Goal: Task Accomplishment & Management: Manage account settings

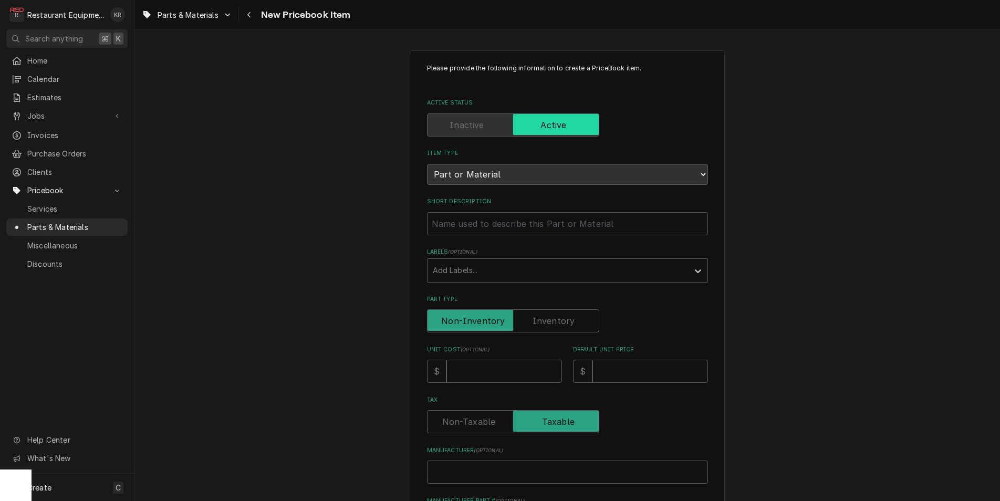
scroll to position [3, 0]
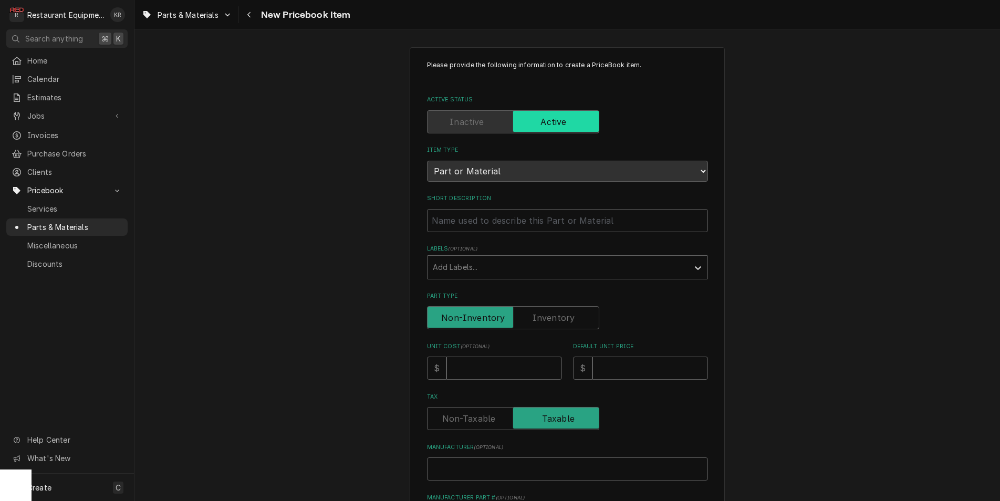
type input "True 800801 Drier, 1/4" And 3/8" Inlet, 3/16" Outlet, CUD100601-TRU"
type textarea "x"
drag, startPoint x: 473, startPoint y: 221, endPoint x: 370, endPoint y: 221, distance: 103.0
click at [427, 221] on input "True 800801 Drier, 1/4" And 3/8" Inlet, 3/16" Outlet, CUD100601-TRU" at bounding box center [567, 220] width 281 height 23
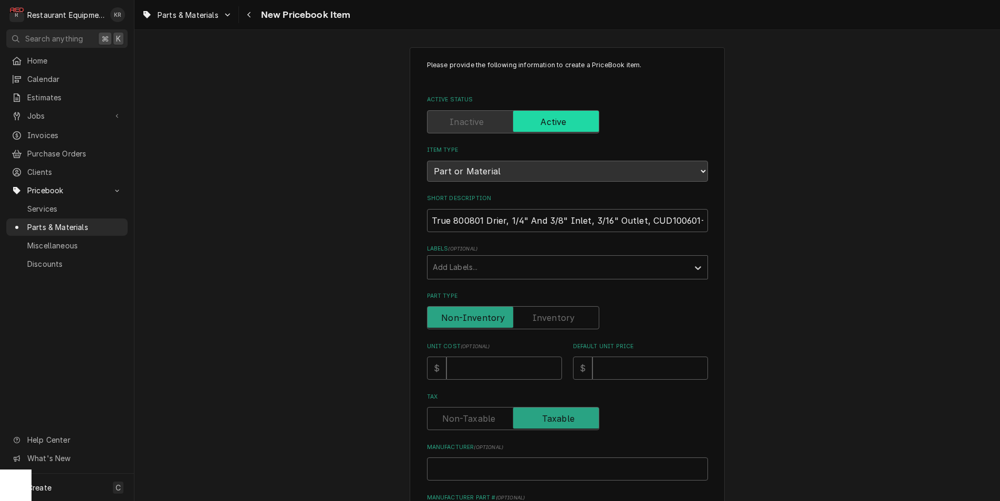
type input "Drier, 1/4" And 3/8" Inlet, 3/16" Outlet, CUD100601-TRU"
type textarea "x"
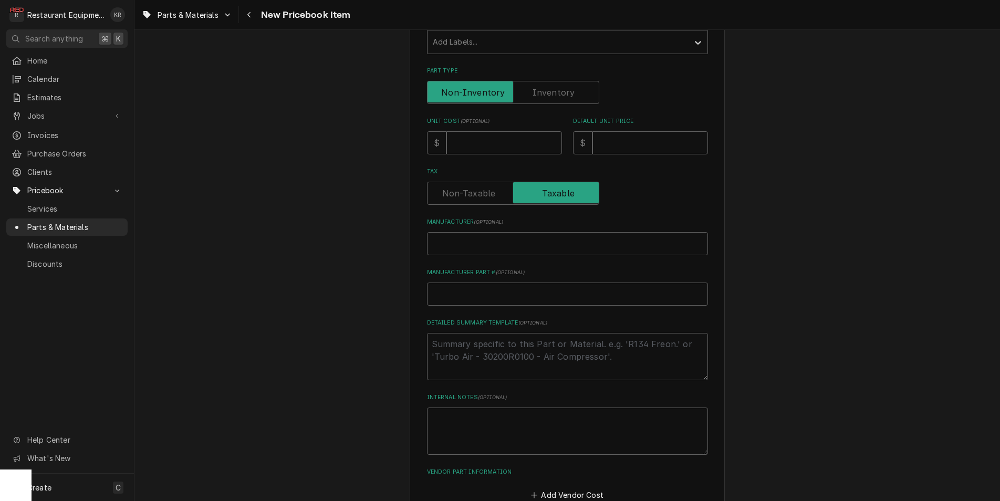
scroll to position [233, 0]
type input "Drier, 1/4" And 3/8" Inlet, 3/16" Outlet, CUD100601-TRU"
click at [470, 140] on input "Unit Cost ( optional )" at bounding box center [505, 138] width 116 height 23
type input "6"
type textarea "x"
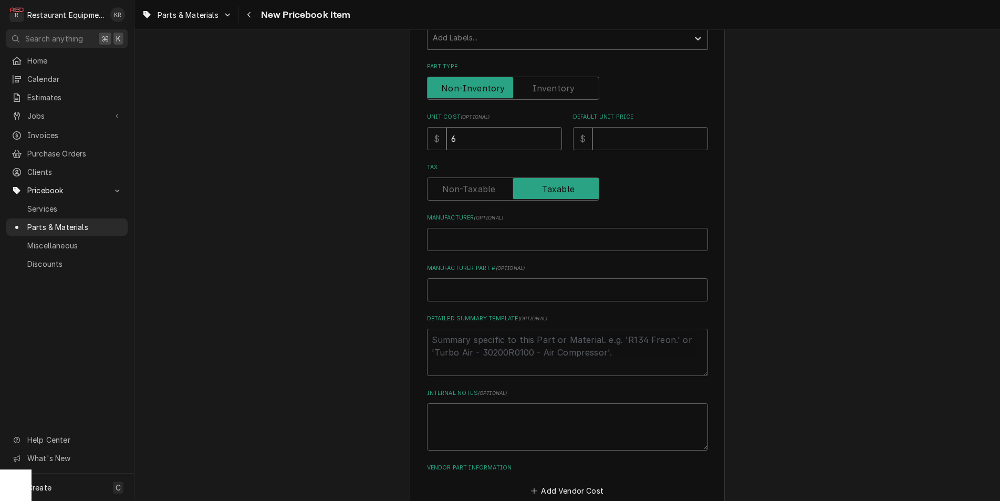
type input "65"
type textarea "x"
type input "65.7"
type textarea "x"
type input "65.73"
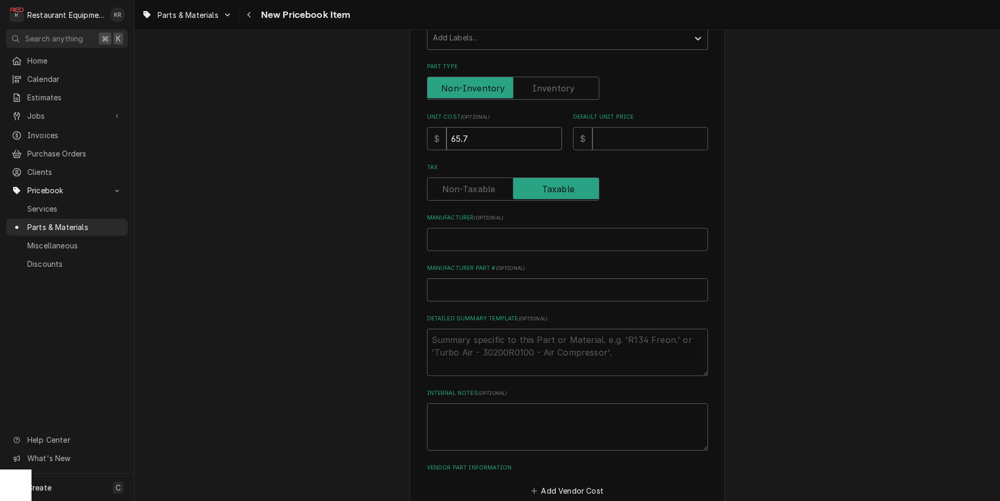
type textarea "x"
type input "65.73"
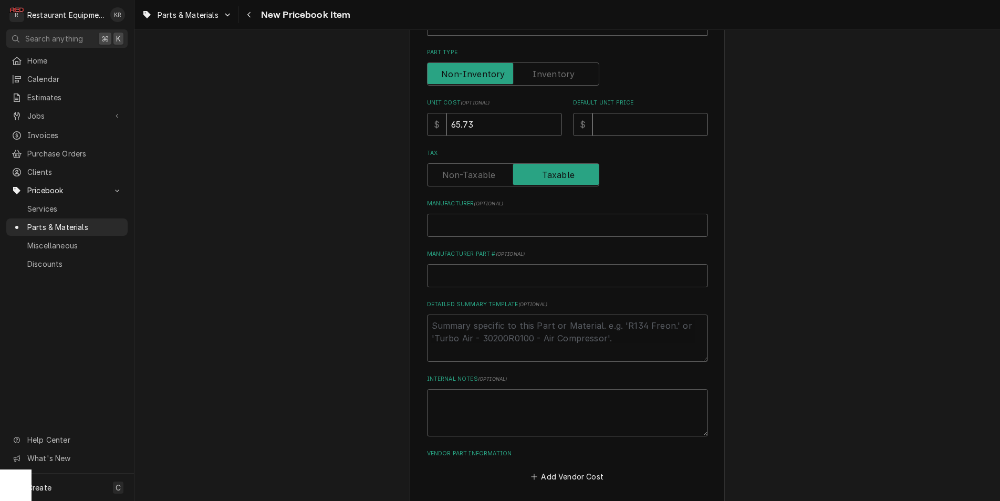
click at [627, 120] on input "Default Unit Price" at bounding box center [651, 124] width 116 height 23
type input "1"
type textarea "x"
type input "11"
type textarea "x"
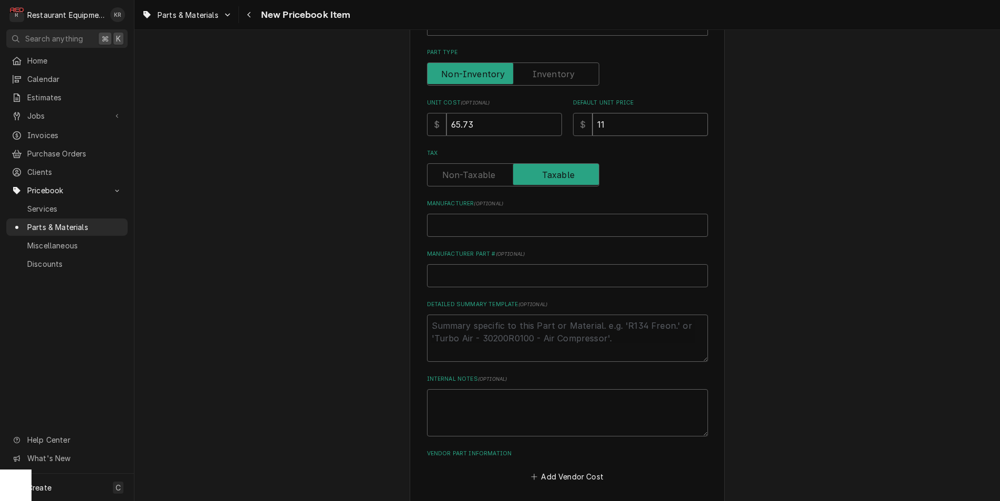
type input "111"
type textarea "x"
type input "111.6"
type textarea "x"
type input "111.62"
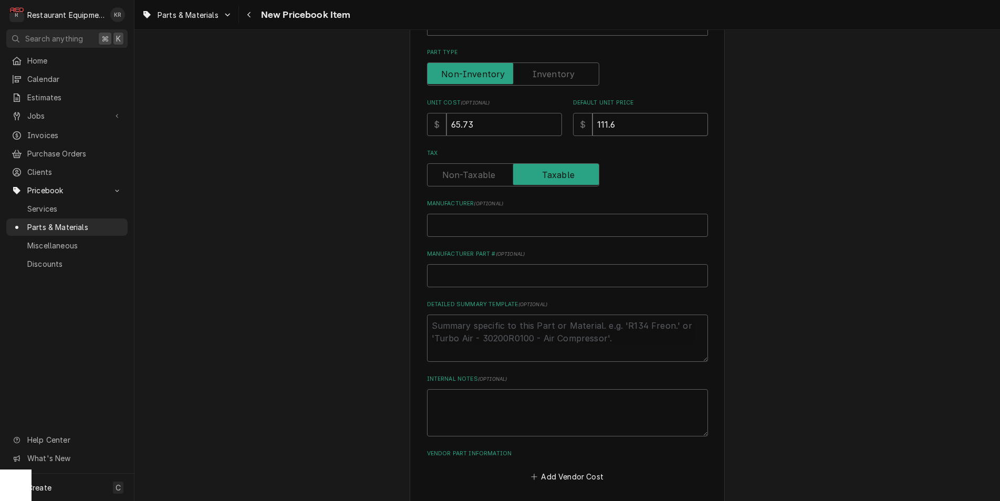
type textarea "x"
type input "111.62"
click at [462, 221] on input "Manufacturer ( optional )" at bounding box center [567, 225] width 281 height 23
paste input "True 800801"
type input "True 800801"
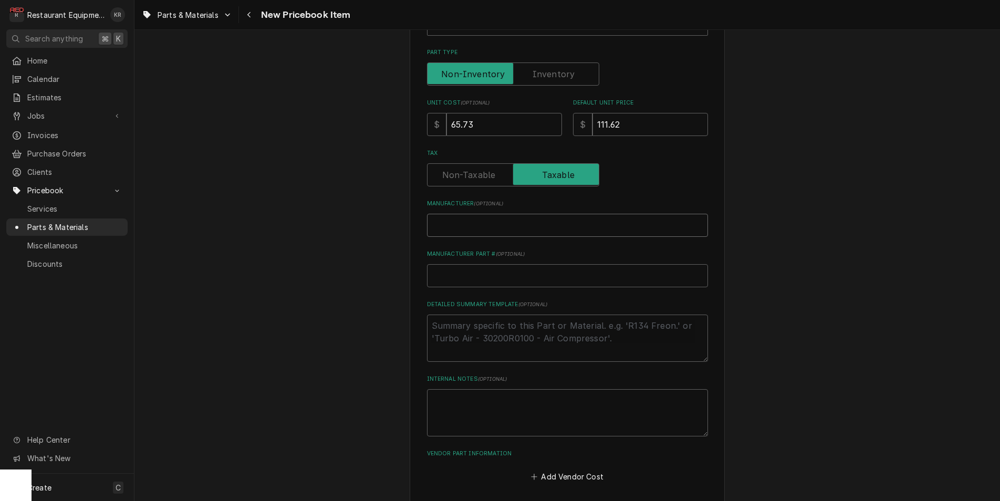
type textarea "x"
click at [472, 224] on input "True 800801" at bounding box center [567, 225] width 281 height 23
click at [458, 272] on input "Manufacturer Part # ( optional )" at bounding box center [567, 275] width 281 height 23
click at [474, 224] on input "True 800801" at bounding box center [567, 225] width 281 height 23
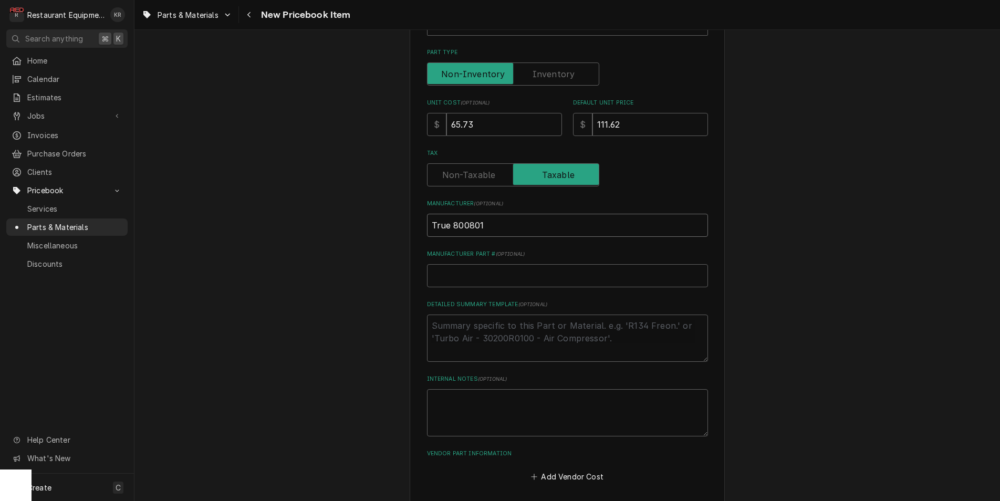
click at [474, 224] on input "True 800801" at bounding box center [567, 225] width 281 height 23
type input "True"
type textarea "x"
type input "True"
click at [457, 275] on input "Manufacturer Part # ( optional )" at bounding box center [567, 275] width 281 height 23
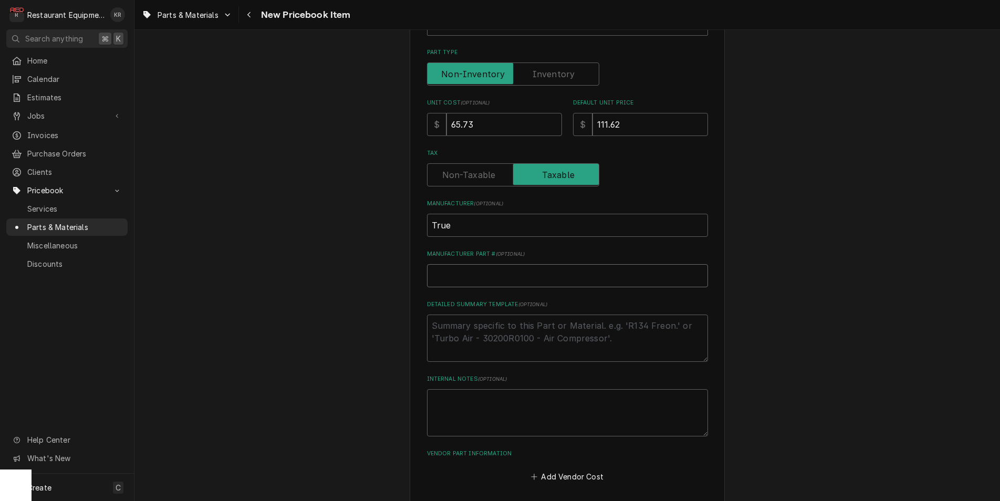
paste input "800801"
type input "800801"
type textarea "x"
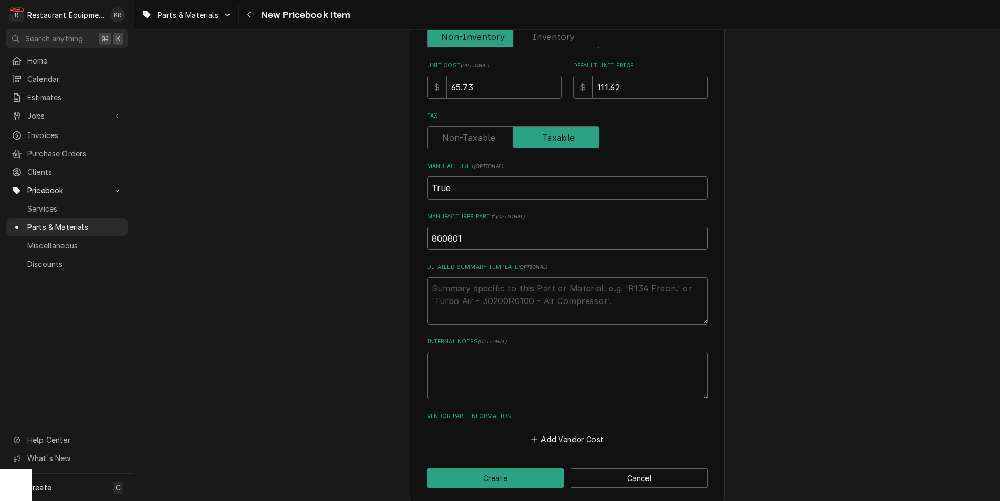
scroll to position [293, 0]
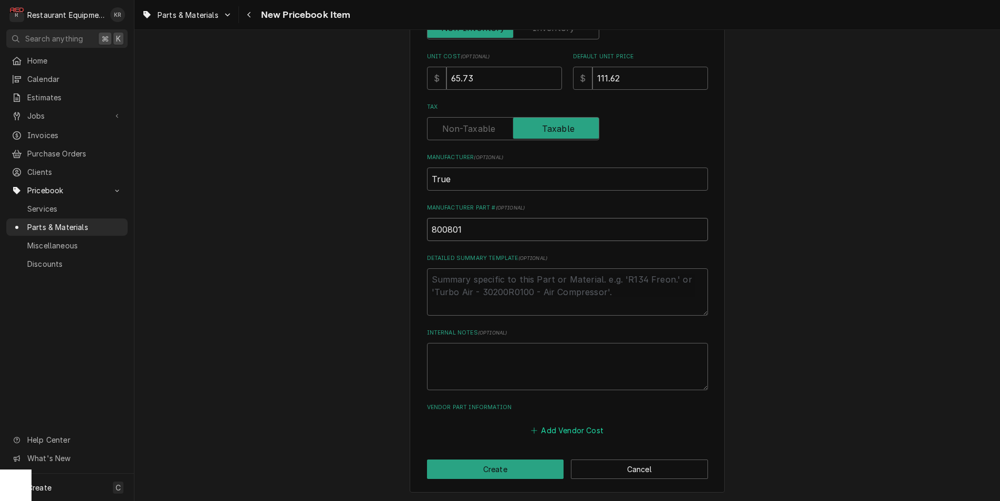
type input "800801"
click at [571, 429] on button "Add Vendor Cost" at bounding box center [568, 430] width 76 height 15
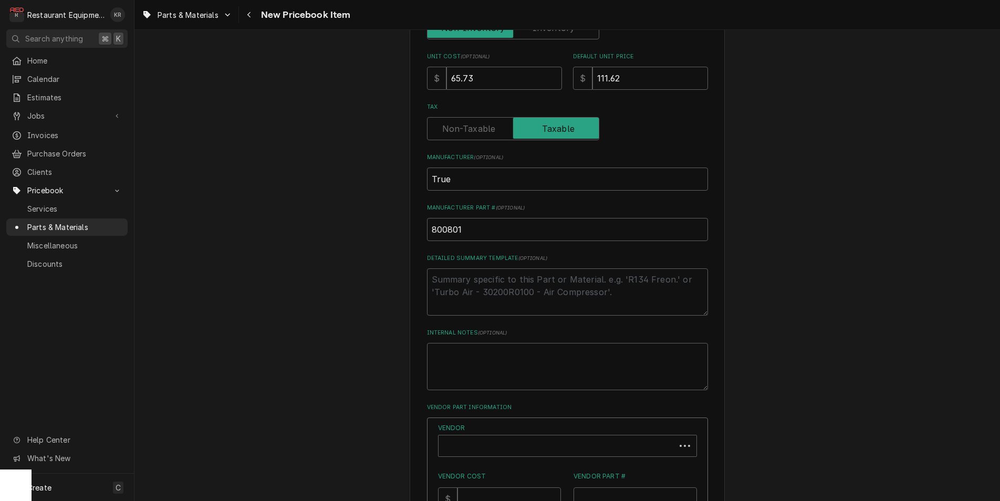
type textarea "x"
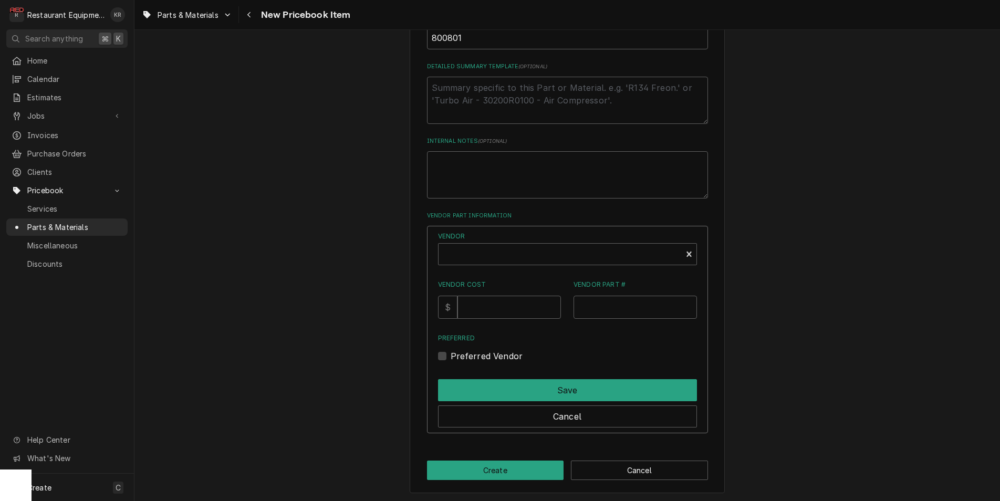
scroll to position [485, 0]
click at [604, 310] on input "Vendor Part #" at bounding box center [635, 306] width 123 height 23
paste input "TRUE800801"
type input "TRUE800801"
type textarea "x"
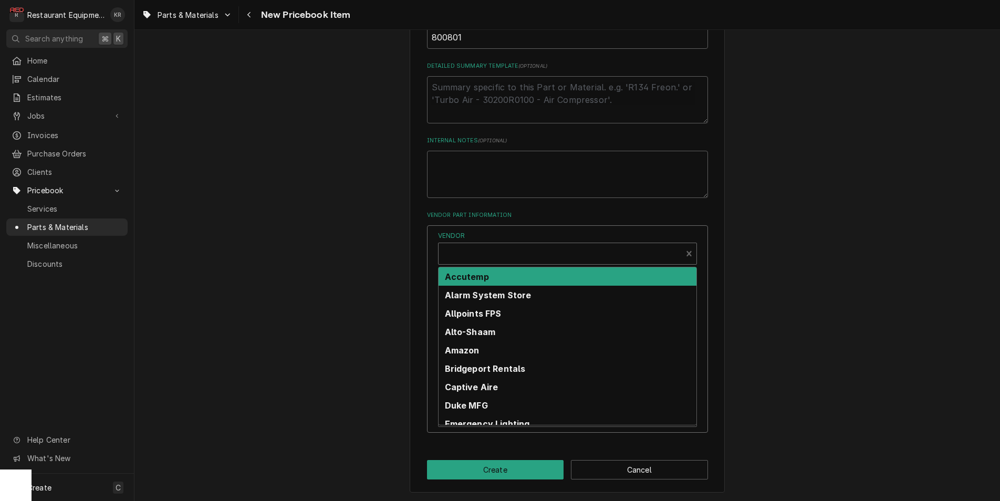
click at [467, 254] on div "Vendor" at bounding box center [560, 257] width 233 height 25
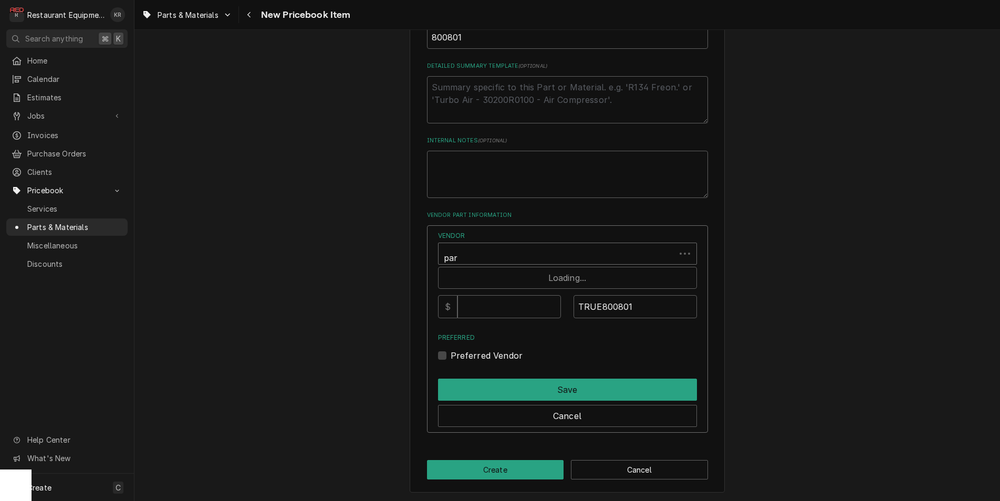
type input "part"
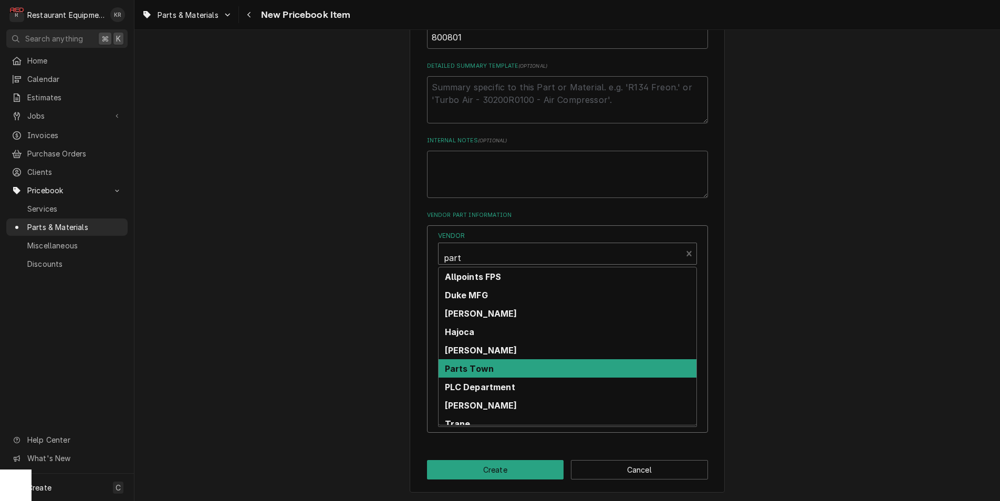
click at [519, 369] on div "Parts Town" at bounding box center [568, 368] width 258 height 18
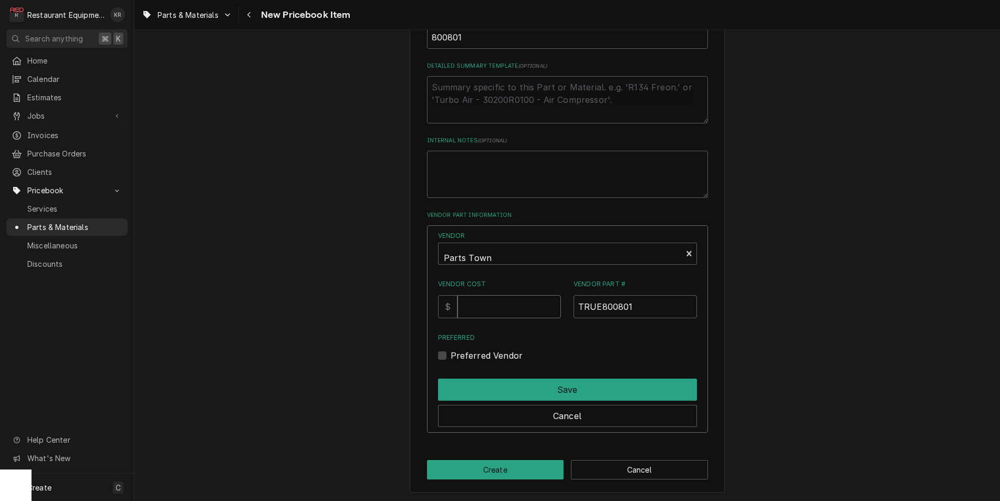
click at [498, 303] on input "Vendor Cost" at bounding box center [510, 306] width 104 height 23
type input "9"
type input "65.73"
click at [451, 353] on label "Preferred Vendor" at bounding box center [487, 355] width 73 height 13
click at [451, 353] on input "Preferred" at bounding box center [580, 360] width 259 height 23
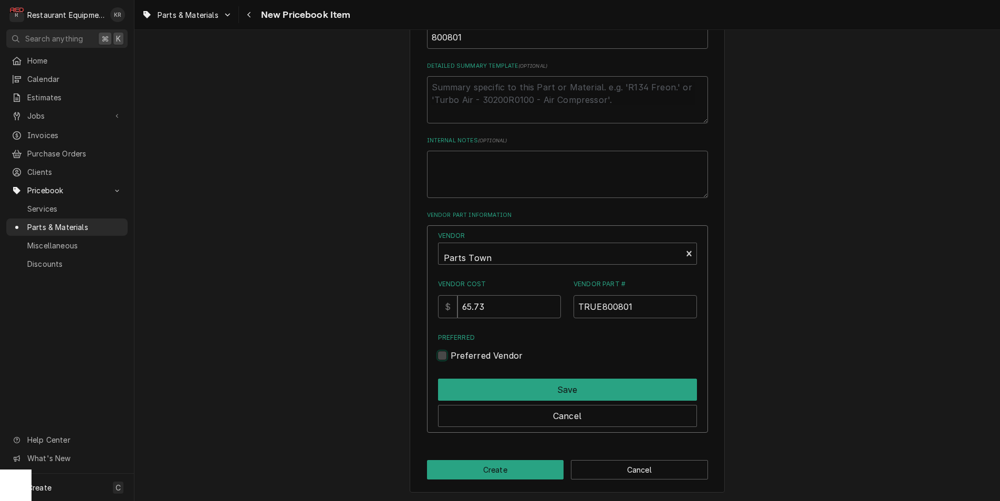
checkbox input "true"
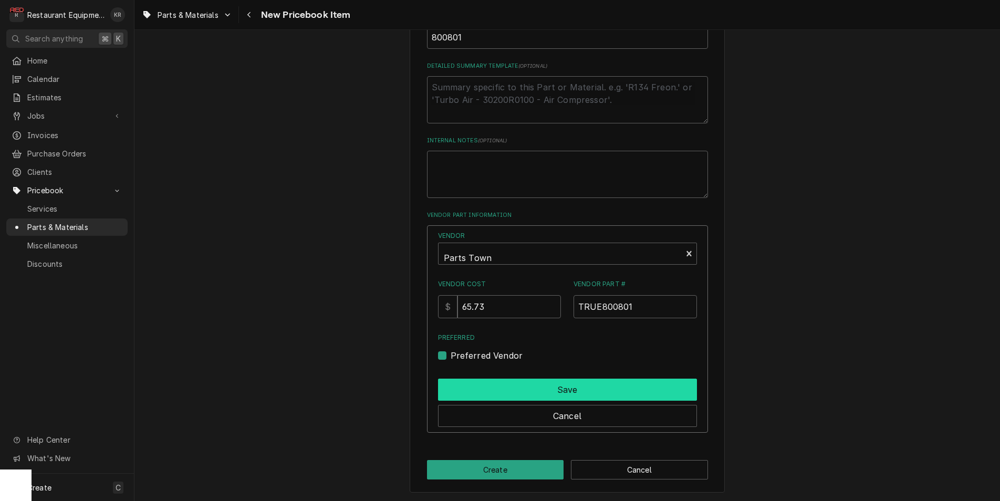
click at [473, 380] on button "Save" at bounding box center [567, 390] width 259 height 22
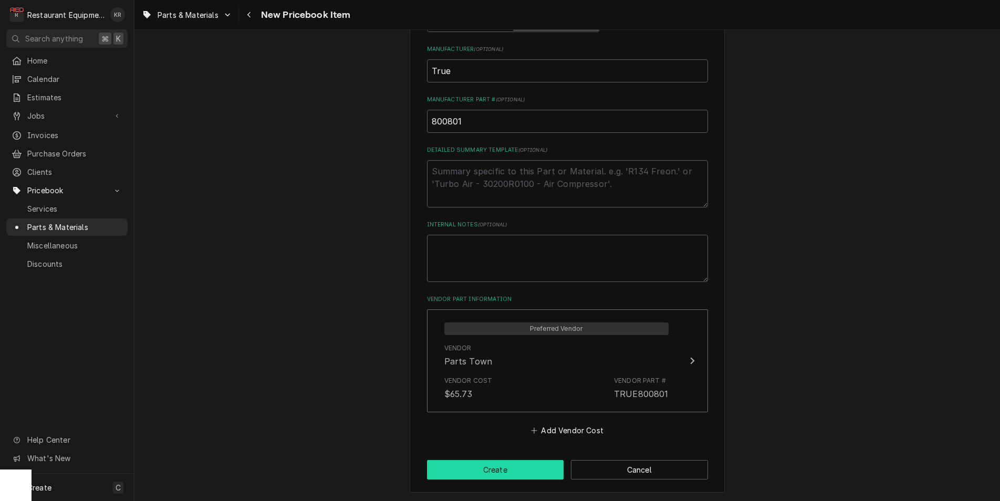
click at [483, 478] on button "Create" at bounding box center [495, 469] width 137 height 19
type textarea "x"
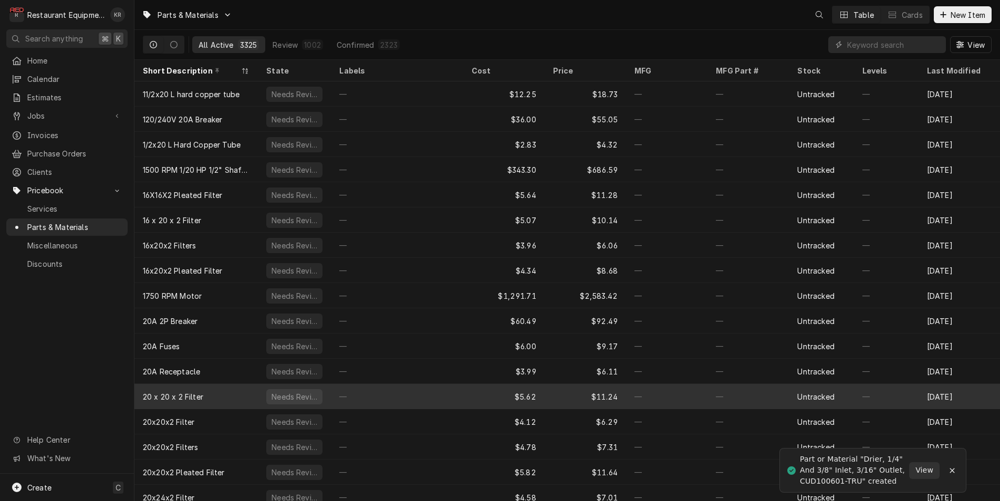
scroll to position [3, 0]
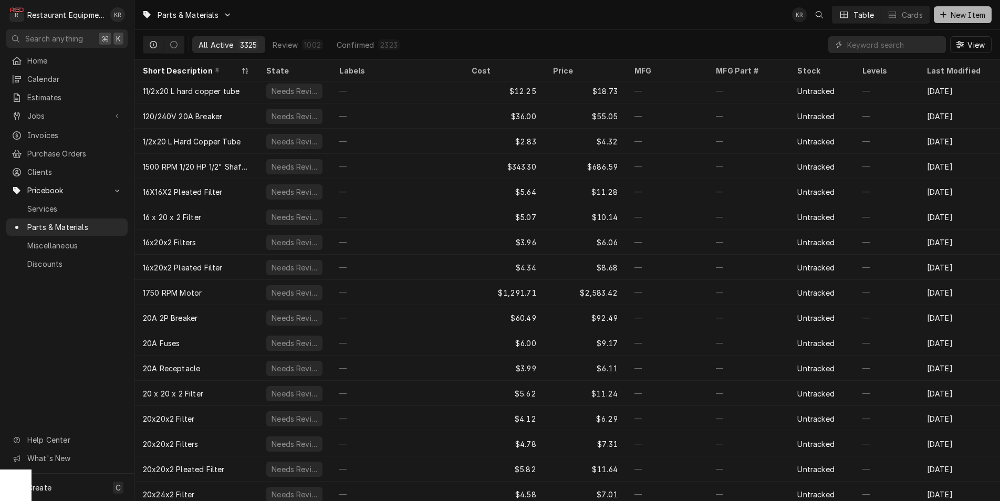
click at [953, 17] on span "New Item" at bounding box center [968, 14] width 39 height 11
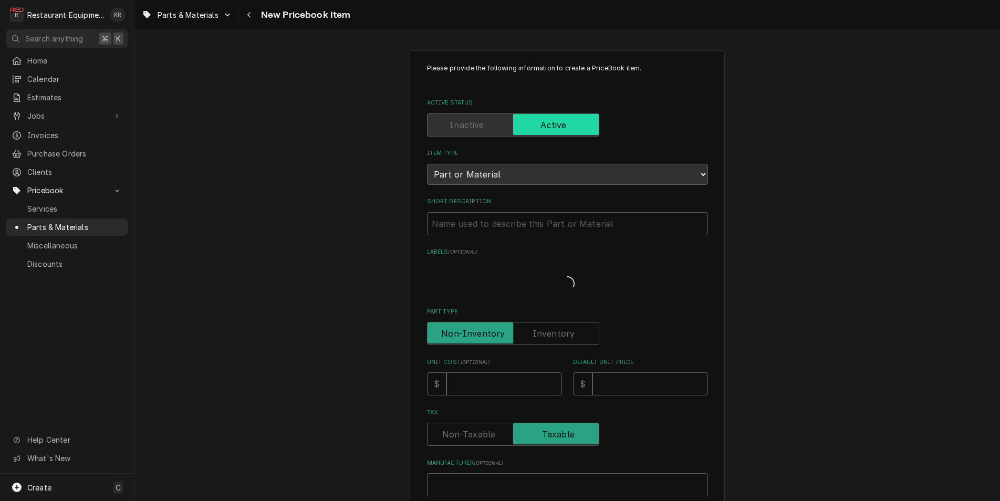
type textarea "x"
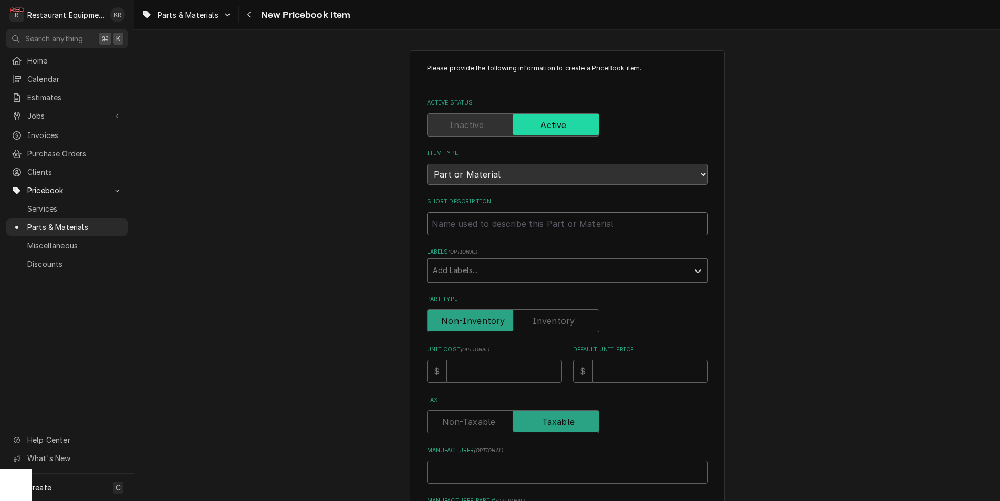
click at [443, 220] on input "Short Description" at bounding box center [567, 223] width 281 height 23
paste input "True 991172 Compressor Kit, R-134A, 115V"
type input "True 991172 Compressor Kit, R-134A, 115V"
type textarea "x"
drag, startPoint x: 425, startPoint y: 218, endPoint x: 402, endPoint y: 216, distance: 22.6
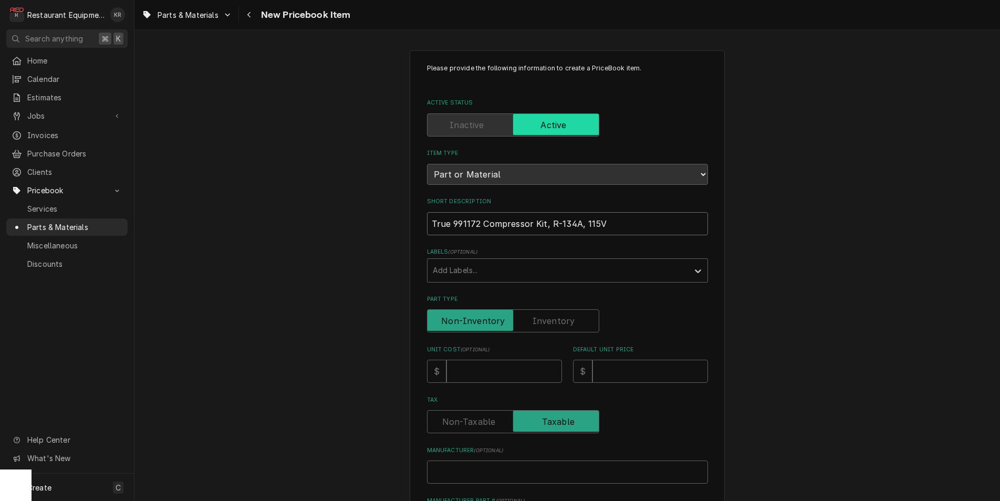
click at [427, 216] on input "True 991172 Compressor Kit, R-134A, 115V" at bounding box center [567, 223] width 281 height 23
type input "Compressor Kit, R-134A, 115V"
type textarea "x"
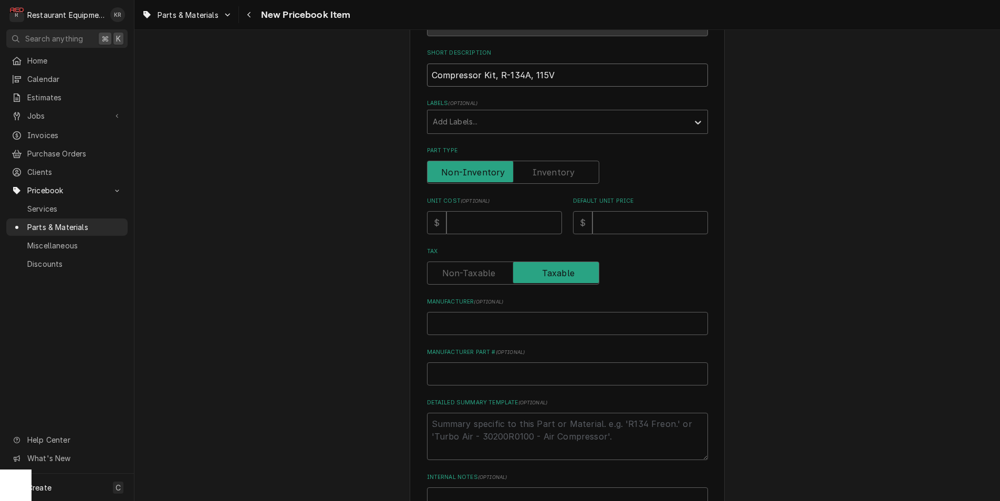
scroll to position [154, 0]
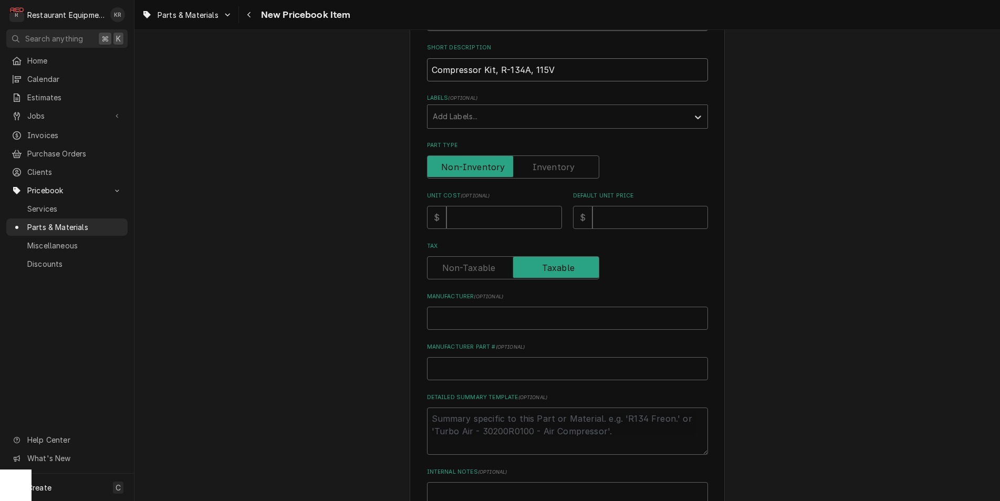
type input "Compressor Kit, R-134A, 115V"
click at [466, 215] on input "Unit Cost ( optional )" at bounding box center [505, 217] width 116 height 23
type input "9"
type textarea "x"
type input "91"
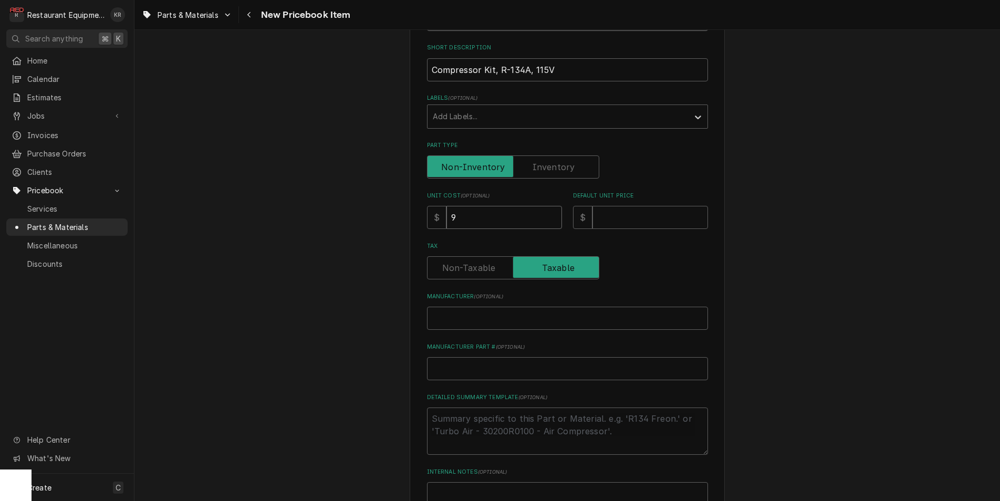
type textarea "x"
type input "913"
type textarea "x"
type input "913"
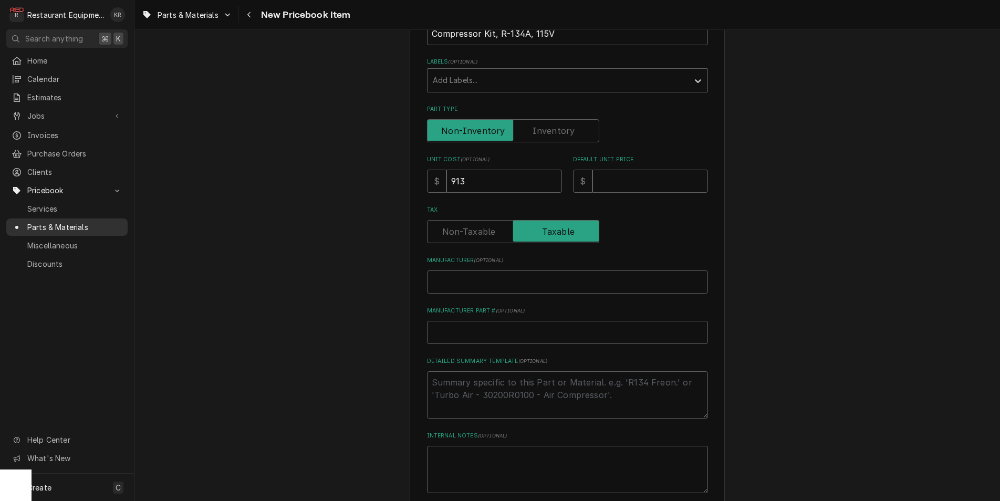
scroll to position [196, 0]
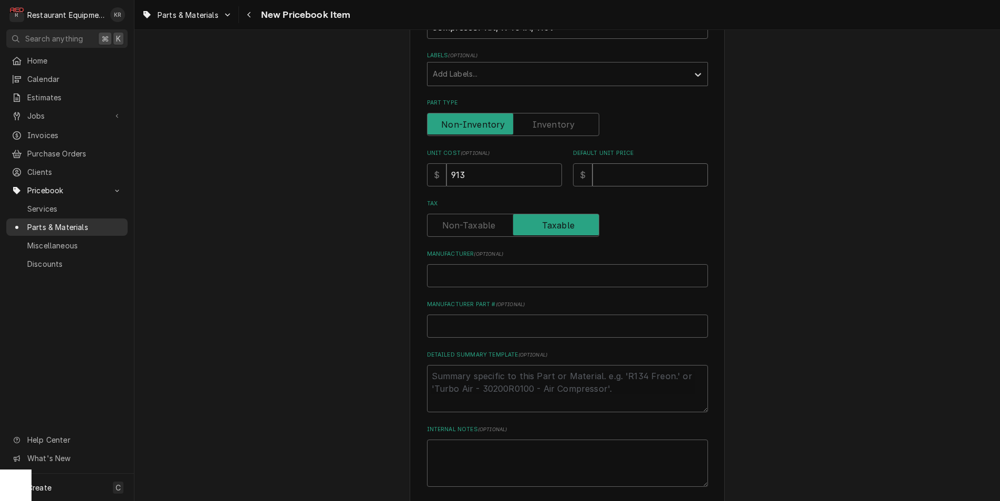
click at [611, 174] on input "Default Unit Price" at bounding box center [651, 174] width 116 height 23
type input "1"
type textarea "x"
type input "13"
type textarea "x"
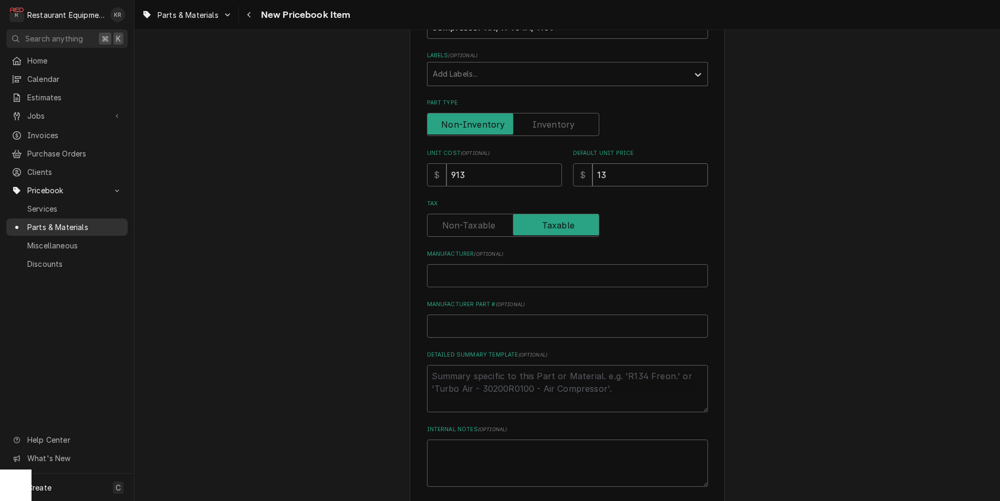
type input "139"
type textarea "x"
type input "1396"
type textarea "x"
type input "1396.0"
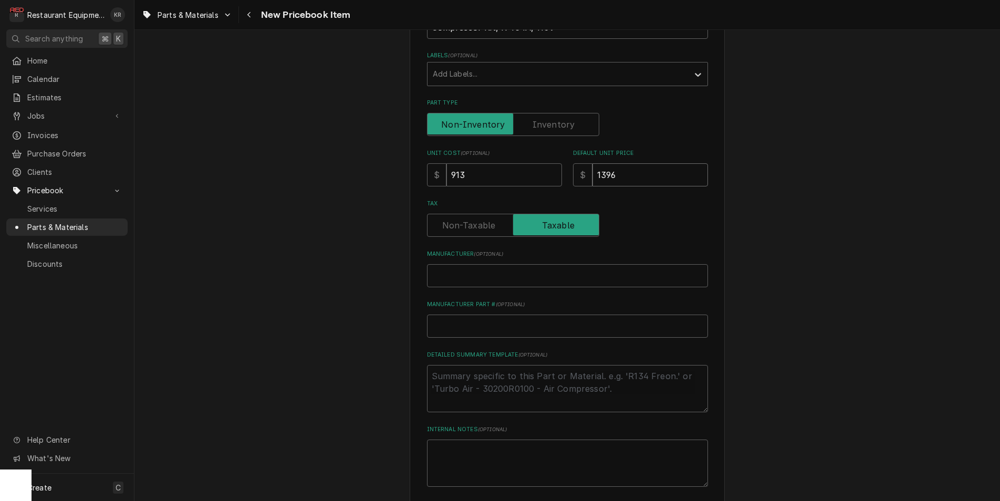
type textarea "x"
type input "1396.02"
type textarea "x"
type input "1396.02"
click at [463, 279] on input "Manufacturer ( optional )" at bounding box center [567, 275] width 281 height 23
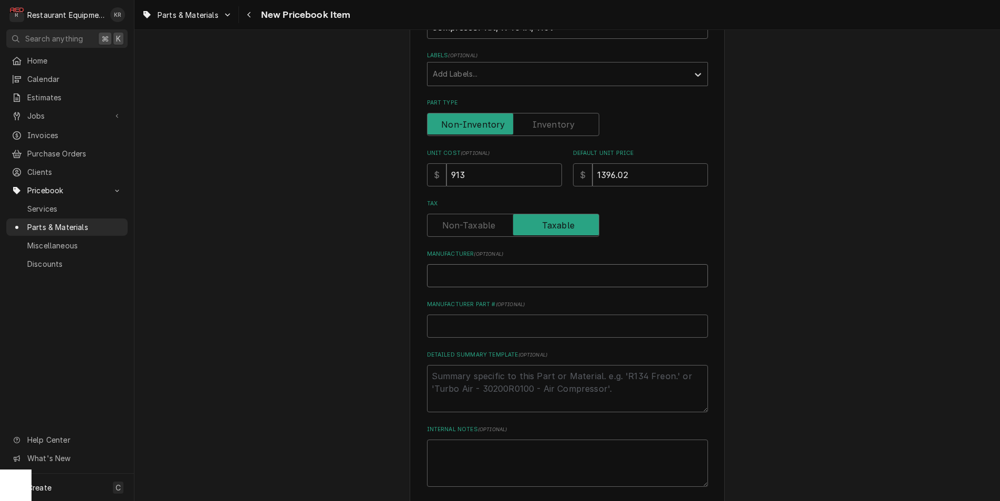
paste input "True 991172"
type input "True 991172"
type textarea "x"
click at [470, 278] on input "True 991172" at bounding box center [567, 275] width 281 height 23
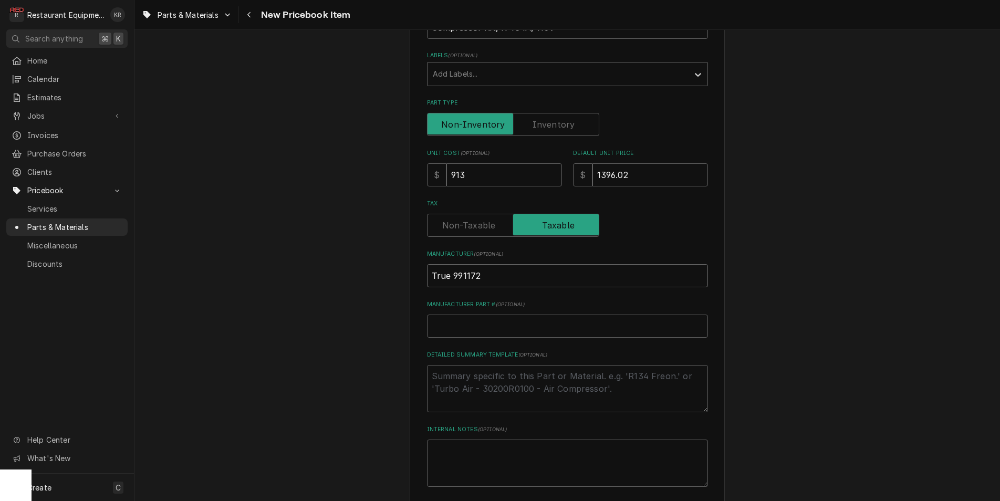
type input "True"
type textarea "x"
type input "True"
click at [457, 327] on input "Manufacturer Part # ( optional )" at bounding box center [567, 326] width 281 height 23
paste input "991172"
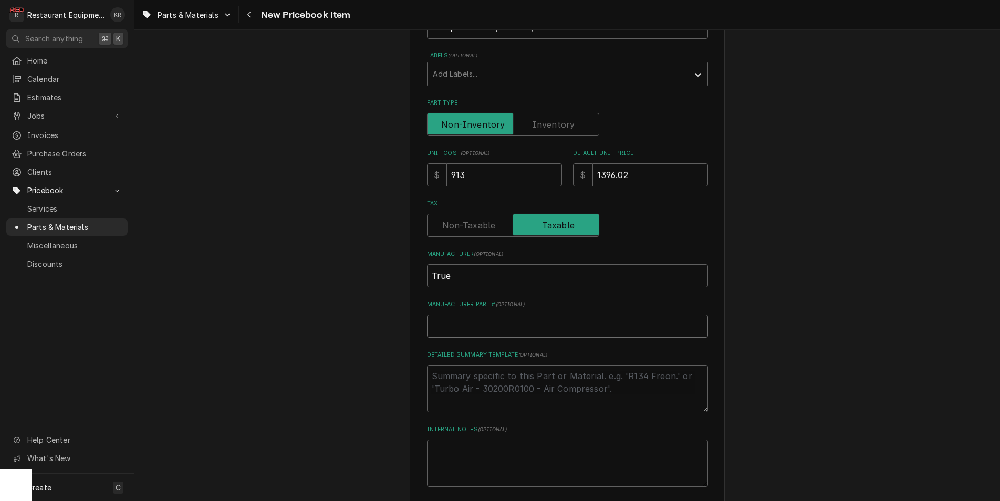
type input "991172"
type textarea "x"
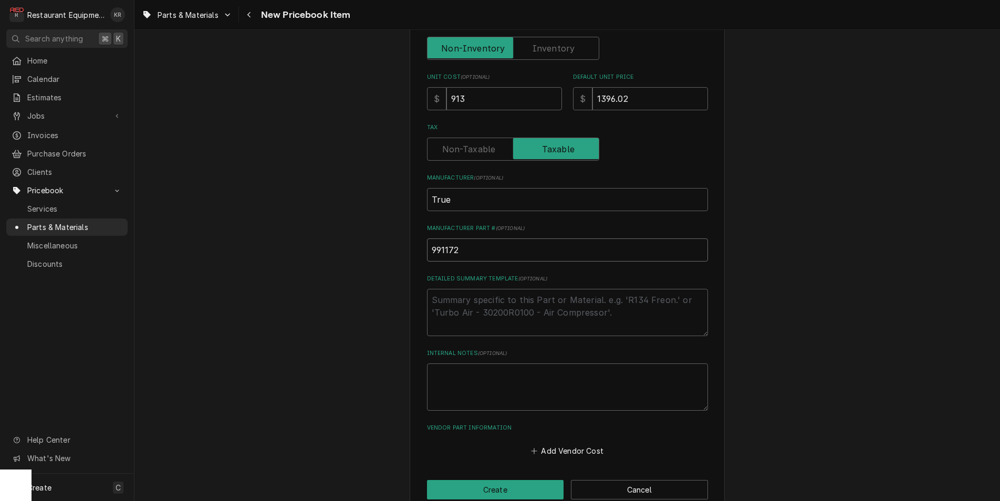
scroll to position [293, 0]
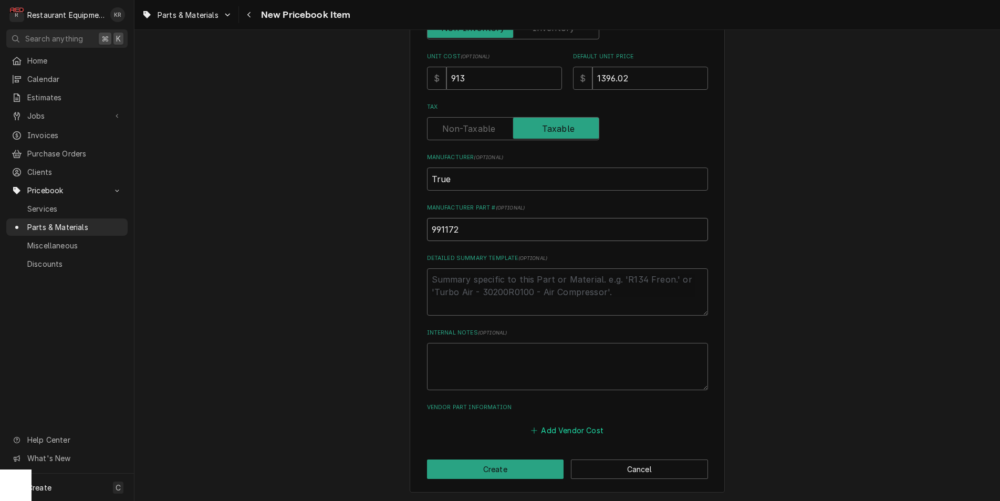
type input "991172"
click at [561, 423] on button "Add Vendor Cost" at bounding box center [568, 430] width 76 height 15
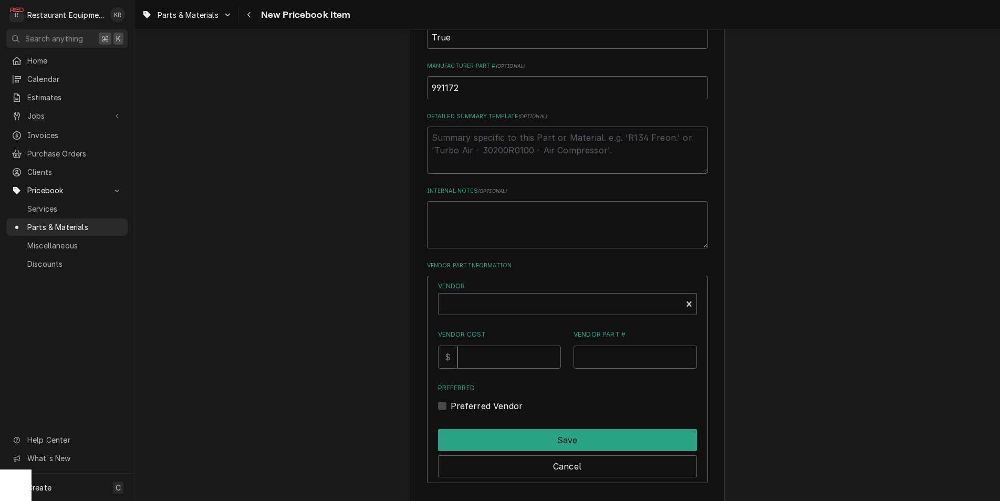
scroll to position [485, 0]
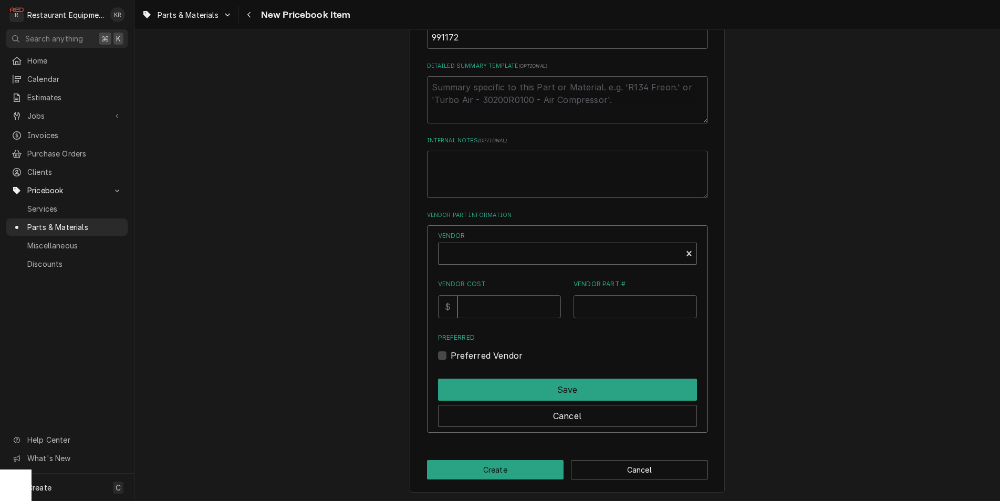
type textarea "x"
click at [483, 257] on div "Vendor" at bounding box center [560, 257] width 233 height 25
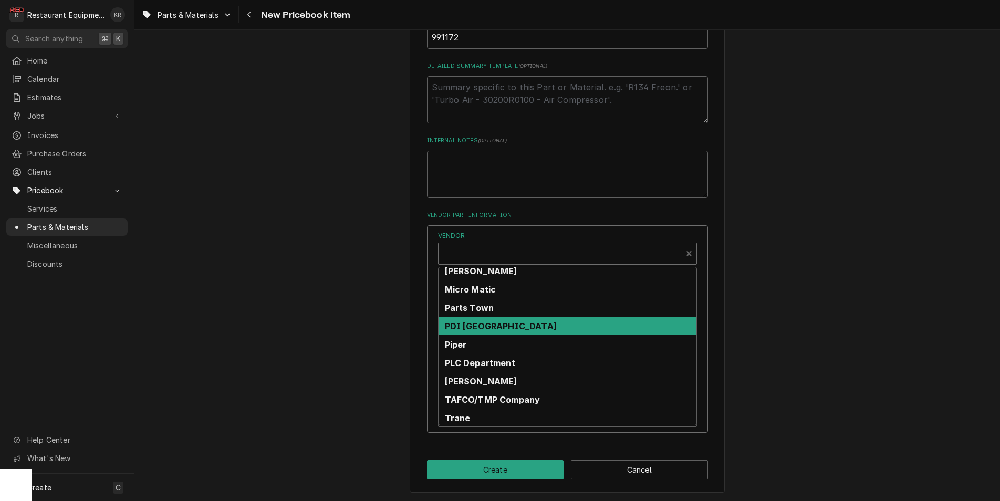
scroll to position [388, 0]
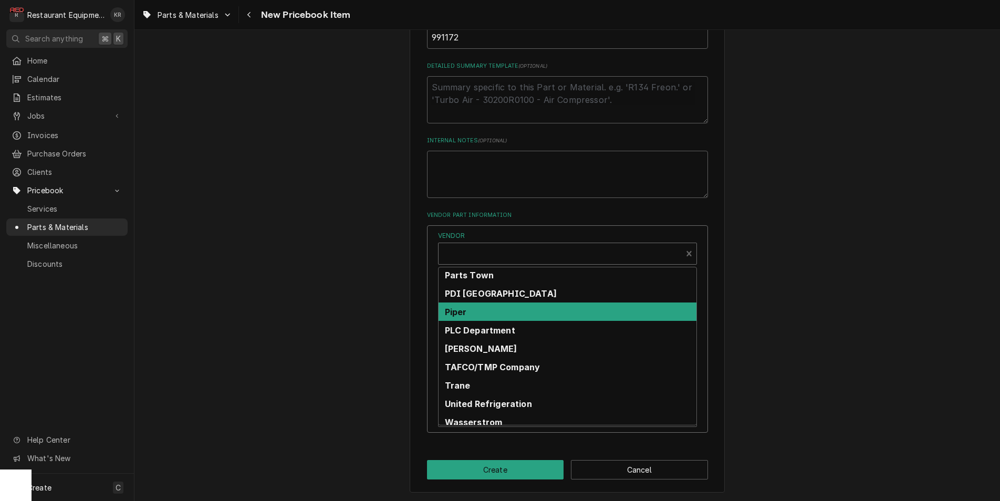
click at [484, 304] on div "Piper" at bounding box center [568, 312] width 258 height 18
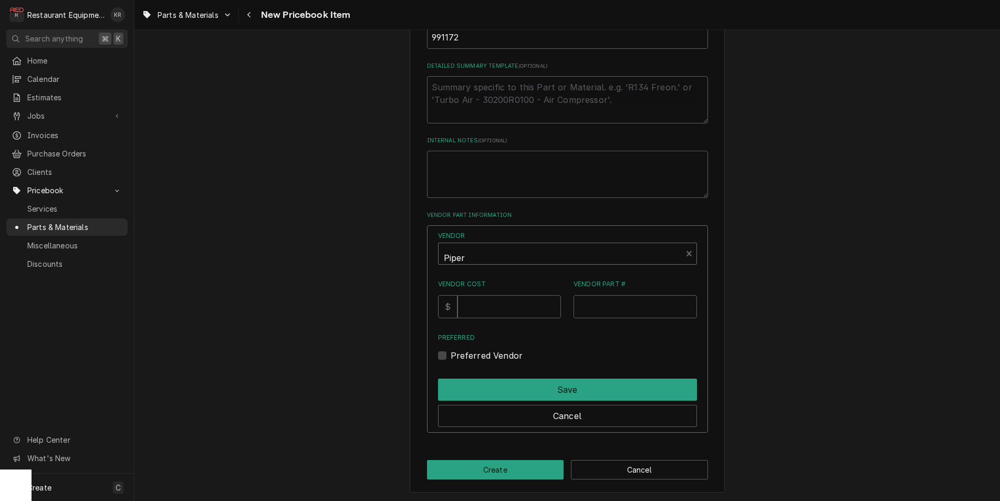
click at [484, 251] on div "Vendor" at bounding box center [560, 257] width 233 height 25
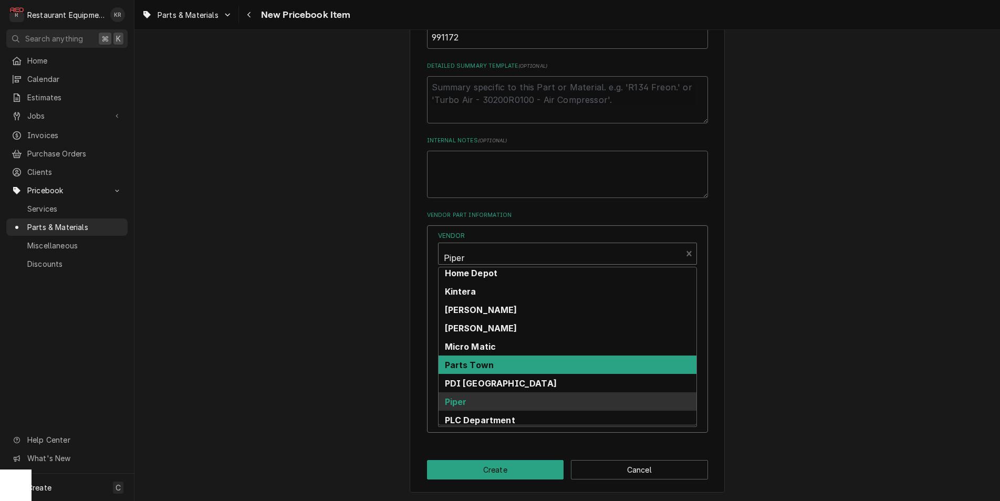
scroll to position [300, 0]
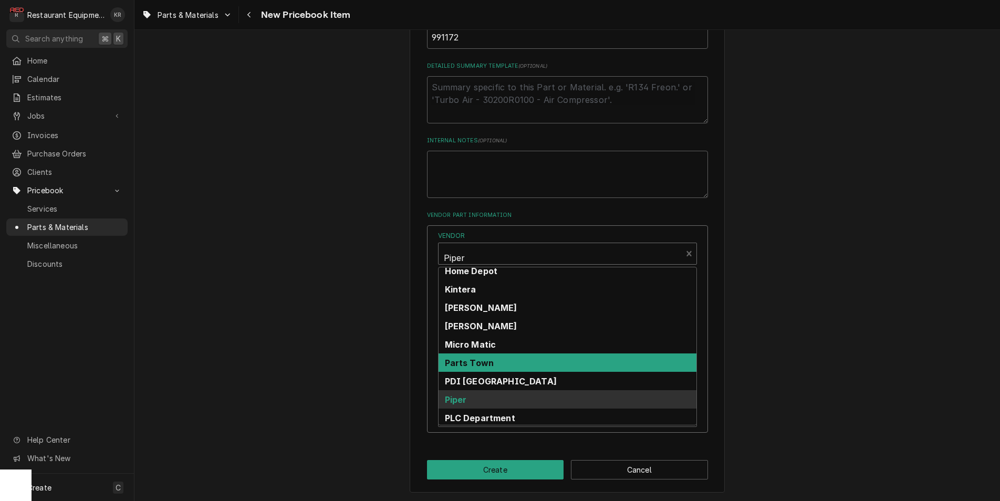
click at [492, 369] on div "Parts Town" at bounding box center [568, 363] width 258 height 18
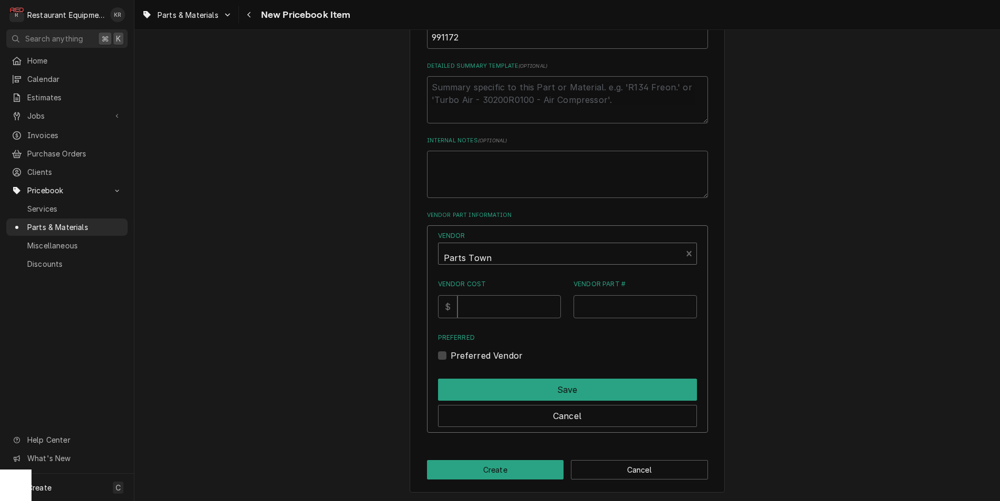
click at [489, 315] on div "Vendor option [object Object], selected. Parts Town Vendor Cost $ Vendor Part #…" at bounding box center [567, 296] width 259 height 131
click at [489, 309] on input "Vendor Cost" at bounding box center [510, 306] width 104 height 23
type input "913"
click at [613, 307] on input "Vendor Part #" at bounding box center [635, 306] width 123 height 23
paste input "TRUE991172"
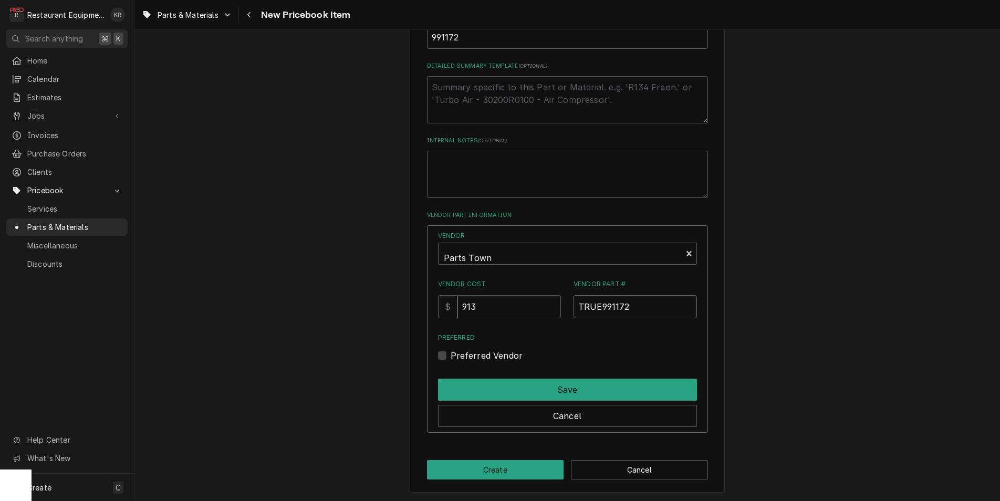
type input "TRUE991172"
click at [454, 357] on label "Preferred Vendor" at bounding box center [487, 355] width 73 height 13
click at [454, 357] on input "Preferred" at bounding box center [580, 360] width 259 height 23
checkbox input "true"
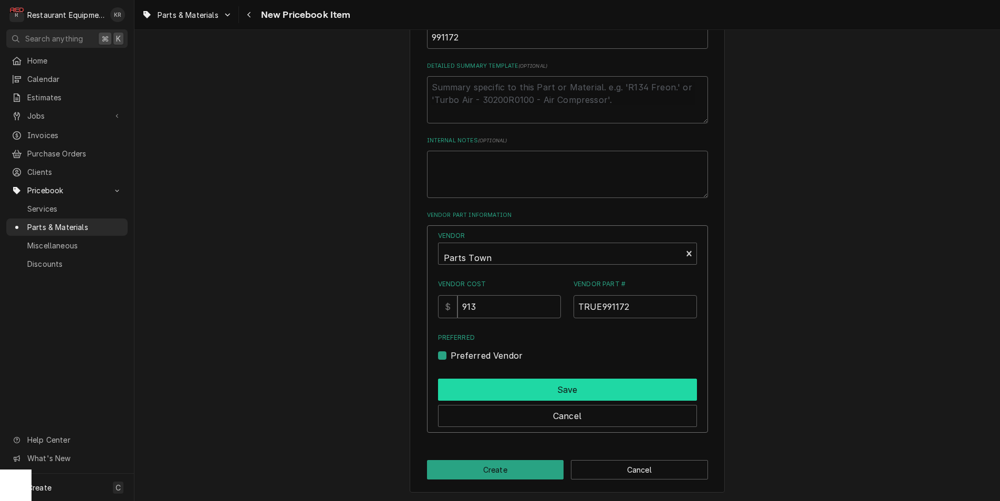
click at [477, 389] on button "Save" at bounding box center [567, 390] width 259 height 22
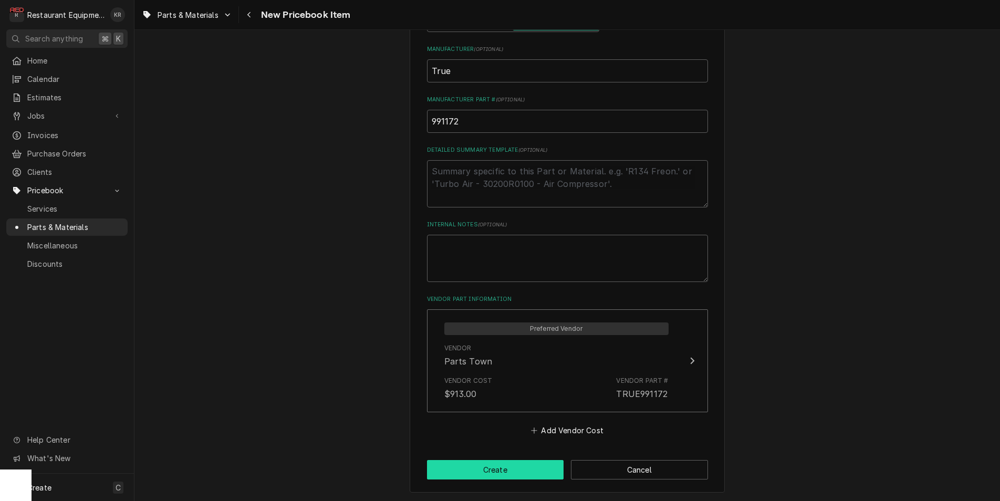
click at [495, 469] on button "Create" at bounding box center [495, 469] width 137 height 19
type textarea "x"
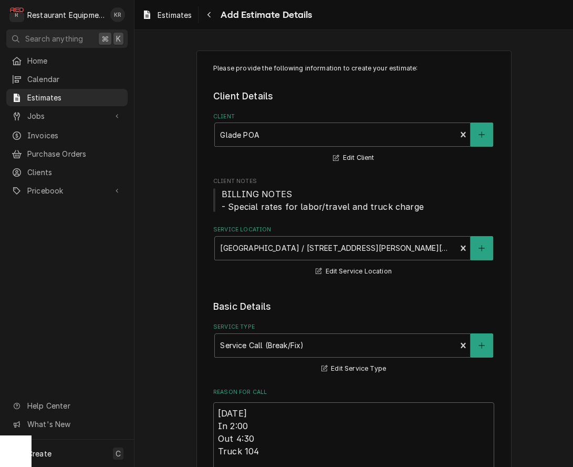
scroll to position [1074, 0]
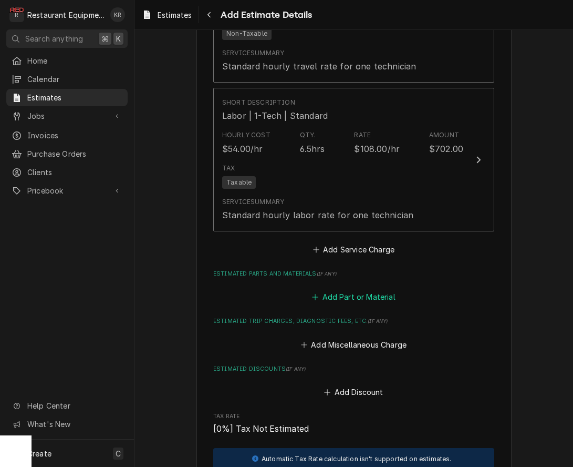
click at [342, 293] on button "Add Part or Material" at bounding box center [354, 296] width 87 height 15
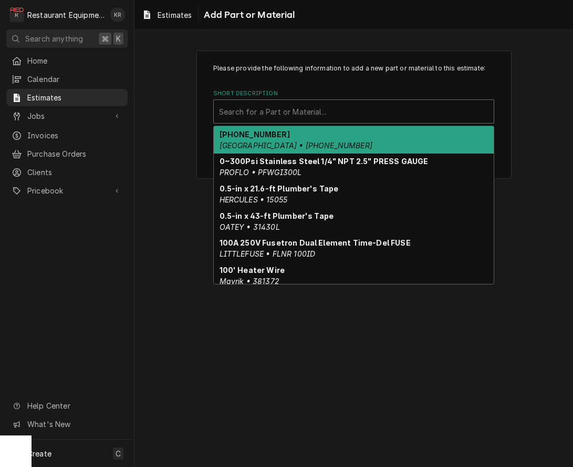
click at [316, 115] on div "Short Description" at bounding box center [354, 111] width 270 height 19
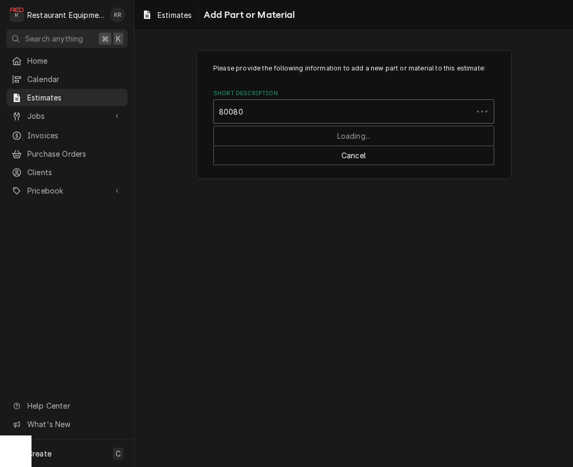
type input "800801"
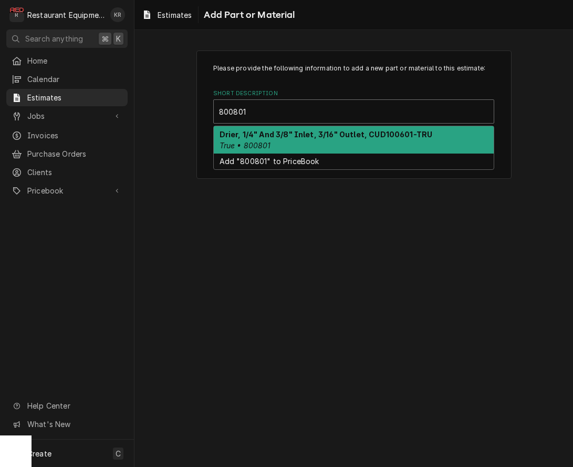
click at [312, 137] on strong "Drier, 1/4" And 3/8" Inlet, 3/16" Outlet, CUD100601-TRU" at bounding box center [326, 134] width 213 height 9
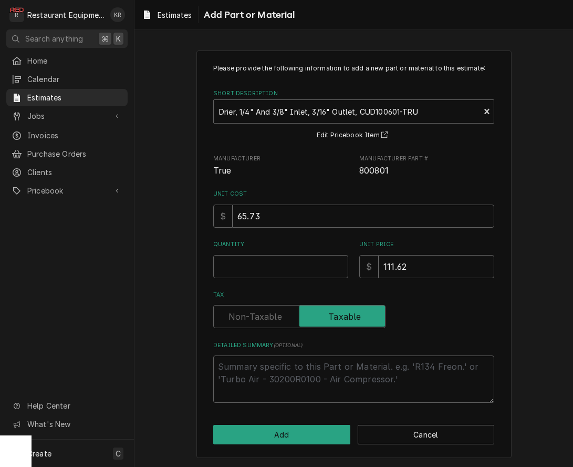
type textarea "x"
click at [247, 275] on input "Quantity" at bounding box center [280, 266] width 135 height 23
type input "1"
type textarea "x"
type input "1"
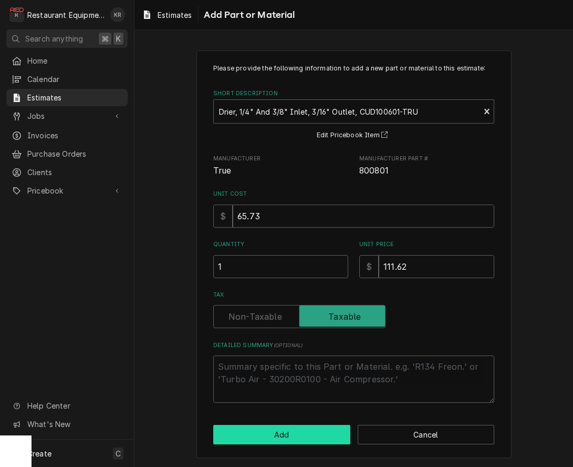
click at [299, 436] on button "Add" at bounding box center [281, 434] width 137 height 19
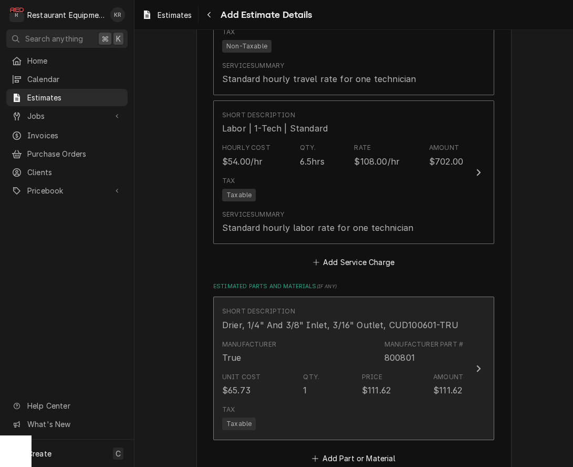
type textarea "x"
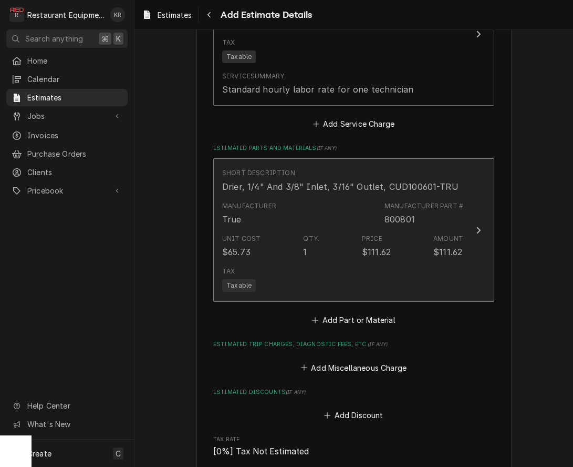
scroll to position [1204, 0]
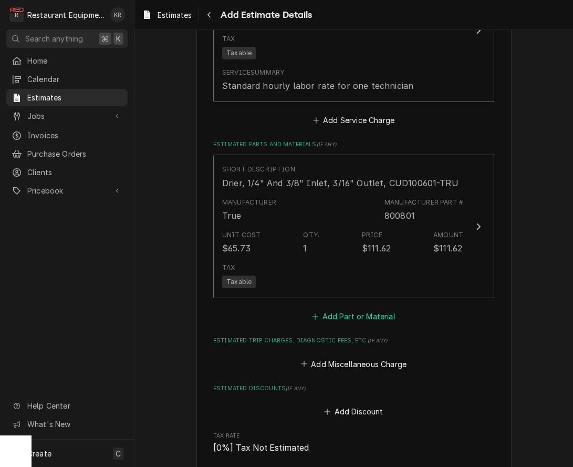
drag, startPoint x: 352, startPoint y: 318, endPoint x: 342, endPoint y: 287, distance: 32.7
click at [352, 318] on button "Add Part or Material" at bounding box center [354, 316] width 87 height 15
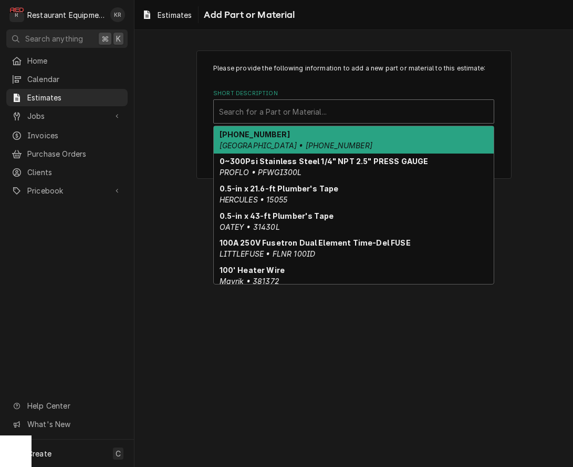
click at [276, 117] on div "Short Description" at bounding box center [354, 111] width 270 height 19
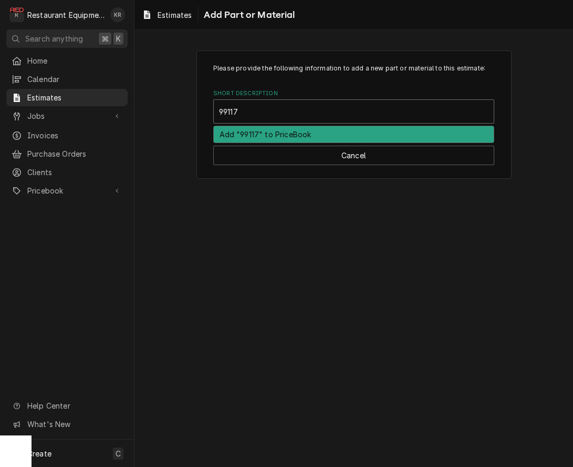
type input "991172"
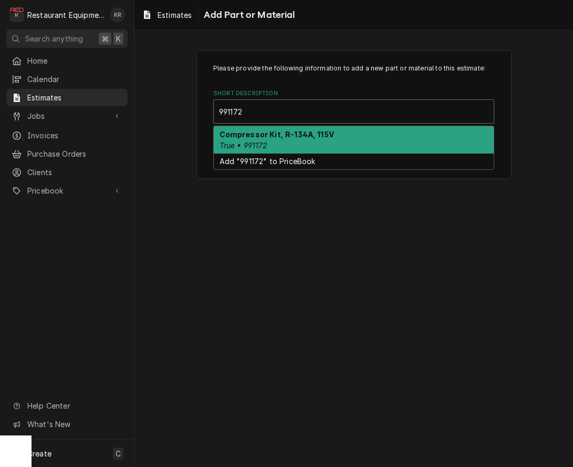
click at [261, 139] on div "Compressor Kit, R-134A, 115V True • 991172" at bounding box center [354, 139] width 280 height 27
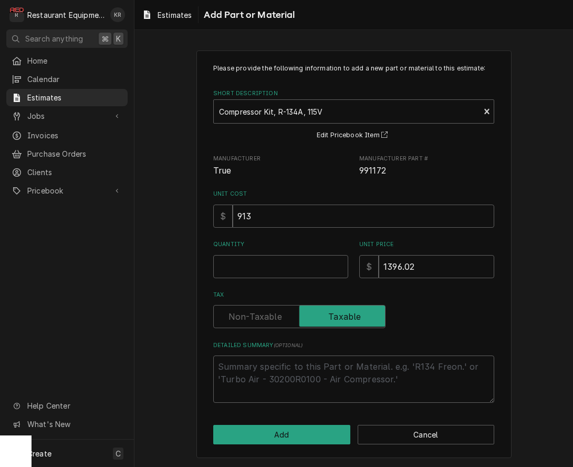
type textarea "x"
click at [245, 261] on input "Quantity" at bounding box center [280, 266] width 135 height 23
type input "1"
type textarea "x"
type input "1"
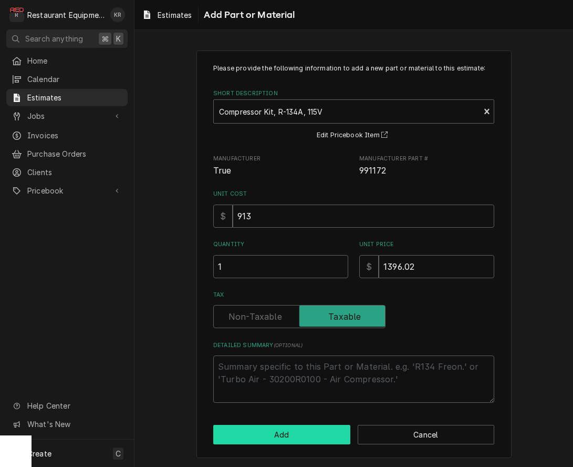
click at [285, 437] on button "Add" at bounding box center [281, 434] width 137 height 19
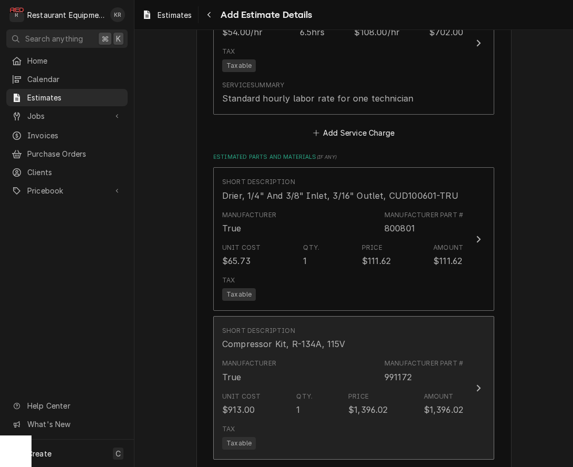
type textarea "x"
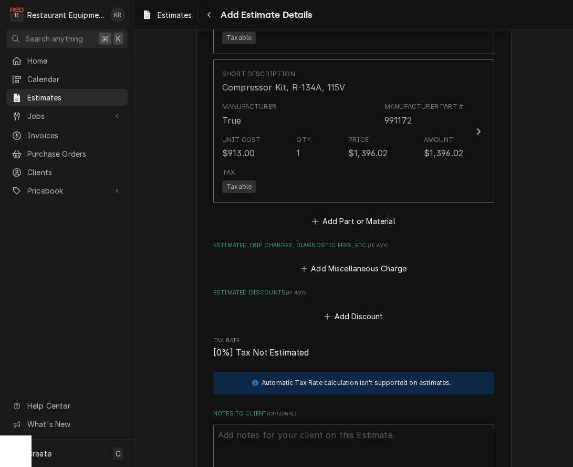
scroll to position [1451, 0]
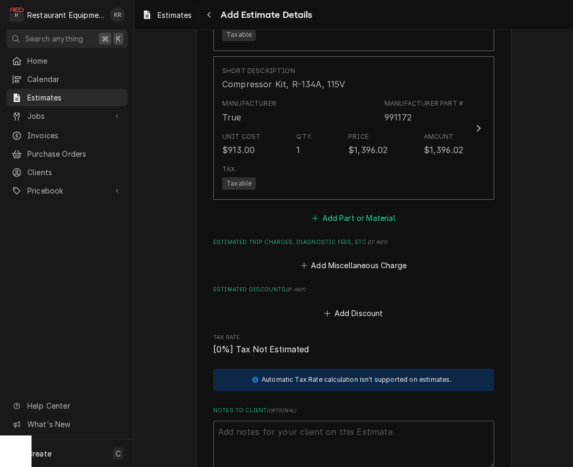
click at [354, 220] on button "Add Part or Material" at bounding box center [354, 217] width 87 height 15
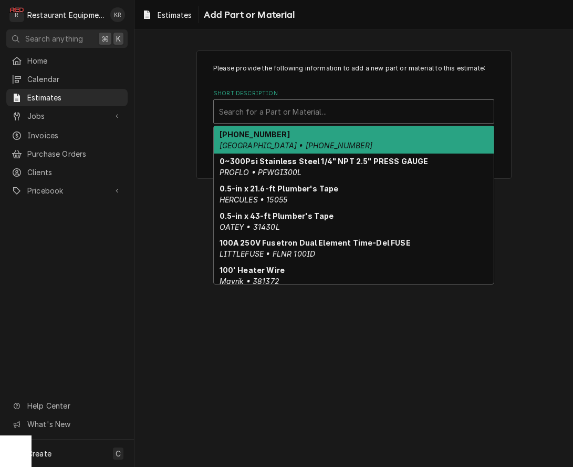
click at [257, 114] on div "Short Description" at bounding box center [354, 111] width 270 height 19
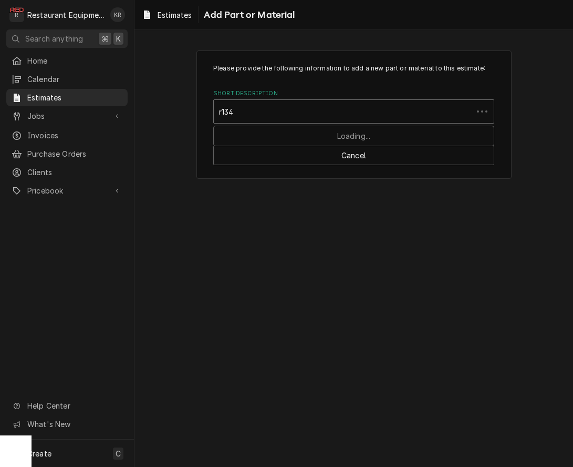
type input "r134a"
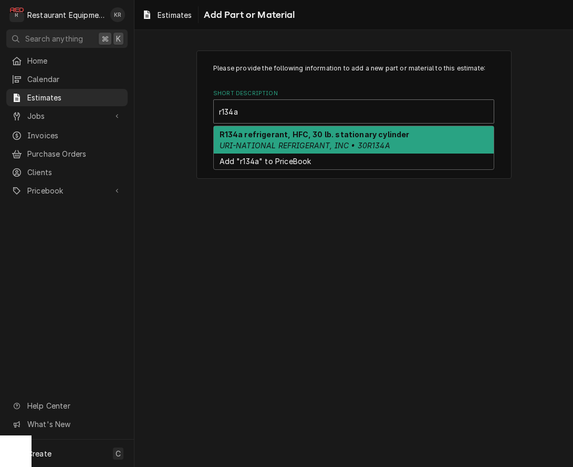
click at [253, 140] on div "R134a refrigerant, HFC, 30 lb. stationary cylinder URI-NATIONAL REFRIGERANT, IN…" at bounding box center [354, 139] width 280 height 27
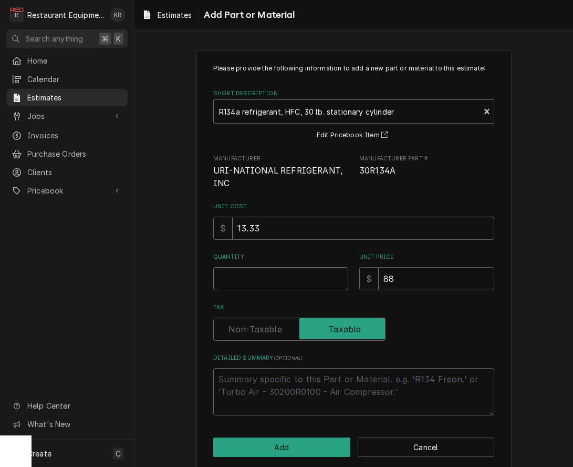
click at [243, 284] on input "Quantity" at bounding box center [280, 278] width 135 height 23
type textarea "x"
type input "1"
type textarea "x"
type input "1"
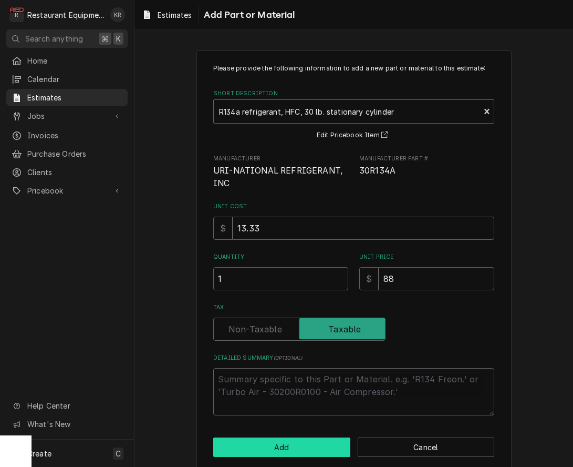
click at [293, 447] on button "Add" at bounding box center [281, 446] width 137 height 19
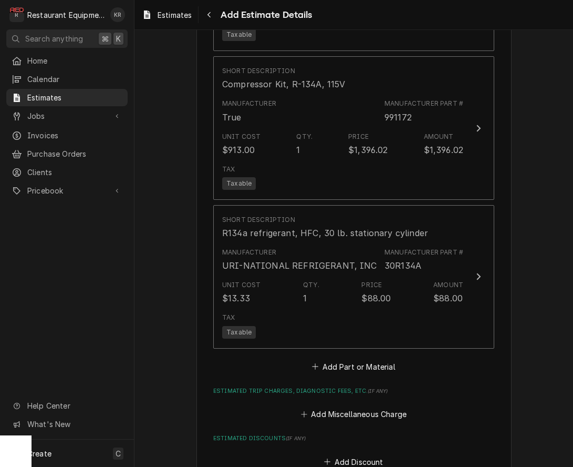
scroll to position [1438, 0]
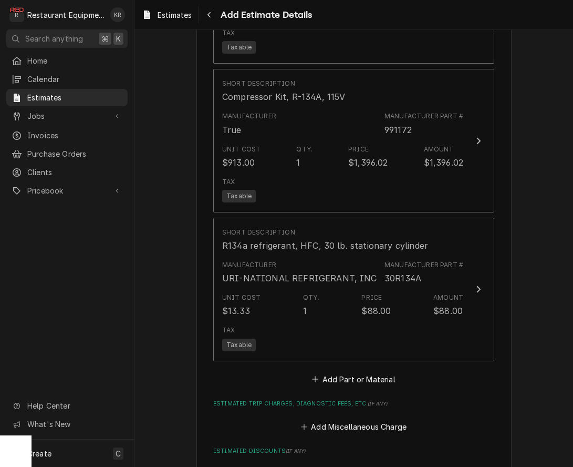
type textarea "x"
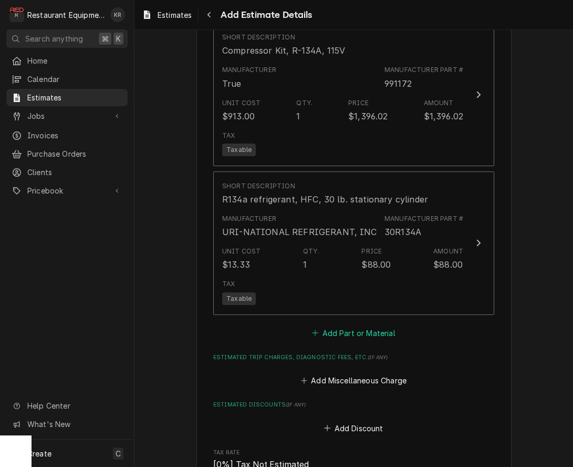
scroll to position [1485, 0]
click at [335, 331] on button "Add Part or Material" at bounding box center [354, 331] width 87 height 15
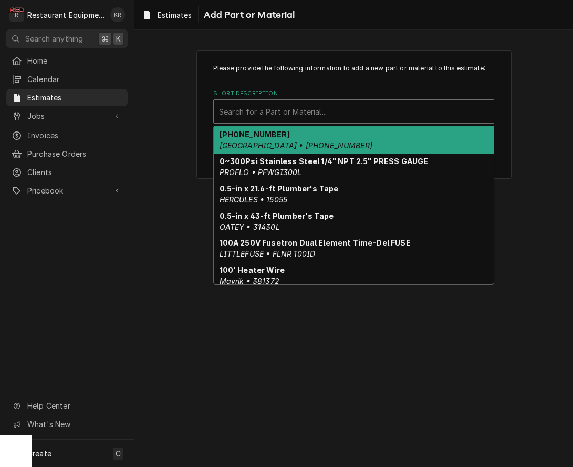
click at [267, 115] on div "Short Description" at bounding box center [354, 111] width 270 height 19
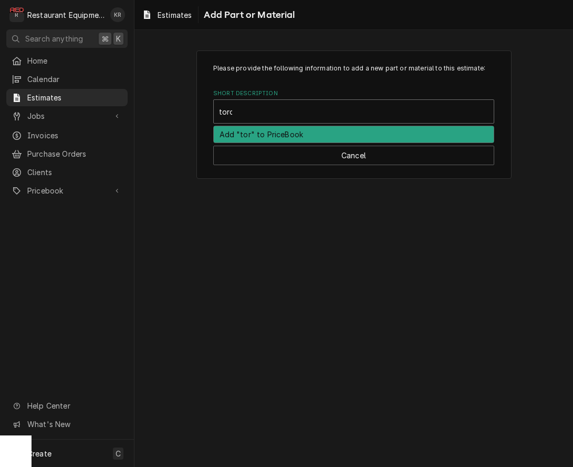
type input "torch"
drag, startPoint x: 267, startPoint y: 132, endPoint x: 281, endPoint y: 131, distance: 13.1
click at [267, 132] on strong "Vacuum, torches, solder, nitrogen" at bounding box center [286, 134] width 133 height 9
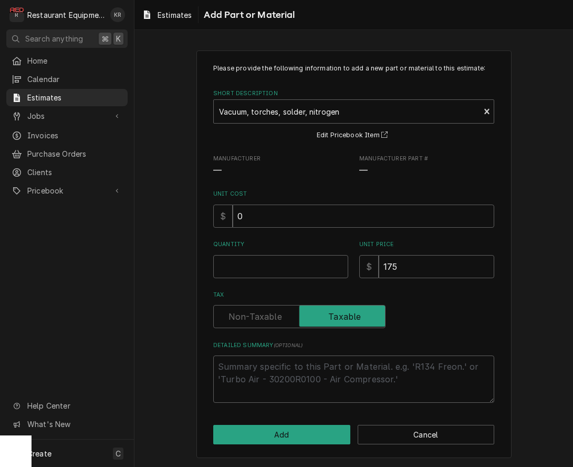
type textarea "x"
drag, startPoint x: 251, startPoint y: 211, endPoint x: 226, endPoint y: 210, distance: 24.7
click at [233, 210] on input "0" at bounding box center [364, 215] width 262 height 23
click at [273, 215] on input "0" at bounding box center [364, 215] width 262 height 23
drag, startPoint x: 271, startPoint y: 215, endPoint x: 224, endPoint y: 210, distance: 47.6
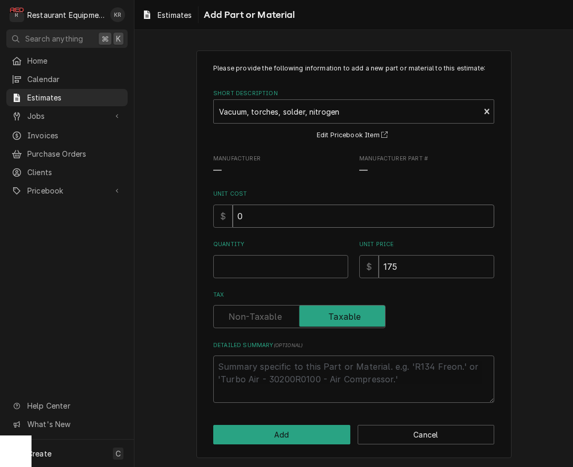
click at [233, 210] on input "0" at bounding box center [364, 215] width 262 height 23
type textarea "x"
type input "8"
type textarea "x"
type input "87"
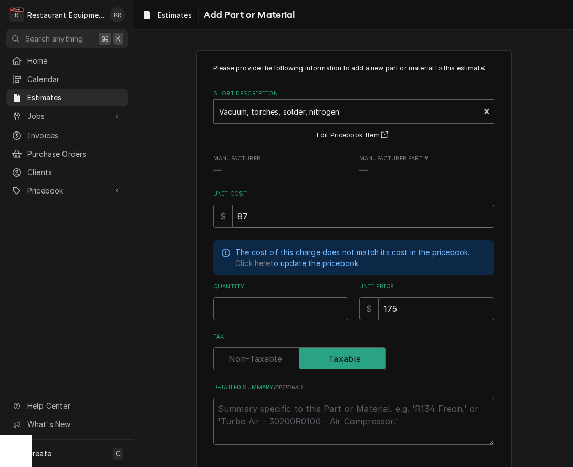
type textarea "x"
type input "87.5"
type textarea "x"
type input "1"
type textarea "x"
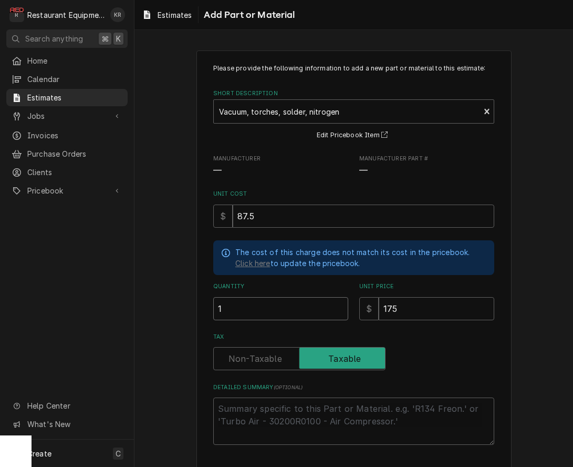
type input "1"
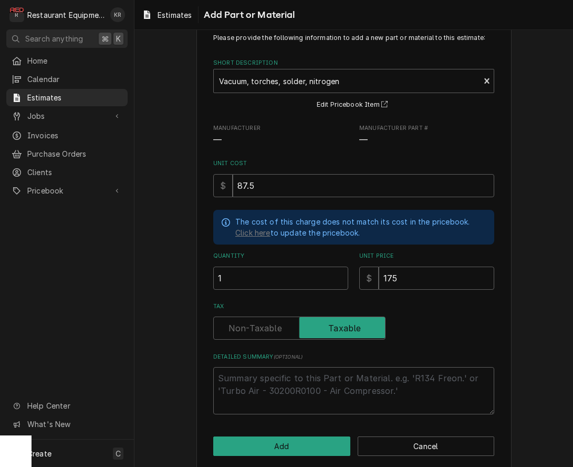
scroll to position [41, 0]
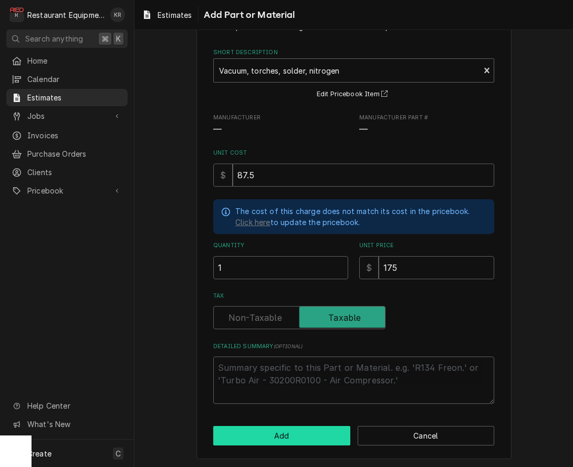
click at [286, 432] on button "Add" at bounding box center [281, 435] width 137 height 19
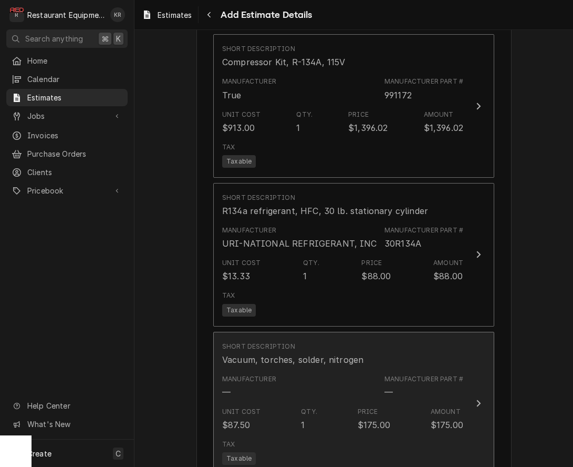
type textarea "x"
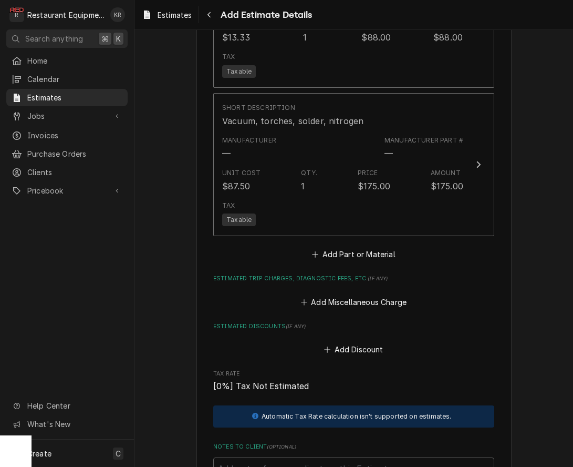
scroll to position [1712, 0]
click at [348, 298] on button "Add Miscellaneous Charge" at bounding box center [353, 300] width 109 height 15
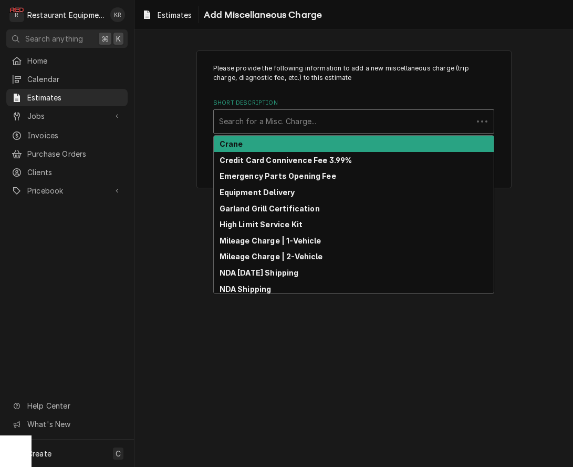
click at [272, 124] on div "Short Description" at bounding box center [343, 121] width 249 height 19
type input "tr"
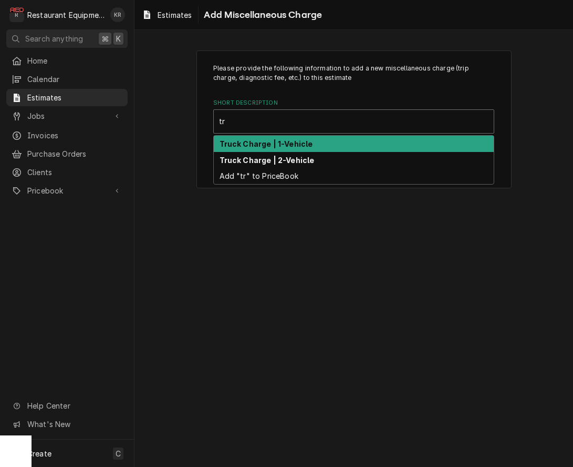
click at [269, 147] on strong "Truck Charge | 1-Vehicle" at bounding box center [267, 143] width 94 height 9
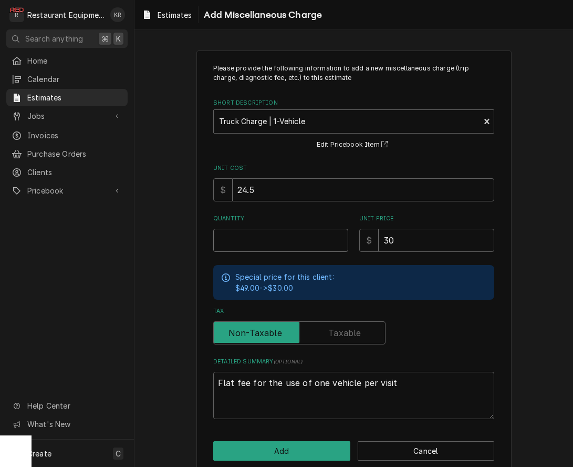
click at [249, 236] on input "Quantity" at bounding box center [280, 240] width 135 height 23
type textarea "x"
type input "2"
type textarea "x"
type input "2"
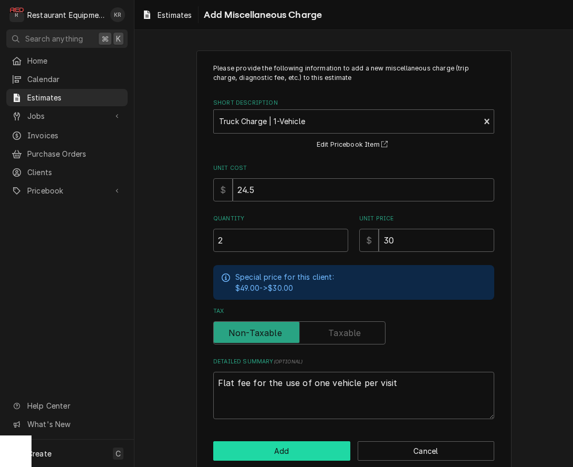
click at [289, 459] on button "Add" at bounding box center [281, 450] width 137 height 19
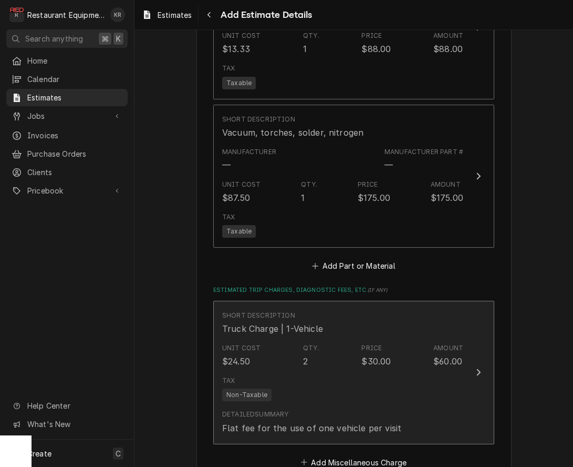
type textarea "x"
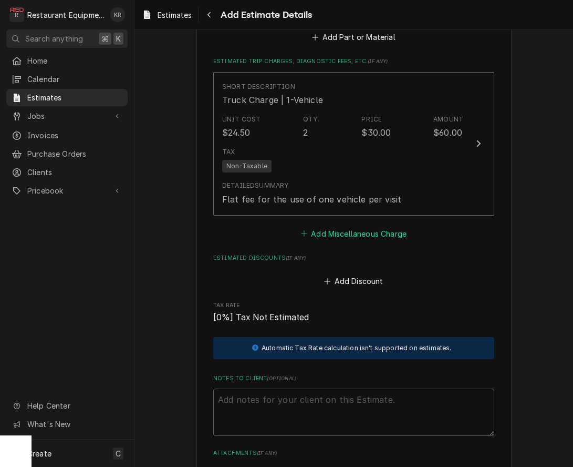
scroll to position [1926, 0]
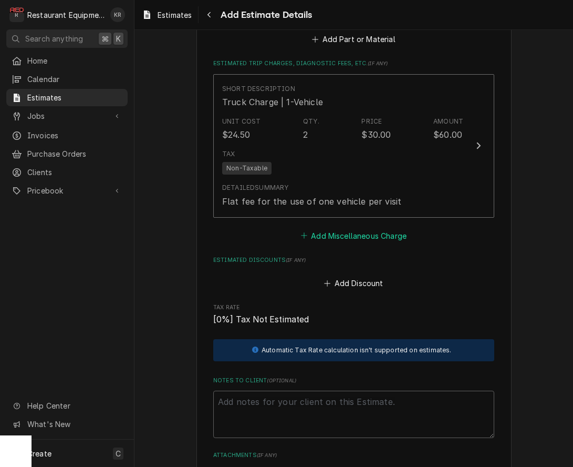
click at [358, 232] on button "Add Miscellaneous Charge" at bounding box center [353, 235] width 109 height 15
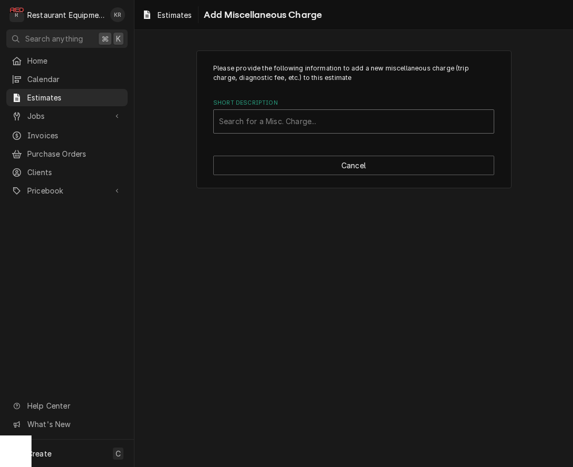
click at [273, 117] on div "Short Description" at bounding box center [354, 121] width 270 height 19
type input "shipp"
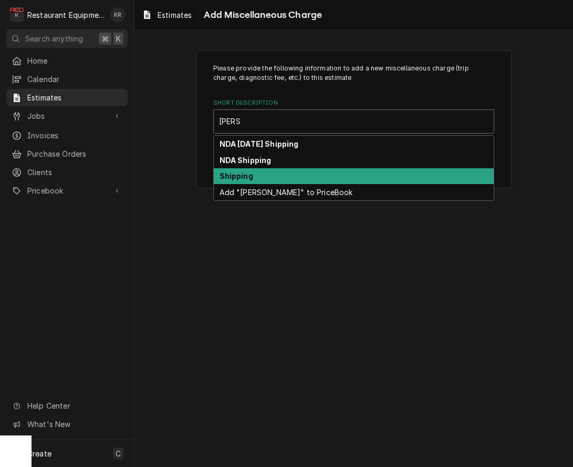
click at [256, 180] on div "Shipping" at bounding box center [354, 176] width 280 height 16
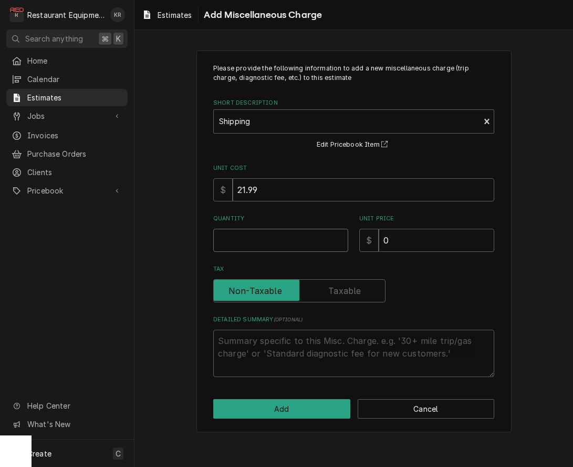
click at [250, 240] on input "Quantity" at bounding box center [280, 240] width 135 height 23
type textarea "x"
type input "1"
type textarea "x"
type input "7"
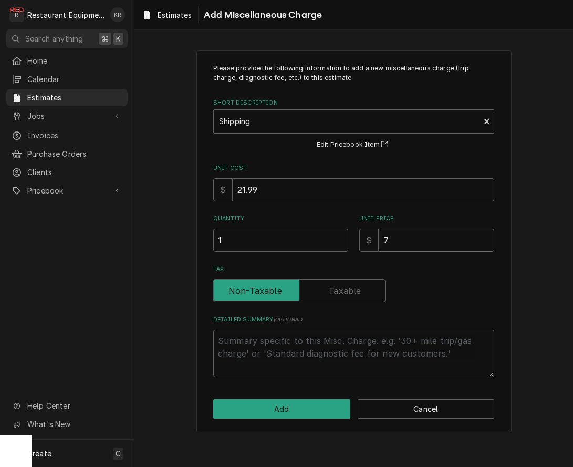
type textarea "x"
type input "77"
type textarea "x"
type input "77.3"
type textarea "x"
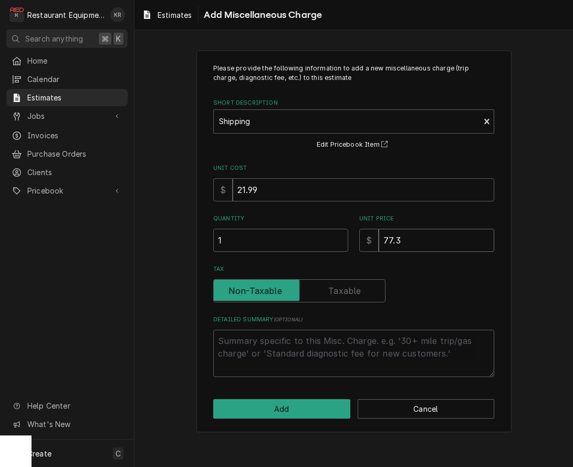
type input "77.37"
type textarea "x"
type input "77.37"
click at [264, 409] on button "Add" at bounding box center [281, 408] width 137 height 19
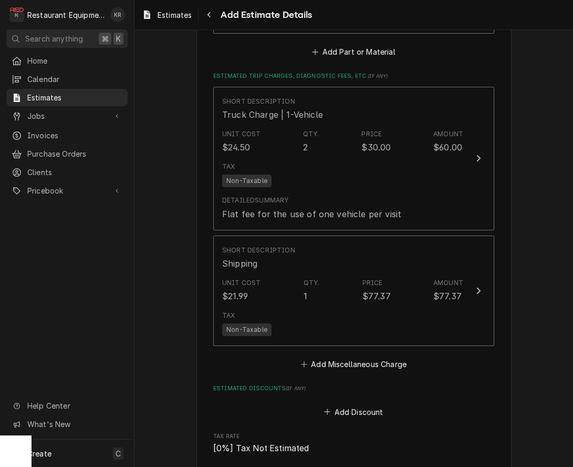
type textarea "x"
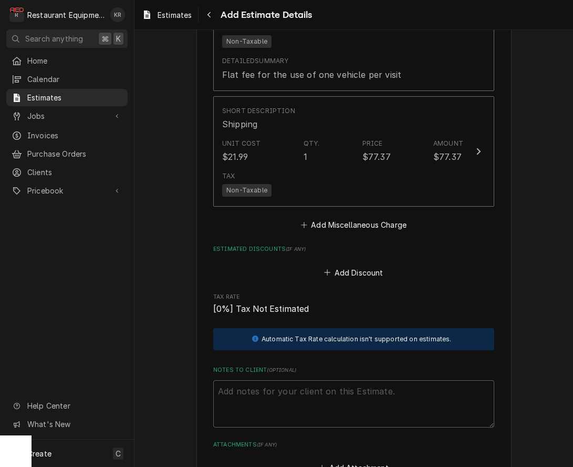
scroll to position [2071, 0]
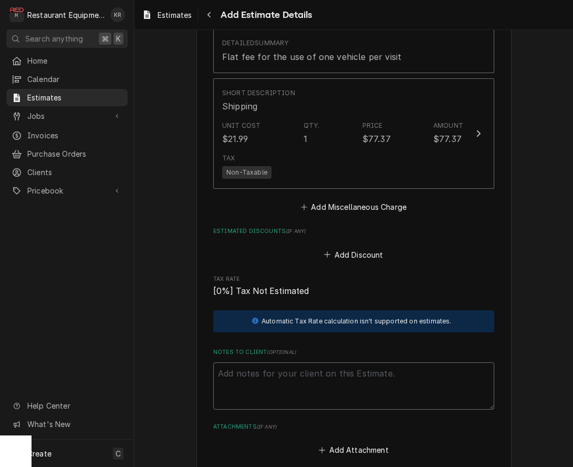
click at [280, 374] on textarea "Notes to Client ( optional )" at bounding box center [353, 385] width 281 height 47
type textarea "R"
type textarea "x"
type textarea "Ro"
type textarea "x"
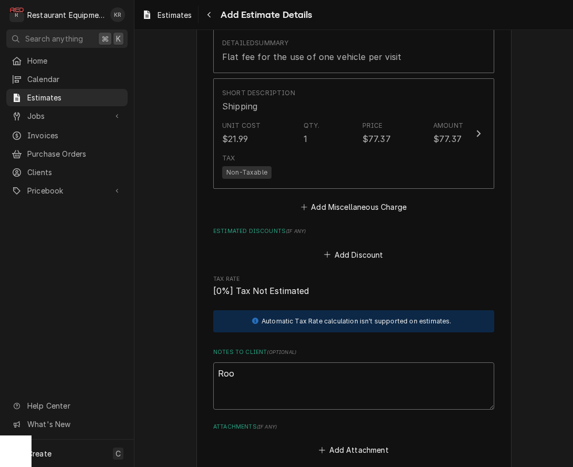
type textarea "Roo 8"
type textarea "x"
type textarea "Roo 8739"
type textarea "x"
type textarea "Roo 8739"
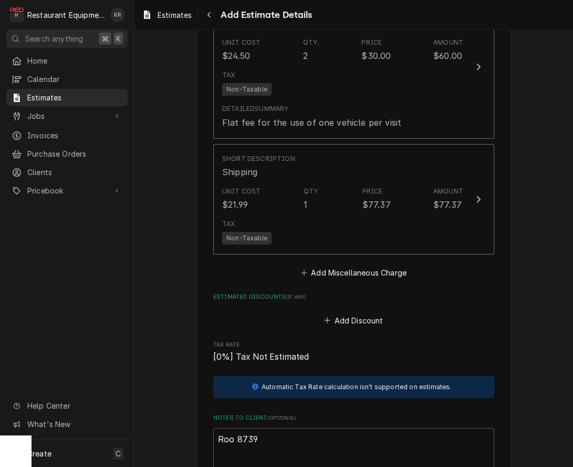
scroll to position [2033, 0]
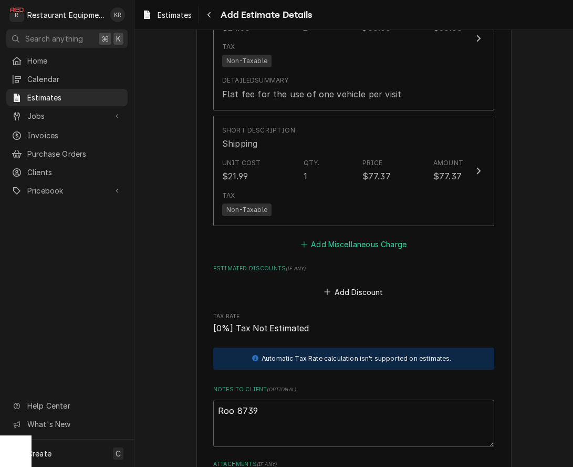
click at [365, 241] on button "Add Miscellaneous Charge" at bounding box center [353, 244] width 109 height 15
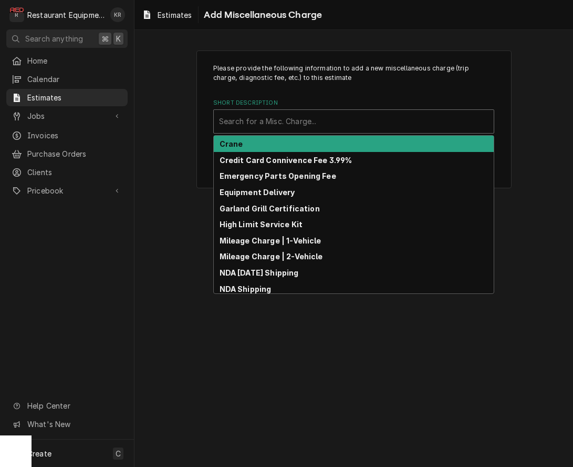
click at [315, 118] on div "Short Description" at bounding box center [354, 121] width 270 height 19
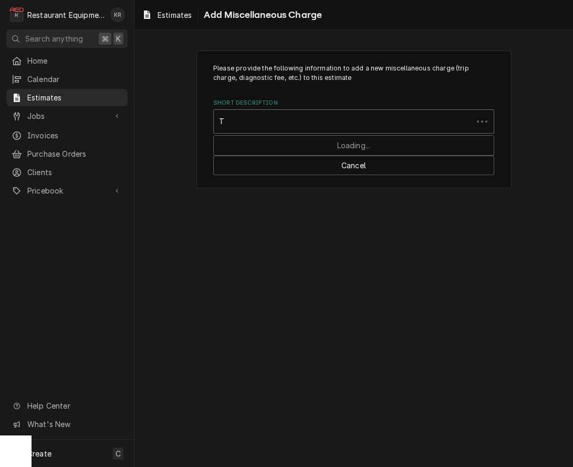
type input "Ta"
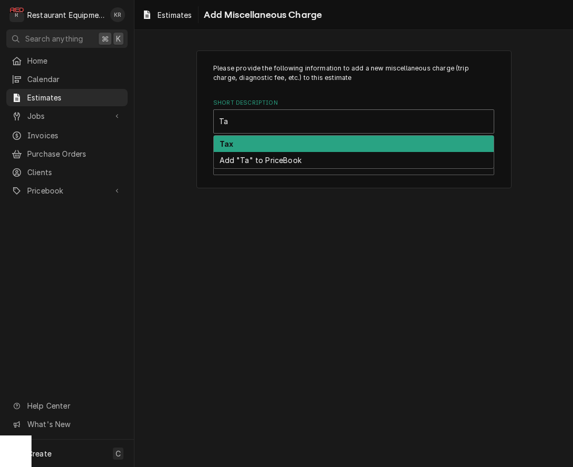
click at [298, 141] on div "Tax" at bounding box center [354, 144] width 280 height 16
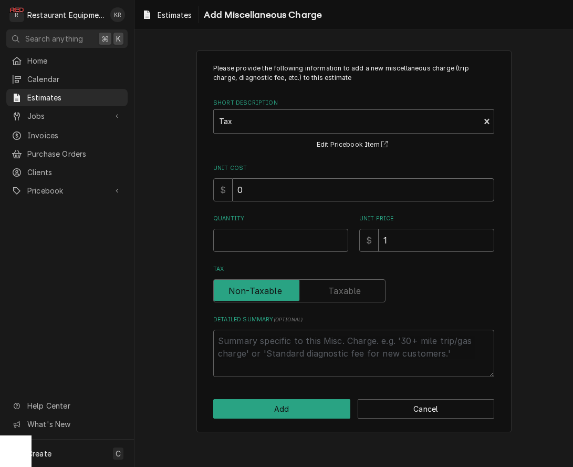
click at [282, 191] on input "0" at bounding box center [364, 189] width 262 height 23
type textarea "x"
type input "01"
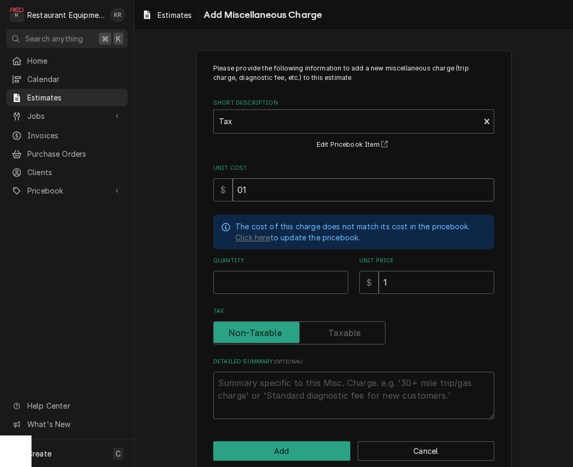
type textarea "x"
type input "017"
type textarea "x"
type input "0173"
type textarea "x"
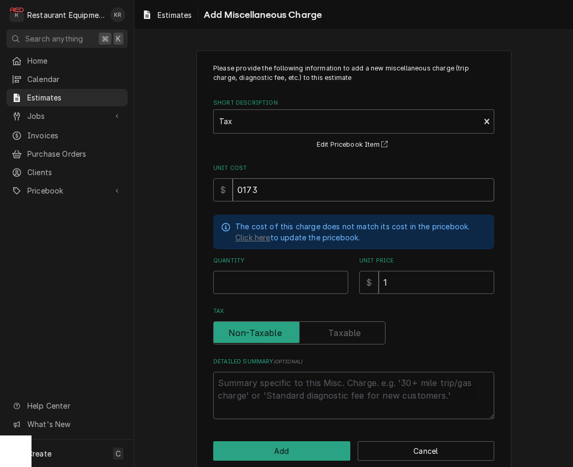
type input "173"
type textarea "x"
type input "0173.0"
type textarea "x"
type input "0173.08"
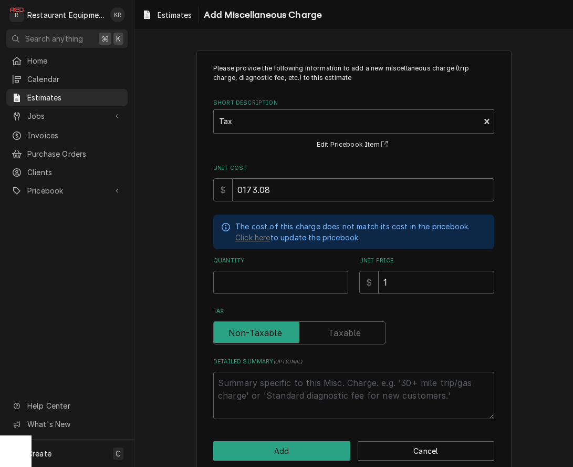
type textarea "x"
type input "0173.08"
type textarea "x"
type input "1"
type textarea "x"
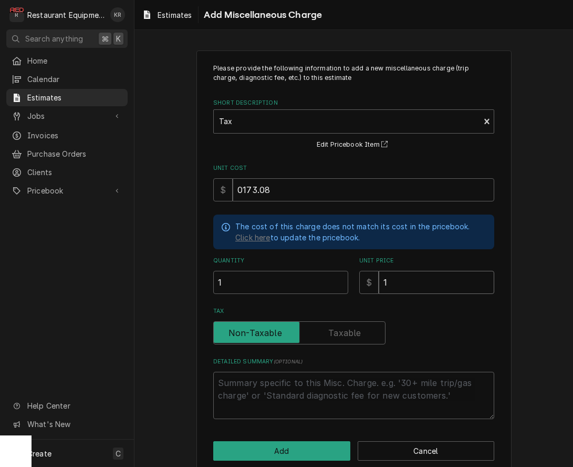
type input "17"
type textarea "x"
type input "173"
type textarea "x"
type input "173.8"
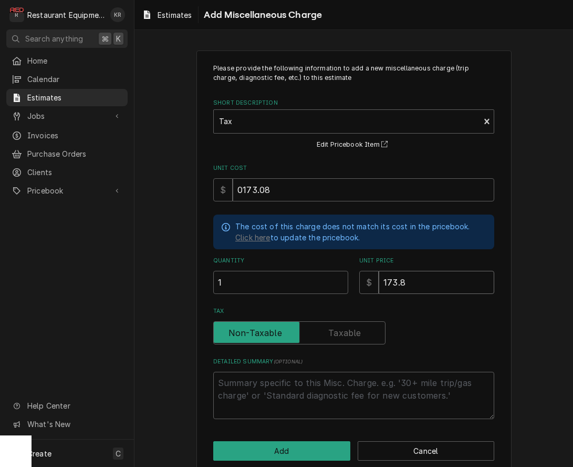
type textarea "x"
type input "173"
type textarea "x"
type input "173.0"
type textarea "x"
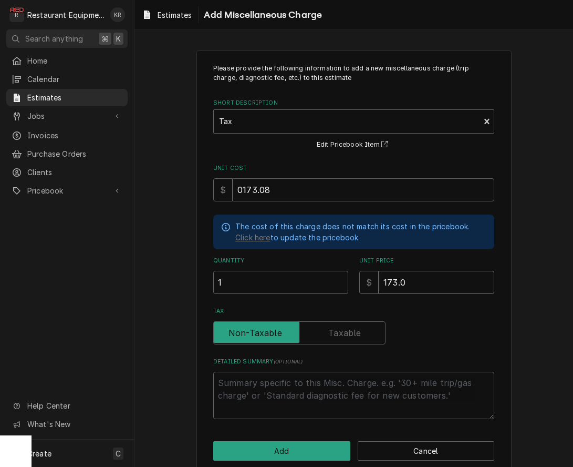
type input "173.08"
type textarea "x"
type input "173.08"
click at [301, 448] on button "Add" at bounding box center [281, 450] width 137 height 19
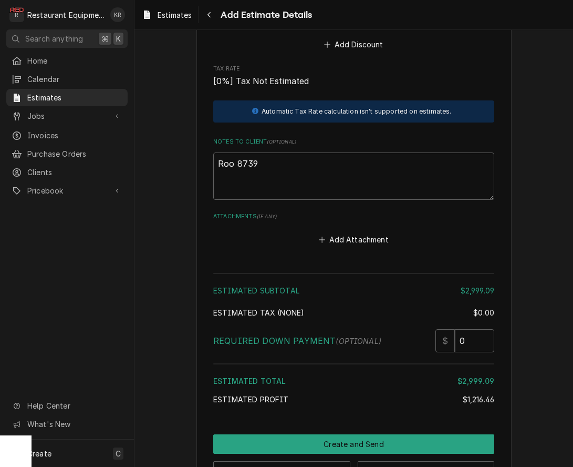
scroll to position [2429, 0]
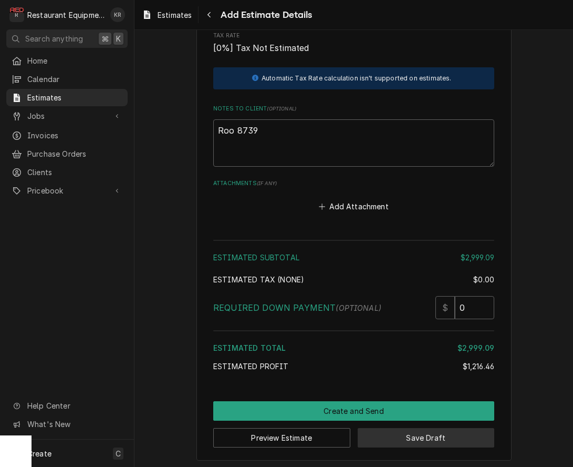
click at [420, 434] on button "Save Draft" at bounding box center [426, 437] width 137 height 19
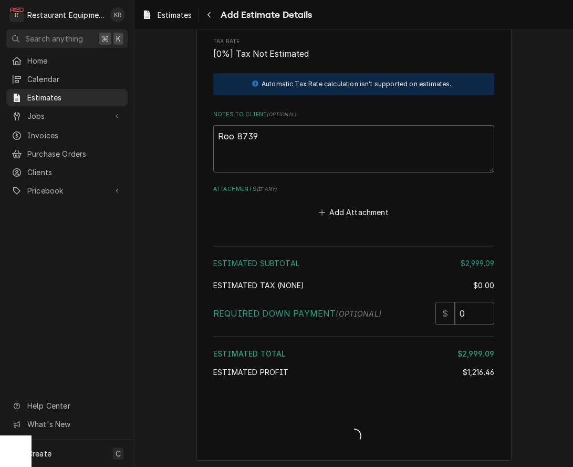
type textarea "x"
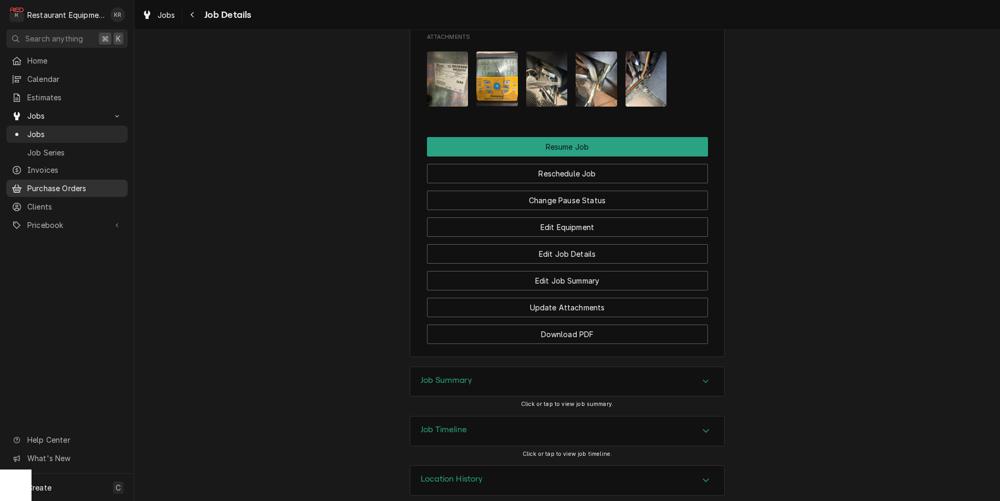
scroll to position [1247, 0]
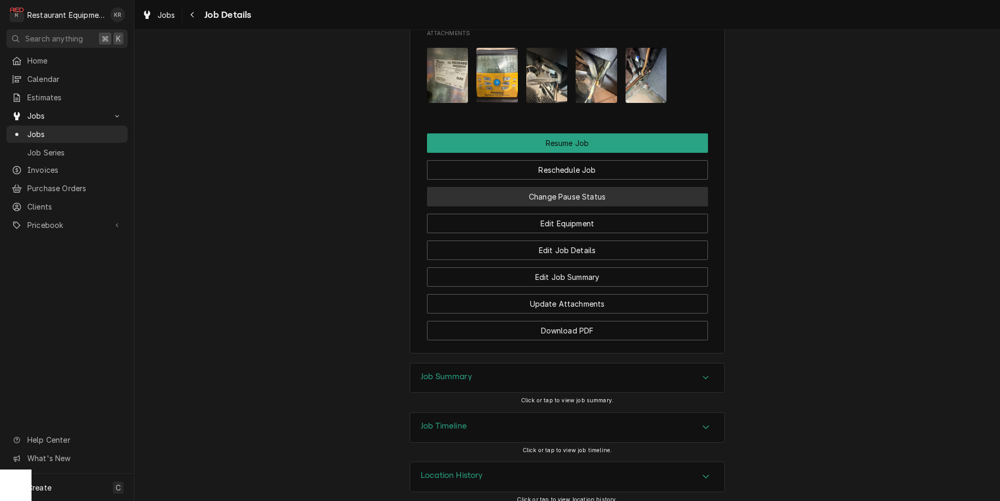
click at [589, 206] on button "Change Pause Status" at bounding box center [567, 196] width 281 height 19
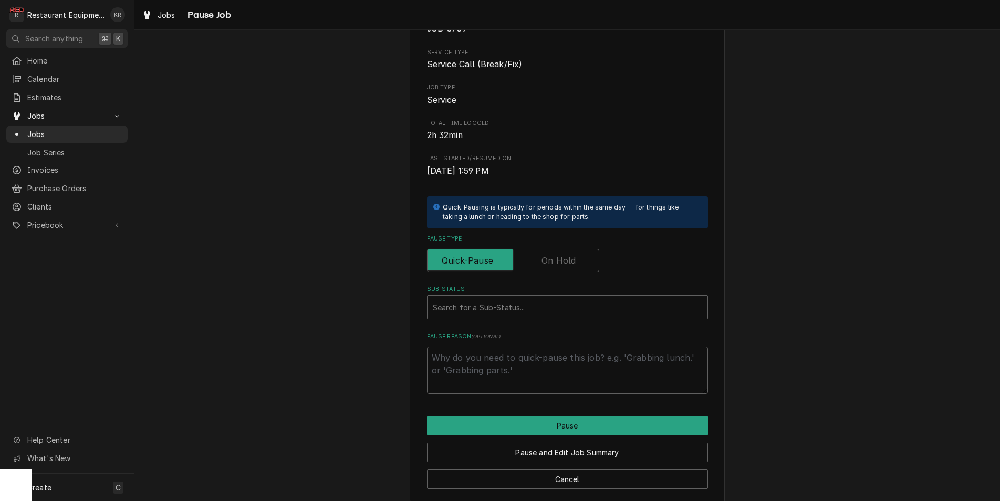
scroll to position [87, 0]
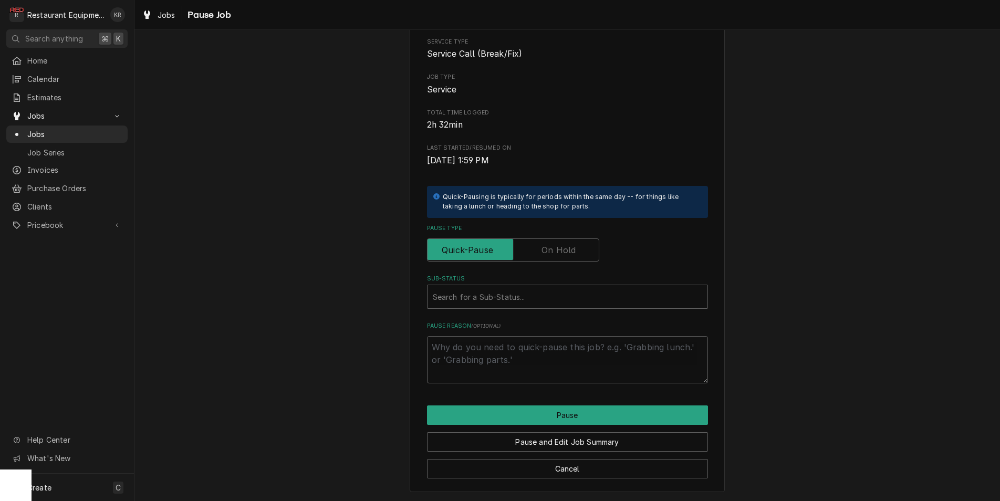
click at [551, 246] on label "Pause Type" at bounding box center [513, 250] width 172 height 23
click at [551, 246] on input "Pause Type" at bounding box center [513, 250] width 163 height 23
checkbox input "true"
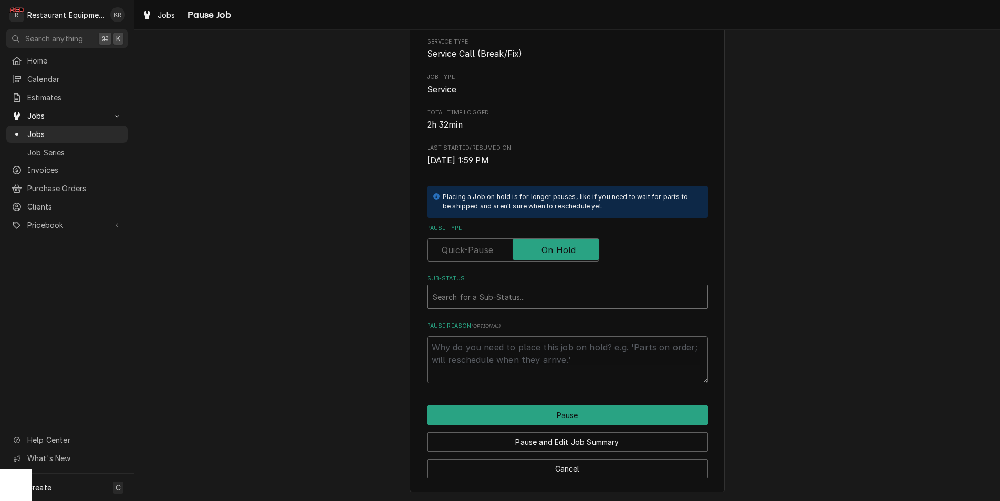
click at [495, 297] on div "Sub-Status" at bounding box center [568, 296] width 270 height 19
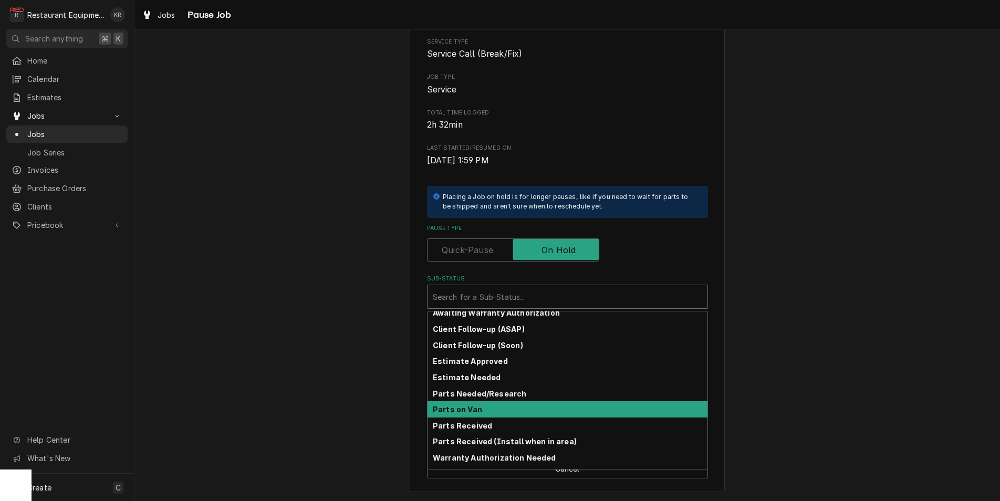
scroll to position [116, 0]
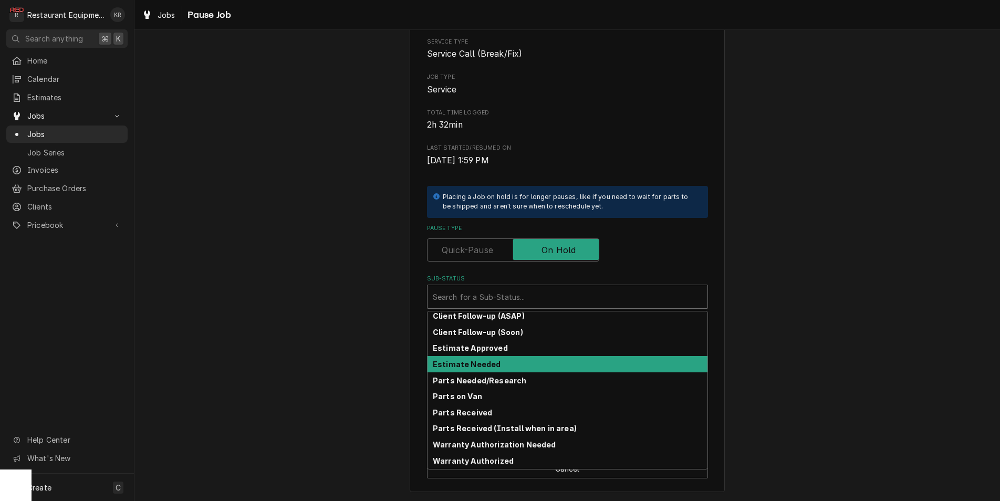
click at [486, 369] on strong "Estimate Needed" at bounding box center [467, 364] width 68 height 9
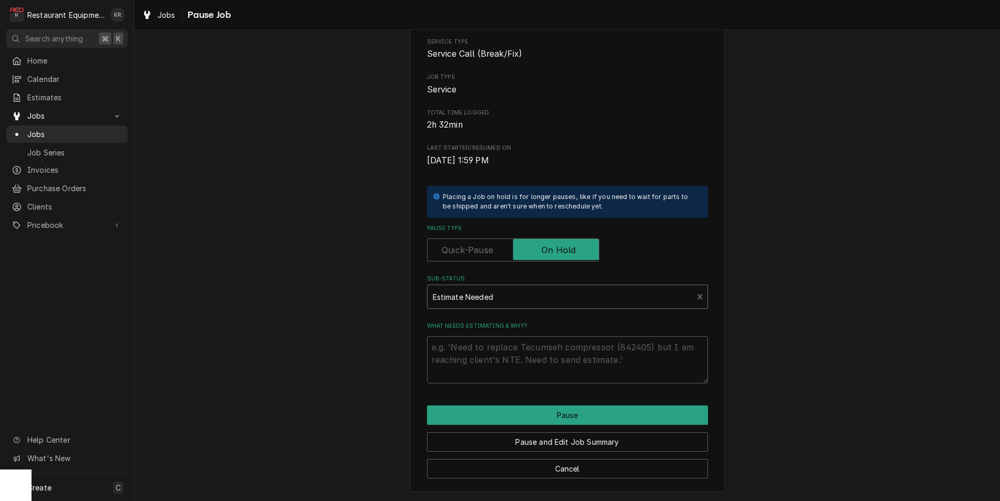
scroll to position [75, 0]
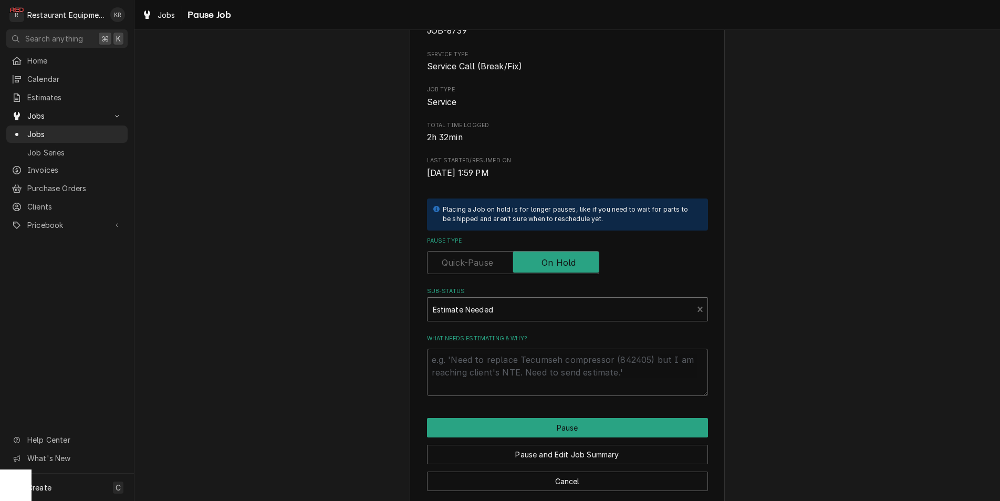
click at [493, 314] on div "Sub-Status" at bounding box center [560, 309] width 255 height 19
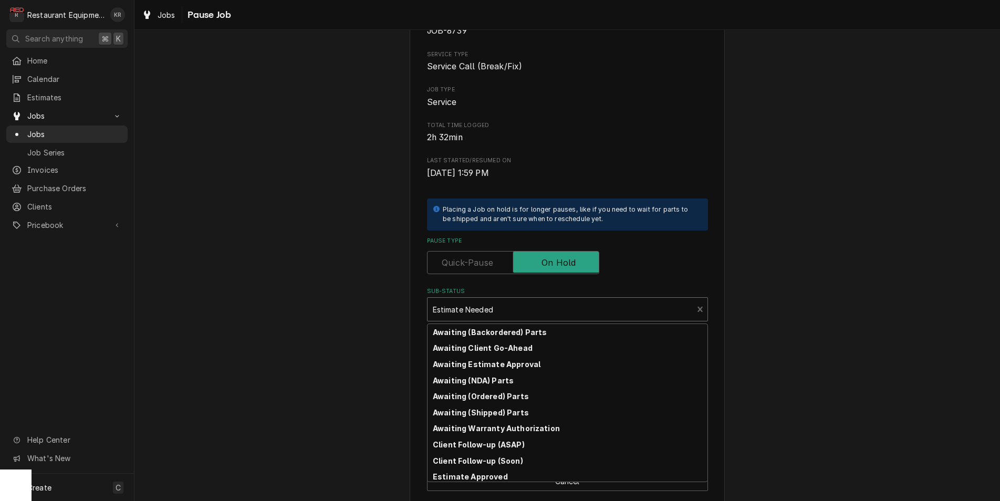
scroll to position [25, 0]
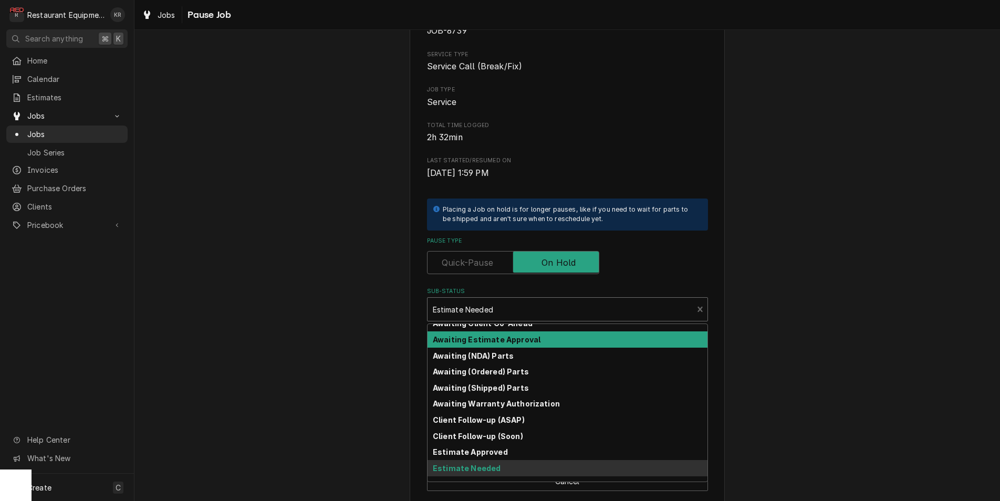
click at [504, 344] on strong "Awaiting Estimate Approval" at bounding box center [487, 339] width 108 height 9
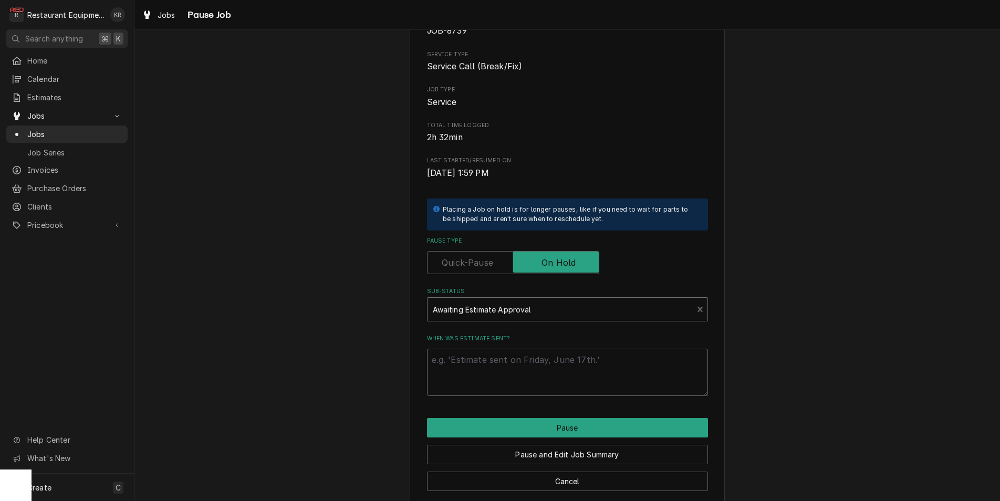
click at [465, 363] on textarea "When was estimate sent?" at bounding box center [567, 372] width 281 height 47
type textarea "x"
type textarea "8"
type textarea "x"
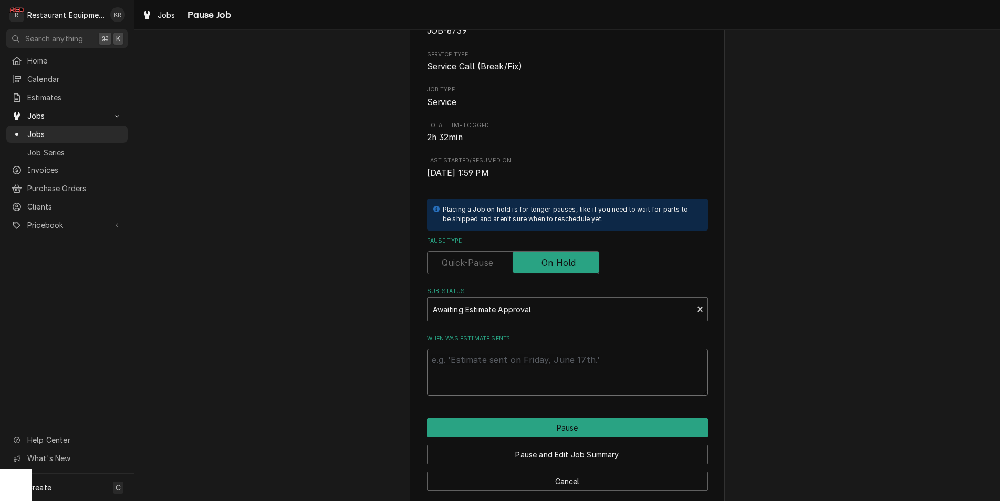
type textarea "9"
type textarea "x"
type textarea "9/"
type textarea "x"
type textarea "9/2"
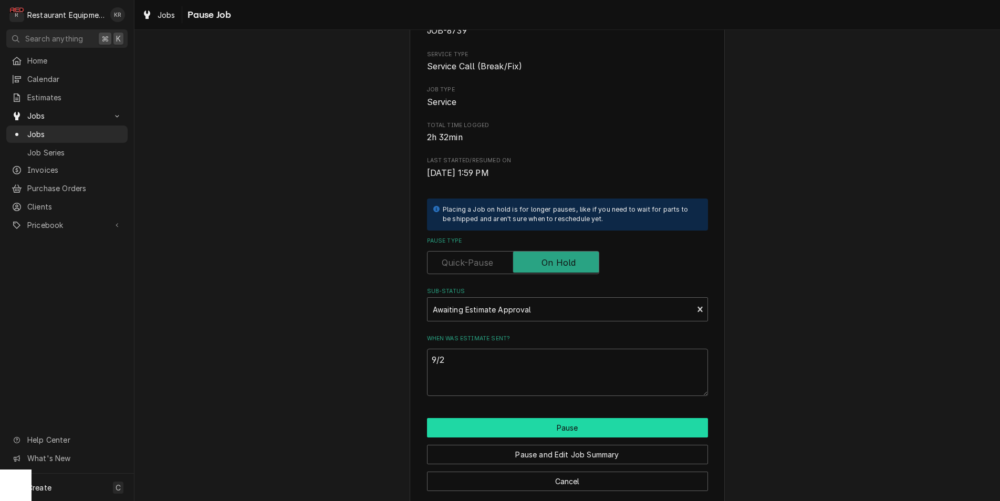
click at [516, 426] on button "Pause" at bounding box center [567, 427] width 281 height 19
type textarea "x"
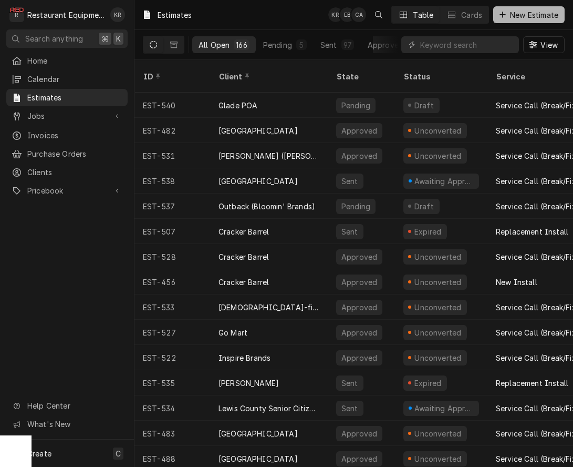
click at [533, 19] on span "New Estimate" at bounding box center [534, 14] width 53 height 11
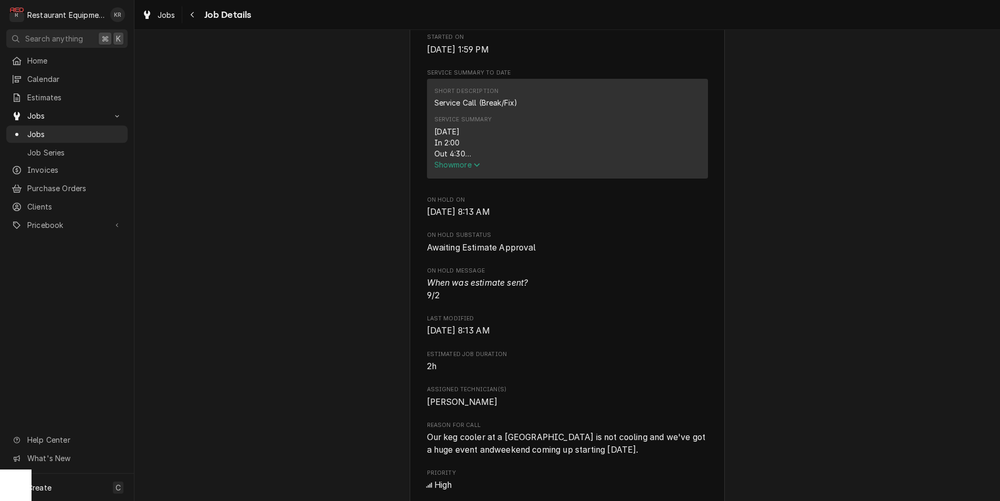
scroll to position [440, 0]
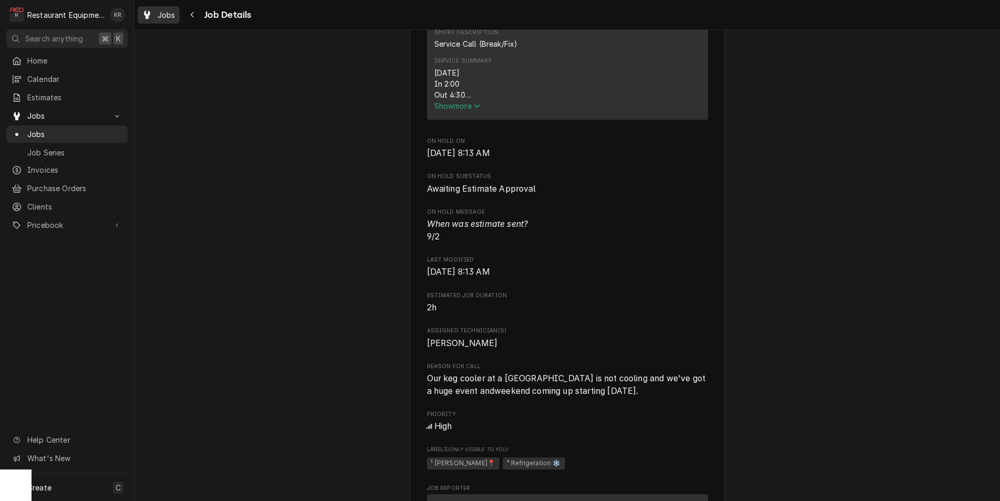
click at [168, 15] on span "Jobs" at bounding box center [167, 14] width 18 height 11
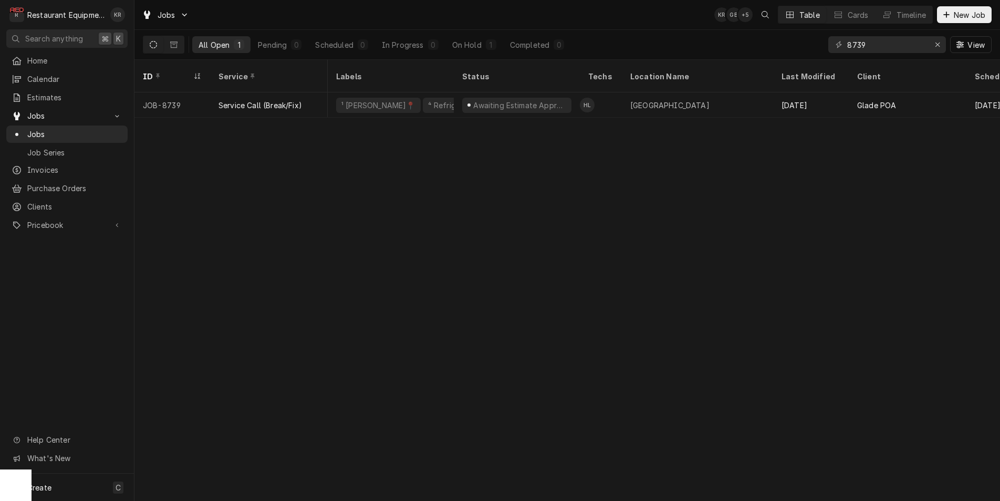
scroll to position [0, 1]
click at [936, 44] on icon "Erase input" at bounding box center [938, 44] width 6 height 7
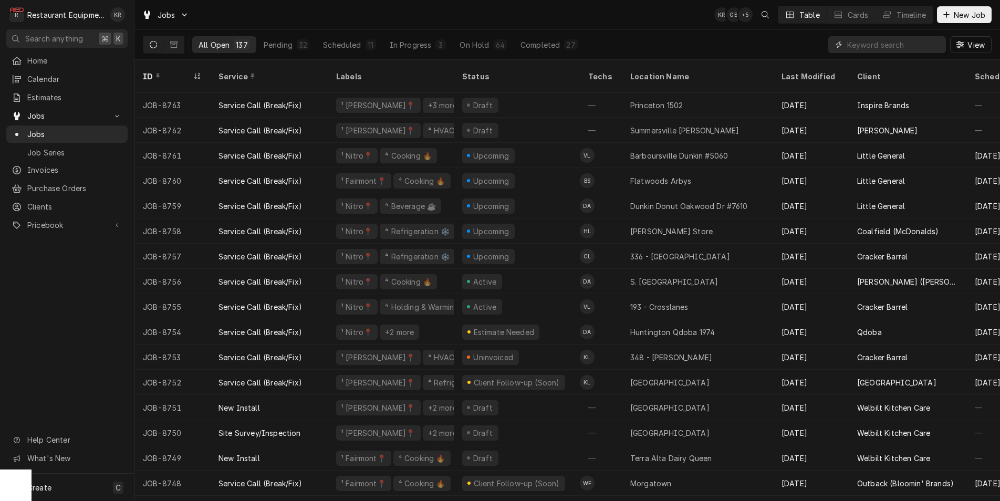
click at [879, 43] on input "Dynamic Content Wrapper" at bounding box center [894, 44] width 94 height 17
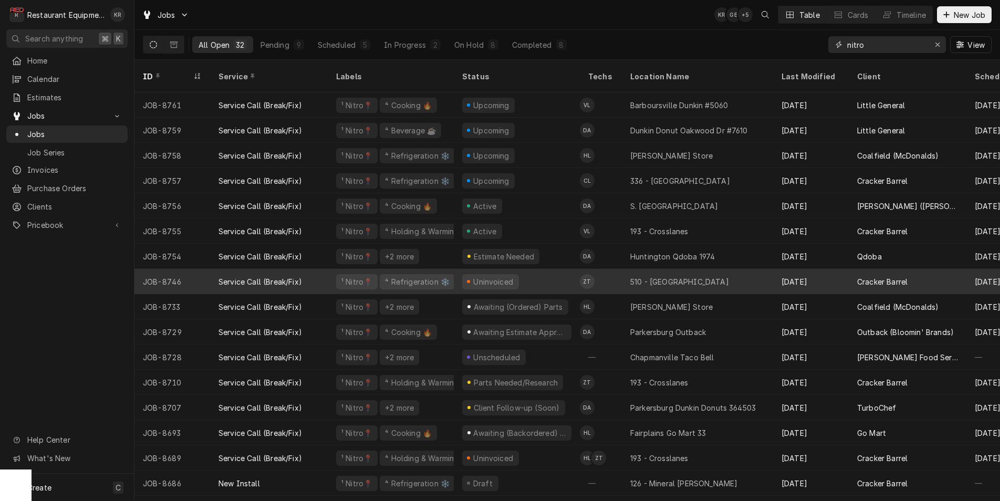
scroll to position [1, 0]
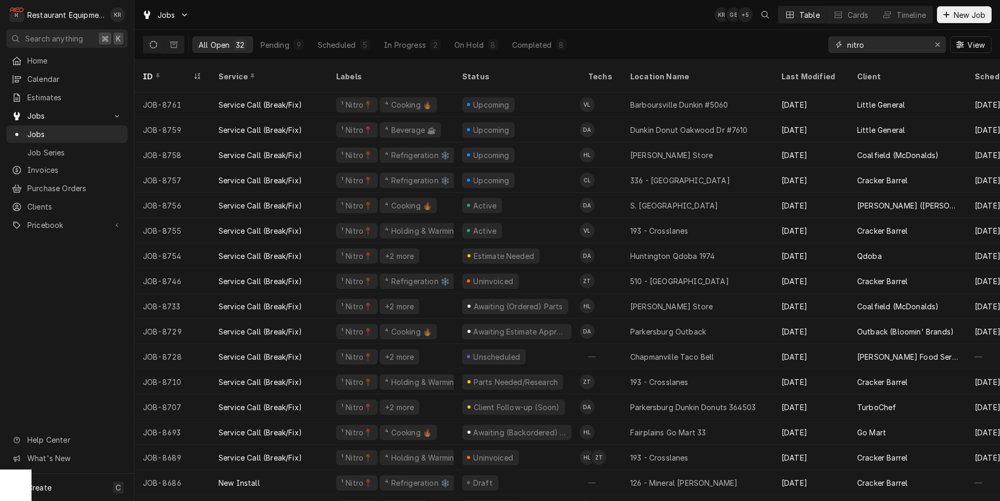
type input "nitro"
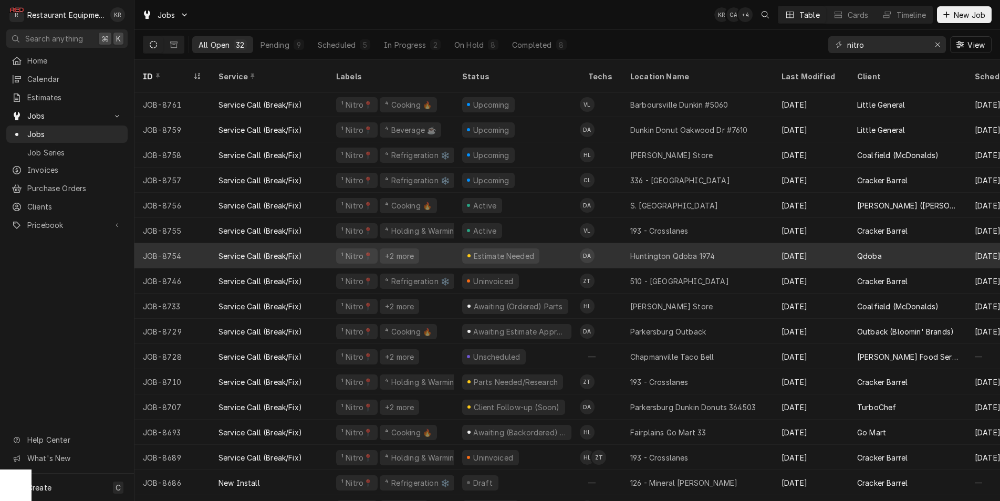
click at [257, 251] on div "Service Call (Break/Fix)" at bounding box center [261, 256] width 84 height 11
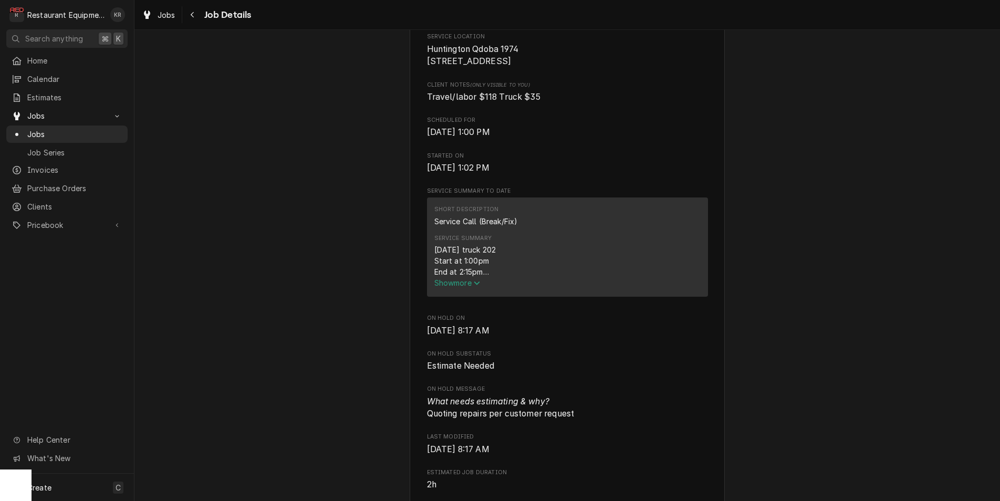
scroll to position [255, 0]
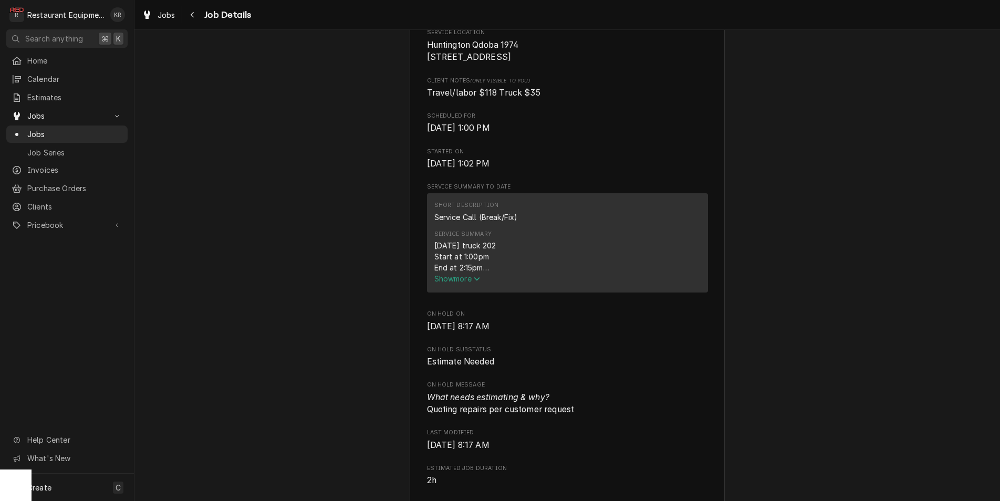
click at [464, 283] on span "Show more" at bounding box center [457, 278] width 46 height 9
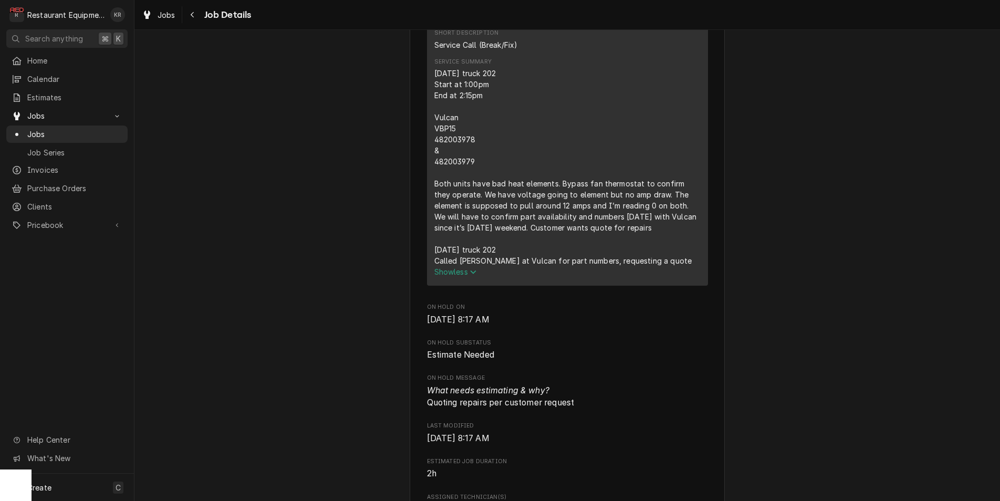
scroll to position [428, 0]
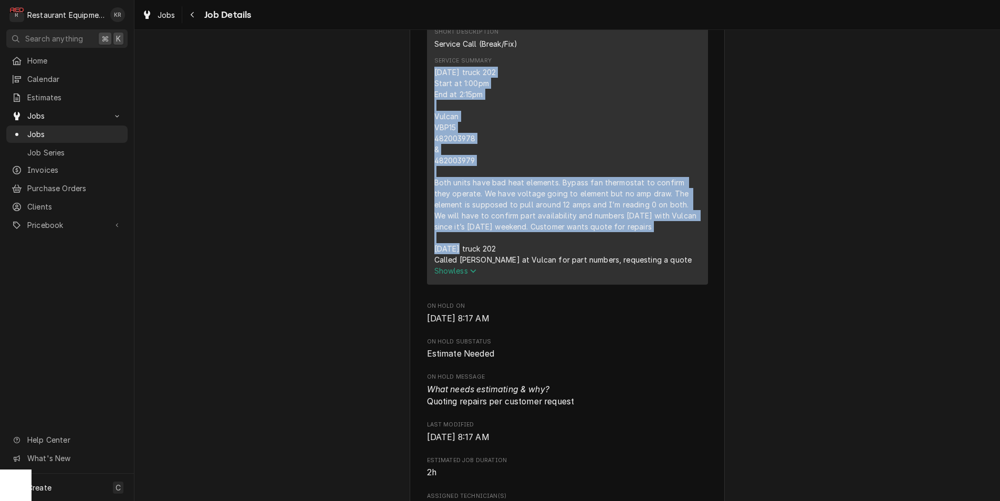
drag, startPoint x: 433, startPoint y: 86, endPoint x: 623, endPoint y: 219, distance: 231.7
click at [689, 240] on div "Short Description Service Call (Break/Fix) Service Summary 8-30-25 truck 202 St…" at bounding box center [567, 152] width 281 height 265
copy div "8-30-25 truck 202 Start at 1:00pm End at 2:15pm Vulcan VBP15 482003978 & 482003…"
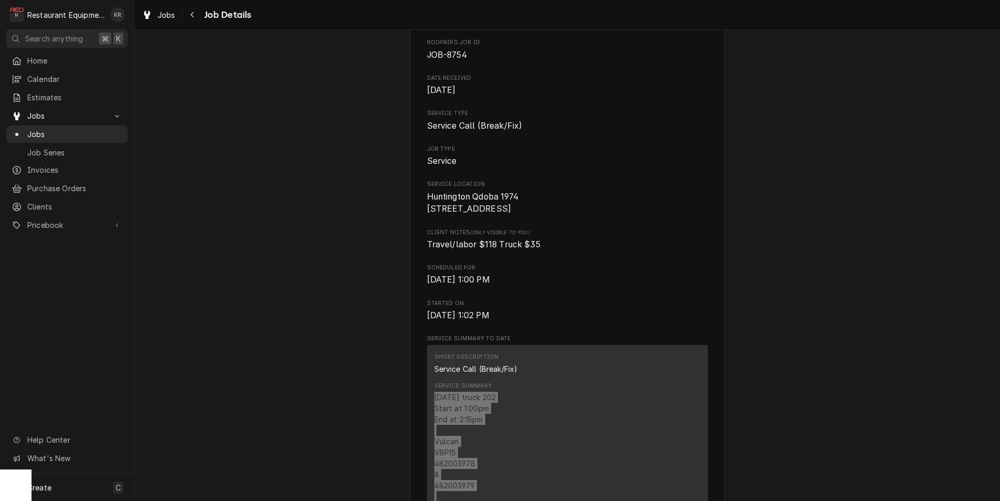
scroll to position [0, 0]
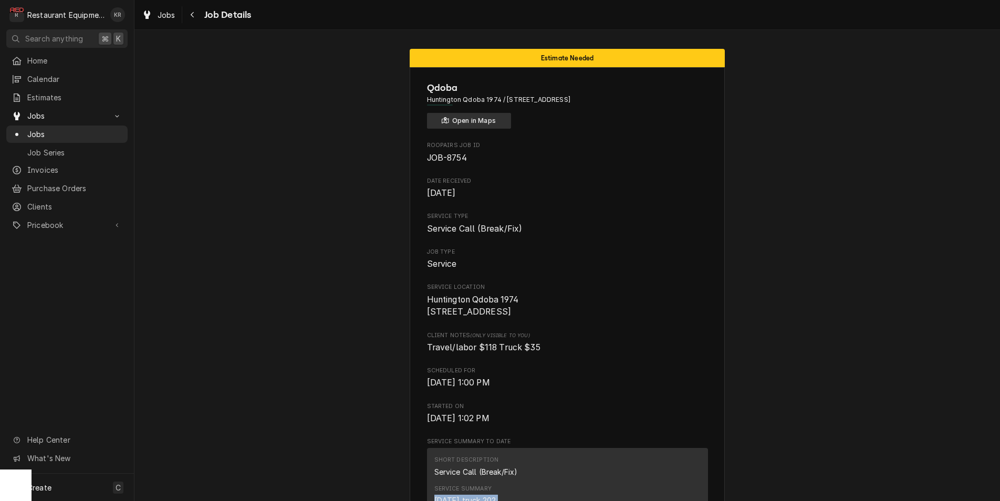
click at [463, 123] on button "Open in Maps" at bounding box center [469, 121] width 84 height 16
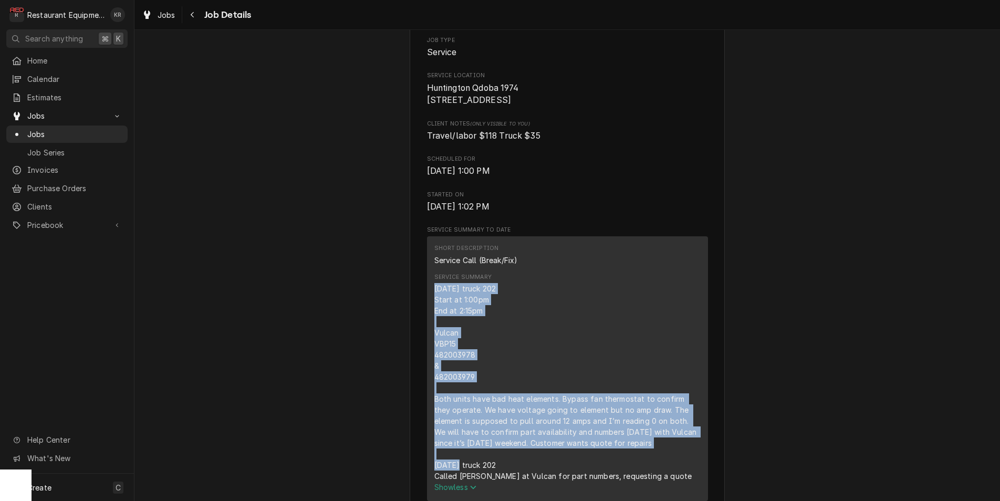
scroll to position [377, 0]
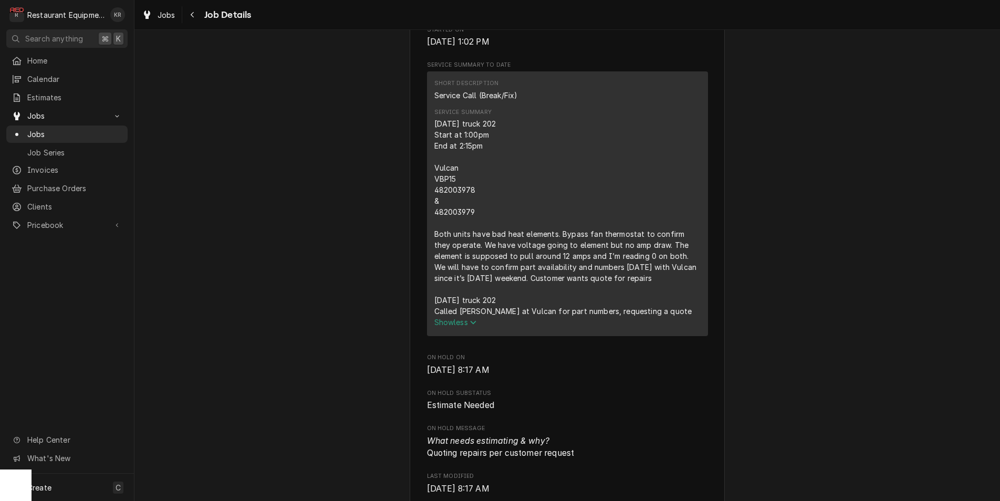
click at [557, 180] on div "8-30-25 truck 202 Start at 1:00pm End at 2:15pm Vulcan VBP15 482003978 & 482003…" at bounding box center [567, 217] width 266 height 199
click at [167, 20] on div "Jobs" at bounding box center [159, 14] width 38 height 13
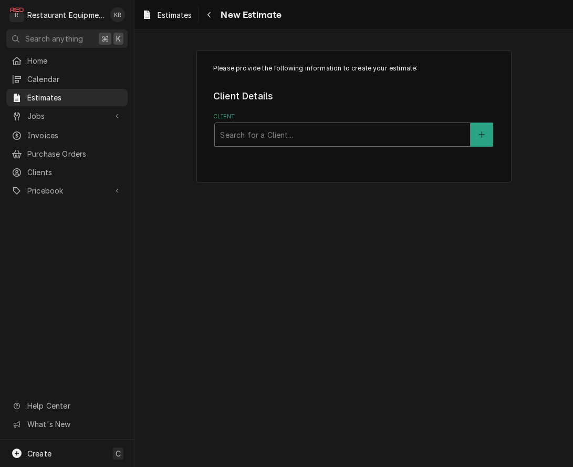
click at [283, 132] on div "Client" at bounding box center [342, 134] width 245 height 19
type input "qdob"
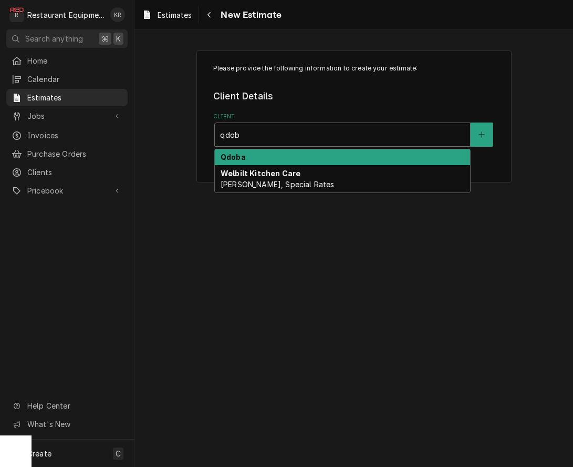
click at [234, 157] on strong "Qdoba" at bounding box center [233, 156] width 25 height 9
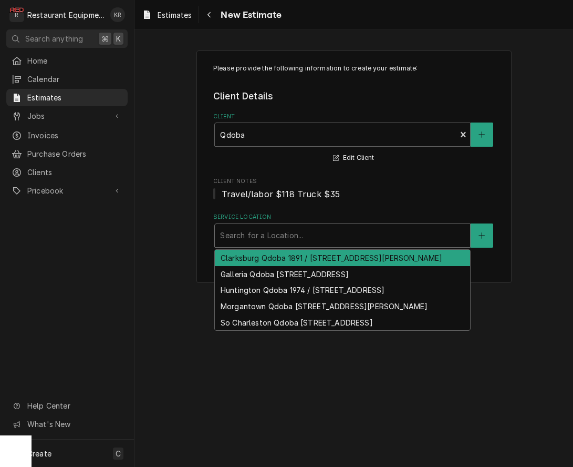
click at [259, 239] on div "Service Location" at bounding box center [342, 235] width 245 height 19
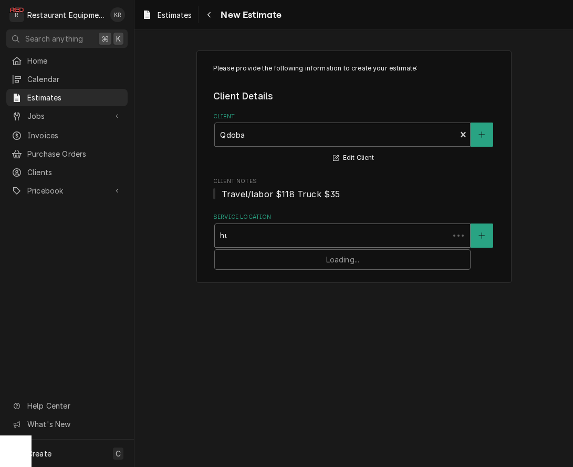
type input "hun"
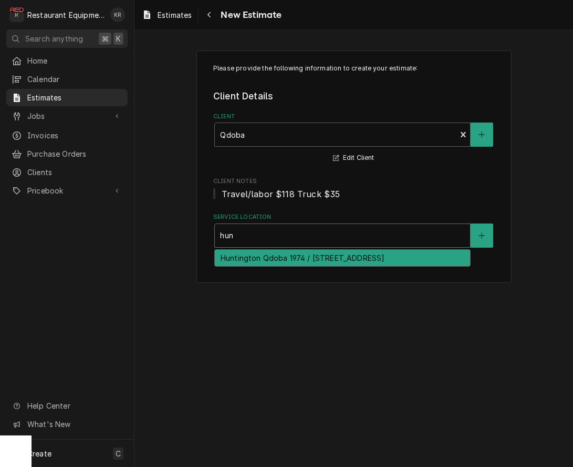
click at [239, 259] on div "Huntington Qdoba 1974 / [STREET_ADDRESS]" at bounding box center [342, 258] width 255 height 16
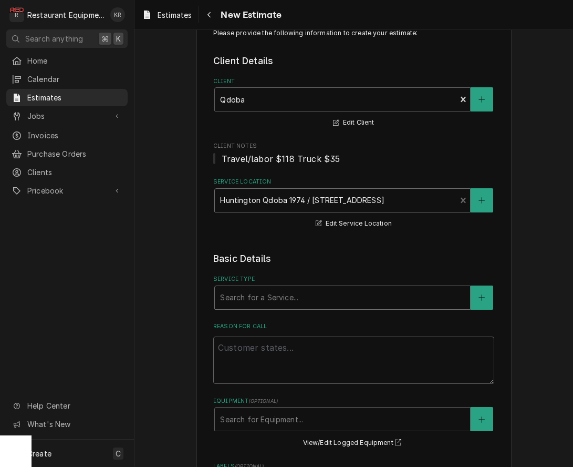
scroll to position [36, 0]
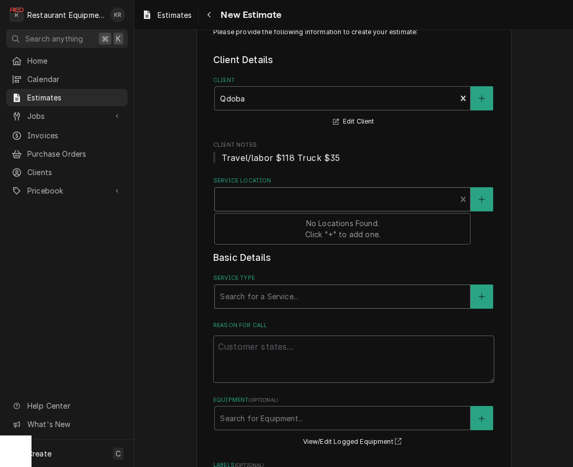
type input "b"
type textarea "x"
type input "br"
type textarea "x"
type input "bre"
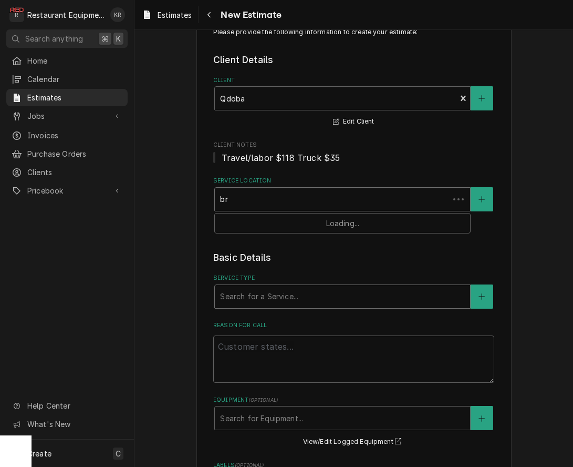
type textarea "x"
type input "bre"
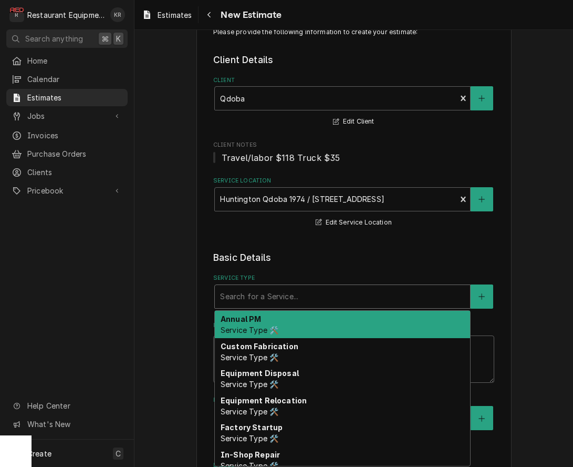
drag, startPoint x: 272, startPoint y: 292, endPoint x: 277, endPoint y: 299, distance: 9.5
click at [272, 293] on div "Service Type" at bounding box center [342, 296] width 245 height 19
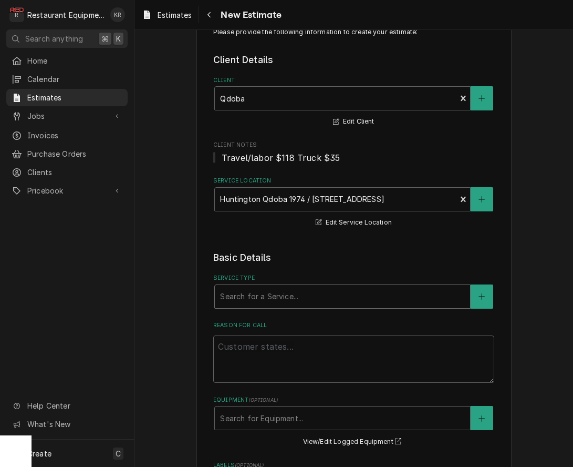
click at [276, 300] on div "Service Type" at bounding box center [342, 296] width 245 height 19
type textarea "x"
type input "b"
type textarea "x"
type input "br"
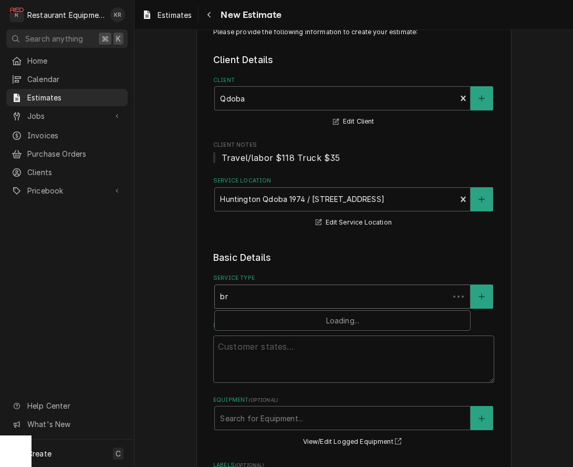
type textarea "x"
type input "bre"
type textarea "x"
type input "brea"
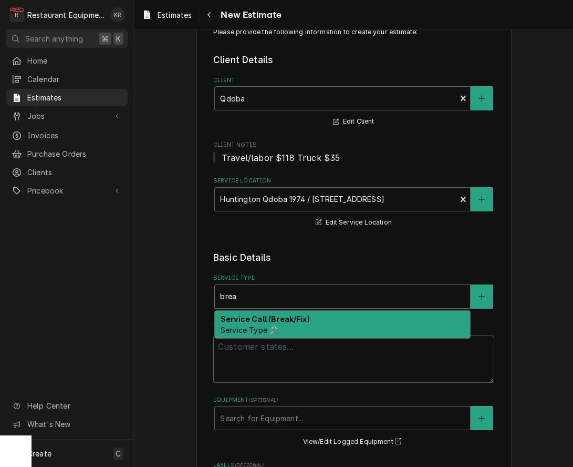
click at [270, 320] on strong "Service Call (Break/Fix)" at bounding box center [265, 318] width 89 height 9
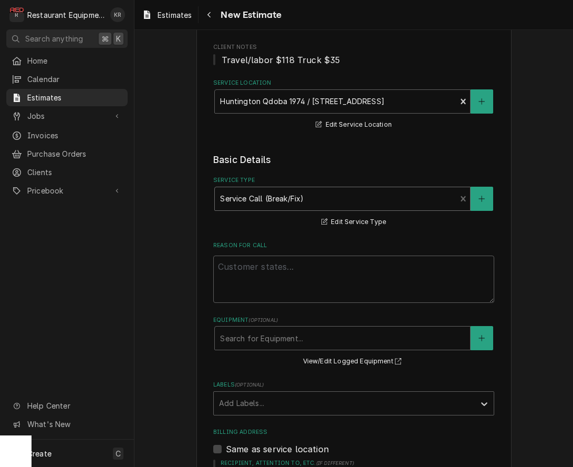
scroll to position [139, 0]
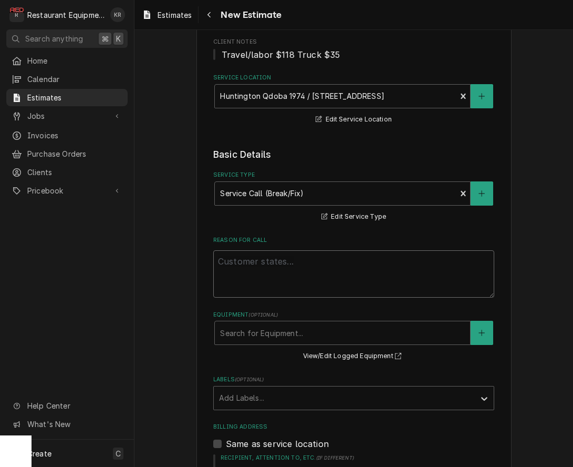
click at [232, 264] on textarea "Reason For Call" at bounding box center [353, 273] width 281 height 47
paste textarea "8-30-25 truck 202 Start at 1:00pm End at 2:15pm Vulcan VBP15 482003978 & 482003…"
type textarea "x"
type textarea "8-30-25 truck 202 Start at 1:00pm End at 2:15pm Vulcan VBP15 482003978 & 482003…"
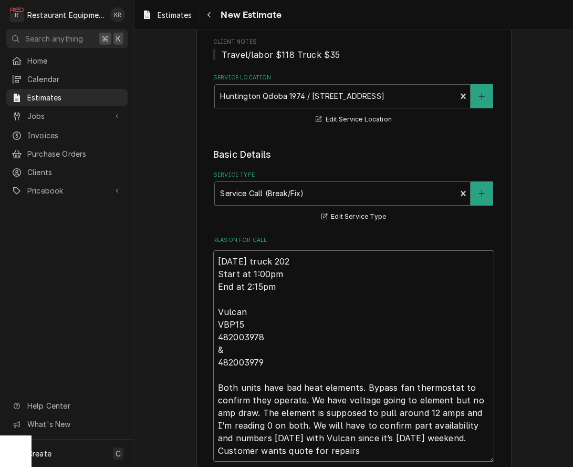
type textarea "x"
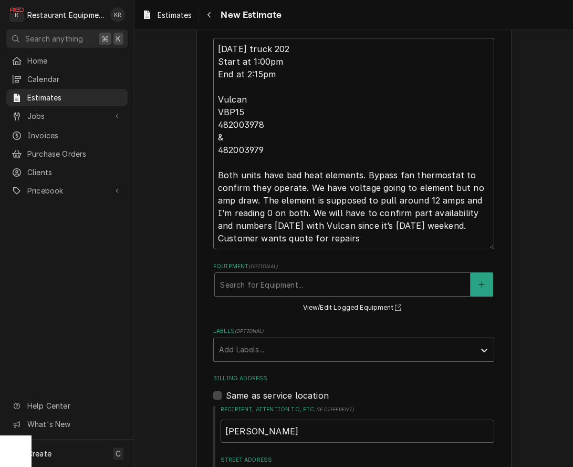
scroll to position [355, 0]
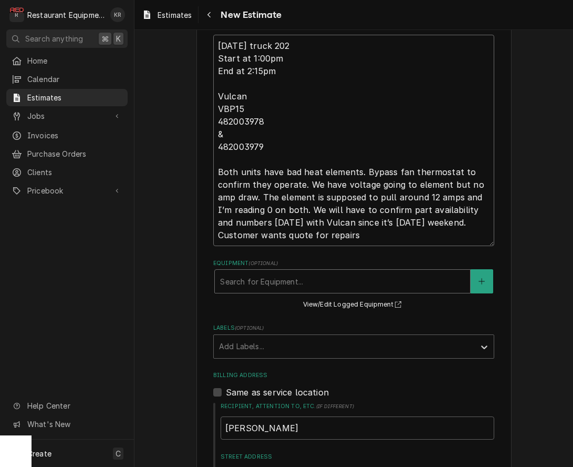
type textarea "8-30-25 truck 202 Start at 1:00pm End at 2:15pm Vulcan VBP15 482003978 & 482003…"
click at [312, 279] on div "Equipment" at bounding box center [342, 281] width 245 height 19
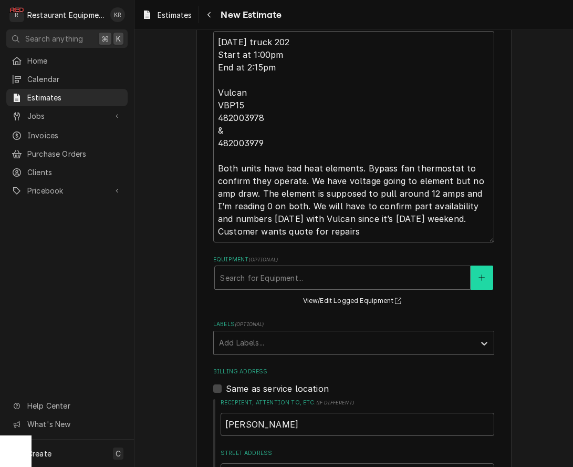
click at [482, 278] on icon "Create New Equipment" at bounding box center [482, 278] width 6 height 6
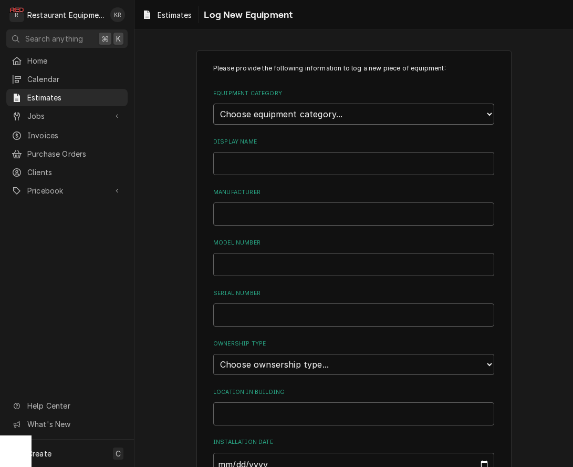
select select "7"
click option "Holding and Warming Equipment" at bounding box center [0, 0] width 0 height 0
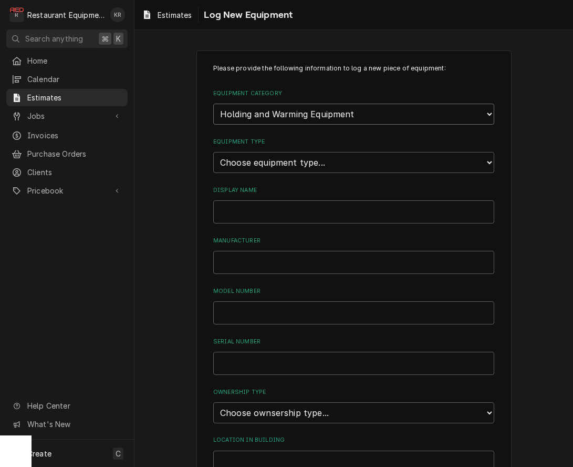
scroll to position [1, 0]
select select "61"
click option "Warming Cabinet" at bounding box center [0, 0] width 0 height 0
click at [263, 209] on input "Display Name" at bounding box center [353, 211] width 281 height 23
type input "Hotbox 1"
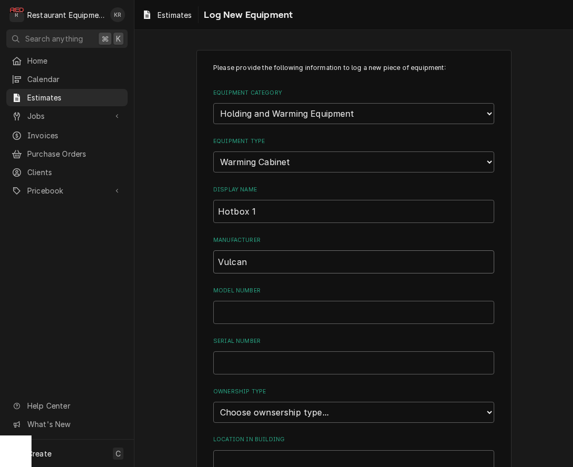
type input "Vulcan"
type input "VBP15"
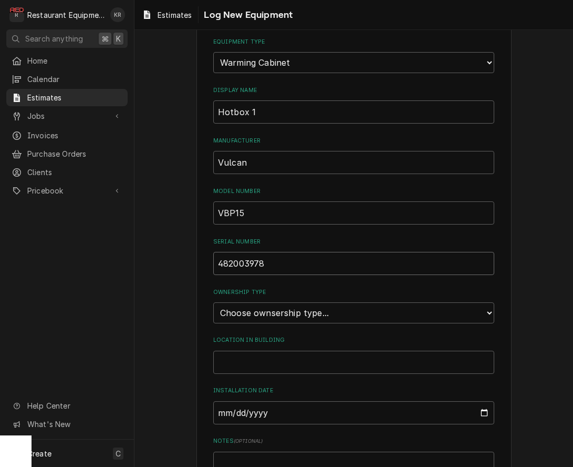
scroll to position [104, 0]
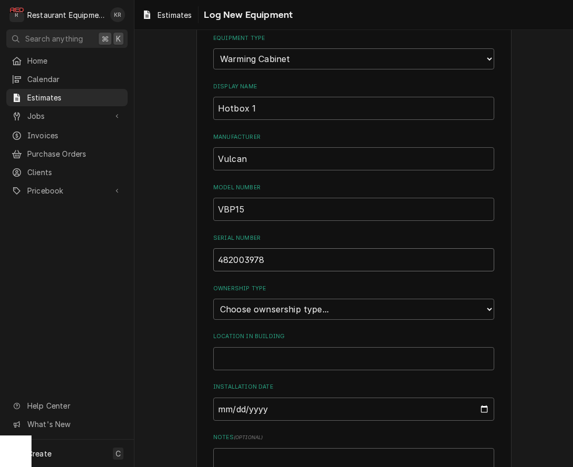
type input "482003978"
select select "1"
click option "Owned" at bounding box center [0, 0] width 0 height 0
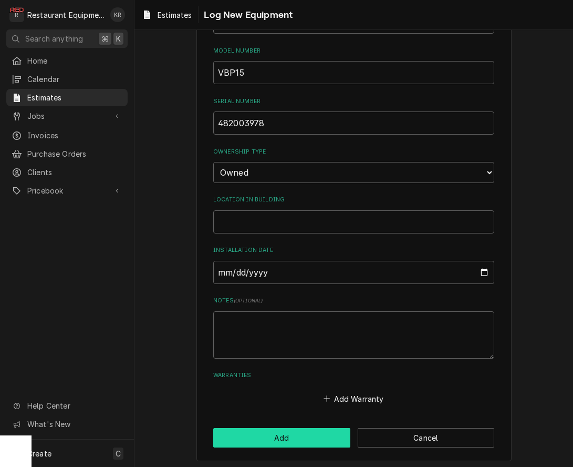
click at [306, 437] on button "Add" at bounding box center [281, 437] width 137 height 19
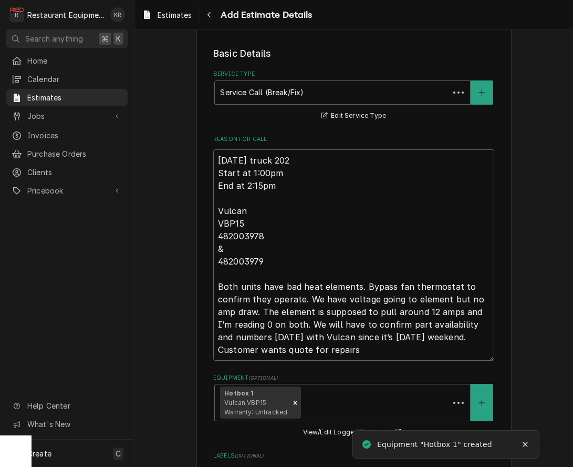
scroll to position [358, 0]
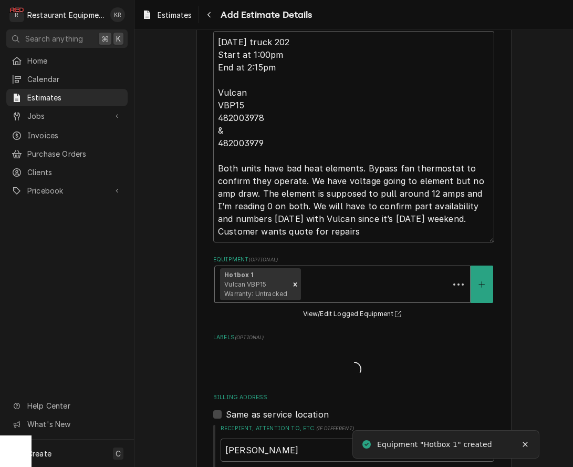
type textarea "x"
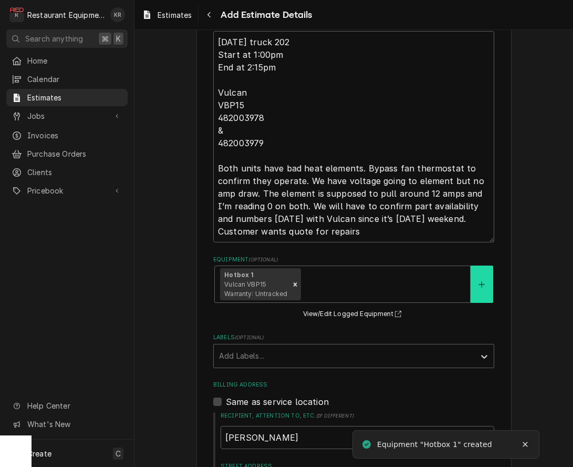
click at [487, 284] on button "Equipment" at bounding box center [482, 283] width 22 height 37
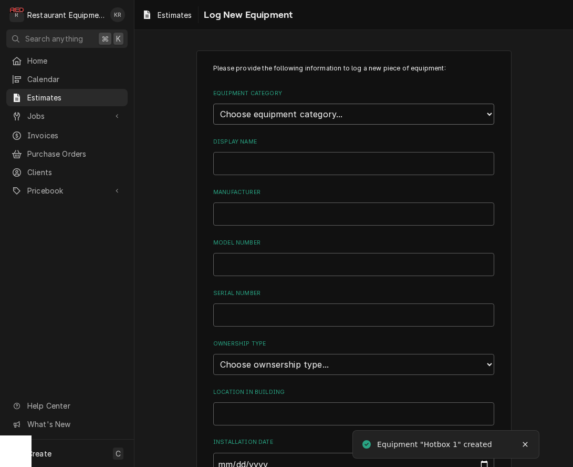
select select "7"
click option "Holding and Warming Equipment" at bounding box center [0, 0] width 0 height 0
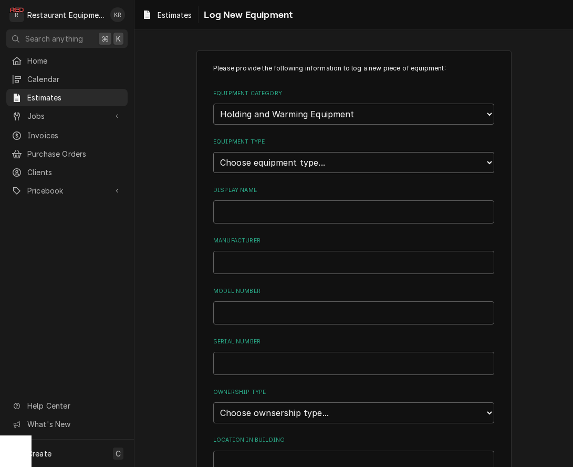
select select "61"
click option "Warming Cabinet" at bounding box center [0, 0] width 0 height 0
click at [300, 223] on div "Please provide the following information to log a new piece of equipment: Equip…" at bounding box center [353, 355] width 281 height 582
click at [298, 211] on input "Display Name" at bounding box center [353, 211] width 281 height 23
type input "Hotbox 2"
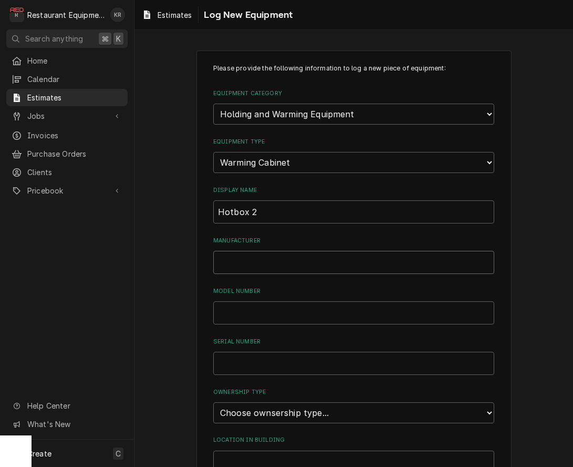
click at [288, 257] on input "Manufacturer" at bounding box center [353, 262] width 281 height 23
type input "Vulcan"
click at [288, 308] on input "Model Number" at bounding box center [353, 312] width 281 height 23
type input "VBP15"
type input "482003979"
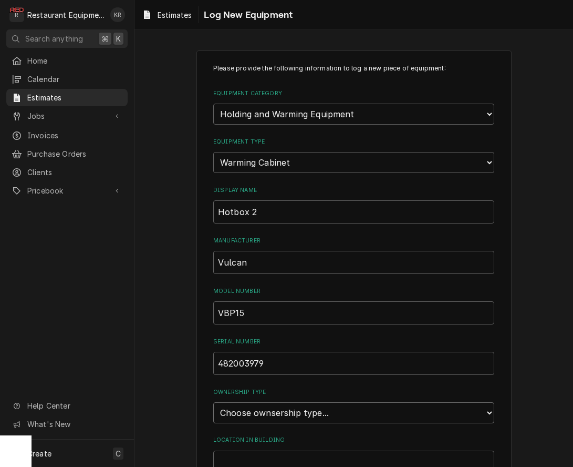
click at [213, 402] on select "Choose ownsership type... Unknown Owned Leased Rented" at bounding box center [353, 412] width 281 height 21
select select "1"
click option "Owned" at bounding box center [0, 0] width 0 height 0
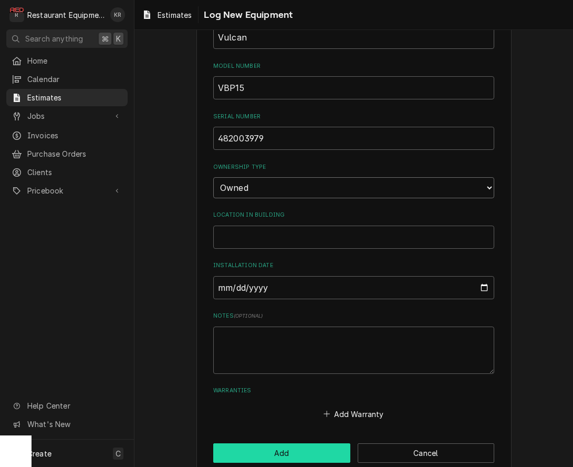
scroll to position [240, 0]
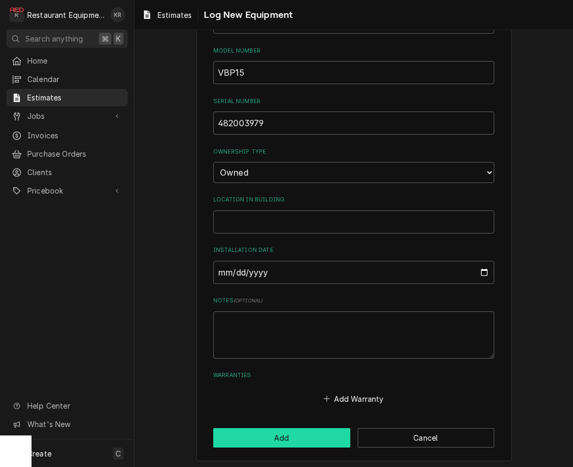
click at [308, 433] on button "Add" at bounding box center [281, 437] width 137 height 19
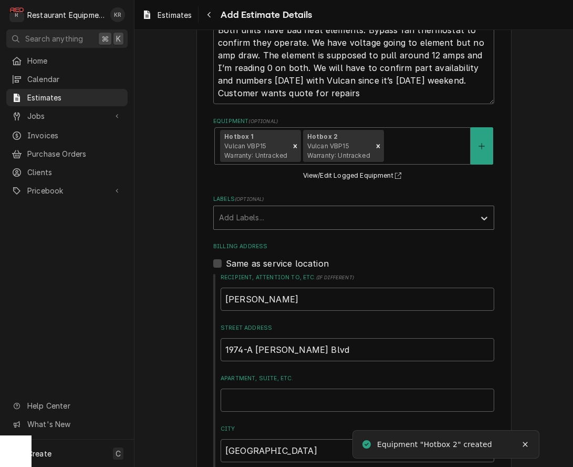
click at [278, 235] on fieldset "Basic Details Service Type Service Call (Break/Fix) Service Type 🛠️ Edit Servic…" at bounding box center [353, 245] width 281 height 911
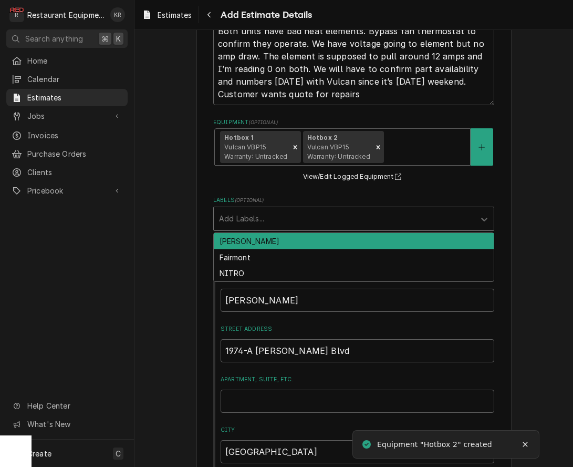
click at [282, 213] on div "Labels" at bounding box center [344, 218] width 251 height 19
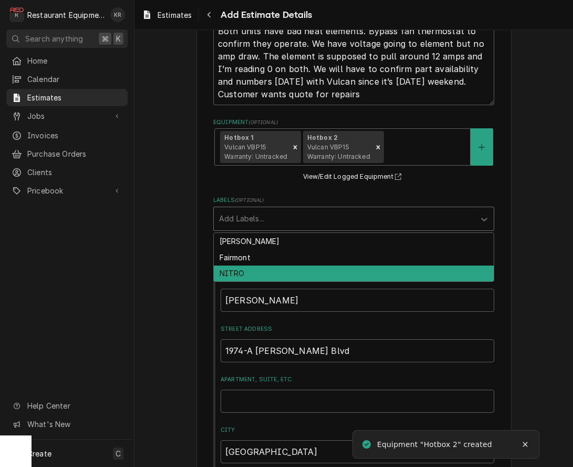
click at [260, 270] on div "NITRO" at bounding box center [354, 273] width 280 height 16
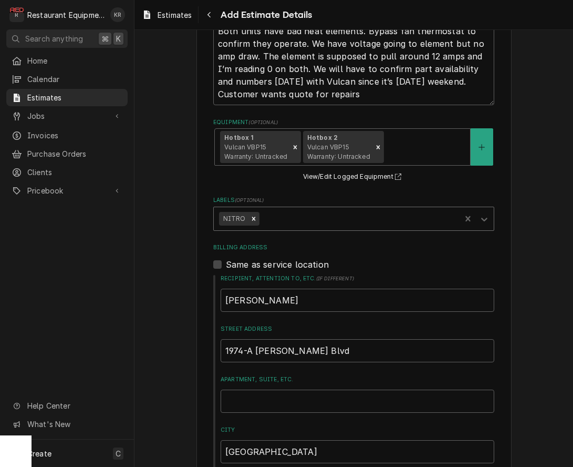
type textarea "x"
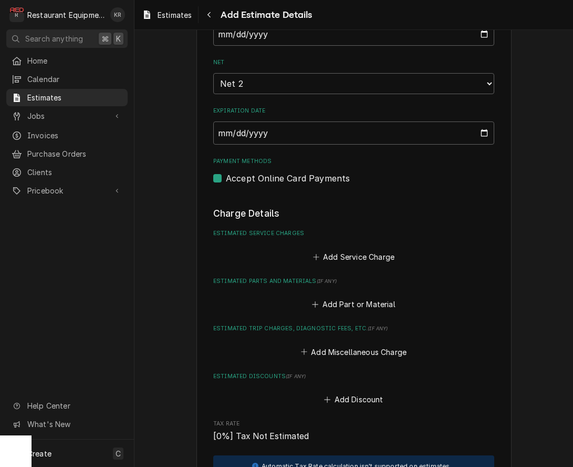
scroll to position [1021, 0]
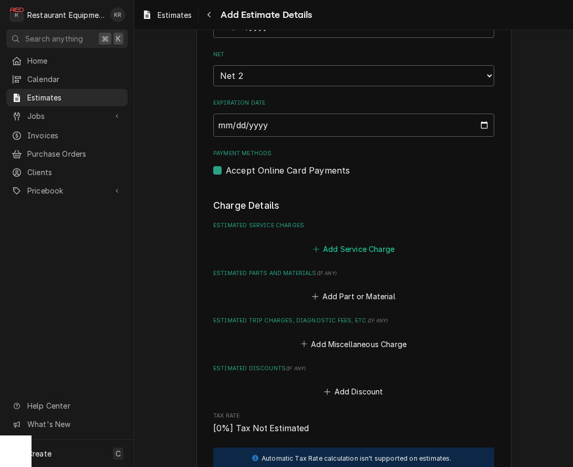
click at [354, 250] on button "Add Service Charge" at bounding box center [353, 248] width 85 height 15
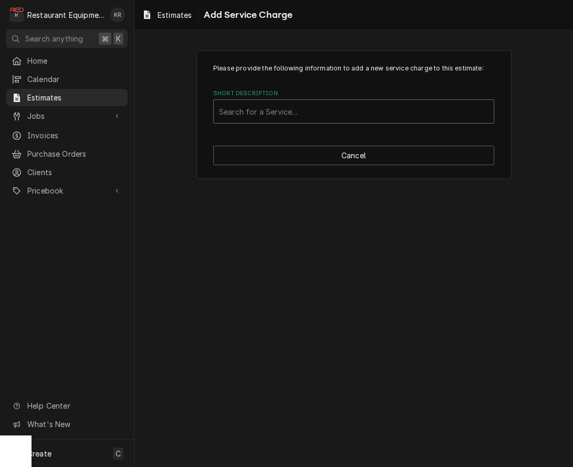
click at [268, 112] on div "Short Description" at bounding box center [354, 111] width 270 height 19
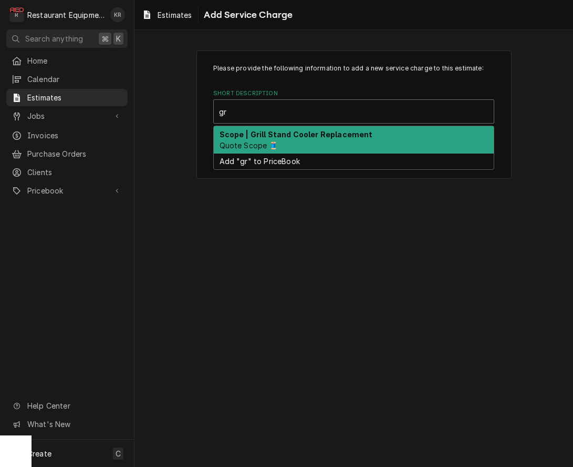
type input "g"
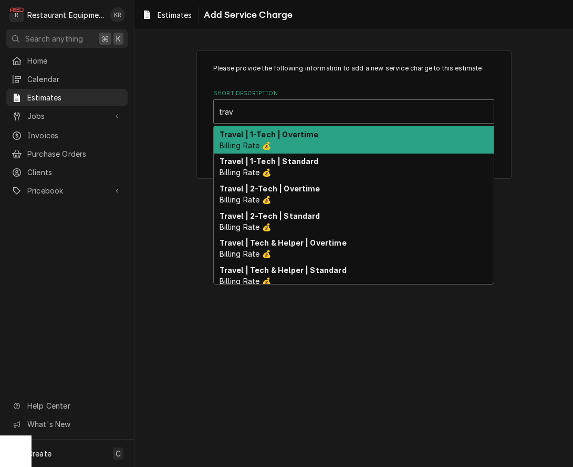
type input "trav"
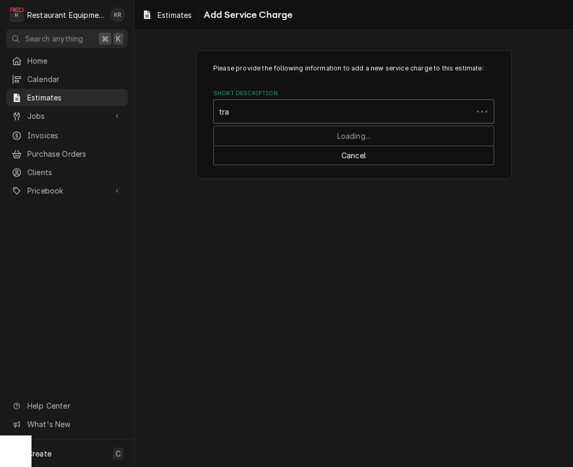
type input "trav"
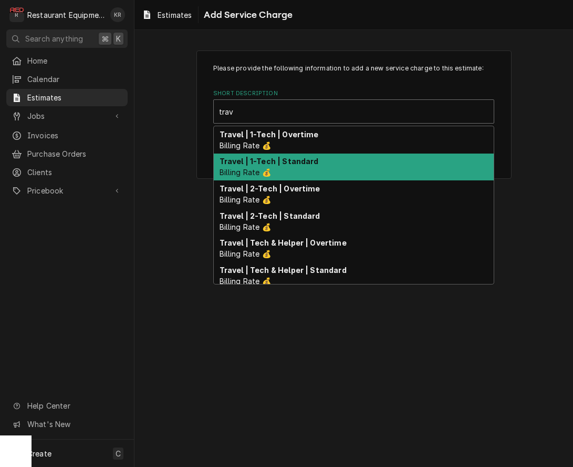
click at [345, 170] on div "Travel | 1-Tech | Standard Billing Rate 💰" at bounding box center [354, 166] width 280 height 27
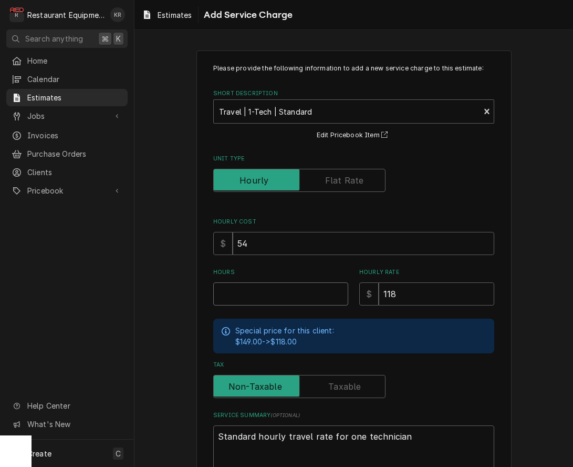
click at [247, 294] on input "Hours" at bounding box center [280, 293] width 135 height 23
type textarea "x"
type input "3"
type textarea "x"
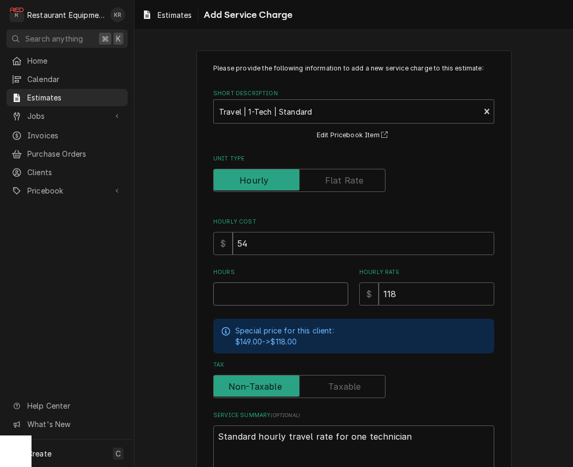
type input "1"
type textarea "x"
type input "1.5"
type textarea "x"
type input "1.5"
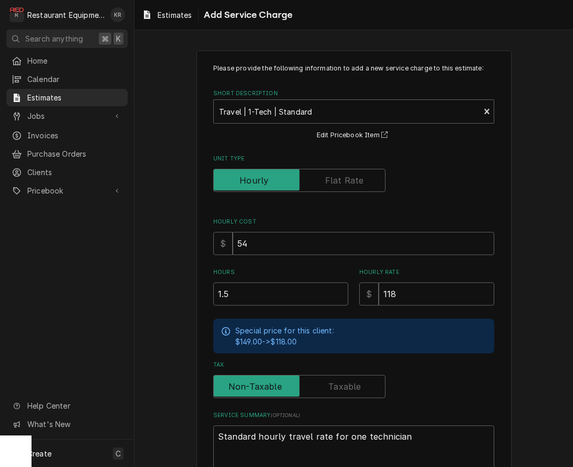
scroll to position [69, 0]
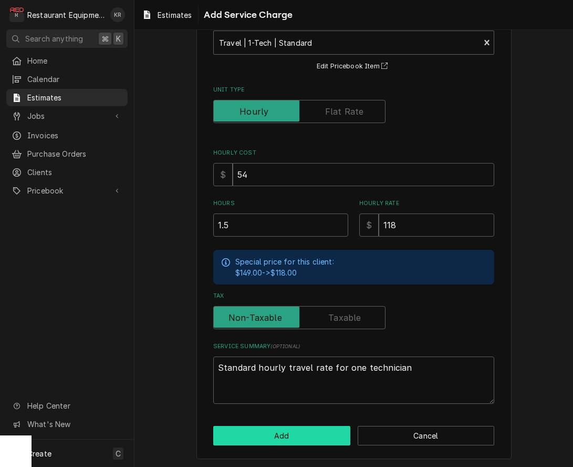
click at [302, 433] on button "Add" at bounding box center [281, 435] width 137 height 19
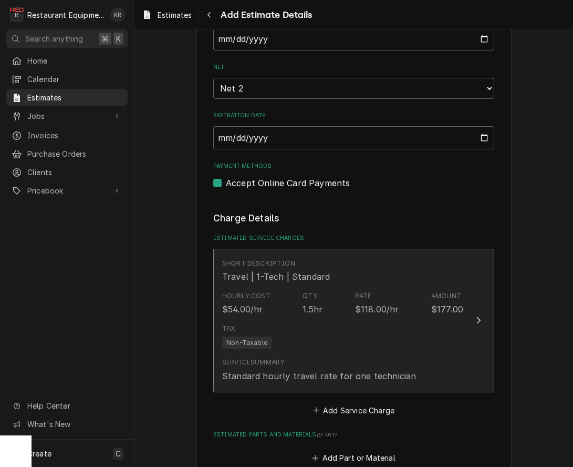
type textarea "x"
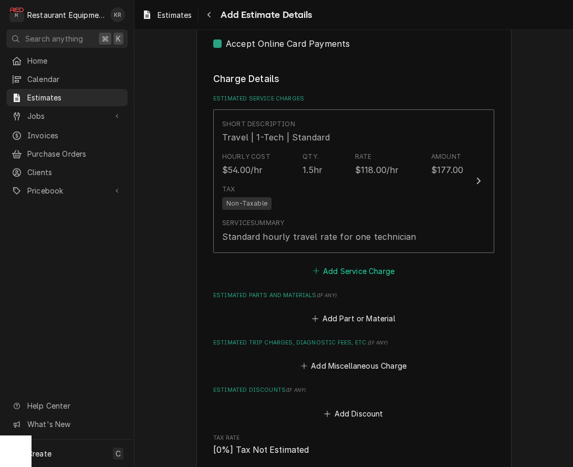
scroll to position [1153, 0]
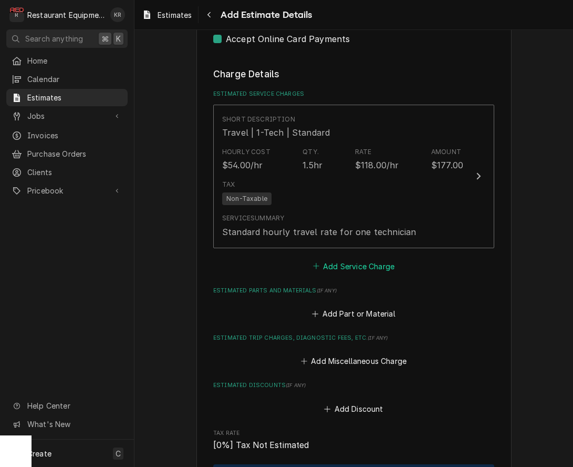
click at [354, 268] on button "Add Service Charge" at bounding box center [353, 265] width 85 height 15
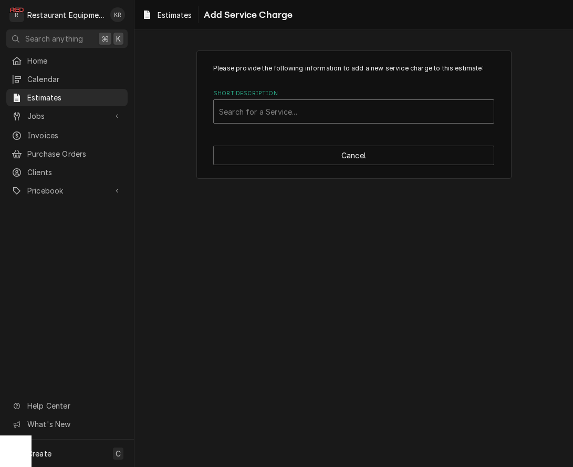
click at [271, 108] on div "Short Description" at bounding box center [354, 111] width 270 height 19
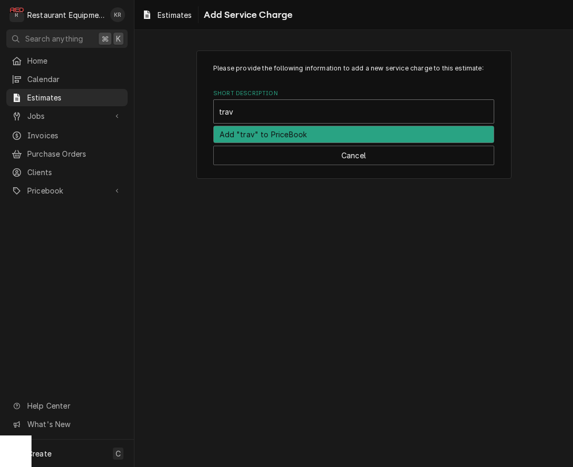
type input "trave"
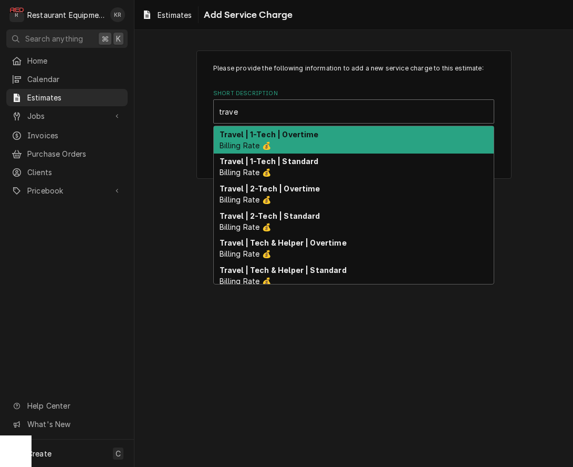
click at [271, 140] on div "Travel | 1-Tech | Overtime Billing Rate 💰" at bounding box center [354, 139] width 280 height 27
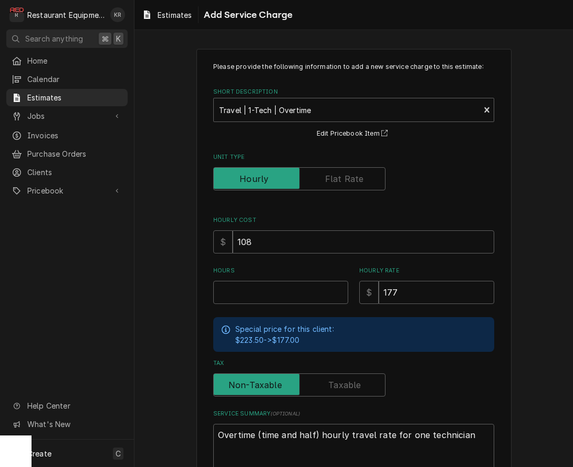
scroll to position [3, 0]
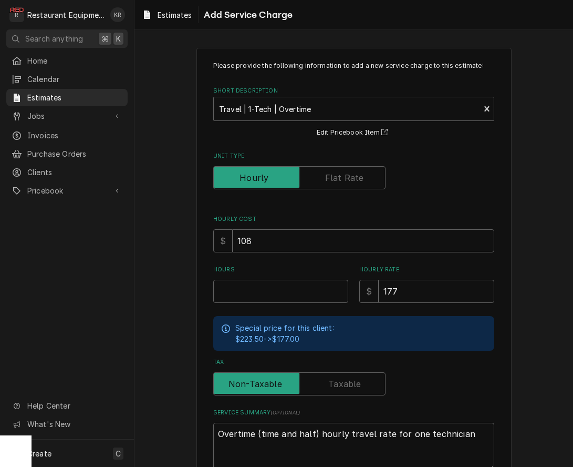
click at [253, 283] on input "Hours" at bounding box center [280, 291] width 135 height 23
type textarea "x"
type input "1"
type textarea "x"
type input "1.5"
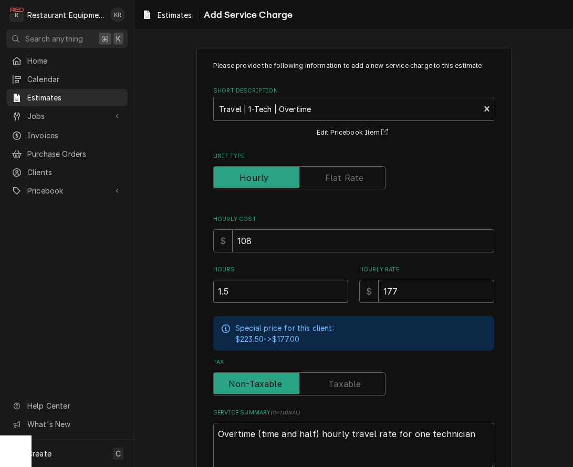
type textarea "x"
type input "1.5"
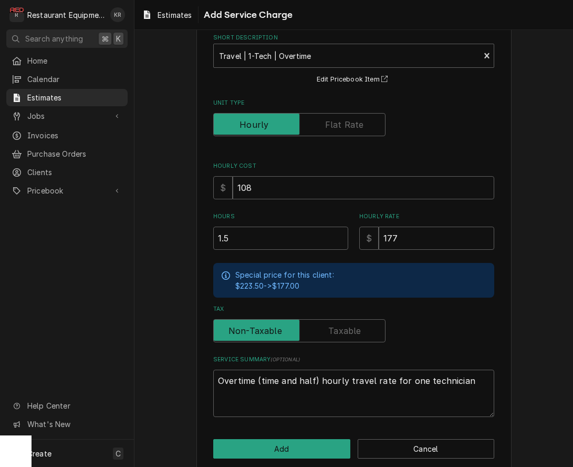
scroll to position [69, 0]
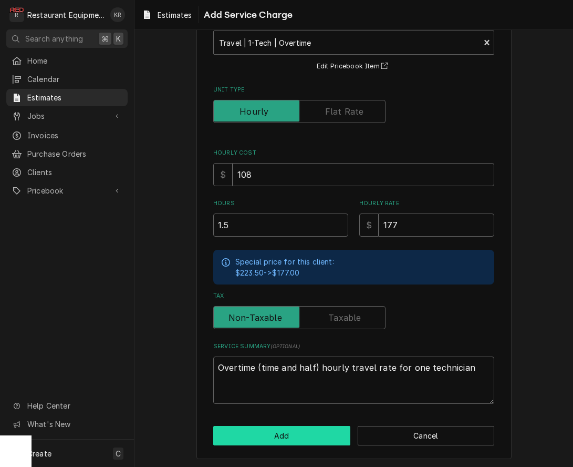
click at [261, 432] on button "Add" at bounding box center [281, 435] width 137 height 19
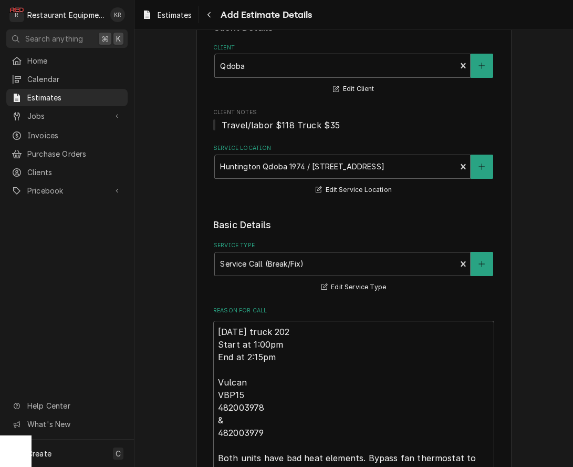
scroll to position [1140, 0]
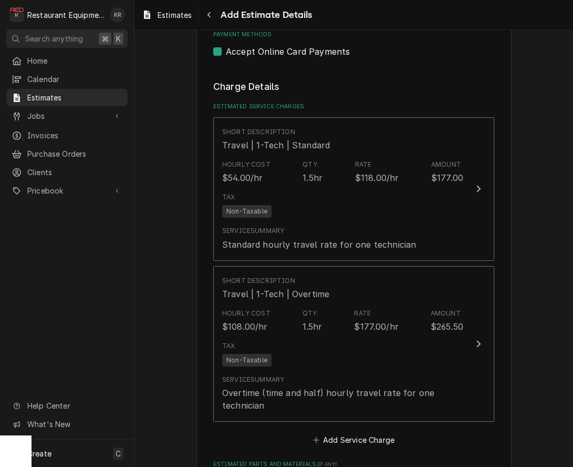
type textarea "x"
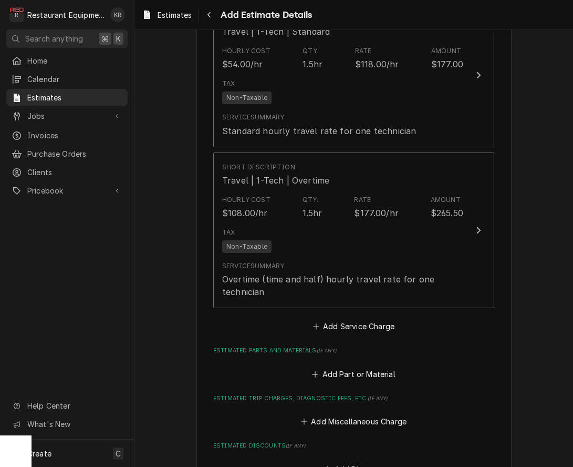
scroll to position [1254, 0]
click at [349, 321] on button "Add Service Charge" at bounding box center [353, 325] width 85 height 15
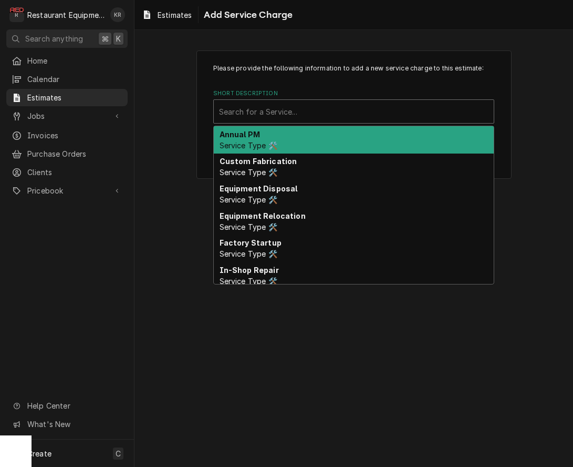
click at [274, 113] on div "Short Description" at bounding box center [354, 111] width 270 height 19
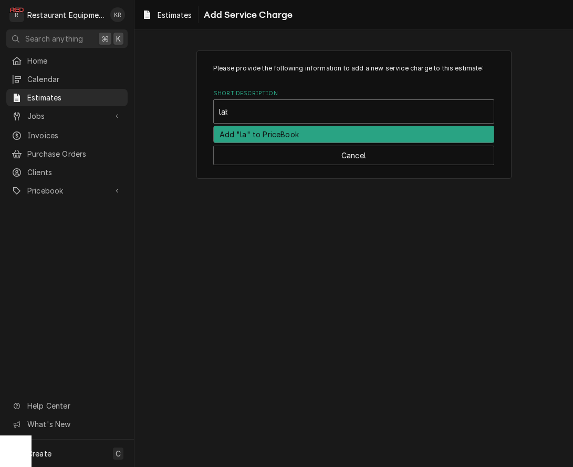
type input "labo"
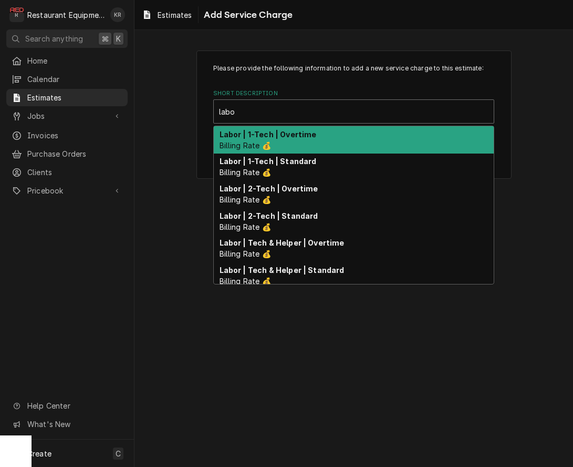
click at [302, 145] on div "Labor | 1-Tech | Overtime Billing Rate 💰" at bounding box center [354, 139] width 280 height 27
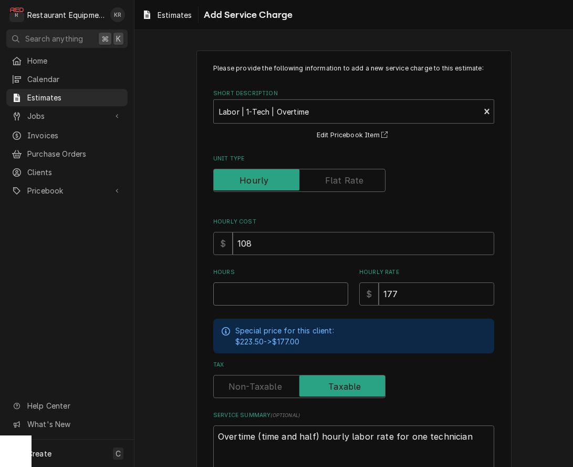
click at [263, 297] on input "Hours" at bounding box center [280, 293] width 135 height 23
type textarea "x"
type input "1"
type textarea "x"
type input "1.2"
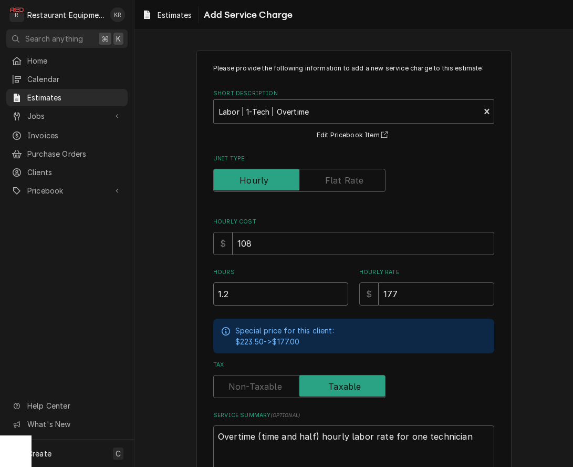
type textarea "x"
type input "1.25"
type textarea "x"
type input "1.25"
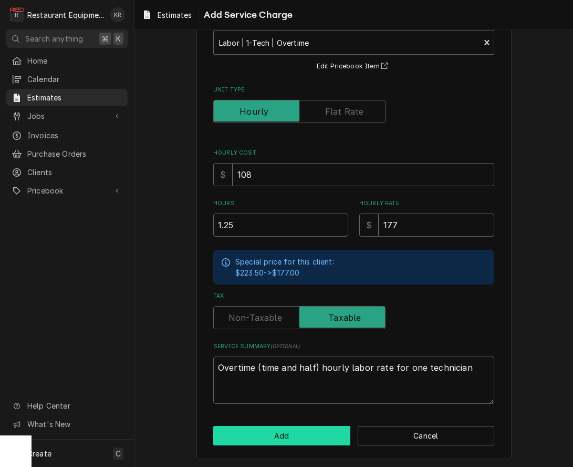
click at [293, 433] on button "Add" at bounding box center [281, 435] width 137 height 19
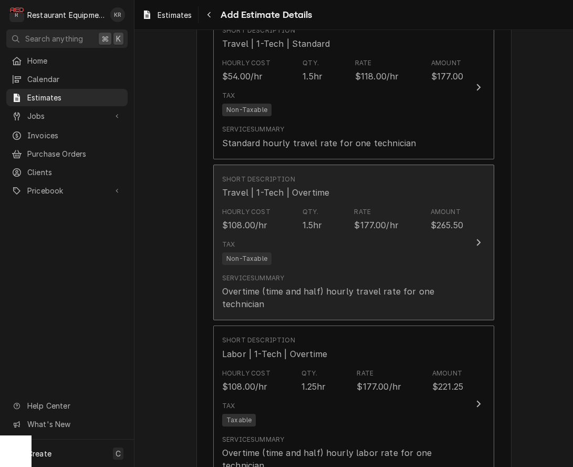
type textarea "x"
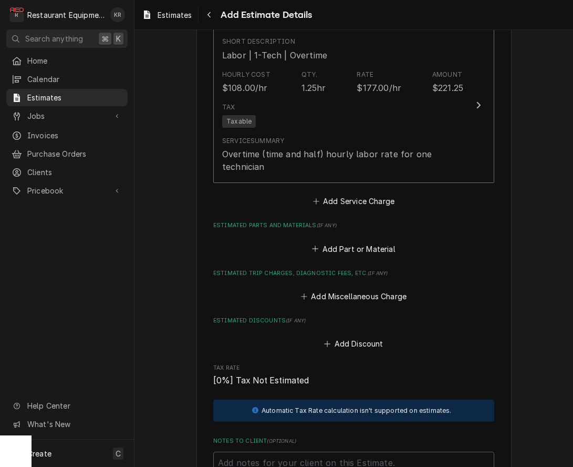
scroll to position [1570, 0]
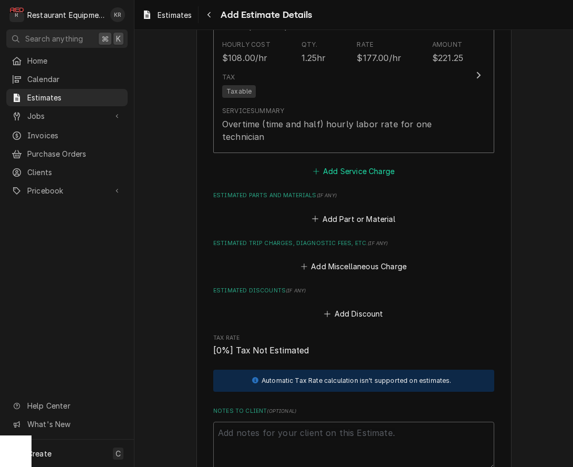
click at [359, 167] on button "Add Service Charge" at bounding box center [353, 171] width 85 height 15
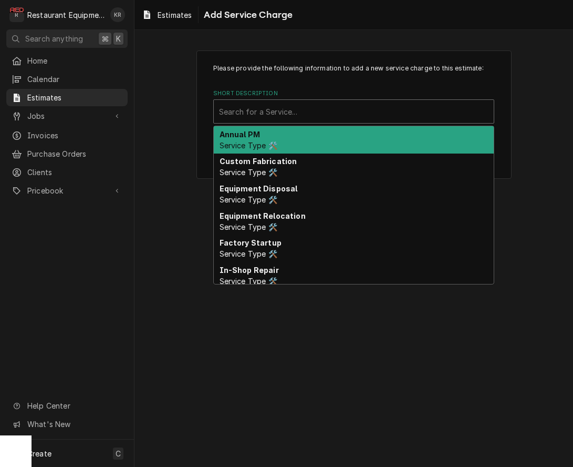
click at [295, 113] on div "Short Description" at bounding box center [354, 111] width 270 height 19
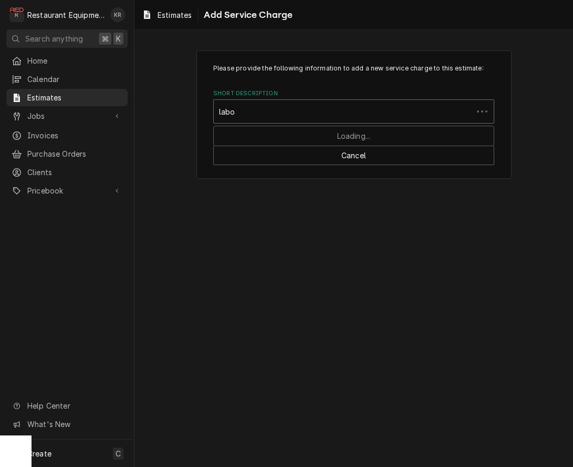
type input "labor"
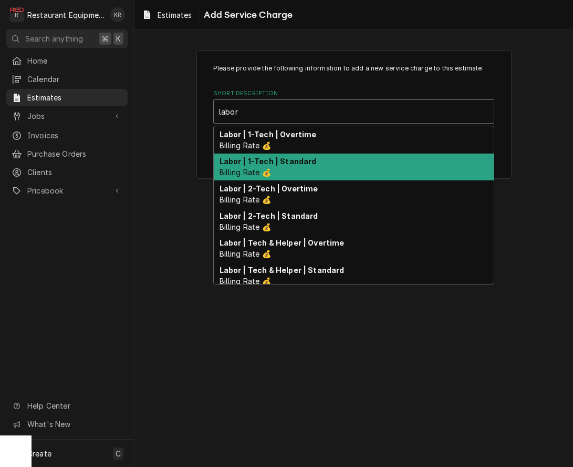
click at [296, 171] on div "Labor | 1-Tech | Standard Billing Rate 💰" at bounding box center [354, 166] width 280 height 27
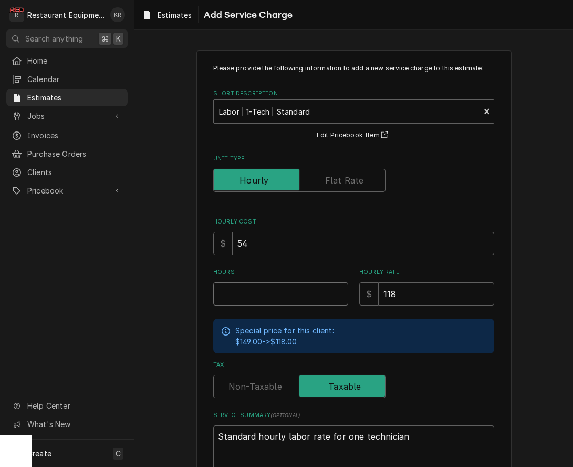
click at [236, 297] on input "Hours" at bounding box center [280, 293] width 135 height 23
type textarea "x"
type input "5"
type textarea "x"
type input "5"
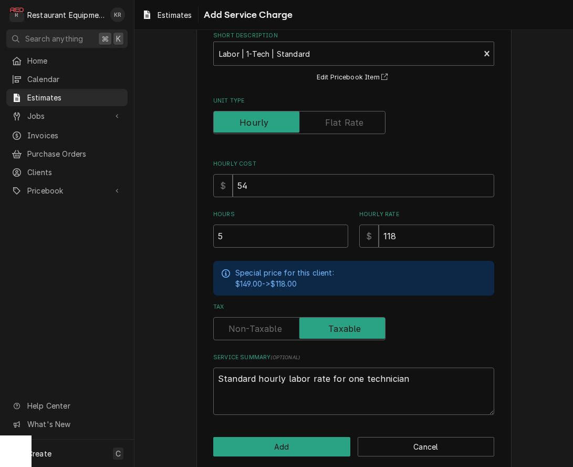
scroll to position [69, 0]
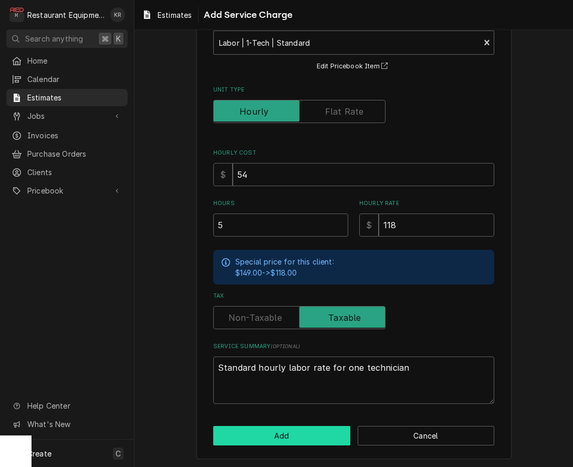
click at [291, 429] on button "Add" at bounding box center [281, 435] width 137 height 19
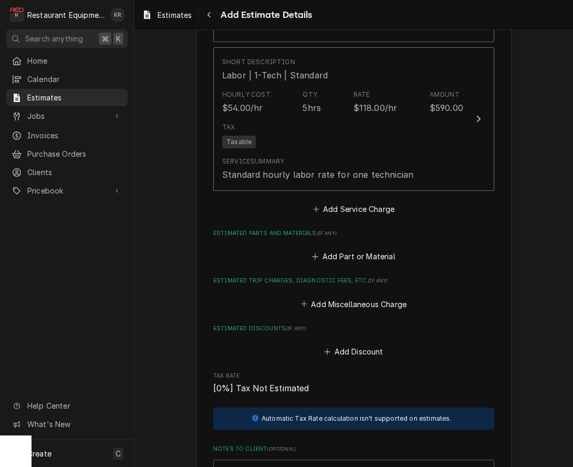
scroll to position [1701, 0]
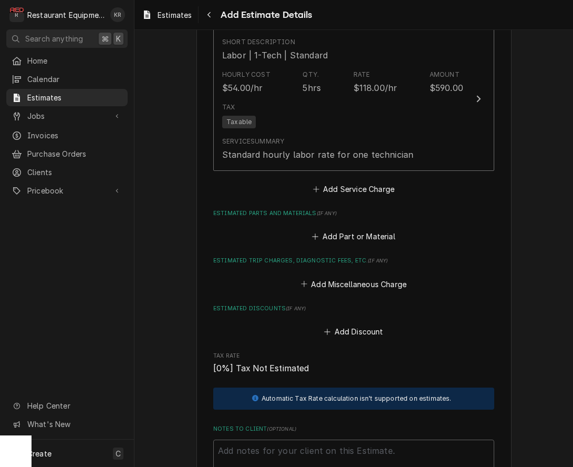
type textarea "x"
click at [337, 237] on button "Add Part or Material" at bounding box center [354, 236] width 87 height 15
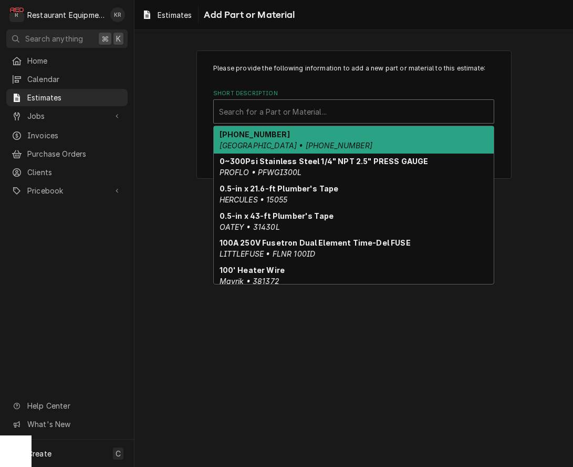
click at [304, 111] on div "Short Description" at bounding box center [354, 111] width 270 height 19
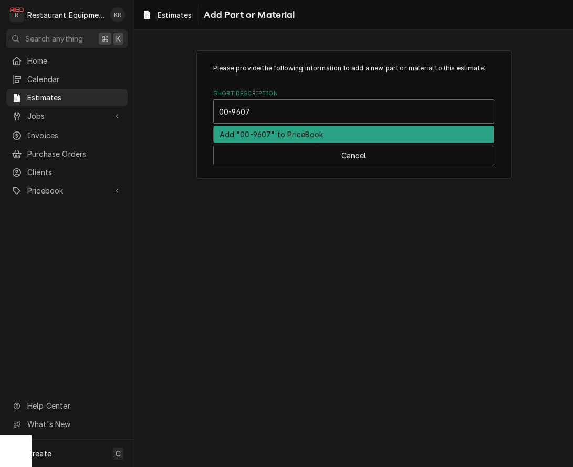
type input "00-96074"
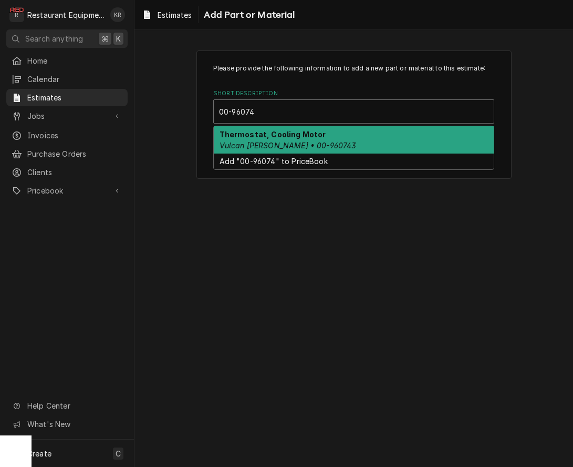
click at [270, 140] on div "Thermostat, Cooling Motor Vulcan Hart • 00-960743" at bounding box center [354, 139] width 280 height 27
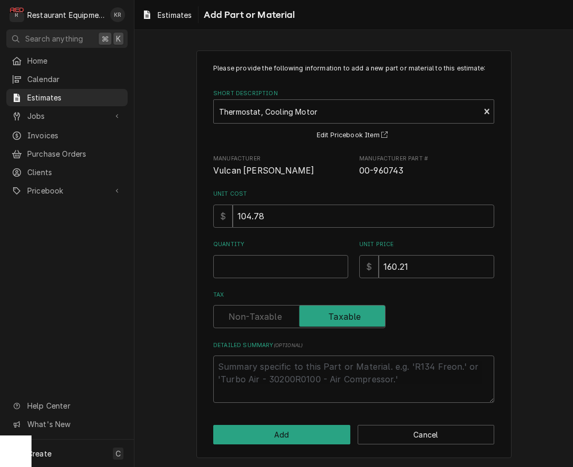
click at [281, 275] on input "Quantity" at bounding box center [280, 266] width 135 height 23
click at [283, 216] on input "104.78" at bounding box center [364, 215] width 262 height 23
type textarea "x"
type input "3"
type textarea "x"
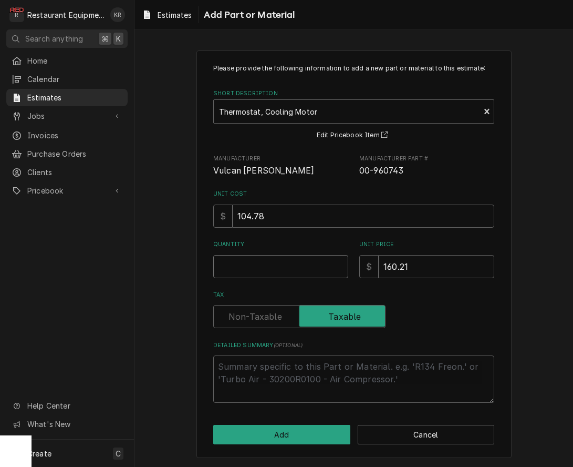
type textarea "x"
type input "2"
type textarea "x"
type input "2"
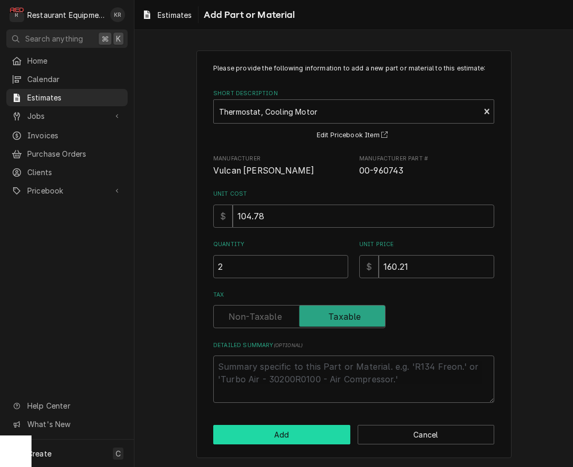
click at [299, 443] on button "Add" at bounding box center [281, 434] width 137 height 19
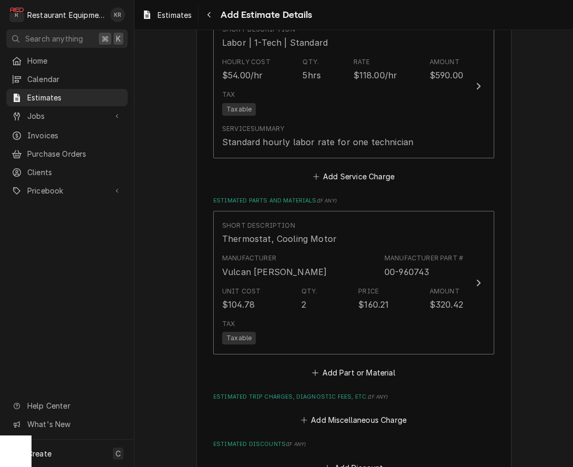
type textarea "x"
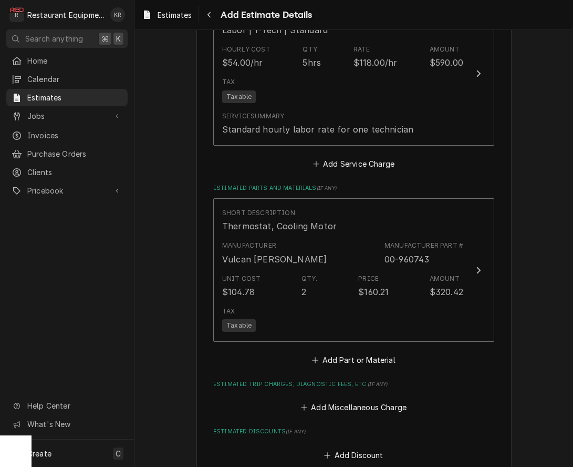
scroll to position [1713, 0]
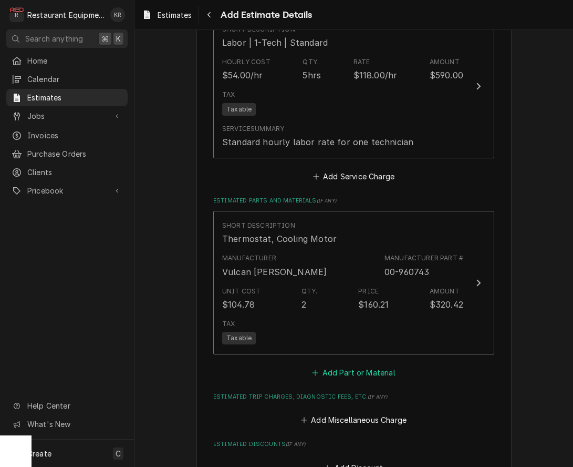
click at [348, 370] on button "Add Part or Material" at bounding box center [354, 372] width 87 height 15
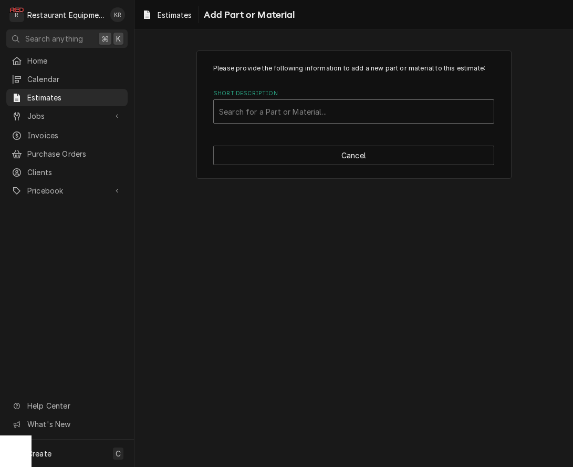
click at [298, 112] on div "Short Description" at bounding box center [354, 111] width 270 height 19
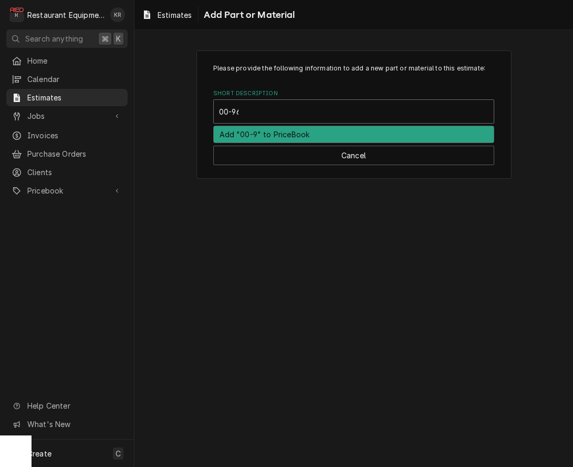
type input "00-960564"
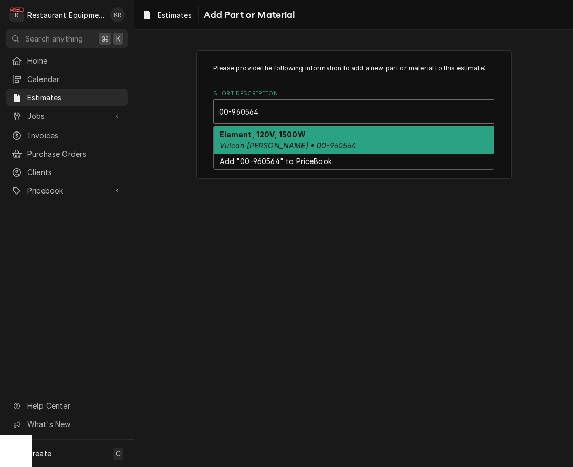
click at [269, 147] on em "Vulcan Hart • 00-960564" at bounding box center [288, 145] width 137 height 9
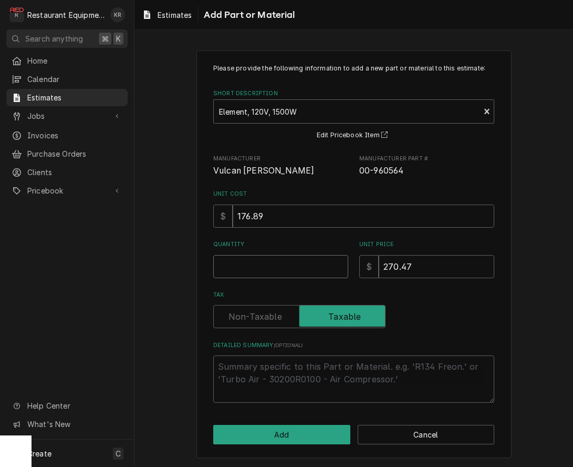
click at [264, 267] on input "Quantity" at bounding box center [280, 266] width 135 height 23
type textarea "x"
type input "2"
type textarea "x"
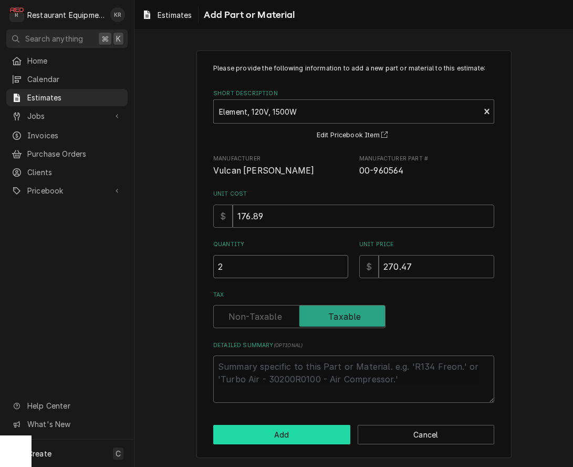
type input "2"
click at [260, 438] on button "Add" at bounding box center [281, 434] width 137 height 19
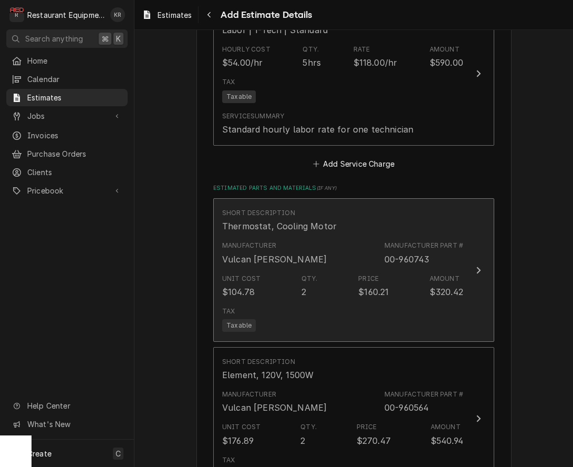
type textarea "x"
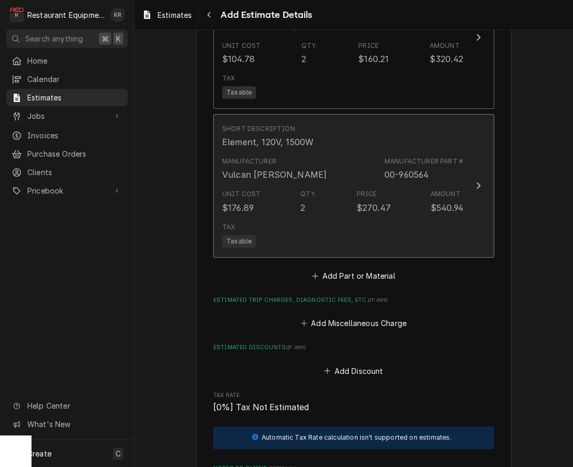
scroll to position [1980, 0]
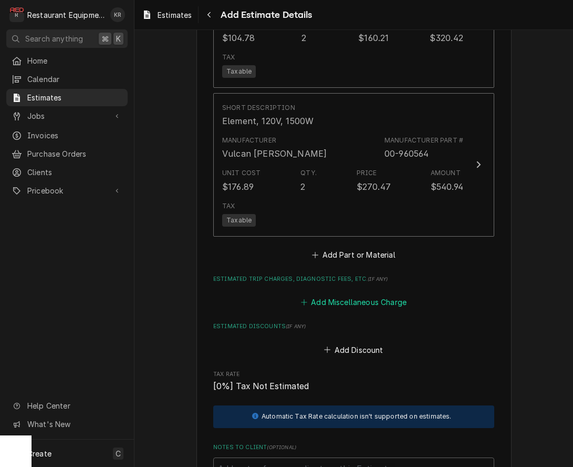
click at [332, 300] on button "Add Miscellaneous Charge" at bounding box center [353, 302] width 109 height 15
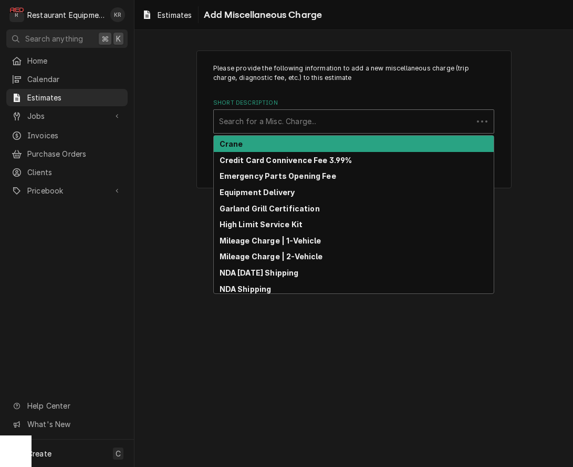
click at [277, 121] on div "Short Description" at bounding box center [343, 121] width 249 height 19
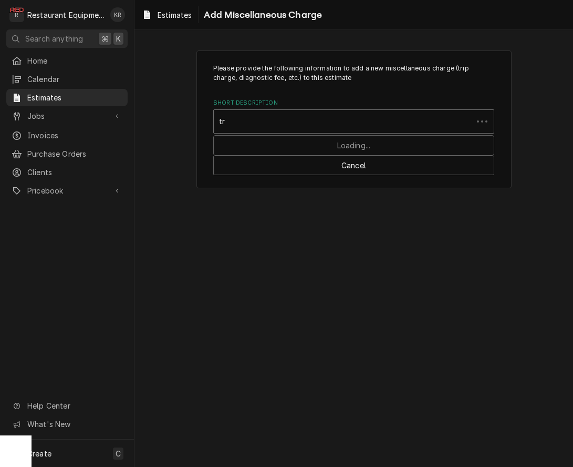
type input "tru"
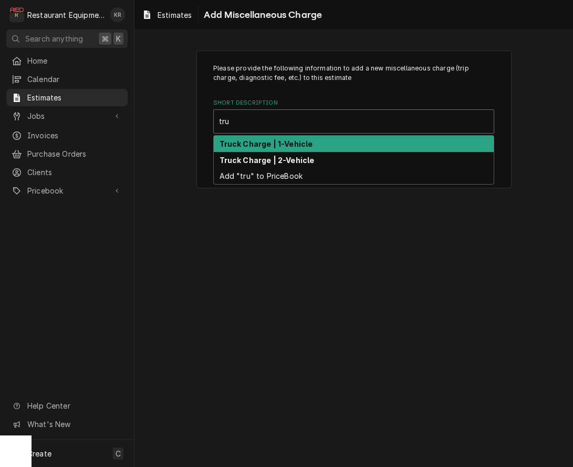
click at [265, 142] on strong "Truck Charge | 1-Vehicle" at bounding box center [267, 143] width 94 height 9
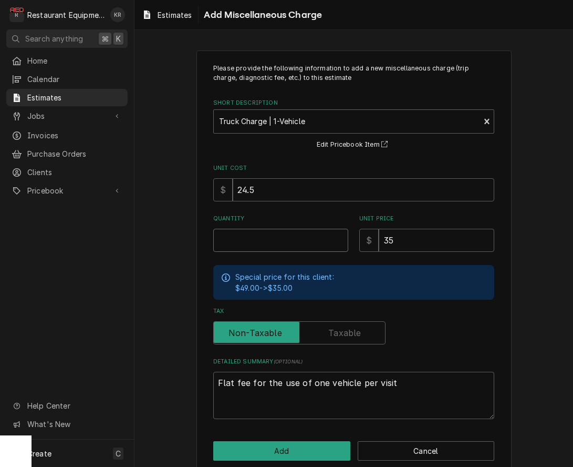
click at [235, 242] on input "Quantity" at bounding box center [280, 240] width 135 height 23
type textarea "x"
type input "2"
type textarea "x"
type input "2.5"
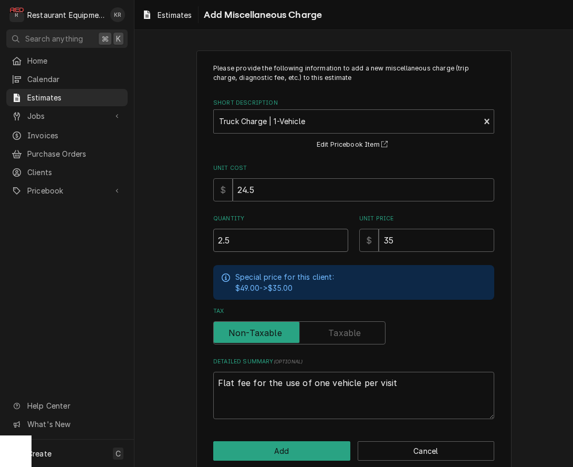
type textarea "x"
type input "2.5"
click at [259, 444] on button "Add" at bounding box center [281, 450] width 137 height 19
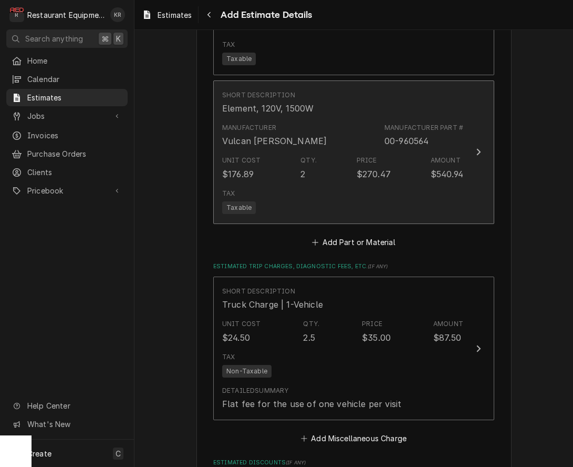
type textarea "x"
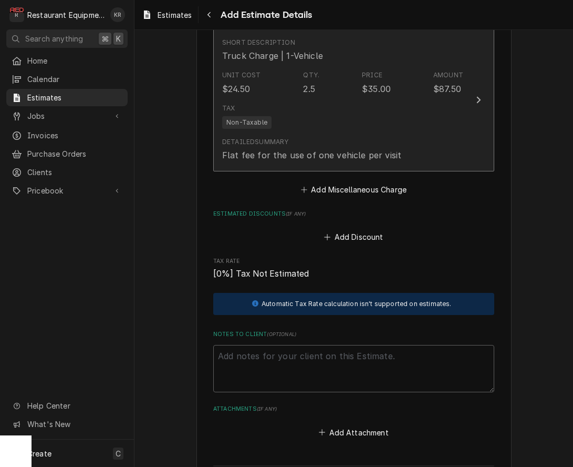
scroll to position [2201, 0]
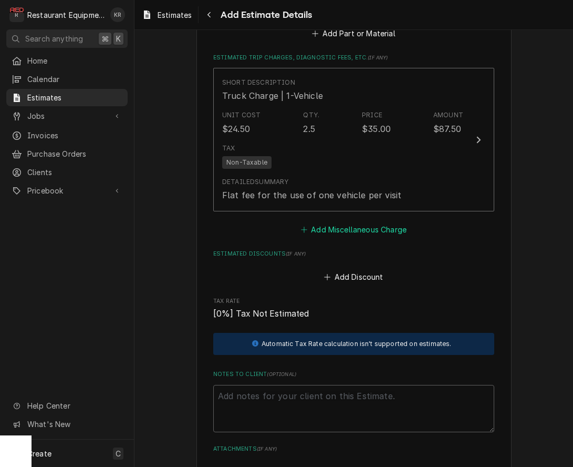
drag, startPoint x: 346, startPoint y: 229, endPoint x: 337, endPoint y: 206, distance: 24.1
click at [346, 229] on button "Add Miscellaneous Charge" at bounding box center [353, 229] width 109 height 15
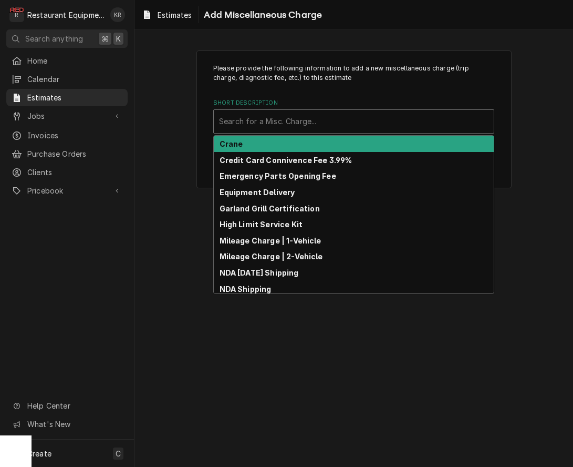
click at [294, 116] on div "Short Description" at bounding box center [354, 121] width 270 height 19
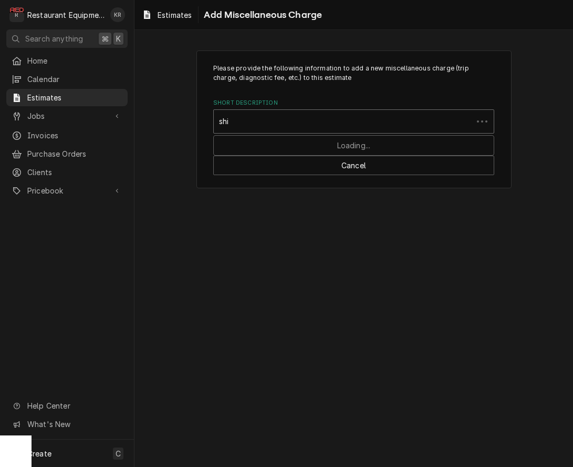
type input "ship"
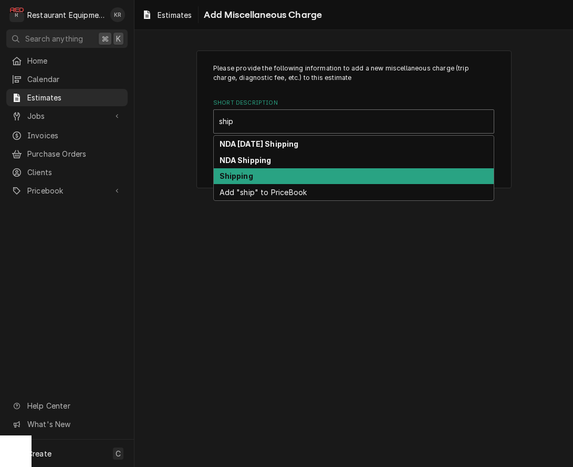
click at [257, 177] on div "Shipping" at bounding box center [354, 176] width 280 height 16
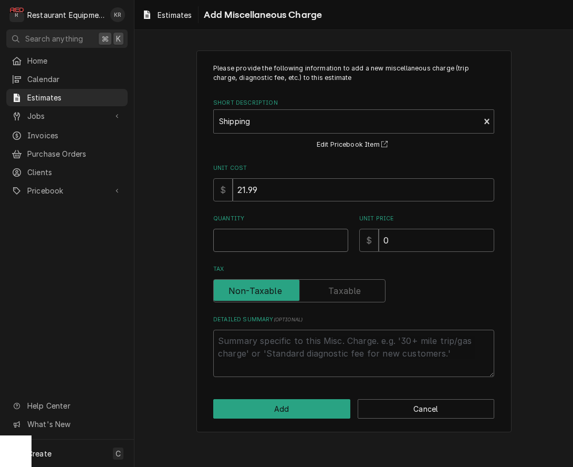
click at [258, 242] on input "Quantity" at bounding box center [280, 240] width 135 height 23
type textarea "x"
type input "1"
type textarea "x"
type input "8"
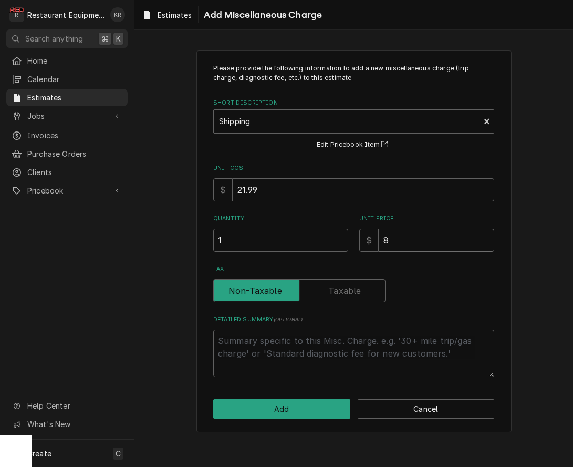
type textarea "x"
type input "81"
type textarea "x"
type input "81.2"
type textarea "x"
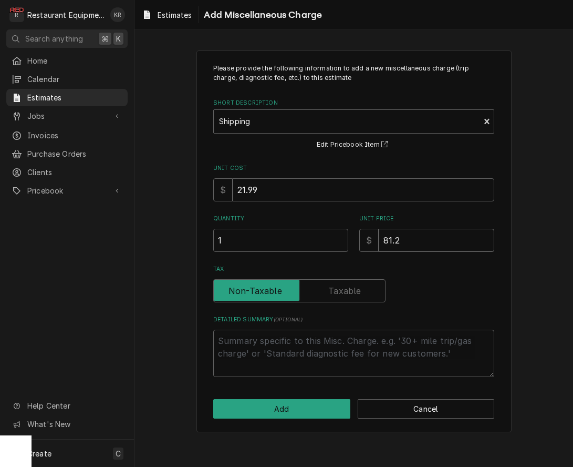
type input "81.22"
type textarea "x"
type input "81.22"
click at [282, 411] on button "Add" at bounding box center [281, 408] width 137 height 19
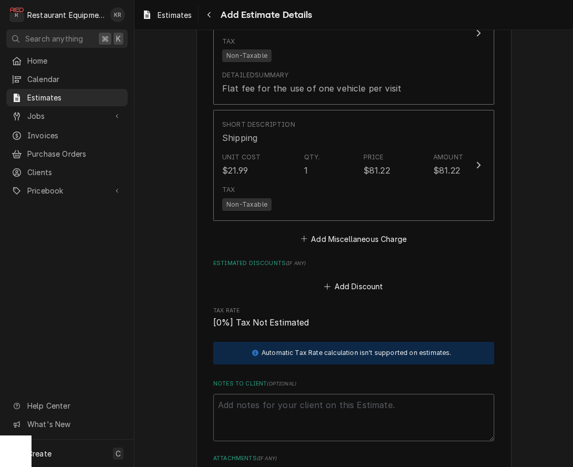
scroll to position [2309, 0]
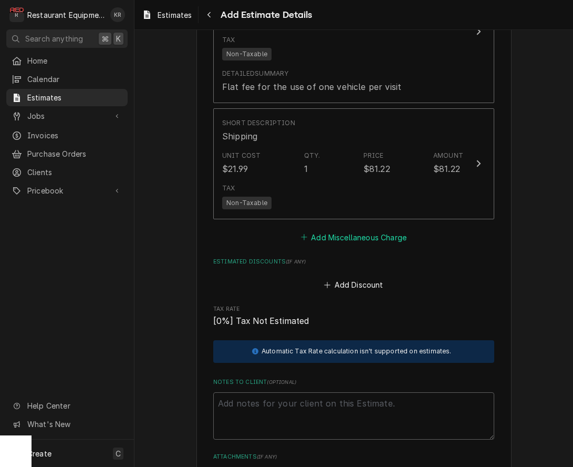
click at [350, 238] on button "Add Miscellaneous Charge" at bounding box center [353, 237] width 109 height 15
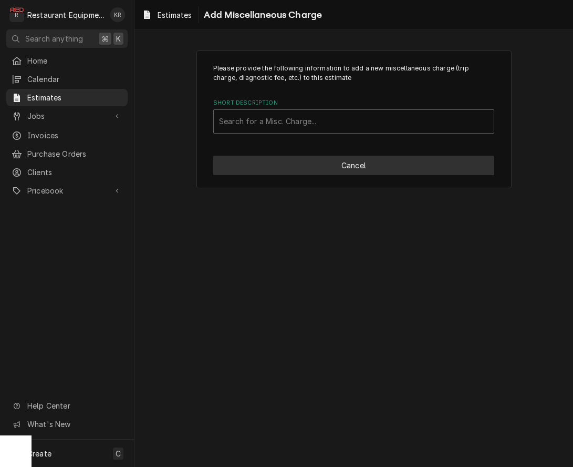
click at [315, 165] on button "Cancel" at bounding box center [353, 165] width 281 height 19
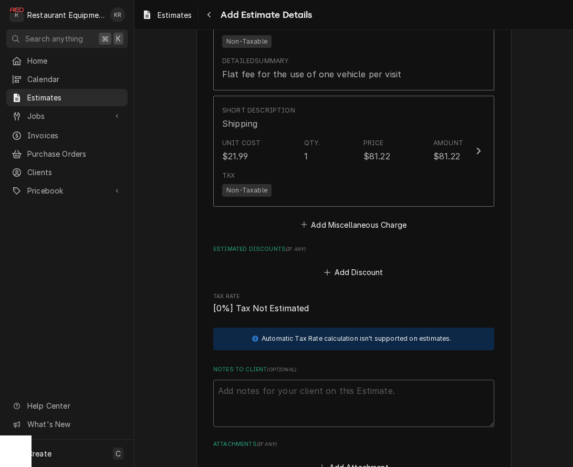
scroll to position [2322, 0]
type textarea "x"
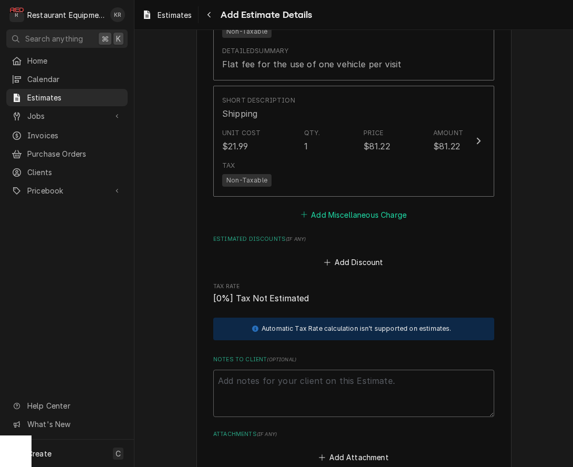
click at [348, 213] on button "Add Miscellaneous Charge" at bounding box center [353, 214] width 109 height 15
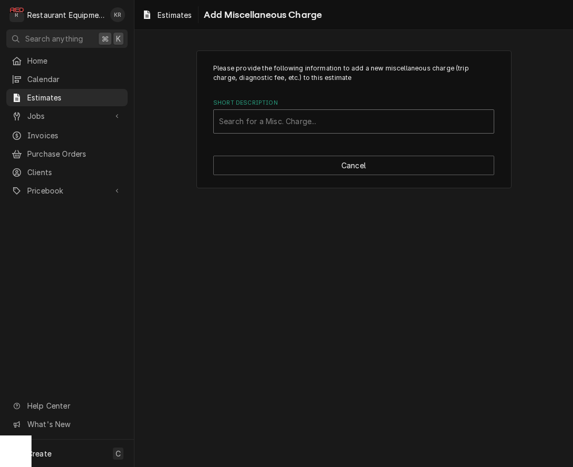
click at [290, 122] on div "Short Description" at bounding box center [354, 121] width 270 height 19
type input "Tax"
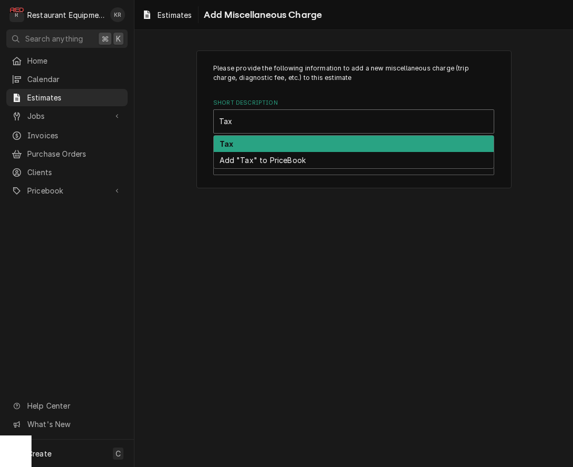
click at [276, 145] on div "Tax" at bounding box center [354, 144] width 280 height 16
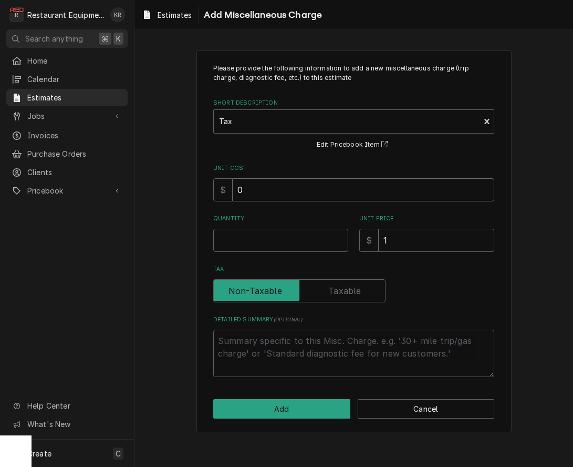
click at [276, 198] on input "0" at bounding box center [364, 189] width 262 height 23
click at [275, 197] on input "0" at bounding box center [364, 189] width 262 height 23
type textarea "x"
type input "011"
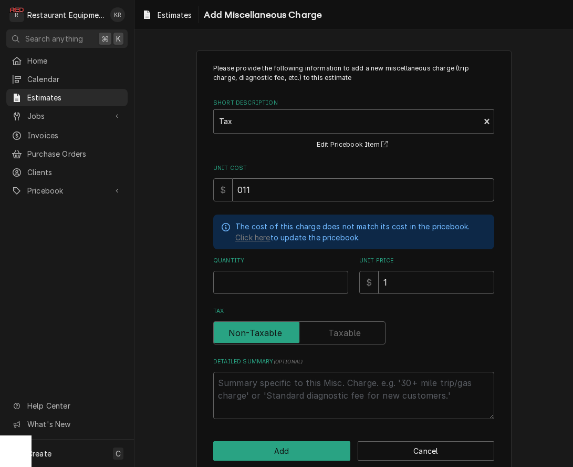
type textarea "x"
type input "0117"
type textarea "x"
type input "117"
type textarea "x"
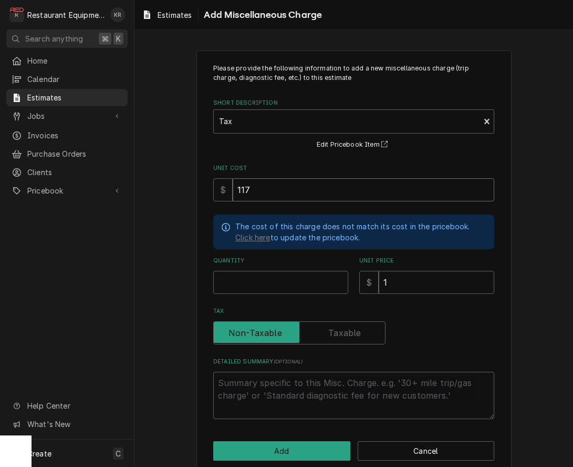
type input "0117.0"
type textarea "x"
type input "0117.08"
type textarea "x"
type input "0117.08"
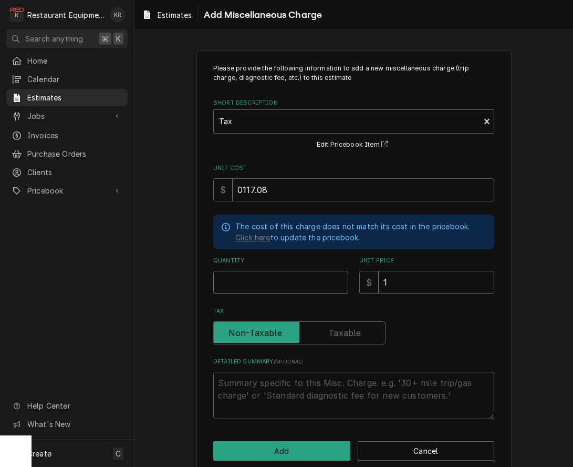
type textarea "x"
type input "1"
type textarea "x"
type input "11"
type textarea "x"
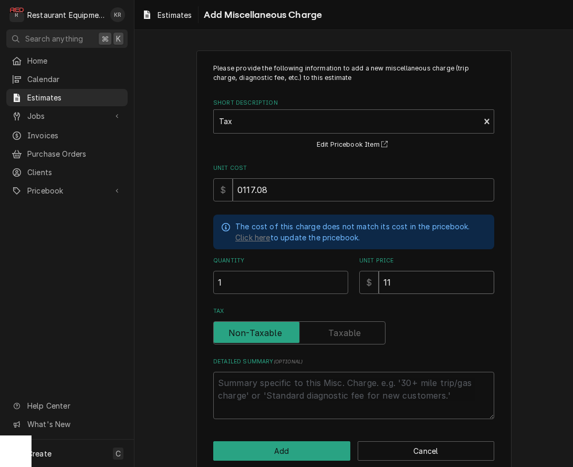
type input "117"
type textarea "x"
type input "117.0"
type textarea "x"
type input "117.08"
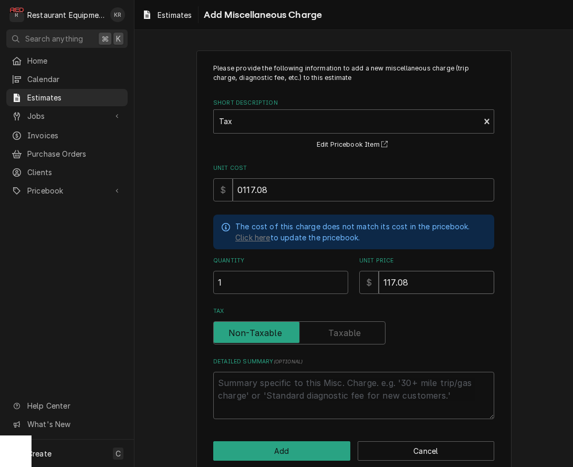
type textarea "x"
type input "117.08"
click at [278, 447] on button "Add" at bounding box center [281, 450] width 137 height 19
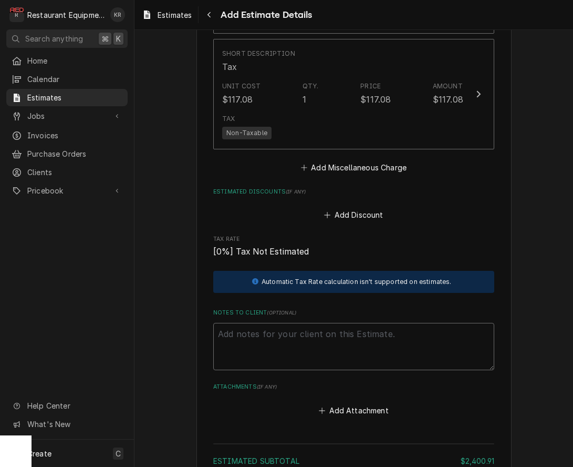
scroll to position [2495, 0]
click at [254, 329] on textarea "Notes to Client ( optional )" at bounding box center [353, 345] width 281 height 47
type textarea "x"
type textarea "Ro"
type textarea "x"
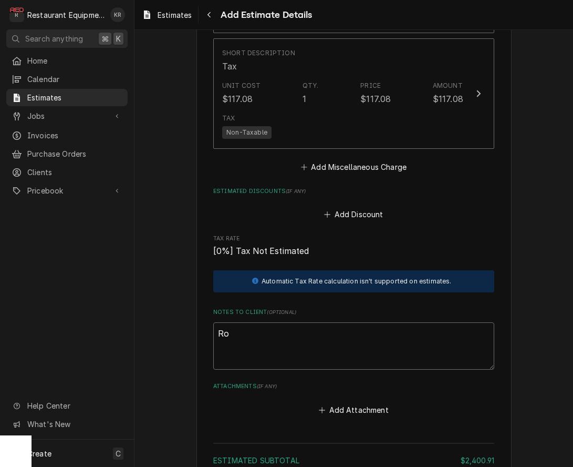
type textarea "Roo"
type textarea "x"
type textarea "Roo"
type textarea "x"
type textarea "Roo 8"
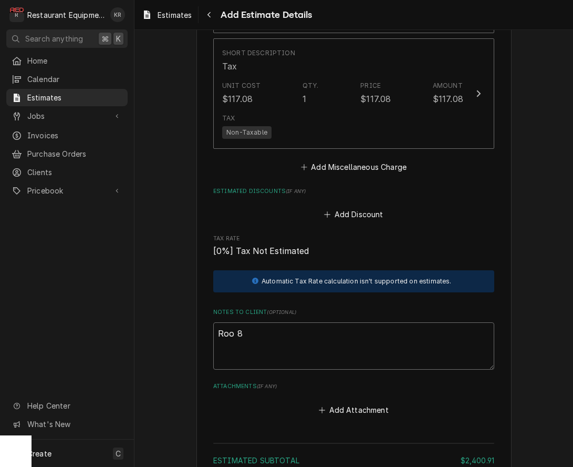
type textarea "x"
type textarea "Roo 87"
type textarea "x"
type textarea "Roo 875"
type textarea "x"
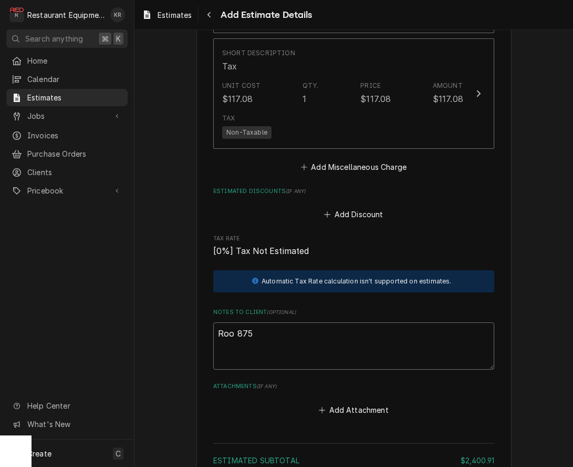
type textarea "Roo 8754"
type textarea "x"
type textarea "Roo 8754"
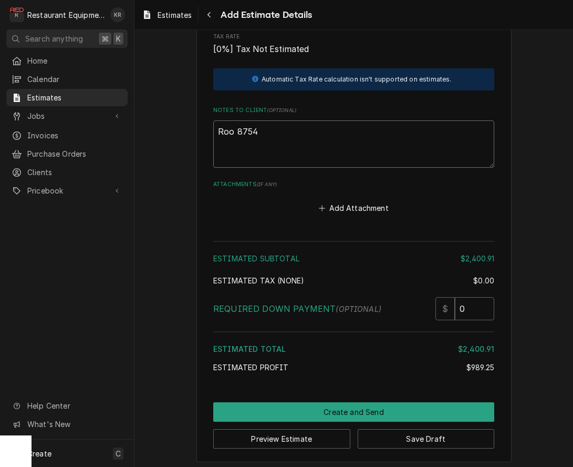
scroll to position [2698, 0]
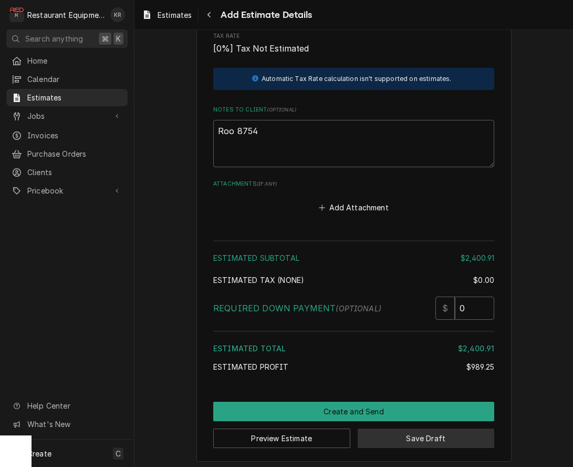
click at [408, 430] on button "Save Draft" at bounding box center [426, 437] width 137 height 19
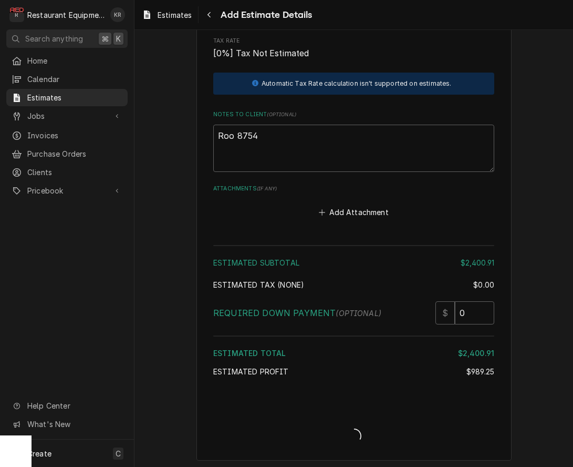
type textarea "x"
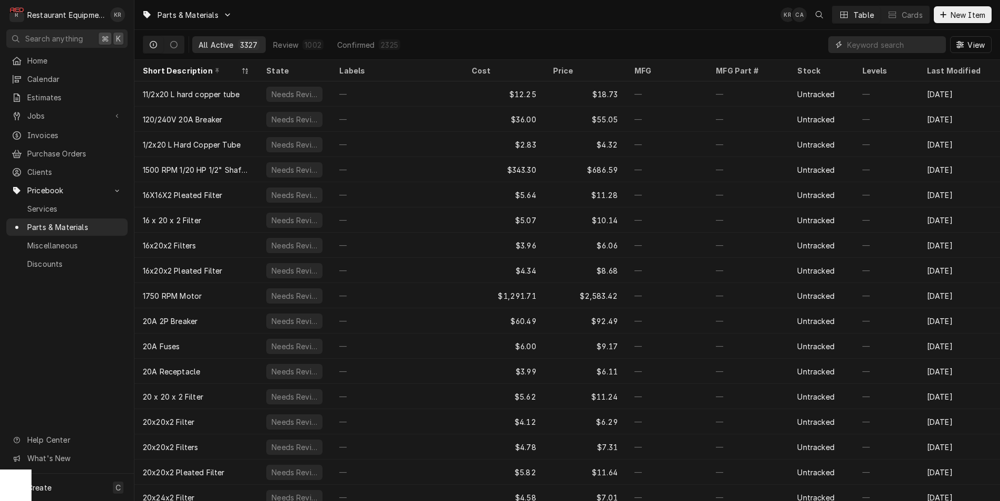
click at [870, 49] on input "Dynamic Content Wrapper" at bounding box center [894, 44] width 94 height 17
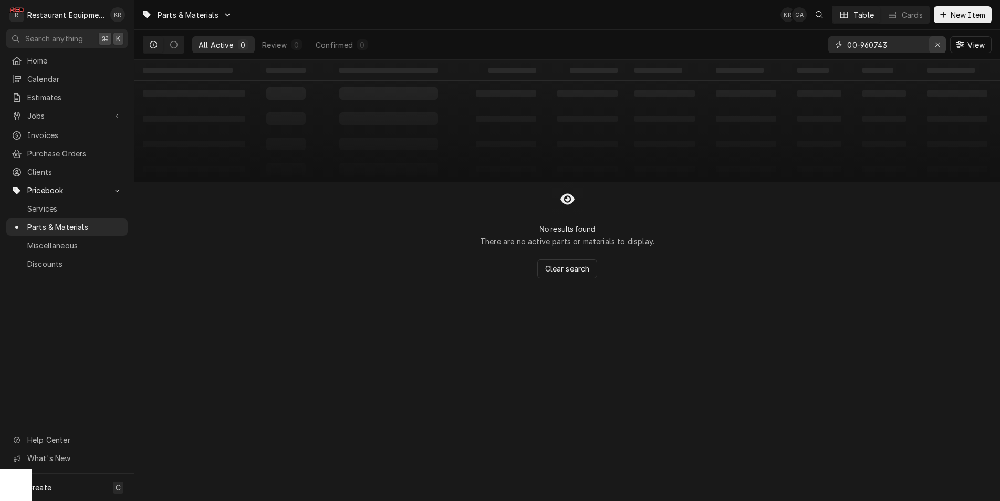
type input "00-960743"
click at [943, 46] on div "Erase input" at bounding box center [938, 44] width 11 height 11
click at [970, 9] on span "New Item" at bounding box center [968, 14] width 39 height 11
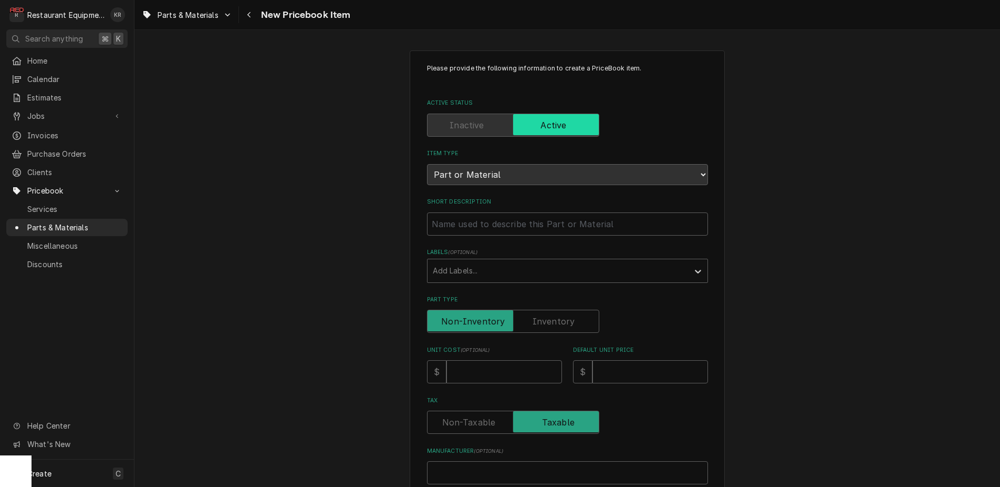
type textarea "x"
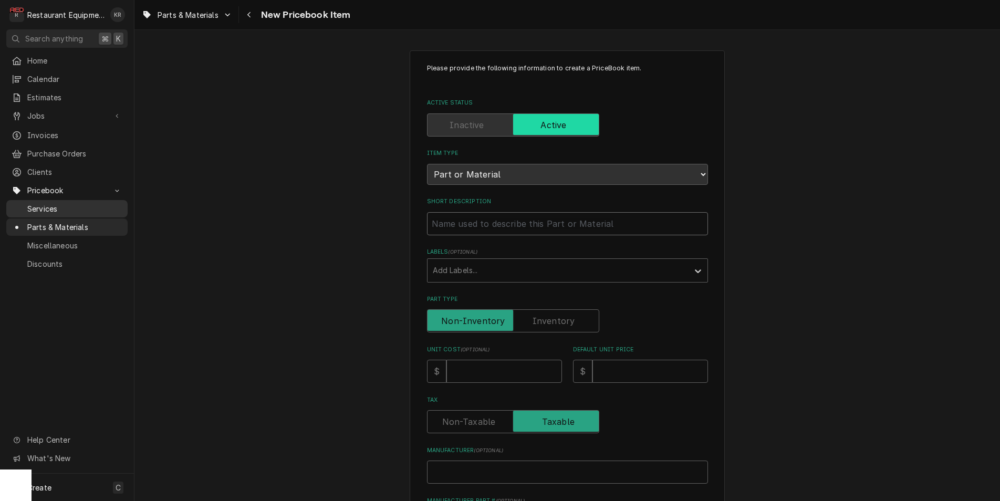
click at [458, 223] on input "Short Description" at bounding box center [567, 223] width 281 height 23
paste input "Vulcan [PERSON_NAME] 00-960743 Thermostat, Cooling Motor"
type input "Vulcan [PERSON_NAME] 00-960743 Thermostat, Cooling Motor"
type textarea "x"
drag, startPoint x: 531, startPoint y: 223, endPoint x: 419, endPoint y: 224, distance: 112.4
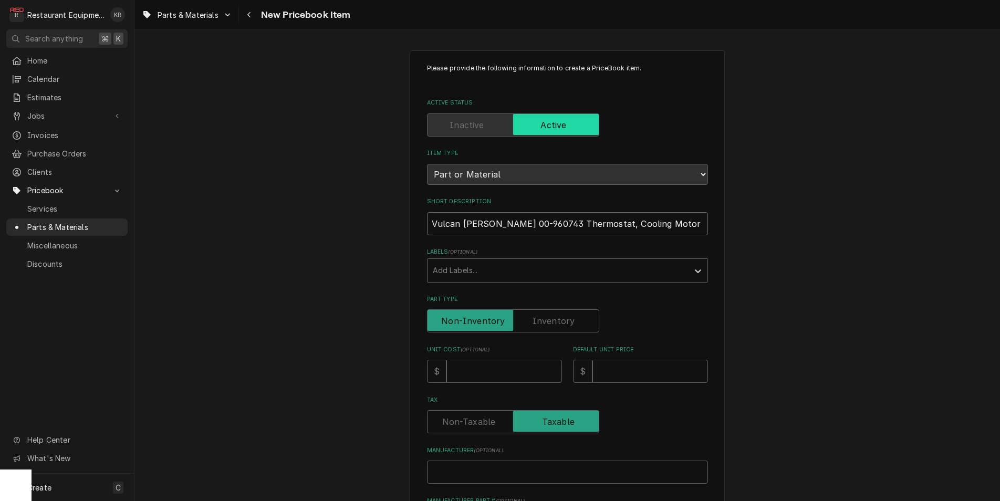
click at [427, 224] on input "Vulcan [PERSON_NAME] 00-960743 Thermostat, Cooling Motor" at bounding box center [567, 223] width 281 height 23
type input "Thermostat, Cooling Motor"
type textarea "x"
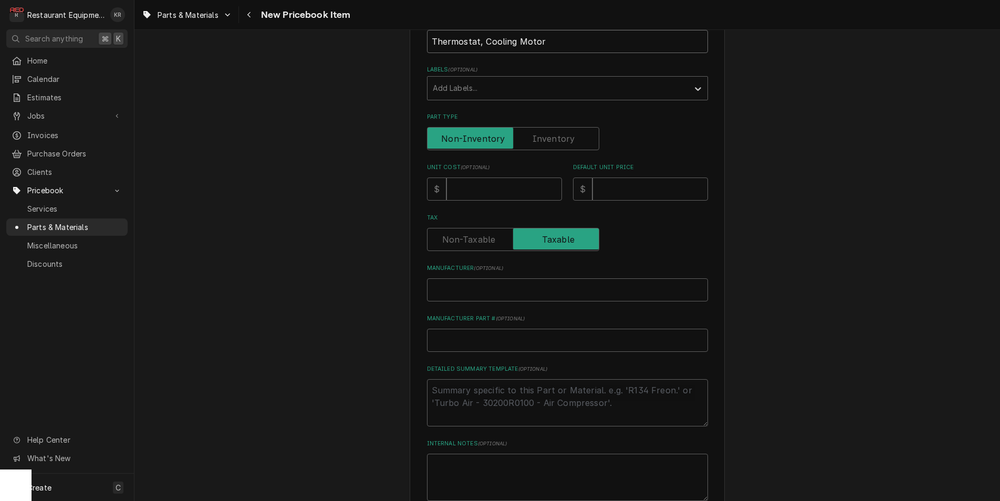
scroll to position [183, 0]
type input "Thermostat, Cooling Motor"
click at [474, 190] on input "Unit Cost ( optional )" at bounding box center [505, 188] width 116 height 23
type input "1"
type textarea "x"
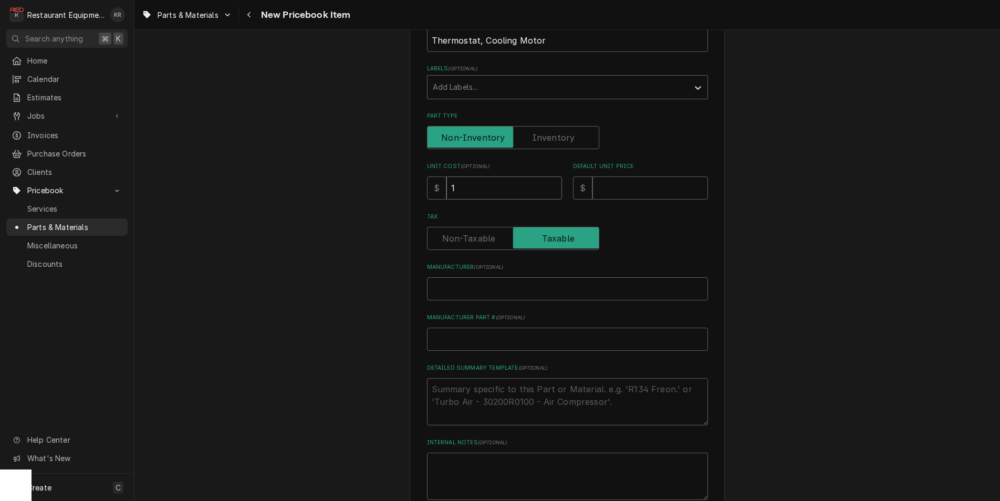
type input "10"
type textarea "x"
type input "104"
type textarea "x"
type input "104.7"
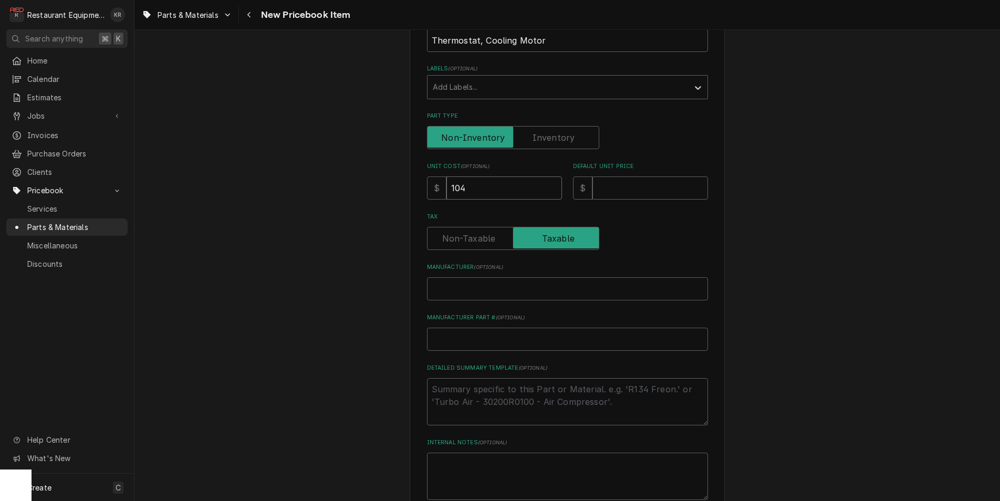
type textarea "x"
type input "104.78"
type textarea "x"
type input "104.78"
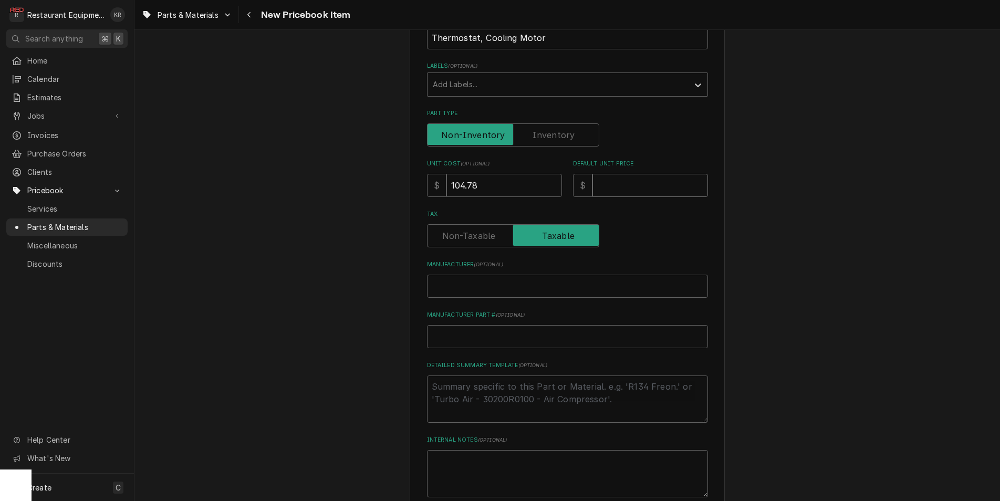
click at [629, 189] on input "Default Unit Price" at bounding box center [651, 185] width 116 height 23
type input "1"
type textarea "x"
type input "16"
type textarea "x"
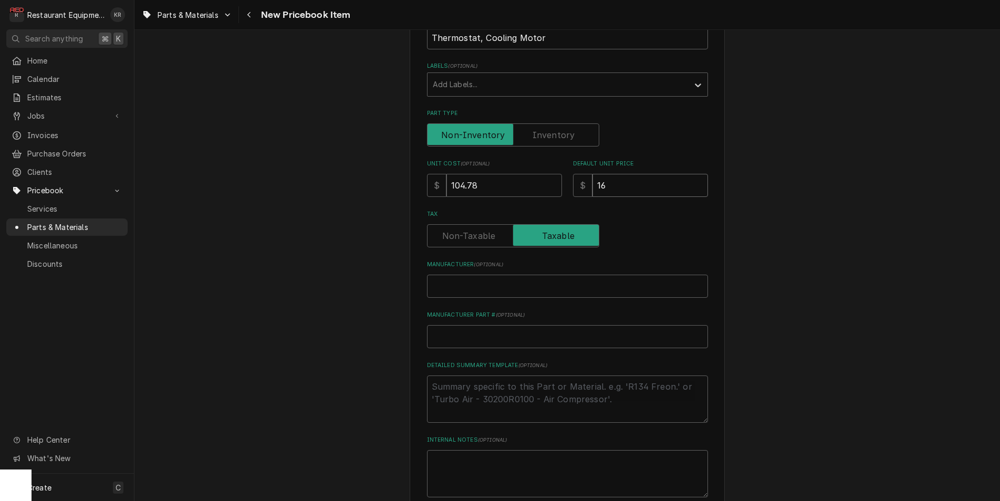
type input "160"
type textarea "x"
type input "160.2"
type textarea "x"
type input "160.21"
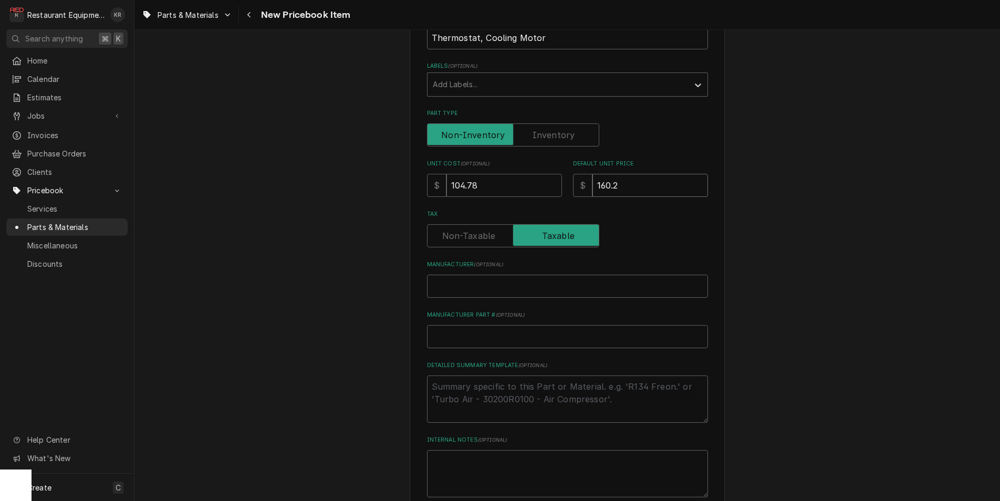
type textarea "x"
type input "160.21"
click at [448, 281] on input "Manufacturer ( optional )" at bounding box center [567, 286] width 281 height 23
paste input "Vulcan Hart 00-960743"
type input "Vulcan Hart 00-960743"
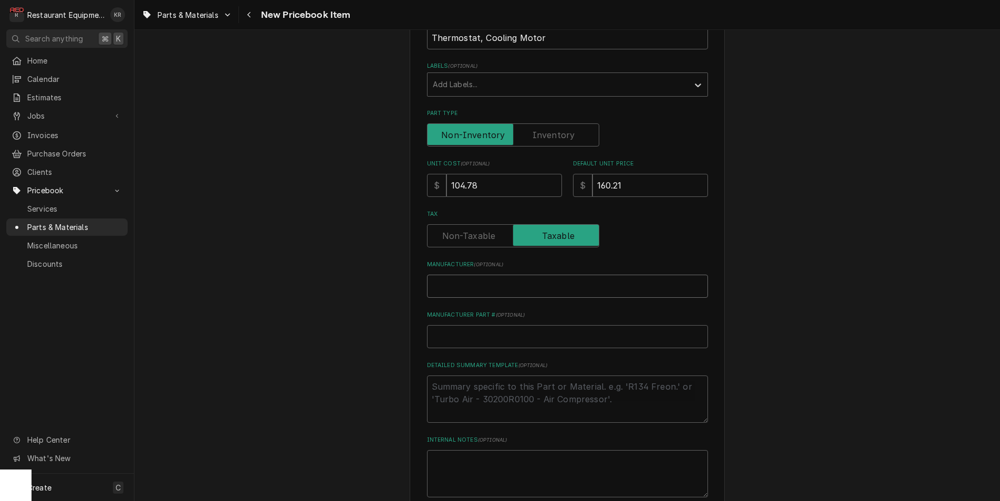
type textarea "x"
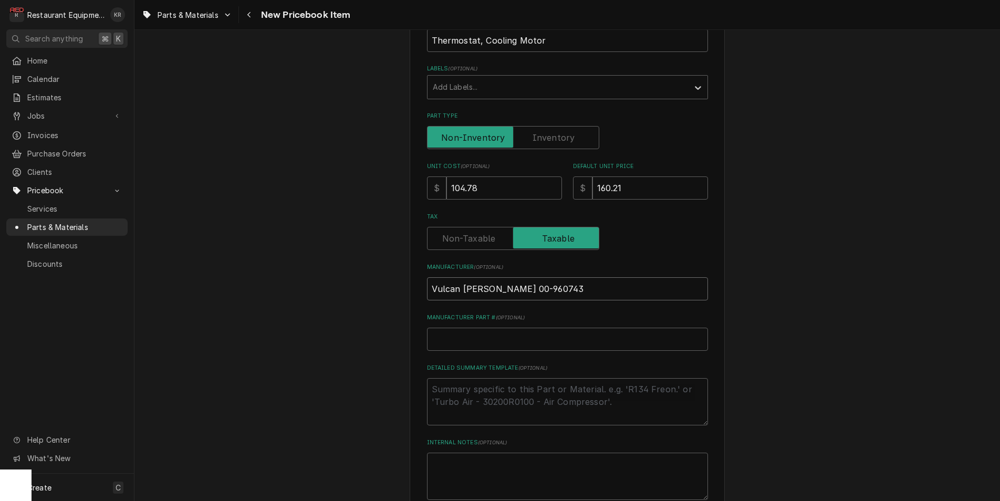
drag, startPoint x: 531, startPoint y: 288, endPoint x: 540, endPoint y: 288, distance: 8.9
click at [540, 288] on input "Vulcan Hart 00-960743" at bounding box center [567, 288] width 281 height 23
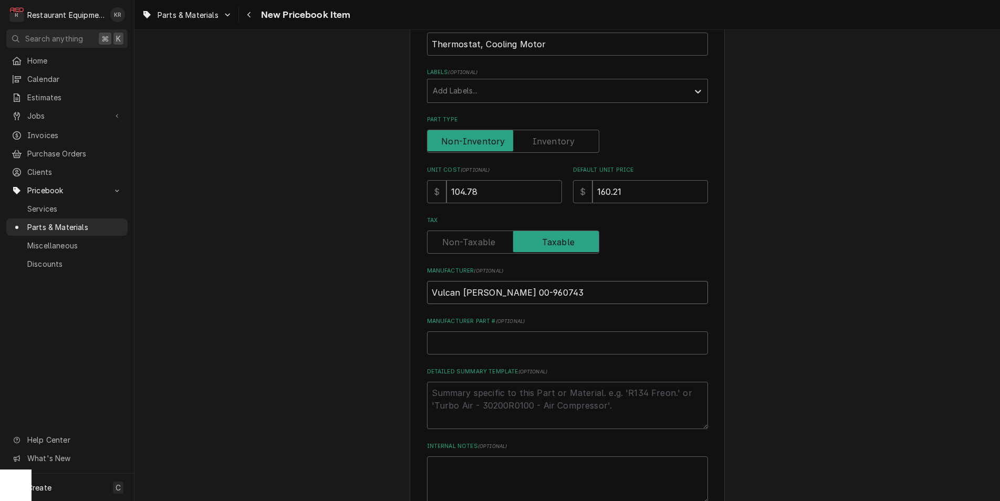
type input "Vulcan [PERSON_NAME]"
type textarea "x"
type input "Vulcan [PERSON_NAME]"
click at [471, 340] on input "Manufacturer Part # ( optional )" at bounding box center [567, 343] width 281 height 23
paste input "00-960743"
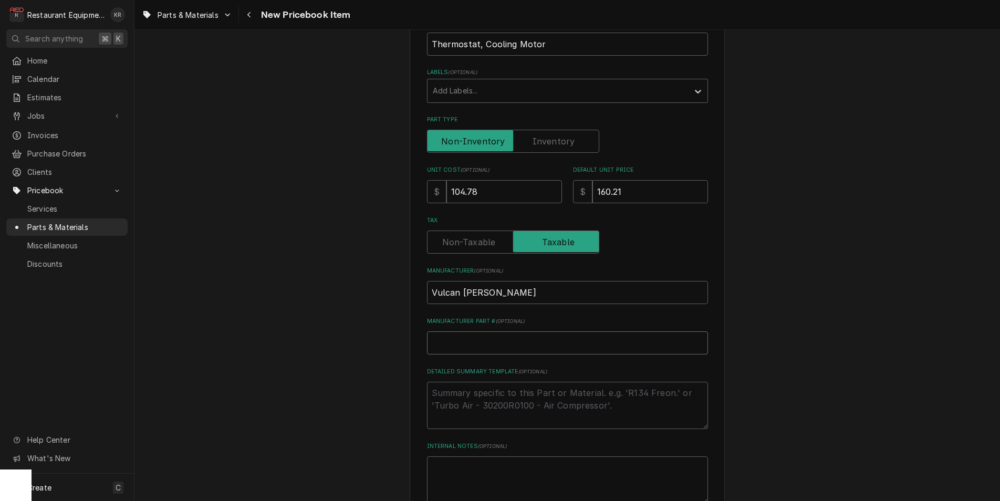
type input "00-960743"
type textarea "x"
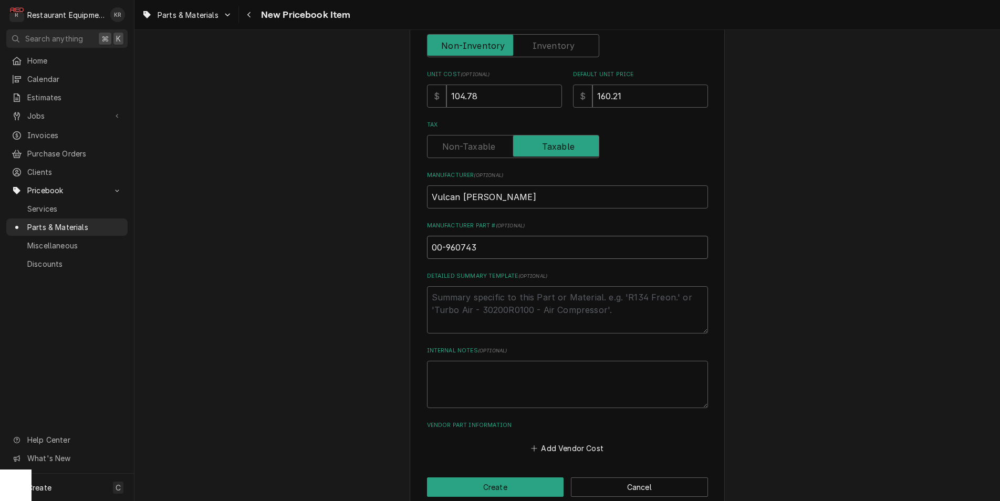
scroll to position [293, 0]
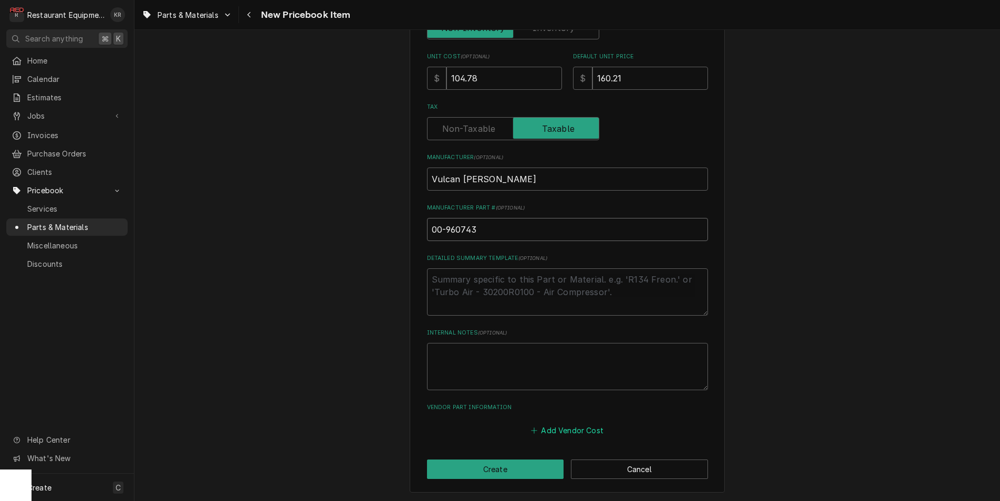
type input "00-960743"
click at [578, 430] on button "Add Vendor Cost" at bounding box center [568, 430] width 76 height 15
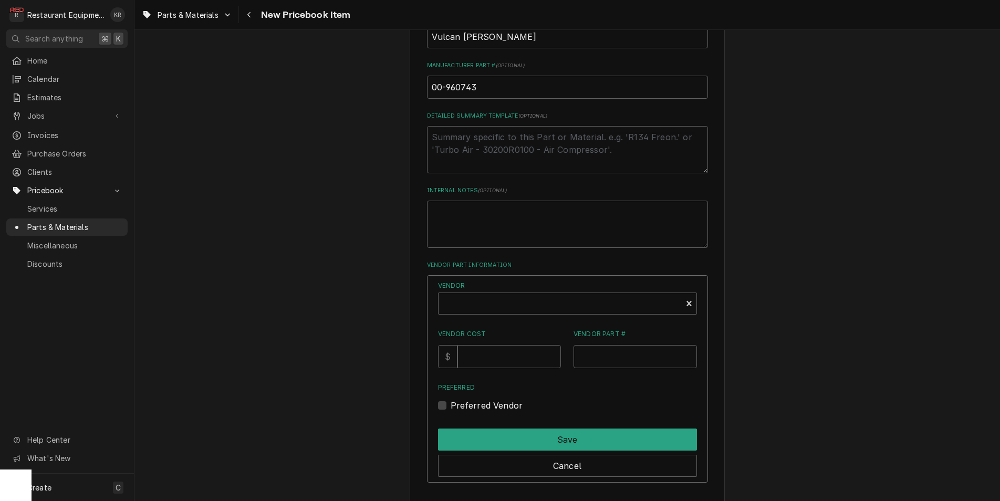
scroll to position [446, 0]
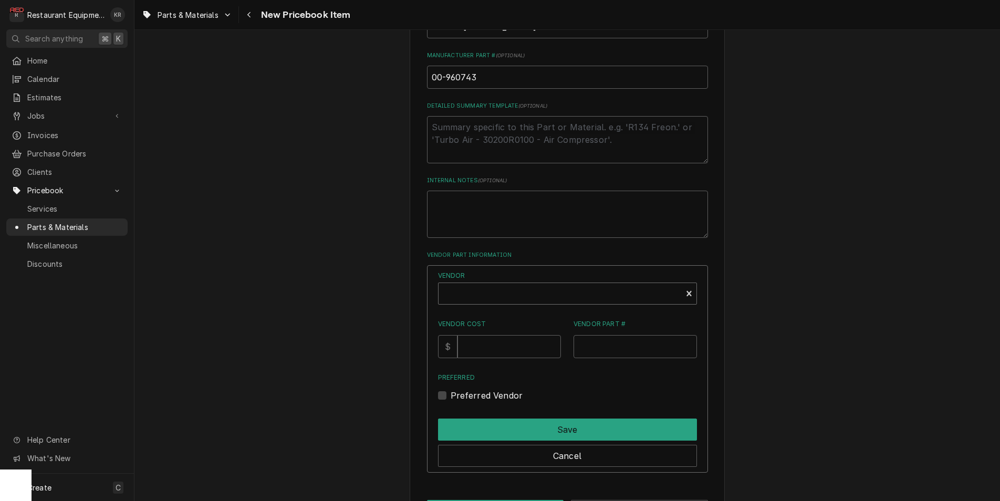
type textarea "x"
click at [493, 295] on div "Vendor" at bounding box center [560, 297] width 233 height 25
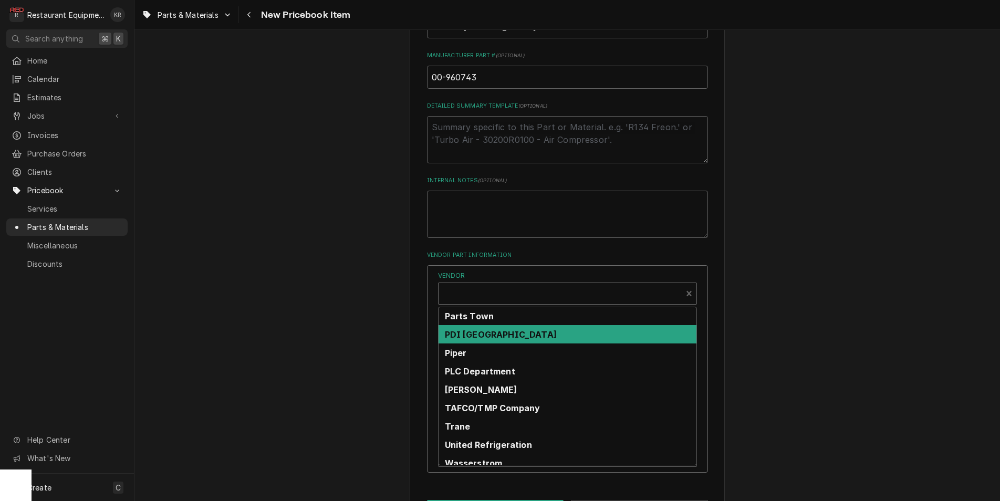
scroll to position [374, 0]
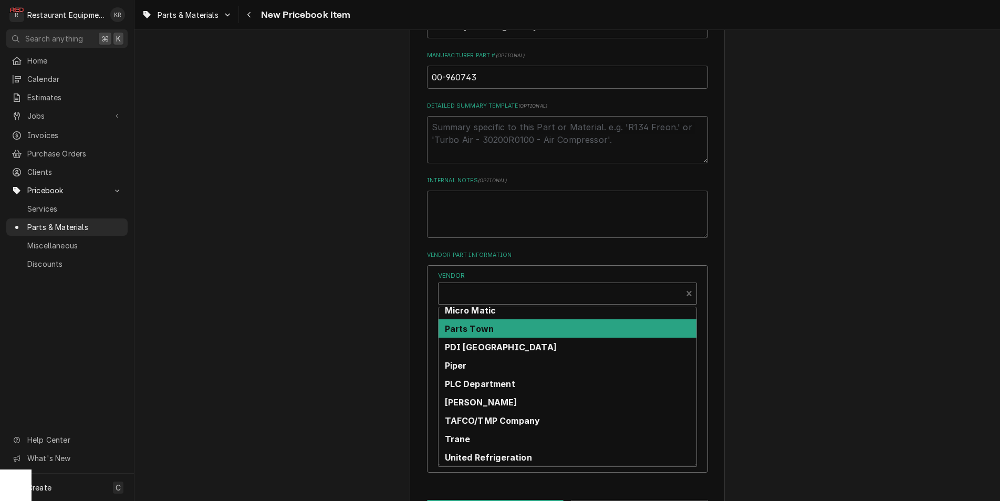
click at [494, 328] on strong "Parts Town" at bounding box center [469, 329] width 49 height 11
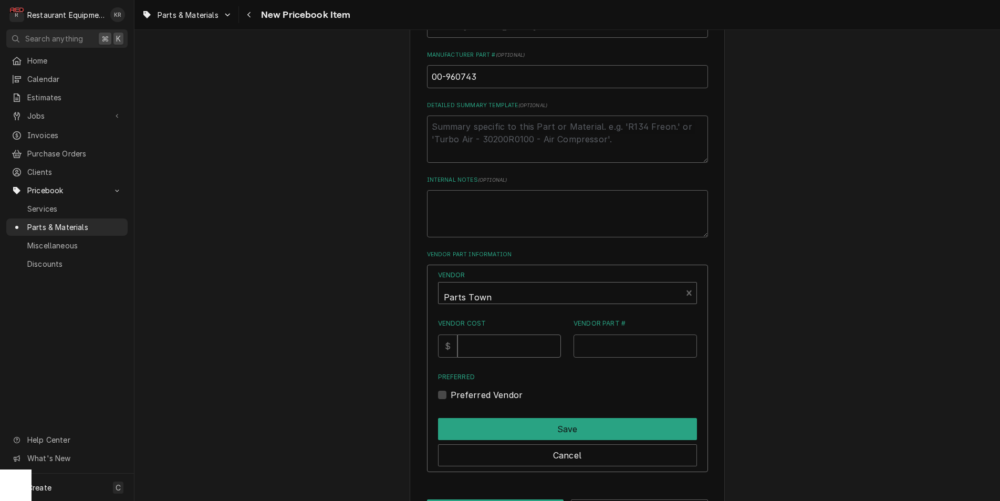
click at [493, 344] on input "Vendor Cost" at bounding box center [510, 346] width 104 height 23
type input "104.78"
click at [602, 343] on input "Vendor Part #" at bounding box center [635, 346] width 123 height 23
paste input "VH00-960743"
type input "VH00-960743"
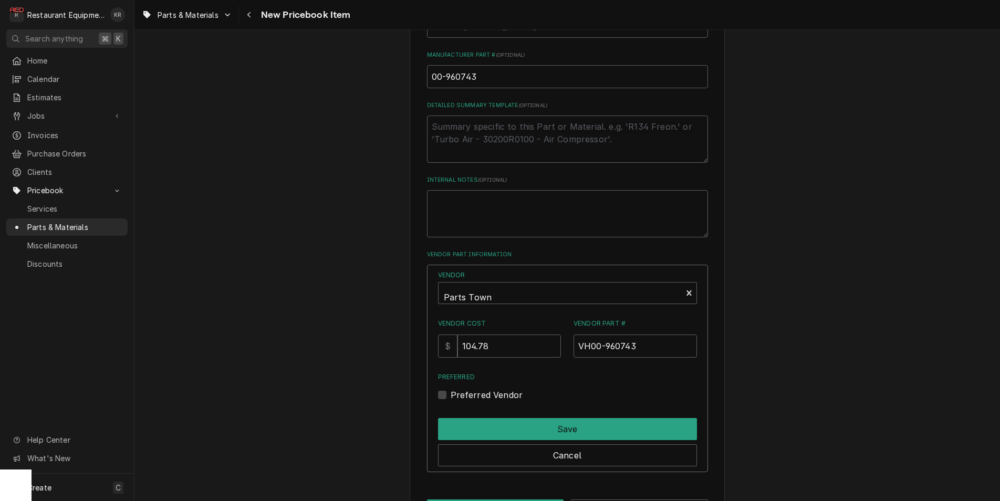
click at [454, 395] on label "Preferred Vendor" at bounding box center [487, 395] width 73 height 13
click at [454, 395] on input "Preferred" at bounding box center [580, 400] width 259 height 23
checkbox input "true"
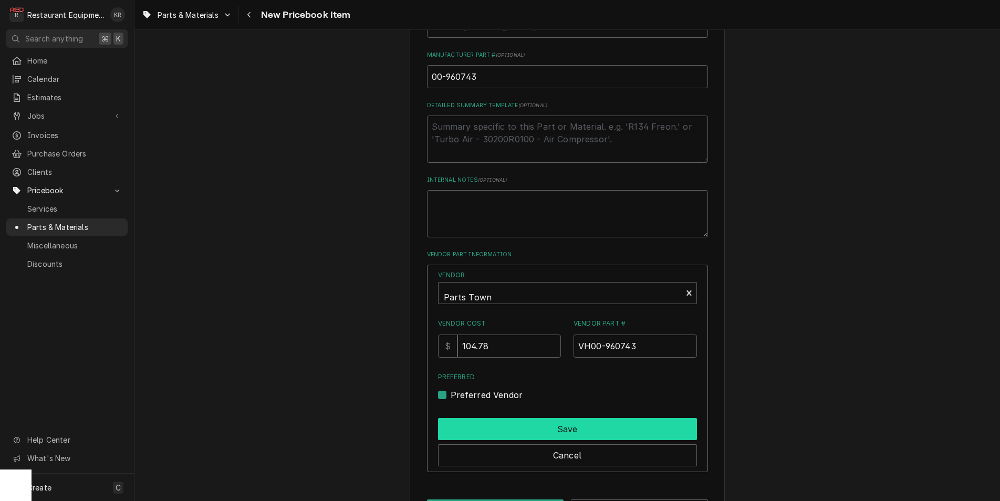
click at [473, 425] on button "Save" at bounding box center [567, 429] width 259 height 22
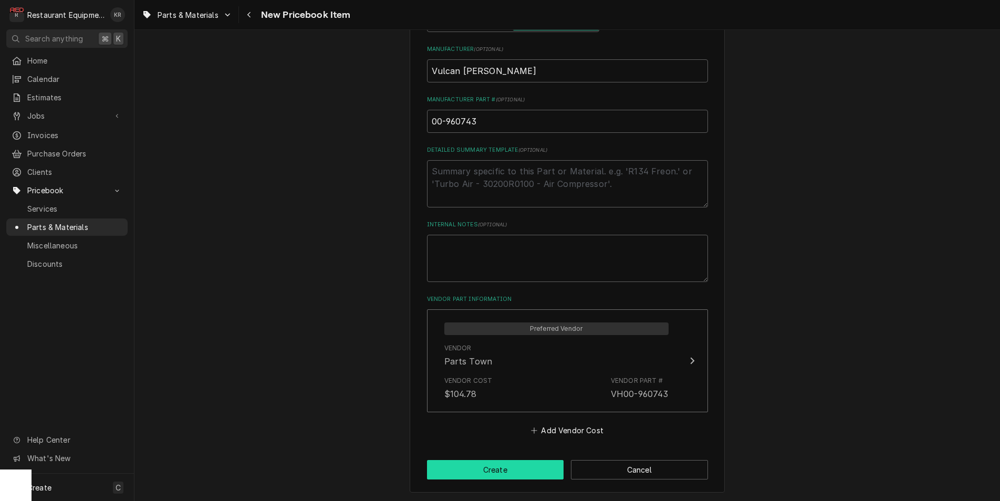
scroll to position [397, 0]
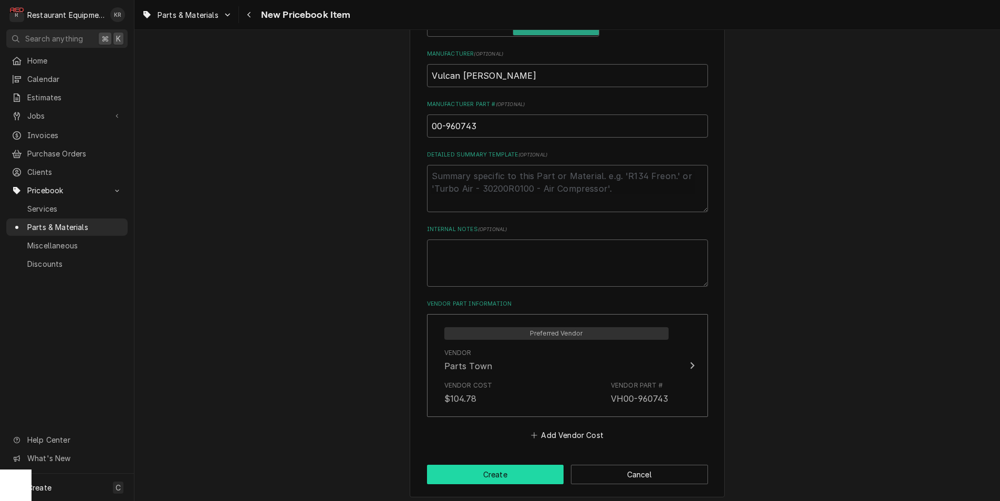
click at [478, 479] on button "Create" at bounding box center [495, 474] width 137 height 19
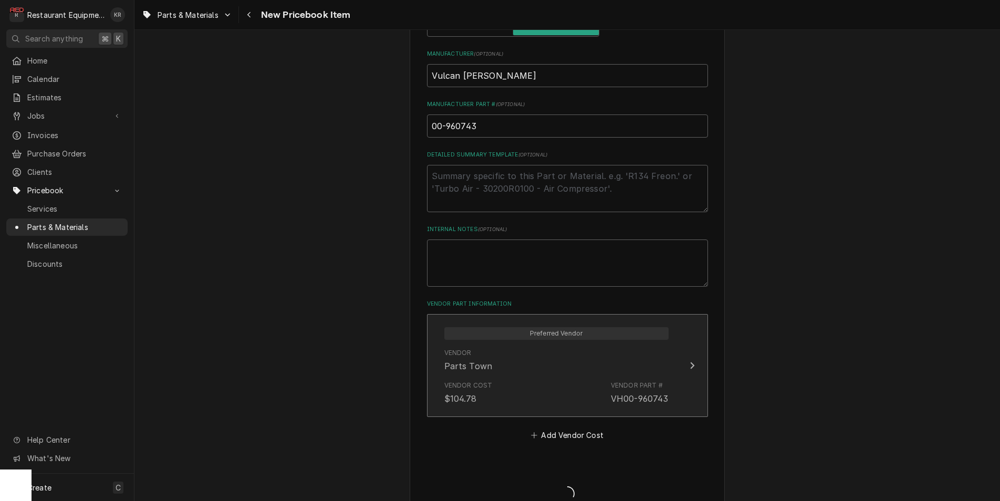
type textarea "x"
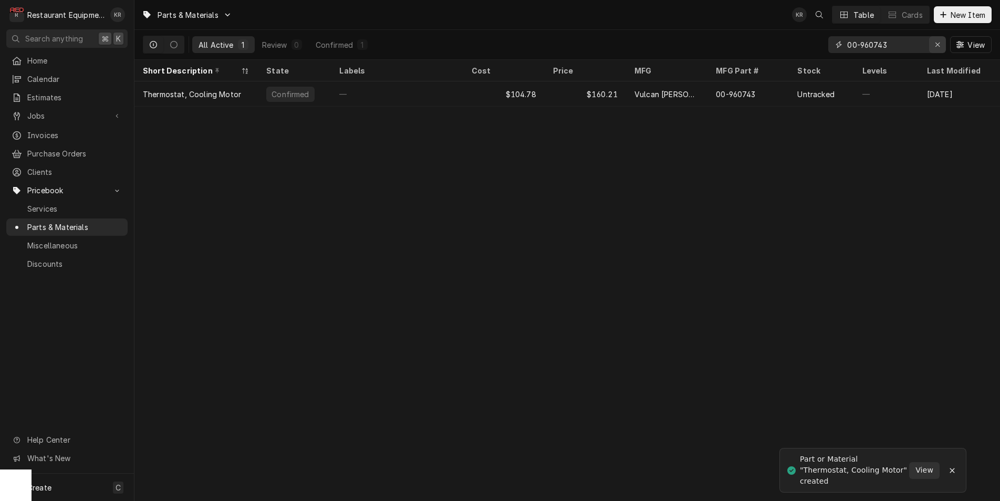
click at [935, 43] on div "Erase input" at bounding box center [938, 44] width 11 height 11
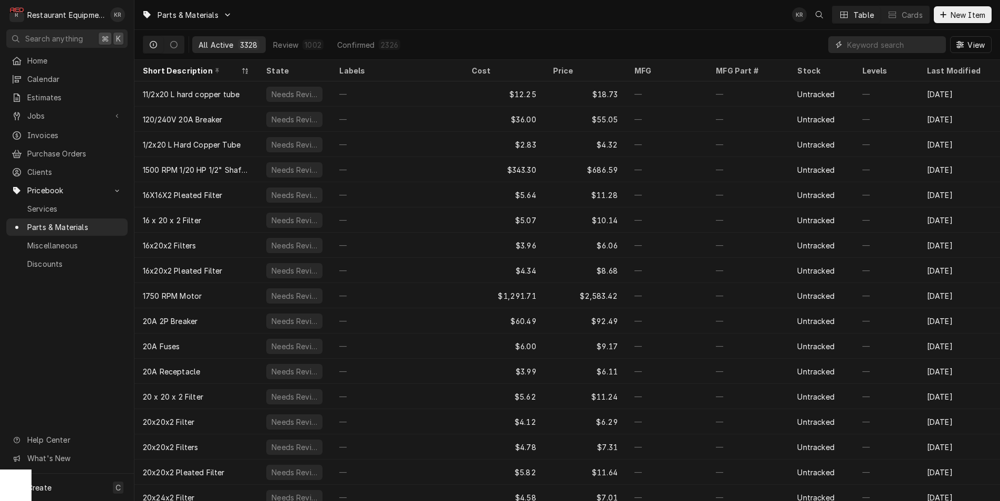
click at [880, 42] on input "Dynamic Content Wrapper" at bounding box center [894, 44] width 94 height 17
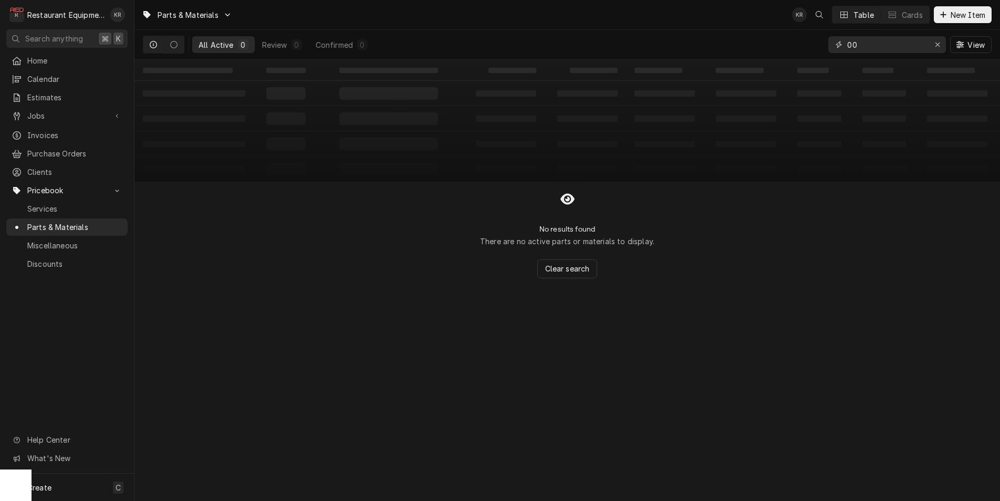
type input "0"
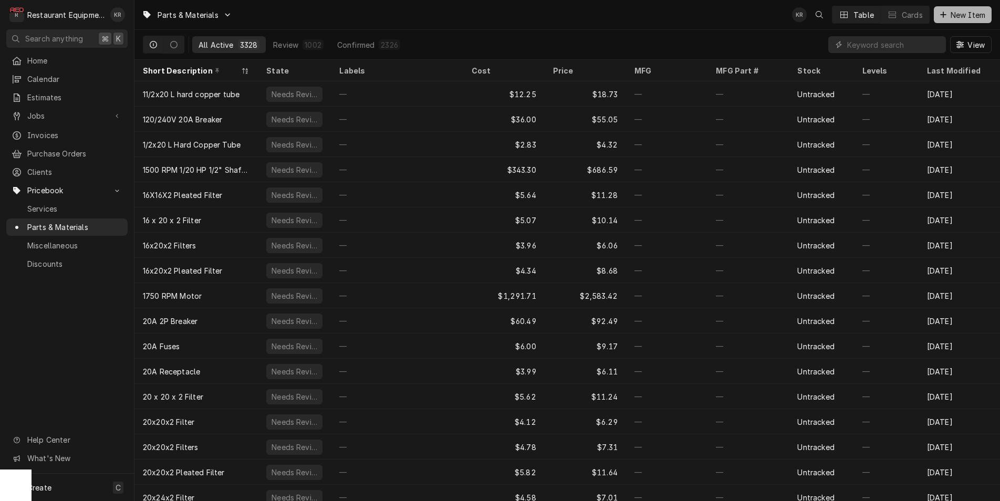
click at [966, 14] on span "New Item" at bounding box center [968, 14] width 39 height 11
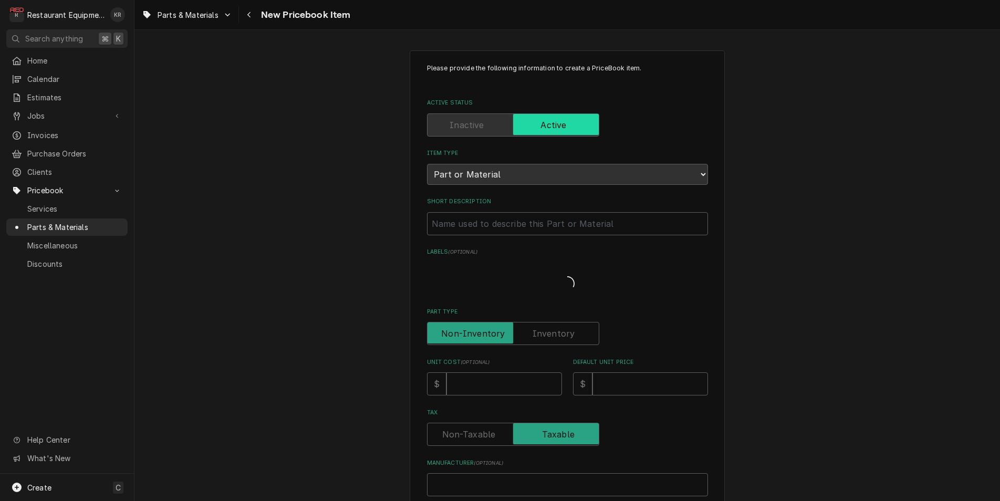
type textarea "x"
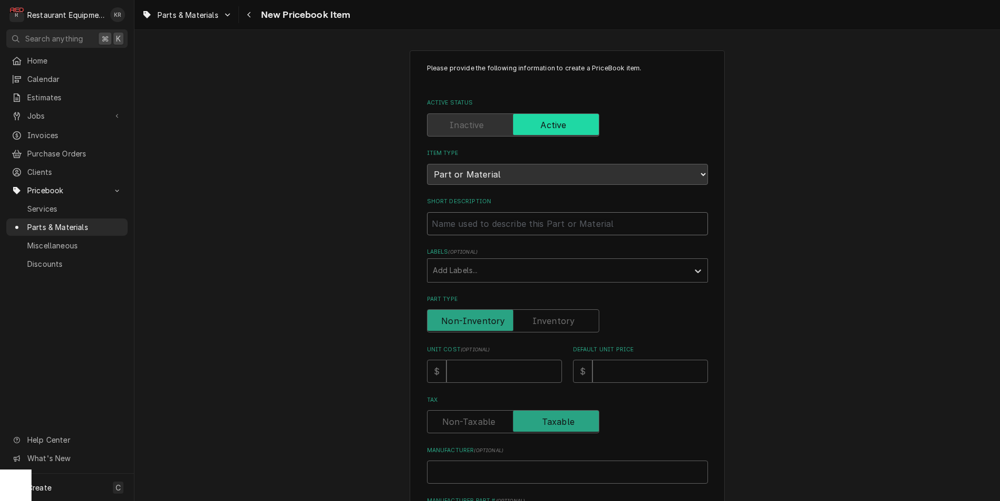
click at [470, 225] on input "Short Description" at bounding box center [567, 223] width 281 height 23
paste input "Vulcan [PERSON_NAME] 00-960564 Element, 120V, 1500W"
type input "Vulcan [PERSON_NAME] 00-960564 Element, 120V, 1500W"
type textarea "x"
drag, startPoint x: 532, startPoint y: 224, endPoint x: 433, endPoint y: 220, distance: 98.9
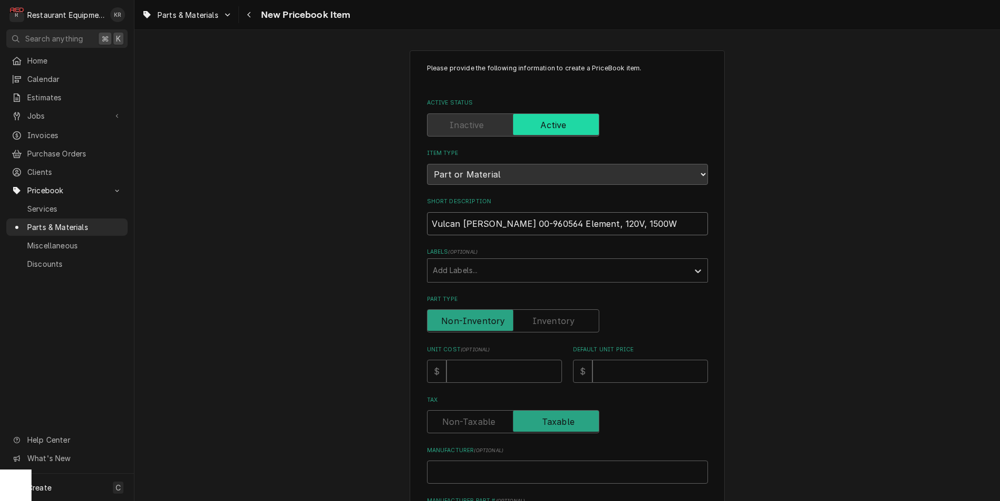
click at [433, 220] on input "Vulcan [PERSON_NAME] 00-960564 Element, 120V, 1500W" at bounding box center [567, 223] width 281 height 23
type input "Element, 120V, 1500W"
type textarea "x"
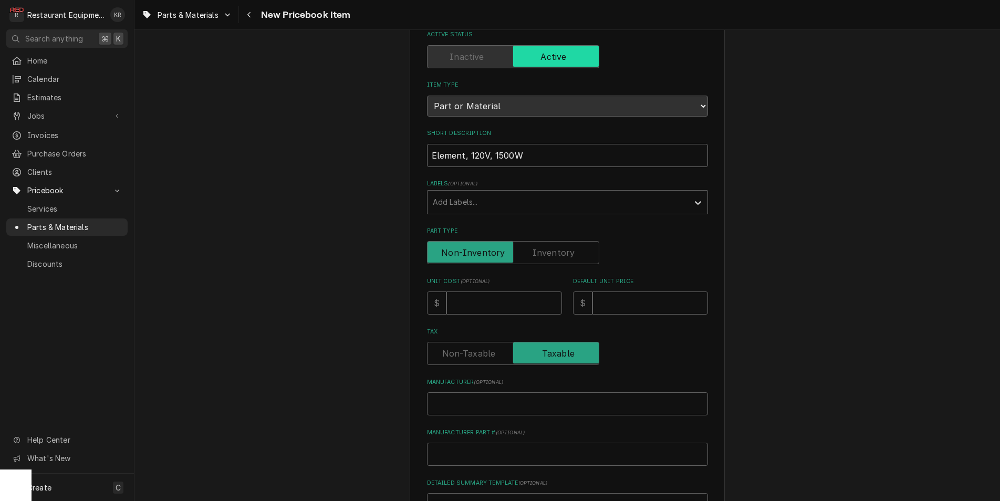
scroll to position [75, 0]
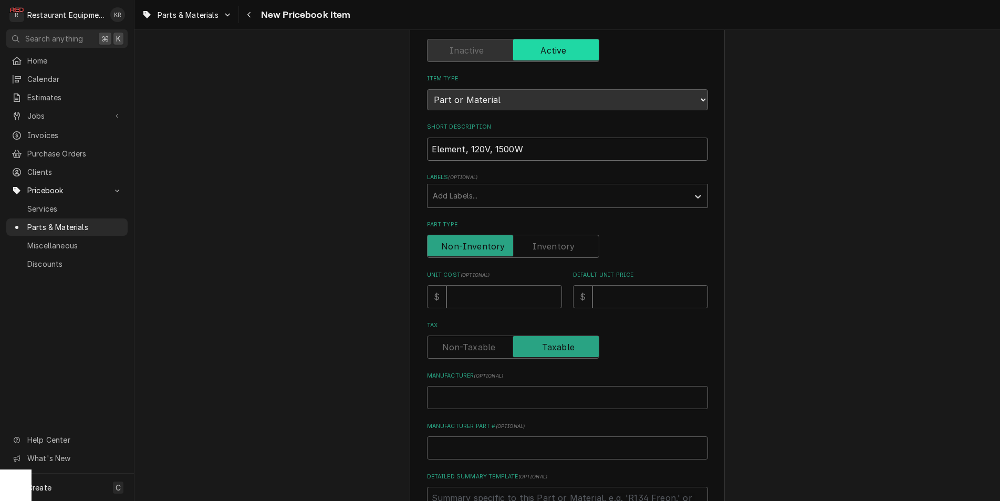
type input "Element, 120V, 1500W"
click at [470, 303] on input "Unit Cost ( optional )" at bounding box center [505, 296] width 116 height 23
type input "1"
type textarea "x"
type input "17"
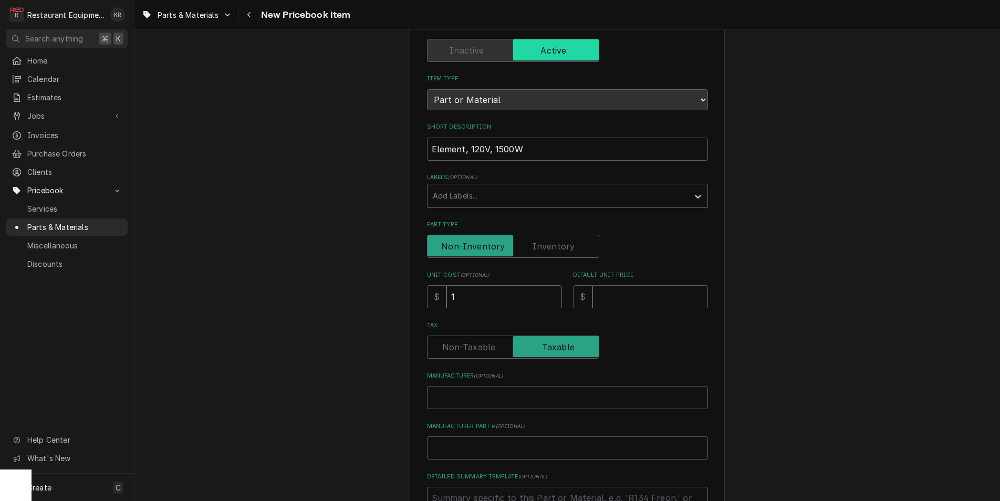
type textarea "x"
type input "176"
type textarea "x"
type input "176.8"
type textarea "x"
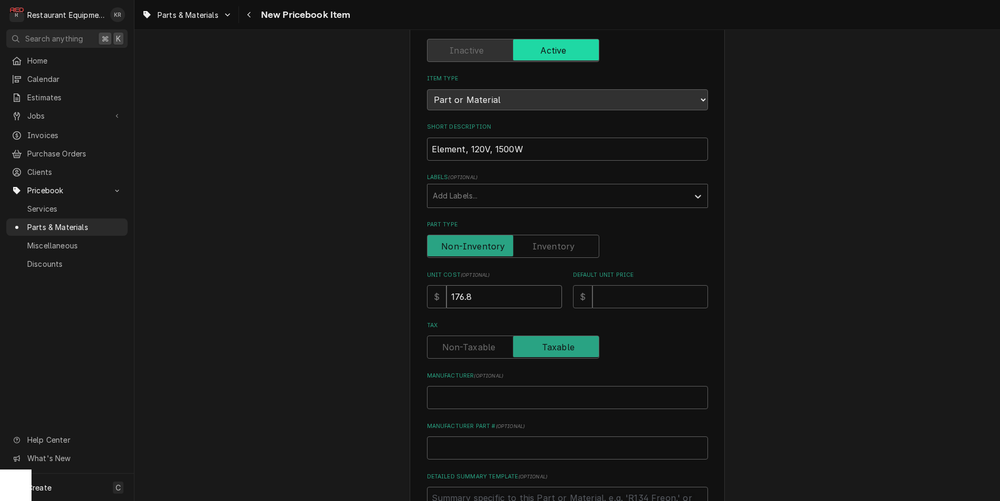
type input "176.89"
type textarea "x"
type input "176.89"
click at [603, 294] on input "Default Unit Price" at bounding box center [651, 296] width 116 height 23
type input "1"
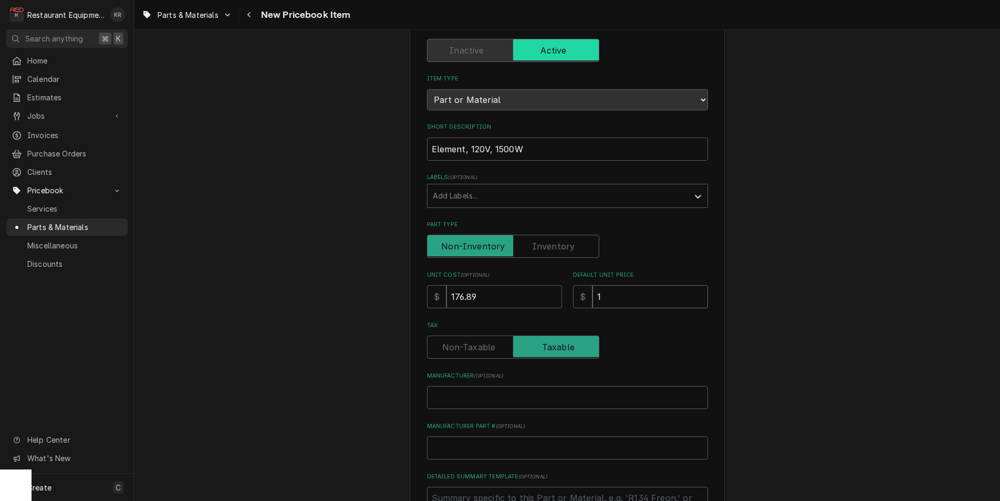
type textarea "x"
type input "2"
type textarea "x"
type input "27"
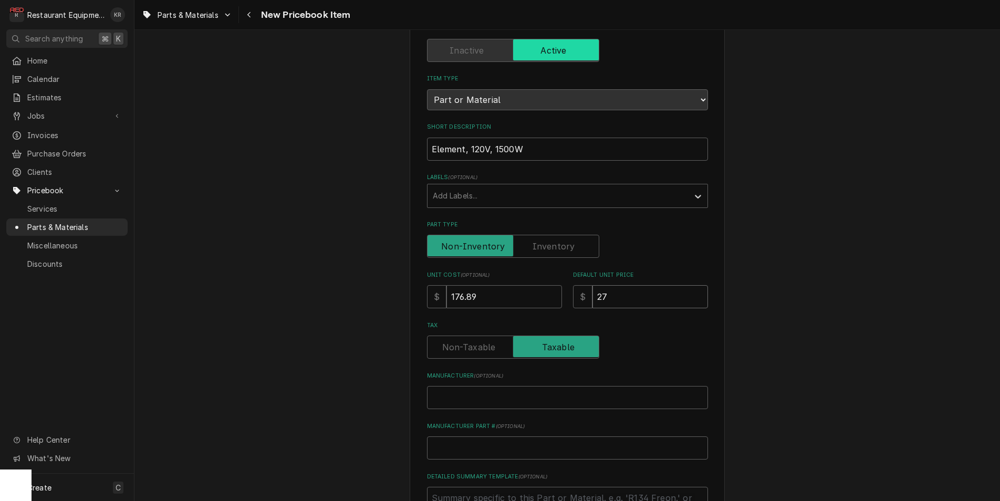
type textarea "x"
type input "270"
type textarea "x"
type input "270.4"
type textarea "x"
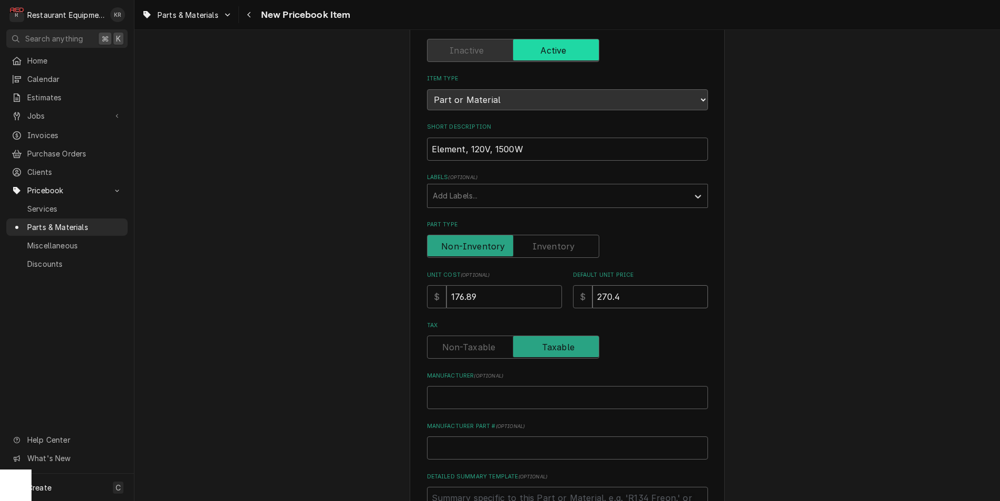
type input "270.47"
type textarea "x"
type input "270.47"
click at [444, 400] on input "Manufacturer ( optional )" at bounding box center [567, 397] width 281 height 23
paste input "Vulcan Hart 00-960564"
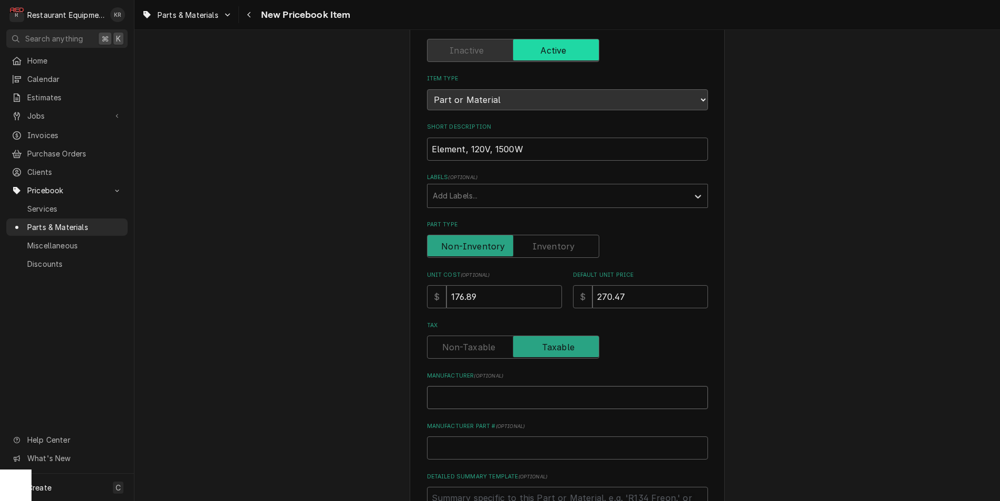
type input "Vulcan Hart 00-960564"
type textarea "x"
drag, startPoint x: 484, startPoint y: 397, endPoint x: 534, endPoint y: 397, distance: 49.9
click at [534, 397] on input "Vulcan Hart 00-960564" at bounding box center [567, 397] width 281 height 23
type input "Vulcan Hart"
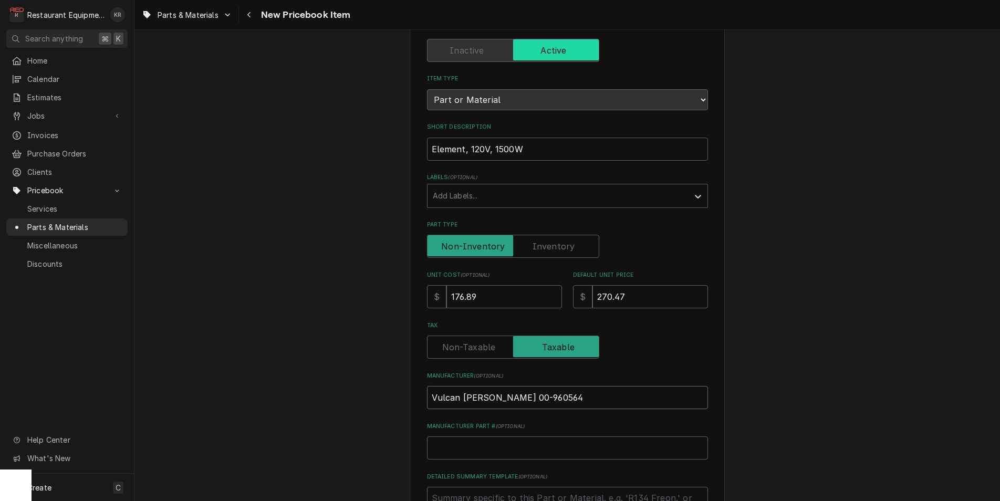
type textarea "x"
type input "Vulcan Hart"
click at [459, 441] on input "Manufacturer Part # ( optional )" at bounding box center [567, 448] width 281 height 23
paste input "00-960564"
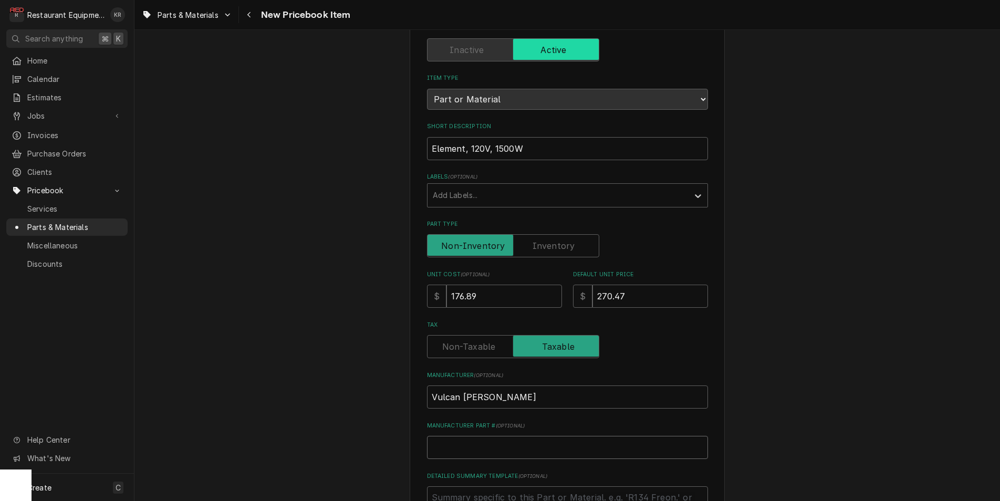
type input "00-960564"
type textarea "x"
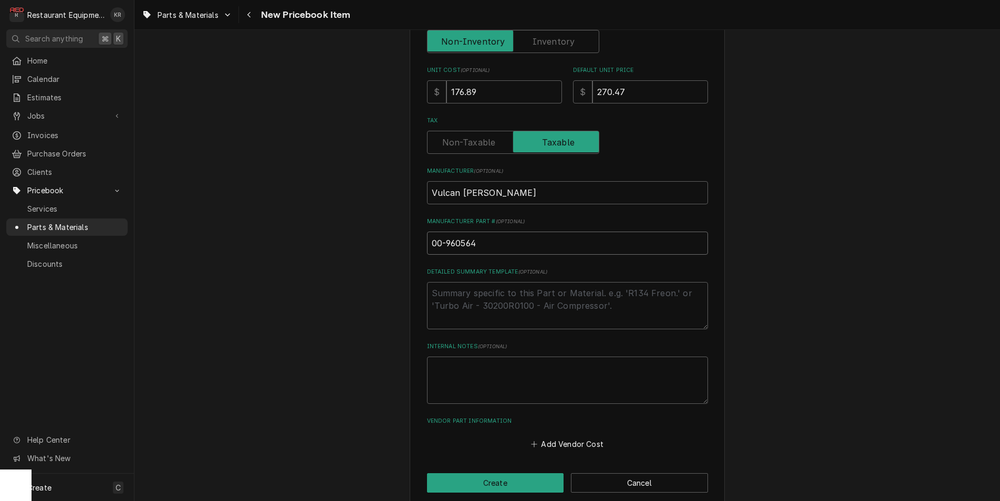
scroll to position [293, 0]
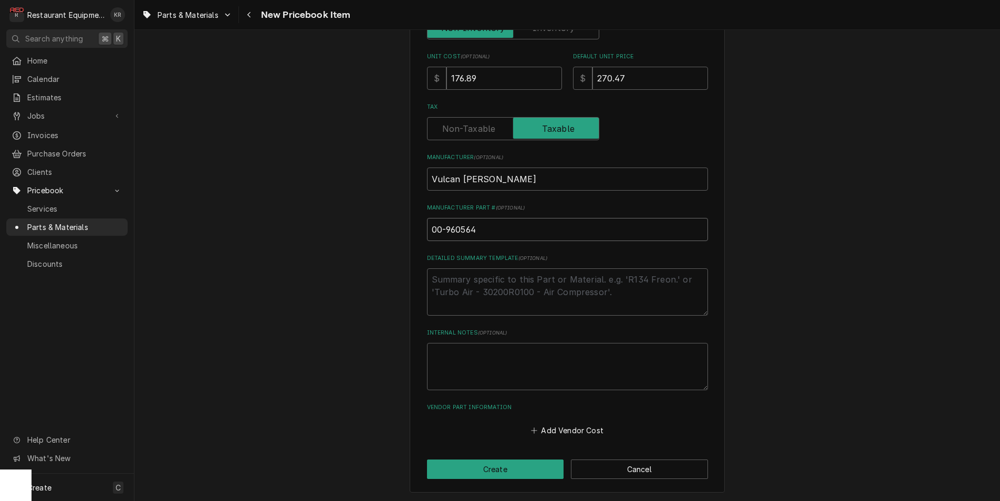
type input "00-960564"
click at [573, 430] on button "Add Vendor Cost" at bounding box center [568, 430] width 76 height 15
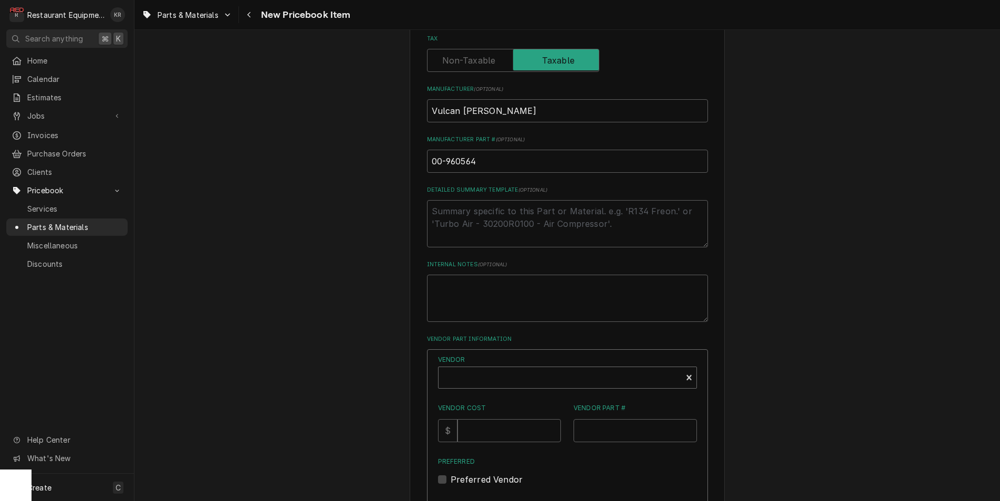
scroll to position [485, 0]
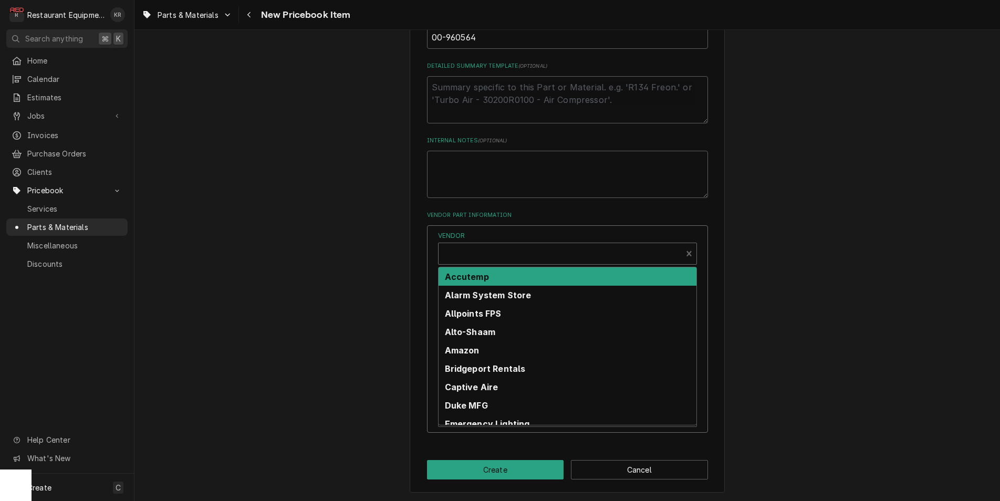
click at [485, 260] on div "Vendor" at bounding box center [560, 257] width 233 height 25
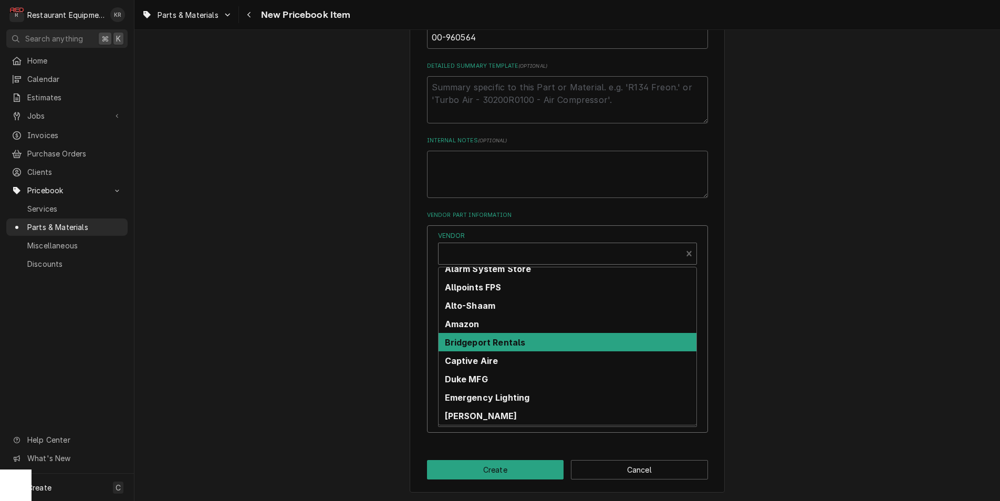
scroll to position [63, 0]
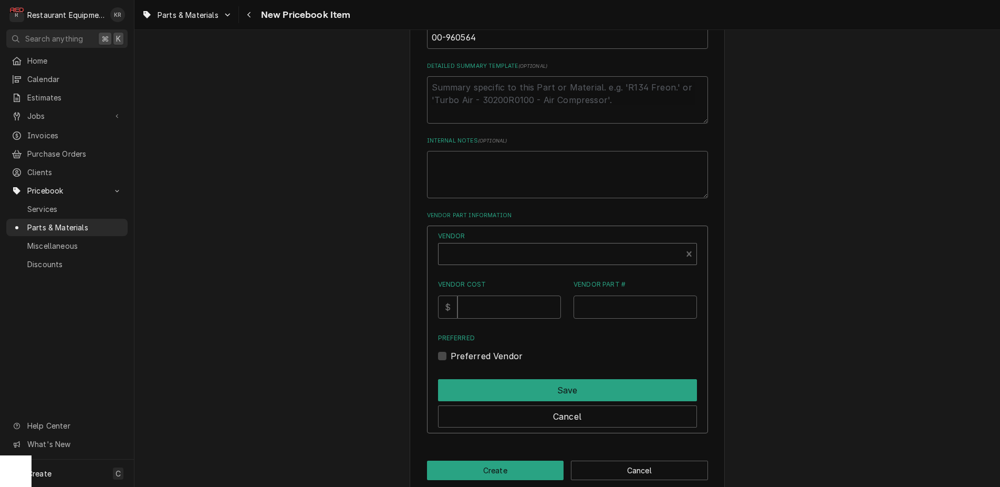
type textarea "x"
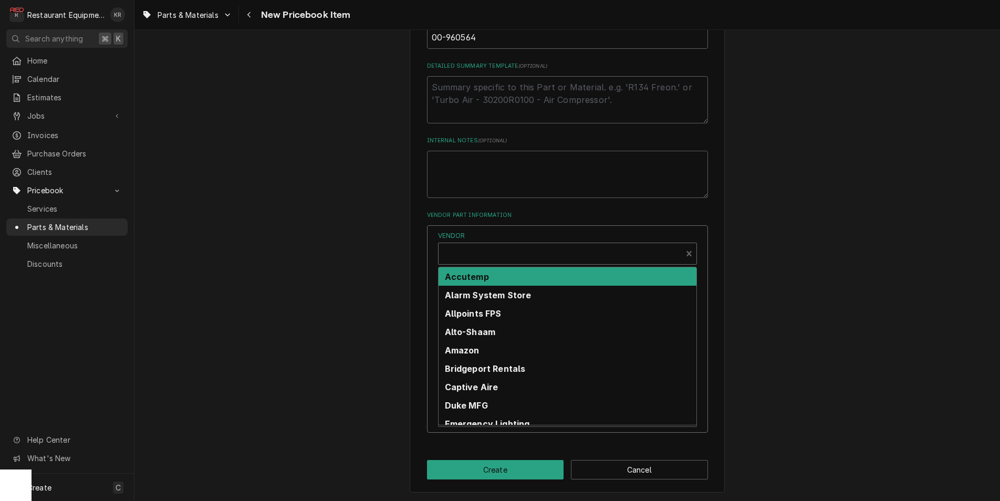
drag, startPoint x: 508, startPoint y: 258, endPoint x: 490, endPoint y: 254, distance: 18.4
click at [505, 257] on div "Vendor" at bounding box center [560, 257] width 233 height 25
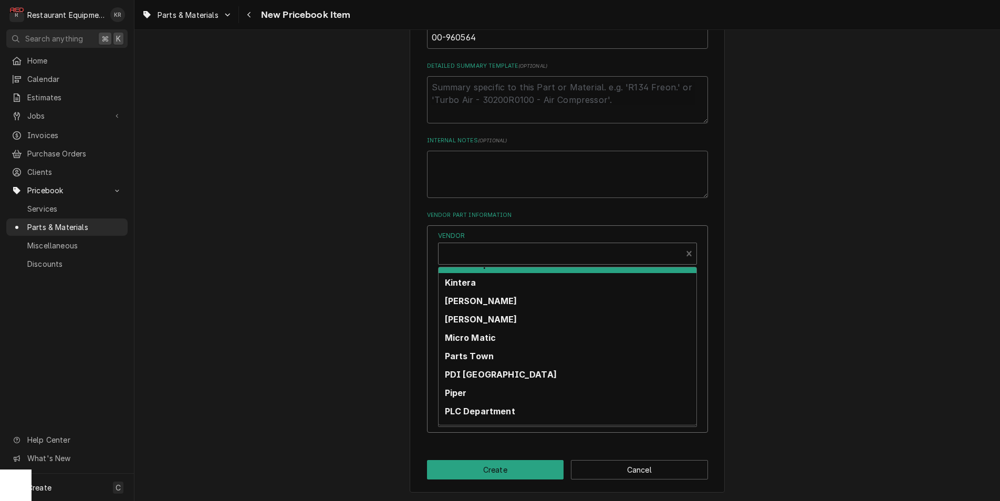
scroll to position [309, 0]
click at [486, 362] on div "Parts Town" at bounding box center [568, 354] width 258 height 18
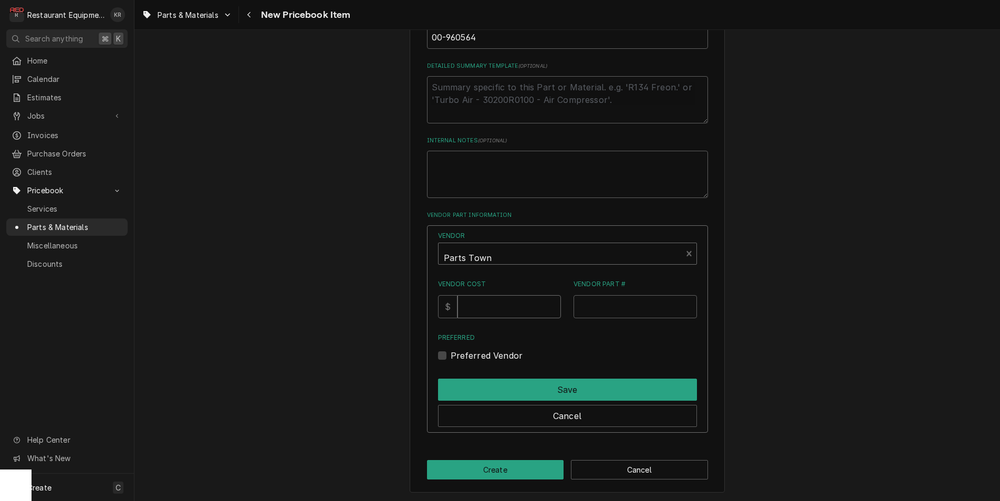
click at [493, 307] on input "Vendor Cost" at bounding box center [510, 306] width 104 height 23
type input "176.89"
click at [604, 303] on input "Vendor Part #" at bounding box center [635, 306] width 123 height 23
paste input "VH00-960564"
type input "VH00-960564"
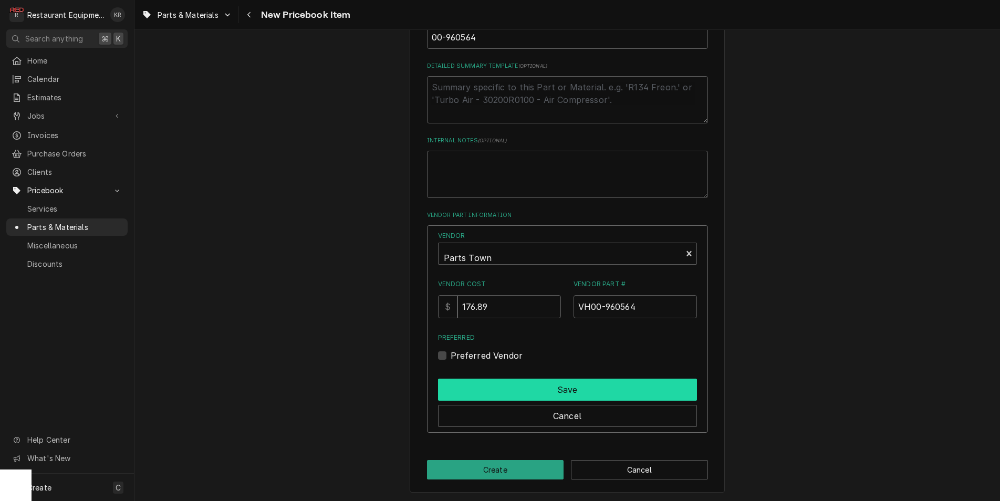
drag, startPoint x: 455, startPoint y: 356, endPoint x: 467, endPoint y: 379, distance: 25.6
click at [455, 357] on label "Preferred Vendor" at bounding box center [487, 355] width 73 height 13
click at [455, 357] on input "Preferred" at bounding box center [580, 360] width 259 height 23
checkbox input "true"
drag, startPoint x: 471, startPoint y: 382, endPoint x: 479, endPoint y: 414, distance: 33.0
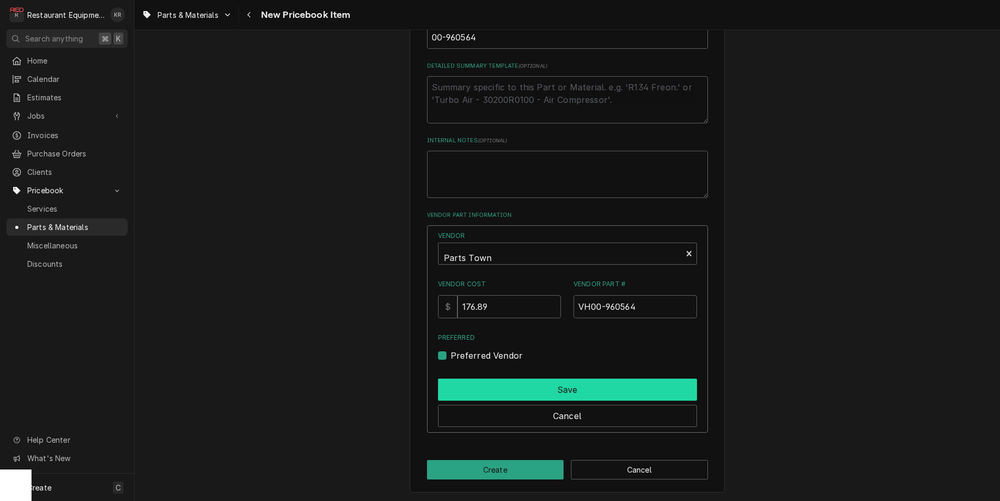
click at [471, 382] on button "Save" at bounding box center [567, 390] width 259 height 22
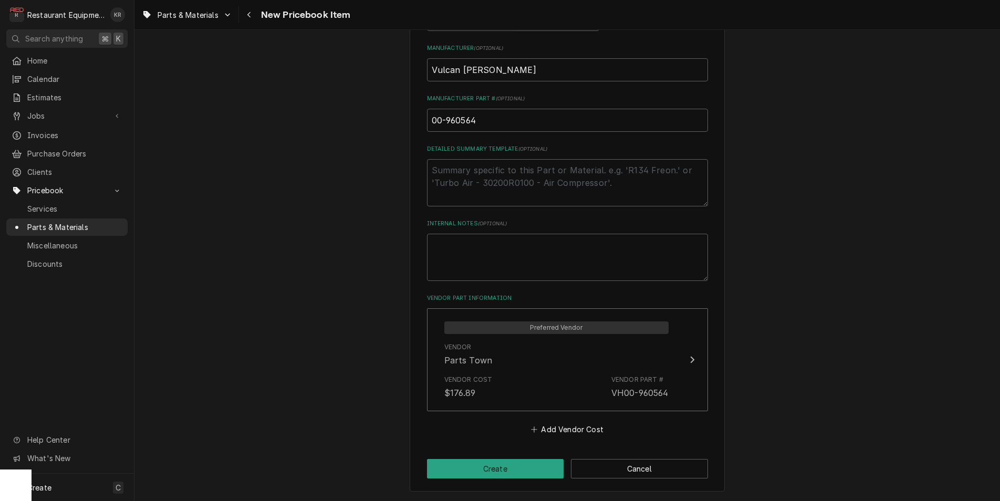
scroll to position [401, 0]
click at [502, 470] on button "Create" at bounding box center [495, 469] width 137 height 19
type textarea "x"
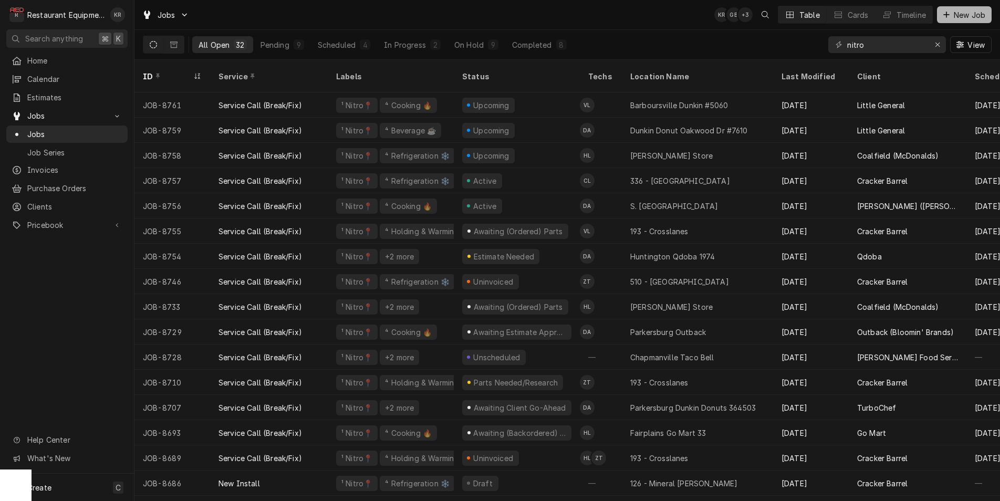
click at [966, 21] on button "New Job" at bounding box center [964, 14] width 55 height 17
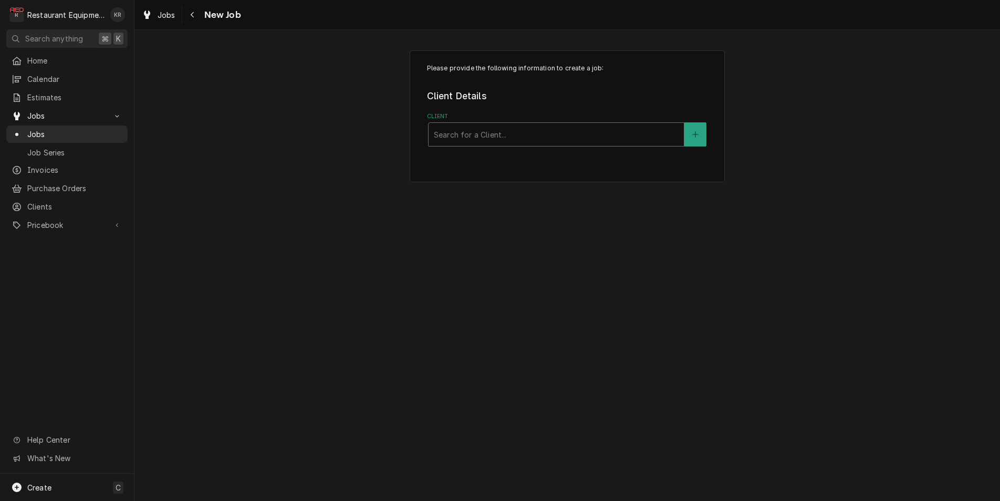
click at [549, 141] on div "Client" at bounding box center [556, 134] width 245 height 19
type input "go m"
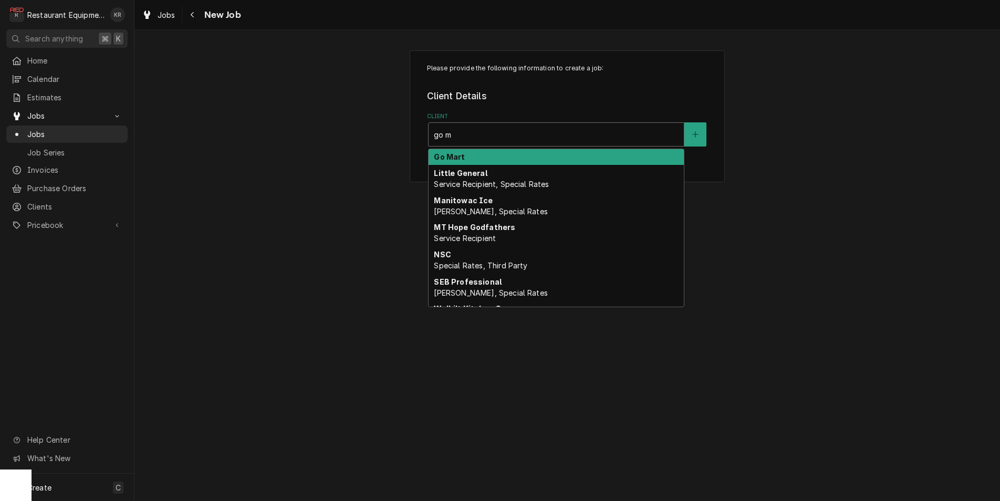
click at [535, 160] on div "Go Mart" at bounding box center [556, 157] width 255 height 16
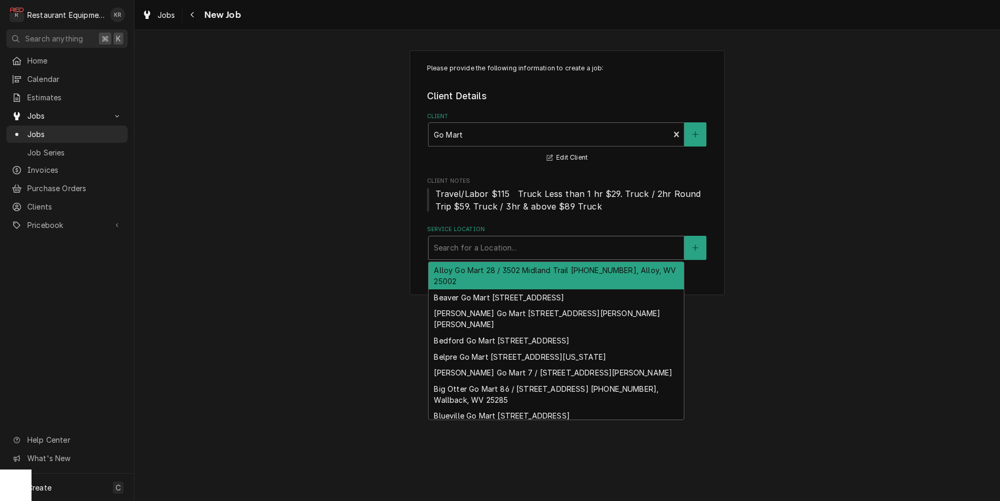
click at [478, 251] on div "Service Location" at bounding box center [556, 248] width 245 height 19
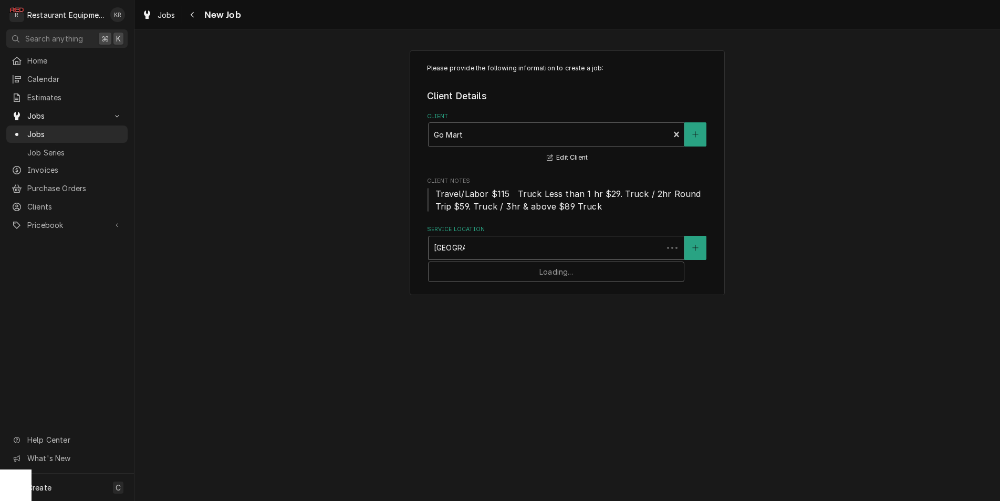
type input "st albans"
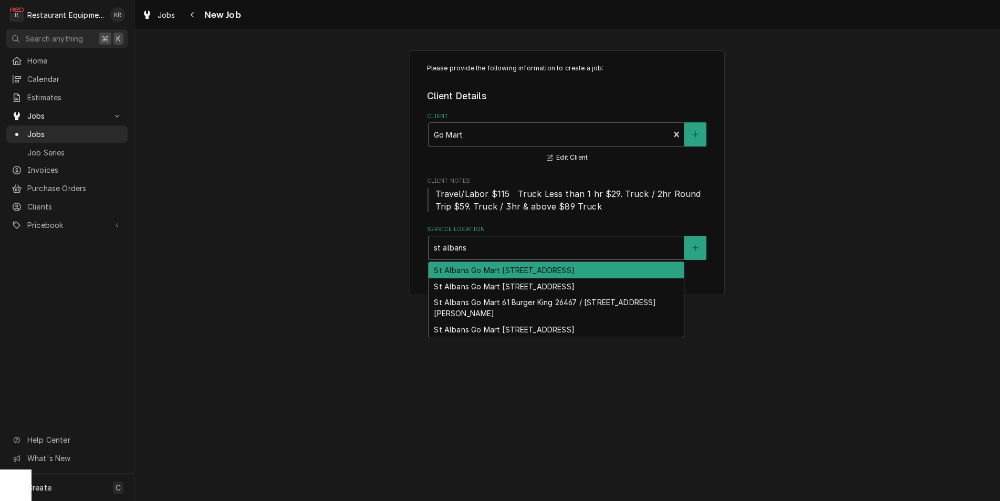
click at [484, 322] on div "St Albans Go Mart 61 Burger King 26467 / 6754 MacCorkle Ave SW, Jefferson, WV 2…" at bounding box center [556, 307] width 255 height 27
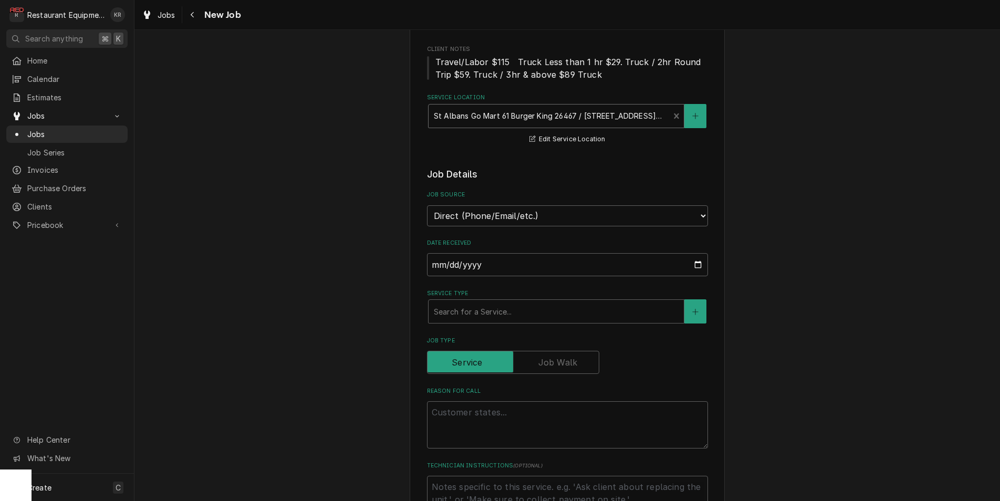
scroll to position [203, 0]
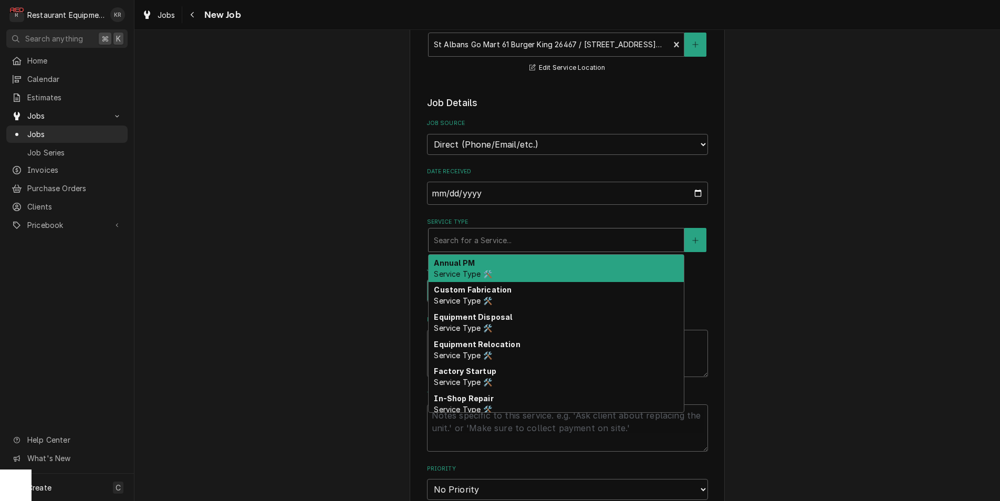
click at [489, 235] on div "Service Type" at bounding box center [556, 240] width 245 height 19
type textarea "x"
type input "b"
type textarea "x"
type input "br"
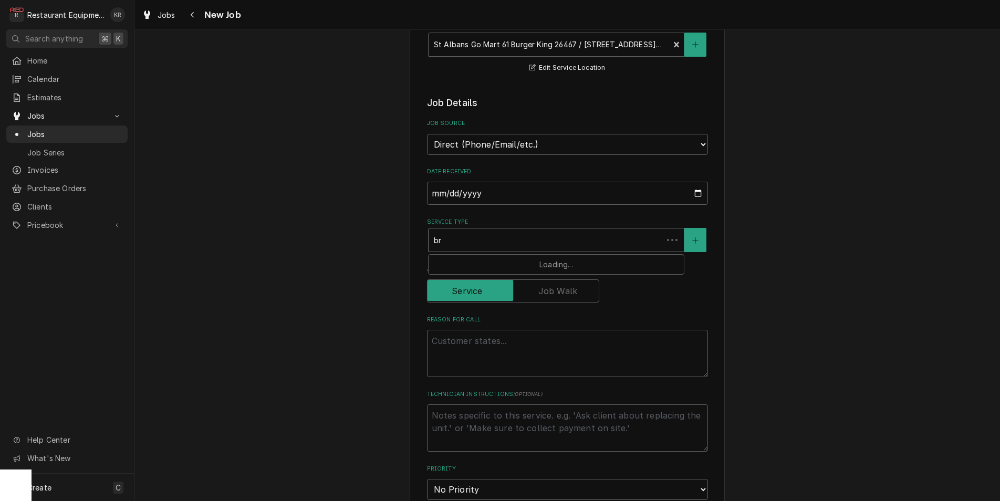
type textarea "x"
type input "bre"
type textarea "x"
type input "brea"
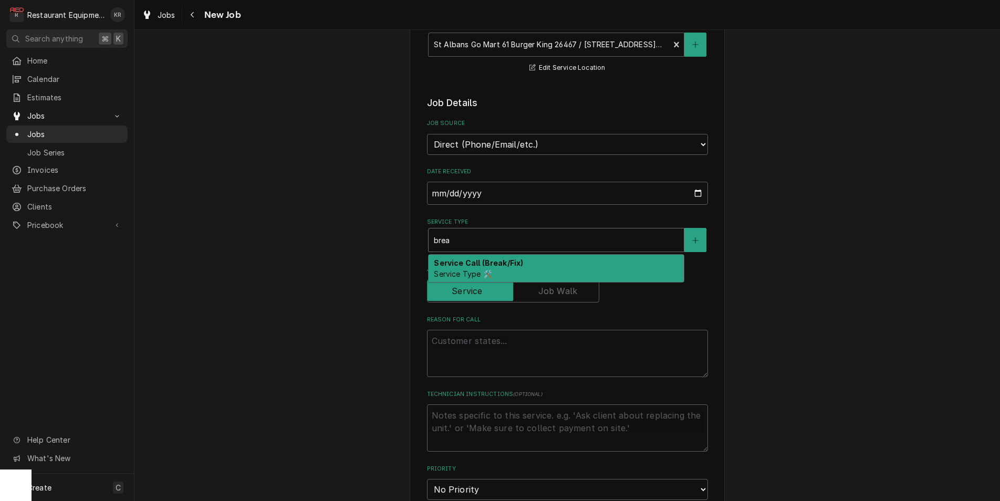
click at [483, 261] on strong "Service Call (Break/Fix)" at bounding box center [478, 262] width 89 height 9
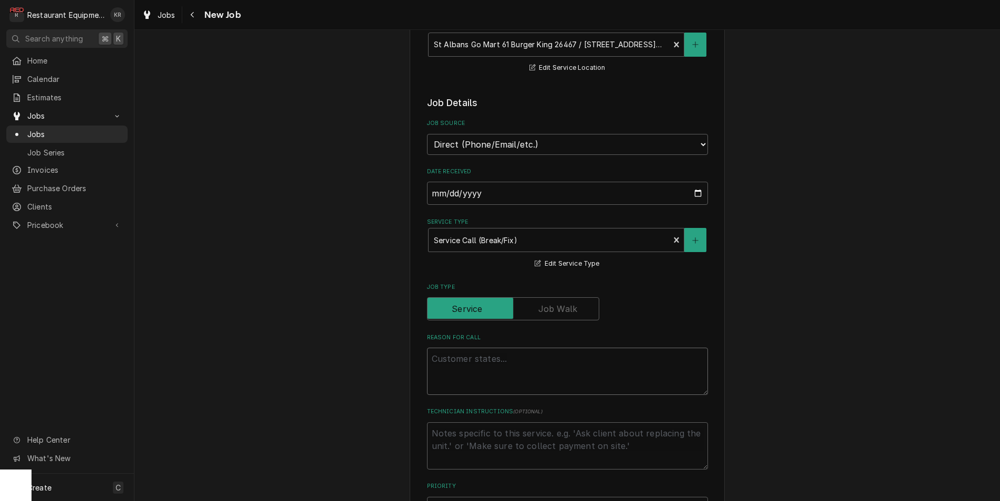
click at [480, 348] on textarea "Reason For Call" at bounding box center [567, 371] width 281 height 47
type textarea "x"
type textarea "A"
type textarea "x"
type textarea "An"
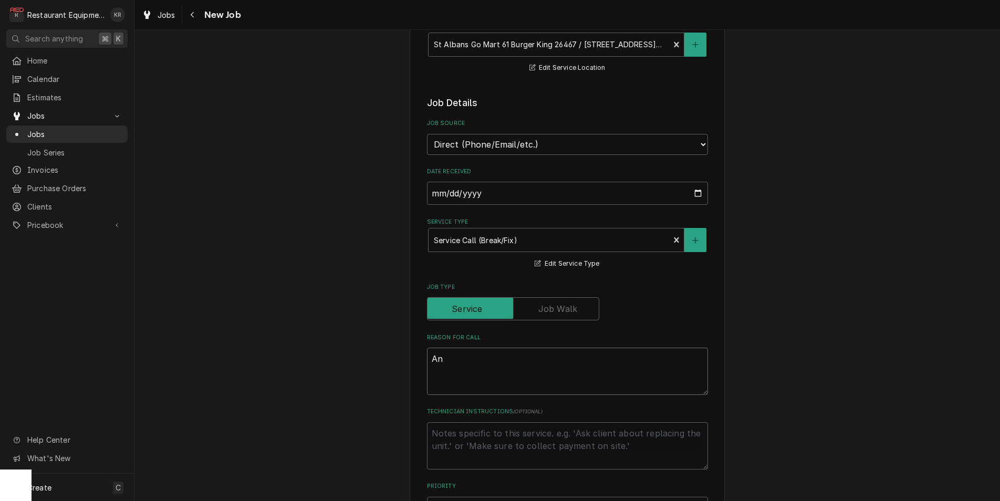
type textarea "x"
type textarea "Ant"
type textarea "x"
type textarea "Antu"
type textarea "x"
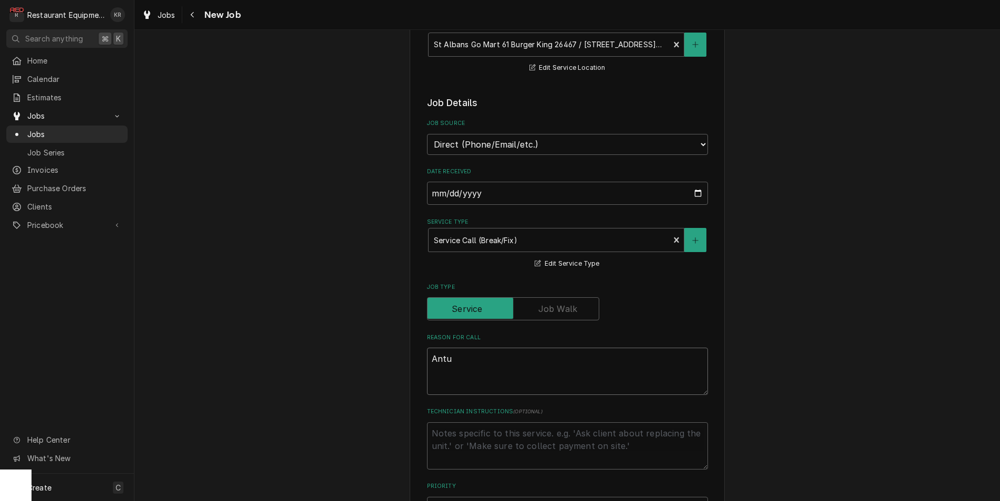
type textarea "Antun"
type textarea "x"
type textarea "Antune"
type textarea "x"
type textarea "Antunes"
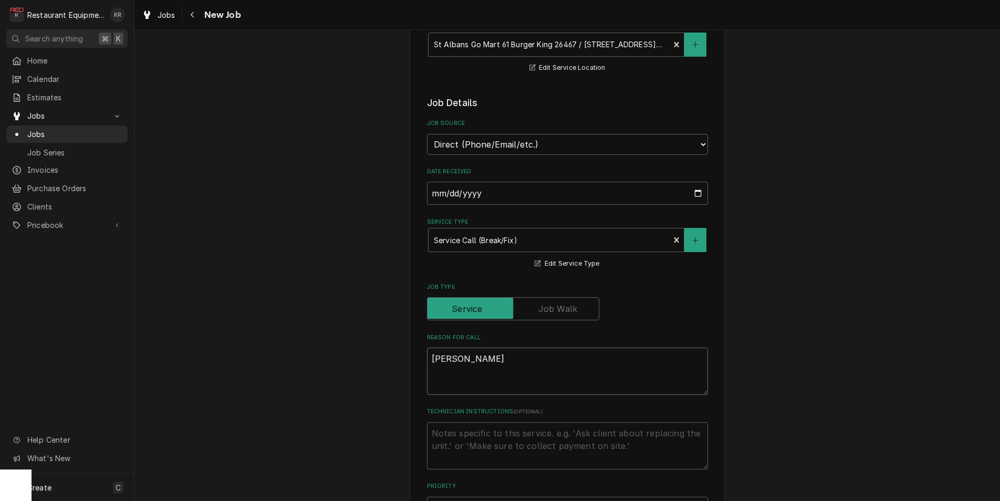
type textarea "x"
type textarea "Antunes"
type textarea "x"
type textarea "Antunes bu"
type textarea "x"
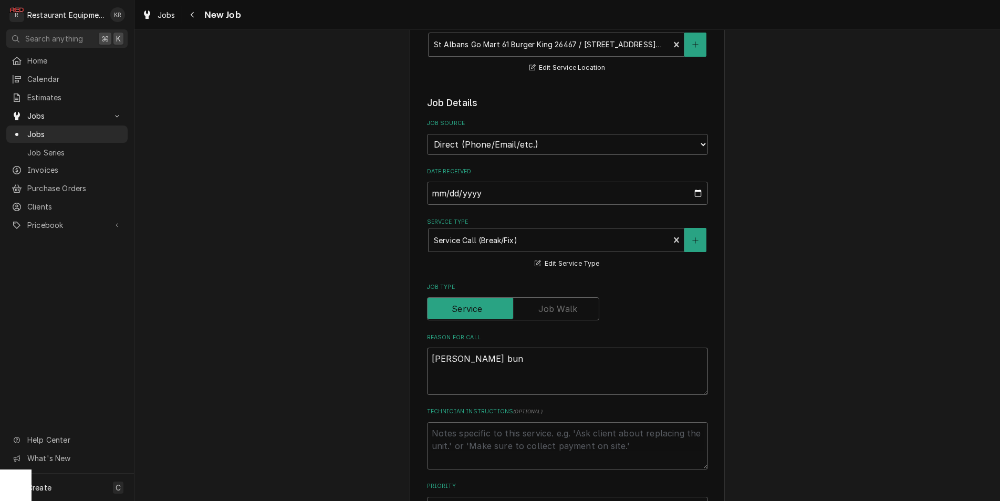
type textarea "Antunes bun"
type textarea "x"
type textarea "Antunes bun to"
type textarea "x"
type textarea "Antunes bun toa"
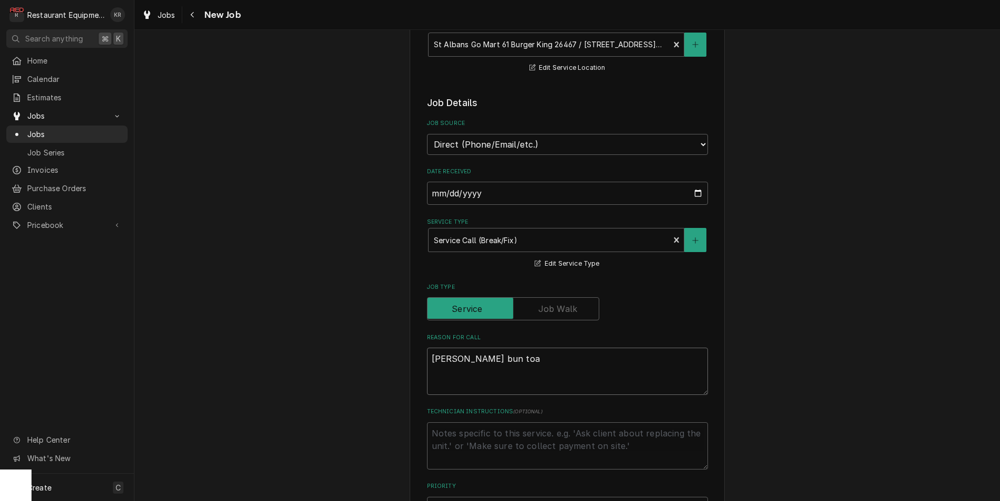
type textarea "x"
type textarea "Antunes bun toas"
type textarea "x"
type textarea "Antunes bun toaste"
type textarea "x"
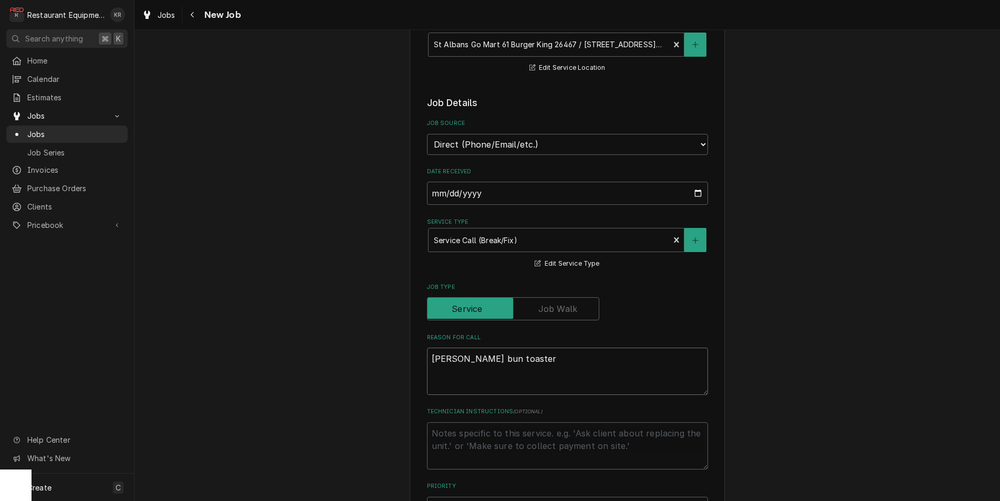
type textarea "Antunes bun toaster"
type textarea "x"
type textarea "Antunes bun toaster n"
type textarea "x"
type textarea "Antunes bun toaster no"
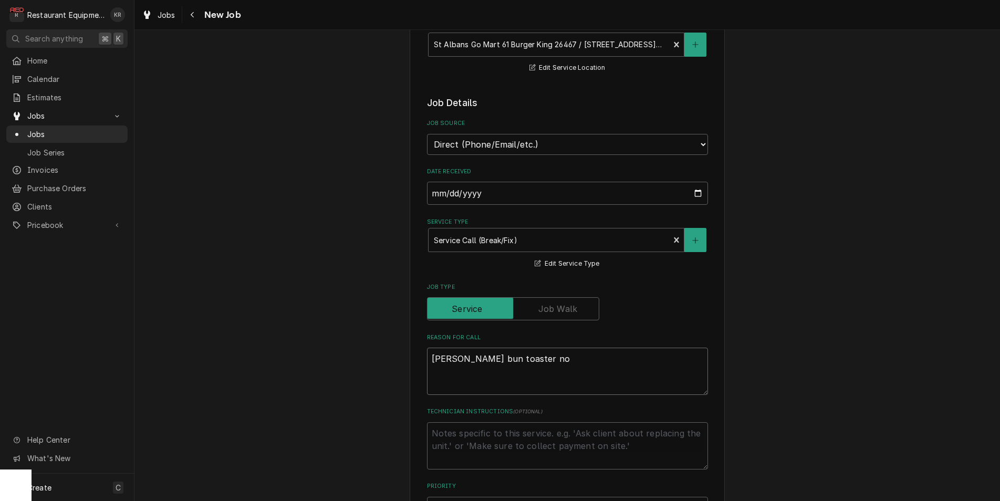
type textarea "x"
type textarea "Antunes bun toaster not"
type textarea "x"
type textarea "Antunes bun toaster not w"
type textarea "x"
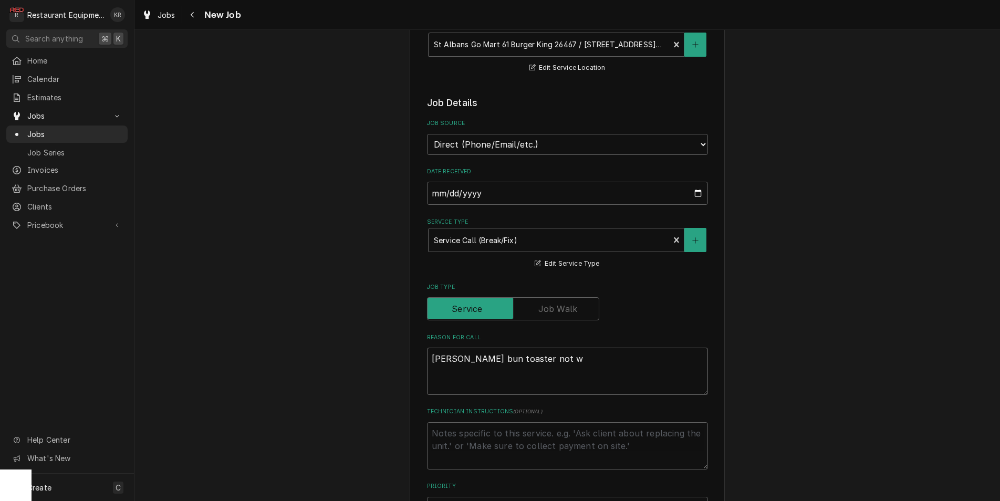
type textarea "Antunes bun toaster not wo"
type textarea "x"
type textarea "Antunes bun toaster not worki"
type textarea "x"
type textarea "Antunes bun toaster not workin"
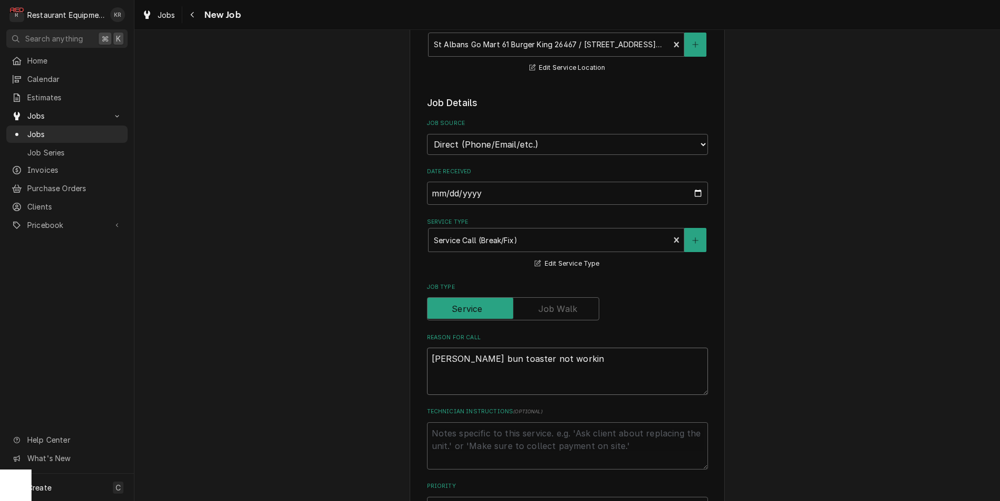
type textarea "x"
type textarea "Antunes bun toaster not working"
type textarea "x"
type textarea "Antunes bun toaster not working"
type textarea "x"
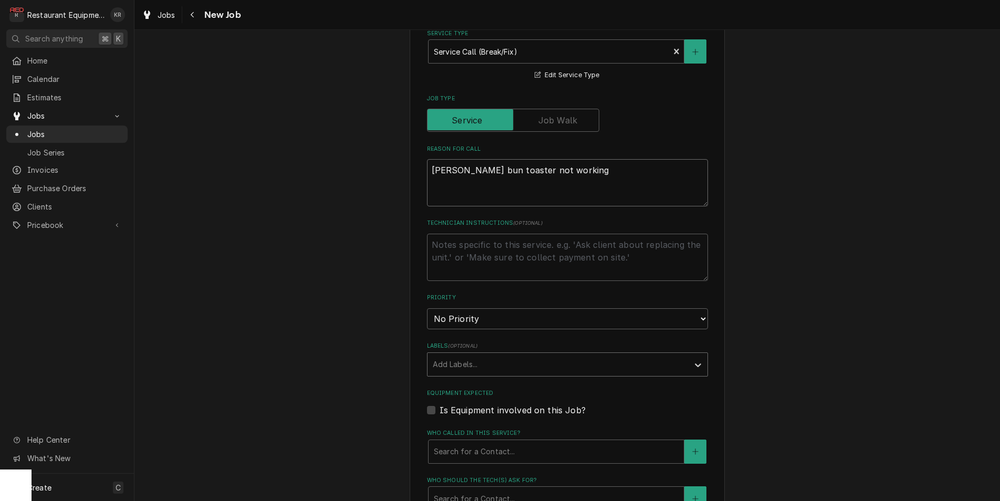
scroll to position [398, 0]
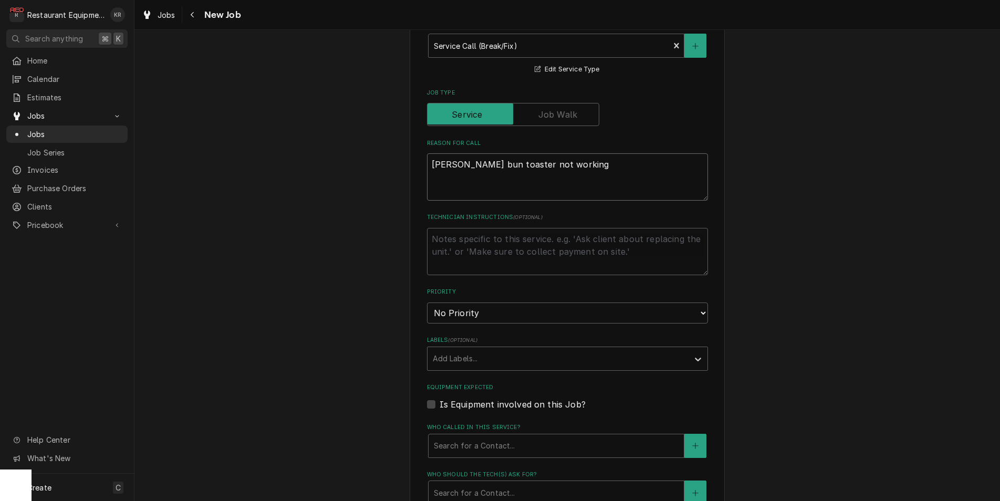
type textarea "Antunes bun toaster not working"
select select "2"
click option "High" at bounding box center [0, 0] width 0 height 0
click at [471, 355] on div "Labels" at bounding box center [558, 358] width 251 height 19
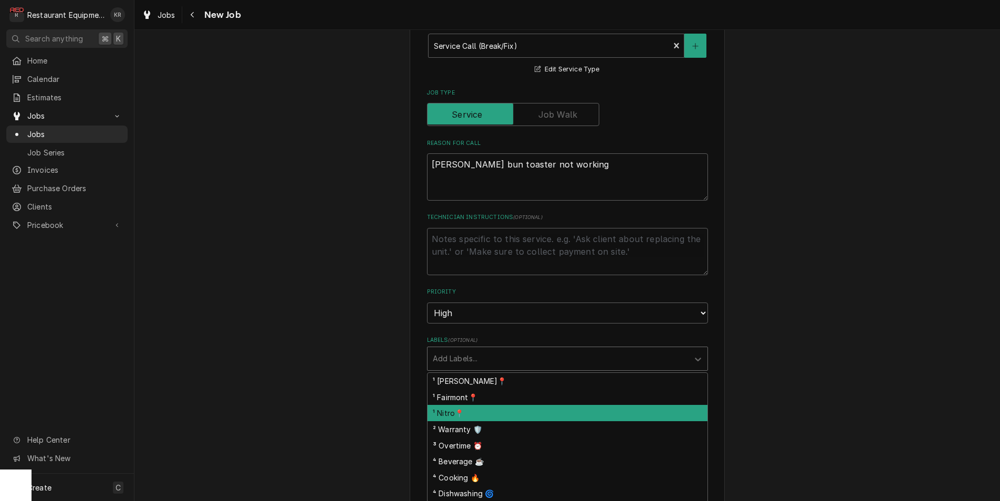
drag, startPoint x: 477, startPoint y: 414, endPoint x: 490, endPoint y: 397, distance: 21.0
click at [477, 413] on div "¹ Nitro📍" at bounding box center [568, 413] width 280 height 16
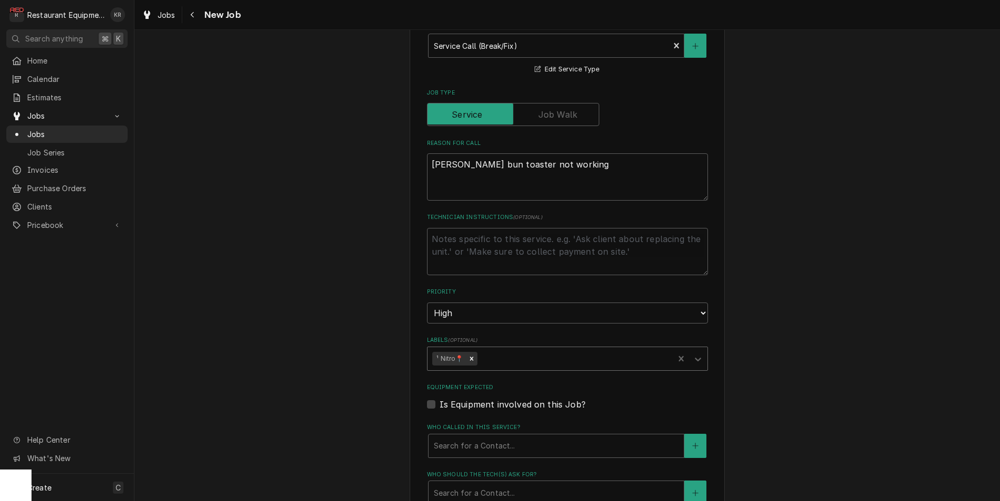
drag, startPoint x: 511, startPoint y: 354, endPoint x: 506, endPoint y: 346, distance: 9.4
click at [511, 354] on div "Labels" at bounding box center [574, 358] width 190 height 19
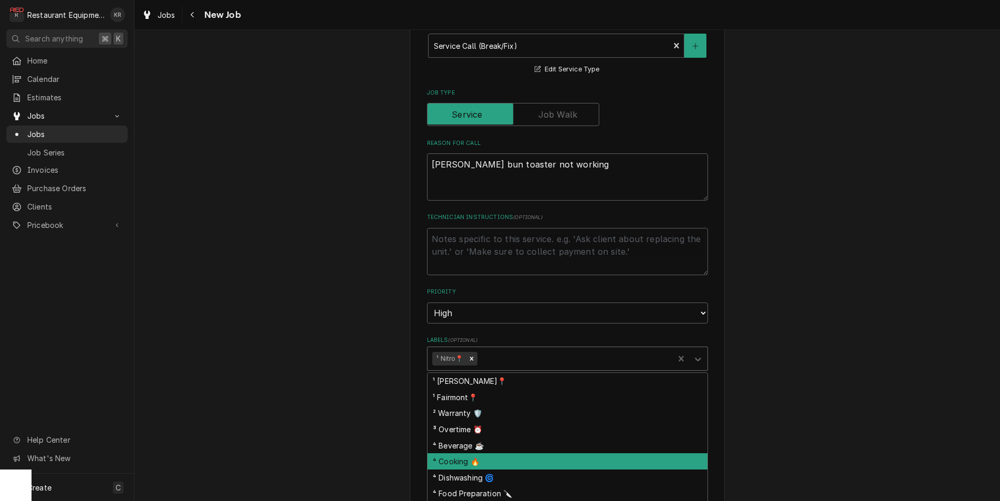
click at [508, 458] on div "⁴ Cooking 🔥" at bounding box center [568, 461] width 280 height 16
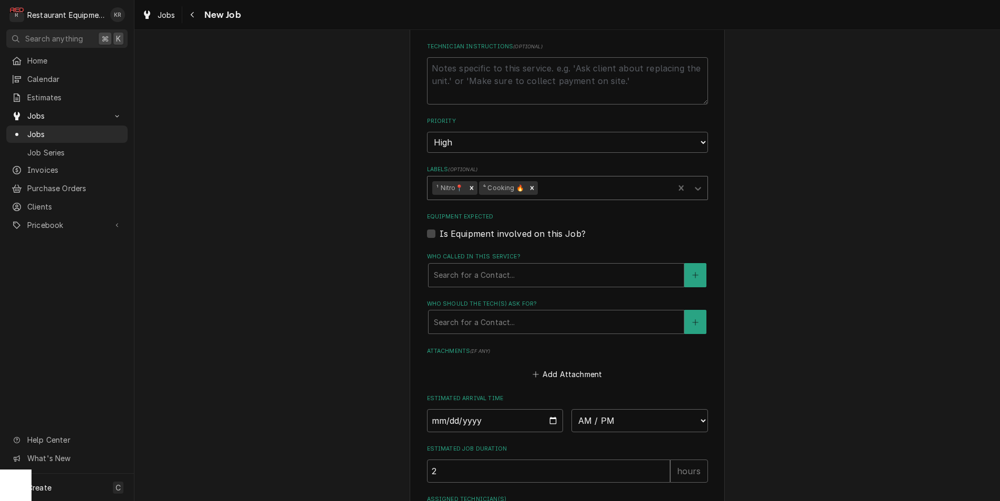
scroll to position [686, 0]
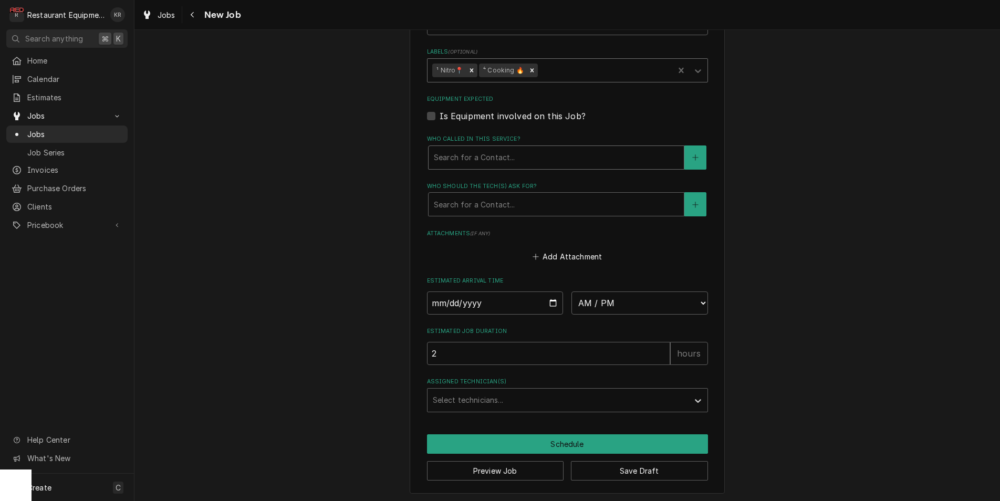
click at [456, 158] on div "Who called in this service?" at bounding box center [556, 157] width 245 height 19
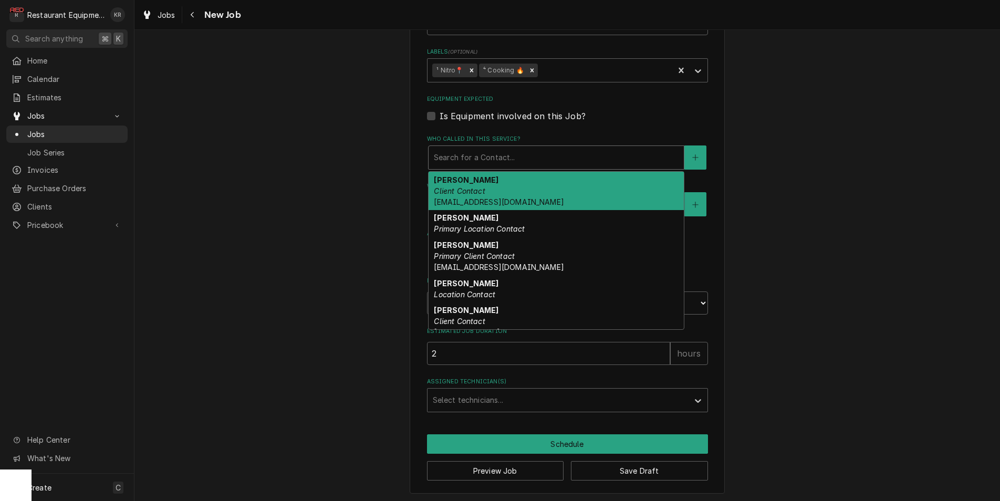
click at [456, 158] on div "Who called in this service?" at bounding box center [556, 157] width 245 height 19
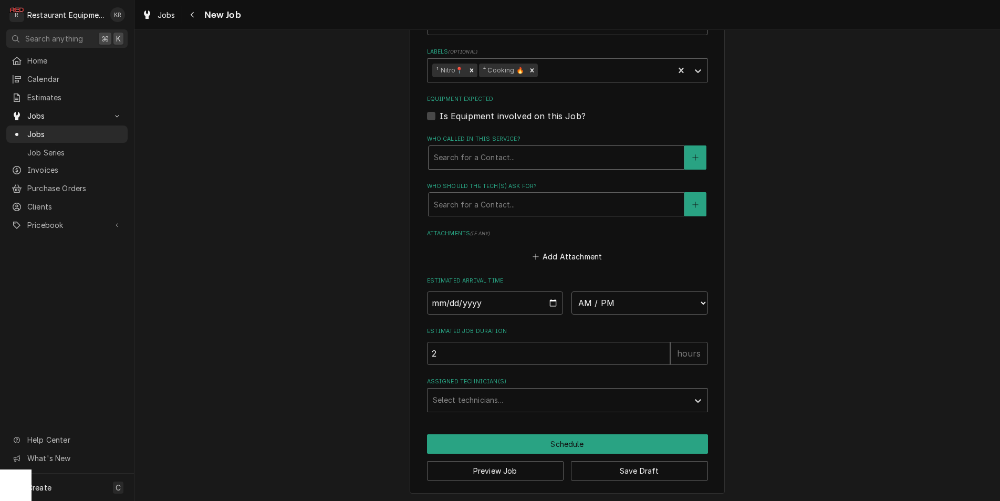
click at [458, 157] on div "Who called in this service?" at bounding box center [556, 157] width 245 height 19
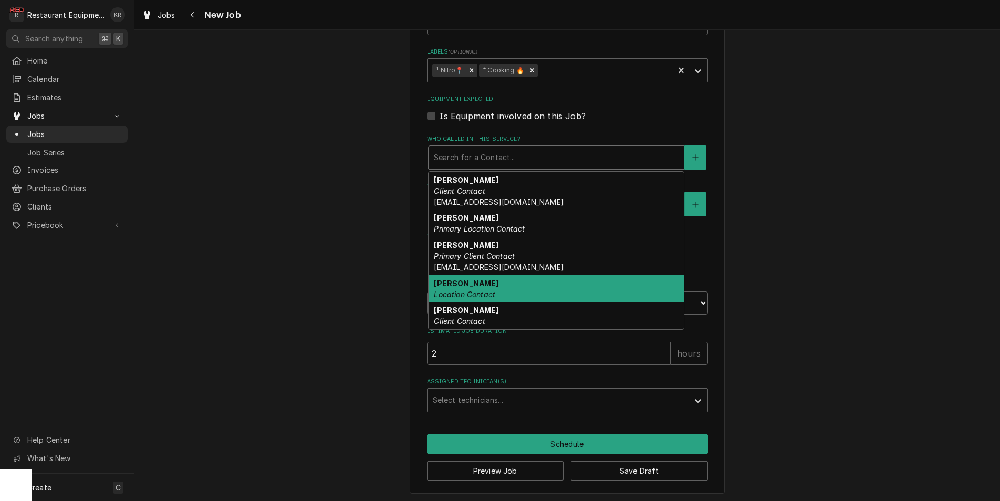
click at [466, 290] on em "Location Contact" at bounding box center [464, 294] width 61 height 9
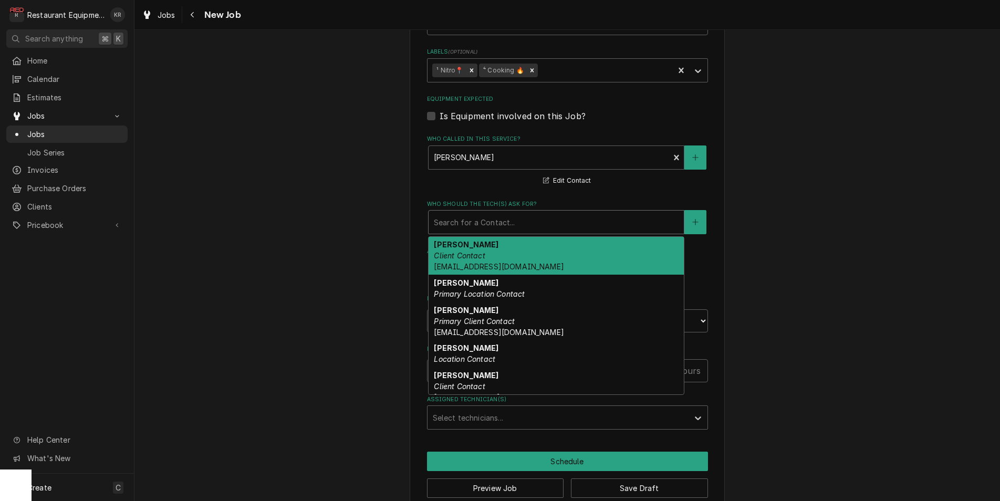
drag, startPoint x: 474, startPoint y: 217, endPoint x: 482, endPoint y: 266, distance: 50.0
click at [474, 217] on div "Who should the tech(s) ask for?" at bounding box center [556, 222] width 245 height 19
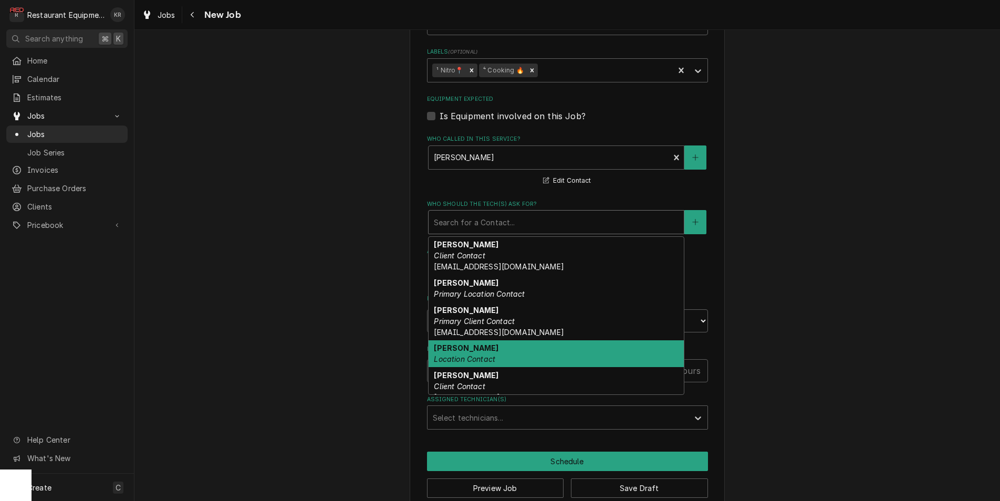
click at [483, 346] on div "Terry Location Contact" at bounding box center [556, 353] width 255 height 27
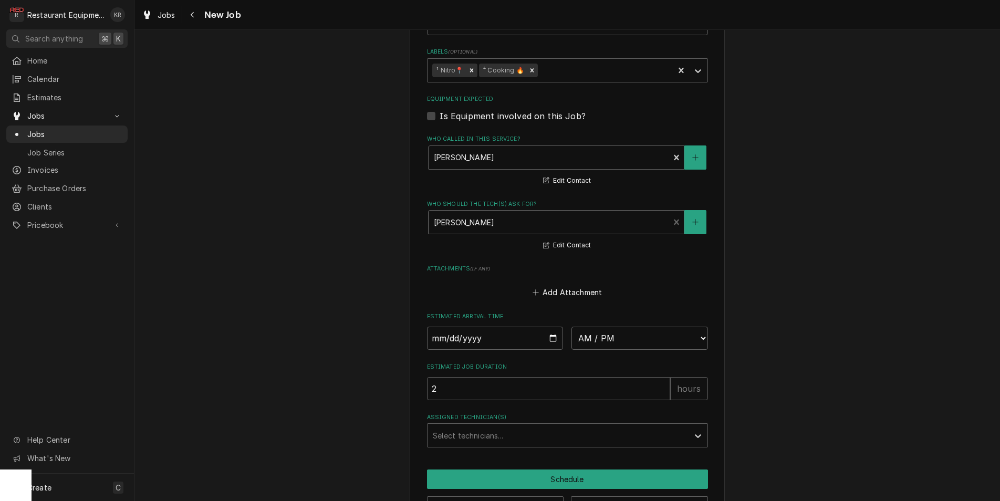
scroll to position [721, 0]
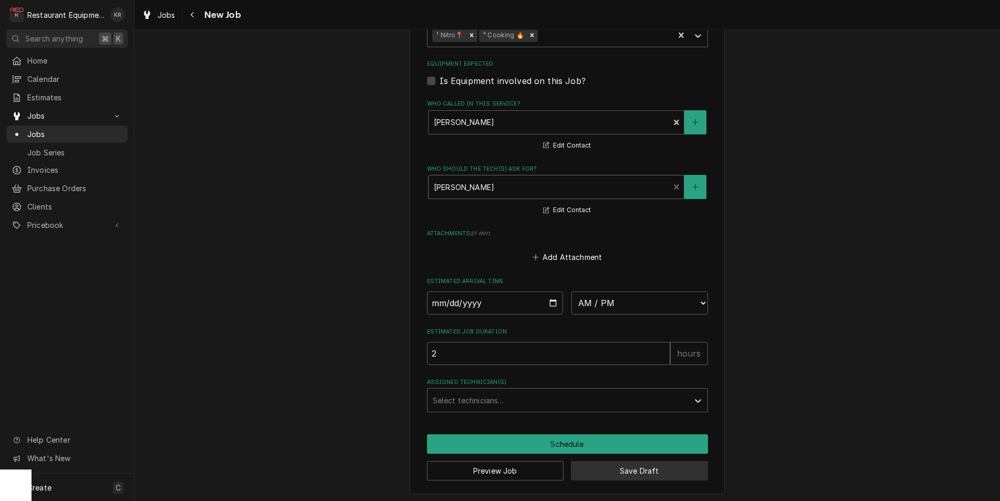
click at [579, 476] on button "Save Draft" at bounding box center [639, 470] width 137 height 19
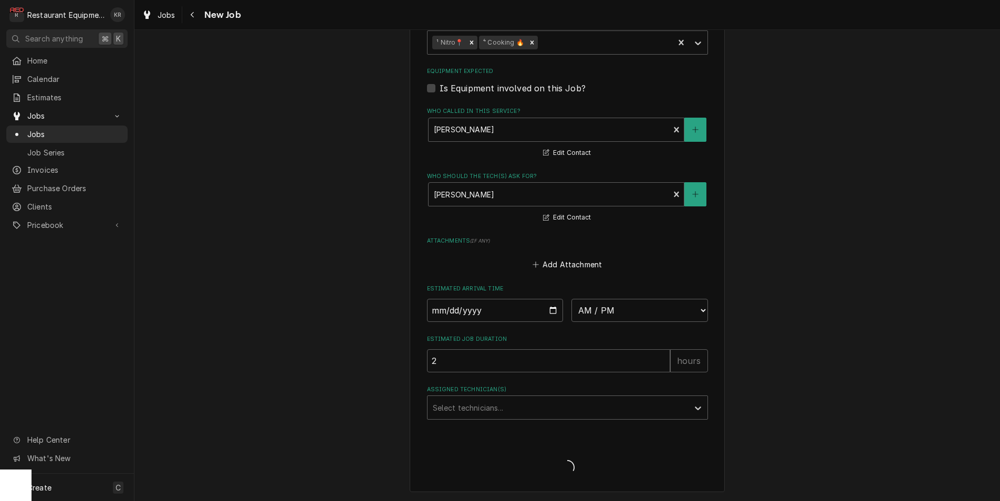
scroll to position [712, 0]
type textarea "x"
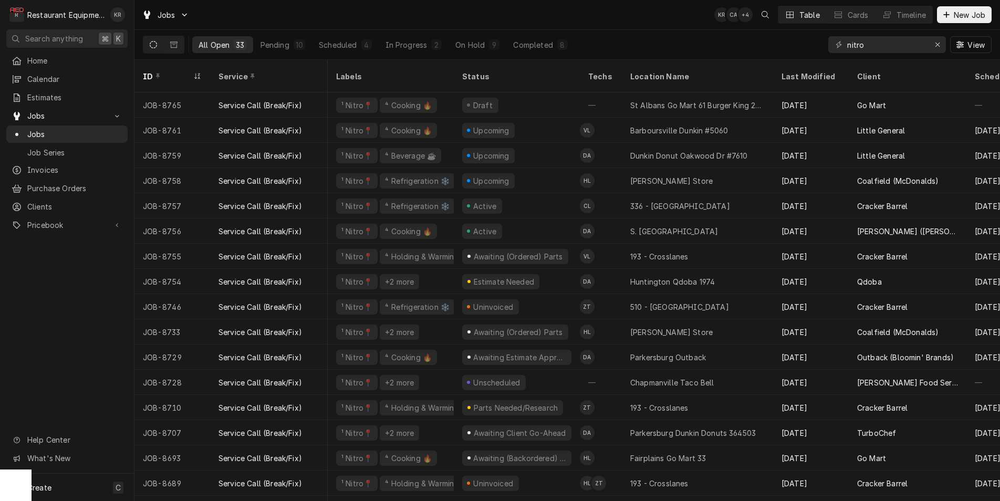
scroll to position [0, 2]
click at [886, 45] on input "nitro" at bounding box center [886, 44] width 79 height 17
drag, startPoint x: 816, startPoint y: 44, endPoint x: 806, endPoint y: 41, distance: 10.5
click at [847, 42] on input "nitro" at bounding box center [886, 44] width 79 height 17
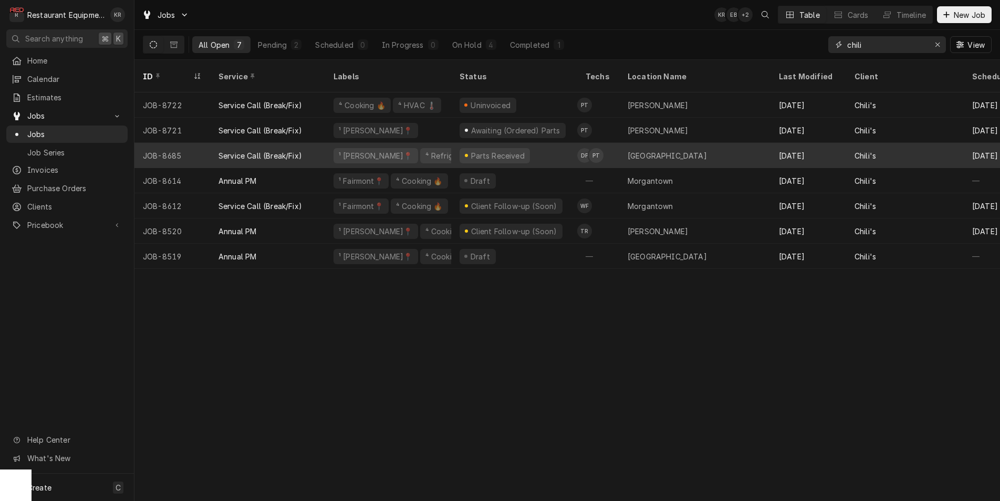
scroll to position [0, 0]
type input "chili"
click at [666, 143] on div "[GEOGRAPHIC_DATA]" at bounding box center [697, 155] width 151 height 25
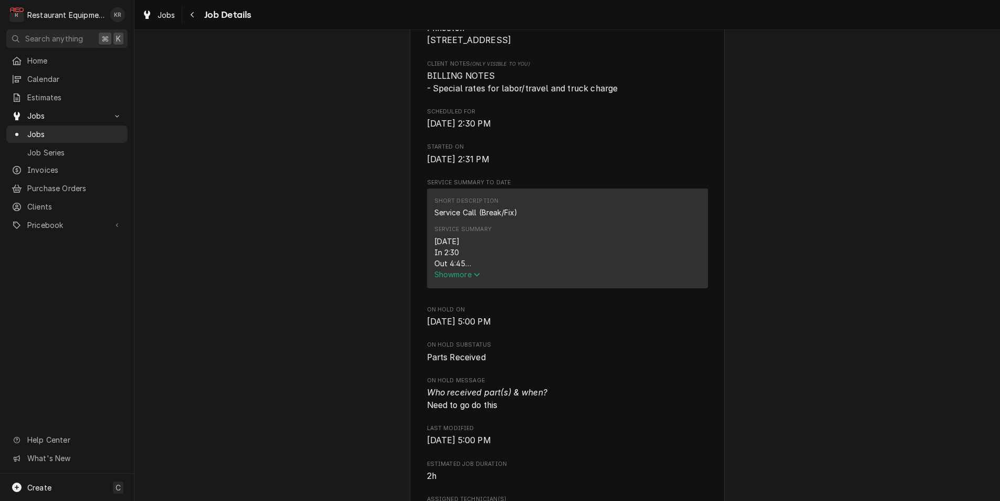
scroll to position [282, 0]
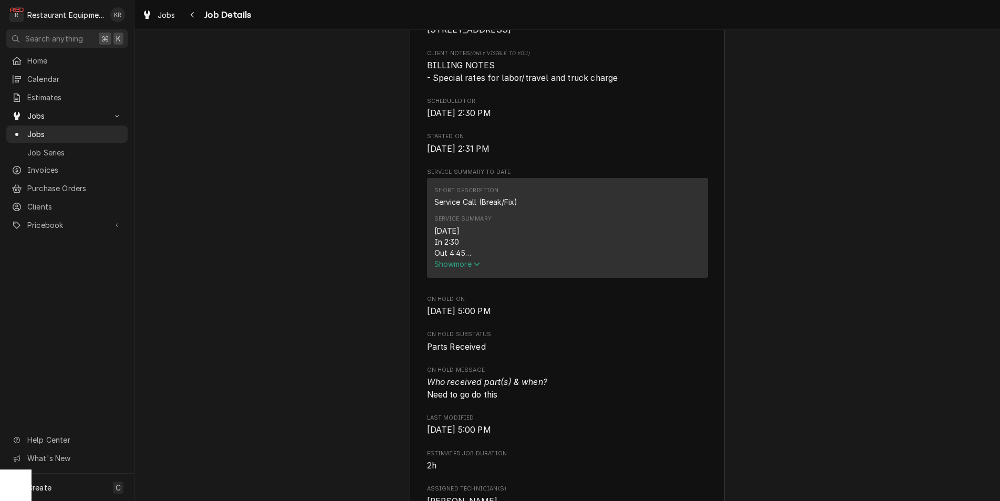
click at [448, 260] on span "Show more" at bounding box center [457, 264] width 46 height 9
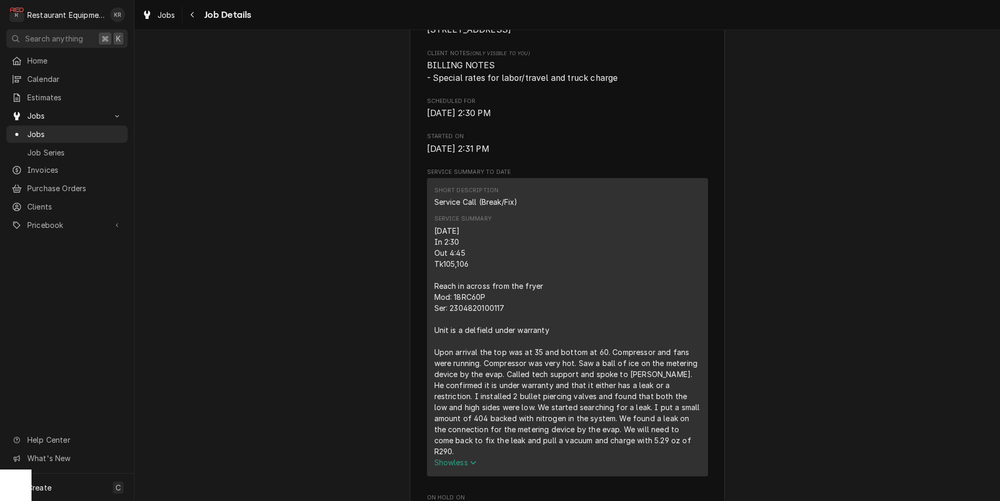
scroll to position [434, 0]
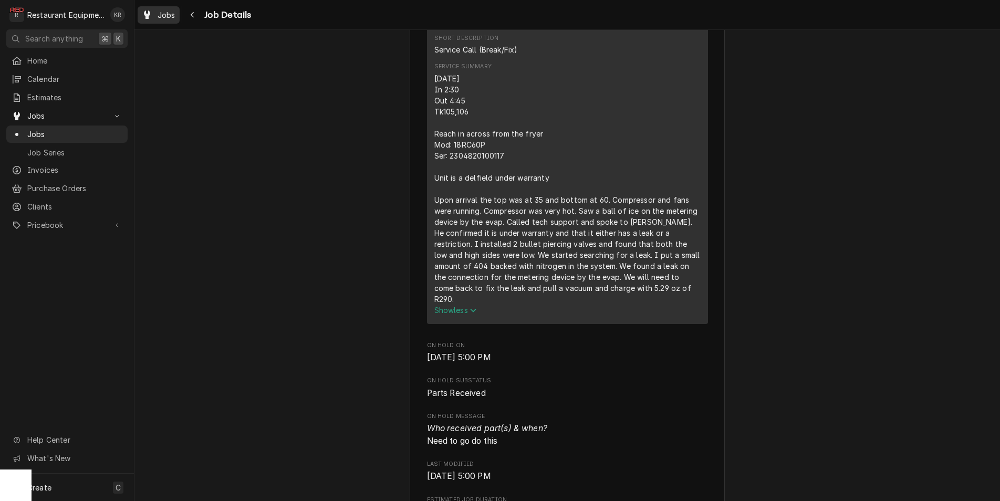
click at [170, 16] on span "Jobs" at bounding box center [167, 14] width 18 height 11
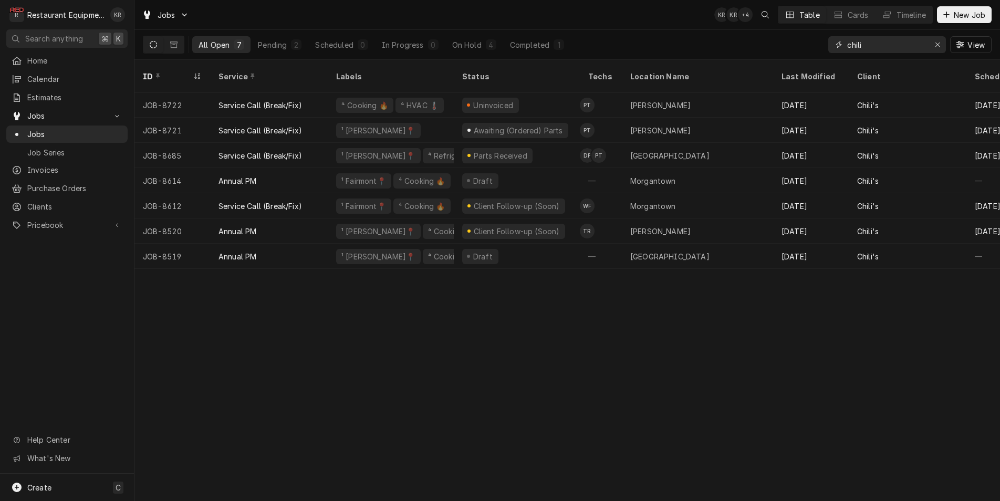
drag, startPoint x: 879, startPoint y: 46, endPoint x: 786, endPoint y: 41, distance: 93.1
click at [847, 41] on input "chili" at bounding box center [886, 44] width 79 height 17
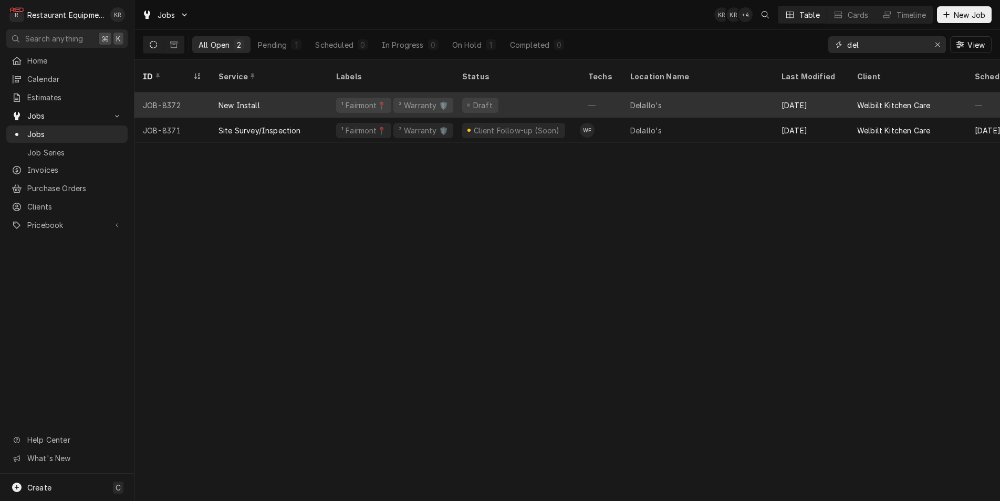
type input "del"
click at [520, 92] on div "Draft" at bounding box center [517, 104] width 126 height 25
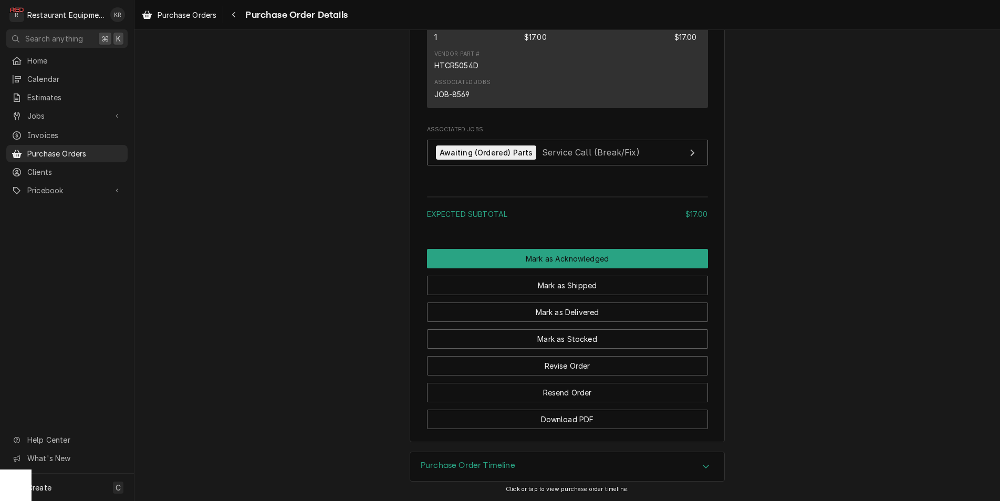
scroll to position [735, 0]
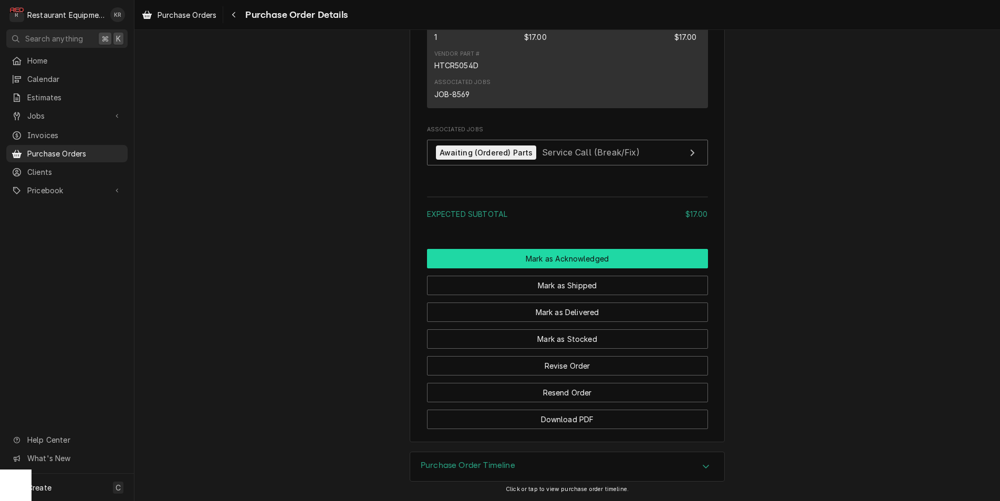
click at [569, 257] on button "Mark as Acknowledged" at bounding box center [567, 258] width 281 height 19
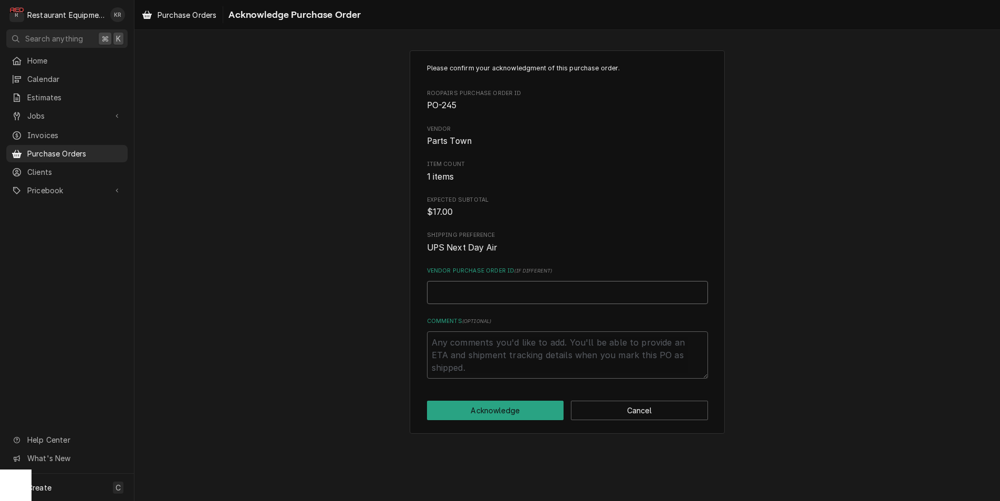
click at [481, 299] on input "Vendor Purchase Order ID ( if different )" at bounding box center [567, 292] width 281 height 23
paste input "0506424110"
type textarea "x"
type input "0506424110"
click at [492, 404] on button "Acknowledge" at bounding box center [495, 410] width 137 height 19
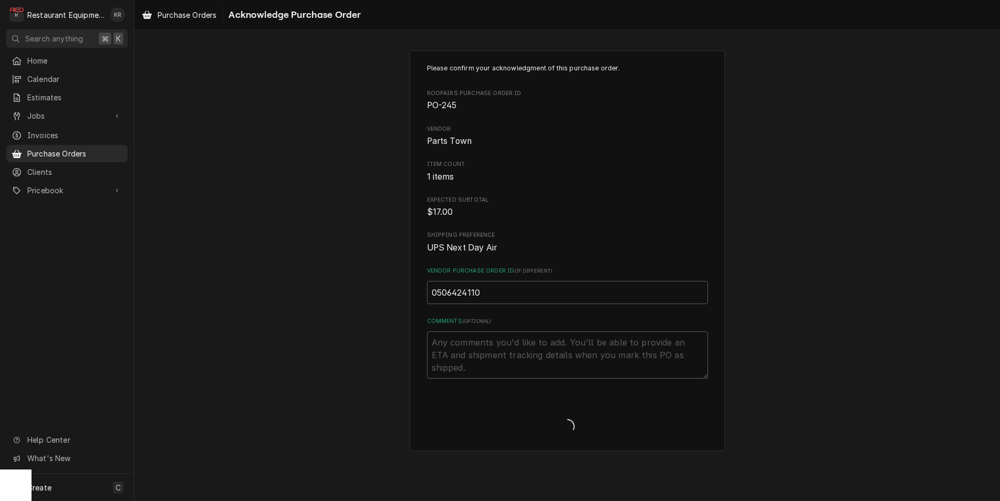
type textarea "x"
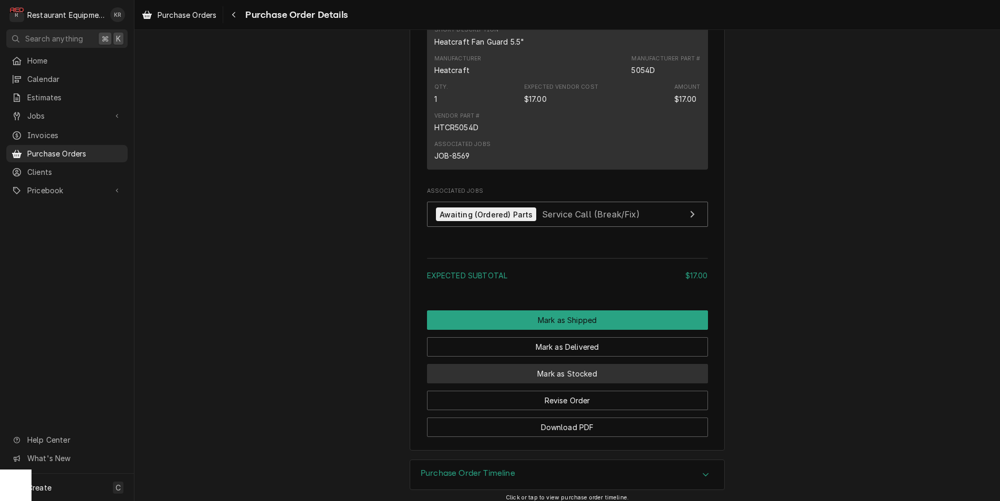
scroll to position [717, 0]
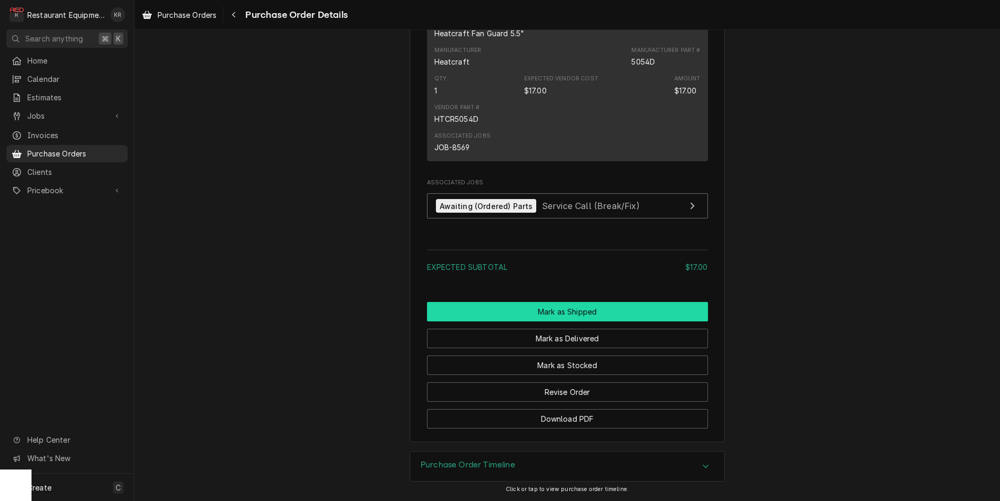
click at [579, 314] on button "Mark as Shipped" at bounding box center [567, 311] width 281 height 19
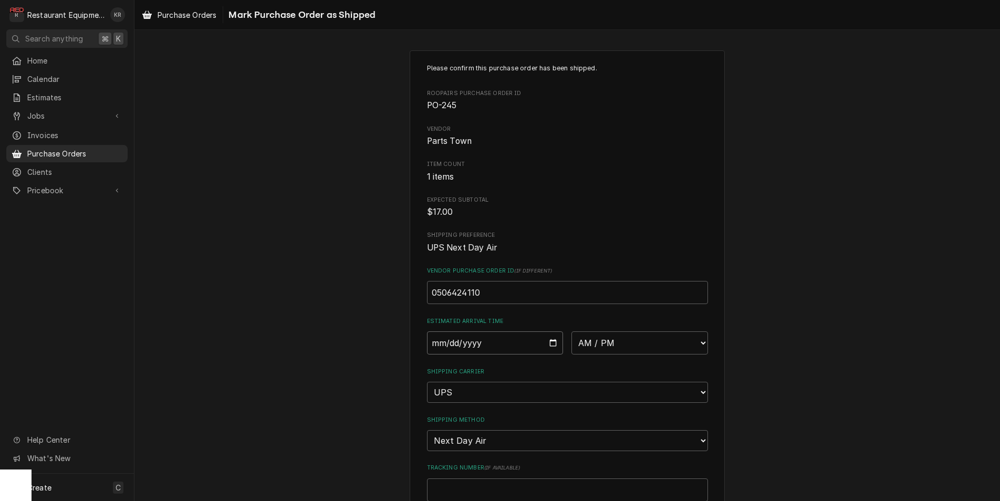
click at [549, 343] on input "Date" at bounding box center [495, 343] width 137 height 23
type input "[DATE]"
type textarea "x"
click at [572, 332] on select "AM / PM 6:00 AM 6:15 AM 6:30 AM 6:45 AM 7:00 AM 7:15 AM 7:30 AM 7:45 AM 8:00 AM…" at bounding box center [640, 343] width 137 height 23
select select "10:30:00"
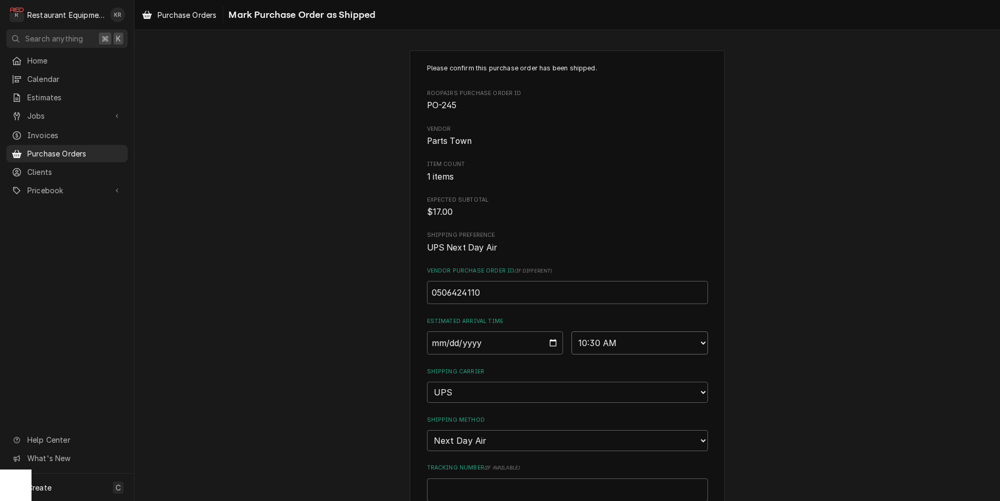
click option "10:30 AM" at bounding box center [0, 0] width 0 height 0
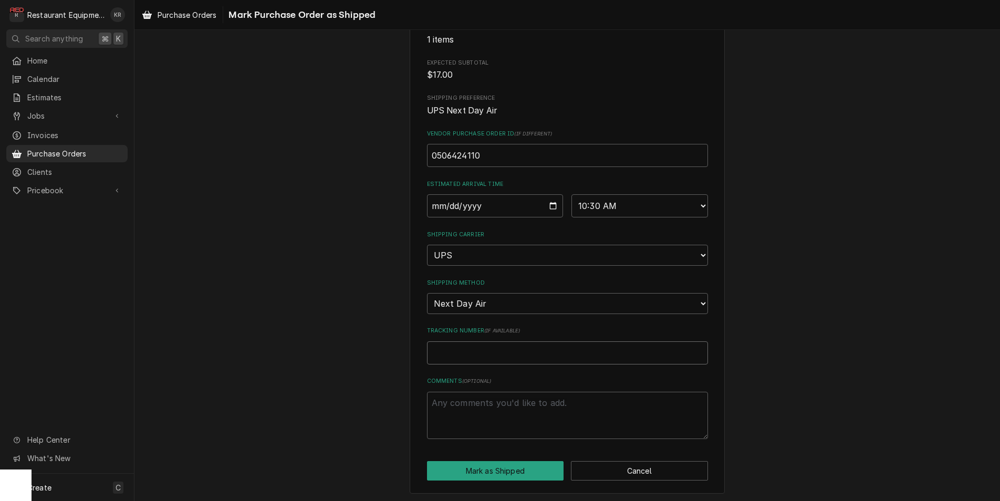
click at [465, 350] on input "Tracking Number ( if available )" at bounding box center [567, 353] width 281 height 23
paste input "1Z6254550139970604"
type textarea "x"
type input "1Z6254550139970604"
click at [490, 472] on button "Mark as Shipped" at bounding box center [495, 470] width 137 height 19
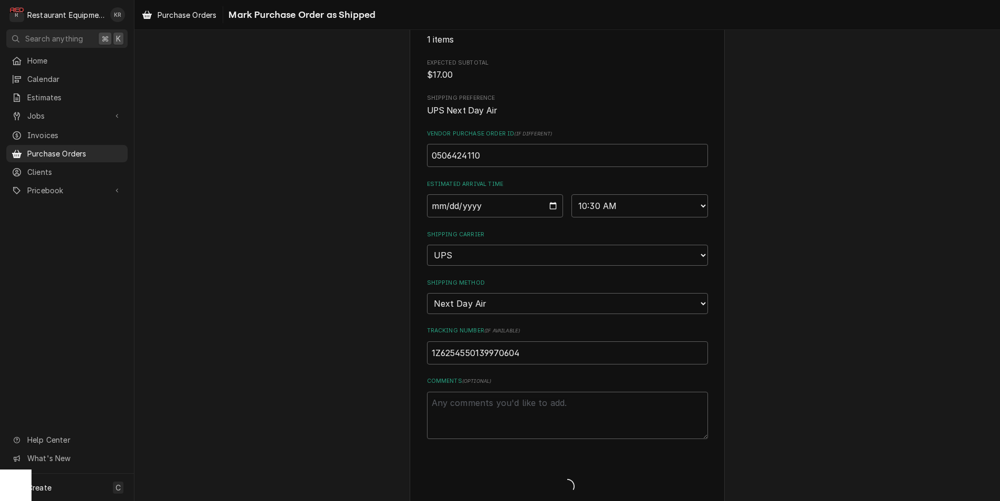
type textarea "x"
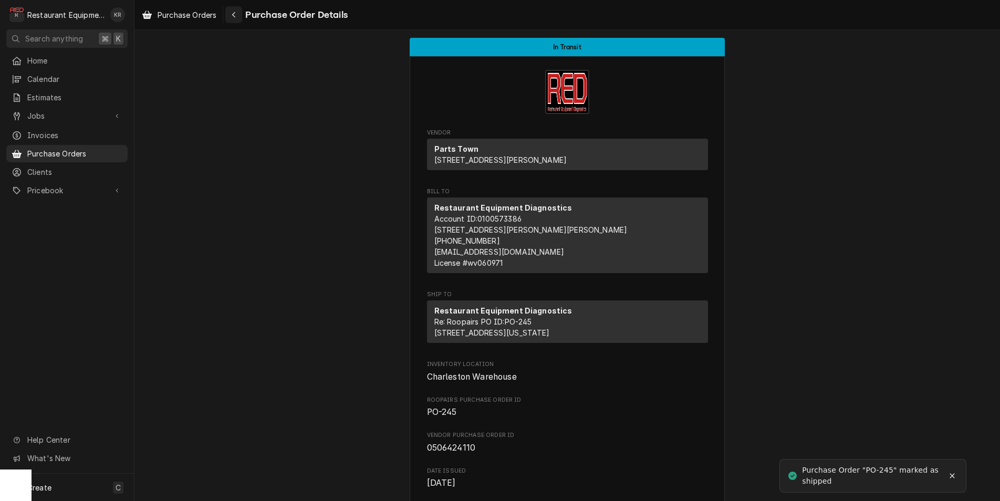
click at [235, 14] on icon "Navigate back" at bounding box center [234, 14] width 5 height 7
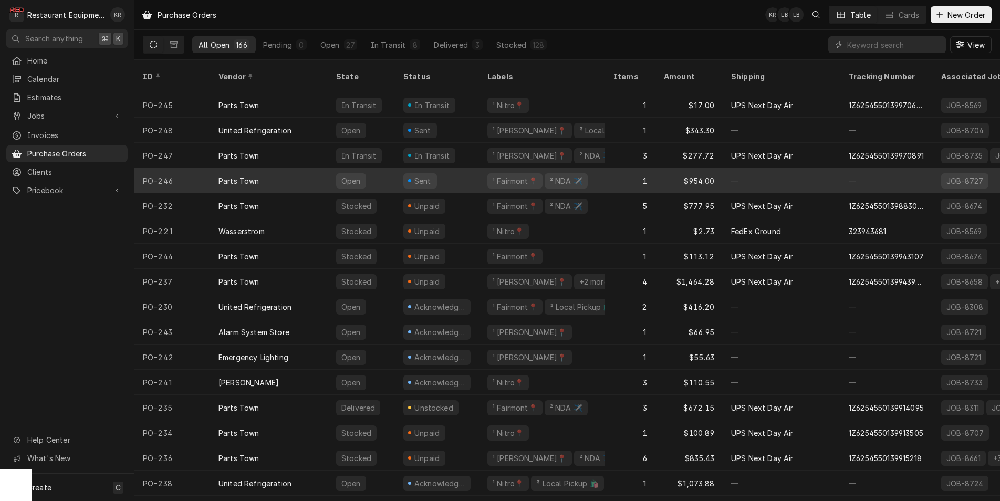
click at [303, 168] on div "Parts Town" at bounding box center [269, 180] width 118 height 25
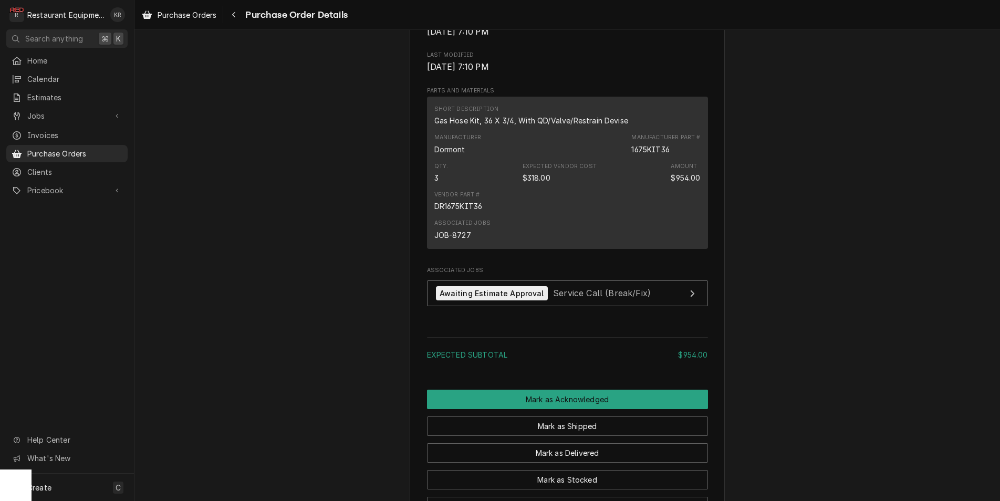
scroll to position [735, 0]
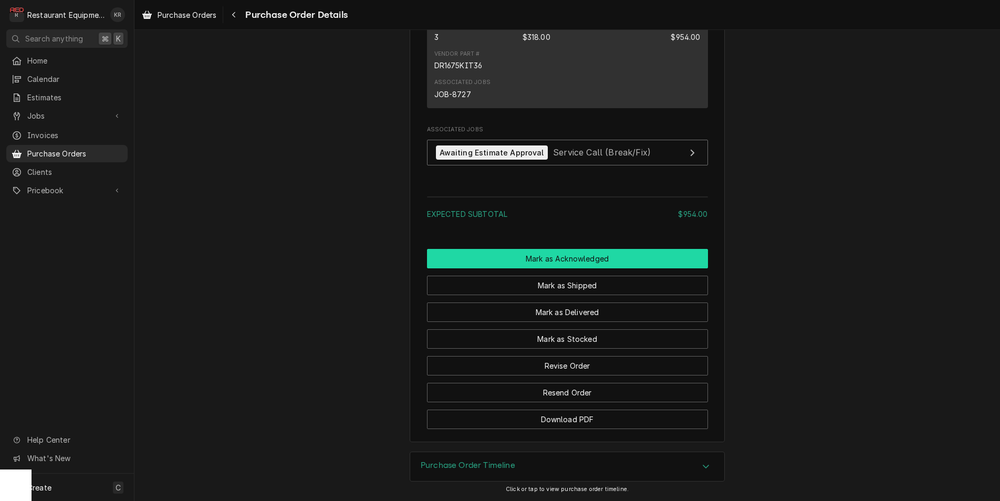
click at [573, 261] on button "Mark as Acknowledged" at bounding box center [567, 258] width 281 height 19
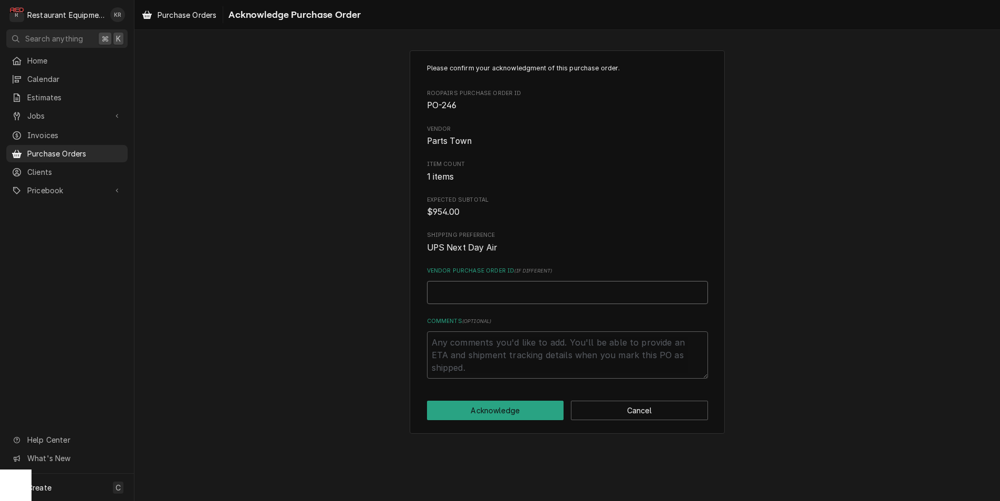
click at [491, 293] on input "Vendor Purchase Order ID ( if different )" at bounding box center [567, 292] width 281 height 23
paste input "0506424114"
type textarea "x"
type input "0506424114"
click at [498, 410] on button "Acknowledge" at bounding box center [495, 410] width 137 height 19
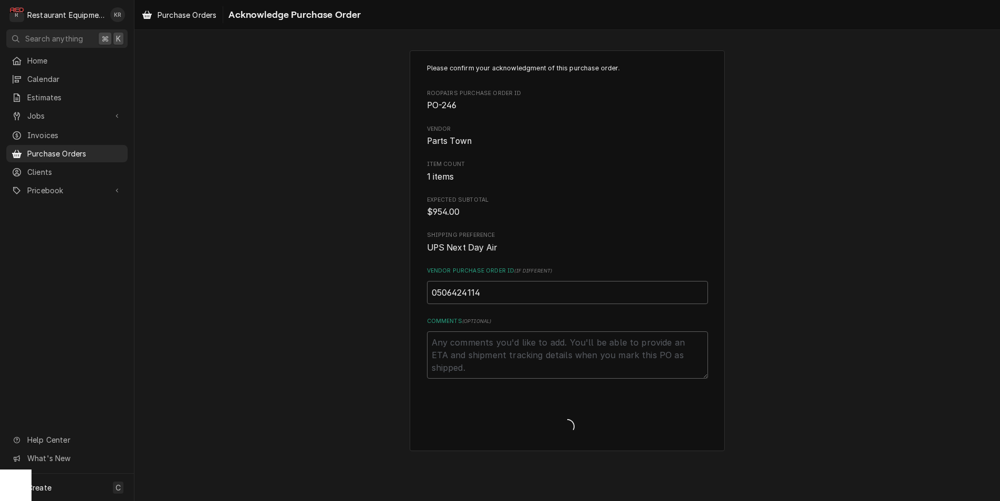
type textarea "x"
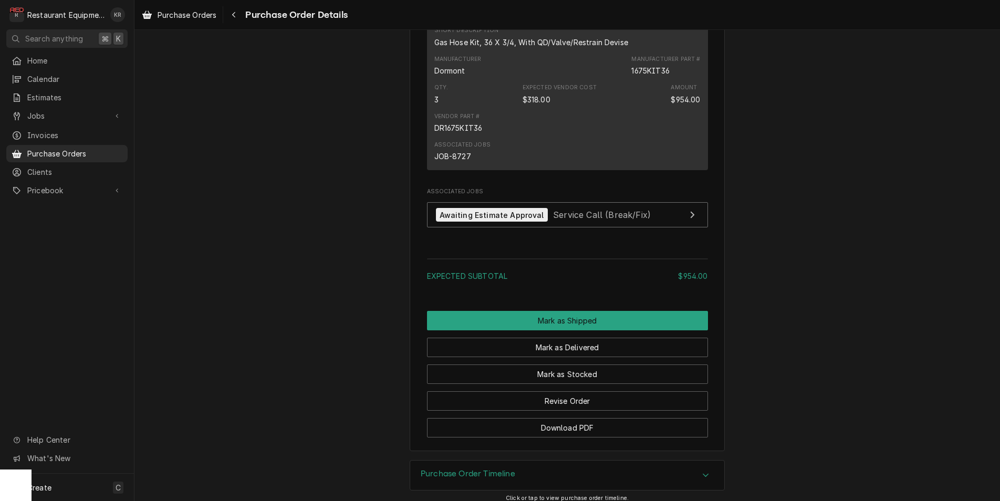
scroll to position [717, 0]
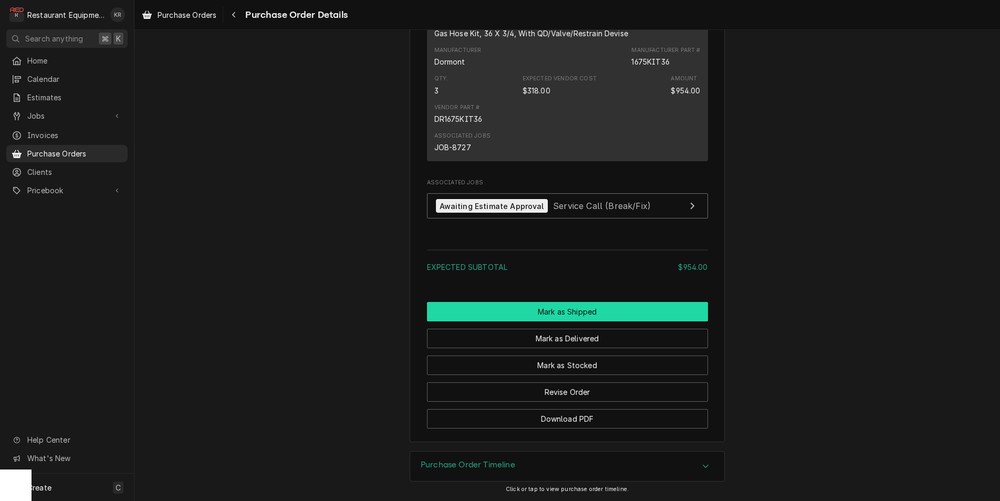
click at [561, 313] on button "Mark as Shipped" at bounding box center [567, 311] width 281 height 19
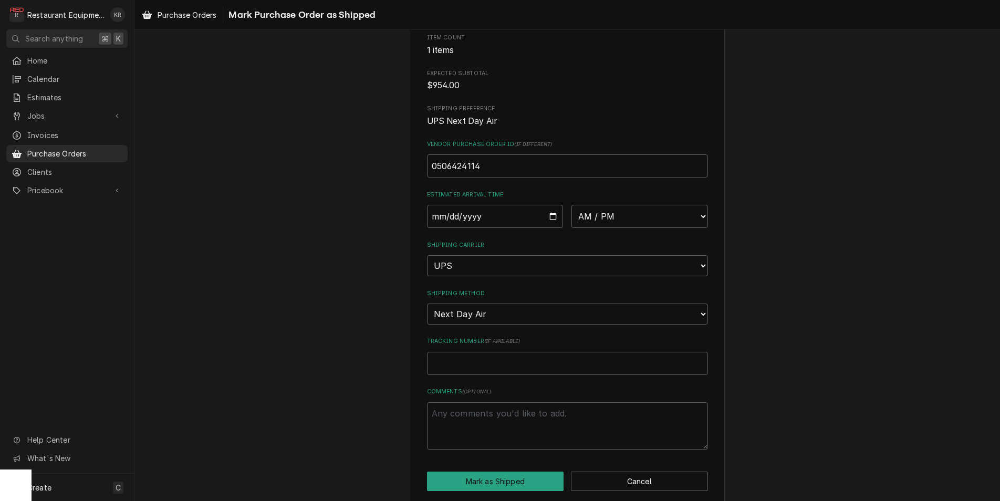
scroll to position [137, 0]
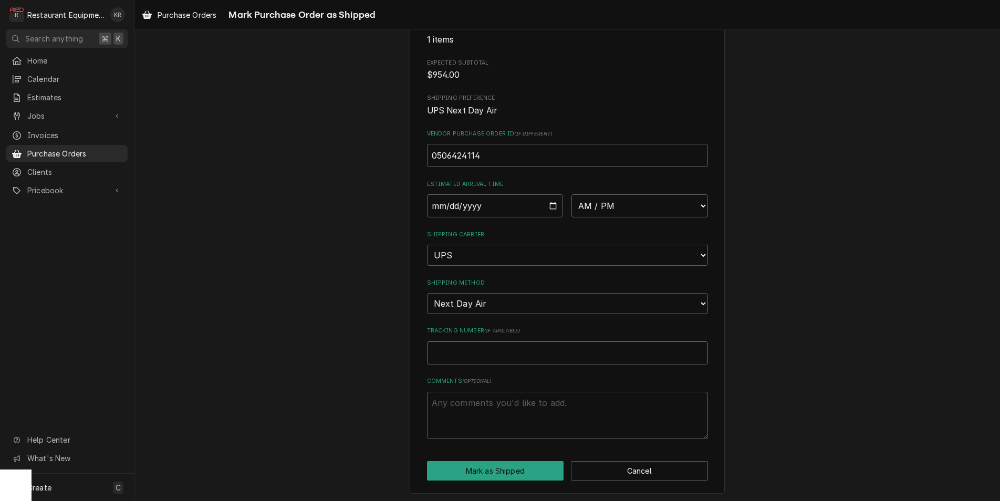
click at [470, 350] on input "Tracking Number ( if available )" at bounding box center [567, 353] width 281 height 23
paste input "1Z6254550139970873"
type textarea "x"
type input "1Z6254550139970873"
click at [553, 205] on input "Date" at bounding box center [495, 205] width 137 height 23
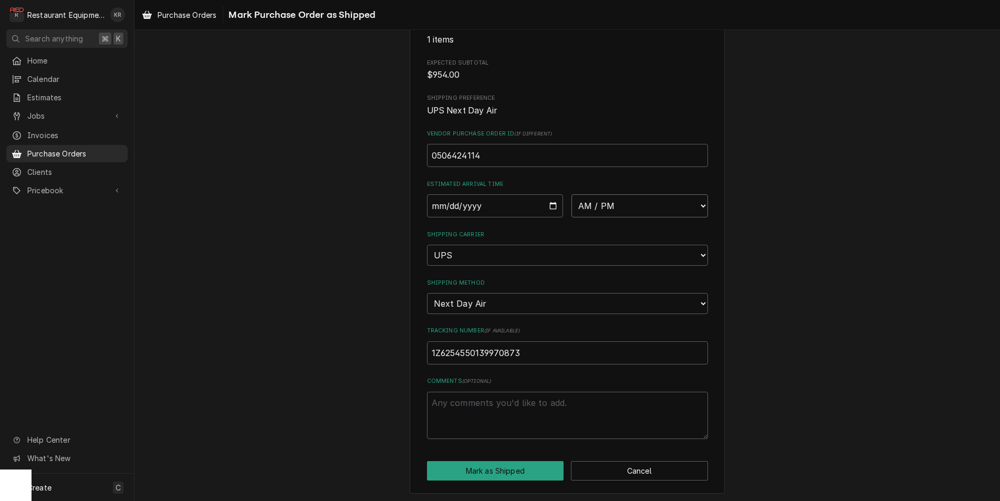
click at [572, 194] on select "AM / PM 6:00 AM 6:15 AM 6:30 AM 6:45 AM 7:00 AM 7:15 AM 7:30 AM 7:45 AM 8:00 AM…" at bounding box center [640, 205] width 137 height 23
click at [555, 208] on input "Date" at bounding box center [495, 205] width 137 height 23
type input "2025-09-02"
type textarea "x"
click at [572, 194] on select "AM / PM 6:00 AM 6:15 AM 6:30 AM 6:45 AM 7:00 AM 7:15 AM 7:30 AM 7:45 AM 8:00 AM…" at bounding box center [640, 205] width 137 height 23
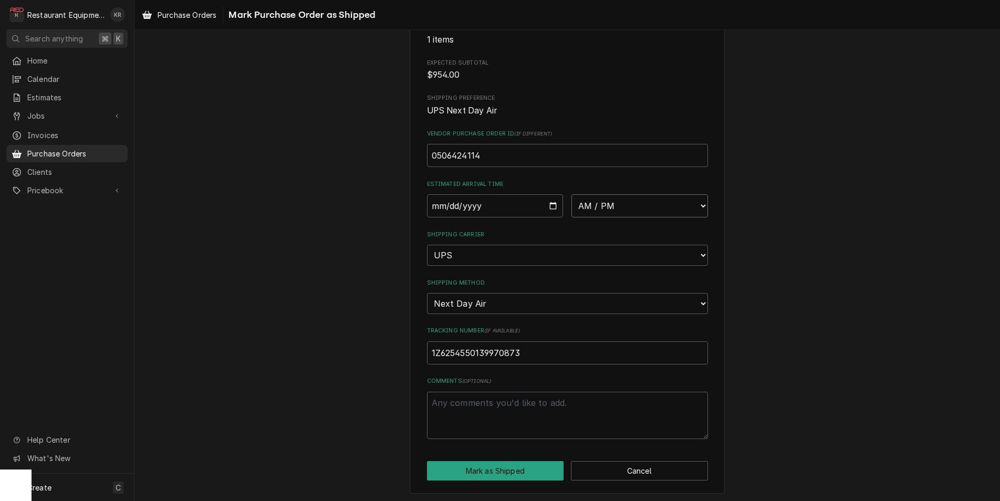
select select "10:30:00"
click option "10:30 AM" at bounding box center [0, 0] width 0 height 0
click at [506, 471] on button "Mark as Shipped" at bounding box center [495, 470] width 137 height 19
type textarea "x"
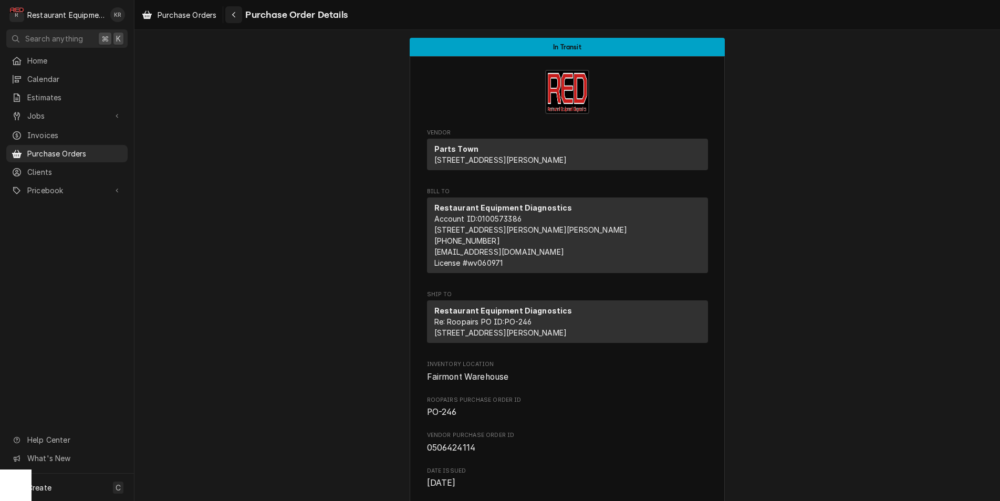
click at [234, 13] on icon "Navigate back" at bounding box center [234, 14] width 5 height 7
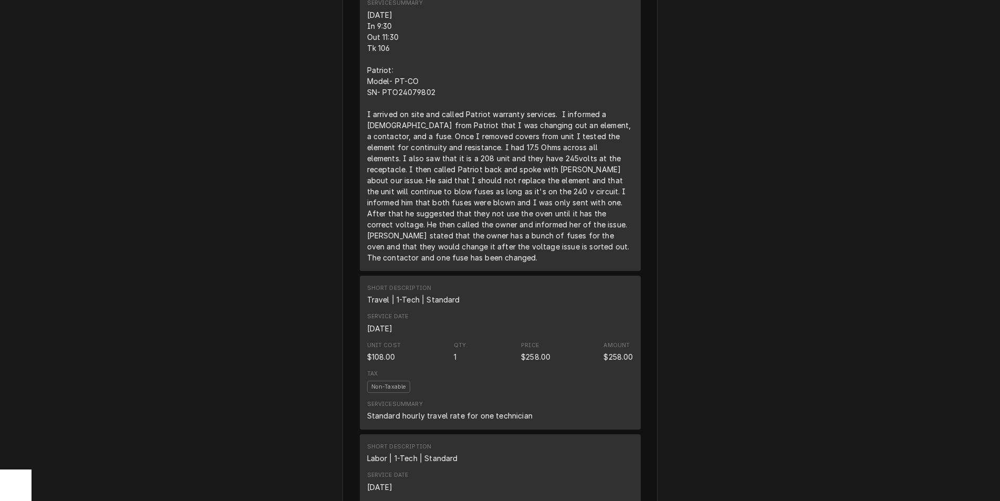
scroll to position [706, 0]
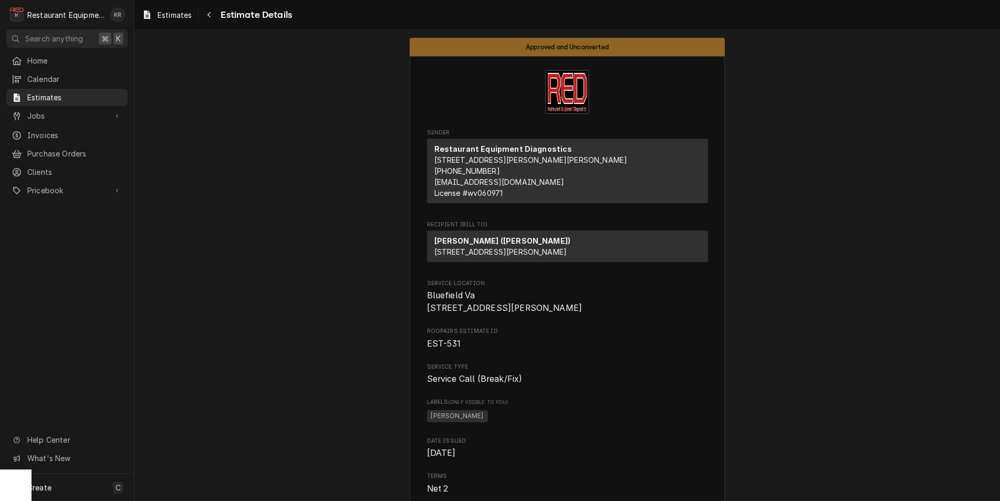
scroll to position [5, 0]
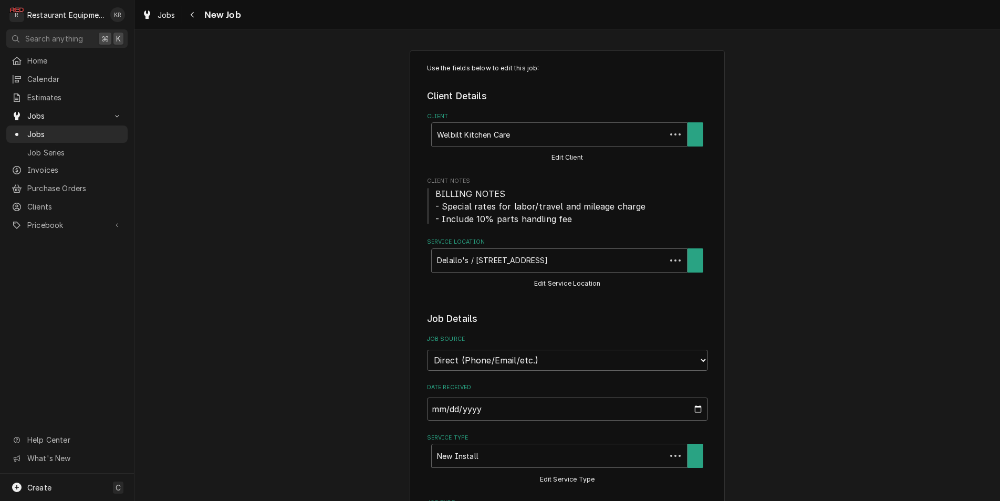
type textarea "x"
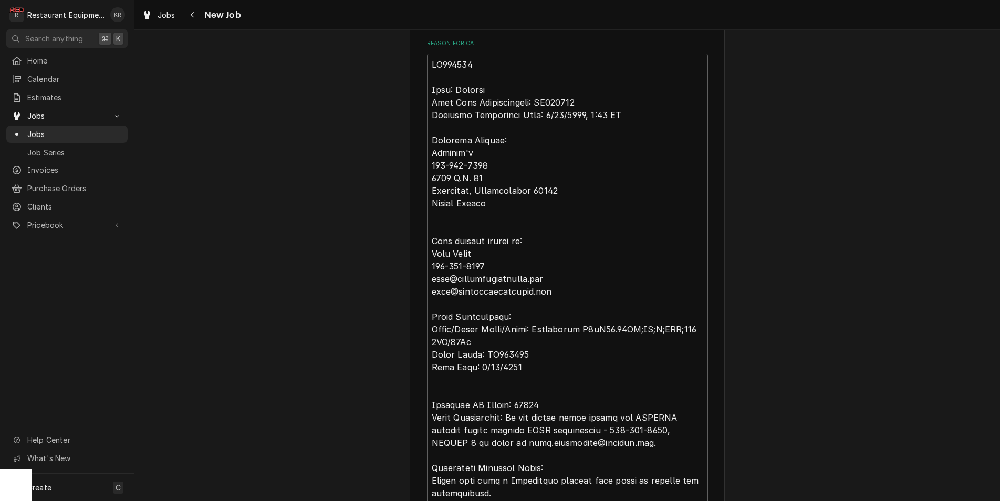
scroll to position [521, 0]
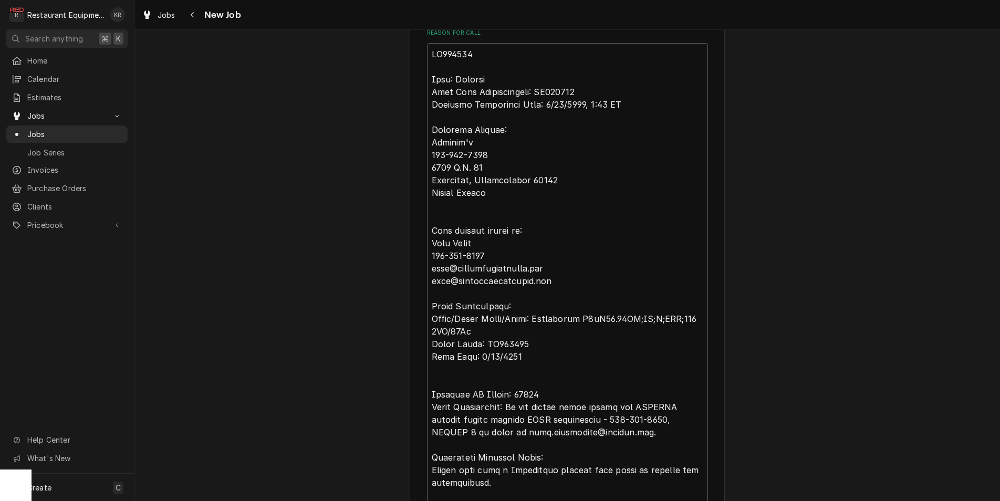
click at [168, 14] on span "Jobs" at bounding box center [167, 14] width 18 height 11
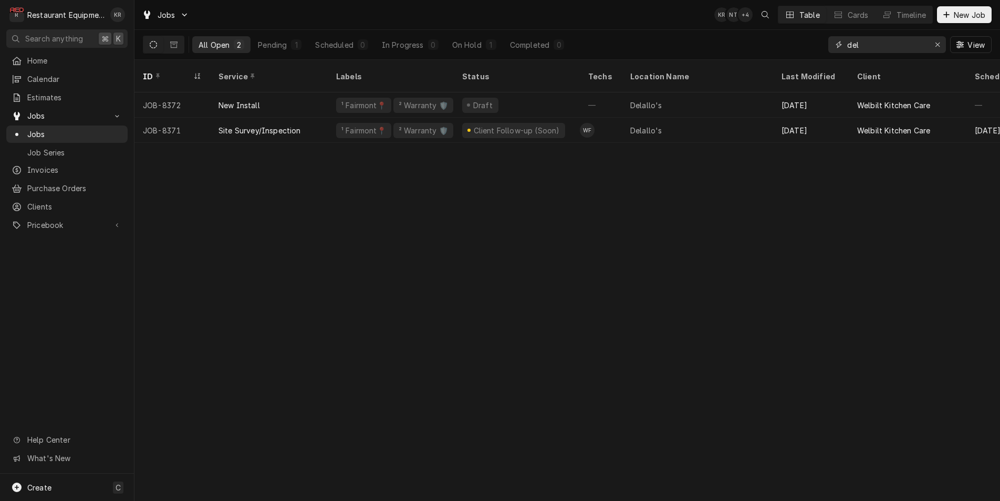
drag, startPoint x: 870, startPoint y: 42, endPoint x: 830, endPoint y: 43, distance: 39.4
click at [847, 43] on input "del" at bounding box center [886, 44] width 79 height 17
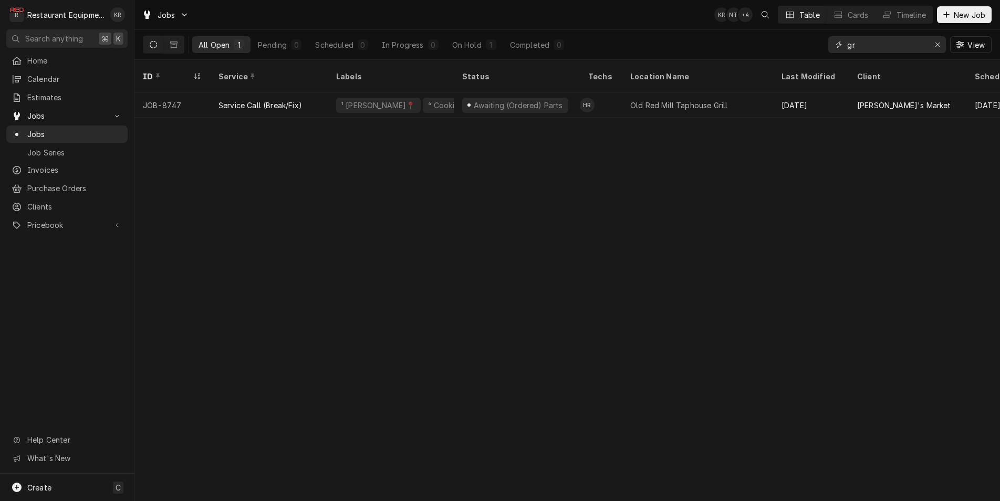
type input "g"
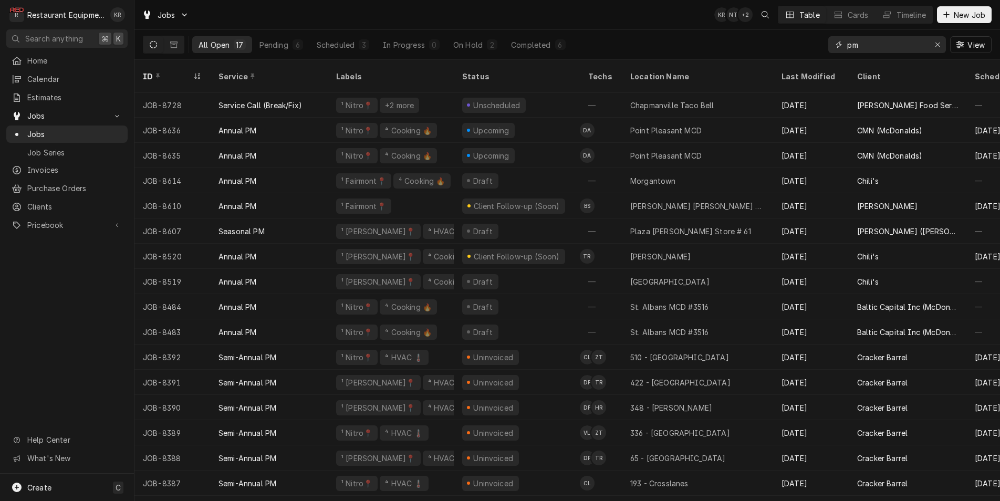
drag, startPoint x: 899, startPoint y: 48, endPoint x: 810, endPoint y: 43, distance: 90.0
click at [847, 43] on input "pm" at bounding box center [886, 44] width 79 height 17
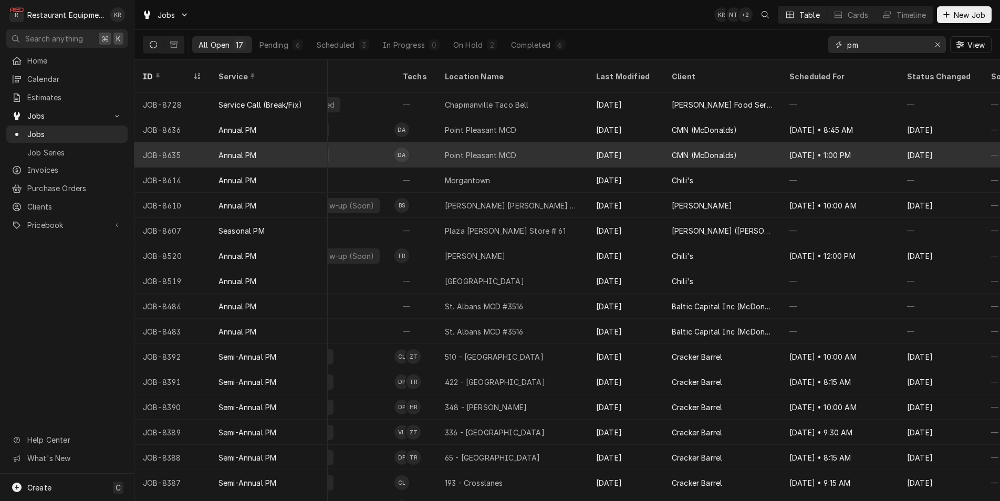
scroll to position [7, 185]
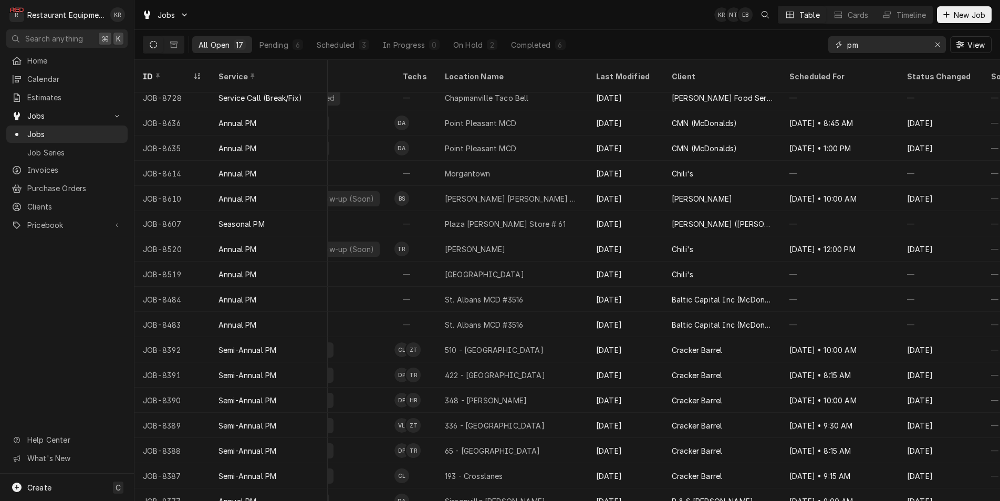
click at [875, 45] on input "pm" at bounding box center [886, 44] width 79 height 17
drag, startPoint x: 864, startPoint y: 47, endPoint x: 836, endPoint y: 46, distance: 27.3
click at [847, 46] on input "pm" at bounding box center [886, 44] width 79 height 17
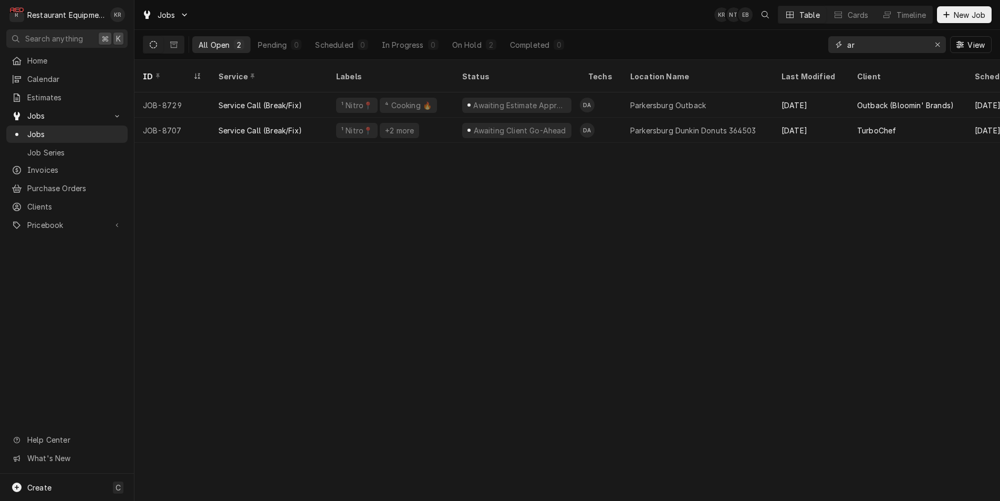
type input "a"
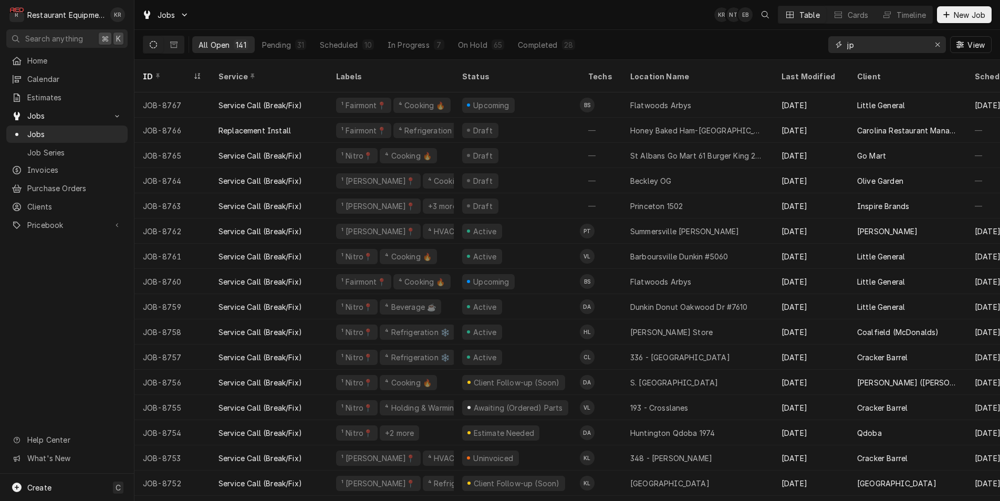
type input "j"
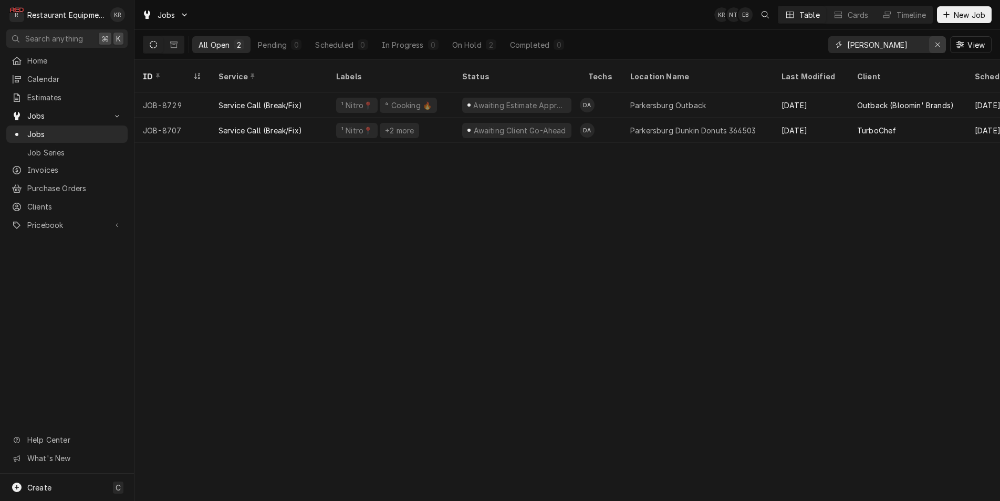
type input "parker"
click at [940, 46] on div "Erase input" at bounding box center [938, 44] width 11 height 11
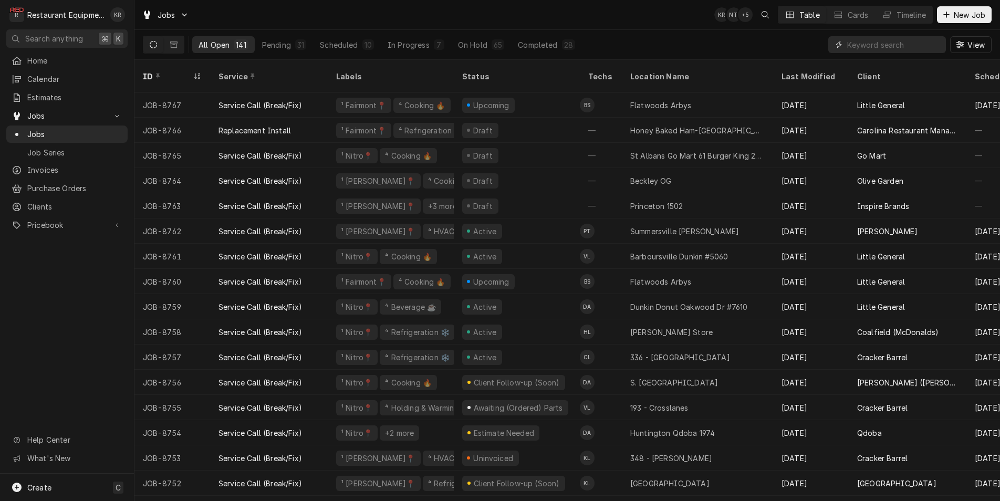
click at [889, 46] on input "Dynamic Content Wrapper" at bounding box center [894, 44] width 94 height 17
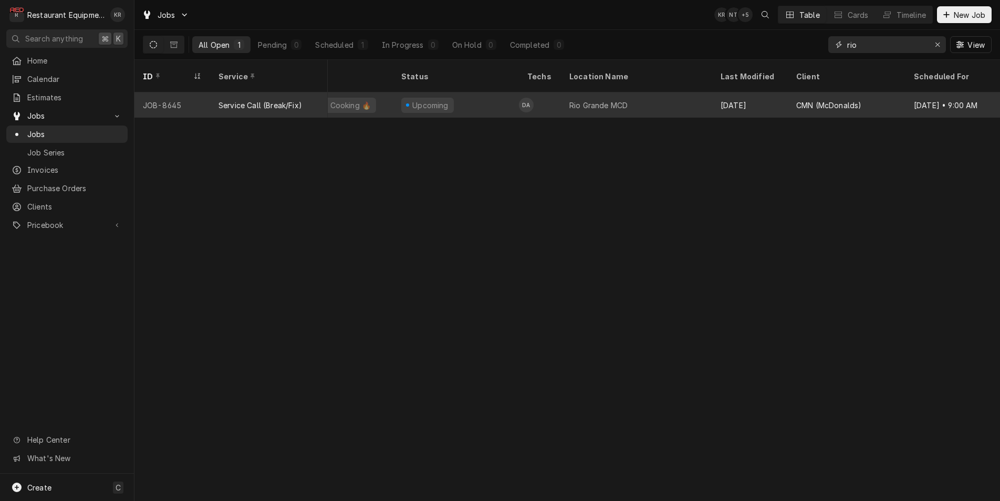
scroll to position [0, 57]
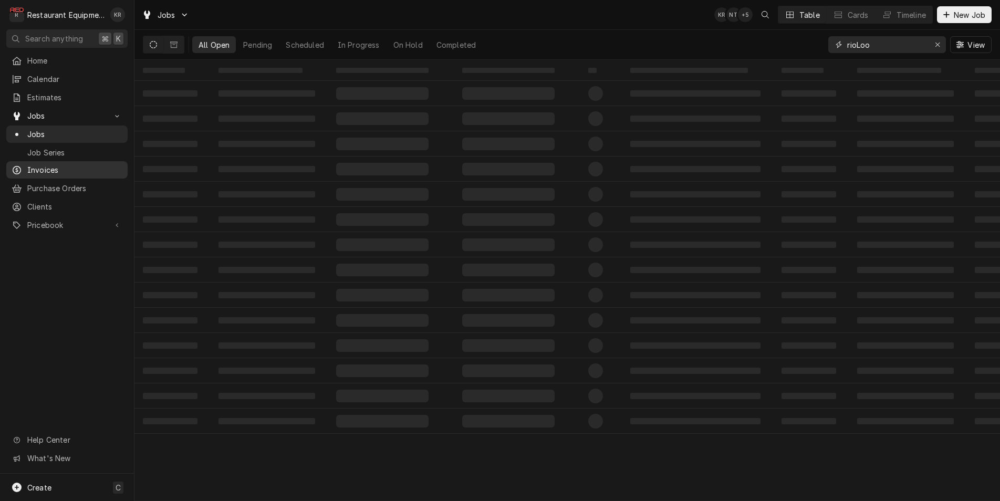
type input "rioLoo"
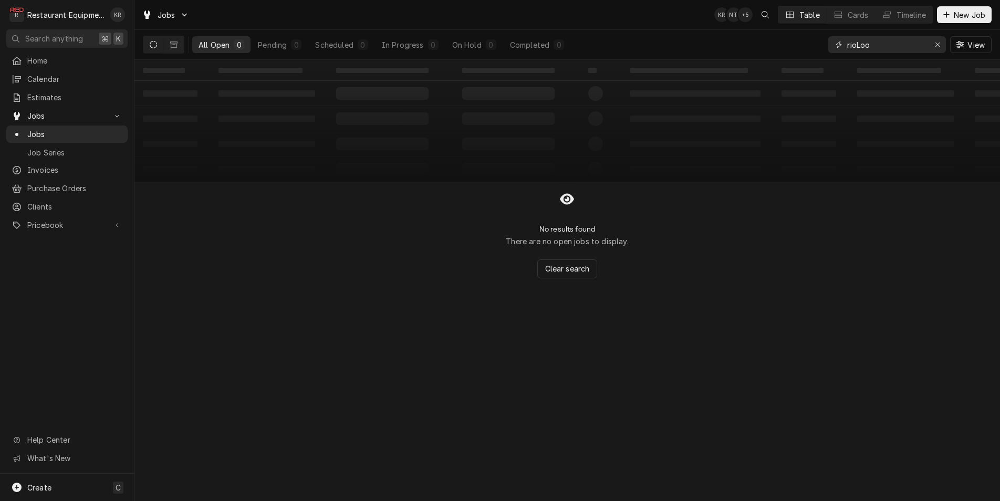
click at [939, 44] on icon "Erase input" at bounding box center [938, 44] width 6 height 7
drag, startPoint x: 937, startPoint y: 45, endPoint x: 243, endPoint y: 287, distance: 735.1
click at [926, 45] on input "Dynamic Content Wrapper" at bounding box center [886, 44] width 79 height 17
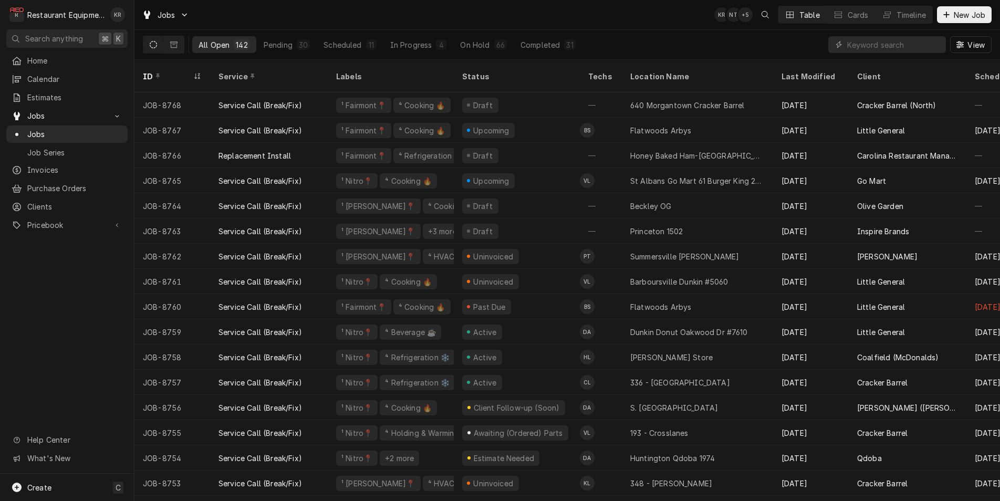
click at [959, 15] on span "New Job" at bounding box center [970, 14] width 36 height 11
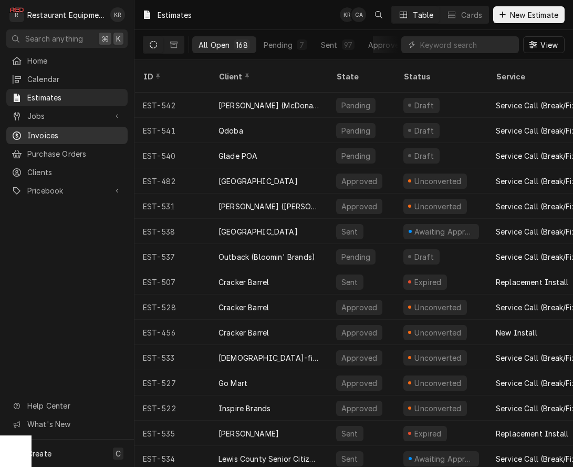
click at [38, 130] on span "Invoices" at bounding box center [74, 135] width 95 height 11
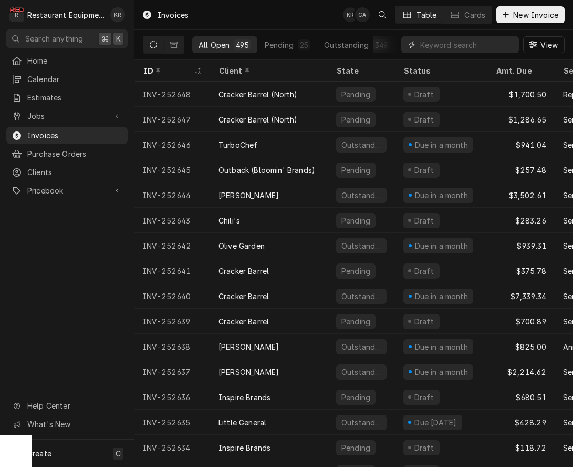
click at [460, 49] on input "Dynamic Content Wrapper" at bounding box center [467, 44] width 94 height 17
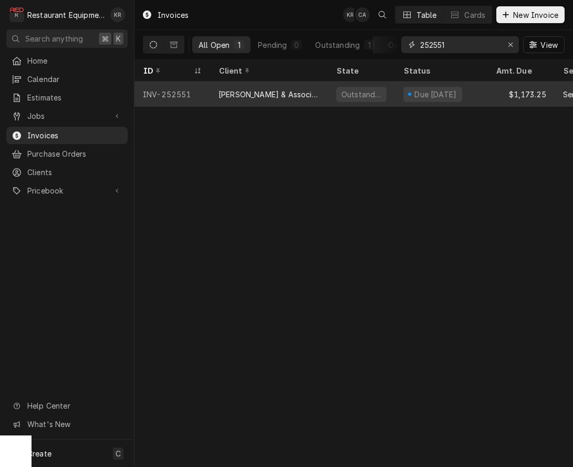
type input "252551"
click at [287, 92] on div "[PERSON_NAME] & Associates" at bounding box center [269, 93] width 118 height 25
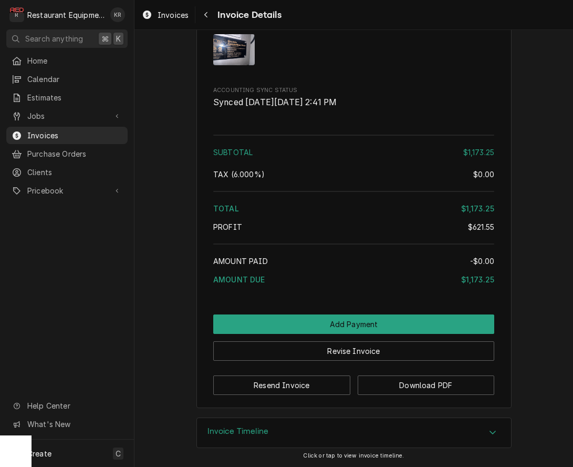
scroll to position [1900, 0]
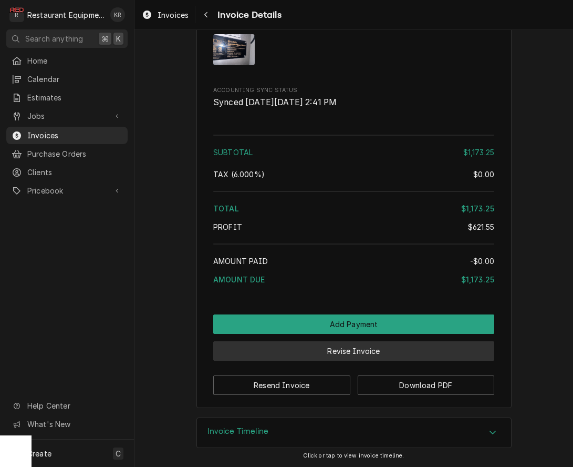
click at [334, 360] on button "Revise Invoice" at bounding box center [353, 350] width 281 height 19
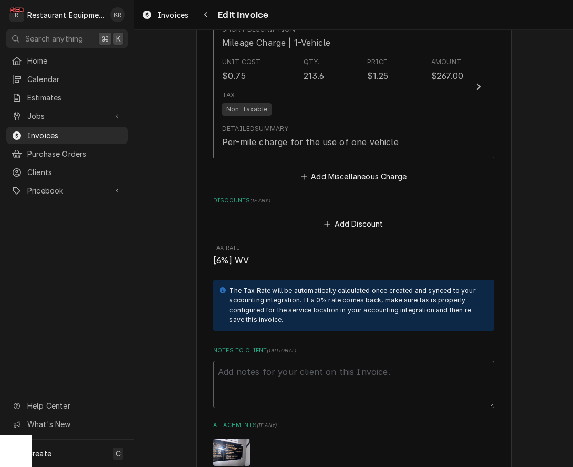
scroll to position [1932, 0]
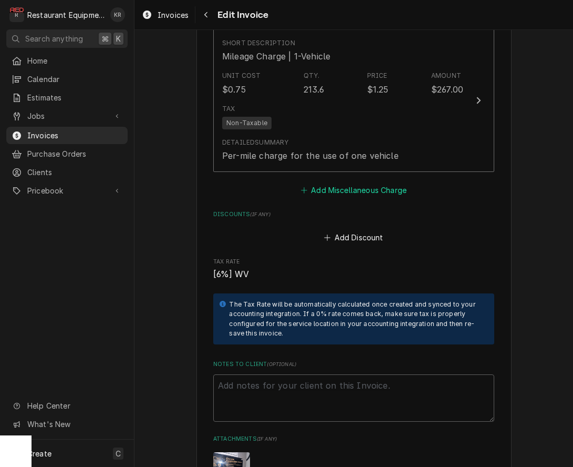
click at [340, 183] on button "Add Miscellaneous Charge" at bounding box center [353, 190] width 109 height 15
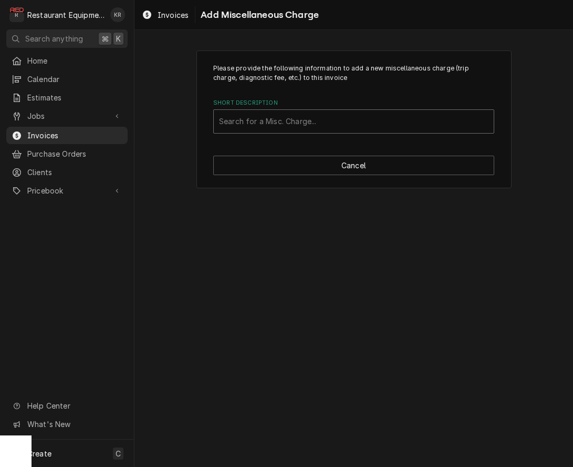
click at [258, 122] on div "Short Description" at bounding box center [354, 121] width 270 height 19
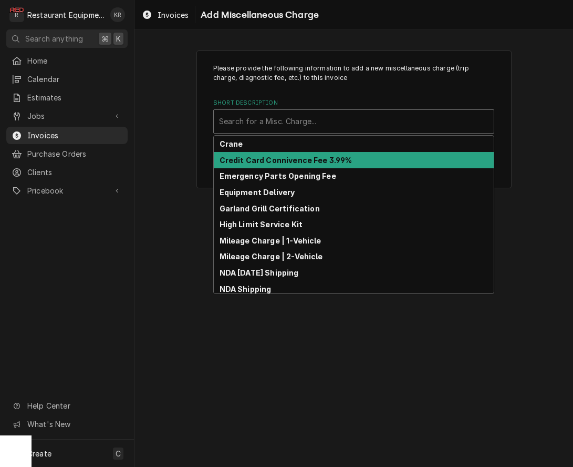
click at [255, 159] on strong "Credit Card Connivence Fee 3.99%" at bounding box center [286, 160] width 133 height 9
type textarea "x"
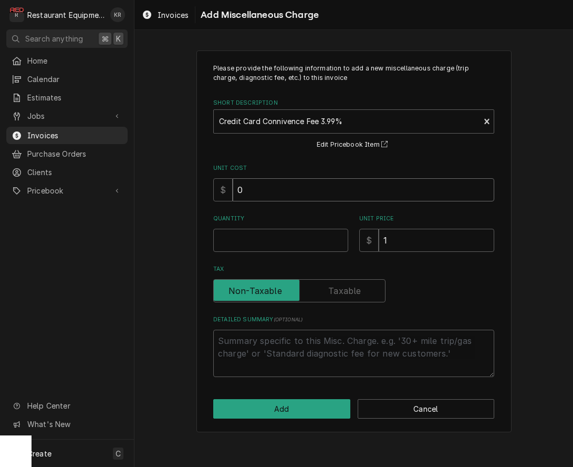
click at [260, 190] on input "0" at bounding box center [364, 189] width 262 height 23
type input "04"
type textarea "x"
type input "041"
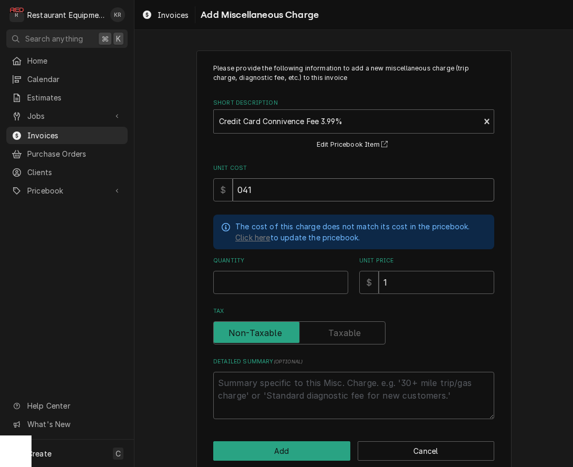
type textarea "x"
type input "041"
type textarea "x"
type input "04"
type textarea "x"
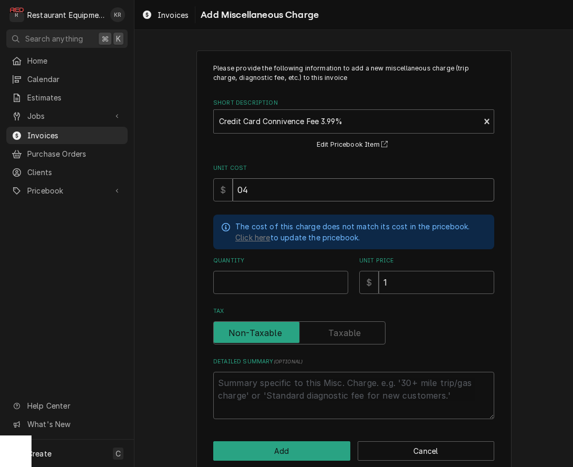
type input "046"
type textarea "x"
type input "46"
type textarea "x"
type input "046.8"
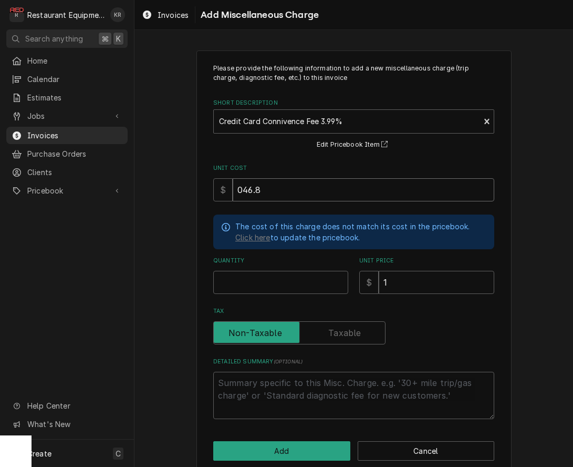
type textarea "x"
type input "046.81"
type textarea "x"
type input "1"
type textarea "x"
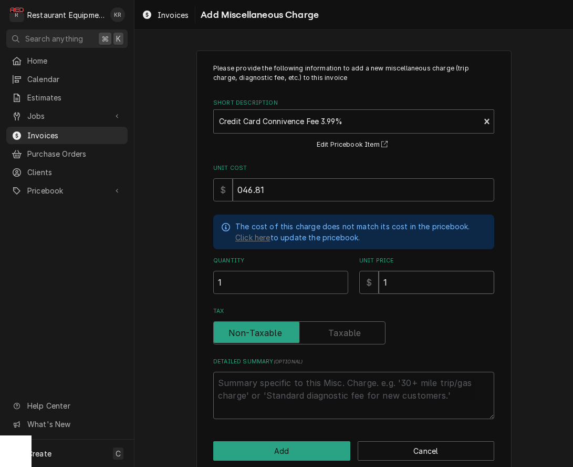
type input "4"
type textarea "x"
type input "46"
type textarea "x"
type input "46.81"
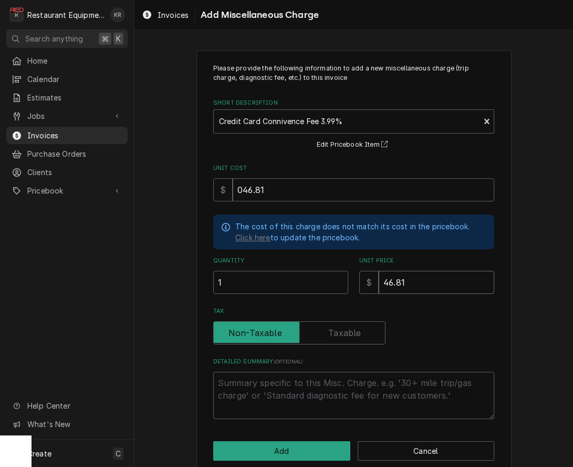
type textarea "x"
type input "46.81"
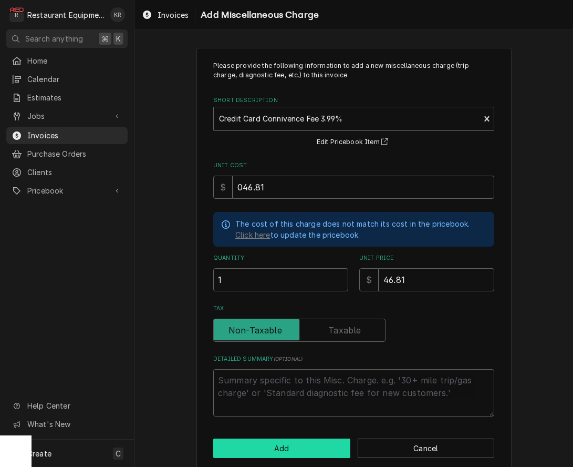
click at [283, 449] on button "Add" at bounding box center [281, 447] width 137 height 19
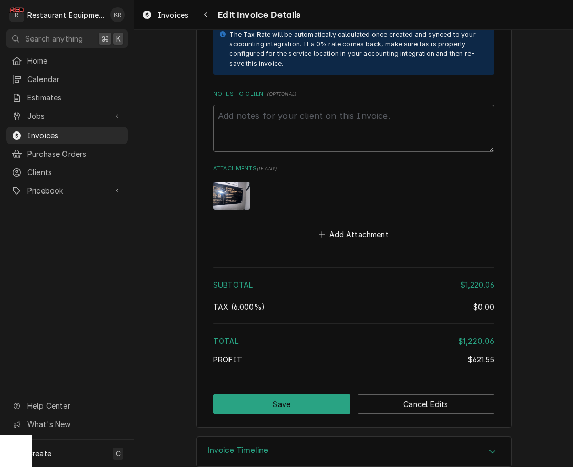
scroll to position [2322, 0]
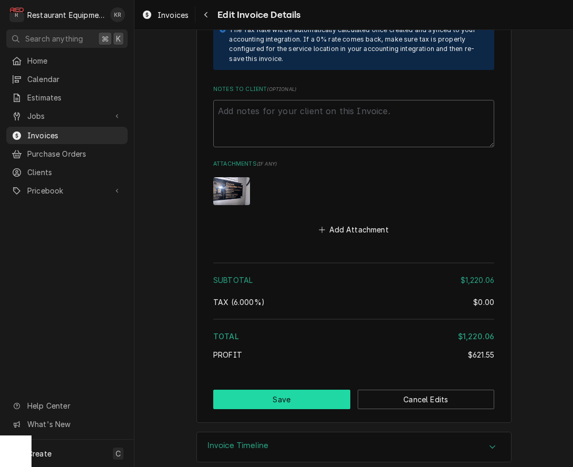
click at [305, 389] on button "Save" at bounding box center [281, 398] width 137 height 19
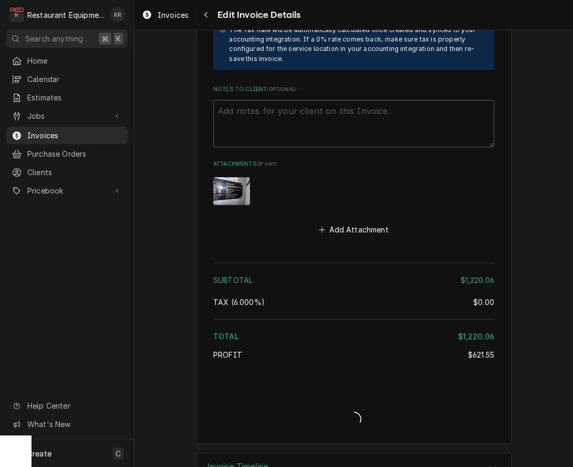
type textarea "x"
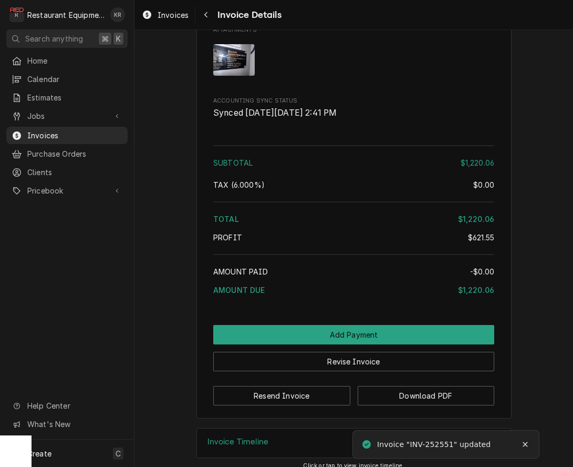
scroll to position [2031, 0]
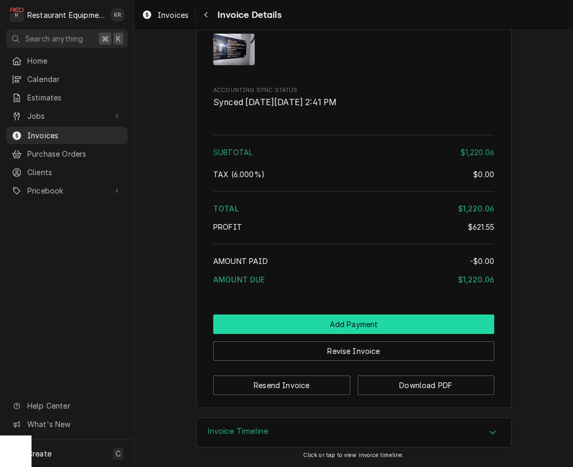
click at [353, 322] on button "Add Payment" at bounding box center [353, 323] width 281 height 19
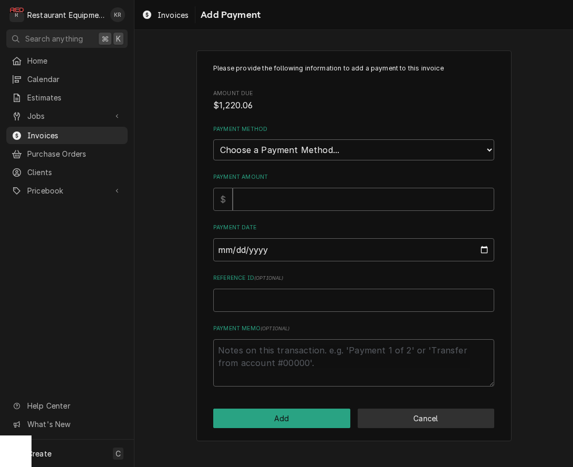
click at [395, 415] on button "Cancel" at bounding box center [426, 417] width 137 height 19
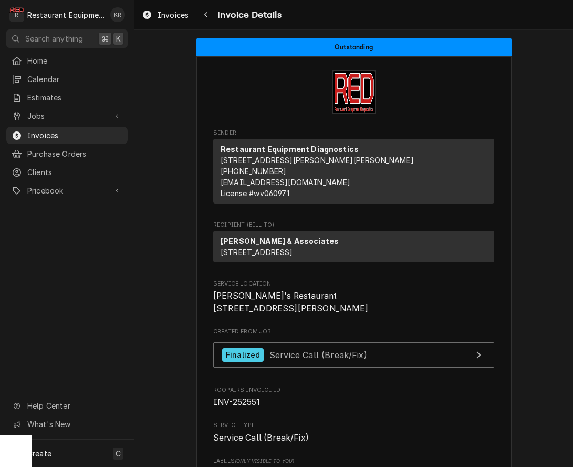
scroll to position [2029, 0]
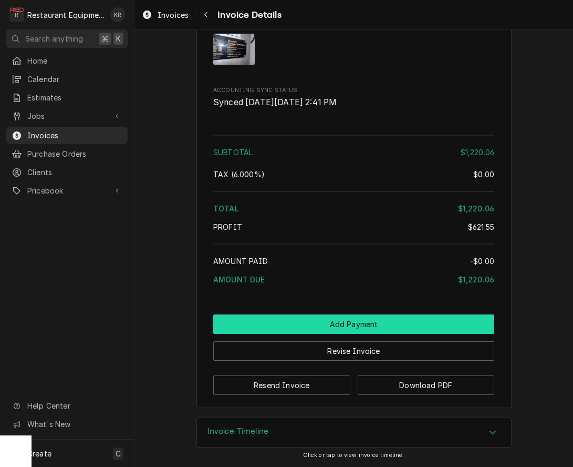
click at [332, 328] on button "Add Payment" at bounding box center [353, 323] width 281 height 19
type textarea "x"
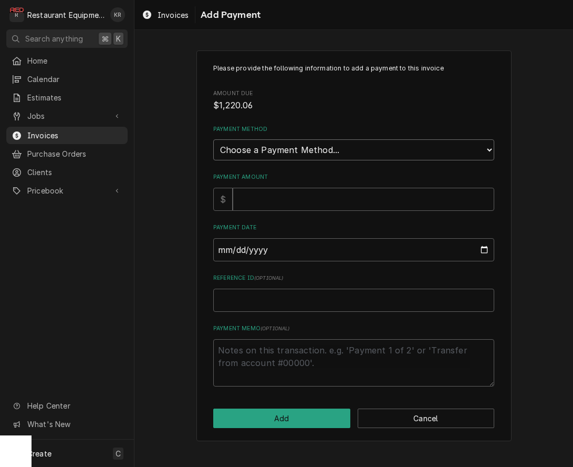
select select "3"
click option "Credit/Debit Card" at bounding box center [0, 0] width 0 height 0
type textarea "x"
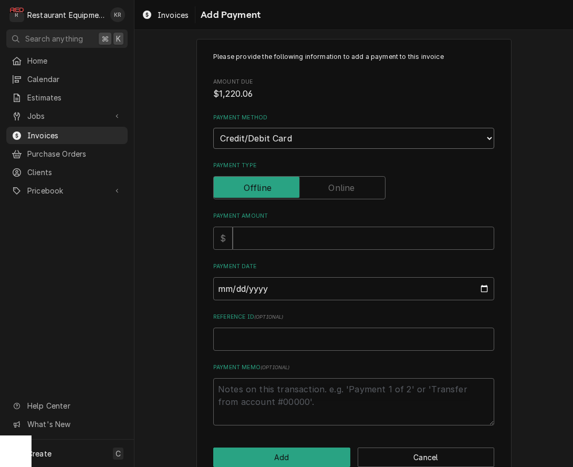
scroll to position [33, 0]
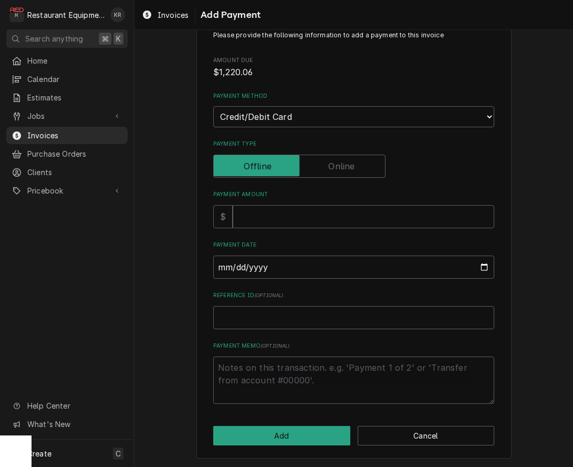
click at [342, 167] on label "Payment Type" at bounding box center [299, 165] width 172 height 23
click at [342, 167] on input "Payment Type" at bounding box center [299, 165] width 163 height 23
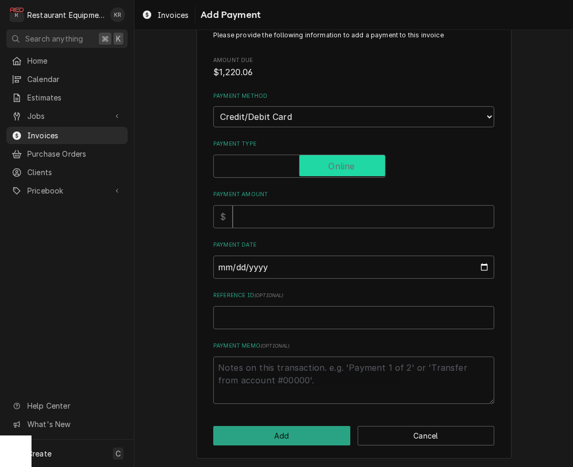
checkbox input "true"
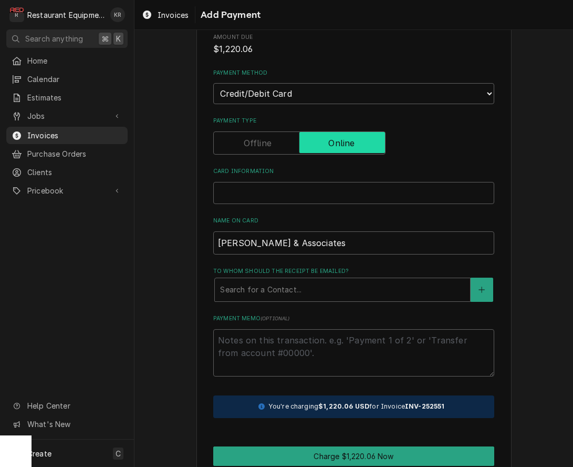
scroll to position [69, 0]
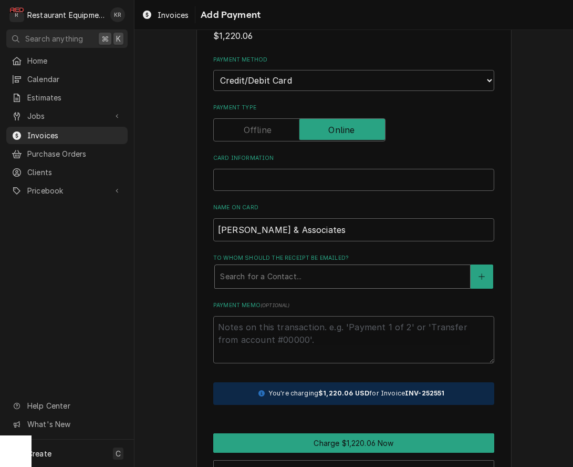
click at [291, 276] on div "To whom should the receipt be emailed?" at bounding box center [342, 276] width 245 height 19
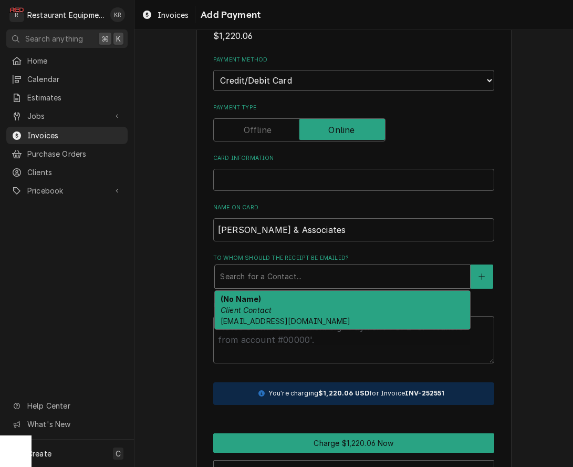
click at [292, 313] on div "(No Name) Client Contact help@readykitchenwarranty.com" at bounding box center [342, 310] width 255 height 38
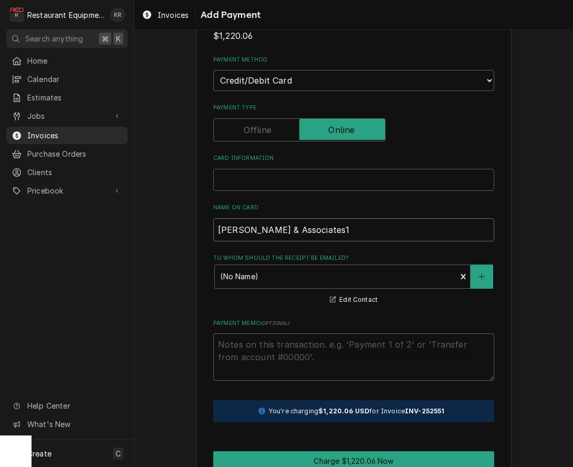
type textarea "x"
type input "Clark & Associates1"
type textarea "x"
type input "Clark & Associates17"
type textarea "x"
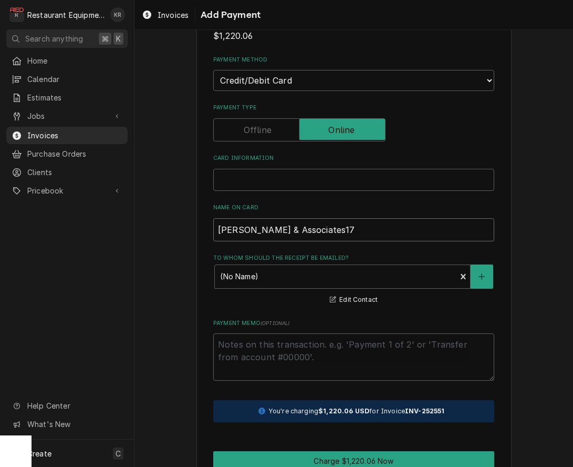
type input "Clark & Associates176"
type textarea "x"
type input "Clark & Associates1760"
type textarea "x"
type input "Clark & Associates17602"
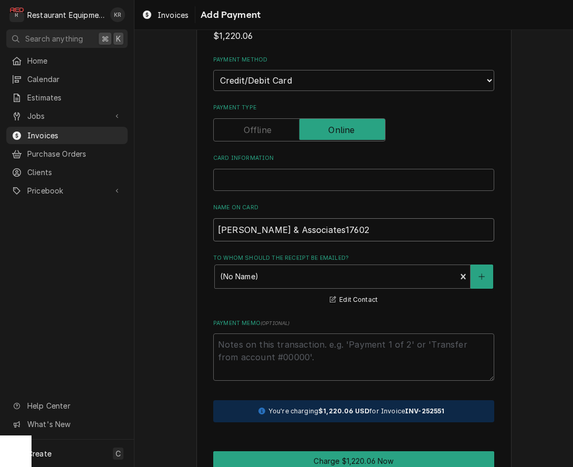
type textarea "x"
type input "Clark & Associates1760"
type textarea "x"
type input "Clark & Associates176"
type textarea "x"
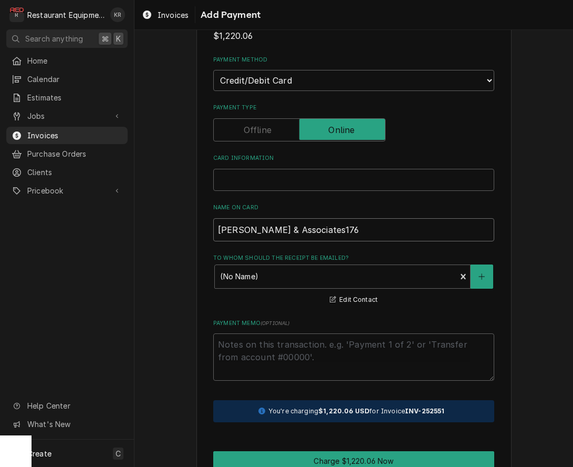
type input "Clark & Associates17"
type textarea "x"
type input "Clark & Associates1"
type textarea "x"
type input "Clark & Associates"
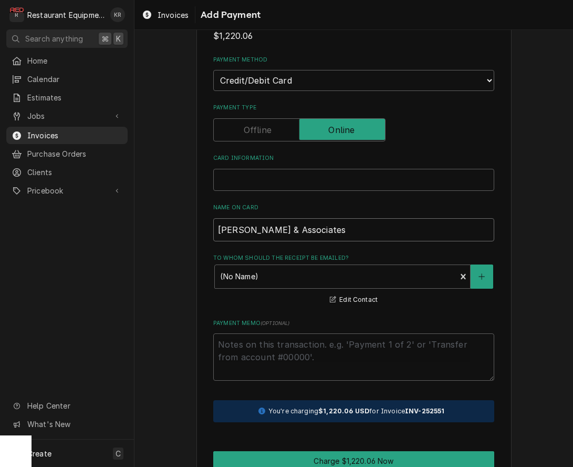
type textarea "x"
type input "Clark & Associate"
type textarea "x"
type input "Clark & Associat"
type textarea "x"
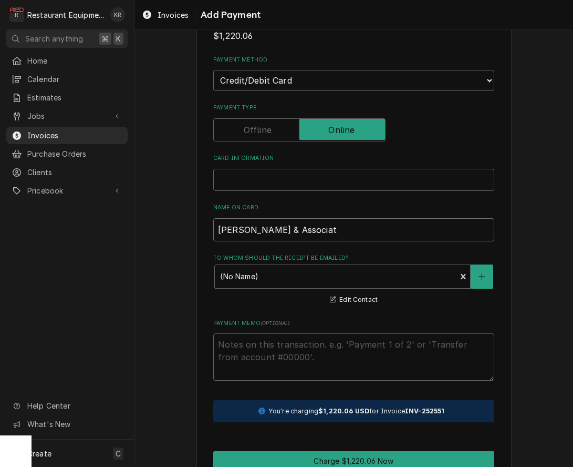
type input "Clark & Associa"
type textarea "x"
type input "Clark & Associ"
type textarea "x"
type input "Clark & Assoc"
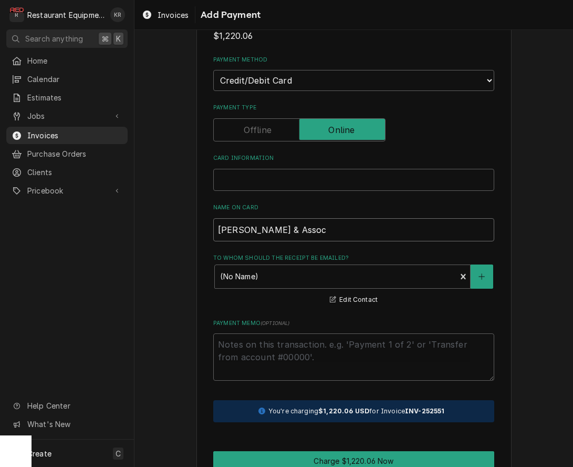
type textarea "x"
type input "Clark & Asso"
type textarea "x"
type input "Clark & Ass"
type textarea "x"
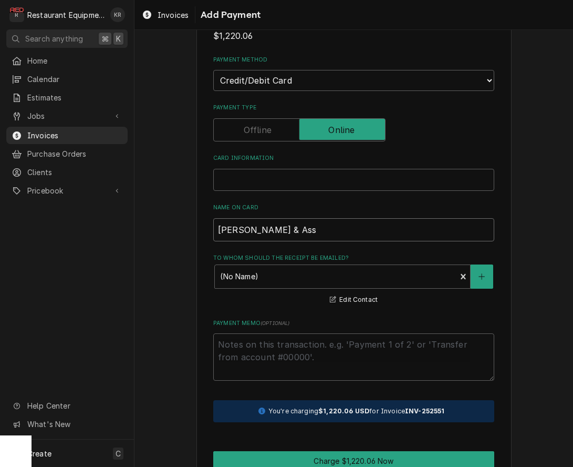
type input "Clark & As"
type textarea "x"
type input "Clark & A"
type textarea "x"
type input "Clark &"
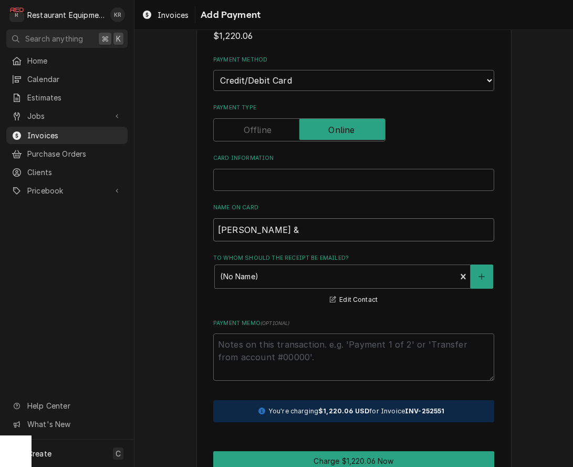
type textarea "x"
type input "Clark &"
type textarea "x"
type input "Clark"
type textarea "x"
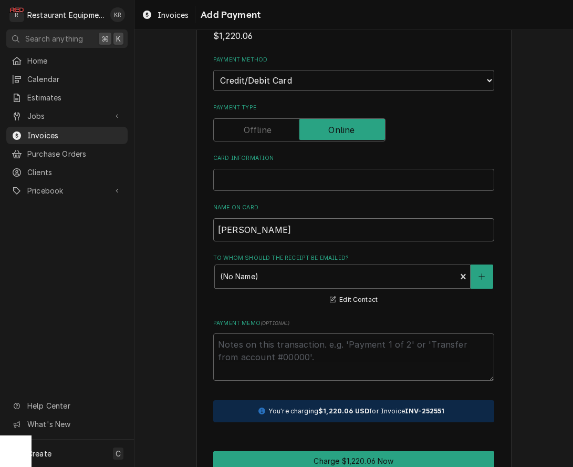
type input "Clark"
type textarea "x"
type input "Clar"
type textarea "x"
type input "Cla"
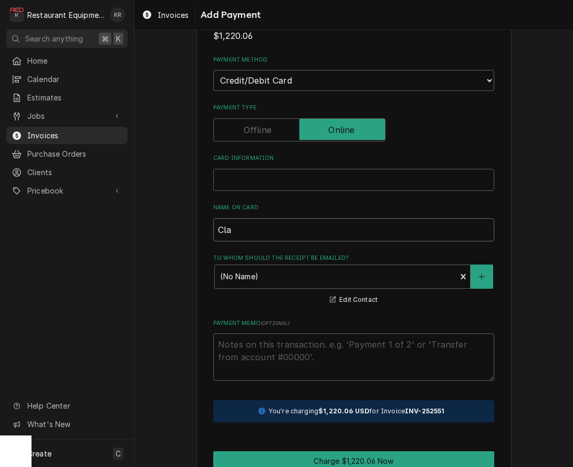
type textarea "x"
type input "Cl"
type textarea "x"
type input "C"
type textarea "x"
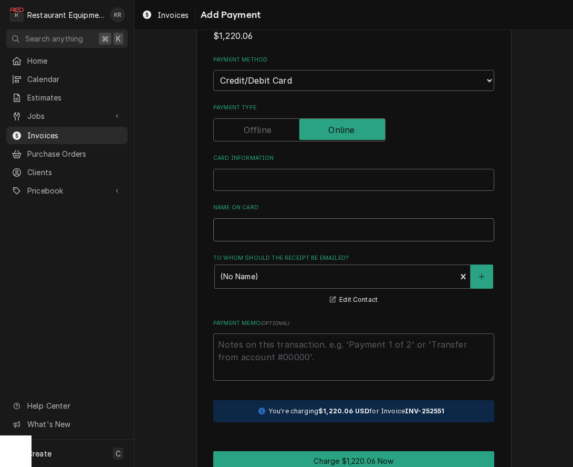
type textarea "x"
type input "R"
type textarea "x"
type input "Re"
type textarea "x"
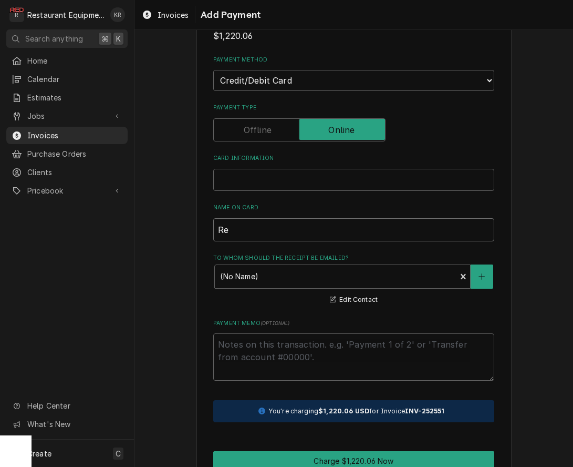
type input "Rea"
type textarea "x"
type input "Read"
type textarea "x"
type input "Ready"
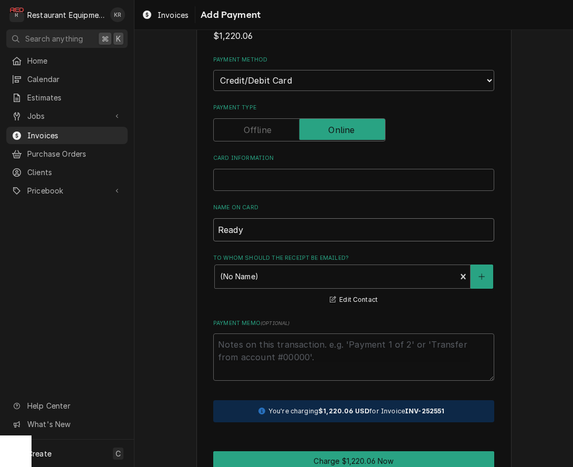
type textarea "x"
type input "ReadyK"
type textarea "x"
type input "ReadyKi"
type textarea "x"
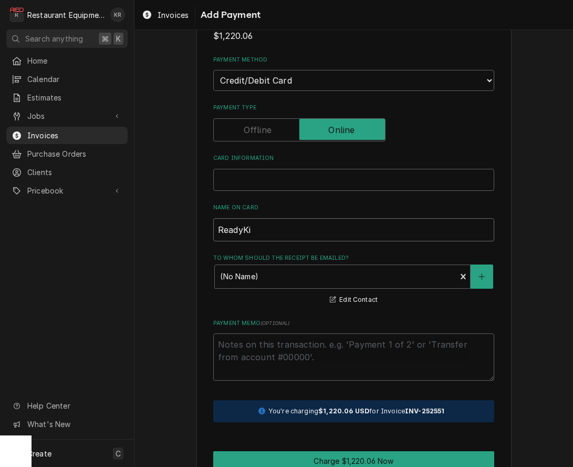
type input "ReadyKit"
type textarea "x"
type input "ReadyKitc"
type textarea "x"
type input "ReadyKitch"
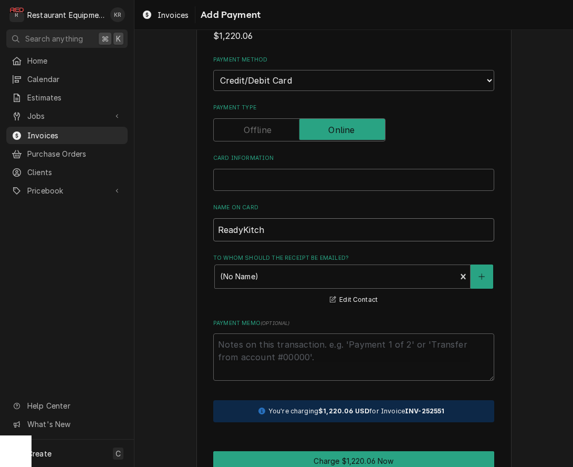
type textarea "x"
type input "ReadyKitche"
type textarea "x"
type input "ReadyKitchen"
type textarea "x"
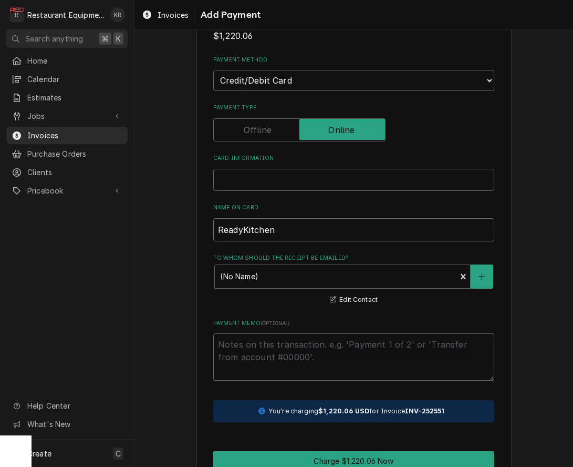
type input "ReadyKitchen"
type textarea "x"
type input "ReadyKitchen W"
type textarea "x"
type input "ReadyKitchen Wa"
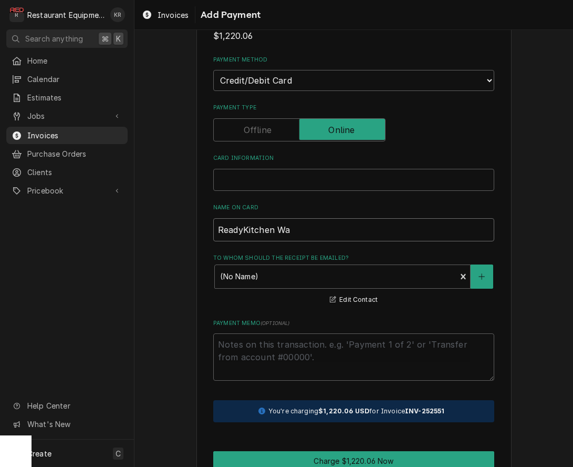
type textarea "x"
type input "ReadyKitchen War"
type textarea "x"
type input "ReadyKitchen Warr"
type textarea "x"
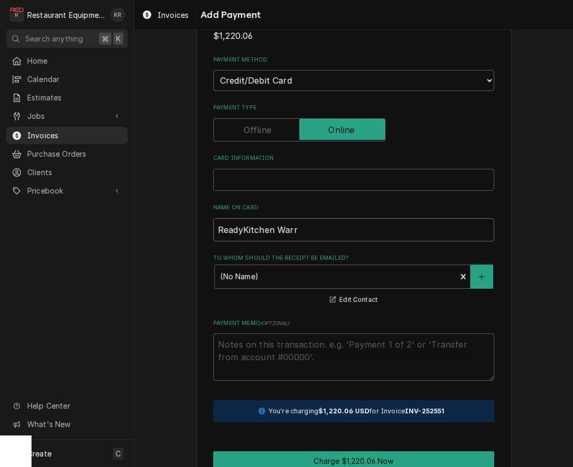
type input "ReadyKitchen Warra"
type textarea "x"
type input "ReadyKitchen Warran"
type textarea "x"
type input "ReadyKitchen Warrant"
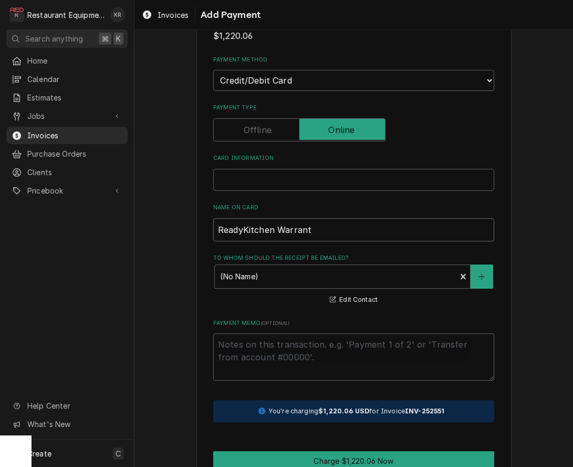
type textarea "x"
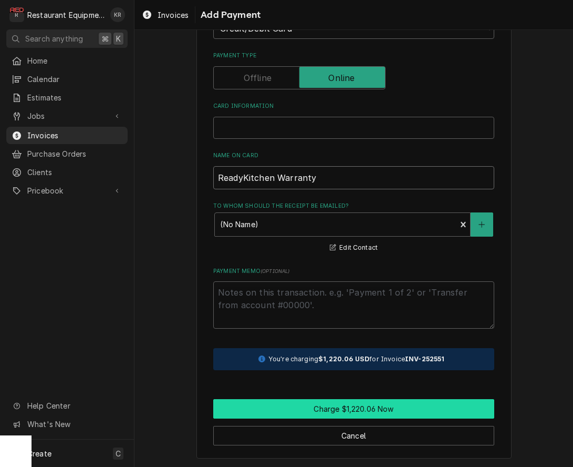
type input "ReadyKitchen Warranty"
click at [341, 407] on button "Charge $1,220.06 Now" at bounding box center [353, 408] width 281 height 19
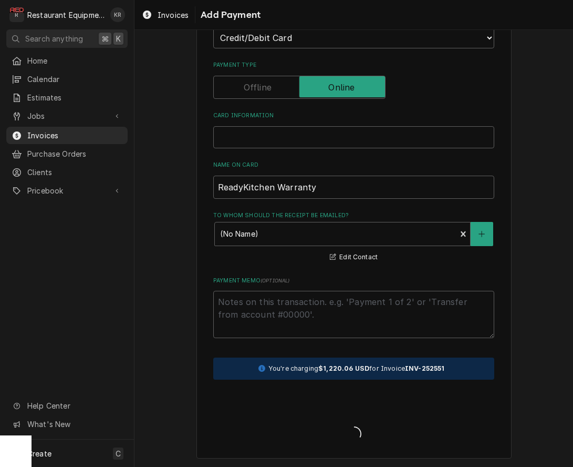
type textarea "x"
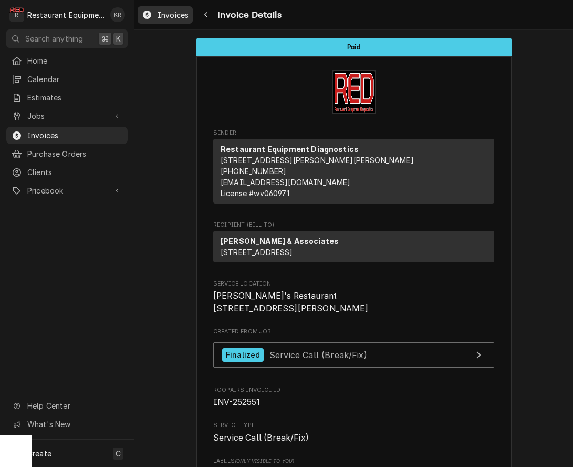
click at [167, 17] on span "Invoices" at bounding box center [173, 14] width 31 height 11
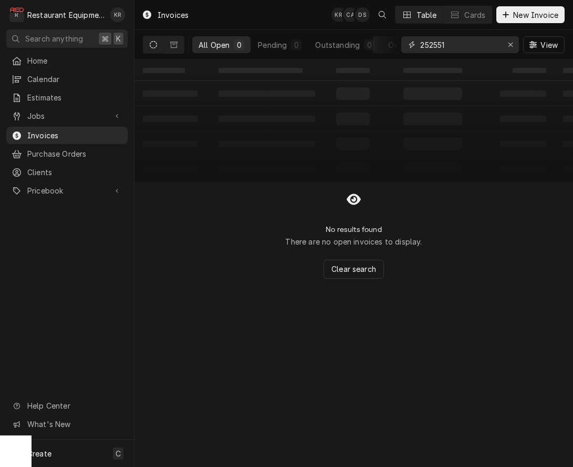
click at [511, 45] on icon "Erase input" at bounding box center [511, 44] width 6 height 7
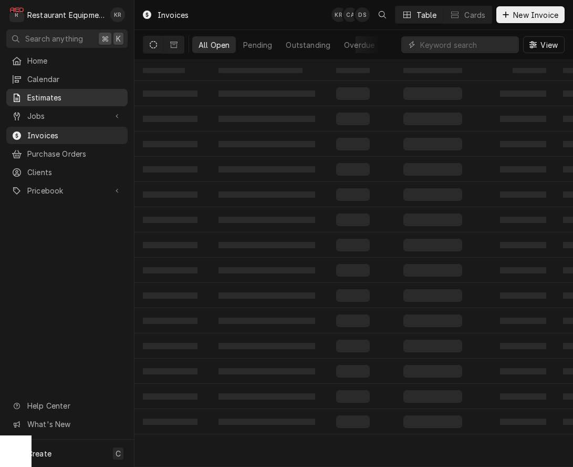
click at [44, 96] on span "Estimates" at bounding box center [74, 97] width 95 height 11
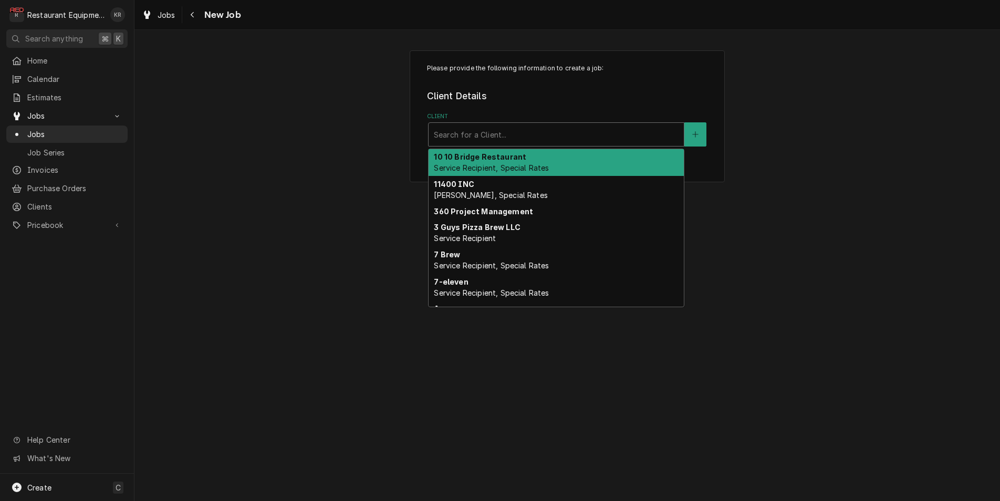
click at [459, 130] on div "Client" at bounding box center [556, 134] width 245 height 19
click at [460, 132] on div "Client" at bounding box center [556, 134] width 245 height 19
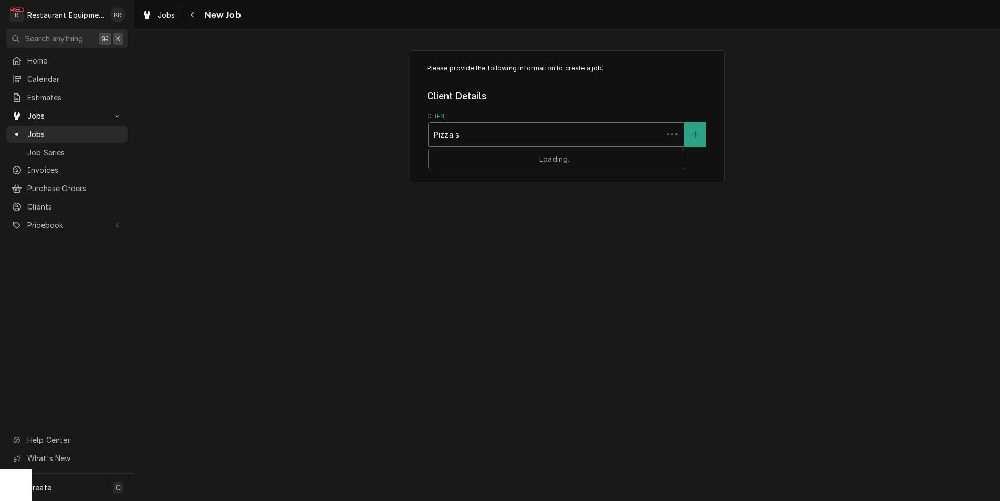
type input "Pizza st"
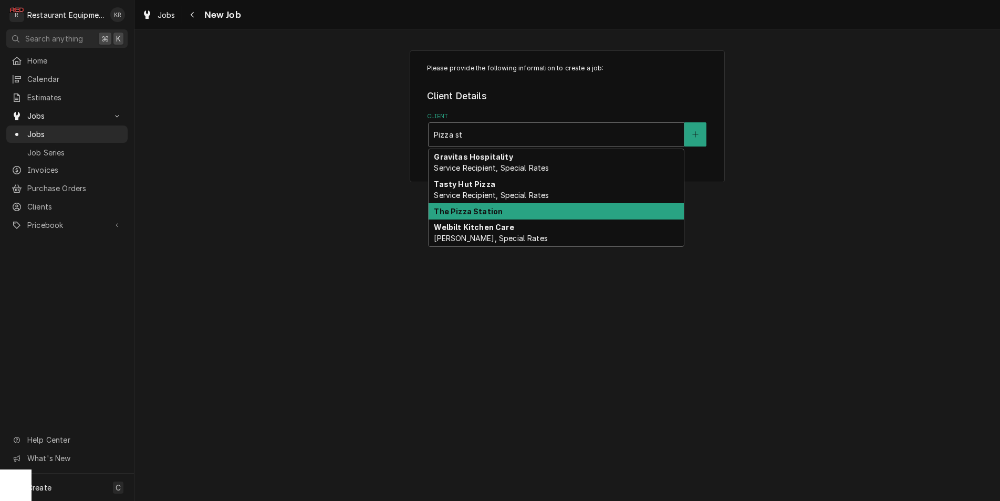
click at [462, 214] on strong "The Pizza Station" at bounding box center [468, 211] width 69 height 9
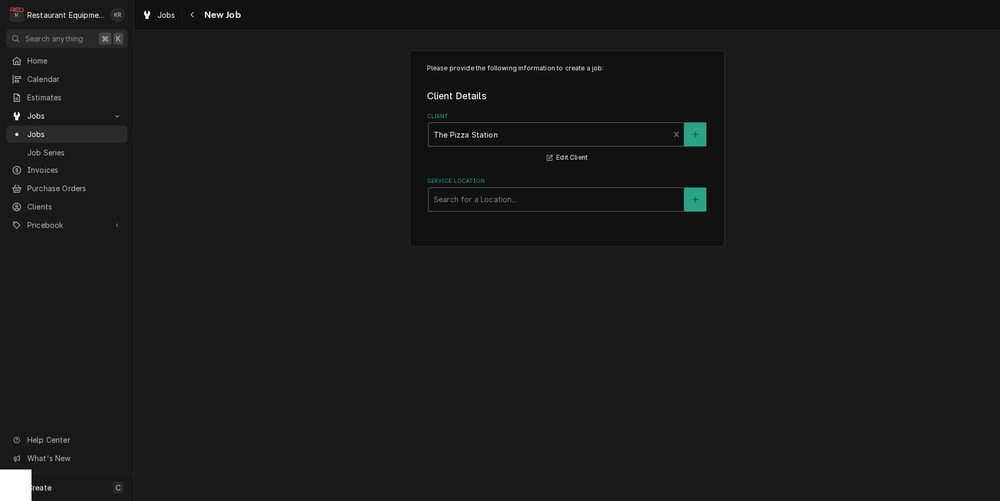
click at [469, 208] on div "Service Location" at bounding box center [556, 199] width 245 height 19
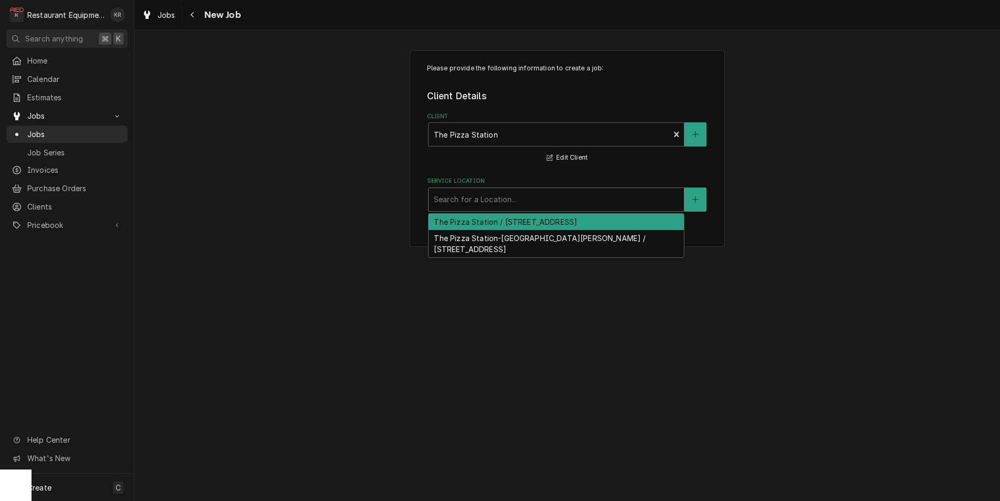
click at [481, 226] on div "The Pizza Station / 430 3rd St, Parkersburg, WV 26101" at bounding box center [556, 222] width 255 height 16
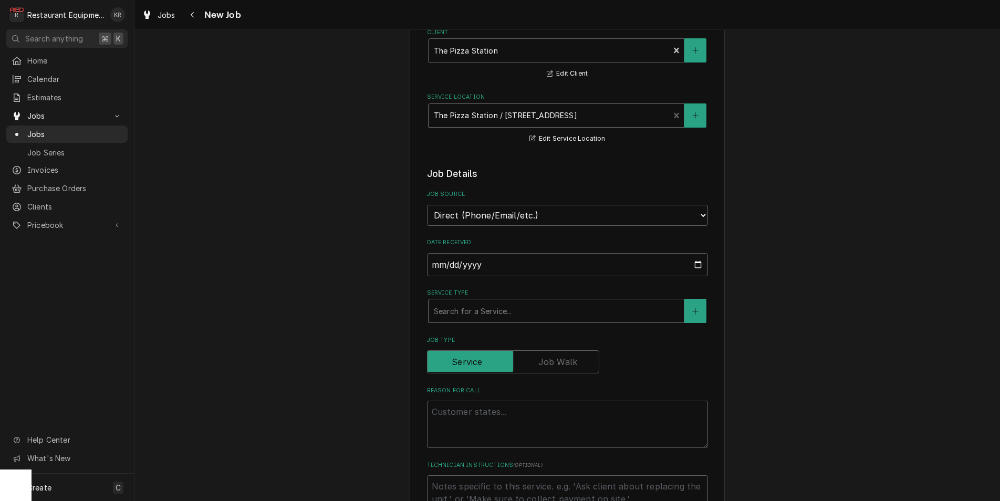
scroll to position [91, 0]
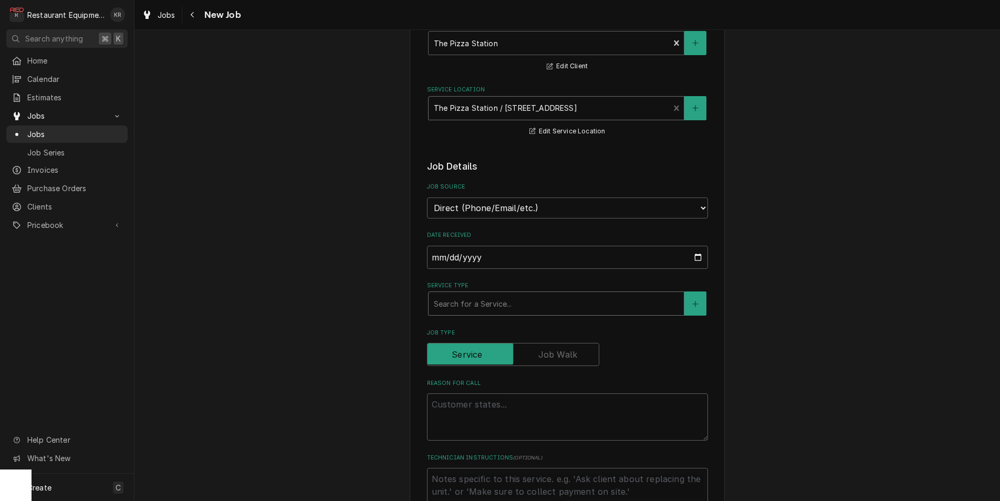
click at [490, 301] on div "Service Type" at bounding box center [556, 303] width 245 height 19
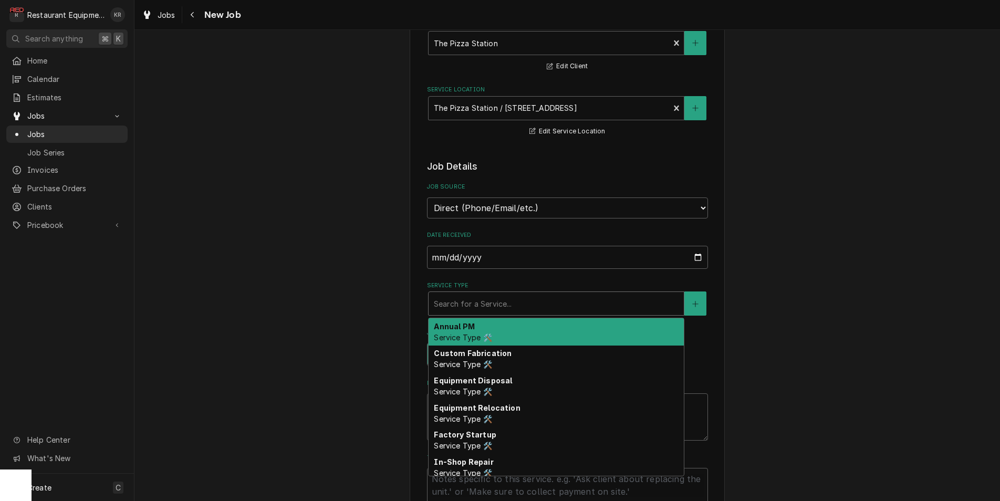
type textarea "x"
type input "b"
type textarea "x"
type input "br"
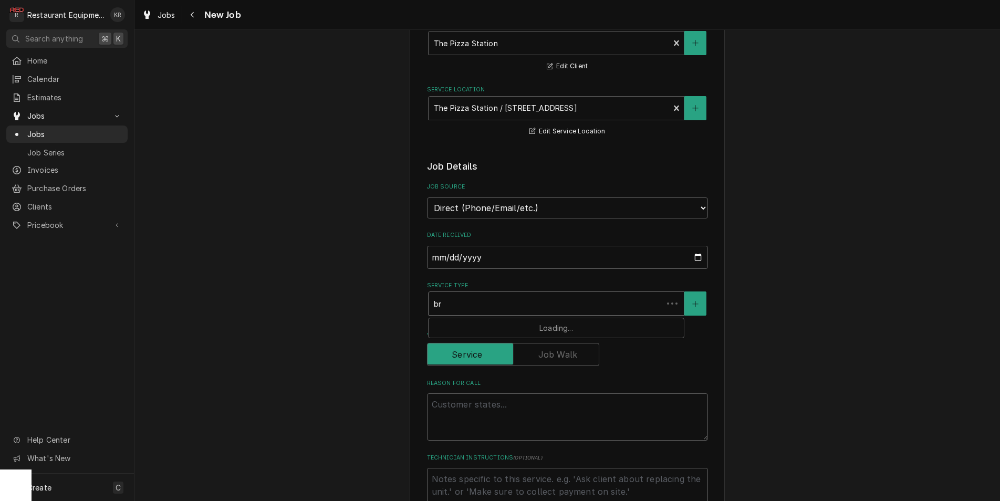
type textarea "x"
type input "bre"
type textarea "x"
type input "brea"
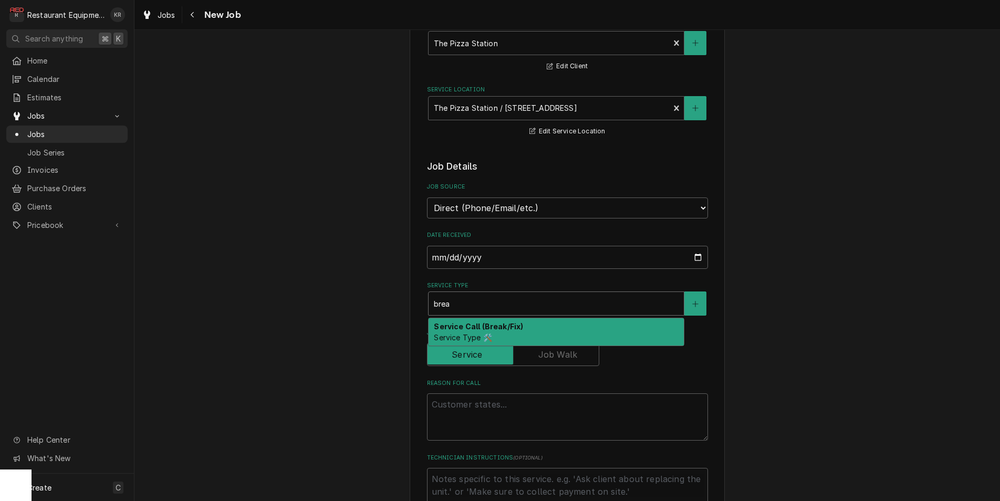
drag, startPoint x: 490, startPoint y: 335, endPoint x: 479, endPoint y: 328, distance: 12.5
click at [490, 335] on span "Service Type 🛠️" at bounding box center [463, 337] width 58 height 9
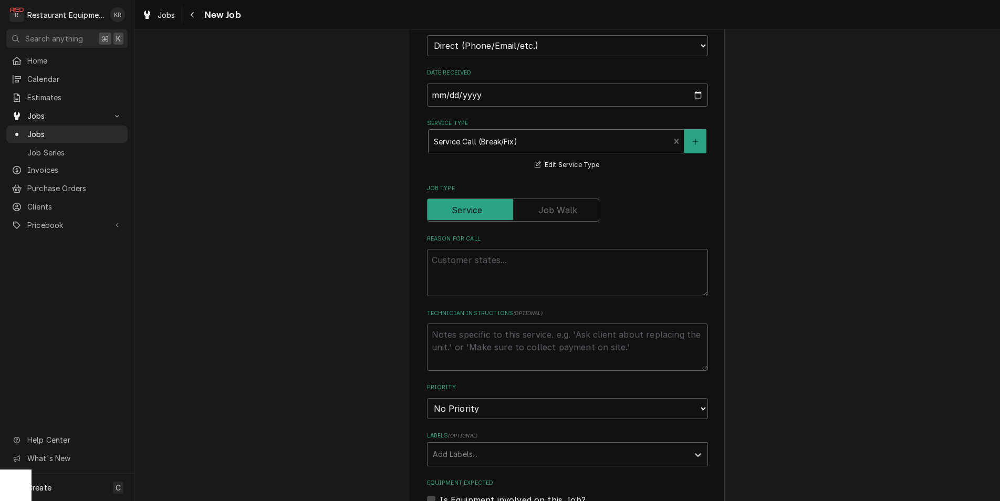
scroll to position [279, 0]
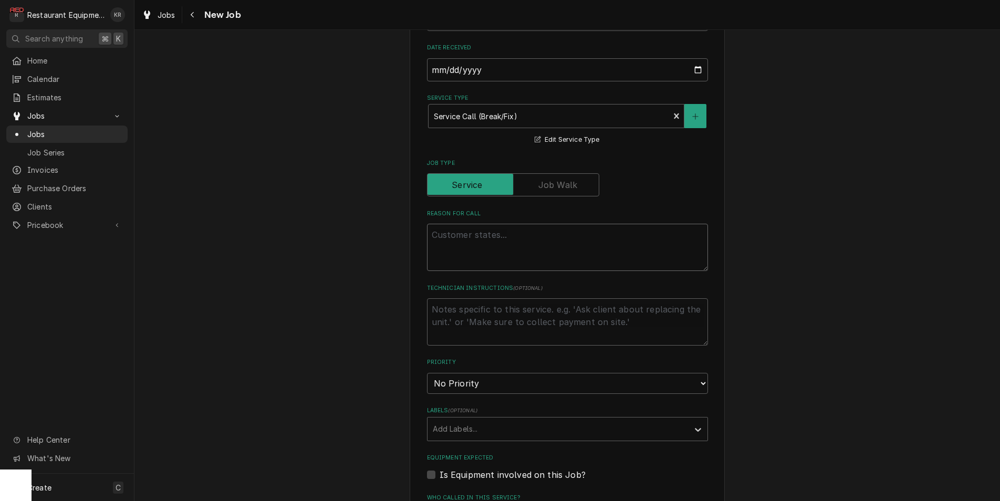
click at [457, 238] on textarea "Reason For Call" at bounding box center [567, 247] width 281 height 47
type textarea "x"
type textarea "S"
type textarea "x"
type textarea "So"
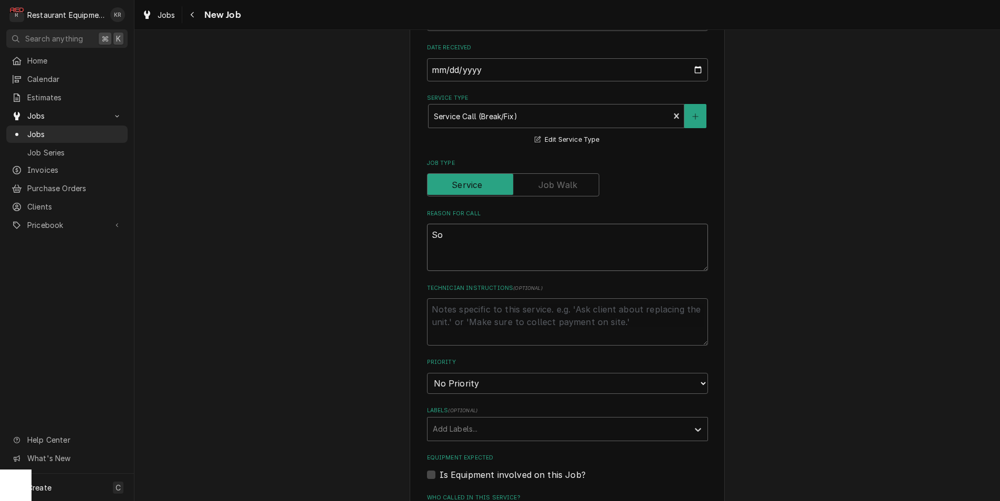
type textarea "x"
type textarea "Sof"
type textarea "x"
type textarea "Soft"
type textarea "x"
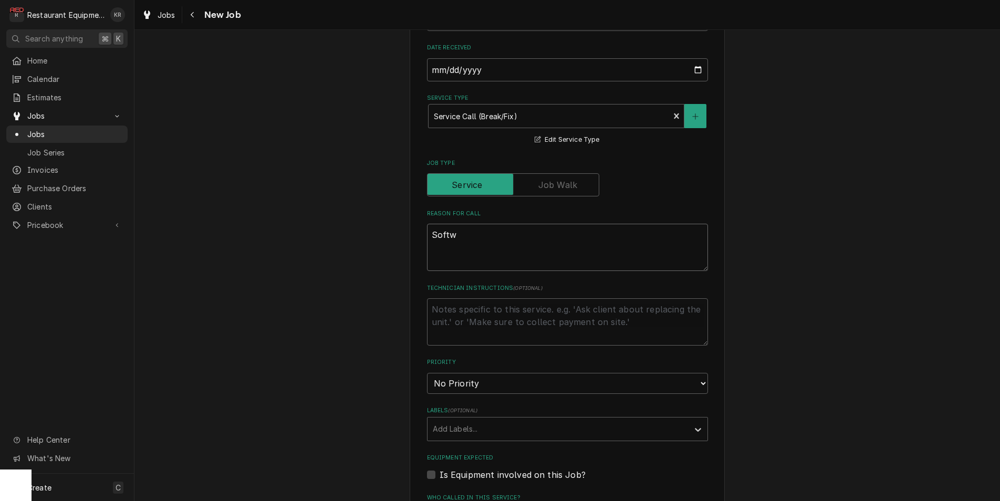
type textarea "Softwa"
type textarea "x"
type textarea "Software"
type textarea "x"
type textarea "Software"
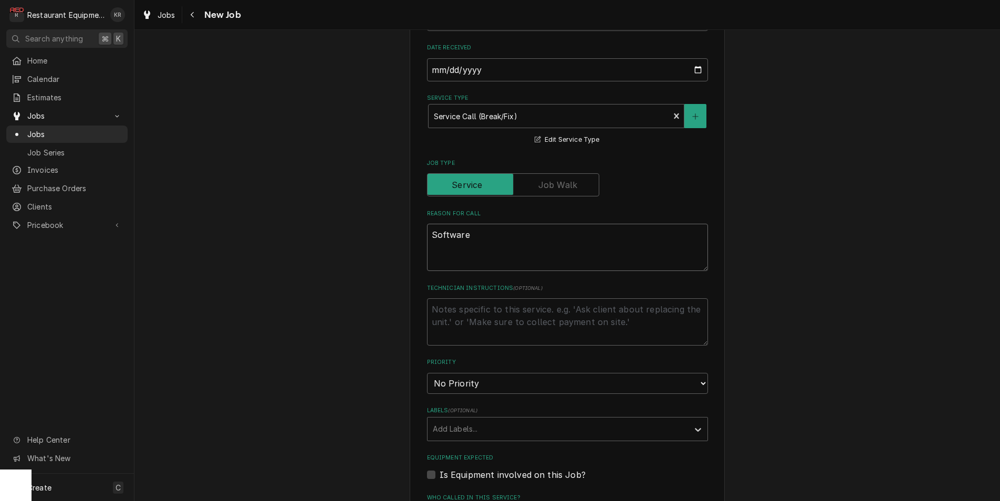
type textarea "x"
type textarea "Software"
type textarea "x"
type textarea "Softwar"
type textarea "x"
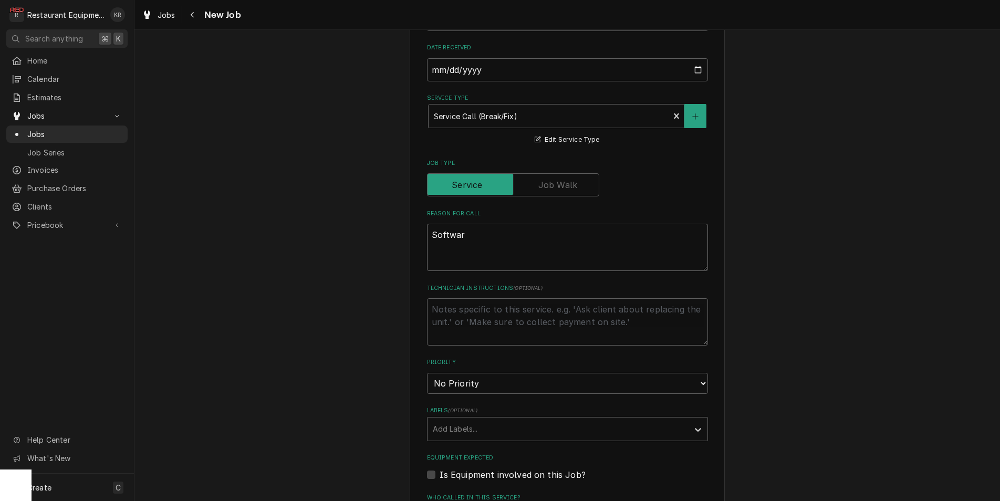
type textarea "Softwa"
type textarea "x"
type textarea "Softw"
type textarea "x"
type textarea "Soft"
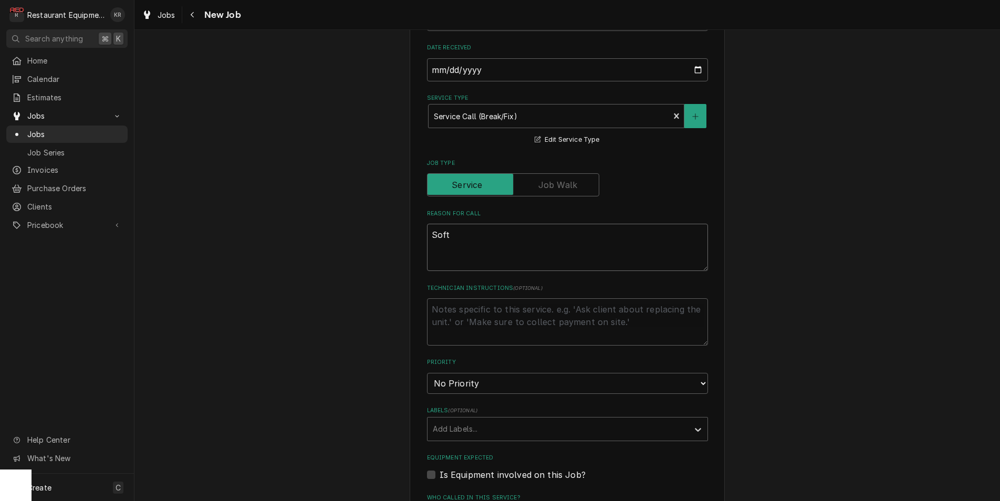
type textarea "x"
type textarea "Sof"
type textarea "x"
type textarea "So"
type textarea "x"
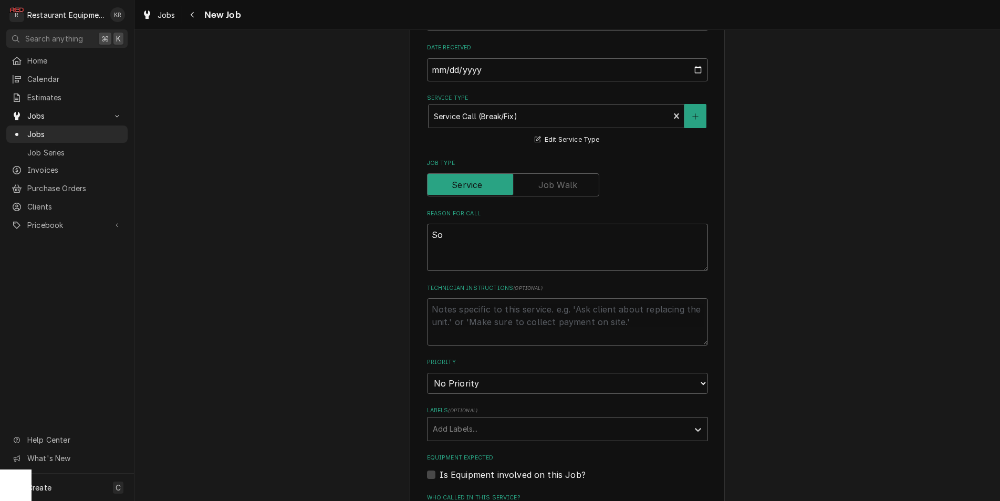
type textarea "S"
type textarea "x"
type textarea "O"
type textarea "x"
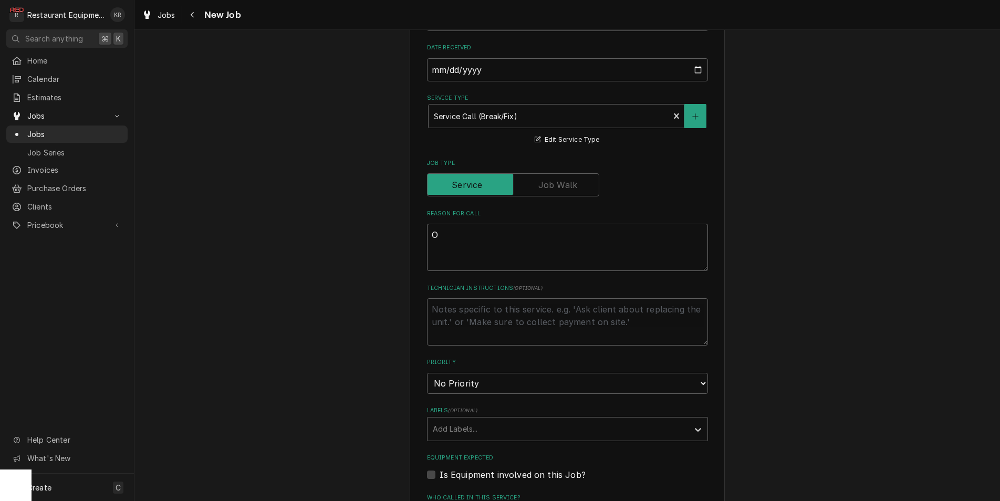
type textarea "Ov"
type textarea "x"
type textarea "Oven"
type textarea "x"
type textarea "Oven"
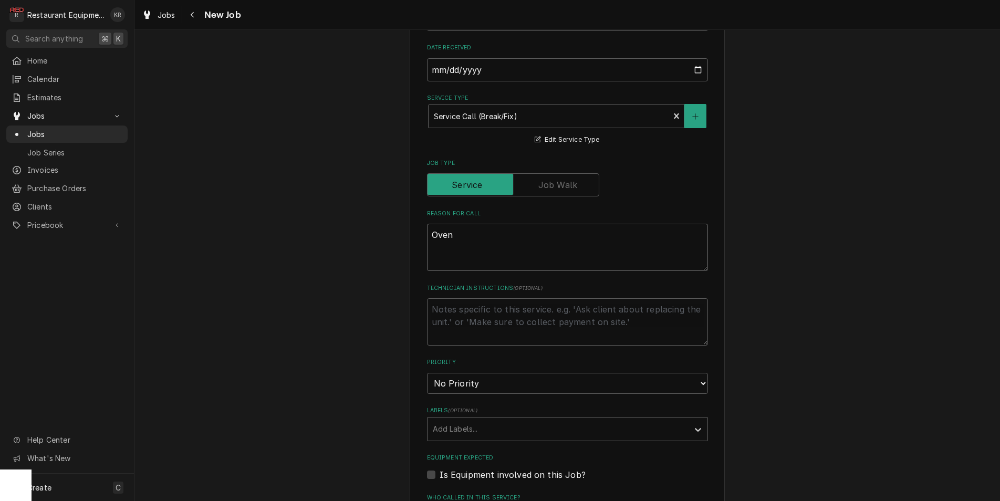
type textarea "x"
type textarea "Oven so"
type textarea "x"
type textarea "Oven sof"
type textarea "x"
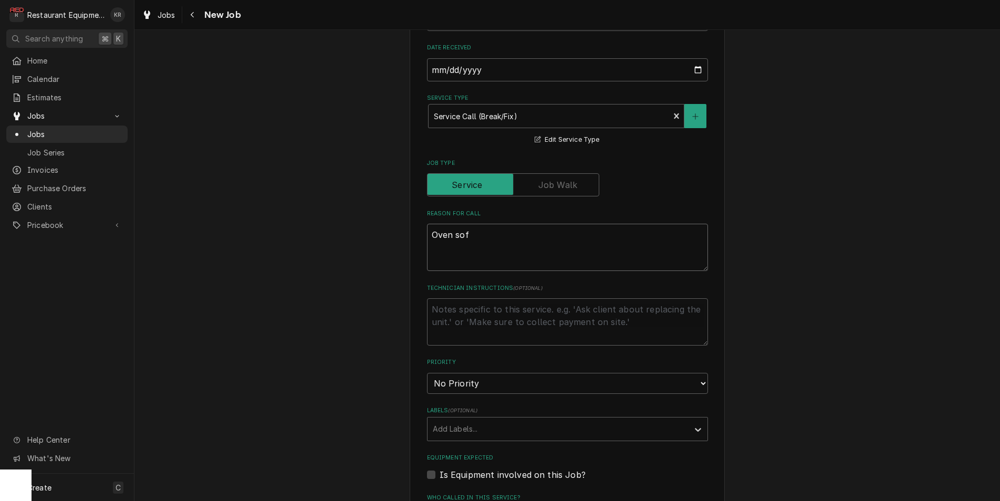
type textarea "Oven soft"
type textarea "x"
type textarea "Oven softw"
type textarea "x"
type textarea "Oven softwa"
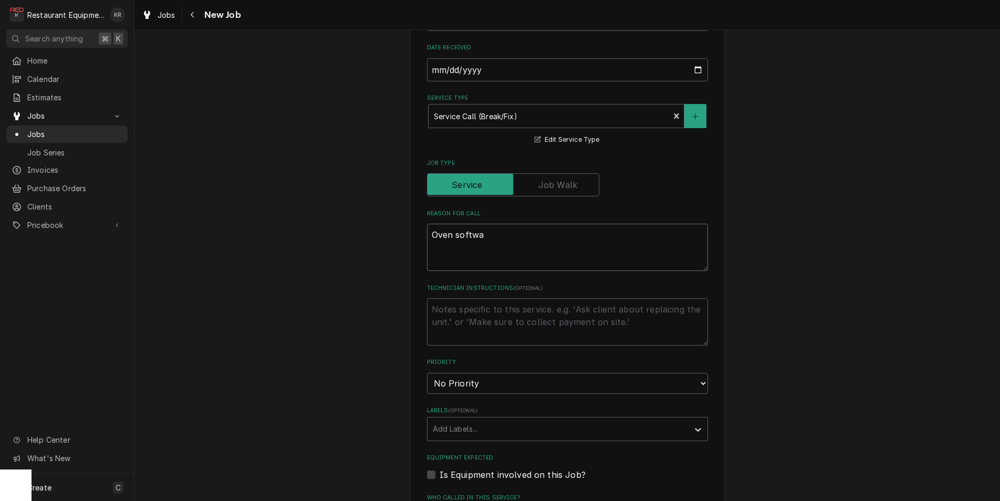
type textarea "x"
type textarea "Oven softwar"
type textarea "x"
type textarea "Oven software"
type textarea "x"
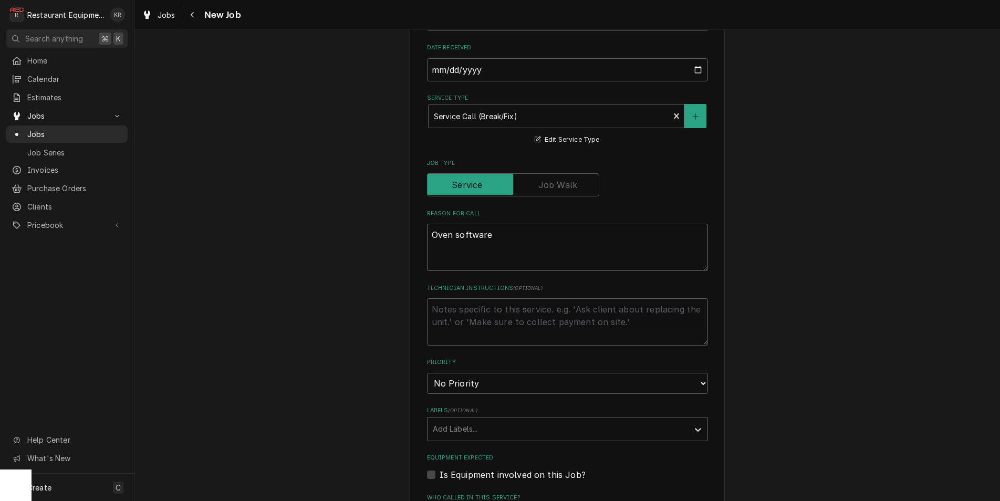
type textarea "Oven software"
type textarea "x"
type textarea "Oven software is"
type textarea "x"
type textarea "Oven software isn"
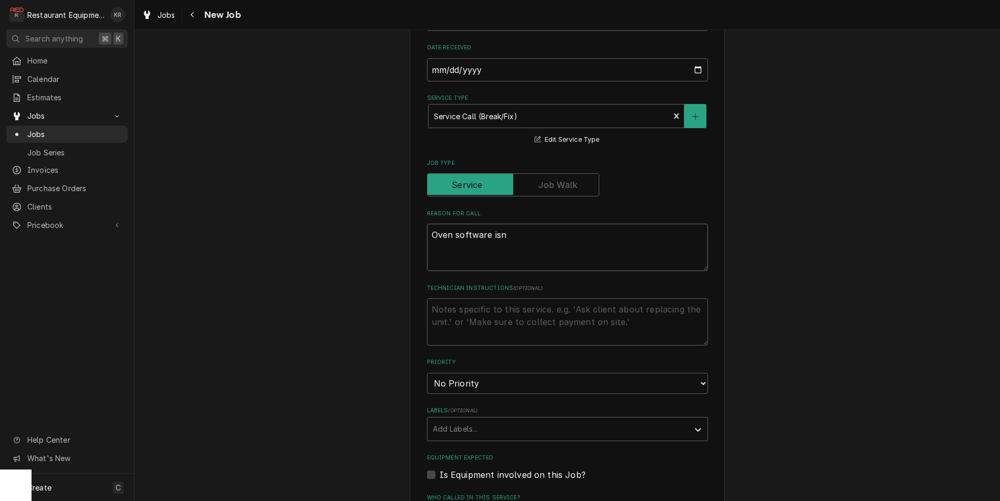
type textarea "x"
type textarea "Oven software isnt"
type textarea "x"
type textarea "Oven software isn"
type textarea "x"
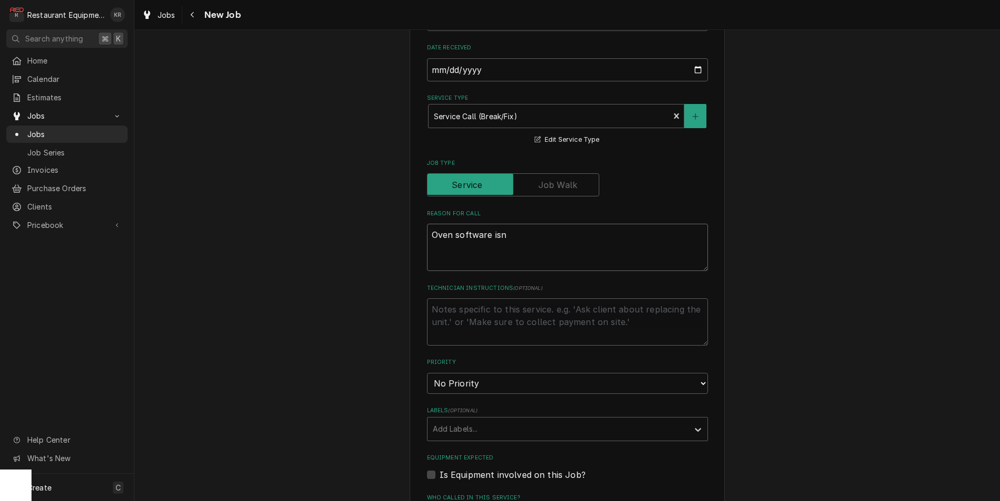
type textarea "Oven software isn'"
type textarea "x"
type textarea "Oven software isn't"
type textarea "x"
type textarea "Oven software isn't"
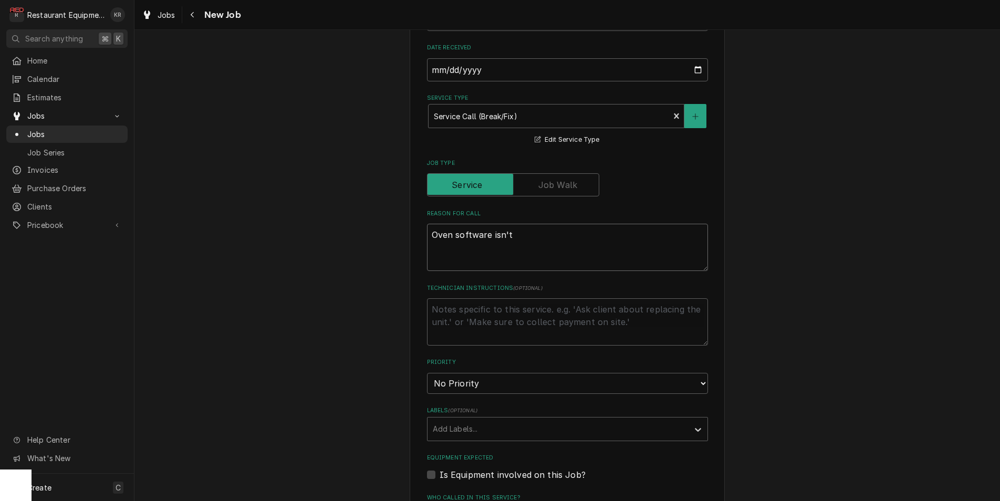
type textarea "x"
type textarea "Oven software isn't c"
type textarea "x"
type textarea "Oven software isn't co"
type textarea "x"
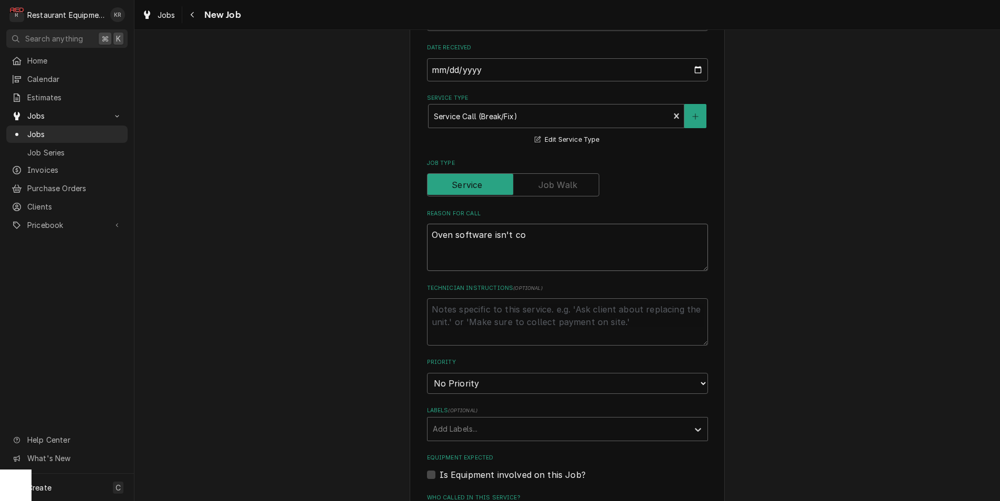
type textarea "Oven software isn't com"
type textarea "x"
type textarea "Oven software isn't comm"
type textarea "x"
type textarea "Oven software isn't commu"
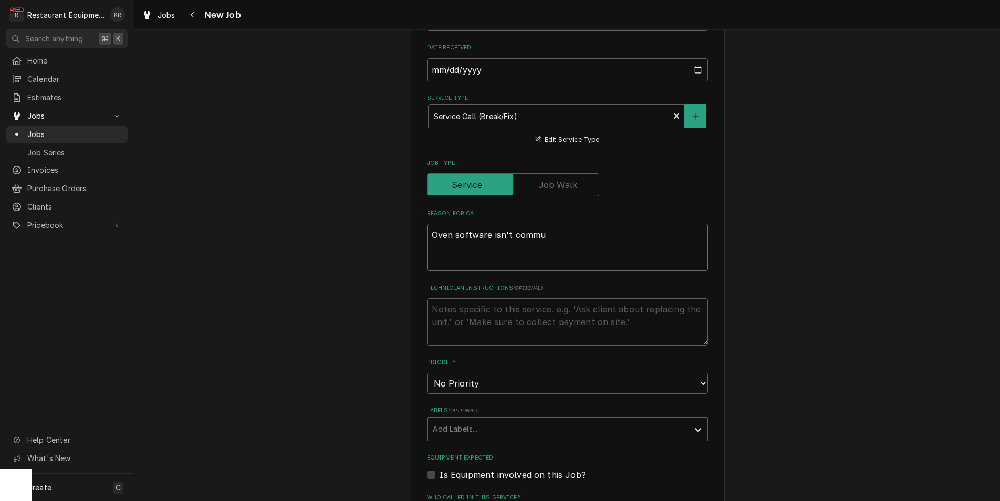
type textarea "x"
type textarea "Oven software isn't commun"
type textarea "x"
type textarea "Oven software isn't communi"
type textarea "x"
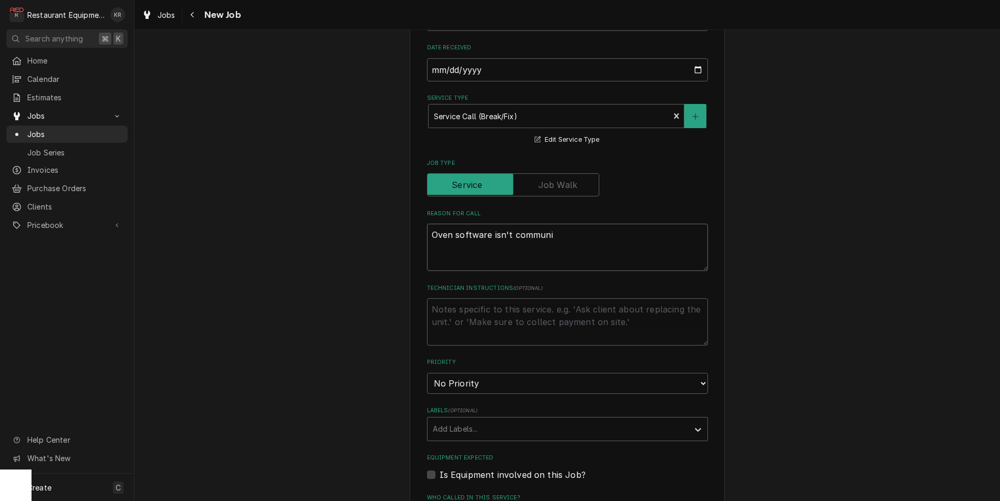
type textarea "Oven software isn't communic"
type textarea "x"
type textarea "Oven software isn't communica"
type textarea "x"
type textarea "Oven software isn't communicat"
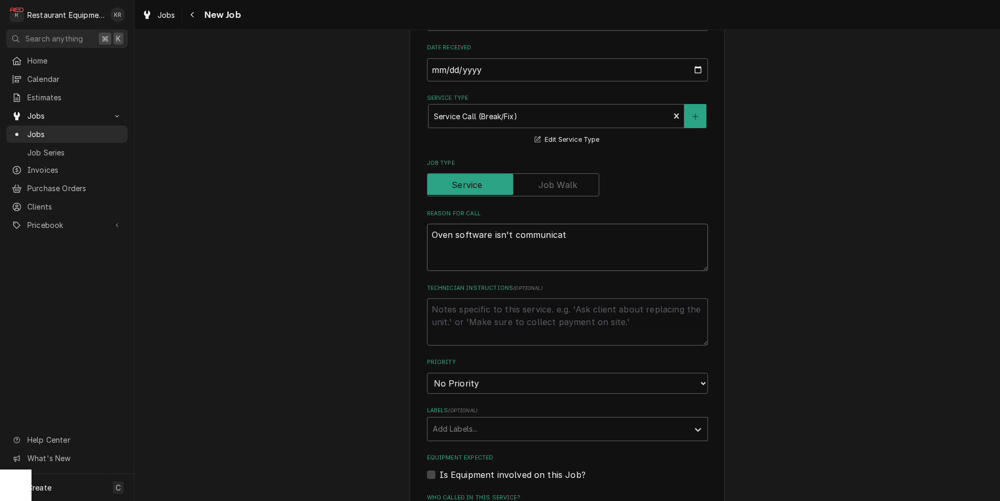
type textarea "x"
type textarea "Oven software isn't communicatin"
type textarea "x"
type textarea "Oven software isn't communicating"
type textarea "x"
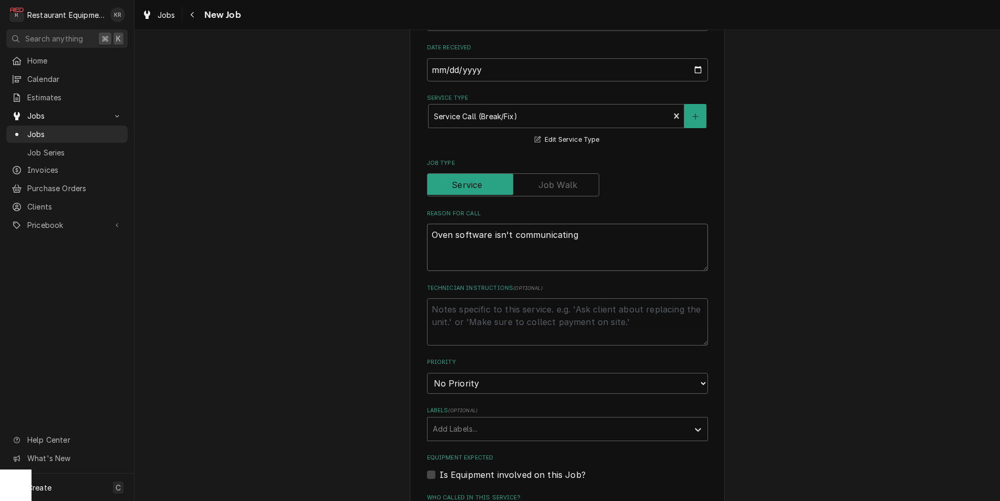
type textarea "Oven software isn't communicating"
type textarea "x"
type textarea "Oven software isn't communicating c"
type textarea "x"
type textarea "Oven software isn't communicating cor"
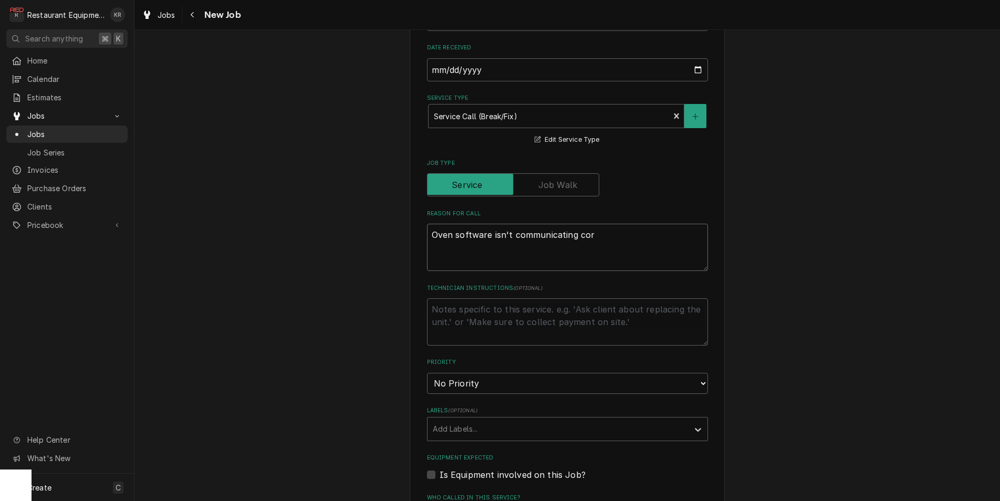
type textarea "x"
type textarea "Oven software isn't communicating corr"
type textarea "x"
type textarea "Oven software isn't communicating correctl"
type textarea "x"
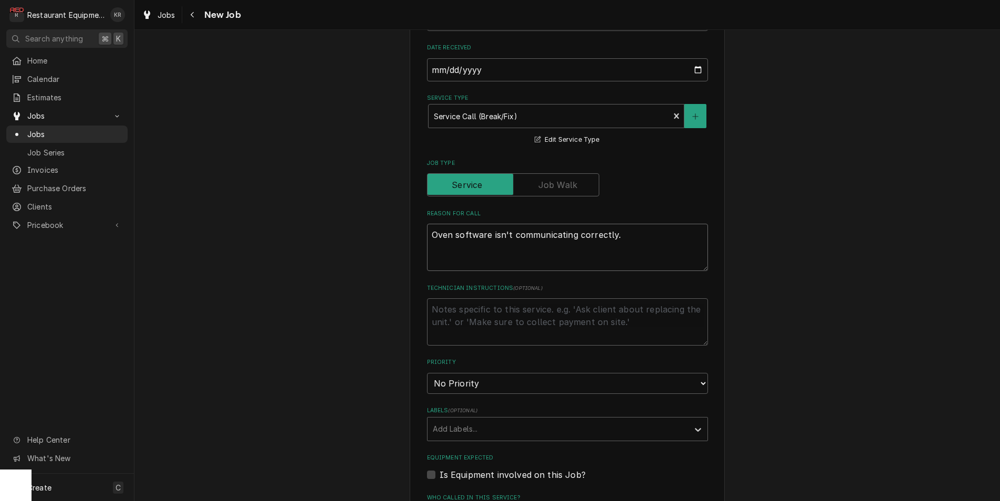
type textarea "Oven software isn't communicating correctly."
type textarea "x"
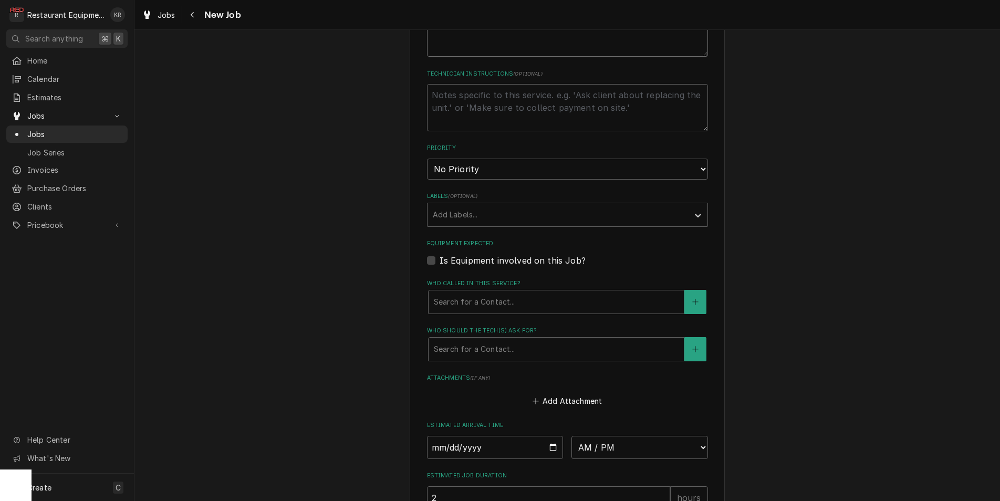
scroll to position [493, 0]
type textarea "Oven software isn't communicating correctly."
select select "2"
click option "High" at bounding box center [0, 0] width 0 height 0
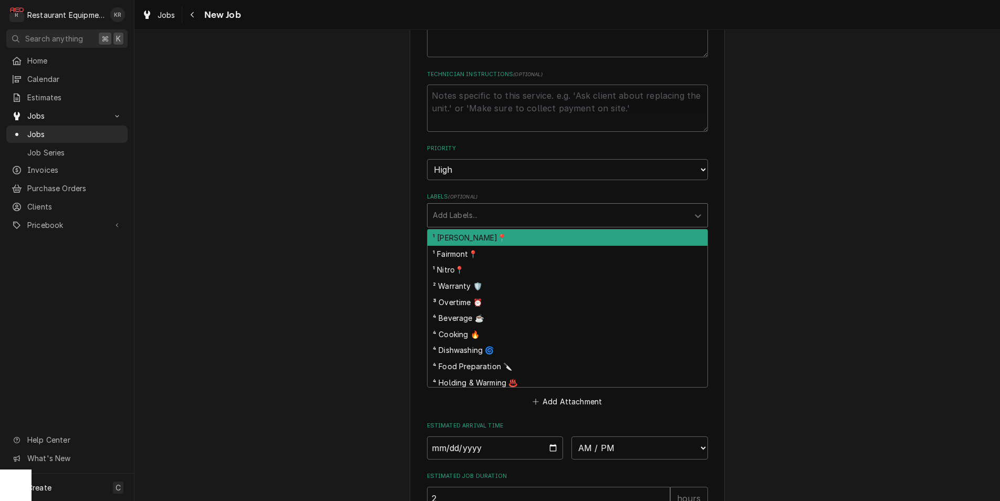
drag, startPoint x: 474, startPoint y: 216, endPoint x: 478, endPoint y: 237, distance: 21.8
click at [474, 216] on div "Labels" at bounding box center [558, 215] width 251 height 19
click at [480, 271] on div "¹ Nitro📍" at bounding box center [568, 270] width 280 height 16
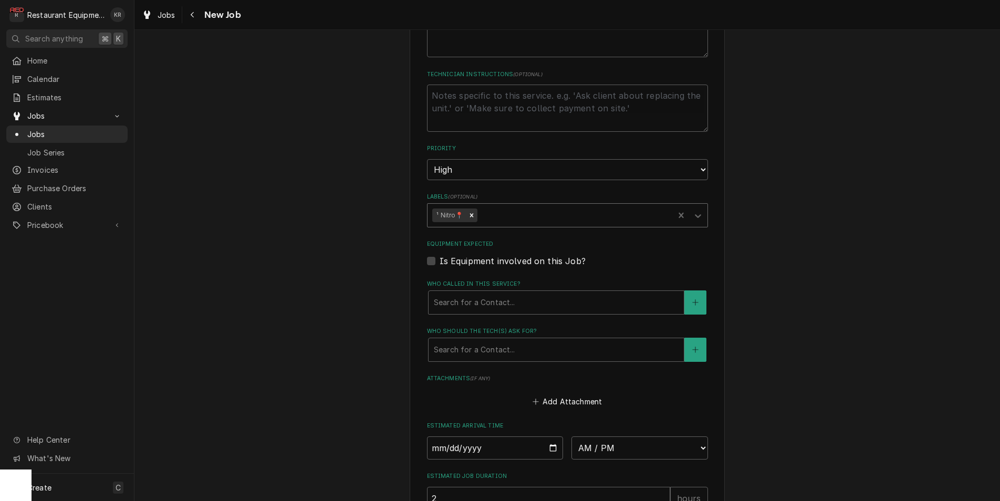
click at [462, 270] on fieldset "Job Details Job Source Direct (Phone/Email/etc.) Service Channel Corrigo Ecotra…" at bounding box center [567, 157] width 281 height 799
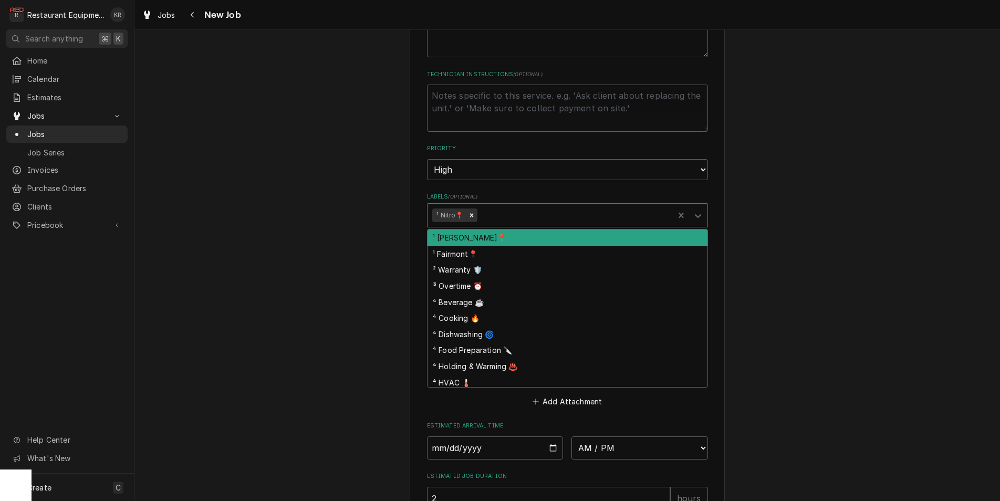
drag, startPoint x: 523, startPoint y: 215, endPoint x: 510, endPoint y: 205, distance: 16.8
click at [522, 215] on div "Labels" at bounding box center [574, 215] width 190 height 19
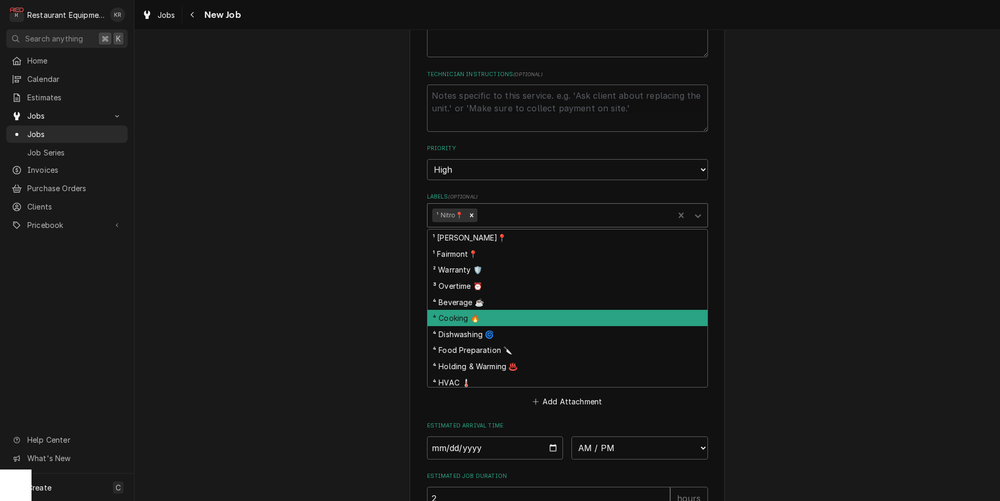
drag, startPoint x: 490, startPoint y: 317, endPoint x: 485, endPoint y: 306, distance: 11.3
click at [490, 316] on div "⁴ Cooking 🔥" at bounding box center [568, 318] width 280 height 16
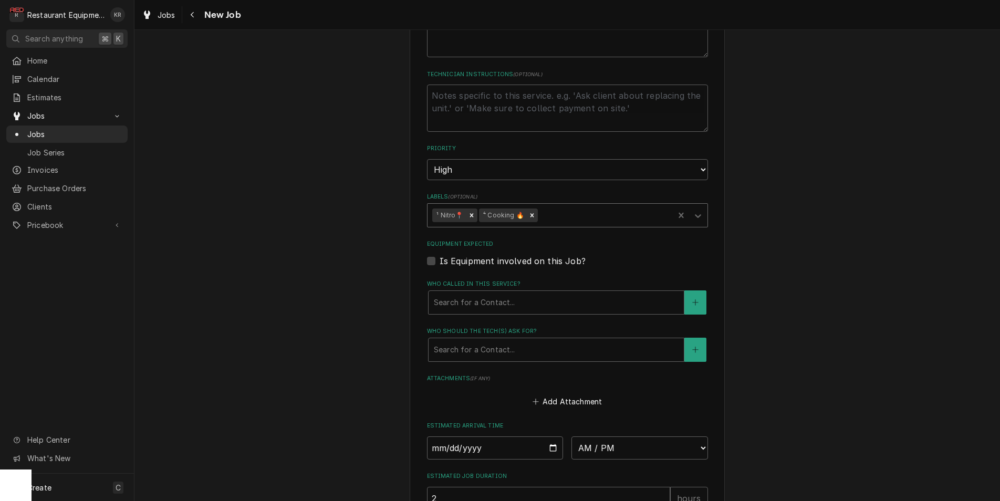
scroll to position [638, 0]
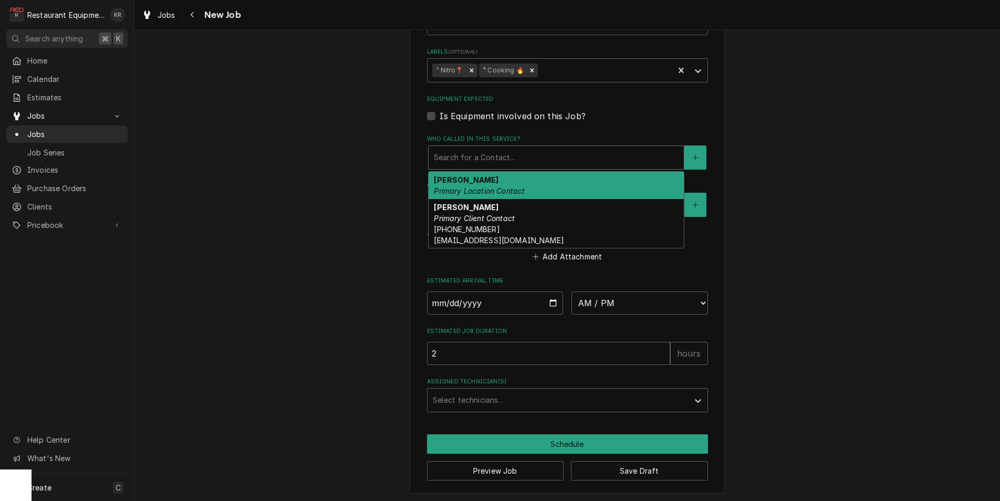
click at [471, 153] on div "Who called in this service?" at bounding box center [556, 157] width 245 height 19
click at [467, 188] on em "Primary Location Contact" at bounding box center [479, 191] width 91 height 9
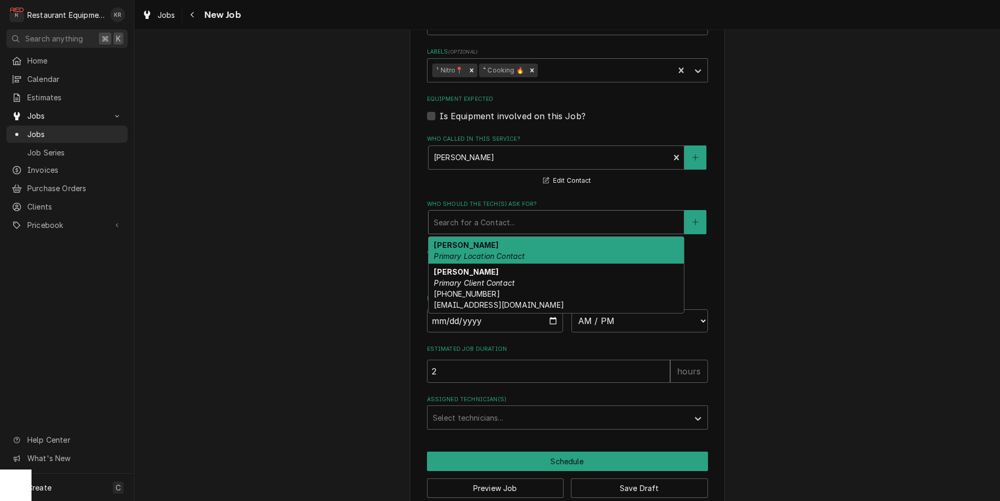
click at [482, 222] on div "Who should the tech(s) ask for?" at bounding box center [556, 222] width 245 height 19
click at [482, 255] on em "Primary Location Contact" at bounding box center [479, 256] width 91 height 9
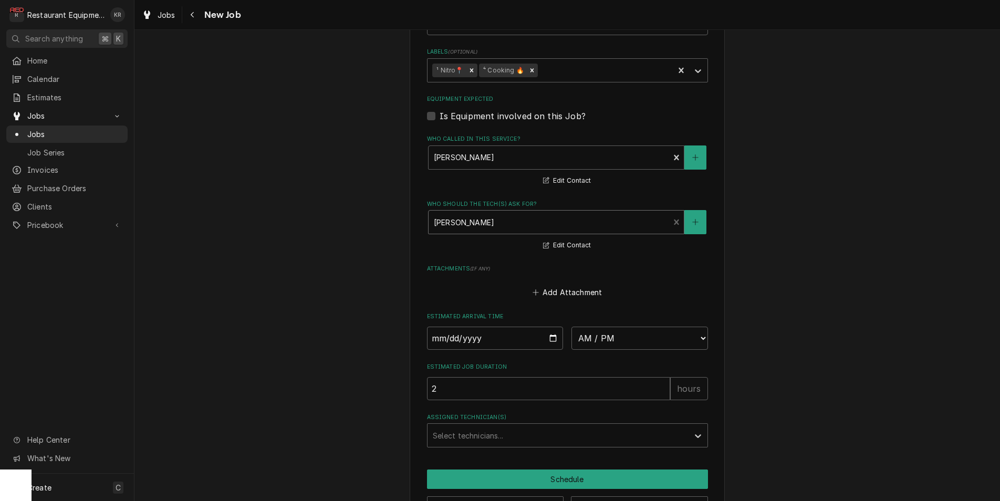
scroll to position [673, 0]
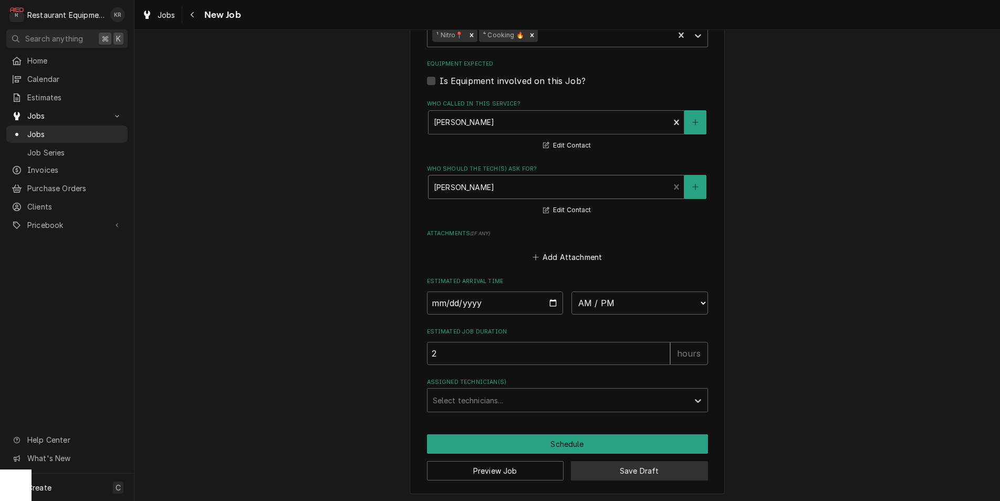
click at [609, 468] on button "Save Draft" at bounding box center [639, 470] width 137 height 19
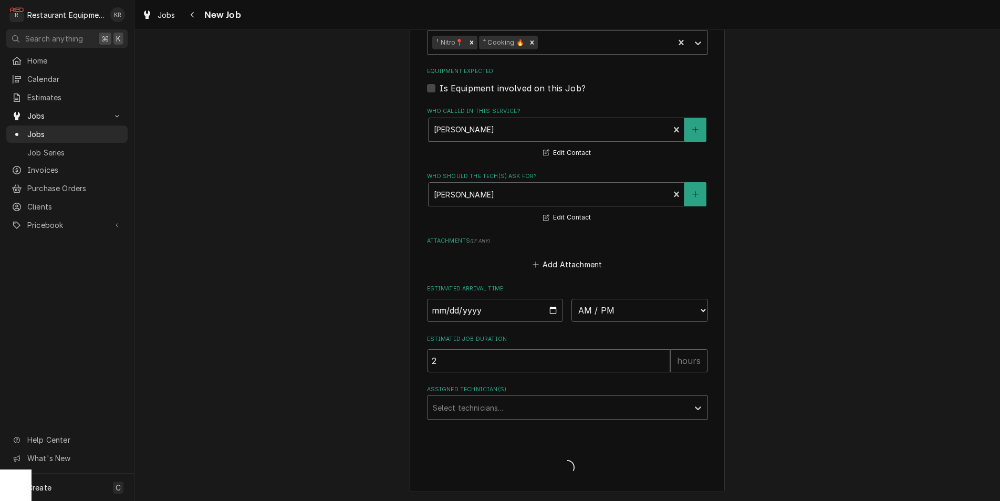
scroll to position [664, 0]
type textarea "x"
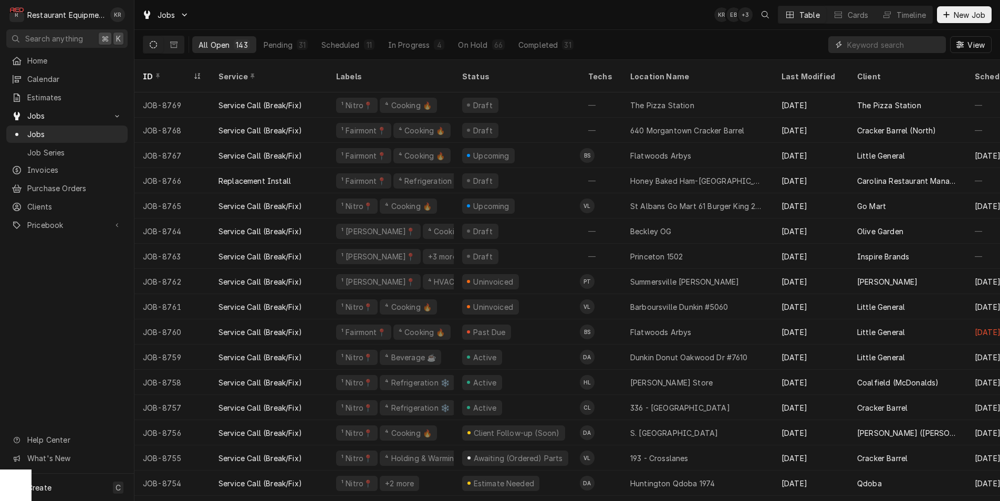
click at [867, 47] on input "Dynamic Content Wrapper" at bounding box center [894, 44] width 94 height 17
click at [865, 44] on input "Dynamic Content Wrapper" at bounding box center [894, 44] width 94 height 17
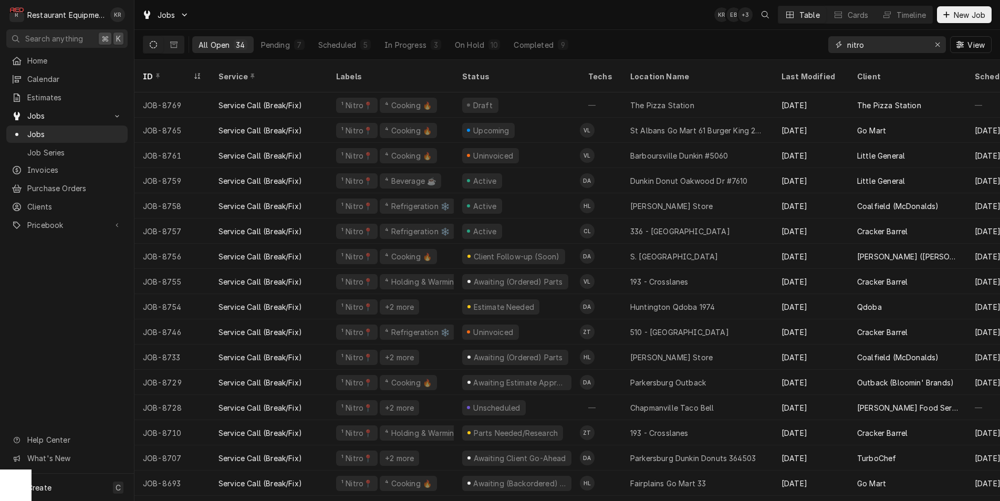
type input "nitro"
drag, startPoint x: 936, startPoint y: 47, endPoint x: 904, endPoint y: 44, distance: 32.2
click at [936, 47] on icon "Erase input" at bounding box center [938, 44] width 6 height 7
click at [896, 44] on input "Dynamic Content Wrapper" at bounding box center [896, 44] width 99 height 17
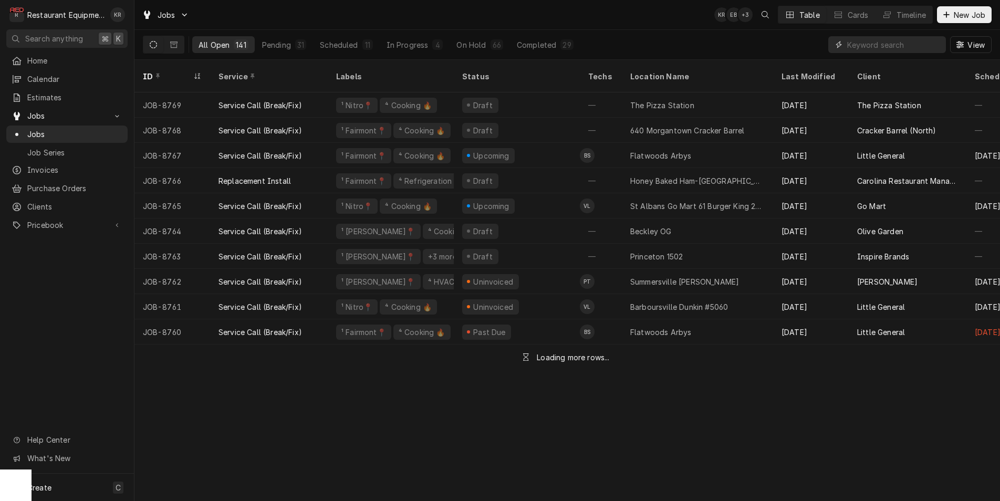
type input "m"
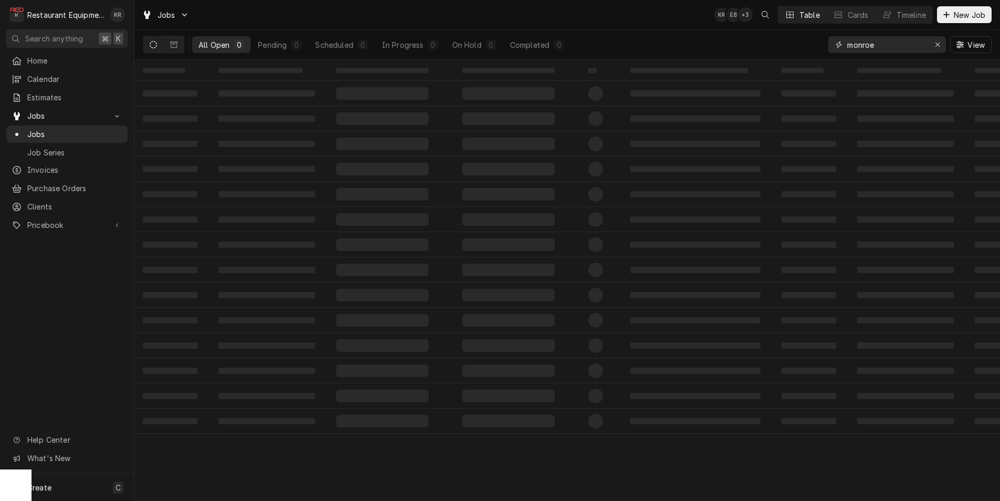
type input "monroe"
click at [940, 45] on div "Erase input" at bounding box center [938, 44] width 11 height 11
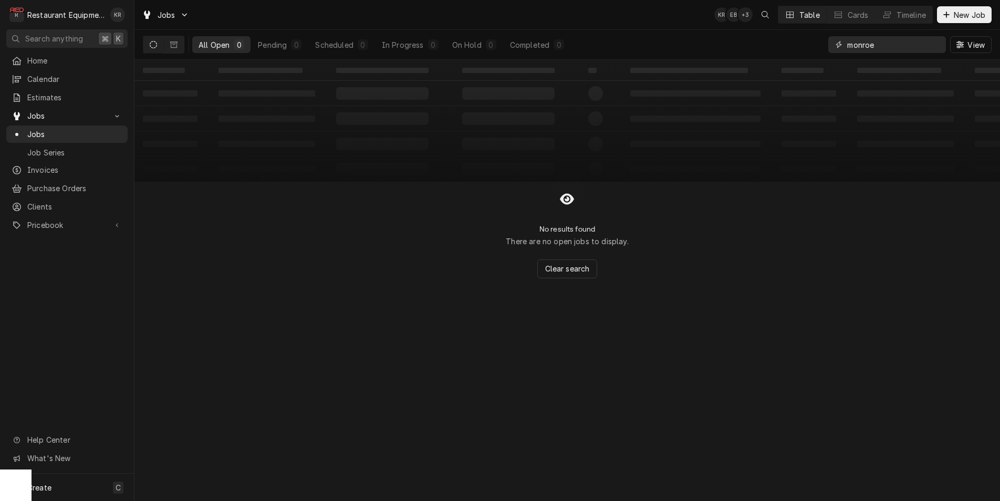
click at [937, 45] on input "monroe" at bounding box center [896, 44] width 99 height 17
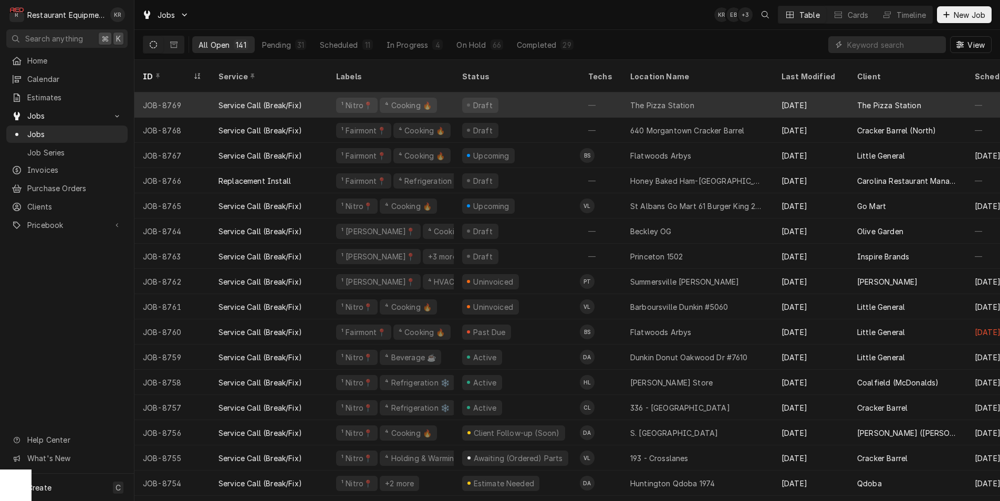
click at [645, 100] on div "The Pizza Station" at bounding box center [662, 105] width 64 height 11
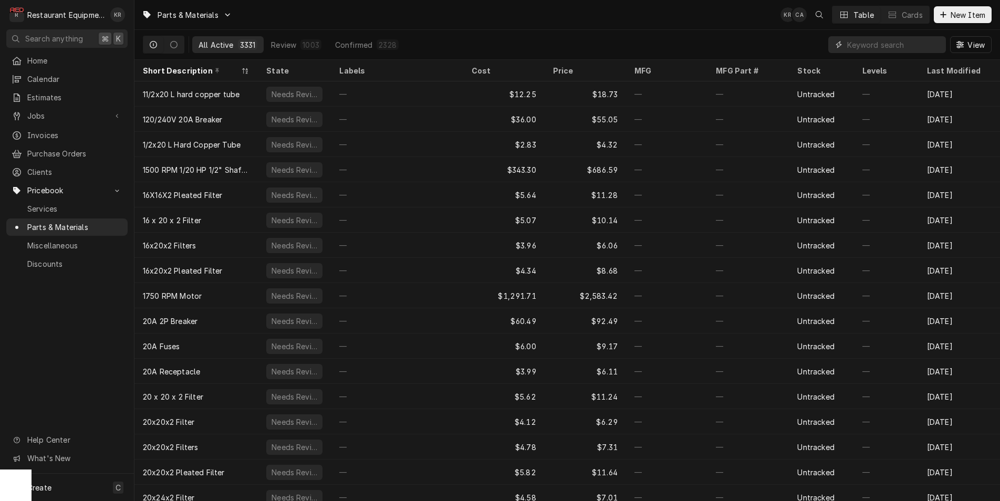
click at [858, 46] on input "Dynamic Content Wrapper" at bounding box center [894, 44] width 94 height 17
type input "0"
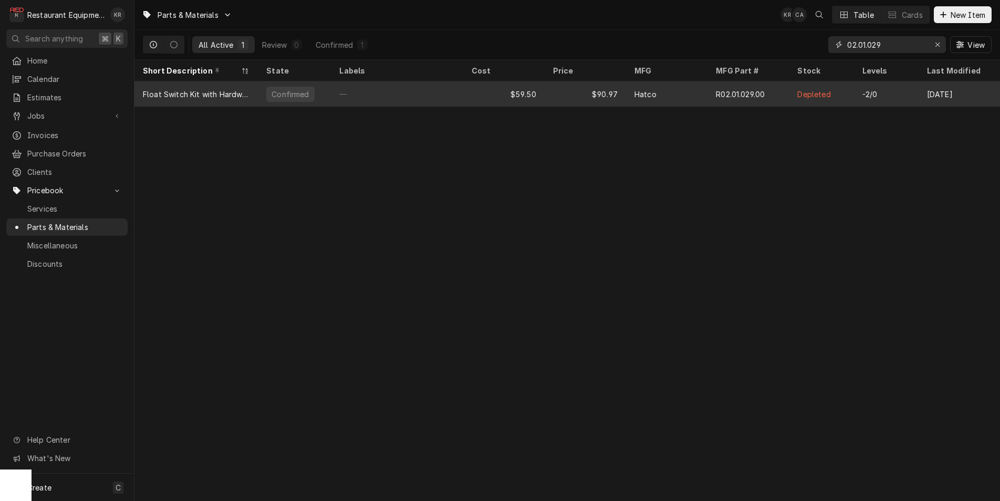
type input "02.01.029"
click at [393, 91] on div "—" at bounding box center [397, 93] width 132 height 25
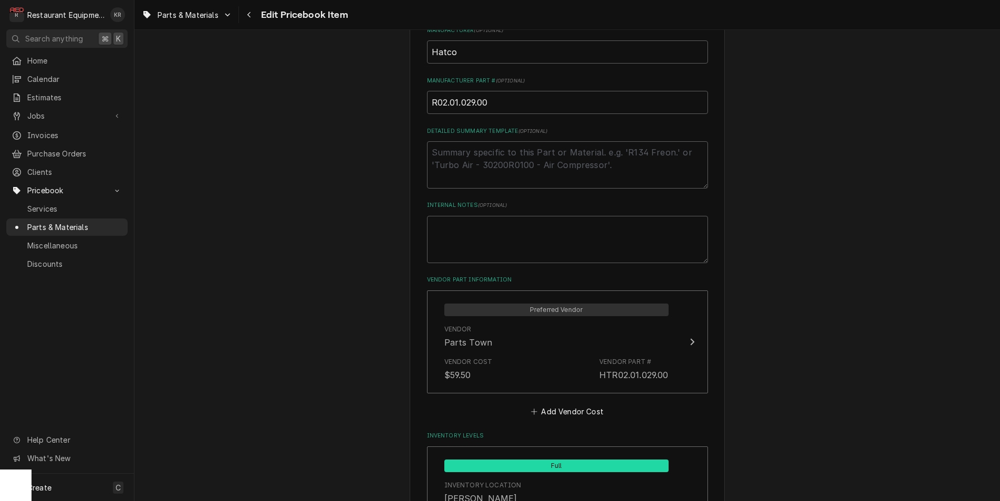
scroll to position [494, 0]
type textarea "x"
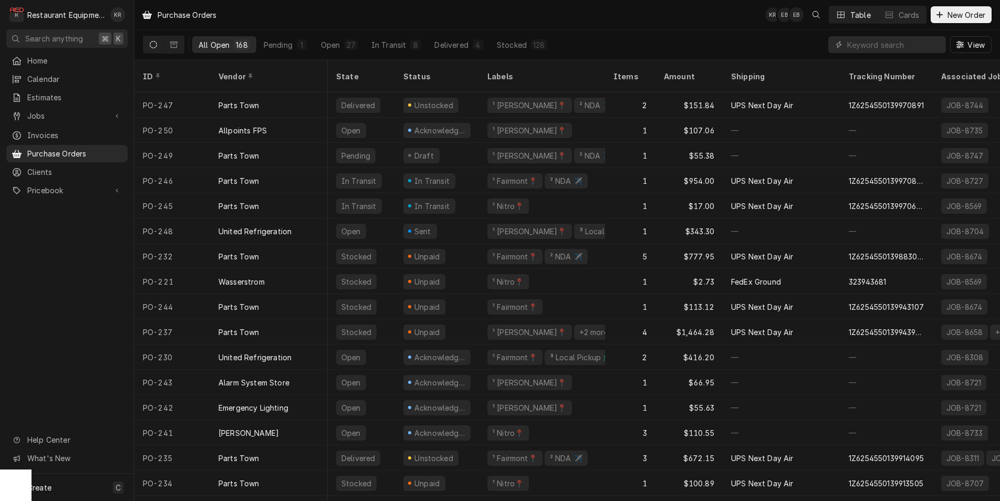
scroll to position [0, 1]
click at [957, 13] on span "New Order" at bounding box center [967, 14] width 42 height 11
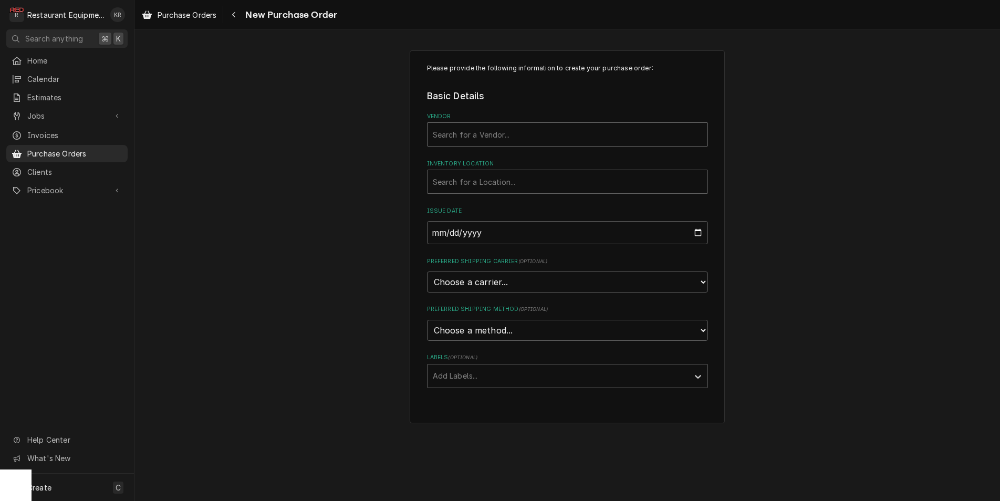
click at [464, 144] on div "Search for a Vendor..." at bounding box center [568, 134] width 280 height 23
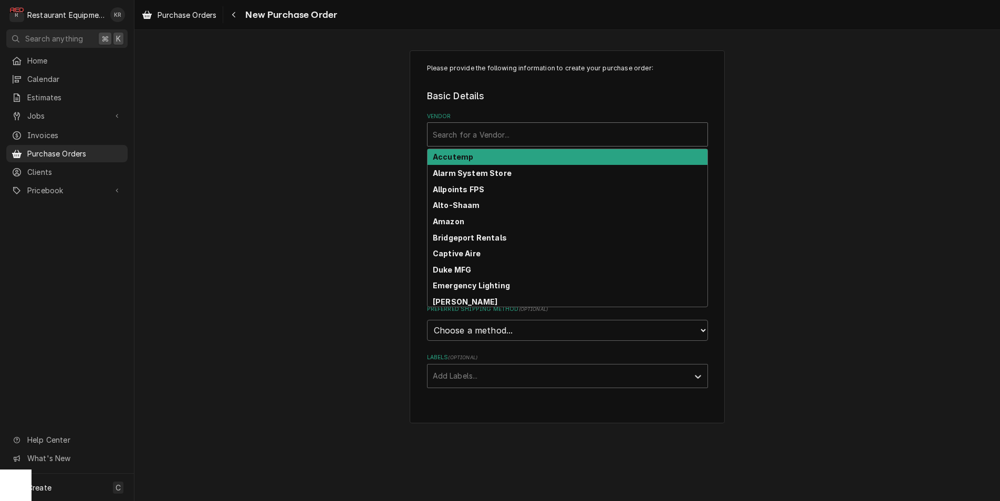
click at [461, 136] on div "Vendor" at bounding box center [568, 134] width 270 height 19
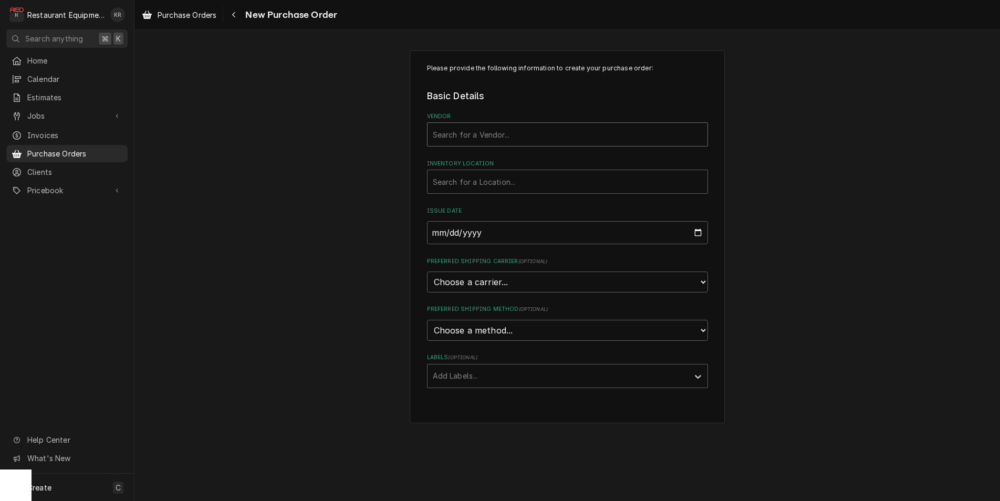
click at [461, 136] on div "Vendor" at bounding box center [568, 134] width 270 height 19
type input "part"
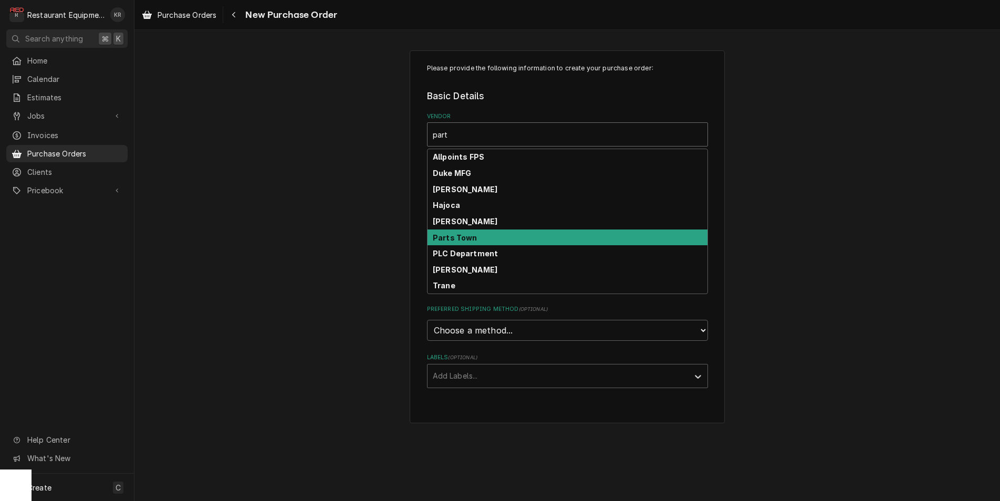
click at [471, 237] on strong "Parts Town" at bounding box center [455, 237] width 45 height 9
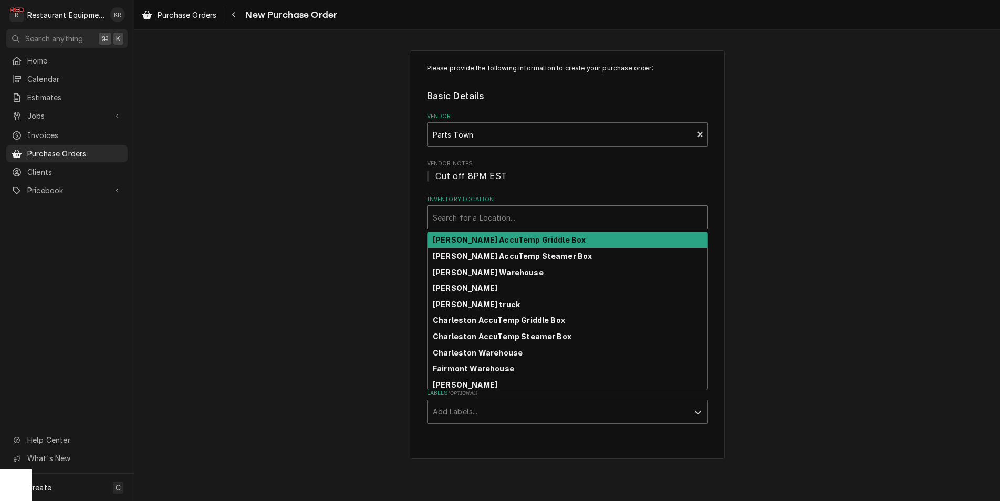
click at [473, 221] on div "Inventory Location" at bounding box center [568, 217] width 270 height 19
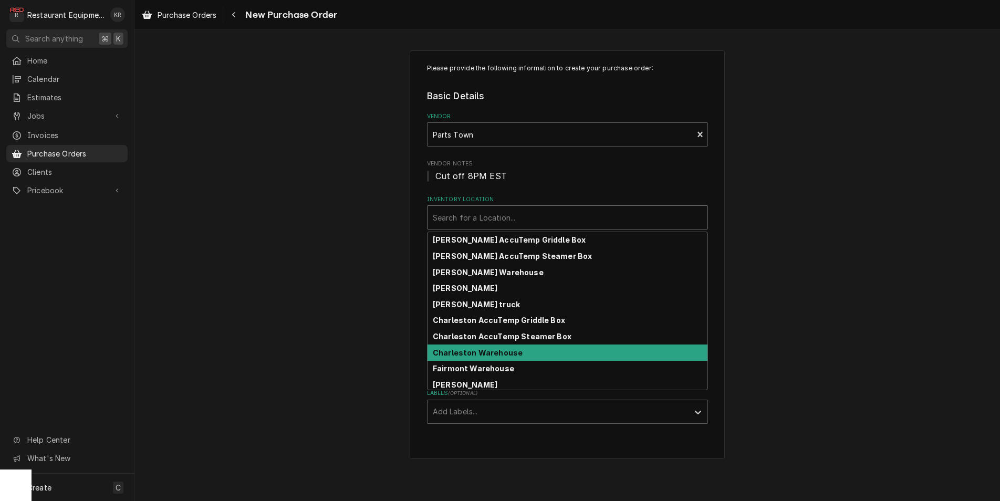
click at [485, 357] on strong "Charleston Warehouse" at bounding box center [478, 352] width 90 height 9
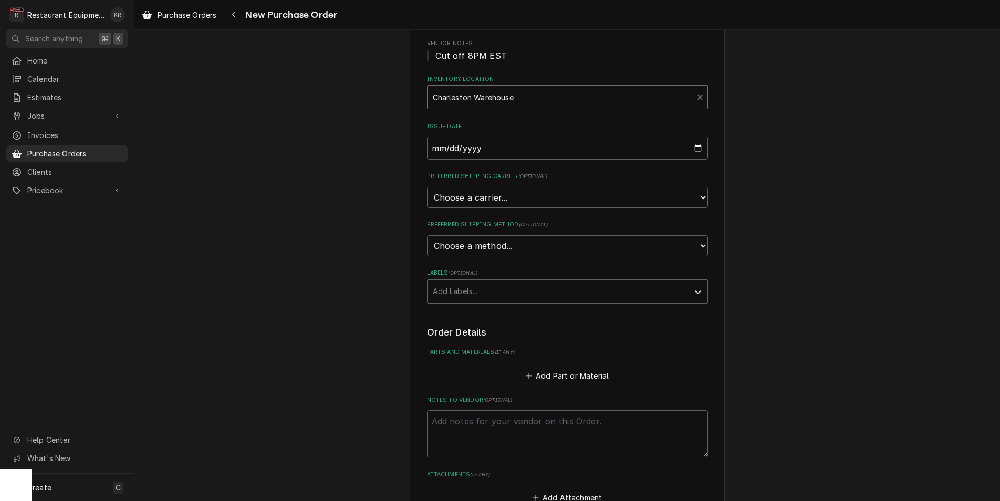
scroll to position [122, 0]
select select "4"
click option "UPS" at bounding box center [0, 0] width 0 height 0
type textarea "x"
select select "3"
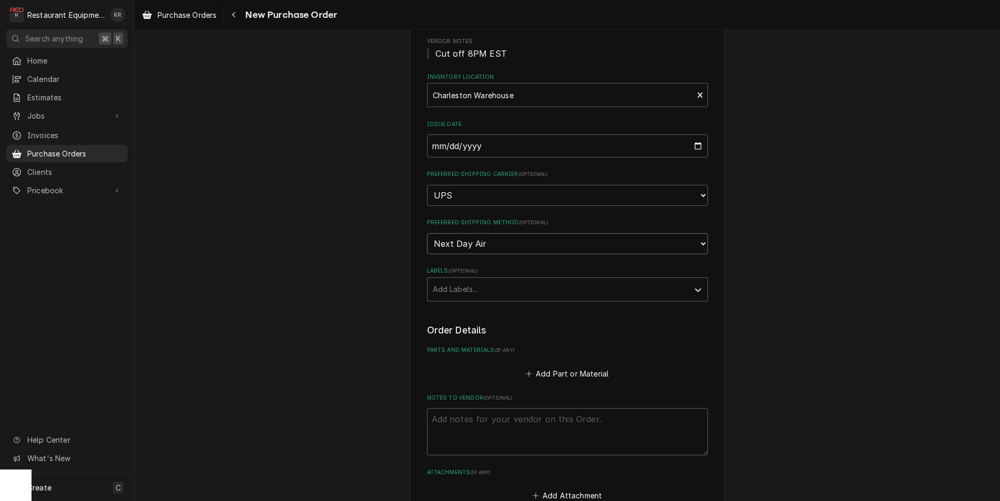
click option "Next Day Air" at bounding box center [0, 0] width 0 height 0
click at [482, 288] on div "Labels" at bounding box center [558, 289] width 251 height 19
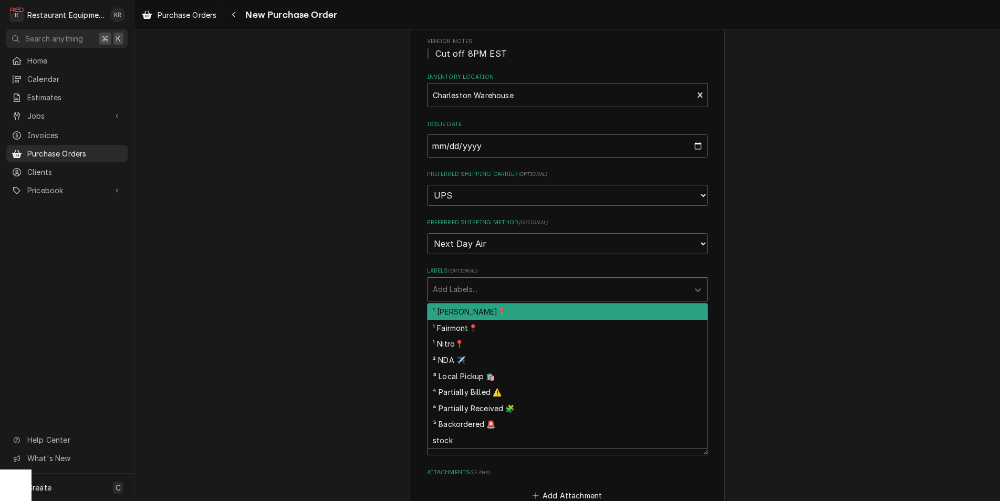
scroll to position [121, 0]
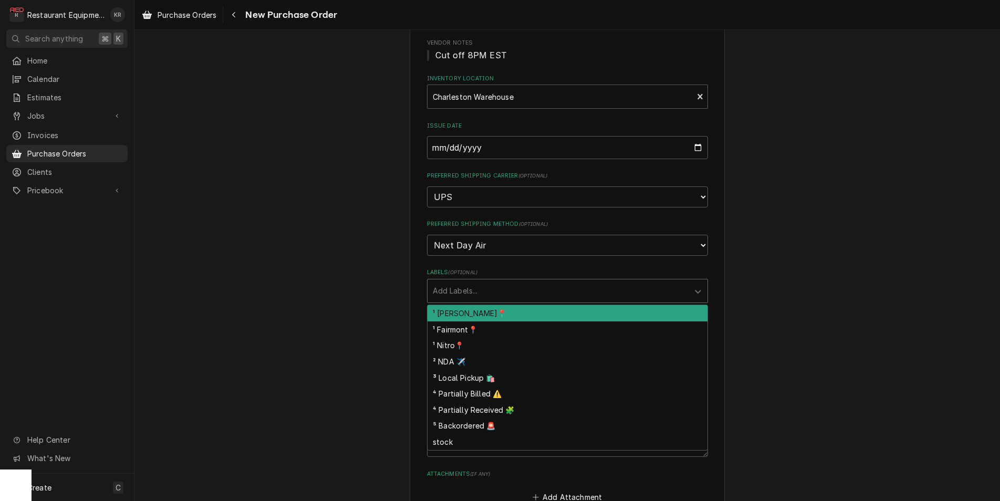
click at [468, 295] on div "Labels" at bounding box center [558, 291] width 251 height 19
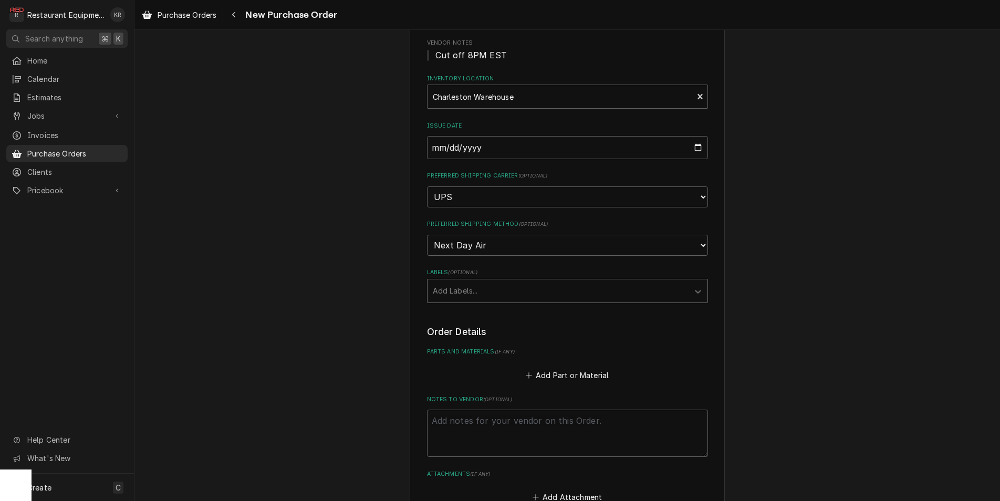
click at [465, 289] on div "Labels" at bounding box center [558, 291] width 251 height 19
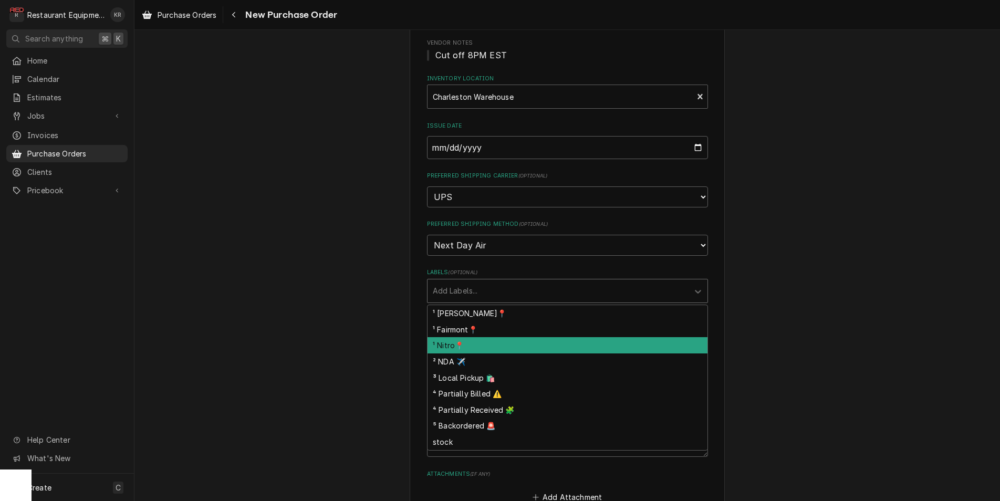
click at [470, 345] on div "¹ Nitro📍" at bounding box center [568, 345] width 280 height 16
type textarea "x"
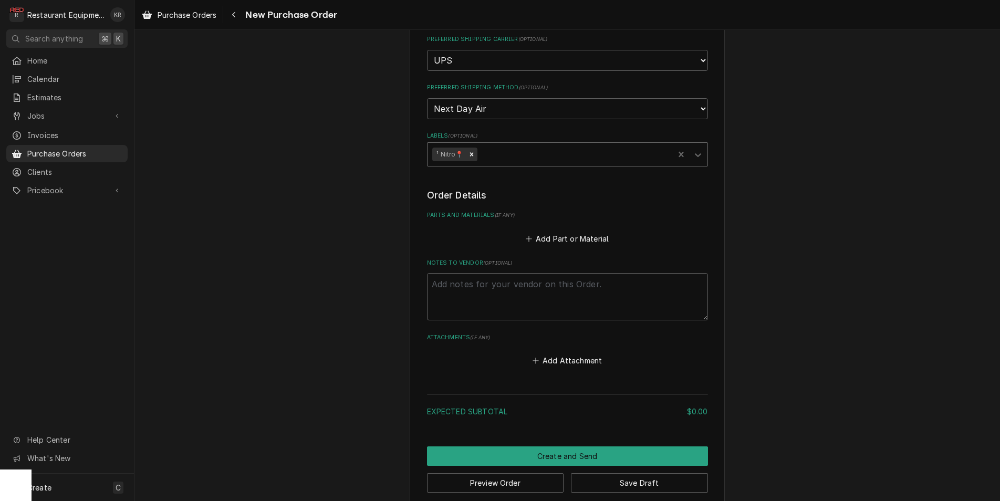
scroll to position [270, 0]
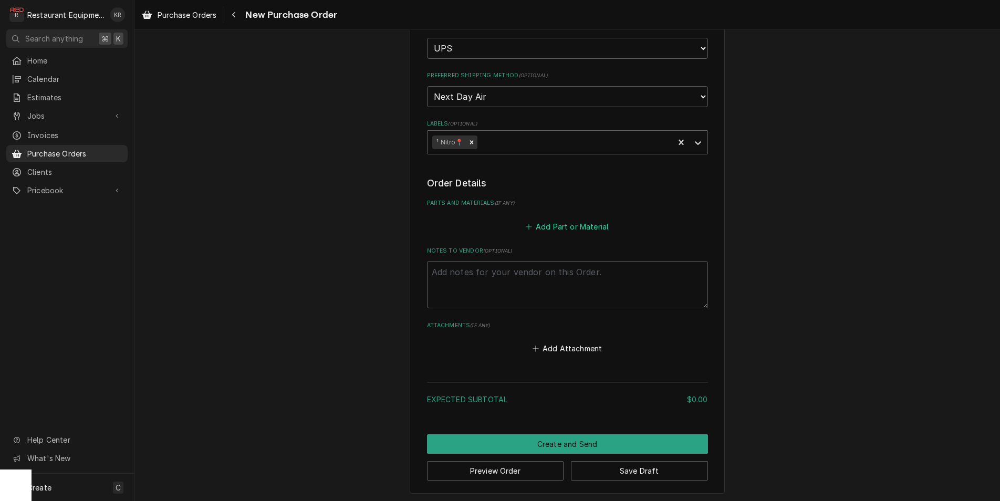
click at [564, 221] on button "Add Part or Material" at bounding box center [567, 226] width 87 height 15
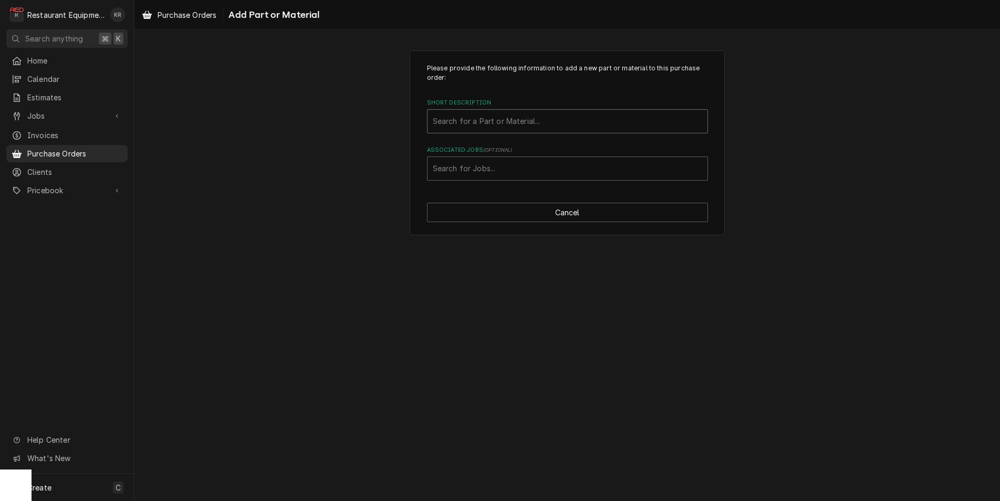
click at [501, 121] on div "Short Description" at bounding box center [568, 121] width 270 height 19
type input "02.01.029"
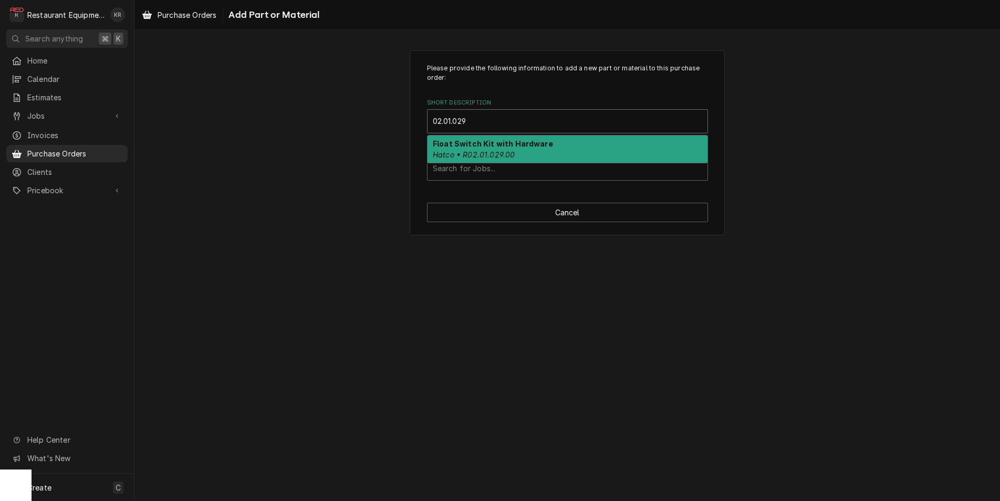
click at [490, 150] on em "Hatco • R02.01.029.00" at bounding box center [474, 154] width 82 height 9
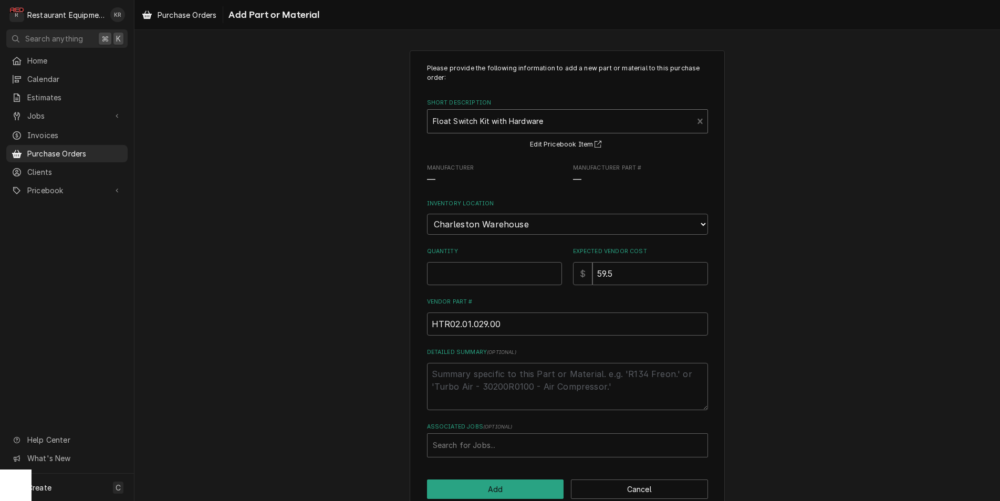
type textarea "x"
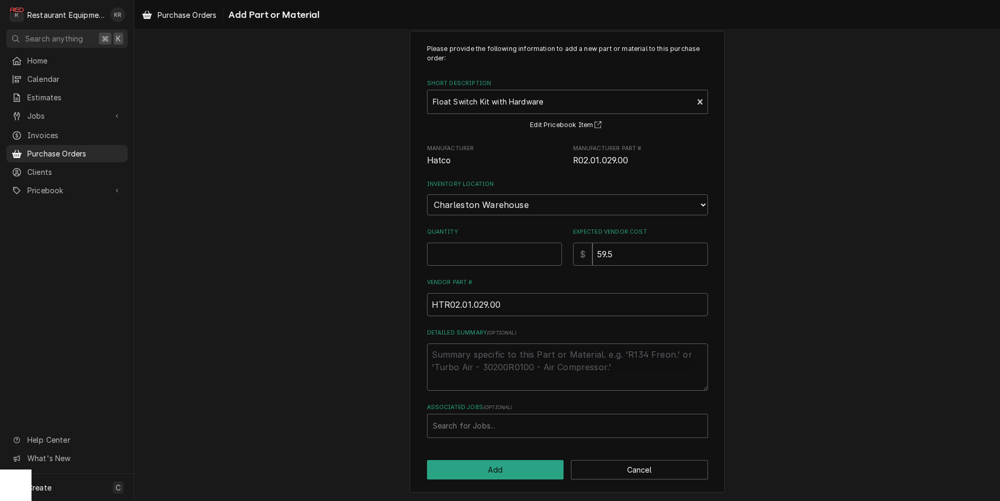
click at [456, 256] on input "Quantity" at bounding box center [494, 254] width 135 height 23
type textarea "x"
type input "1"
click at [477, 432] on div "Associated Jobs" at bounding box center [568, 427] width 270 height 19
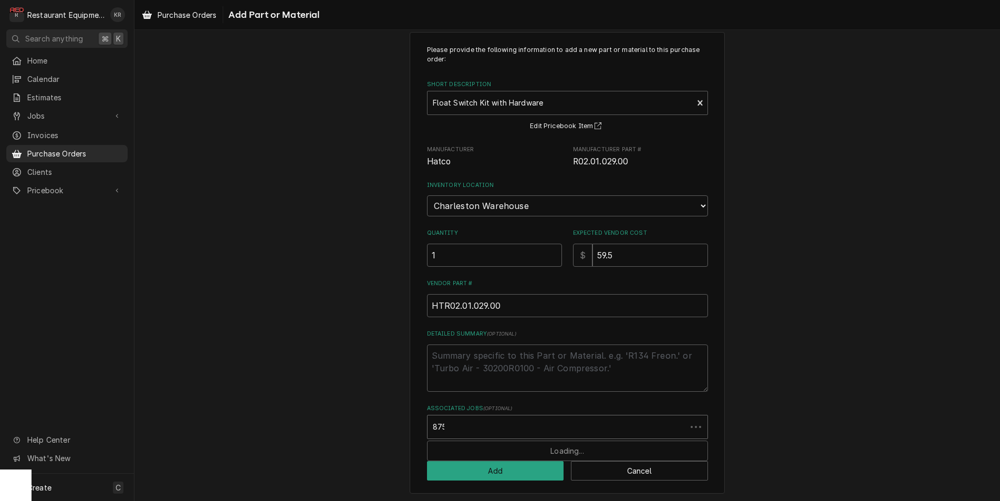
type input "8755"
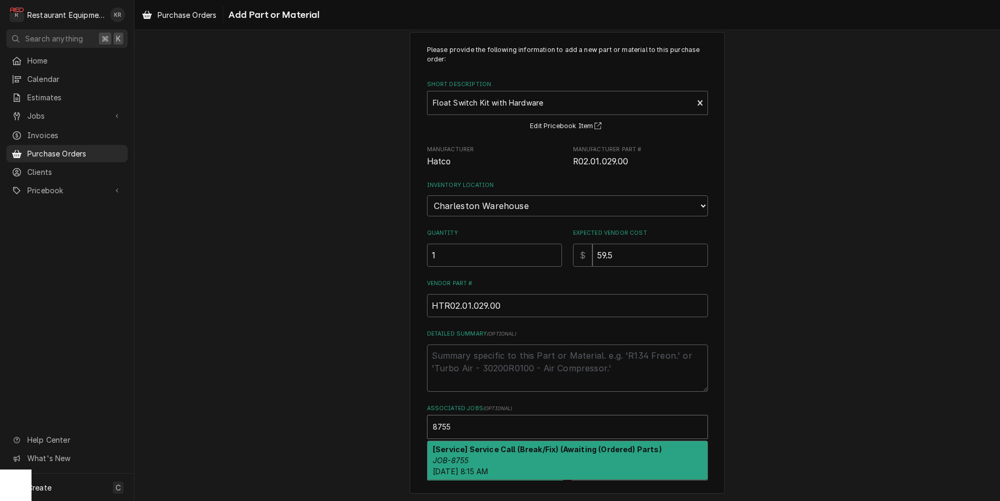
click at [482, 450] on strong "[Service] Service Call (Break/Fix) (Awaiting (Ordered) Parts)" at bounding box center [547, 449] width 229 height 9
type textarea "x"
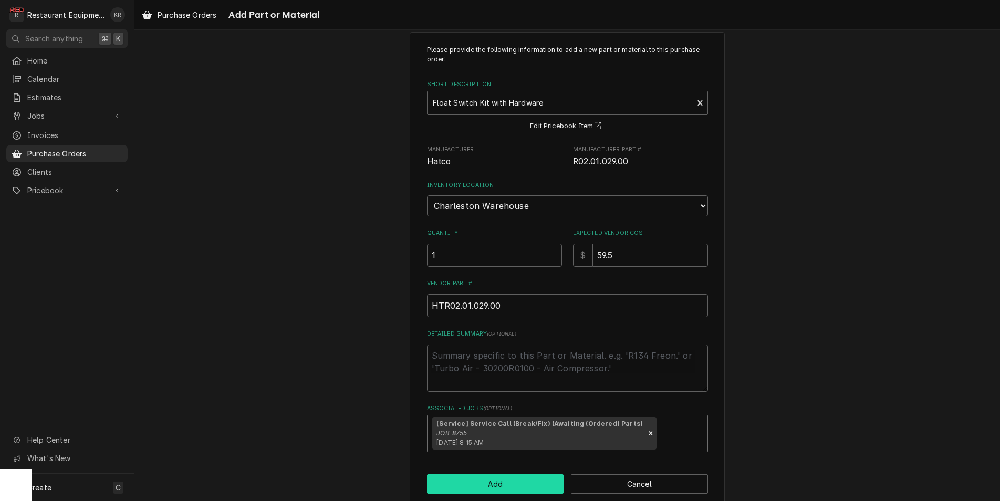
click at [474, 484] on button "Add" at bounding box center [495, 483] width 137 height 19
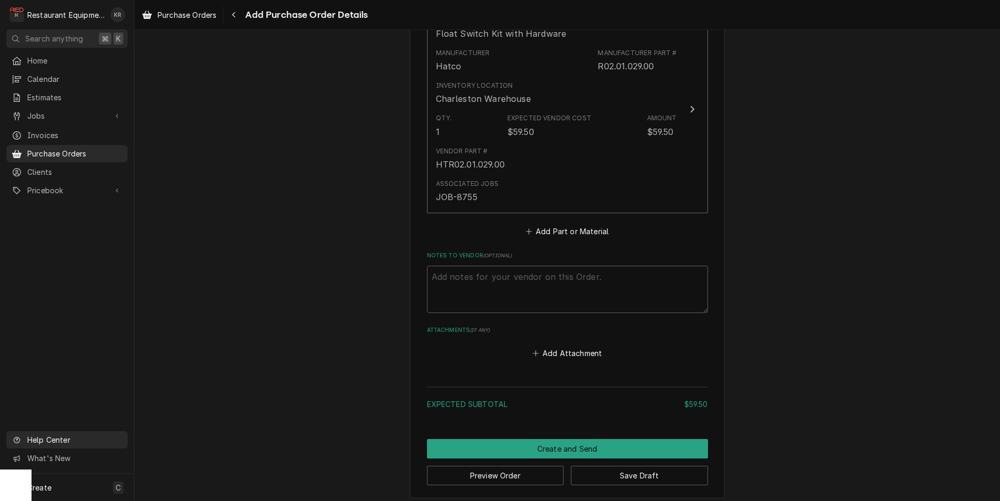
scroll to position [482, 0]
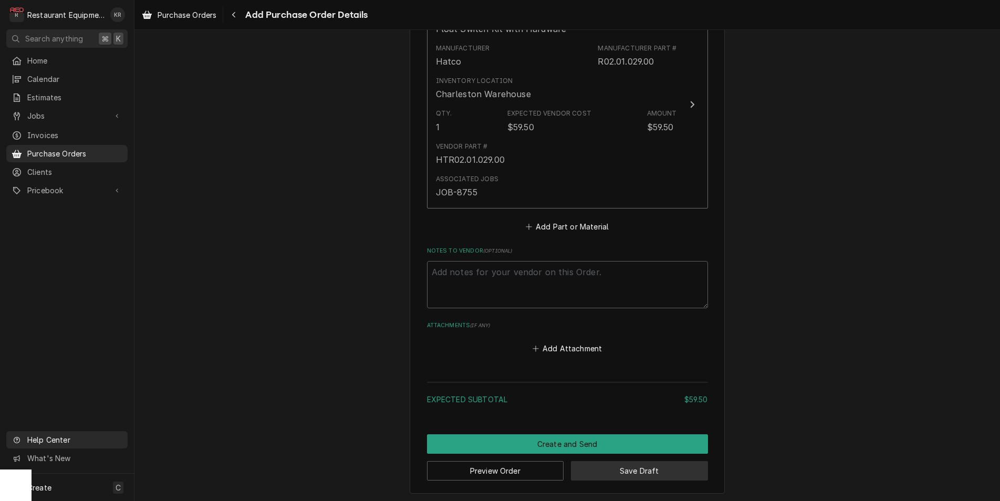
click at [613, 471] on button "Save Draft" at bounding box center [639, 470] width 137 height 19
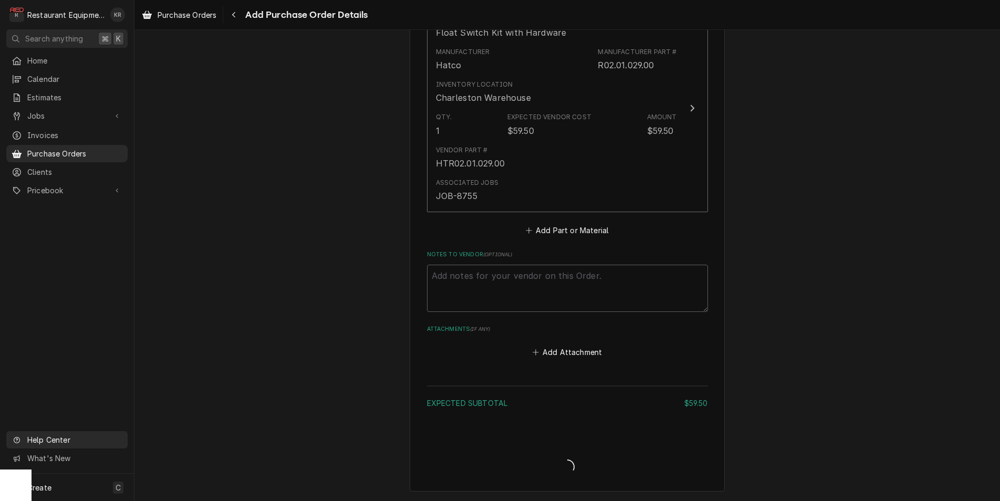
scroll to position [477, 0]
type textarea "x"
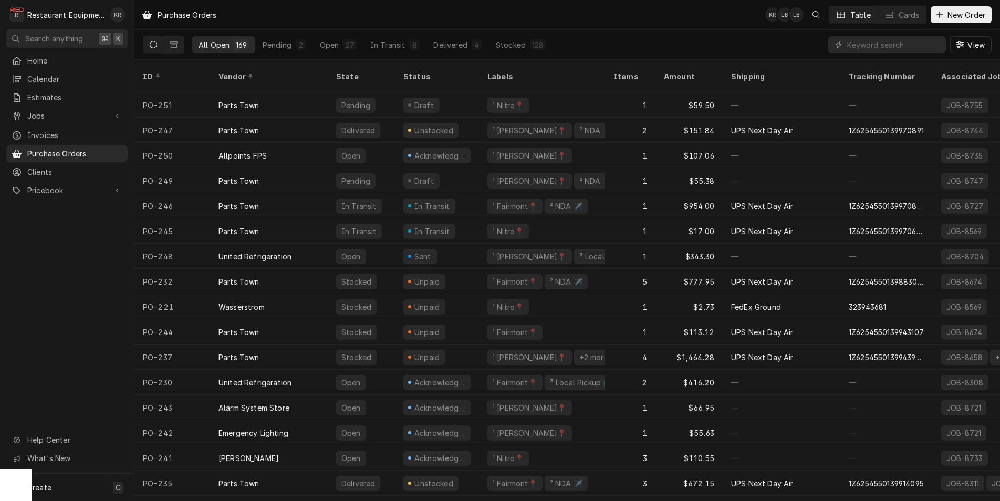
scroll to position [0, 6]
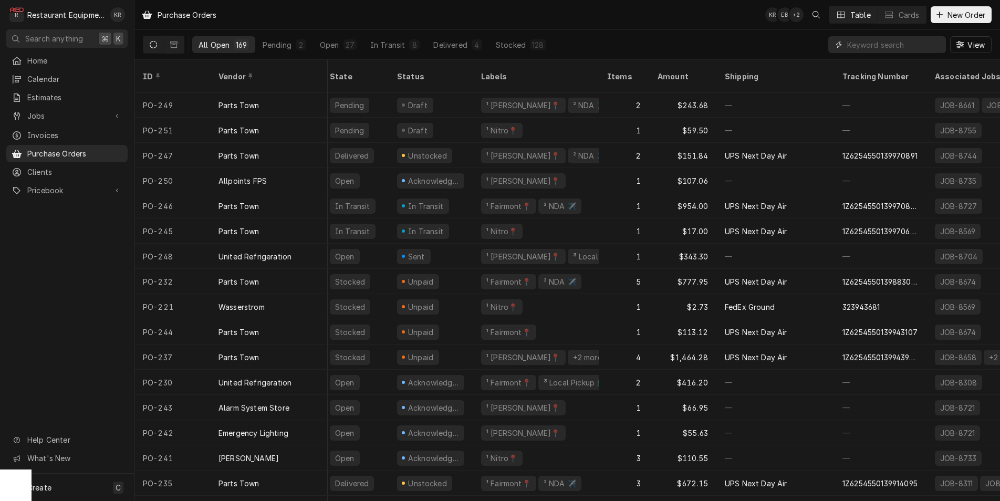
click at [901, 47] on input "Dynamic Content Wrapper" at bounding box center [894, 44] width 94 height 17
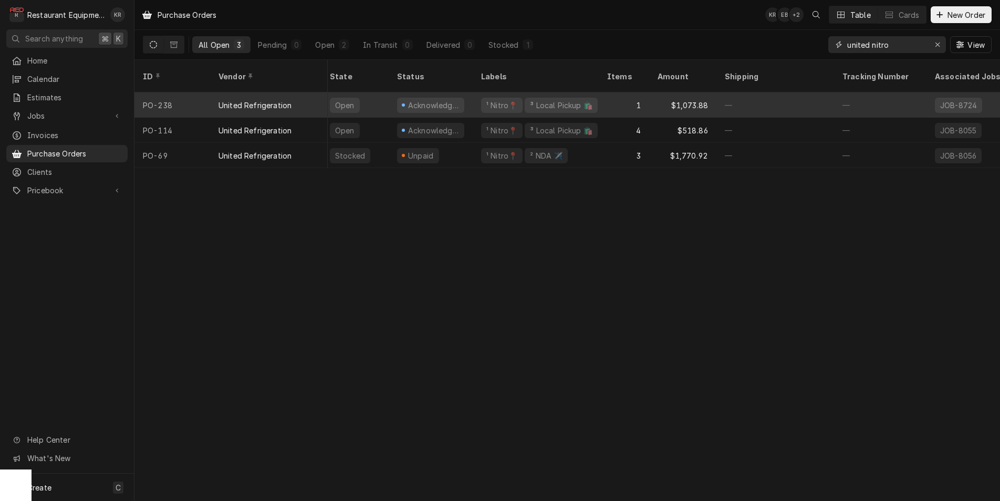
scroll to position [0, 0]
type input "united nitro"
click at [290, 92] on div "United Refrigeration" at bounding box center [269, 104] width 118 height 25
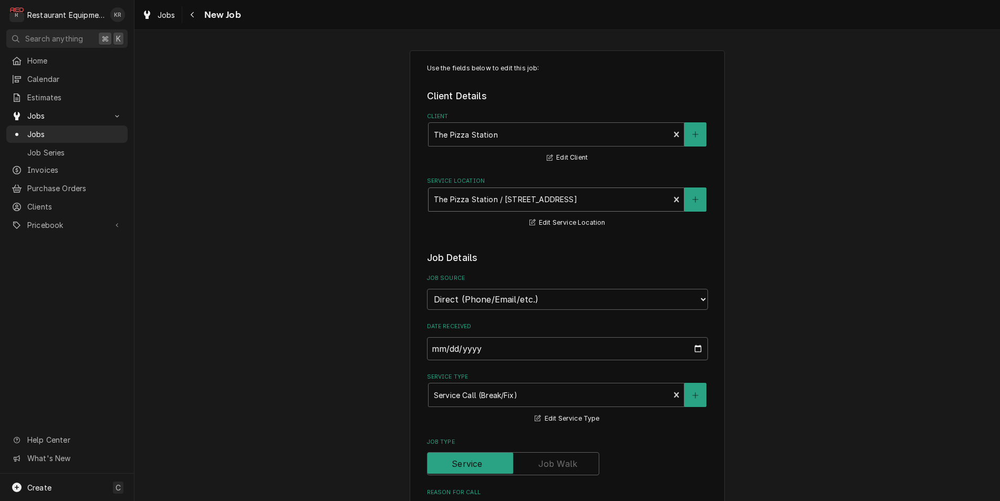
type textarea "x"
click at [552, 206] on div "Service Location" at bounding box center [549, 199] width 231 height 19
click at [159, 16] on span "Jobs" at bounding box center [167, 14] width 18 height 11
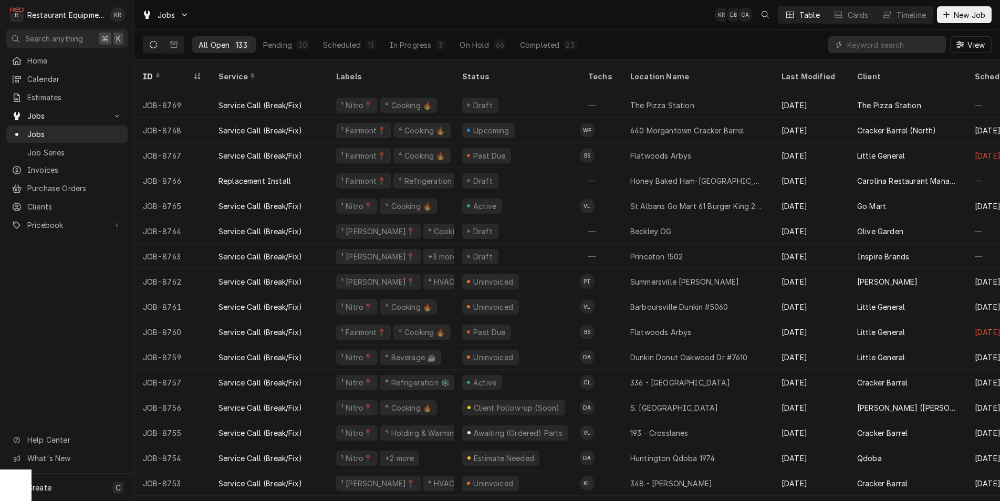
drag, startPoint x: 899, startPoint y: 46, endPoint x: 888, endPoint y: 46, distance: 11.0
click at [901, 46] on input "Dynamic Content Wrapper" at bounding box center [894, 44] width 94 height 17
click at [888, 46] on input "Dynamic Content Wrapper" at bounding box center [894, 44] width 94 height 17
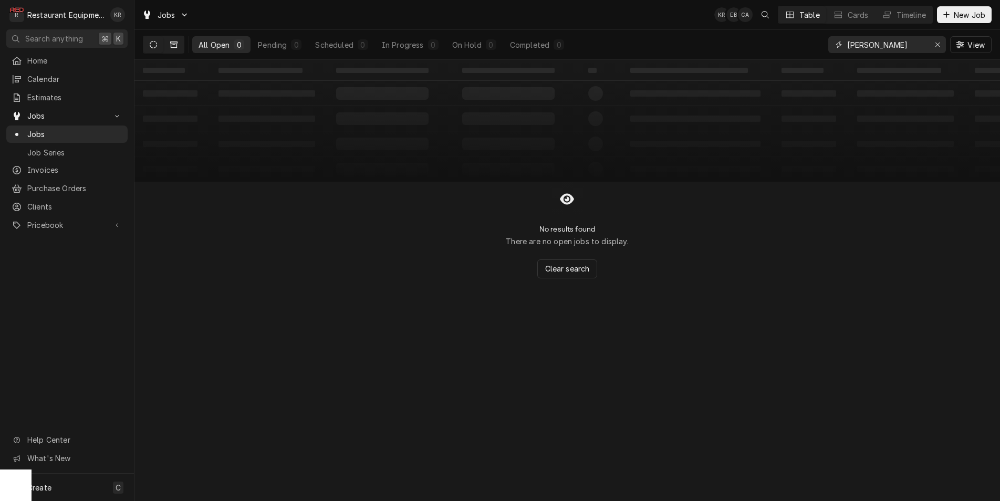
type input "murdoch"
click at [180, 45] on button "Dynamic Content Wrapper" at bounding box center [174, 44] width 20 height 17
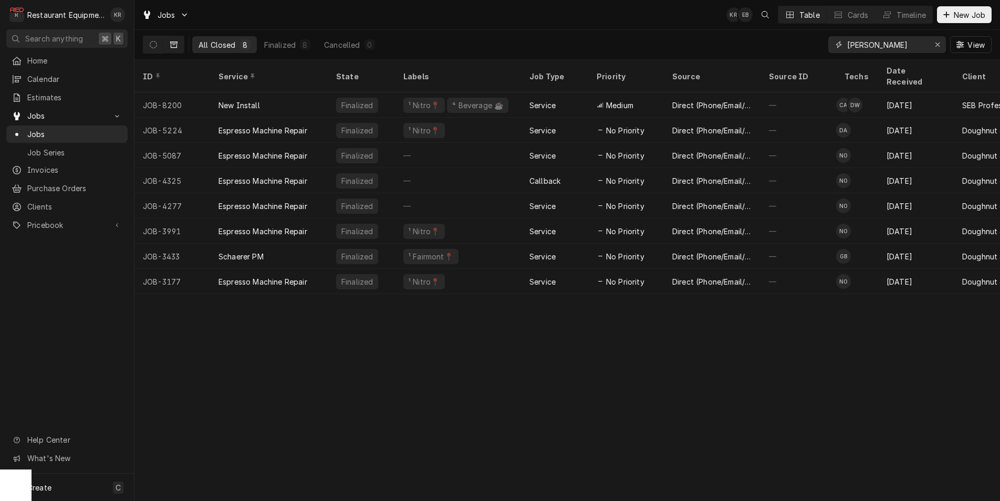
click at [896, 46] on input "murdoch" at bounding box center [886, 44] width 79 height 17
drag, startPoint x: 876, startPoint y: 47, endPoint x: 787, endPoint y: 44, distance: 89.9
click at [847, 44] on input "murdoch" at bounding box center [886, 44] width 79 height 17
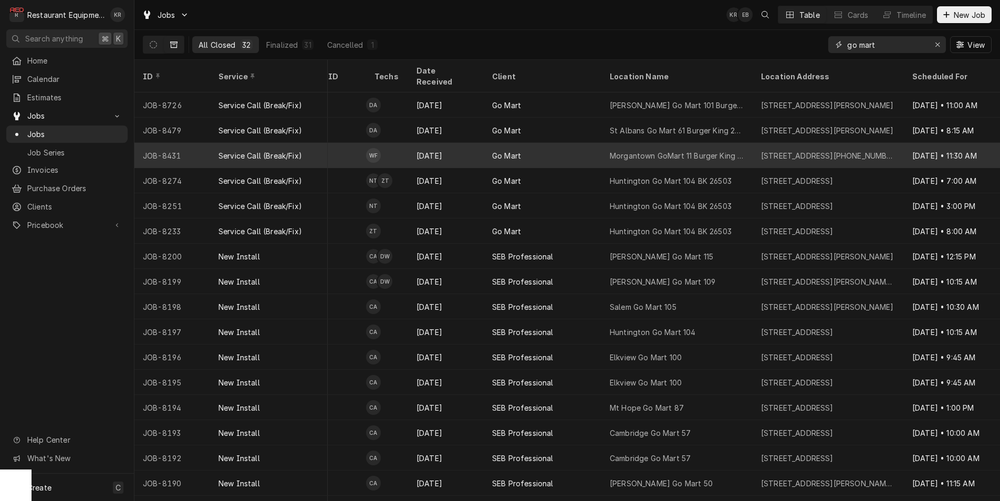
scroll to position [0, 471]
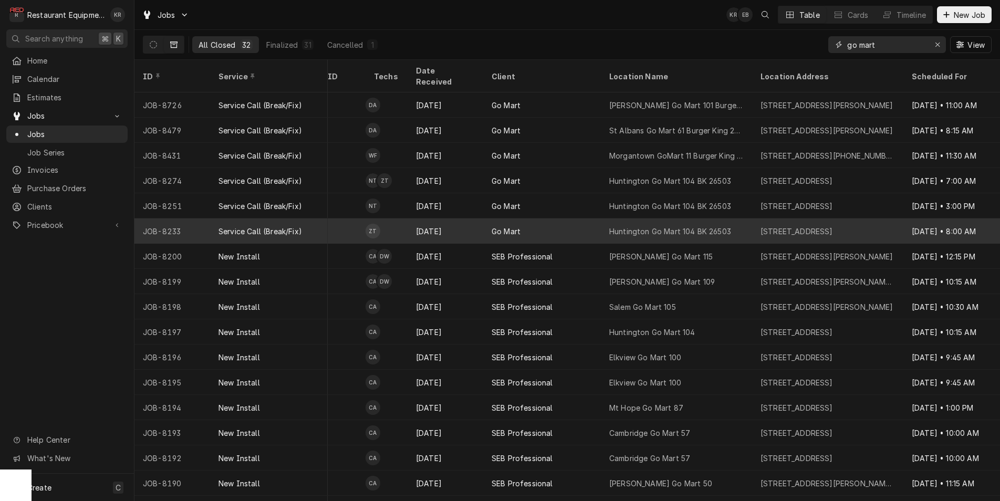
type input "go mart"
click at [697, 244] on div "Murdoch Go Mart 115" at bounding box center [676, 256] width 151 height 25
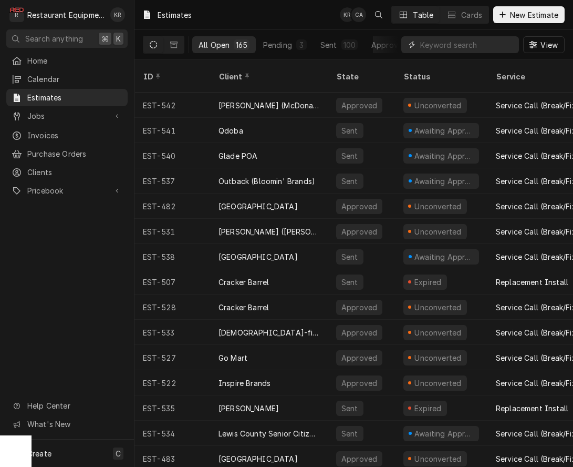
click at [459, 40] on input "Dynamic Content Wrapper" at bounding box center [467, 44] width 94 height 17
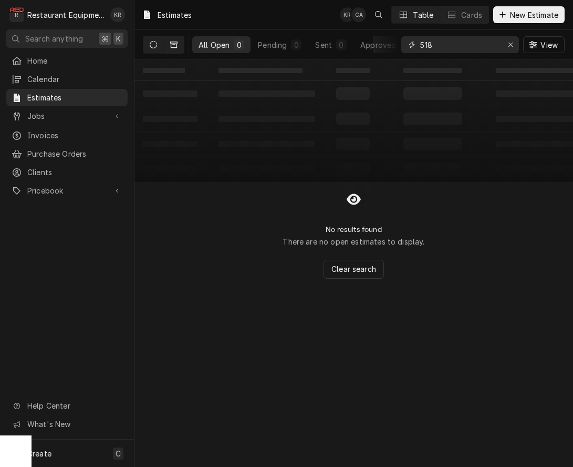
type input "518"
click at [177, 48] on button "Dynamic Content Wrapper" at bounding box center [174, 44] width 20 height 17
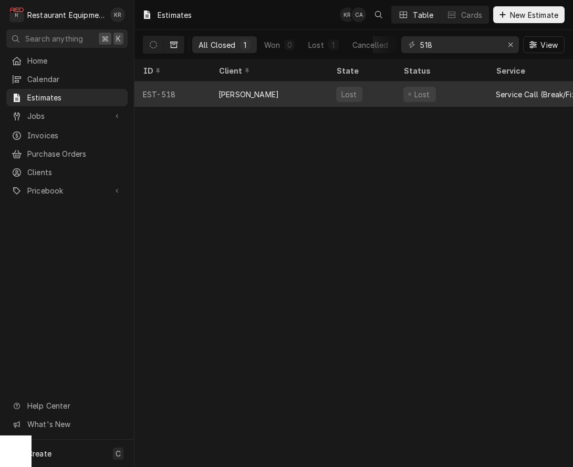
click at [264, 92] on div "[PERSON_NAME]" at bounding box center [269, 93] width 118 height 25
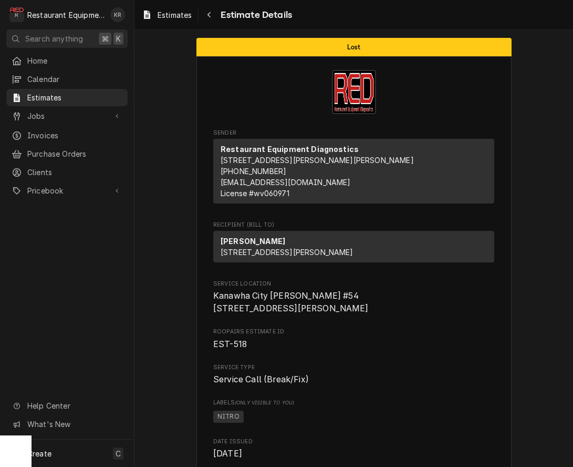
click at [169, 13] on span "Estimates" at bounding box center [175, 14] width 34 height 11
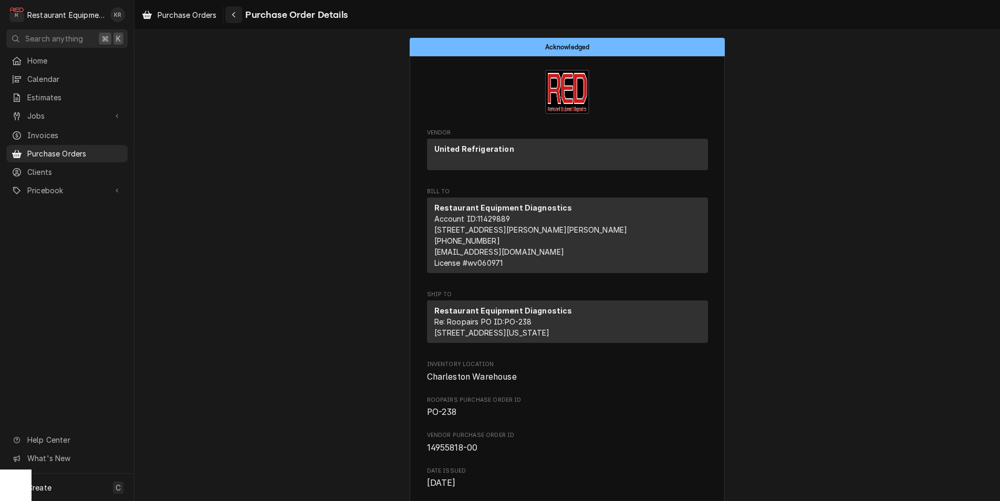
click at [236, 17] on icon "Navigate back" at bounding box center [234, 14] width 5 height 7
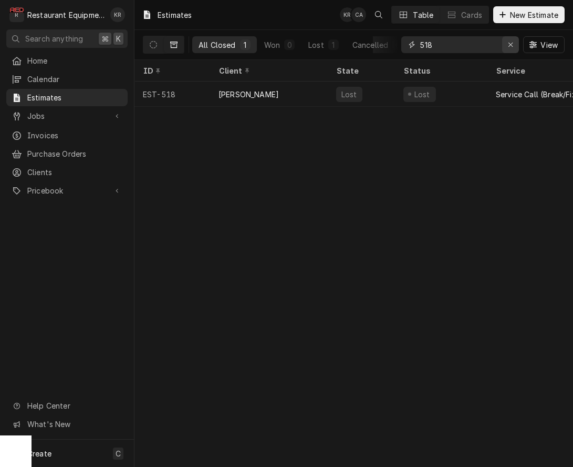
click at [512, 47] on icon "Erase input" at bounding box center [511, 45] width 4 height 4
type input "518"
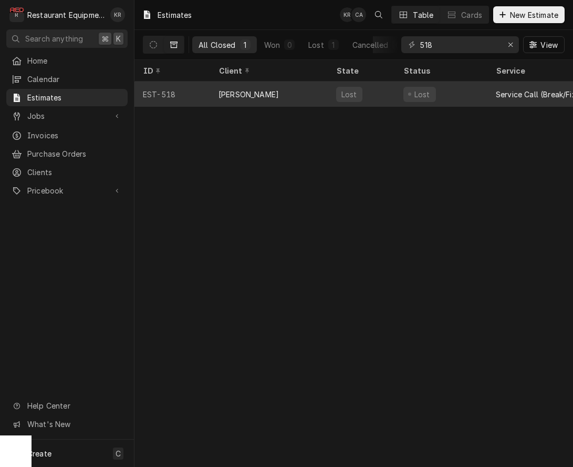
click at [246, 91] on div "Bob Evans" at bounding box center [249, 94] width 60 height 11
click at [263, 95] on div "Bob Evans" at bounding box center [269, 93] width 118 height 25
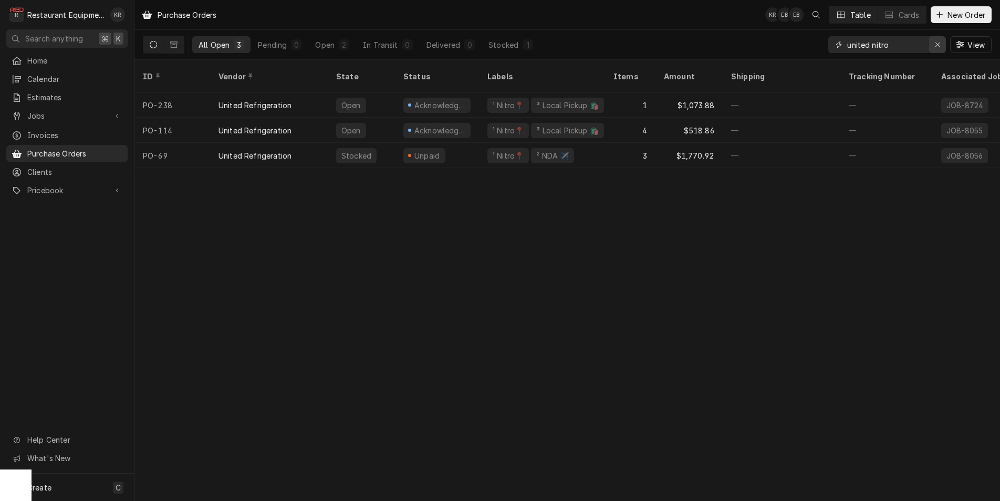
click at [938, 44] on icon "Erase input" at bounding box center [938, 45] width 4 height 4
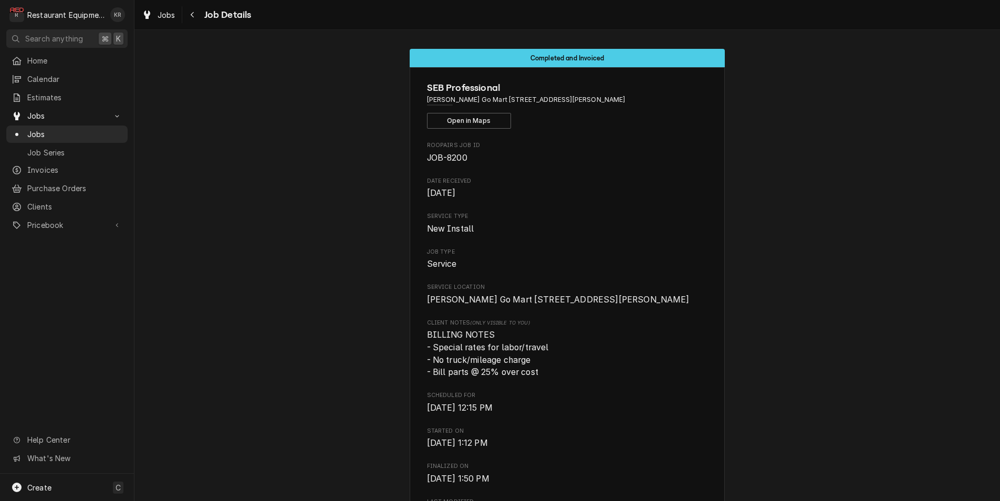
click at [444, 370] on div "Completed and Invoiced SEB Professional [PERSON_NAME] Go Mart [STREET_ADDRESS][…" at bounding box center [567, 265] width 866 height 471
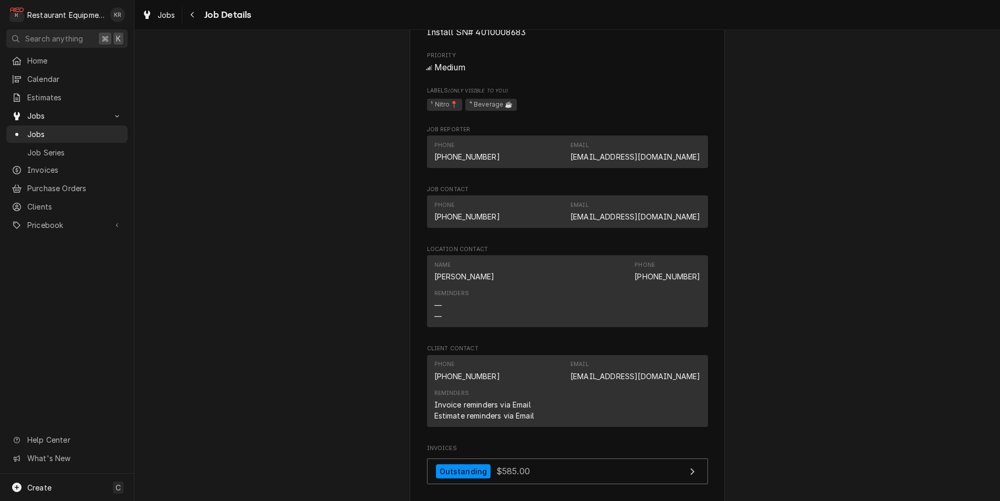
scroll to position [949, 0]
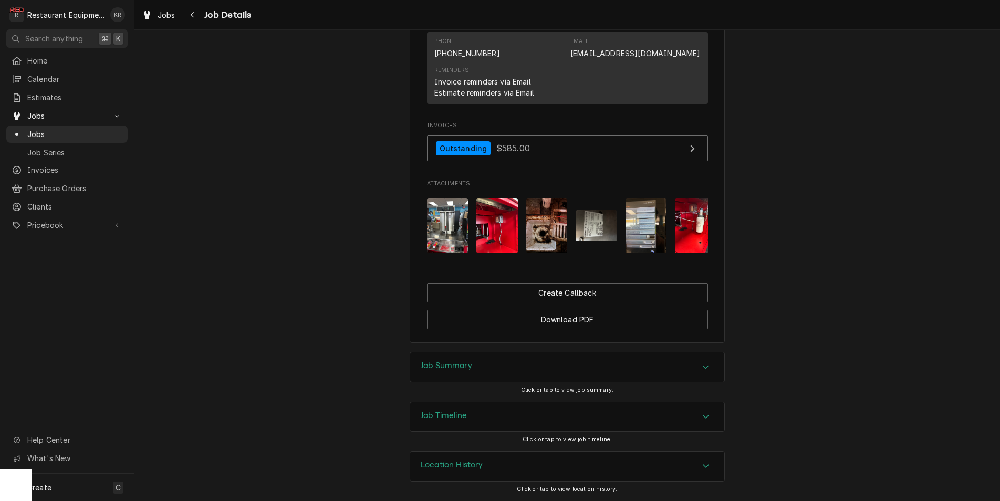
click at [436, 364] on h3 "Job Summary" at bounding box center [446, 366] width 51 height 10
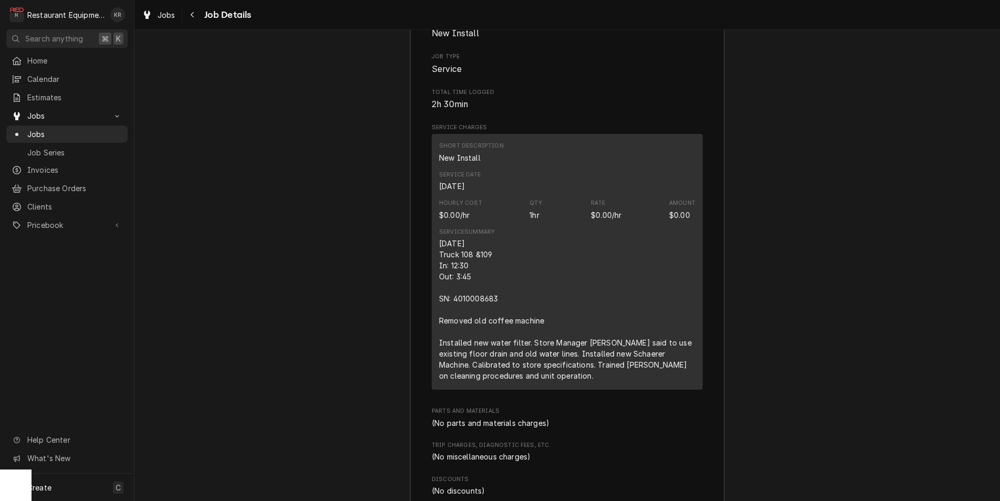
scroll to position [1337, 0]
click at [166, 17] on span "Jobs" at bounding box center [167, 14] width 18 height 11
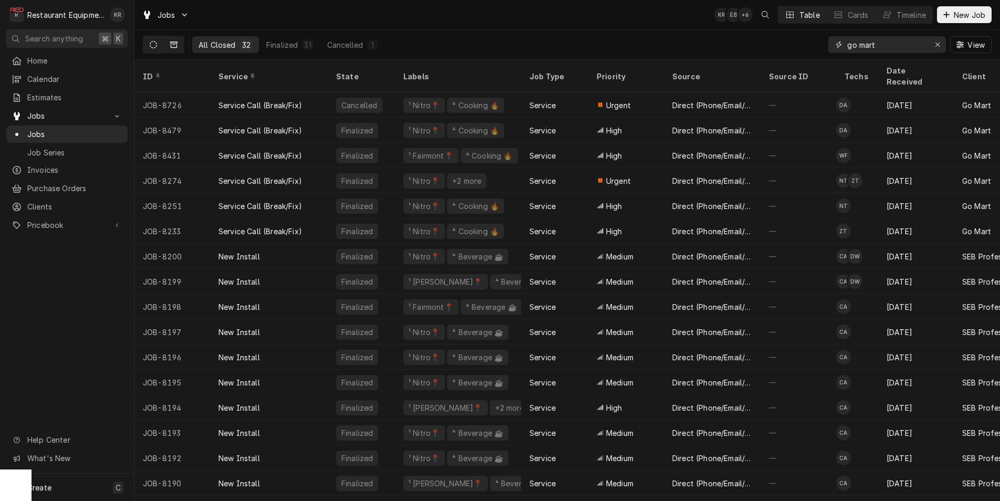
drag, startPoint x: 936, startPoint y: 45, endPoint x: 157, endPoint y: 44, distance: 779.7
click at [905, 39] on div "go mart" at bounding box center [888, 44] width 118 height 17
click at [157, 44] on icon "Dynamic Content Wrapper" at bounding box center [153, 44] width 7 height 7
click at [154, 45] on icon "Dynamic Content Wrapper" at bounding box center [153, 44] width 7 height 7
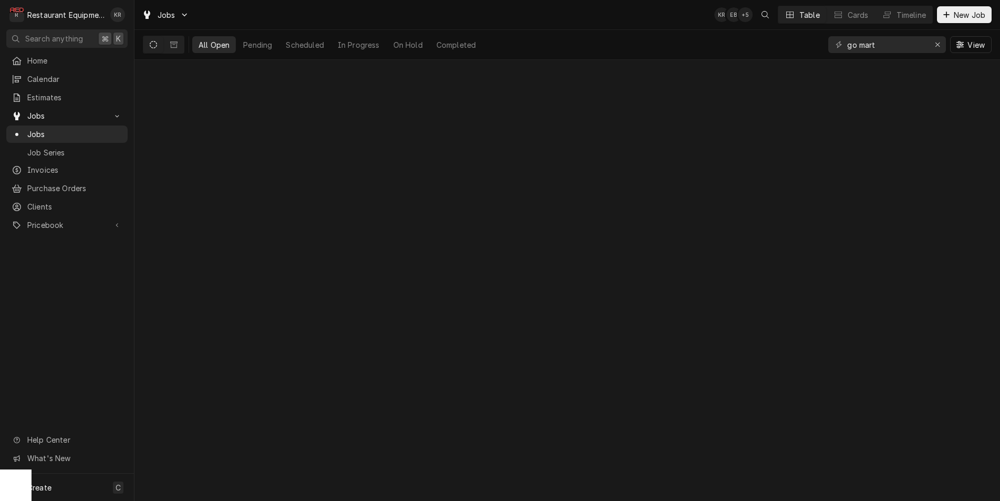
click at [154, 45] on icon "Dynamic Content Wrapper" at bounding box center [153, 44] width 7 height 7
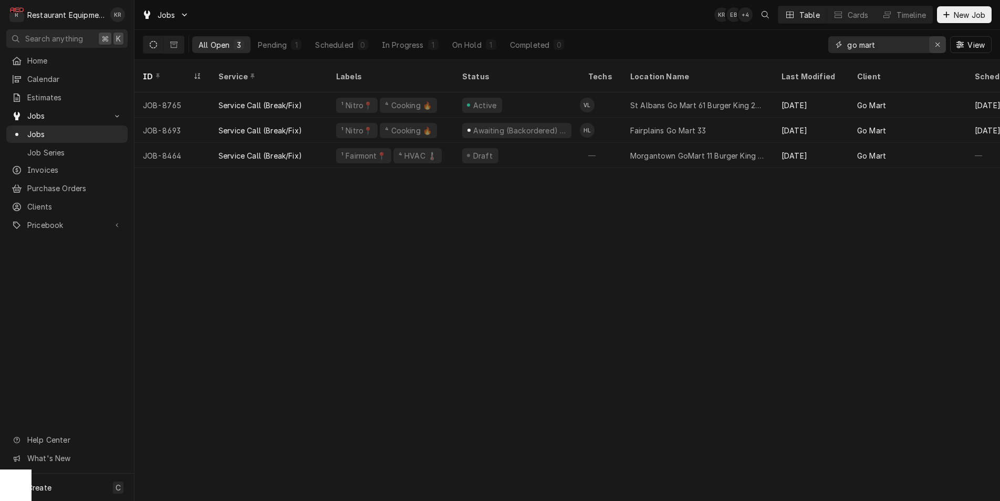
click at [943, 40] on div "Erase input" at bounding box center [938, 44] width 11 height 11
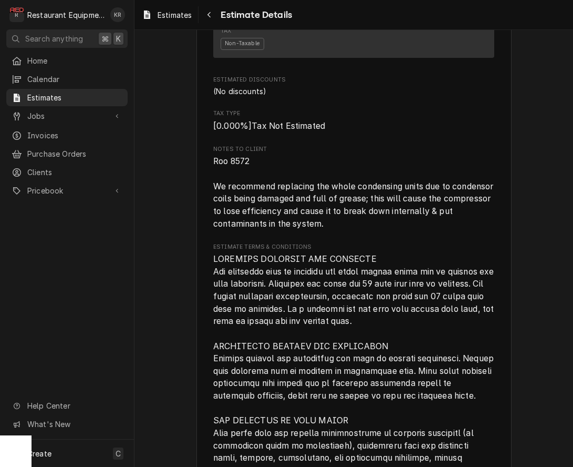
scroll to position [2612, 0]
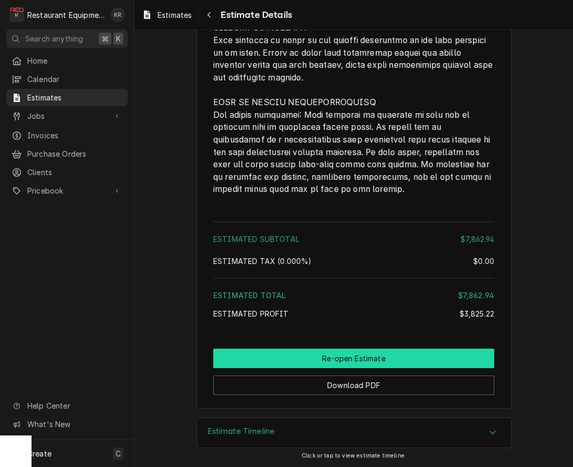
click at [341, 356] on button "Re-open Estimate" at bounding box center [353, 357] width 281 height 19
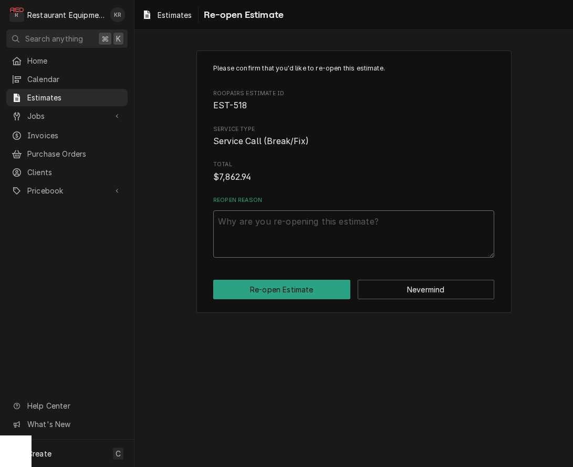
click at [263, 225] on textarea "Reopen Reason" at bounding box center [353, 233] width 281 height 47
type textarea "a"
type textarea "x"
type textarea "ap"
type textarea "x"
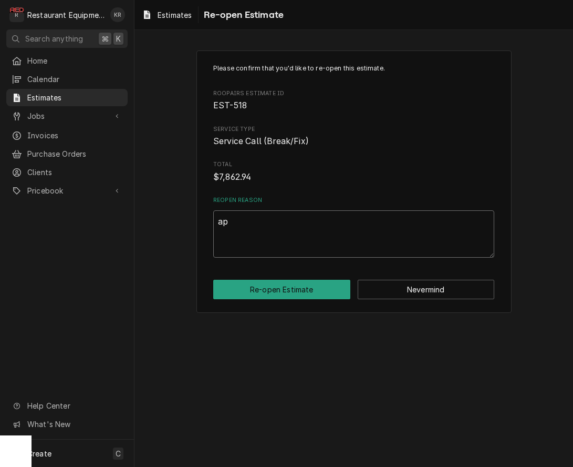
type textarea "app"
type textarea "x"
type textarea "appr"
type textarea "x"
type textarea "appro"
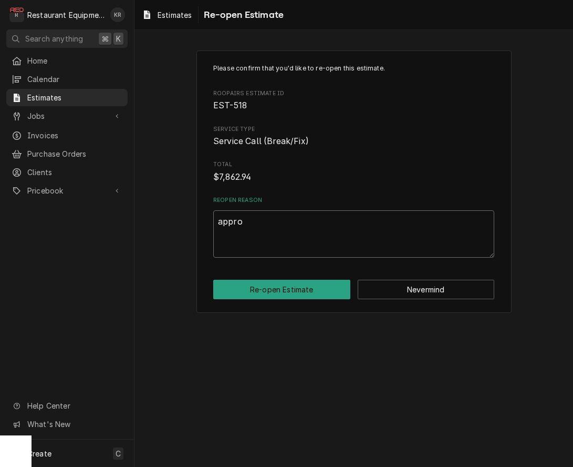
type textarea "x"
type textarea "approv"
type textarea "x"
type textarea "approve"
type textarea "x"
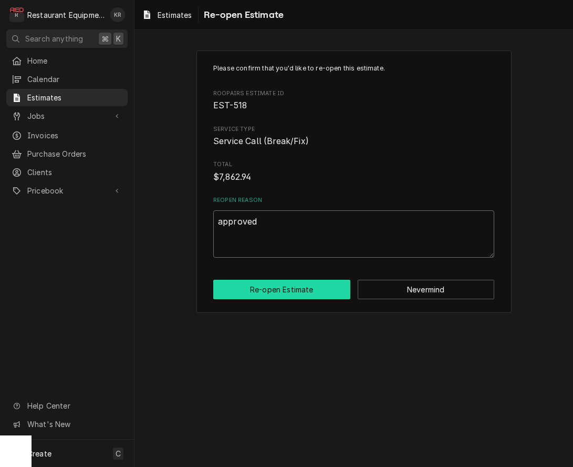
type textarea "approved"
click at [272, 289] on button "Re-open Estimate" at bounding box center [281, 289] width 137 height 19
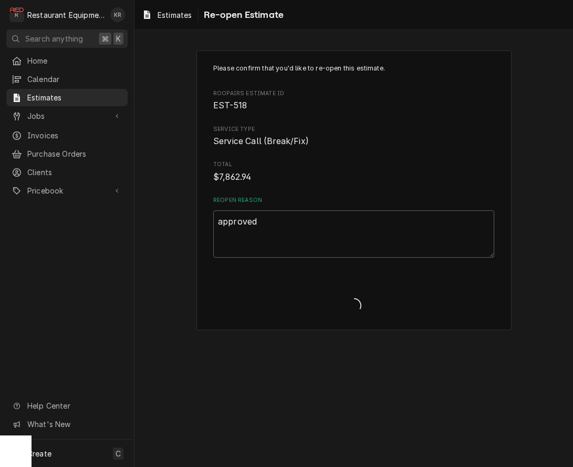
type textarea "x"
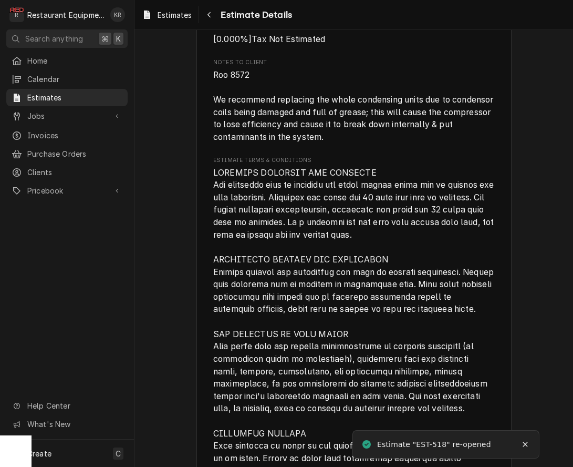
scroll to position [2630, 0]
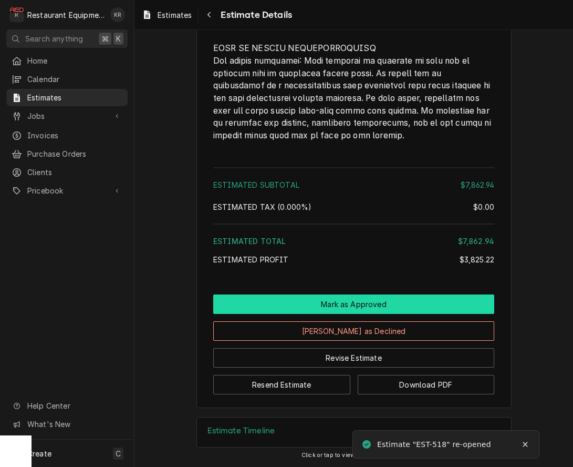
click at [343, 302] on button "Mark as Approved" at bounding box center [353, 303] width 281 height 19
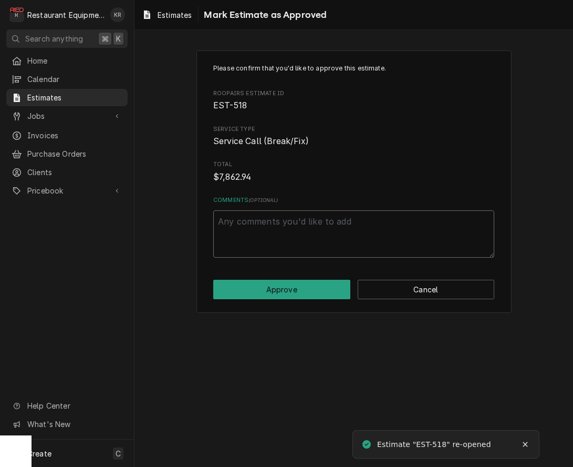
click at [276, 216] on textarea "Comments ( optional )" at bounding box center [353, 233] width 281 height 47
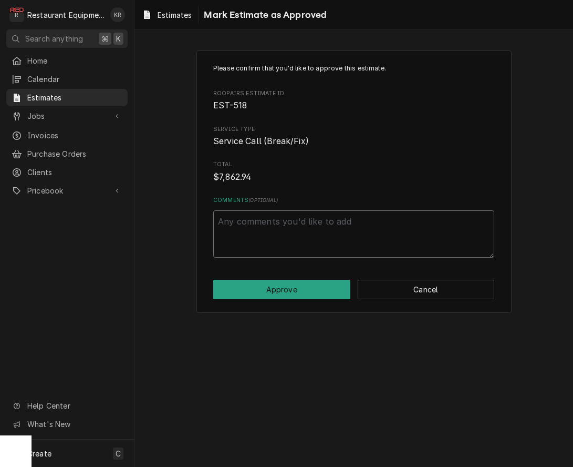
type textarea "D"
type textarea "x"
type textarea "Do"
type textarea "x"
type textarea "Don"
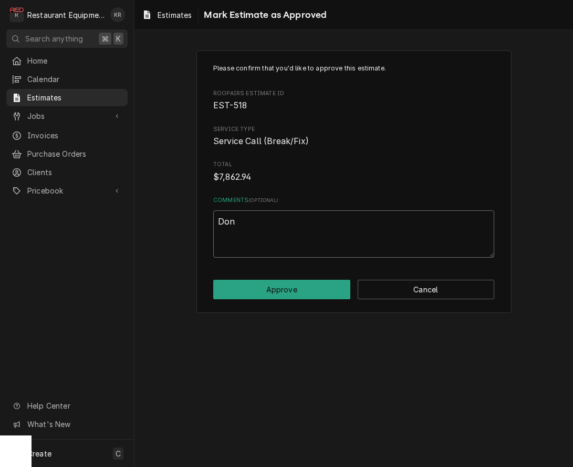
type textarea "x"
type textarea "Don"
type textarea "x"
type textarea "Don P"
type textarea "x"
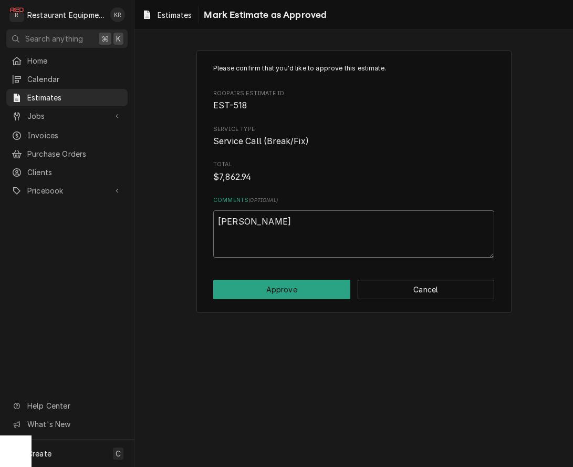
type textarea "Don Pe"
type textarea "x"
type textarea "Don Pep"
type textarea "x"
type textarea "Don Pepp"
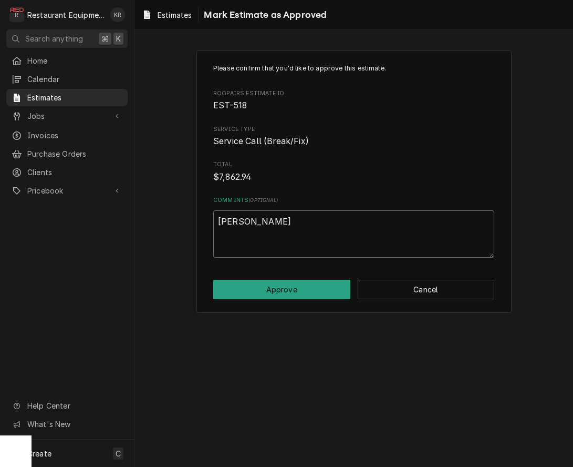
type textarea "x"
type textarea "Don Pepper"
type textarea "x"
type textarea "Don Peppers"
type textarea "x"
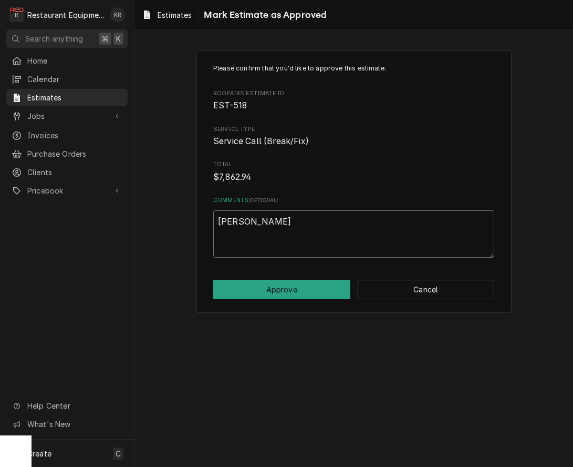
type textarea "Don Peppers"
type textarea "x"
type textarea "Don Peppers 9"
type textarea "x"
type textarea "Don Peppers 9/"
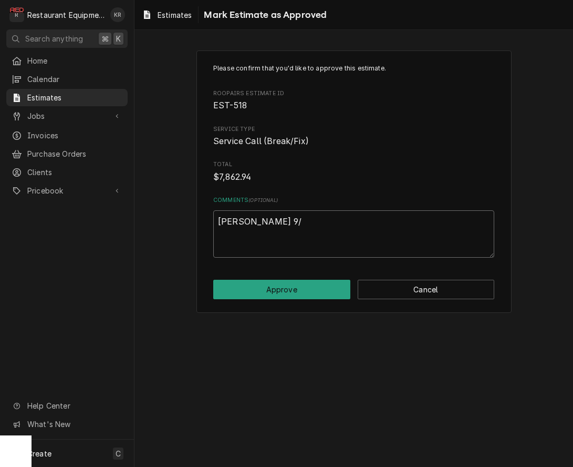
type textarea "x"
type textarea "[PERSON_NAME] 9/2"
click at [268, 286] on button "Approve" at bounding box center [281, 289] width 137 height 19
type textarea "x"
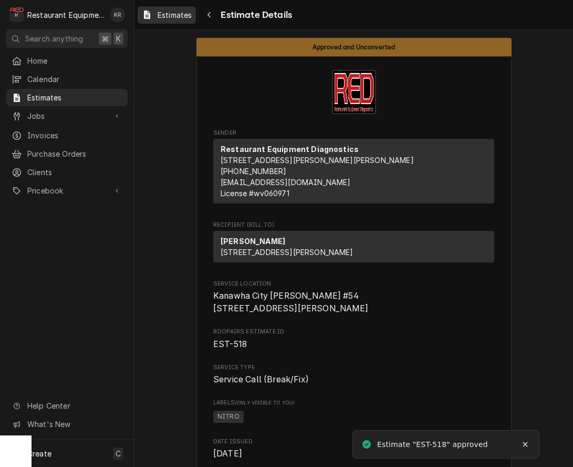
click at [173, 18] on span "Estimates" at bounding box center [175, 14] width 34 height 11
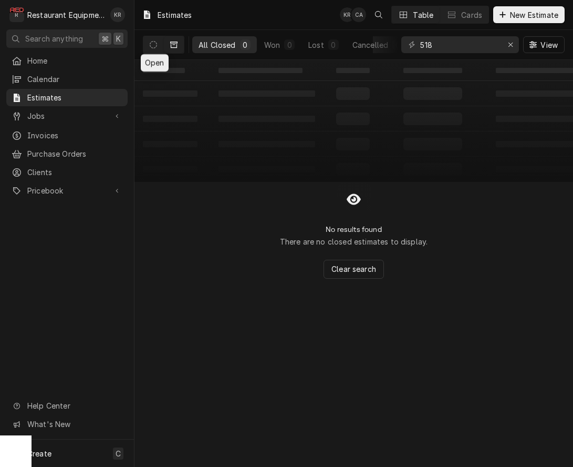
click at [149, 45] on button "Dynamic Content Wrapper" at bounding box center [153, 44] width 20 height 17
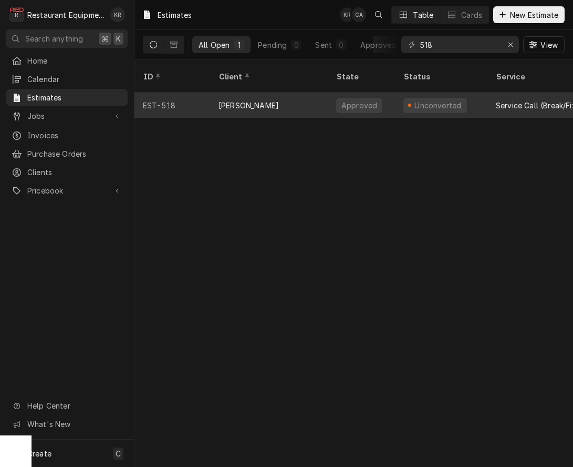
click at [249, 100] on div "[PERSON_NAME]" at bounding box center [249, 105] width 60 height 11
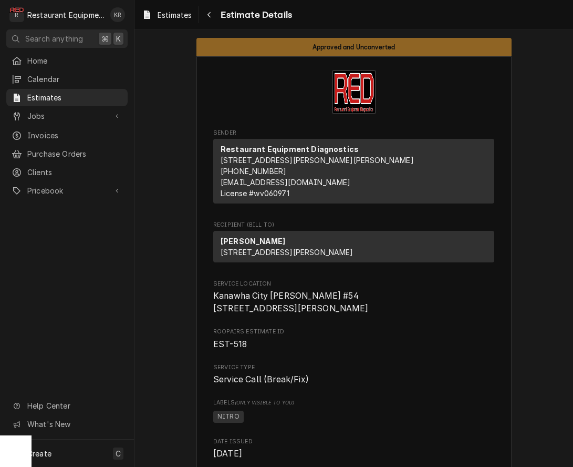
scroll to position [2666, 0]
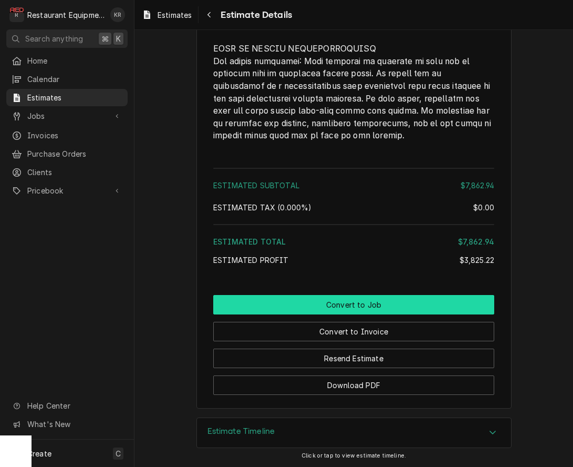
click at [356, 306] on button "Convert to Job" at bounding box center [353, 304] width 281 height 19
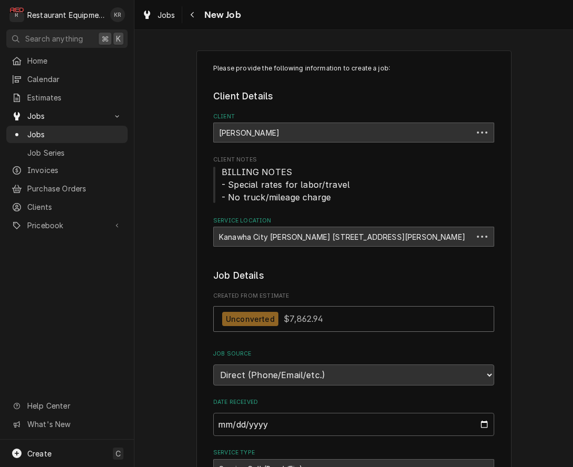
type textarea "x"
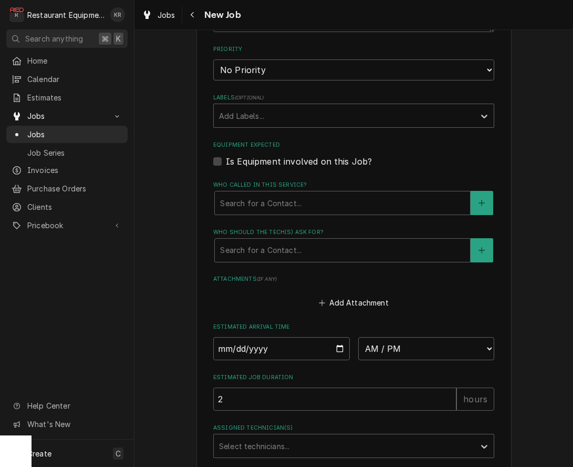
scroll to position [744, 0]
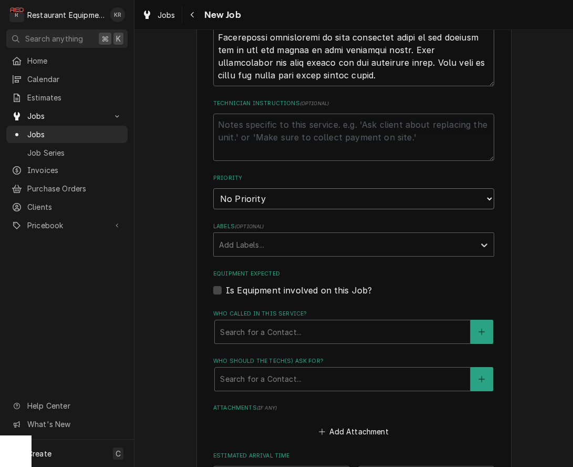
select select "2"
click option "High" at bounding box center [0, 0] width 0 height 0
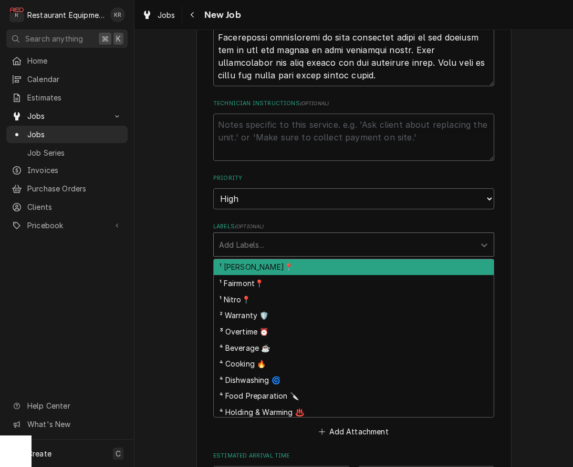
click at [277, 241] on div "Labels" at bounding box center [344, 244] width 251 height 19
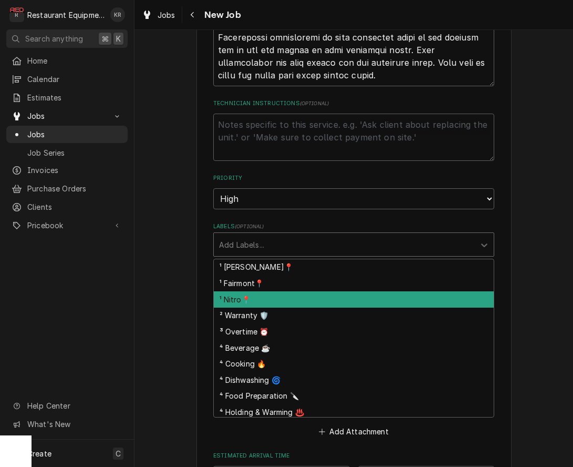
click at [286, 296] on div "¹ Nitro📍" at bounding box center [354, 299] width 280 height 16
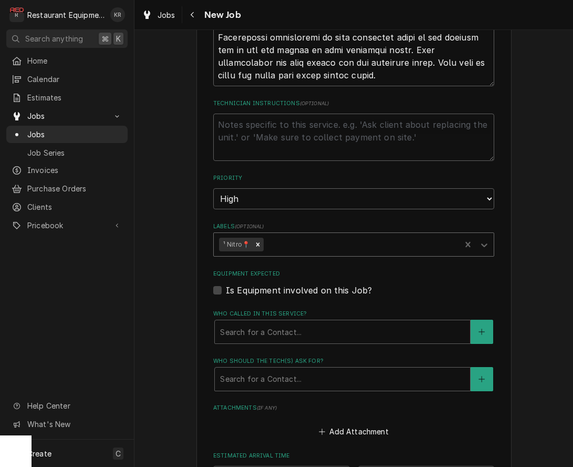
click at [301, 243] on div "Labels" at bounding box center [361, 244] width 190 height 19
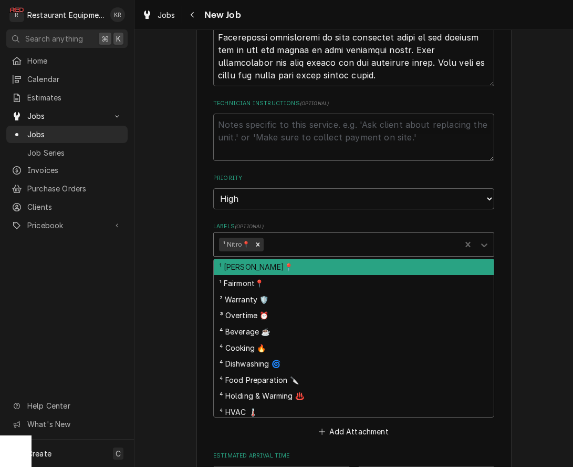
scroll to position [743, 0]
click at [281, 243] on div "Labels" at bounding box center [361, 244] width 190 height 19
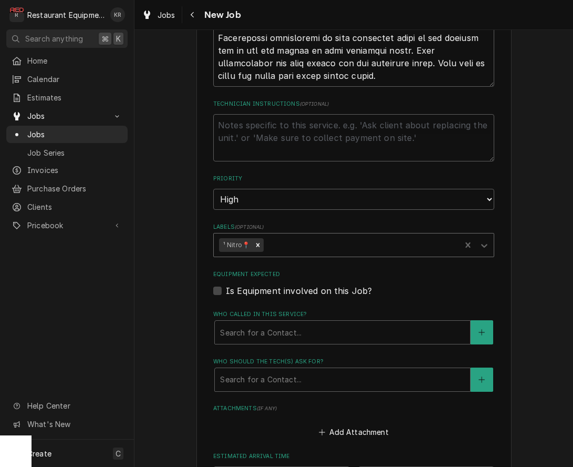
click at [281, 243] on div "Labels" at bounding box center [361, 244] width 190 height 19
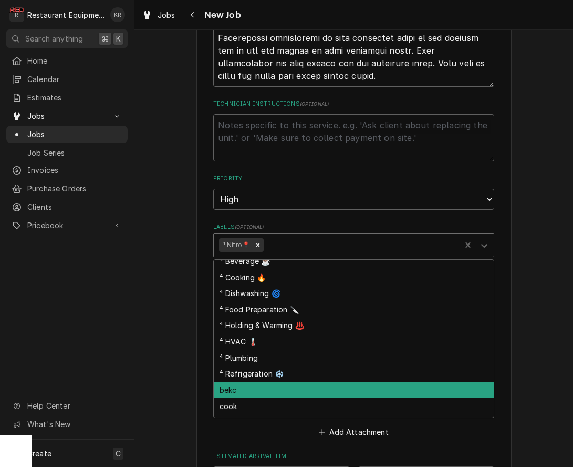
scroll to position [74, 0]
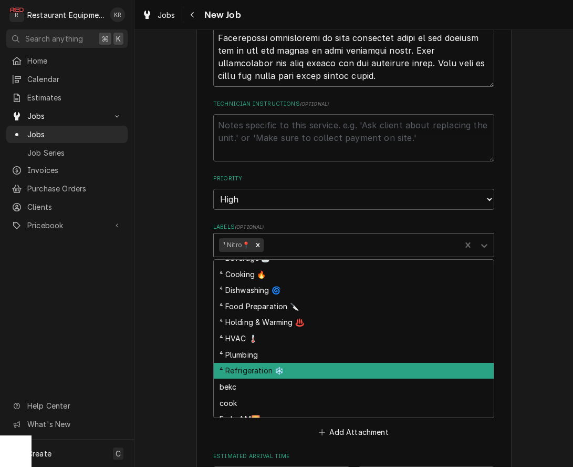
click at [263, 367] on div "⁴ Refrigeration ❄️" at bounding box center [354, 371] width 280 height 16
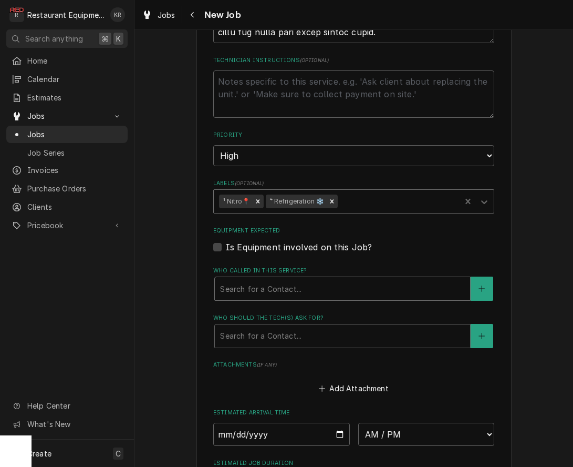
scroll to position [791, 0]
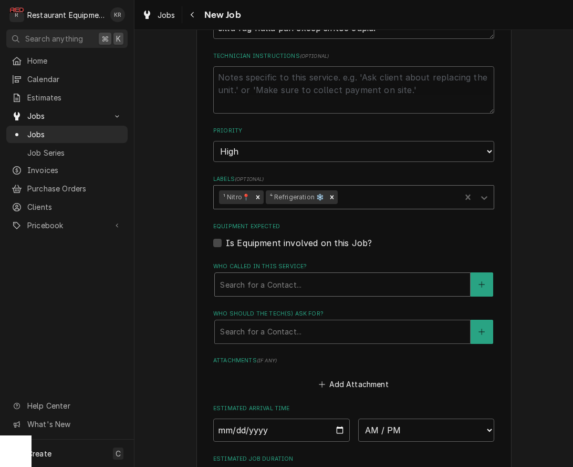
click at [315, 291] on div "Who called in this service?" at bounding box center [342, 284] width 245 height 19
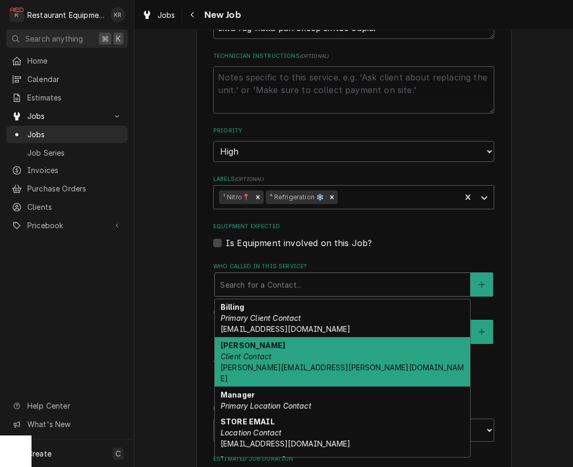
click at [303, 401] on em "Primary Location Contact" at bounding box center [266, 405] width 91 height 9
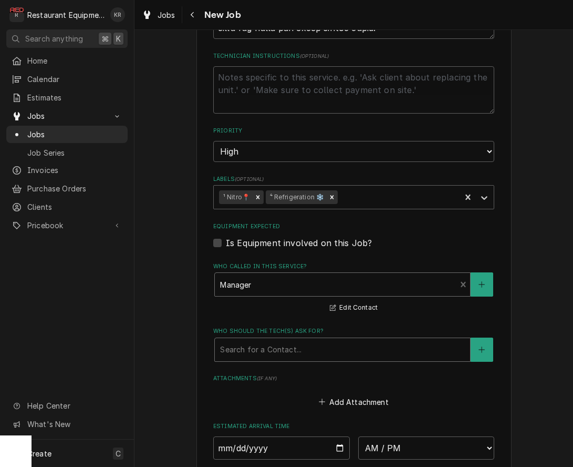
click at [306, 349] on div "Who should the tech(s) ask for?" at bounding box center [342, 349] width 245 height 19
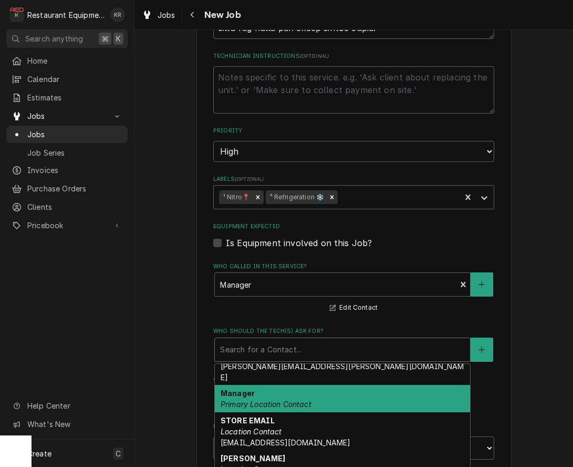
scroll to position [76, 0]
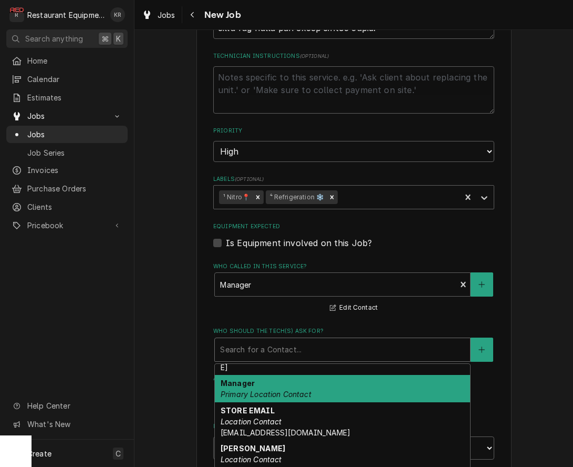
click at [305, 389] on em "Primary Location Contact" at bounding box center [266, 393] width 91 height 9
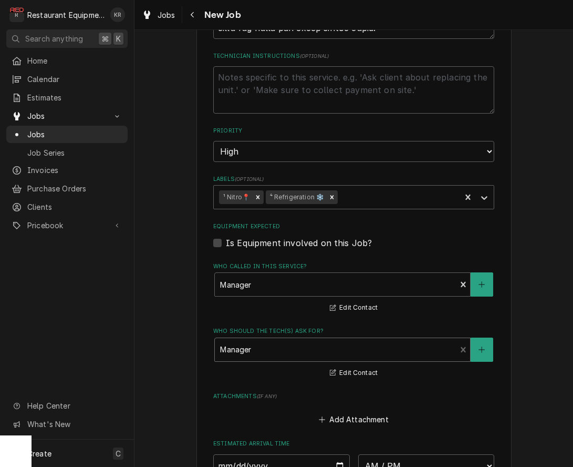
scroll to position [988, 0]
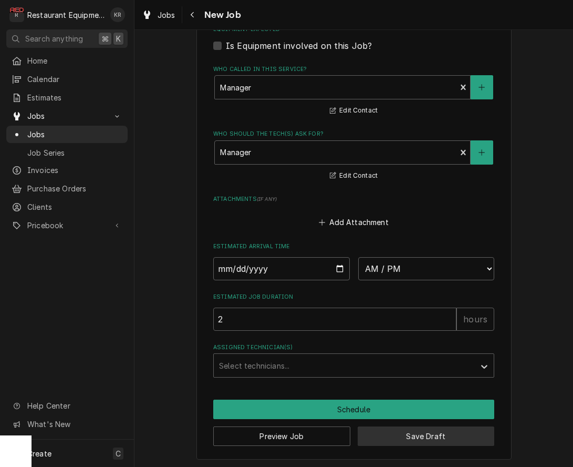
click at [407, 432] on button "Save Draft" at bounding box center [426, 435] width 137 height 19
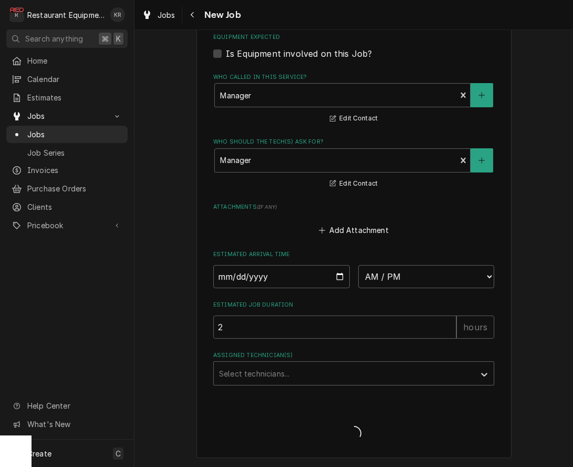
scroll to position [979, 0]
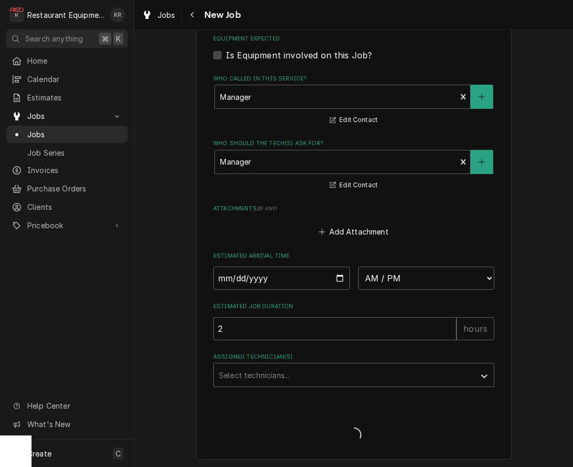
type textarea "x"
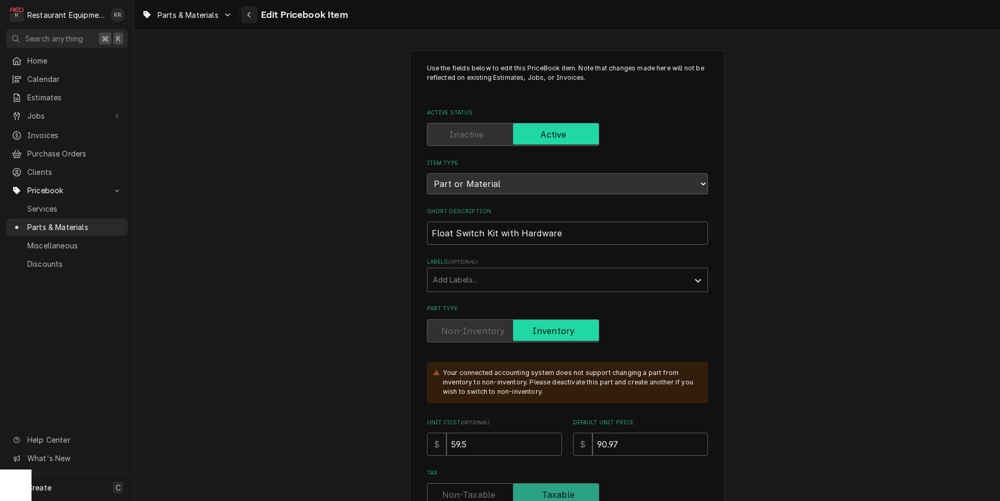
scroll to position [494, 0]
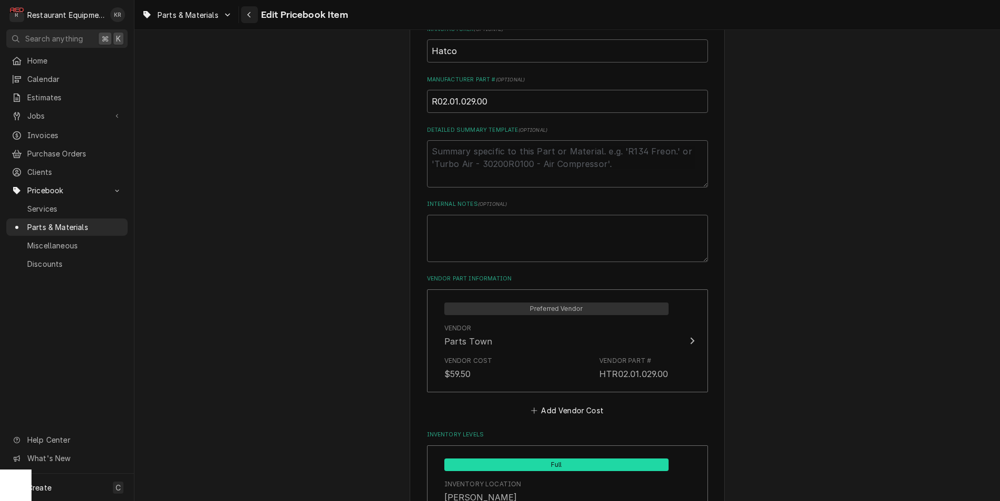
click at [252, 14] on icon "Navigate back" at bounding box center [249, 14] width 5 height 7
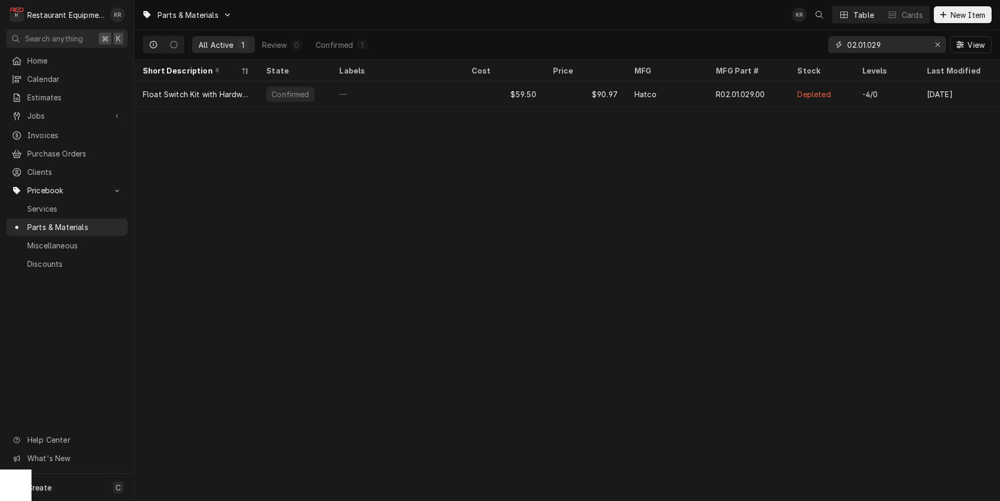
click at [936, 46] on icon "Erase input" at bounding box center [938, 44] width 6 height 7
click at [912, 44] on input "Dynamic Content Wrapper" at bounding box center [896, 44] width 99 height 17
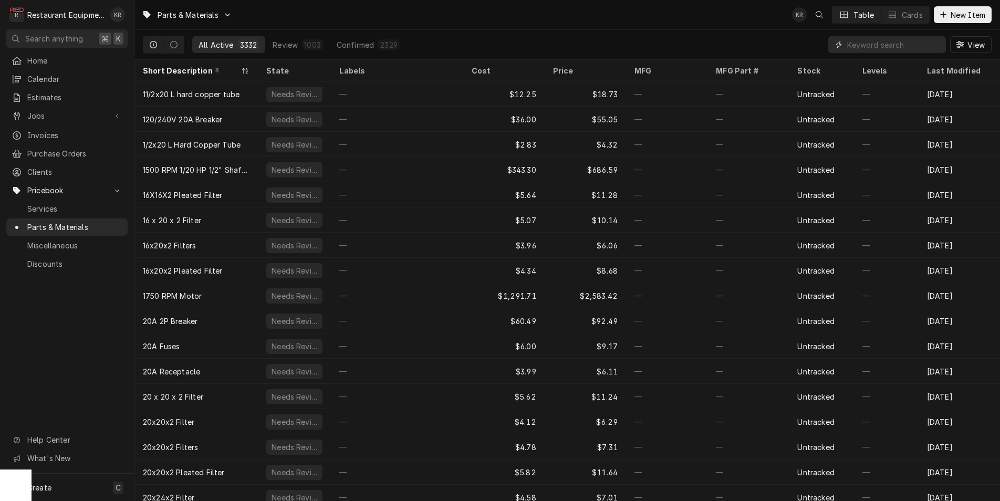
click at [874, 47] on input "Dynamic Content Wrapper" at bounding box center [894, 44] width 94 height 17
click at [898, 45] on input "7001978" at bounding box center [894, 44] width 94 height 17
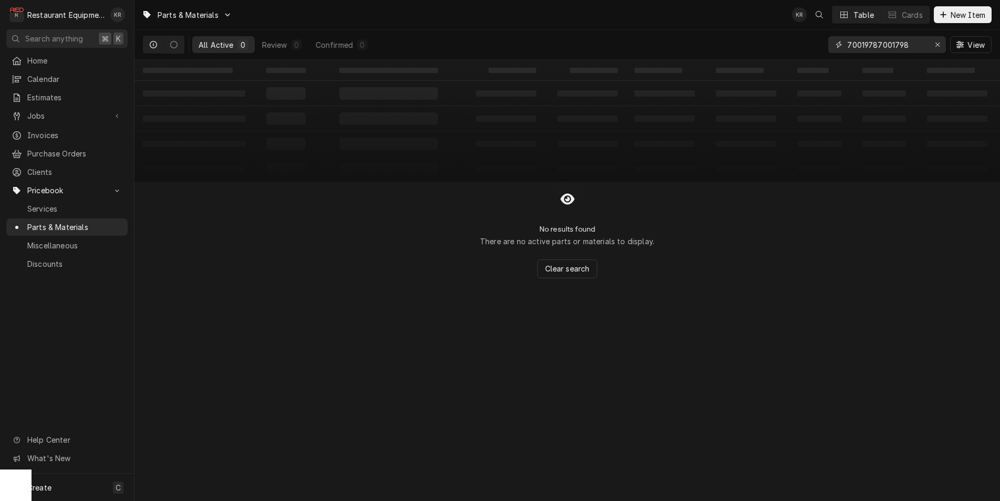
click at [917, 45] on input "70019787001798" at bounding box center [886, 44] width 79 height 17
click at [912, 45] on input "7001978" at bounding box center [886, 44] width 79 height 17
drag, startPoint x: 878, startPoint y: 44, endPoint x: 80, endPoint y: 6, distance: 799.0
click at [878, 44] on input "70019" at bounding box center [886, 44] width 79 height 17
type input "70029"
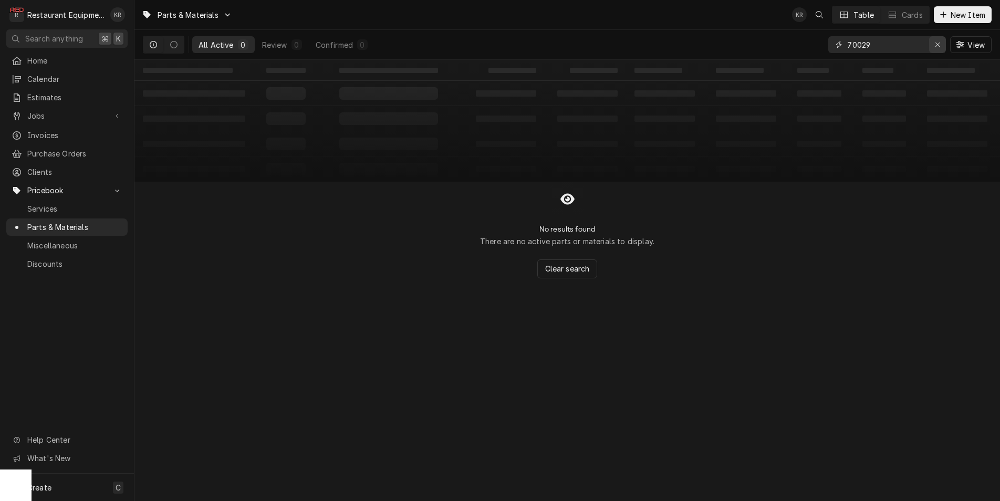
click at [938, 46] on icon "Erase input" at bounding box center [938, 44] width 6 height 7
click at [926, 46] on input "Dynamic Content Wrapper" at bounding box center [886, 44] width 79 height 17
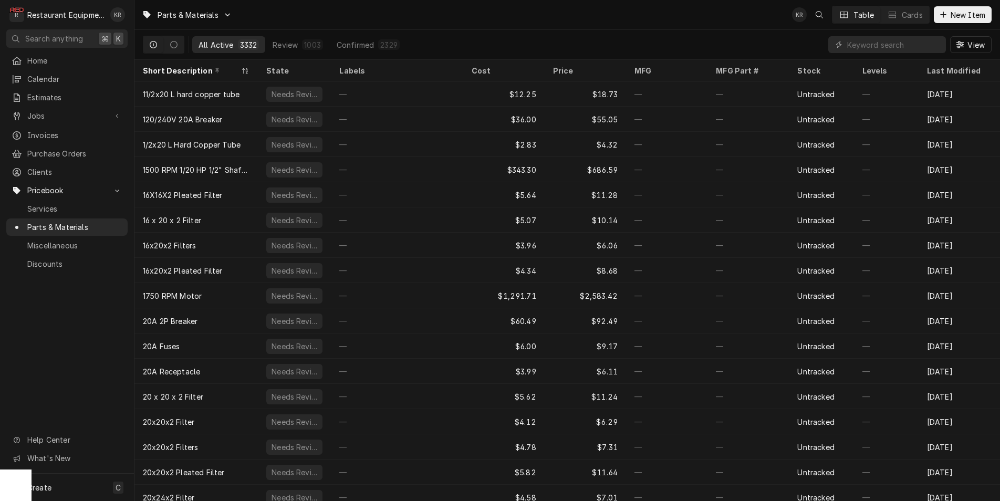
click at [965, 9] on button "New Item" at bounding box center [963, 14] width 58 height 17
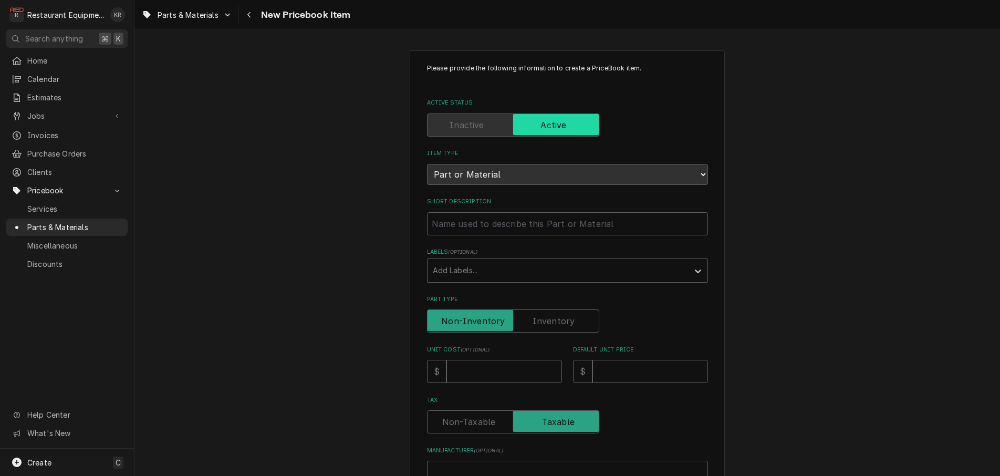
type textarea "x"
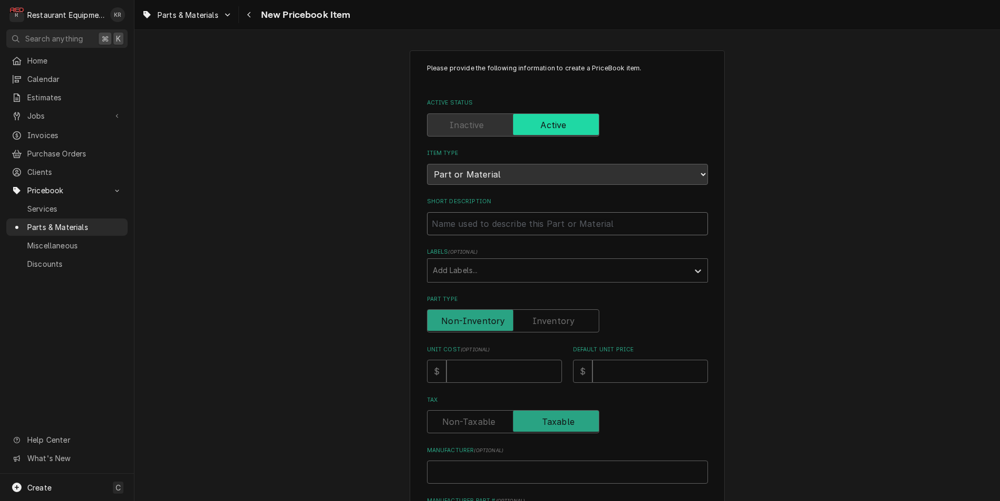
click at [512, 227] on input "Short Description" at bounding box center [567, 223] width 281 height 23
click at [448, 223] on input "Short Description" at bounding box center [567, 223] width 281 height 23
paste input "Antunes 7001978 Drive Sprocket, Black"
type input "Antunes 7001978 Drive Sprocket, Black"
type textarea "x"
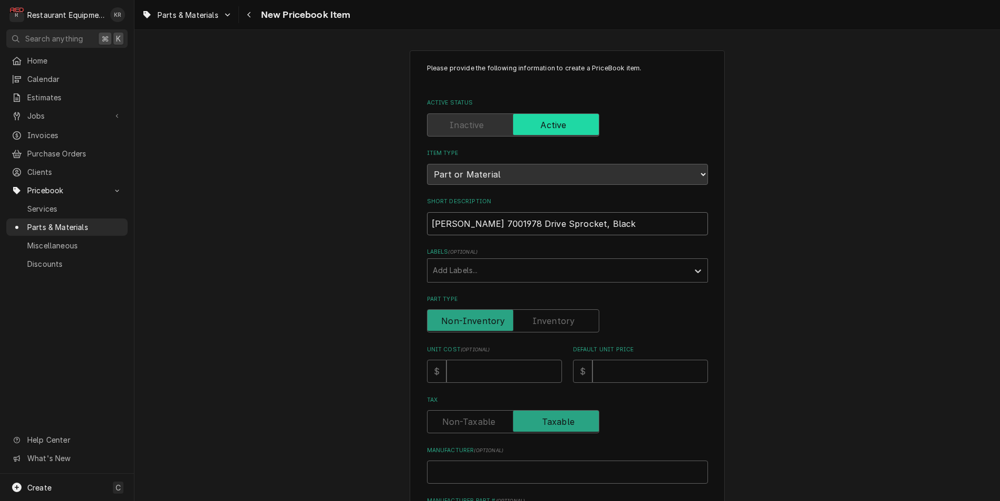
drag, startPoint x: 500, startPoint y: 222, endPoint x: 401, endPoint y: 221, distance: 99.3
click at [427, 221] on input "Antunes 7001978 Drive Sprocket, Black" at bounding box center [567, 223] width 281 height 23
type input "Drive Sprocket, Black"
type textarea "x"
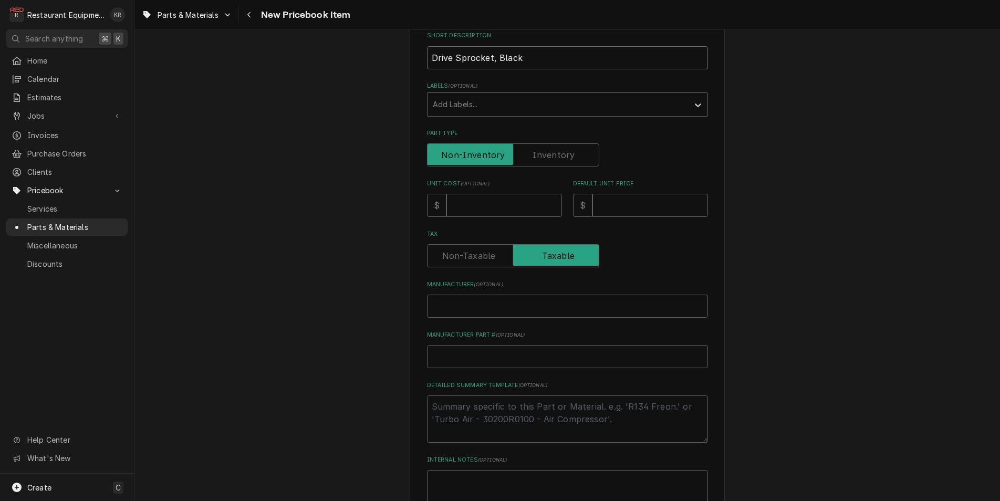
scroll to position [168, 0]
type input "Drive Sprocket, Black"
click at [460, 204] on input "Unit Cost ( optional )" at bounding box center [505, 203] width 116 height 23
type input "1"
type textarea "x"
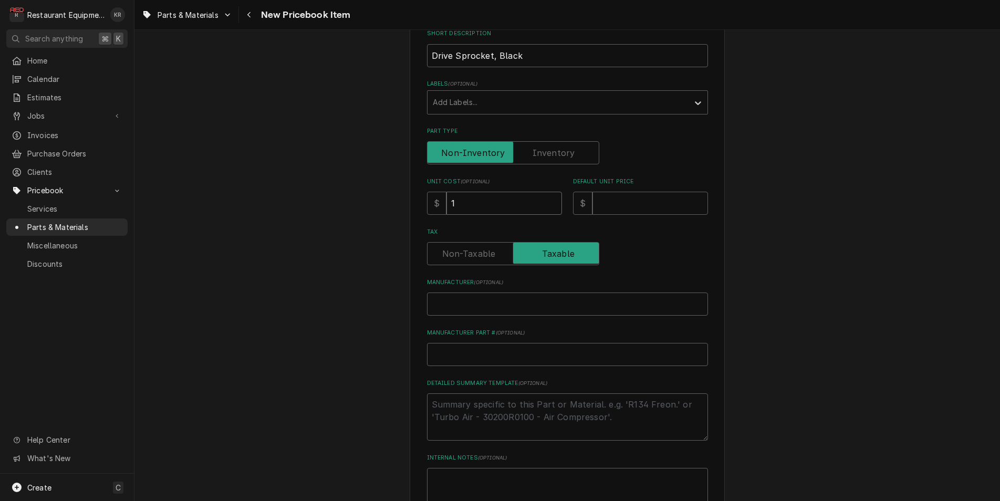
type input "14"
type textarea "x"
type input "14.7"
type textarea "x"
type input "14.76"
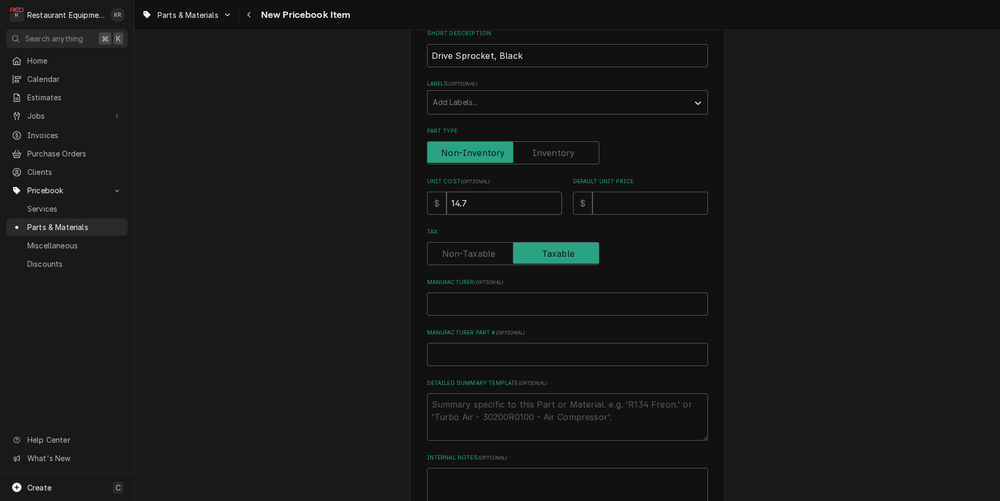
type textarea "x"
type input "14.76"
type input "2"
type textarea "x"
type input "29"
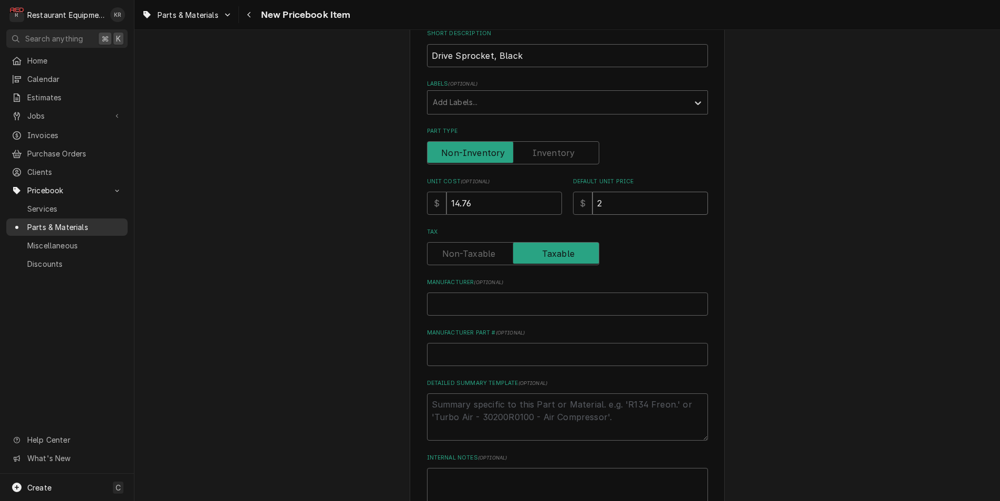
type textarea "x"
type input "29.51"
type textarea "x"
type input "29.51"
paste input "Antunes 7001978"
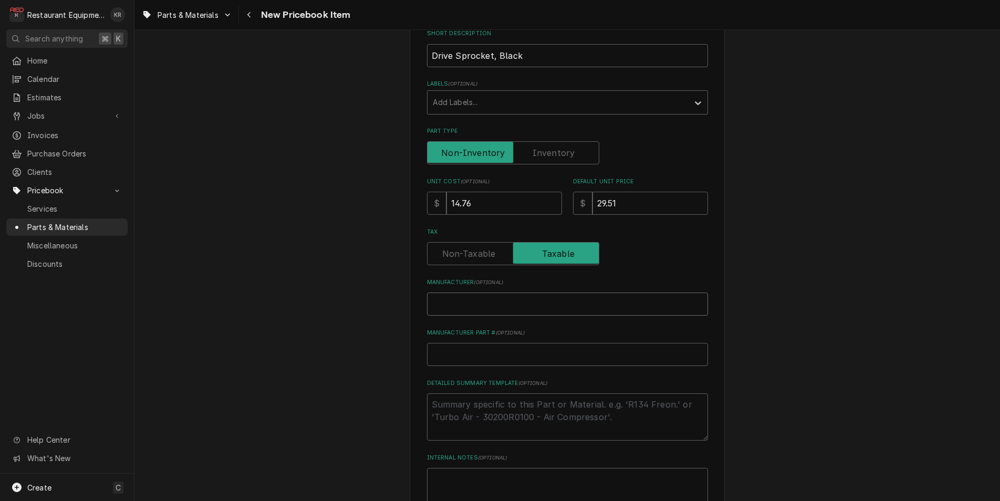
type input "Antunes 7001978"
type textarea "x"
click at [481, 302] on input "Antunes 7001978" at bounding box center [567, 304] width 281 height 23
type input "Antunes"
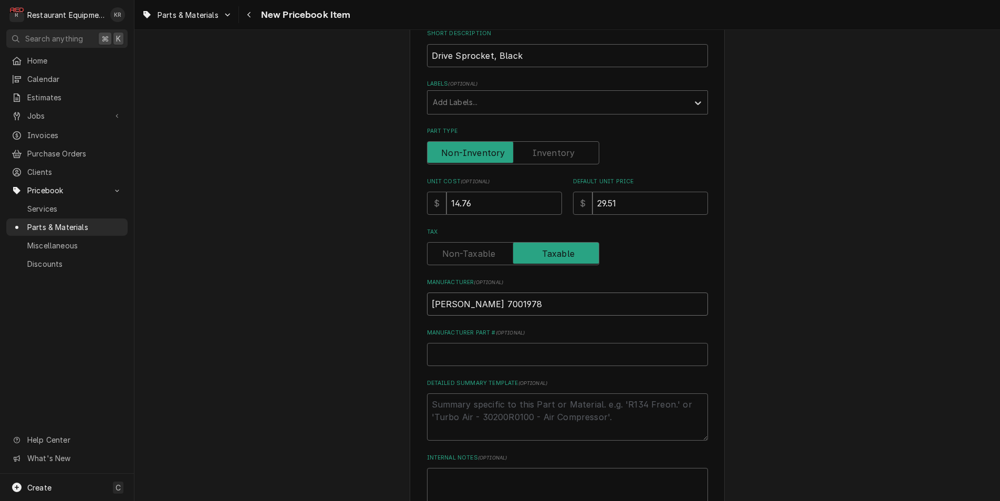
type textarea "x"
type input "Antunes"
click at [457, 346] on input "Manufacturer Part # ( optional )" at bounding box center [567, 354] width 281 height 23
paste input "7001978"
type input "7001978"
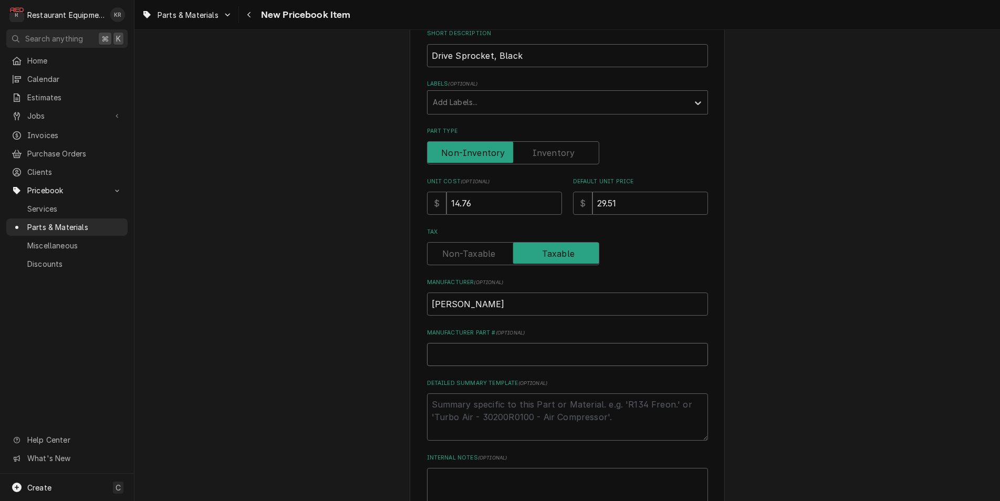
type textarea "x"
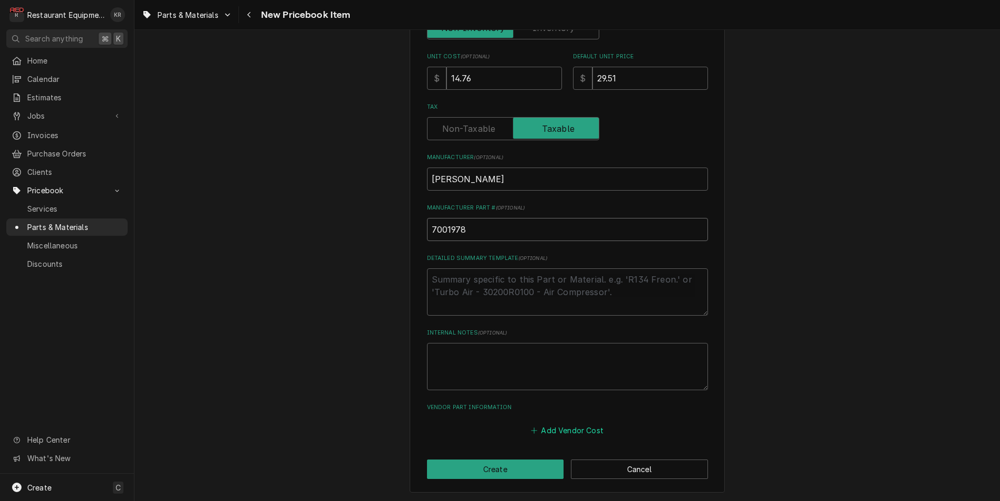
type input "7001978"
drag, startPoint x: 563, startPoint y: 428, endPoint x: 545, endPoint y: 397, distance: 35.8
click at [563, 428] on button "Add Vendor Cost" at bounding box center [568, 430] width 76 height 15
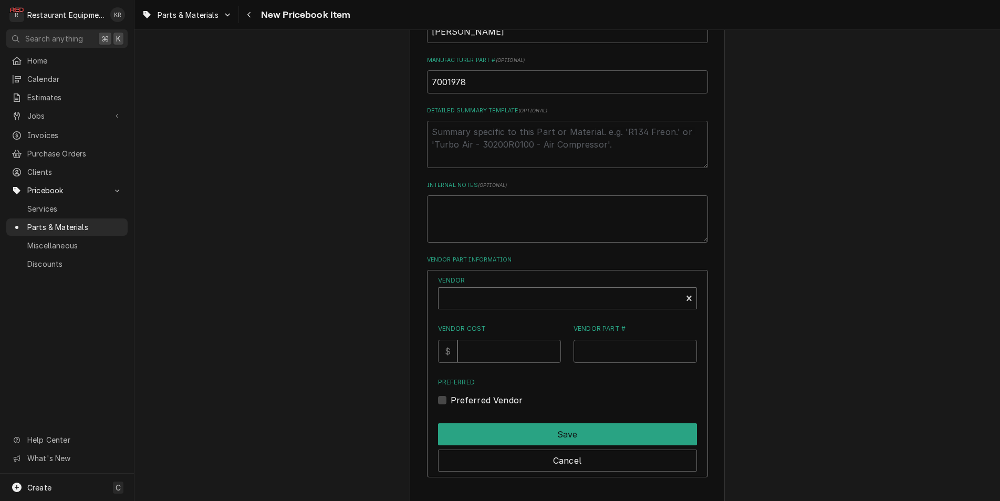
scroll to position [454, 0]
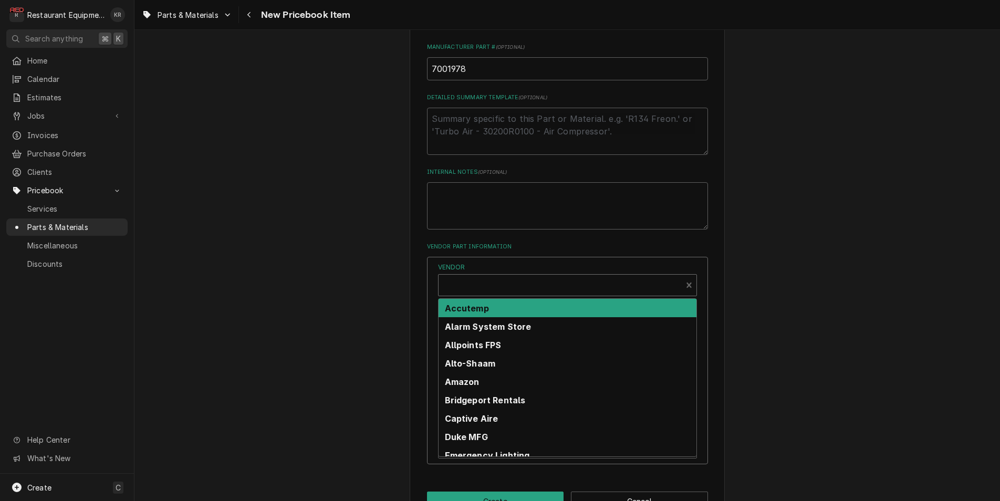
type textarea "x"
click at [499, 285] on div "Vendor" at bounding box center [560, 289] width 233 height 25
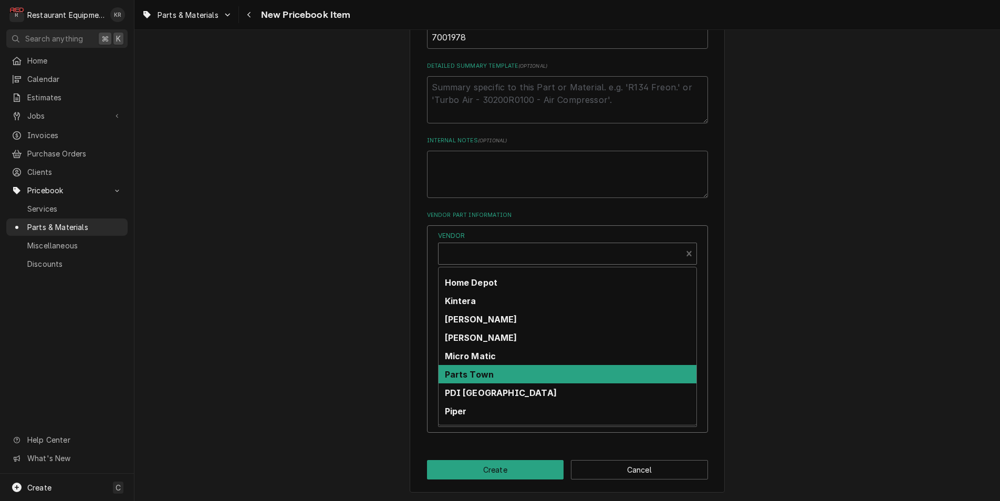
scroll to position [289, 0]
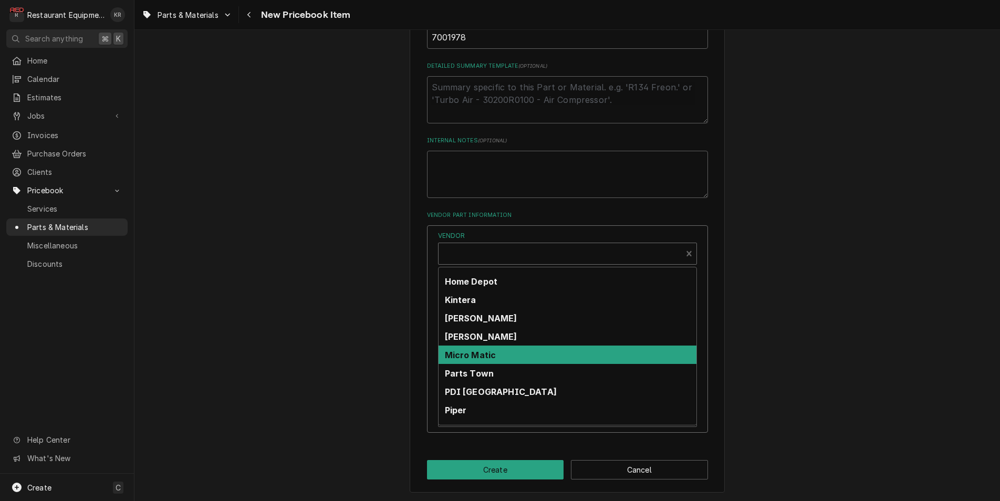
click at [498, 381] on div "Parts Town" at bounding box center [568, 373] width 258 height 18
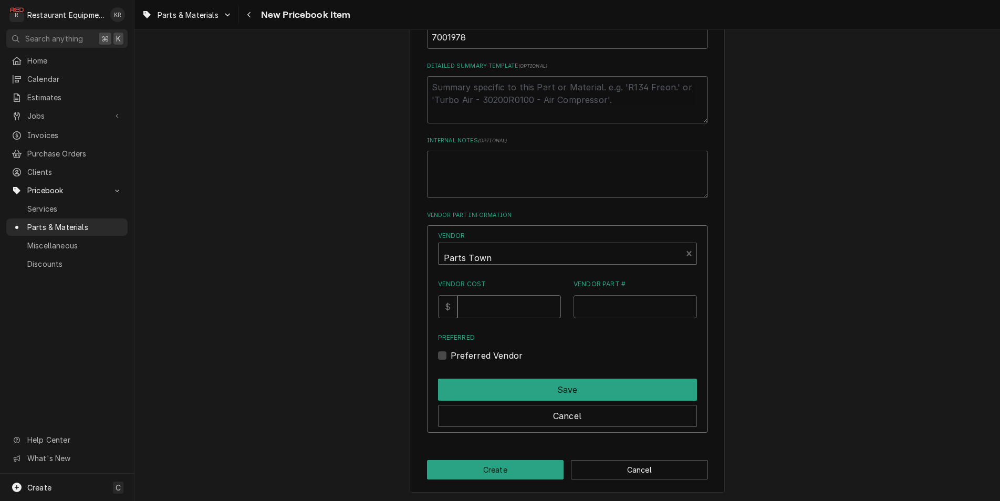
click at [494, 303] on input "Vendor Cost" at bounding box center [510, 306] width 104 height 23
type input "14.76"
click at [588, 303] on input "Vendor Part #" at bounding box center [635, 306] width 123 height 23
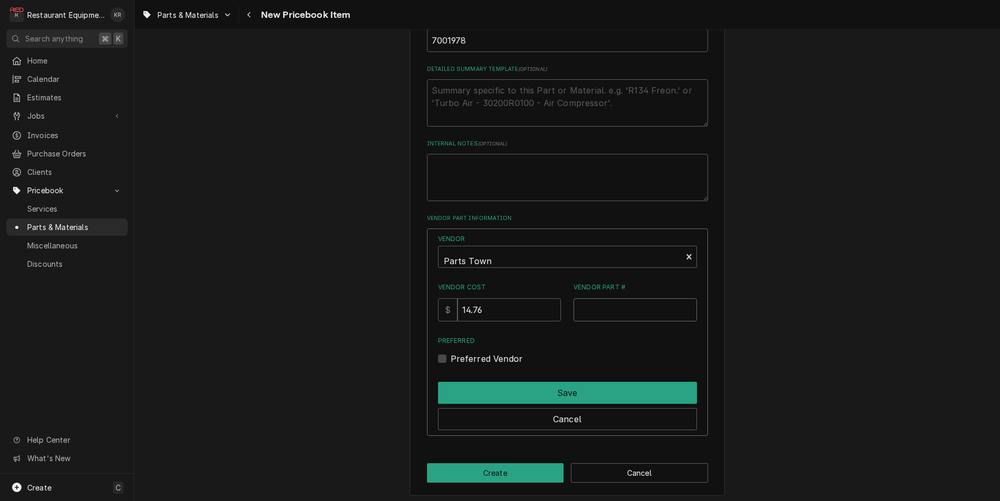
paste input "AJA7001978"
type input "AJA7001978"
click at [455, 355] on label "Preferred Vendor" at bounding box center [487, 359] width 73 height 13
click at [455, 355] on input "Preferred" at bounding box center [580, 364] width 259 height 23
checkbox input "true"
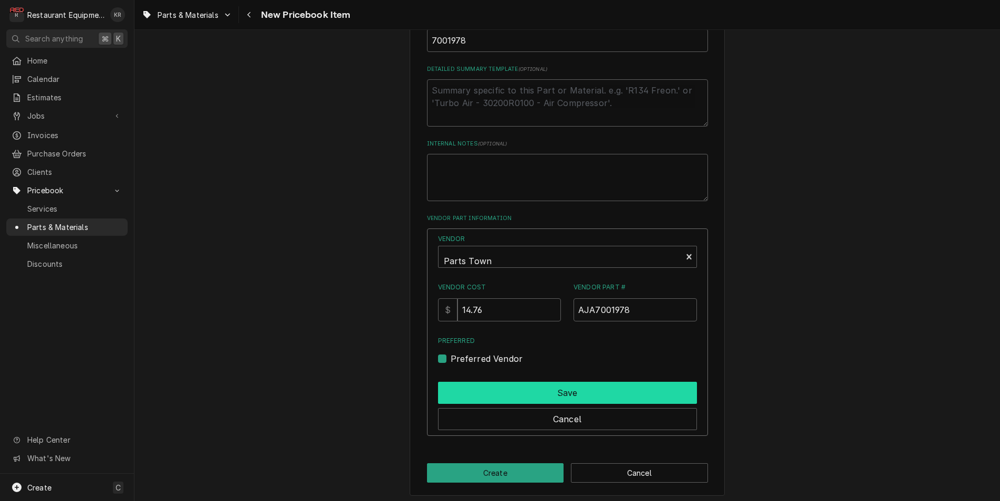
click at [490, 393] on button "Save" at bounding box center [567, 393] width 259 height 22
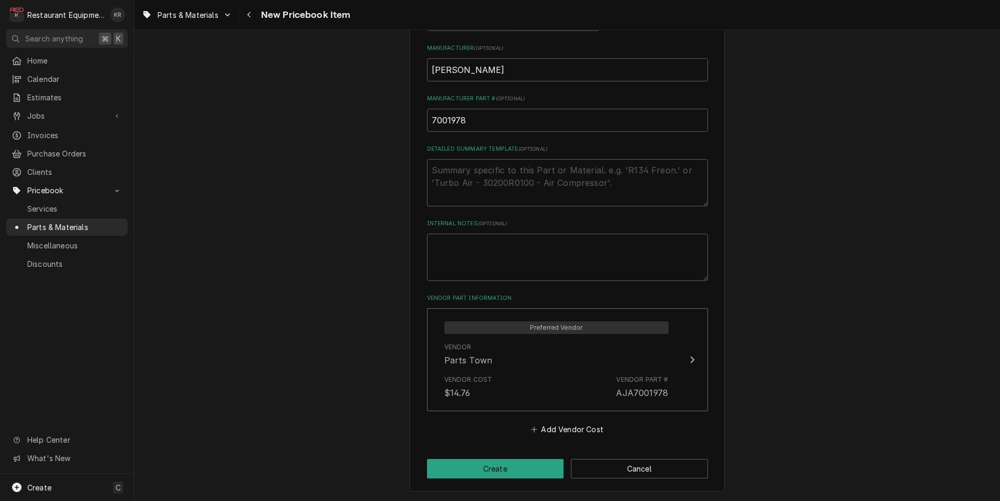
scroll to position [401, 0]
click at [481, 471] on button "Create" at bounding box center [495, 469] width 137 height 19
type textarea "x"
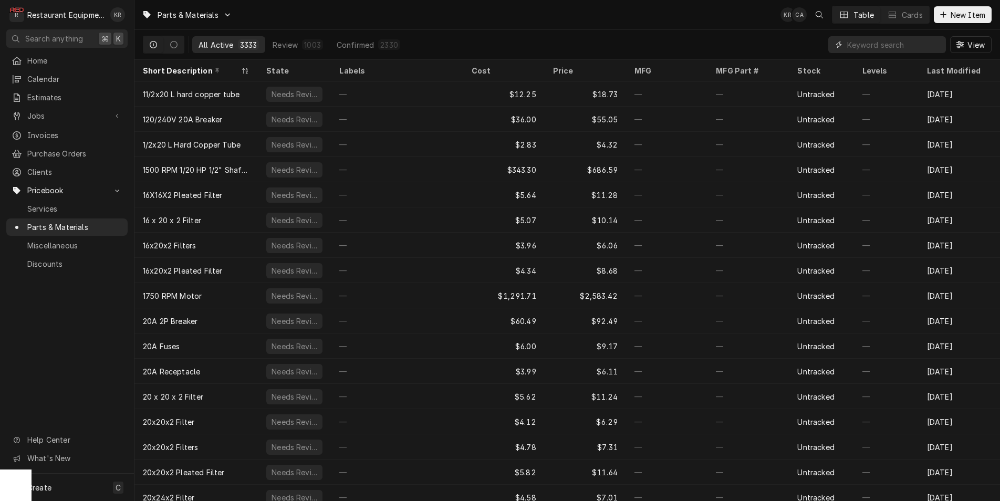
click at [864, 46] on input "Dynamic Content Wrapper" at bounding box center [894, 44] width 94 height 17
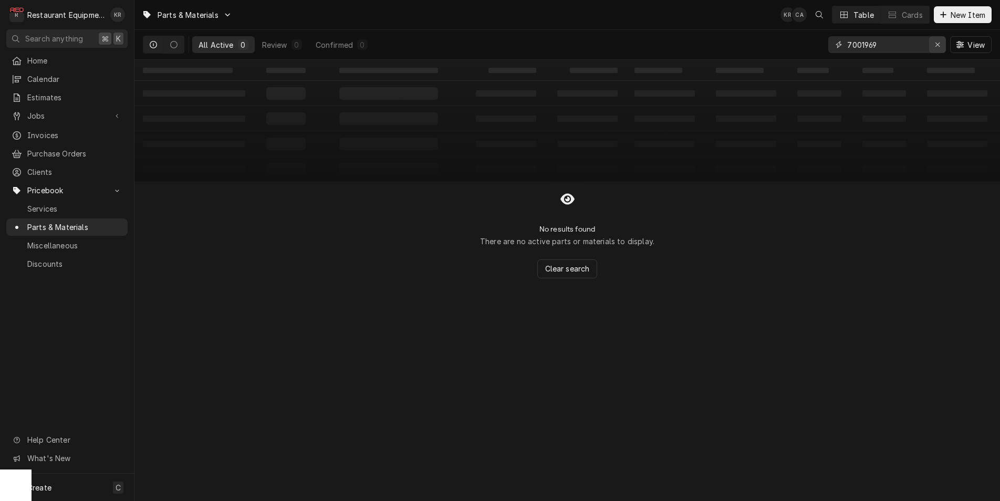
type input "7001969"
click at [935, 48] on div "Erase input" at bounding box center [938, 44] width 11 height 11
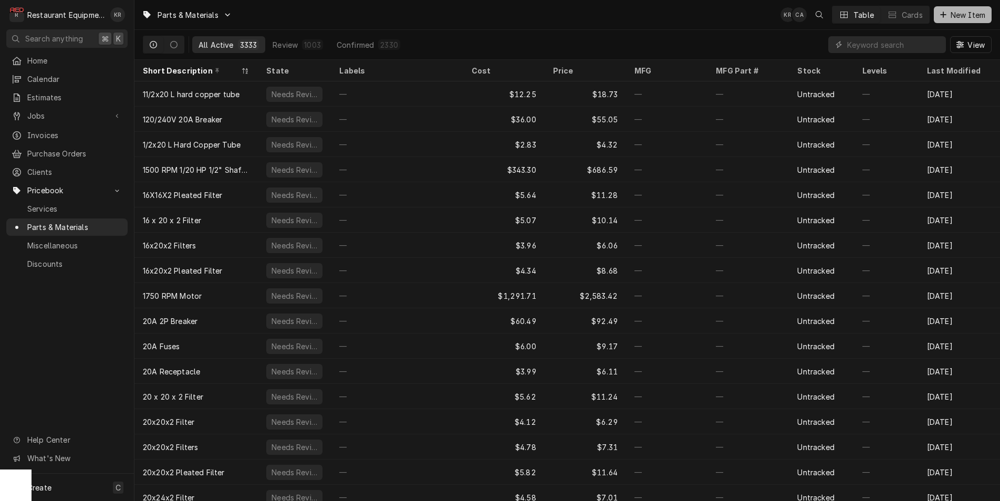
click at [946, 14] on icon "Dynamic Content Wrapper" at bounding box center [943, 14] width 6 height 7
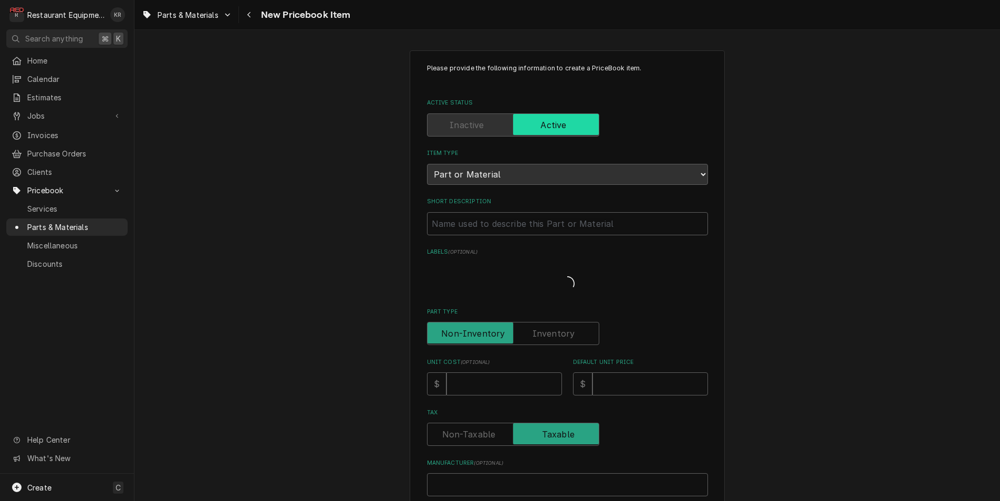
type textarea "x"
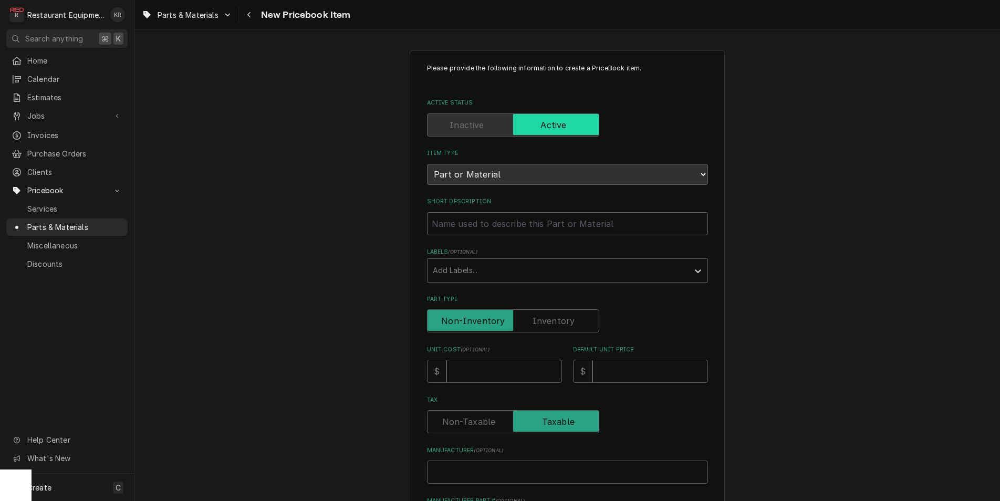
click at [487, 225] on input "Short Description" at bounding box center [567, 223] width 281 height 23
paste input "[PERSON_NAME] 7001969 Drive Chain, Stainless Steel"
type input "[PERSON_NAME] 7001969 Drive Chain, Stainless Steel"
type textarea "x"
click at [427, 220] on input "Antunes 7001969 Drive Chain, Stainless Steel" at bounding box center [567, 223] width 281 height 23
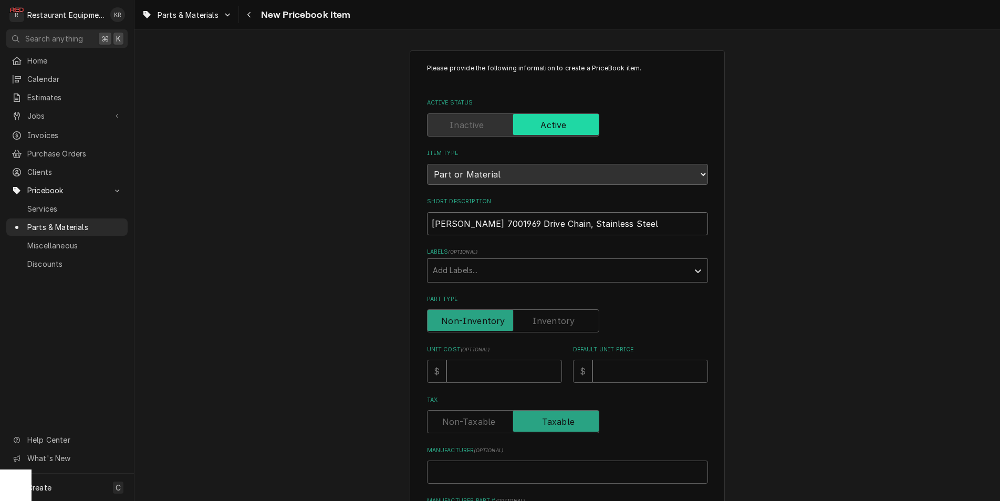
click at [401, 219] on div "Please provide the following information to create a PriceBook item. Active Sta…" at bounding box center [567, 418] width 866 height 754
click at [501, 223] on input "Antunes 7001969 Drive Chain, Stainless Steel" at bounding box center [567, 223] width 281 height 23
click at [504, 221] on input "Antunes 7001969 Drive Chain, Stainless Steel" at bounding box center [567, 223] width 281 height 23
drag, startPoint x: 503, startPoint y: 220, endPoint x: 397, endPoint y: 218, distance: 106.2
click at [427, 218] on input "Antunes 7001969 Drive Chain, Stainless Steel" at bounding box center [567, 223] width 281 height 23
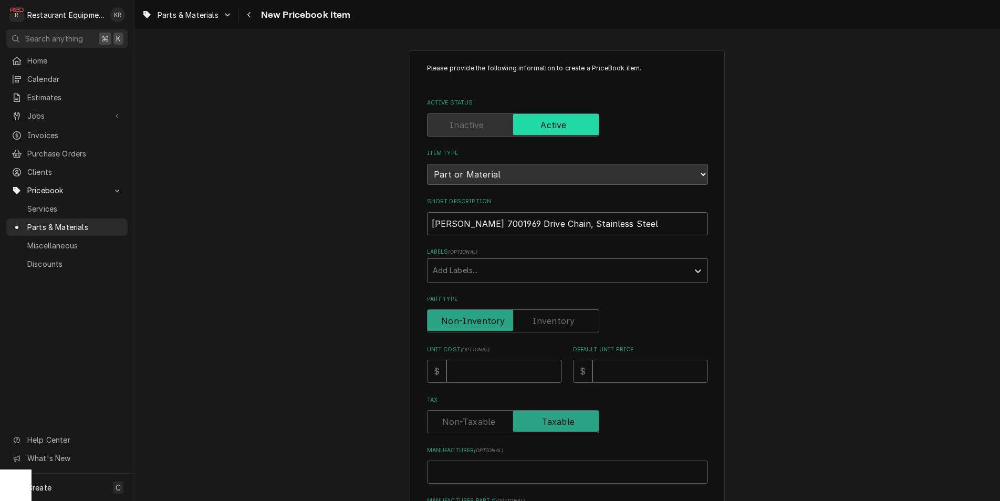
type input "Drive Chain, Stainless Steel"
type textarea "x"
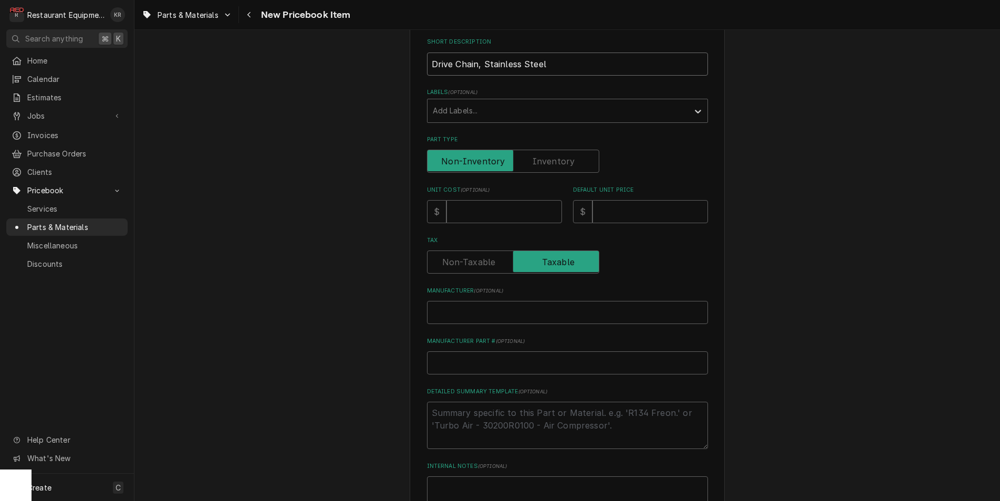
scroll to position [167, 0]
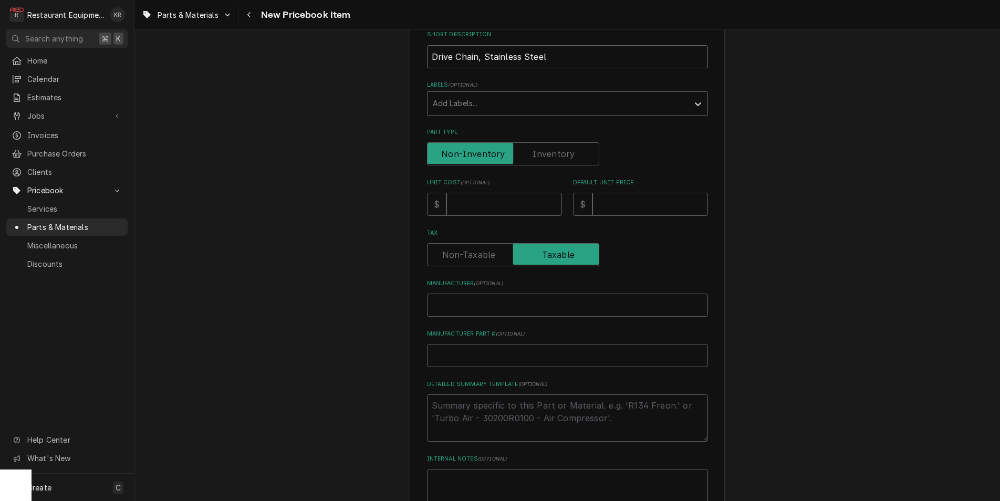
type input "Drive Chain, Stainless Steel"
type input "2"
type textarea "x"
type input "27"
type textarea "x"
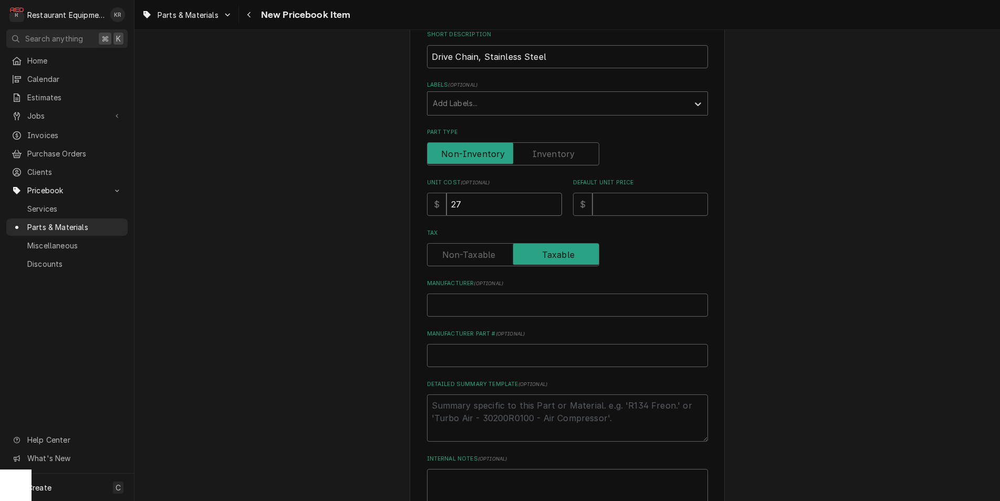
type input "27.7"
type textarea "x"
type input "27.75"
type textarea "x"
type input "27.75"
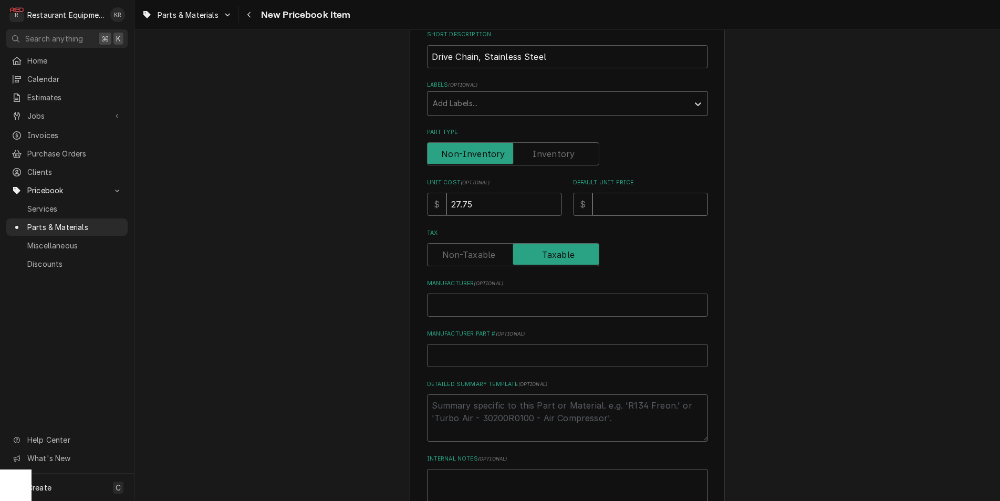
type input "5"
type textarea "x"
type input "54"
type textarea "x"
type input "54.5"
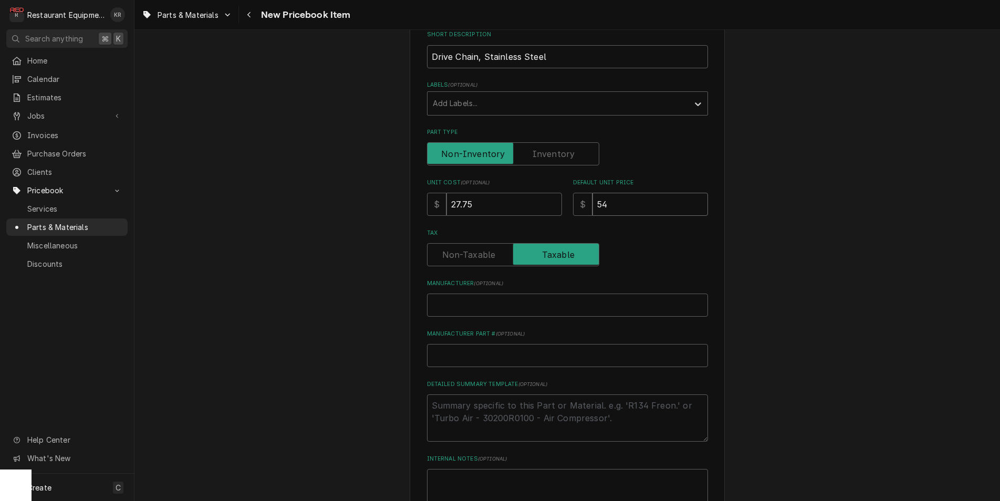
type textarea "x"
type input "54.5"
paste input "Antunes 7001969"
type input "Antunes 7001969"
type textarea "x"
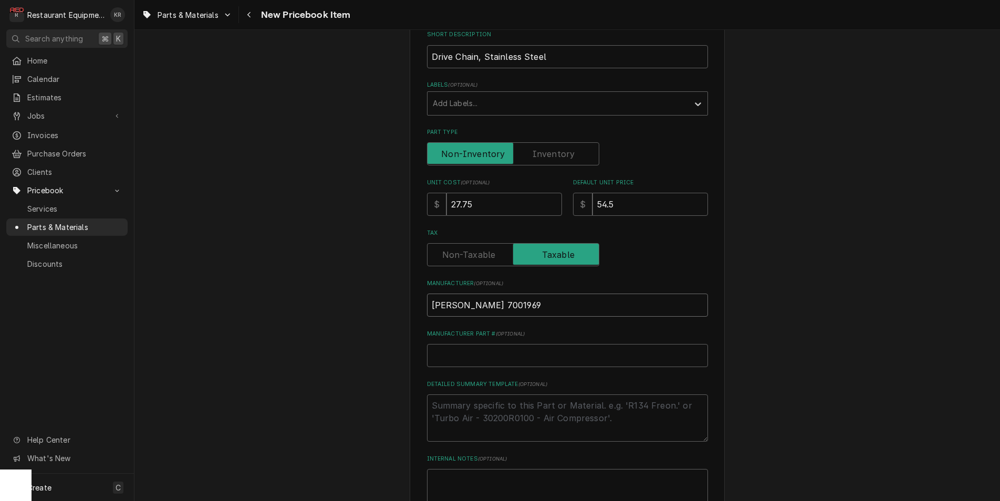
click at [489, 305] on input "Antunes 7001969" at bounding box center [567, 305] width 281 height 23
type input "[PERSON_NAME]"
type textarea "x"
type input "[PERSON_NAME]"
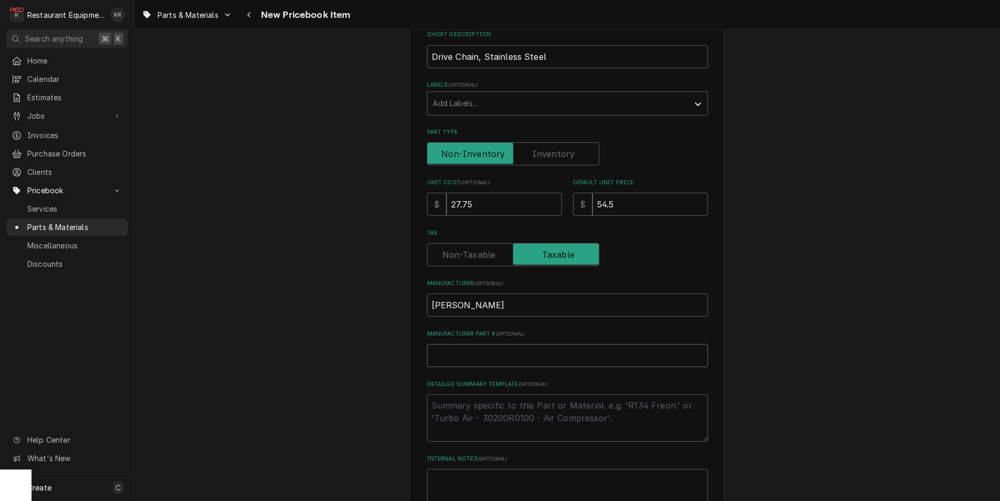
click at [461, 350] on input "Manufacturer Part # ( optional )" at bounding box center [567, 355] width 281 height 23
paste input "7001969"
type input "7001969"
type textarea "x"
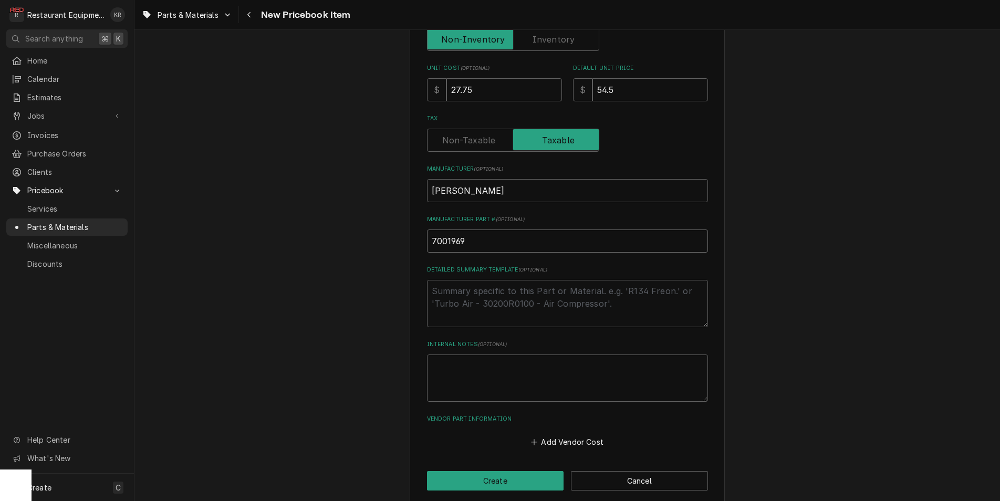
scroll to position [293, 0]
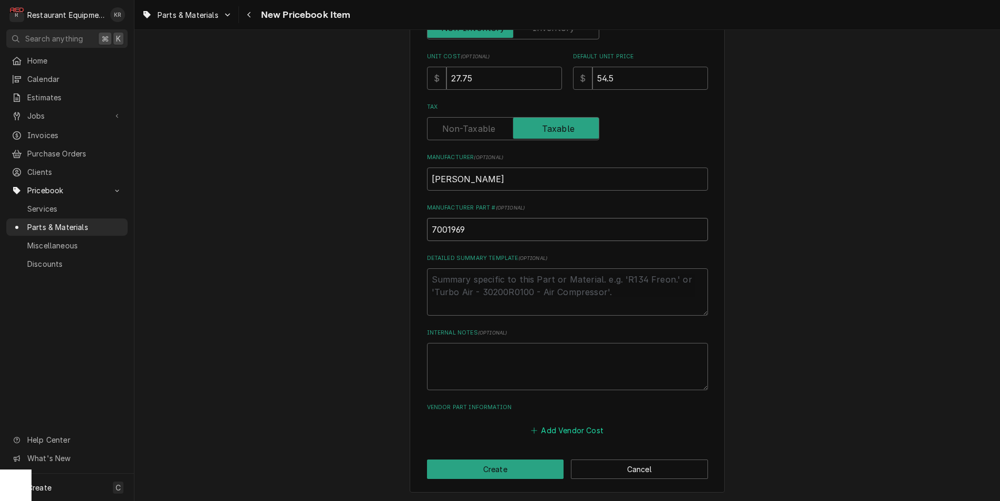
type input "7001969"
click at [564, 430] on button "Add Vendor Cost" at bounding box center [568, 430] width 76 height 15
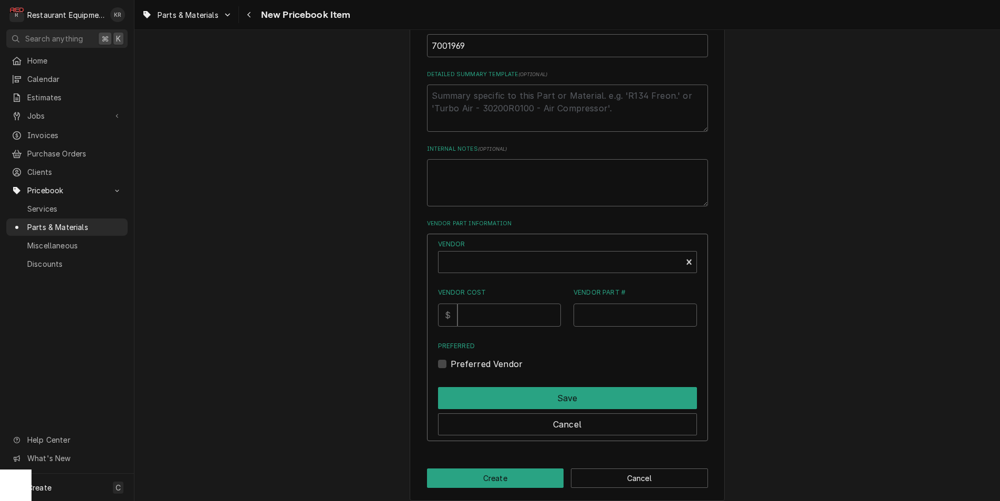
scroll to position [485, 0]
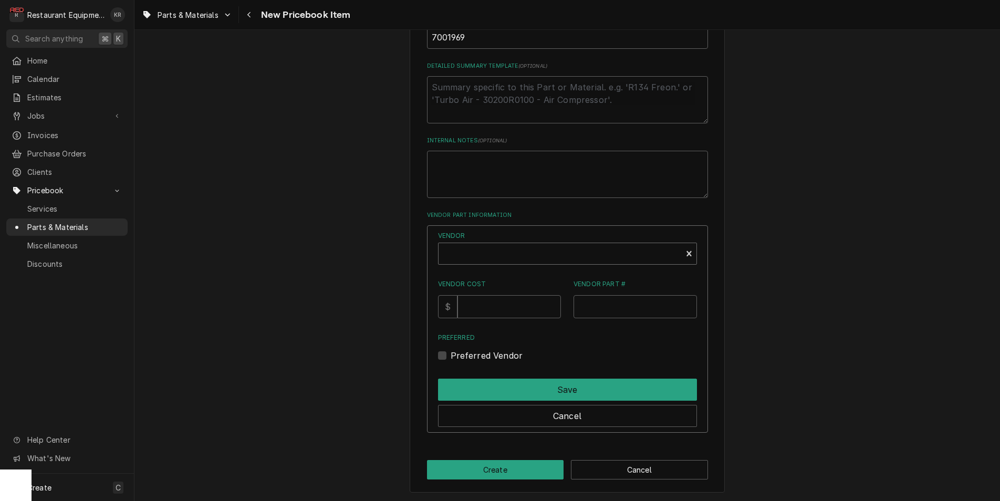
type textarea "x"
click at [470, 258] on div "Vendor" at bounding box center [560, 257] width 233 height 25
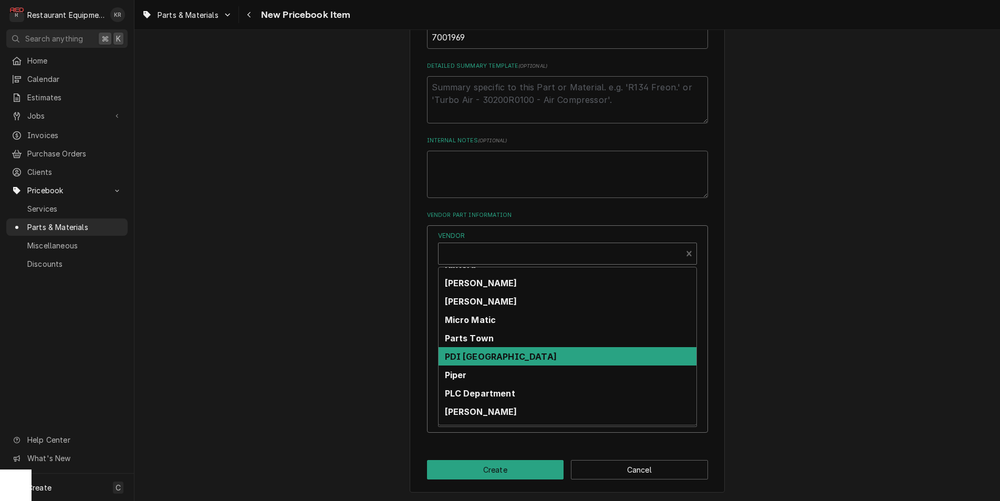
scroll to position [328, 0]
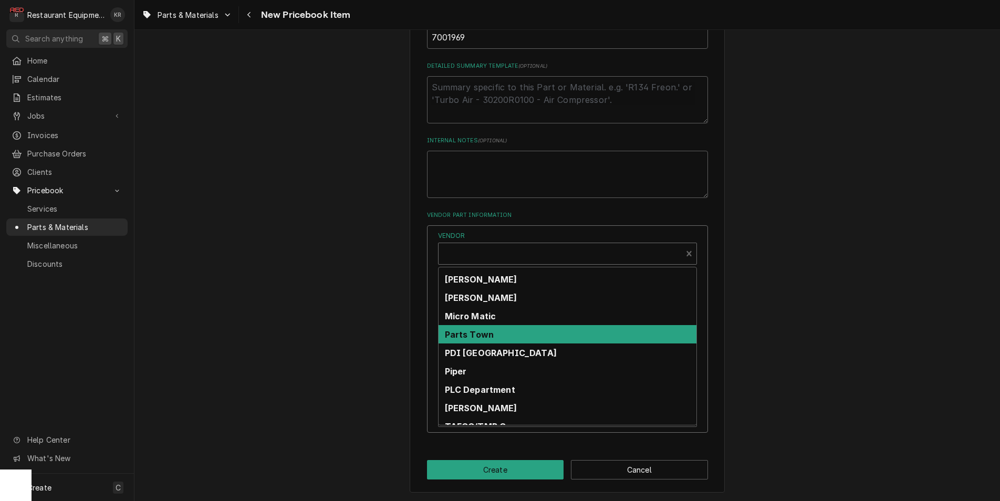
click at [494, 338] on strong "Parts Town" at bounding box center [469, 334] width 49 height 11
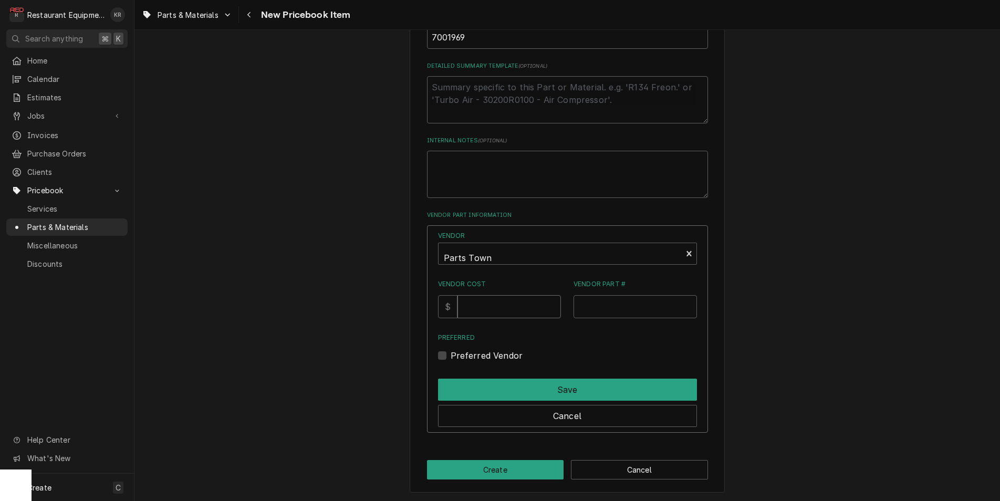
click at [494, 317] on input "Vendor Cost" at bounding box center [510, 306] width 104 height 23
type input "27.25"
paste input "AJA7001969"
type input "AJA7001969"
click at [453, 356] on label "Preferred Vendor" at bounding box center [487, 355] width 73 height 13
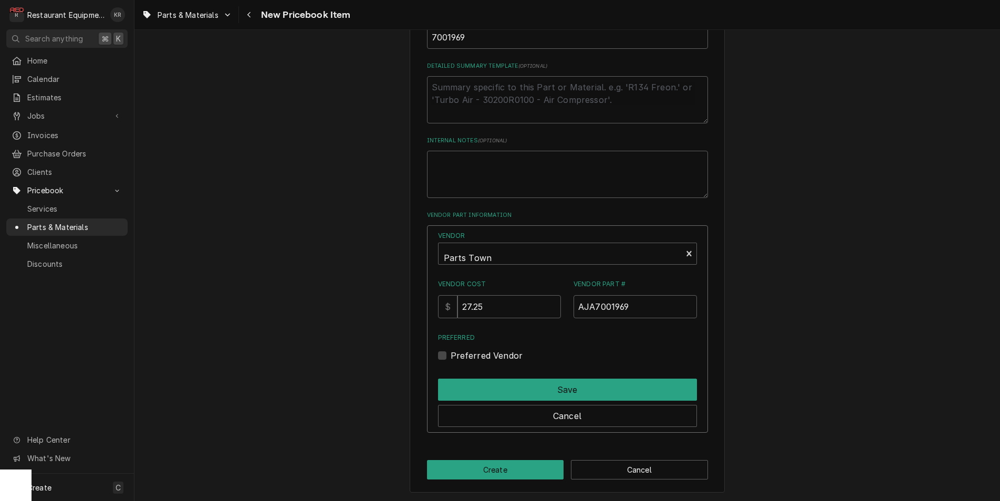
click at [453, 356] on input "Preferred" at bounding box center [580, 360] width 259 height 23
checkbox input "true"
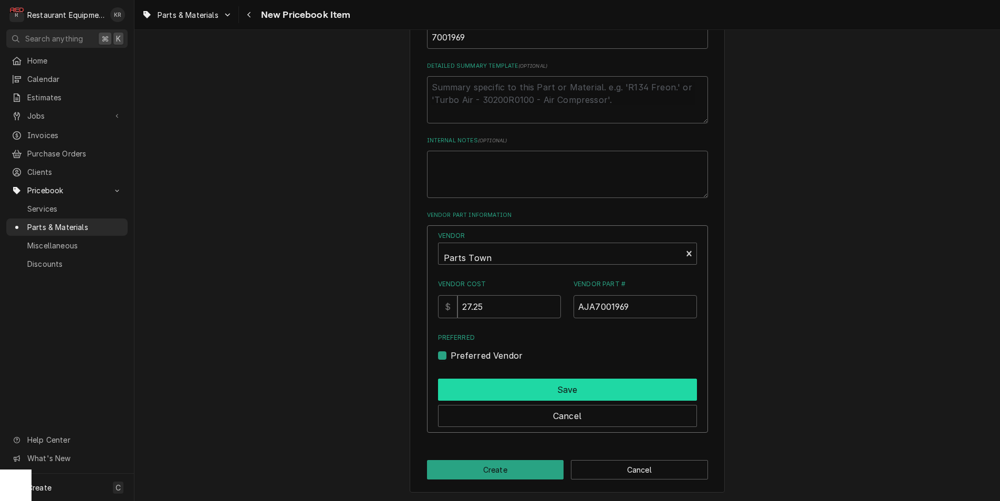
click at [481, 386] on button "Save" at bounding box center [567, 390] width 259 height 22
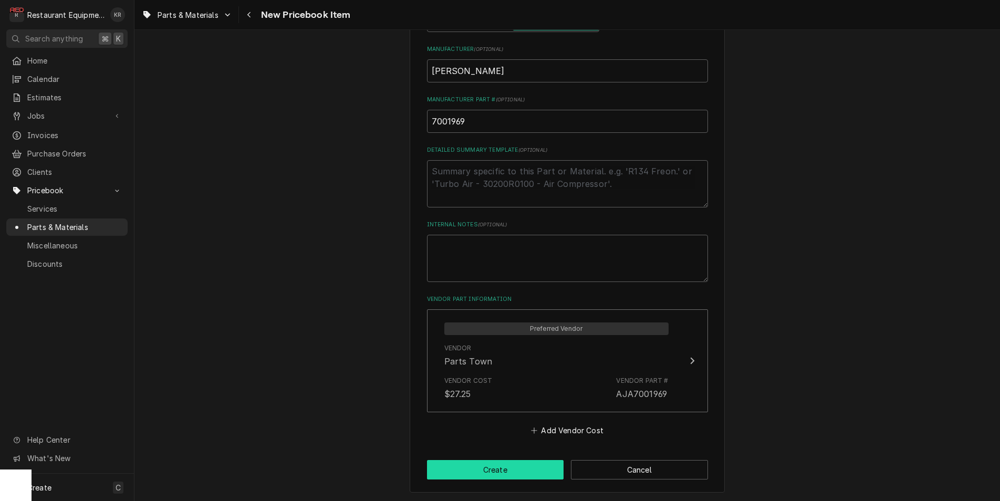
click at [485, 464] on button "Create" at bounding box center [495, 469] width 137 height 19
type textarea "x"
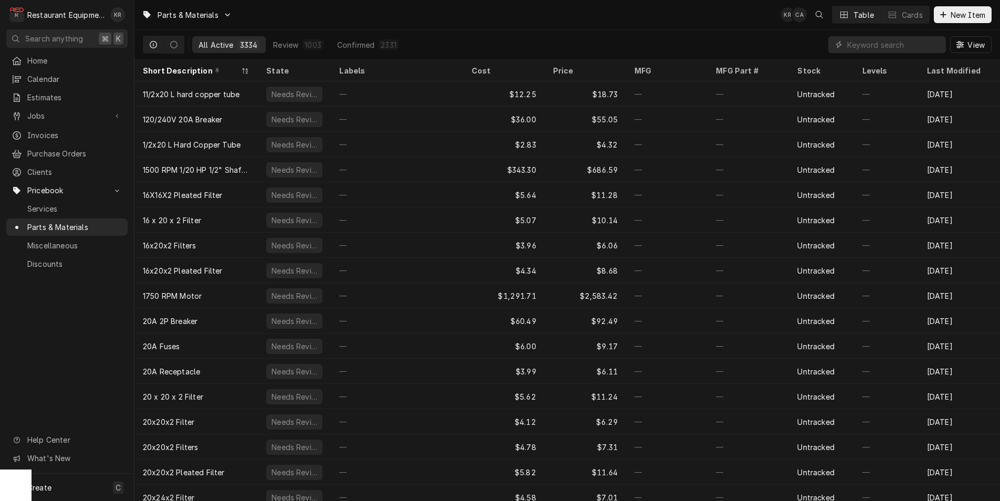
click at [975, 15] on span "New Item" at bounding box center [968, 14] width 39 height 11
click at [961, 22] on button "New Item" at bounding box center [963, 14] width 58 height 17
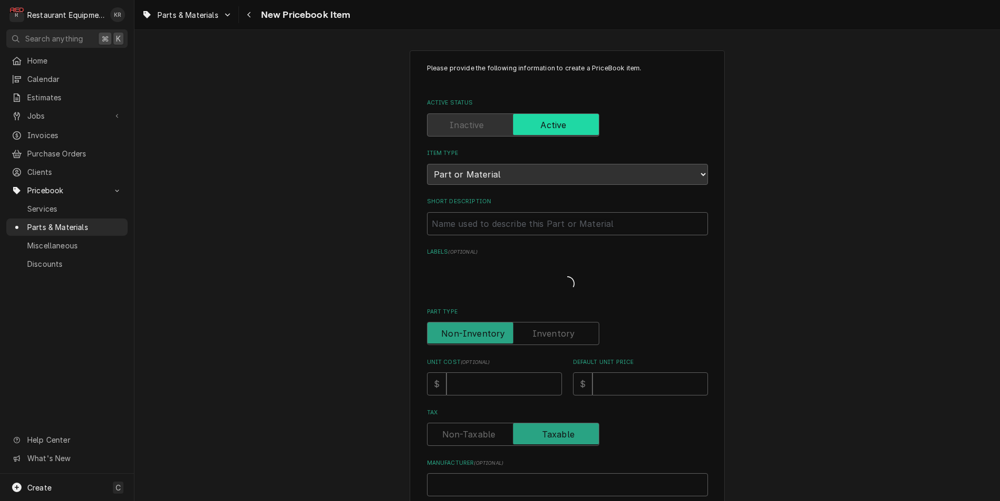
type textarea "x"
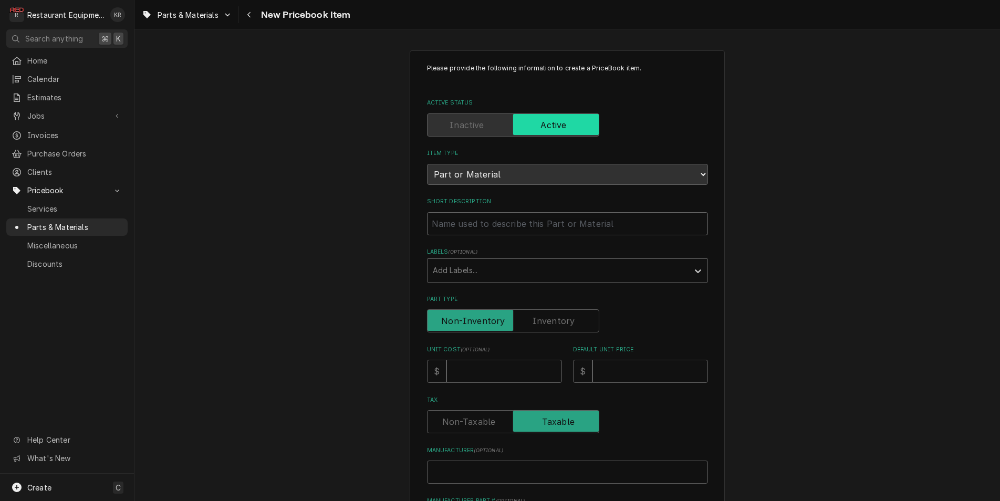
click at [477, 226] on input "Short Description" at bounding box center [567, 223] width 281 height 23
paste input "[PERSON_NAME] 7002034 Chain Drive Kit"
type input "[PERSON_NAME] 7002034 Chain Drive Kit"
type textarea "x"
drag, startPoint x: 499, startPoint y: 223, endPoint x: 380, endPoint y: 216, distance: 119.0
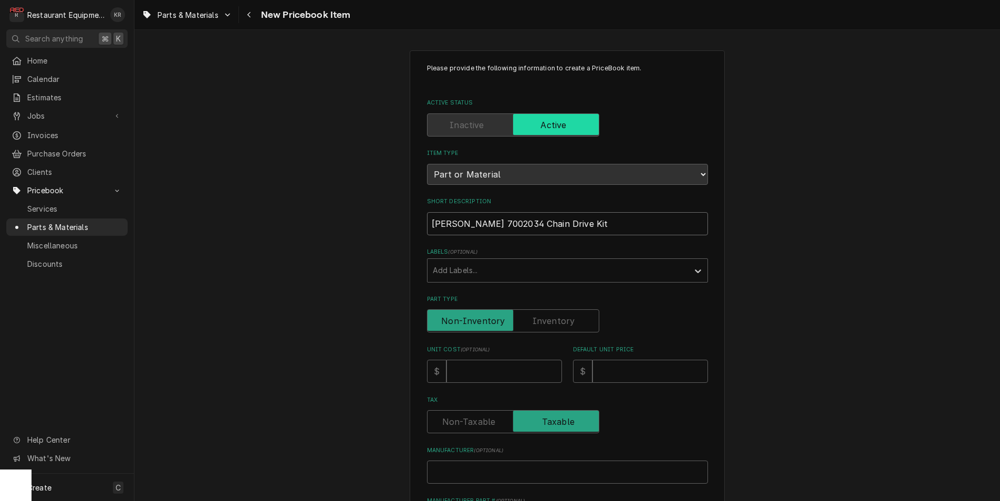
click at [427, 216] on input "Antunes 7002034 Chain Drive Kit" at bounding box center [567, 223] width 281 height 23
type input "Chain Drive Kit"
type textarea "x"
type input "Chain Drive Kit"
click at [456, 374] on input "Unit Cost ( optional )" at bounding box center [505, 371] width 116 height 23
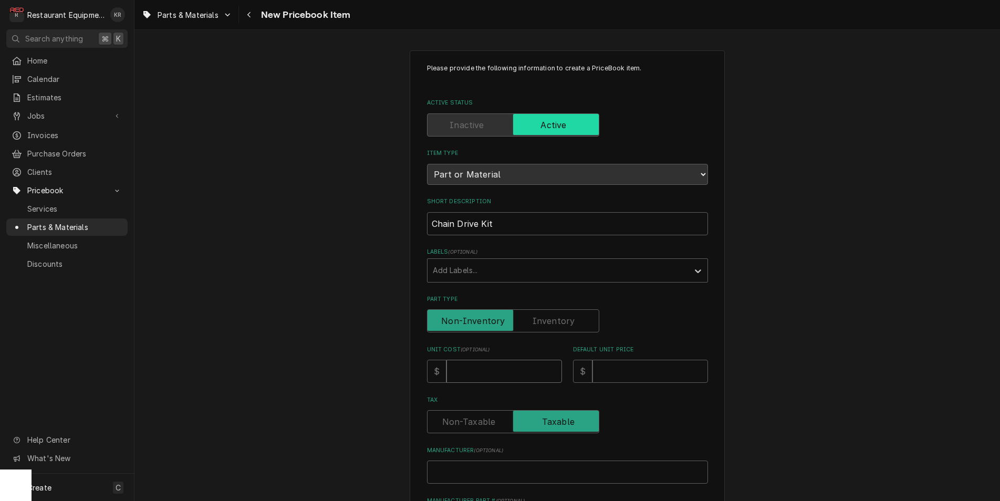
type input "3"
type textarea "x"
type input "37"
type textarea "x"
type input "37.1"
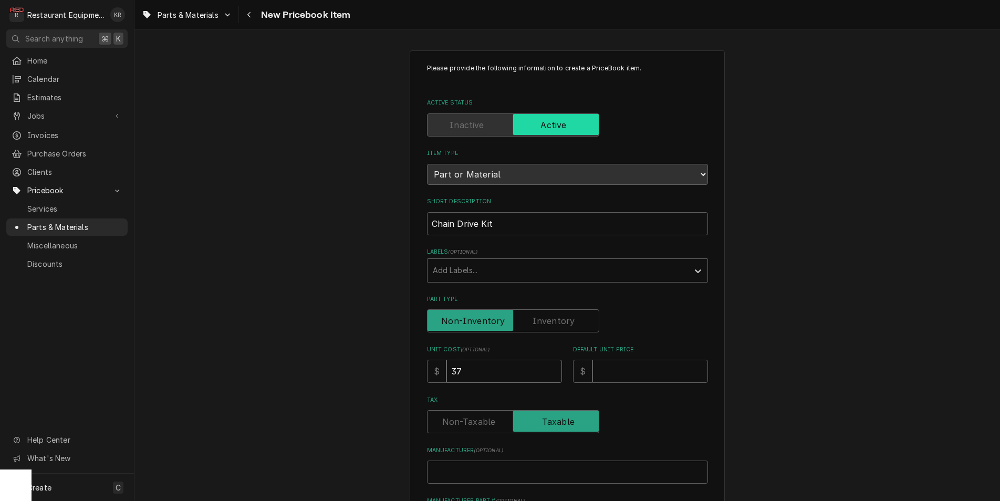
type textarea "x"
type input "37.1"
type input "7"
type textarea "x"
type input "74"
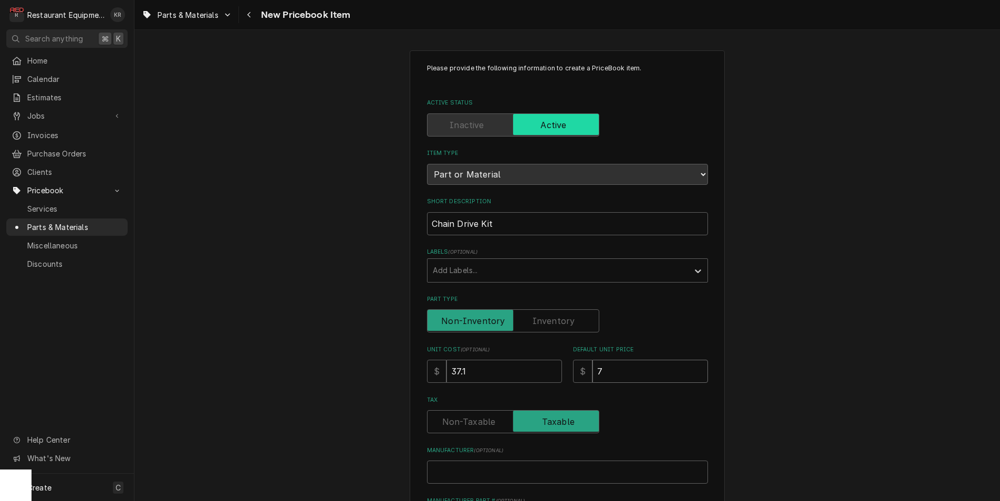
type textarea "x"
type input "74.2"
type textarea "x"
type input "74.2"
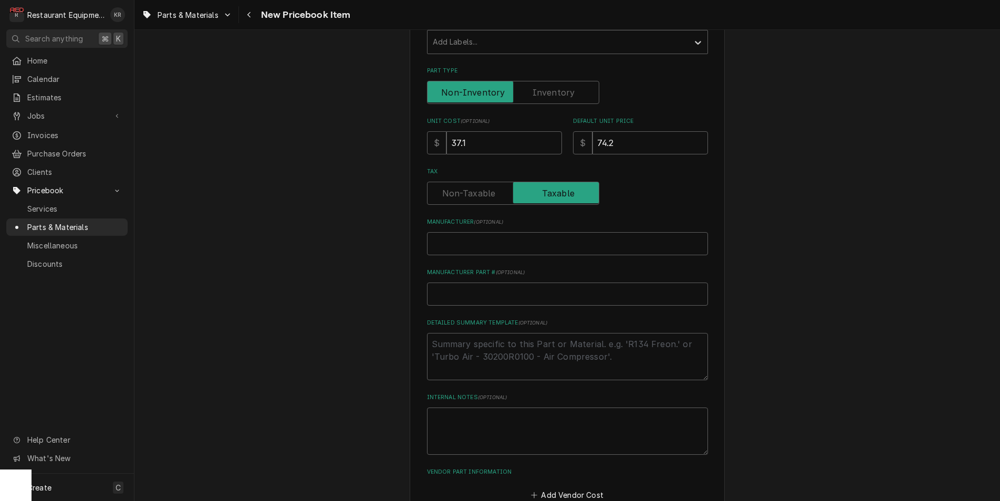
scroll to position [241, 0]
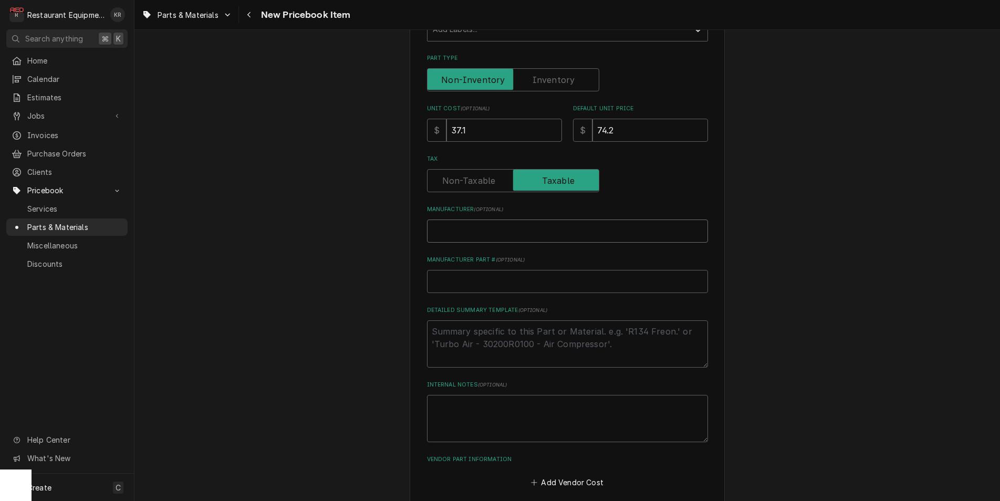
paste input "Antunes 7002034"
type input "Antunes 7002034"
type textarea "x"
click at [490, 230] on input "Antunes 7002034" at bounding box center [567, 231] width 281 height 23
click at [489, 230] on input "Antunes 7002034" at bounding box center [567, 231] width 281 height 23
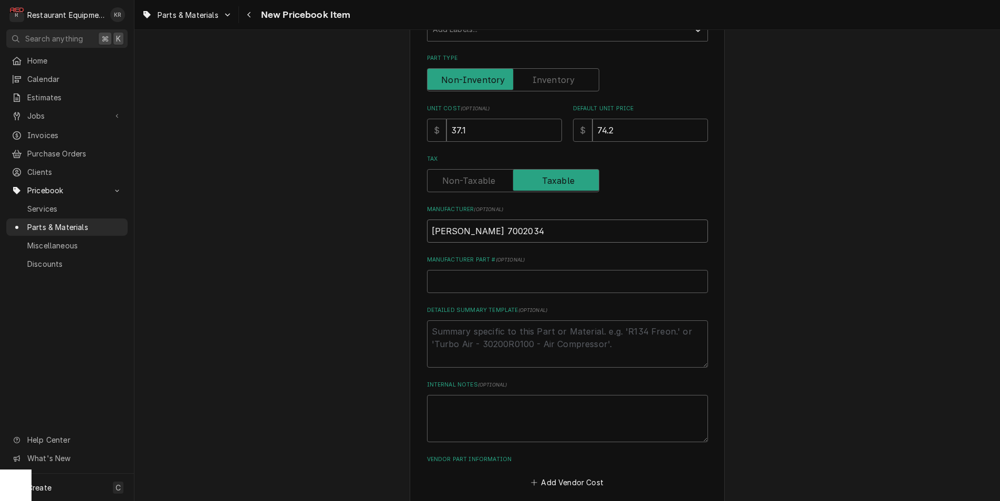
type input "[PERSON_NAME]"
type textarea "x"
type input "[PERSON_NAME]"
click at [454, 278] on input "Manufacturer Part # ( optional )" at bounding box center [567, 281] width 281 height 23
paste input "7002034"
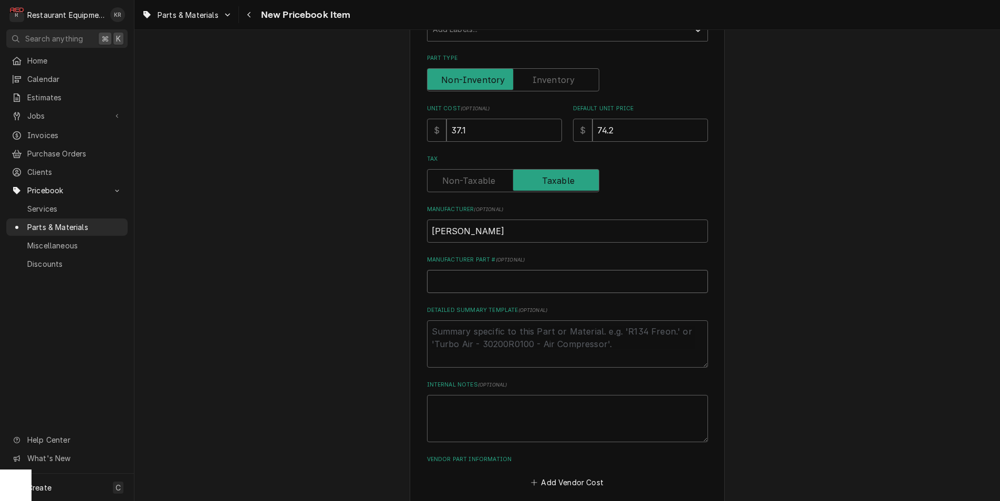
type input "7002034"
type textarea "x"
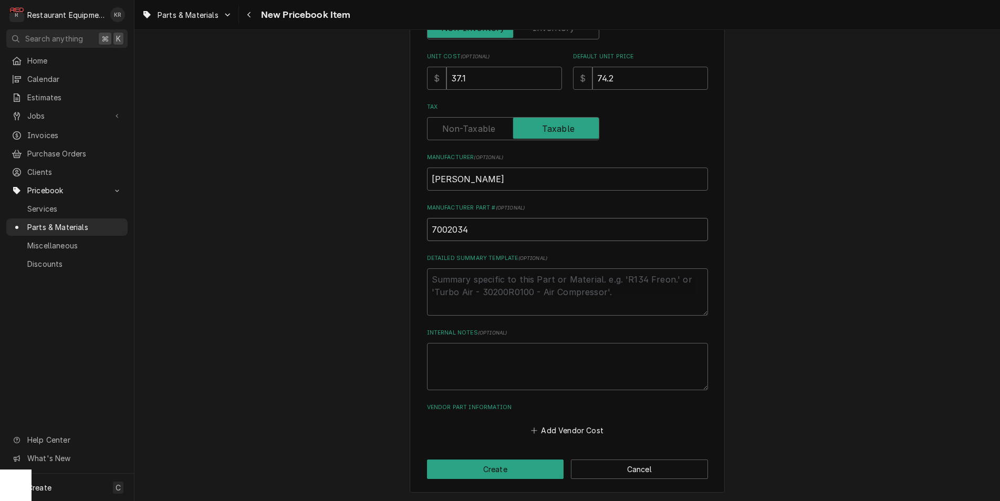
type input "7002034"
click at [566, 429] on button "Add Vendor Cost" at bounding box center [568, 430] width 76 height 15
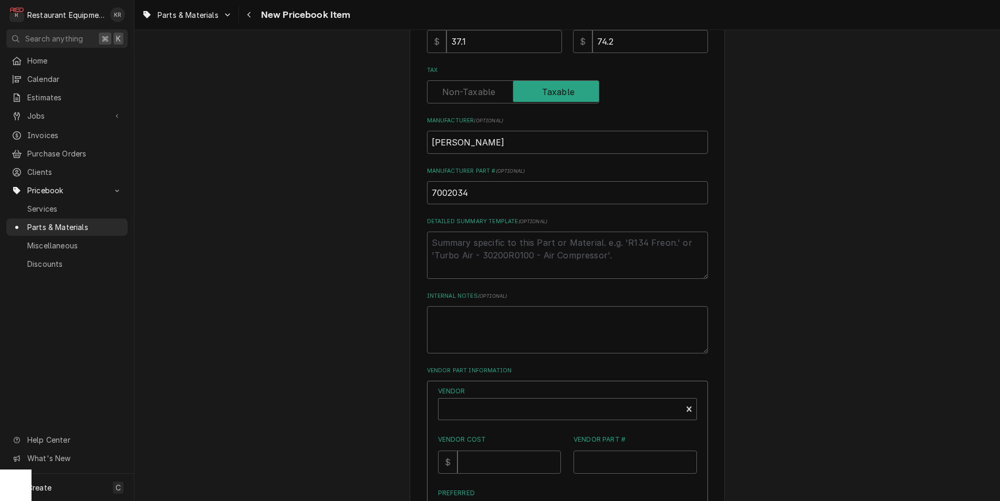
scroll to position [485, 0]
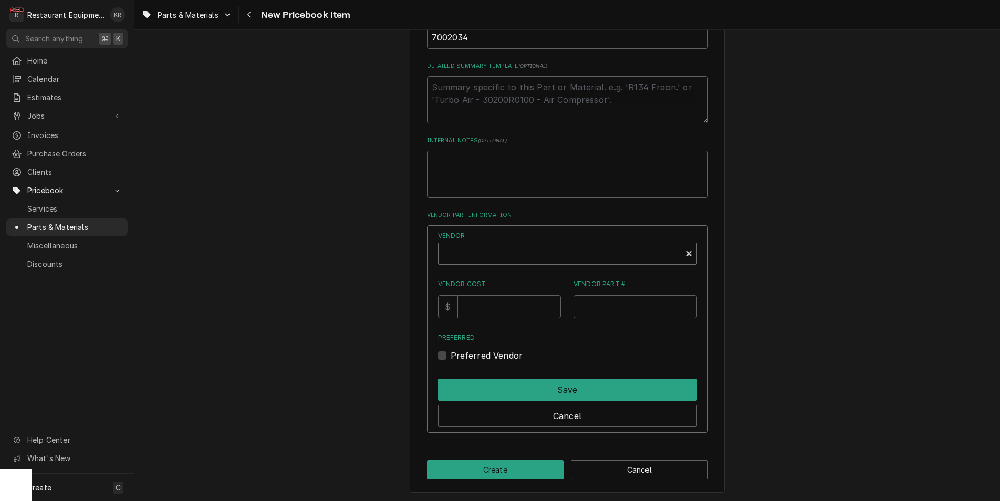
click at [491, 263] on div "Vendor Vendor Cost $ Vendor Part # Preferred Preferred Vendor" at bounding box center [567, 296] width 259 height 131
type textarea "x"
click at [485, 255] on div "Vendor" at bounding box center [560, 257] width 233 height 25
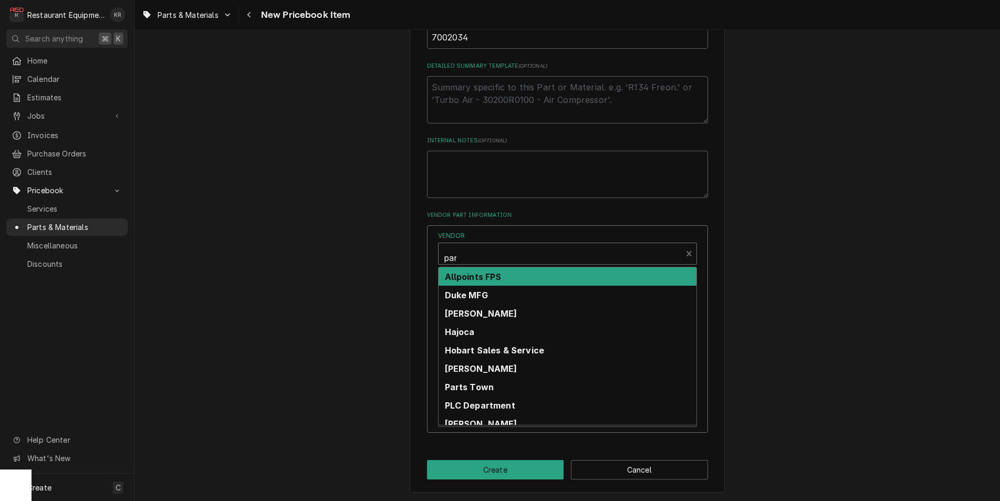
type input "part"
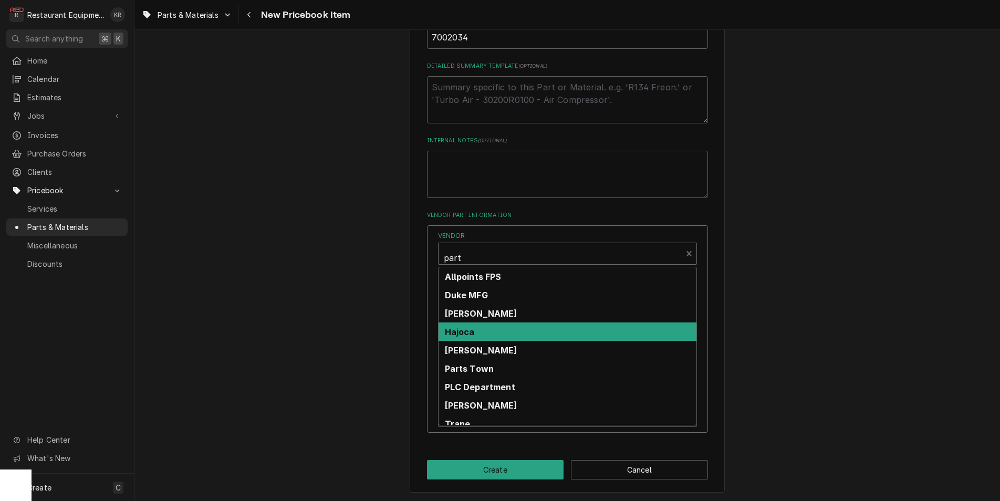
scroll to position [8, 0]
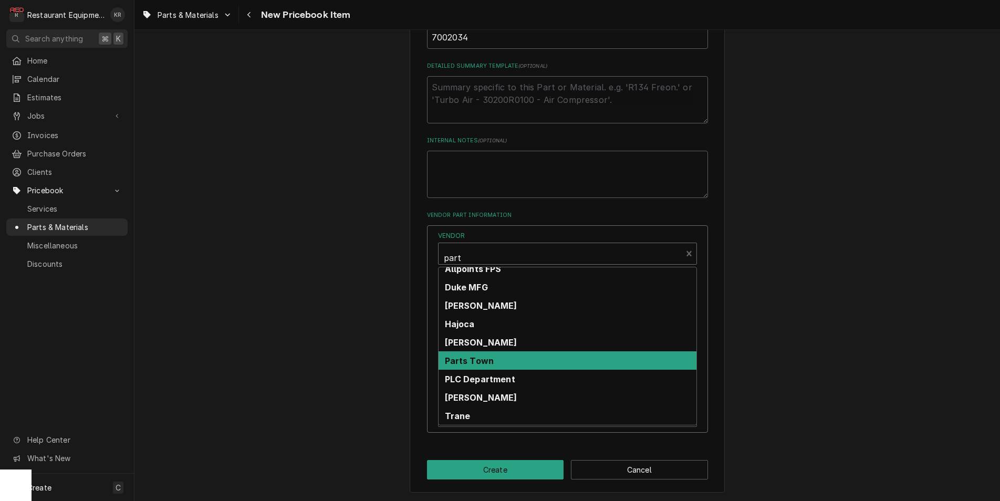
click at [492, 368] on div "Parts Town" at bounding box center [568, 360] width 258 height 18
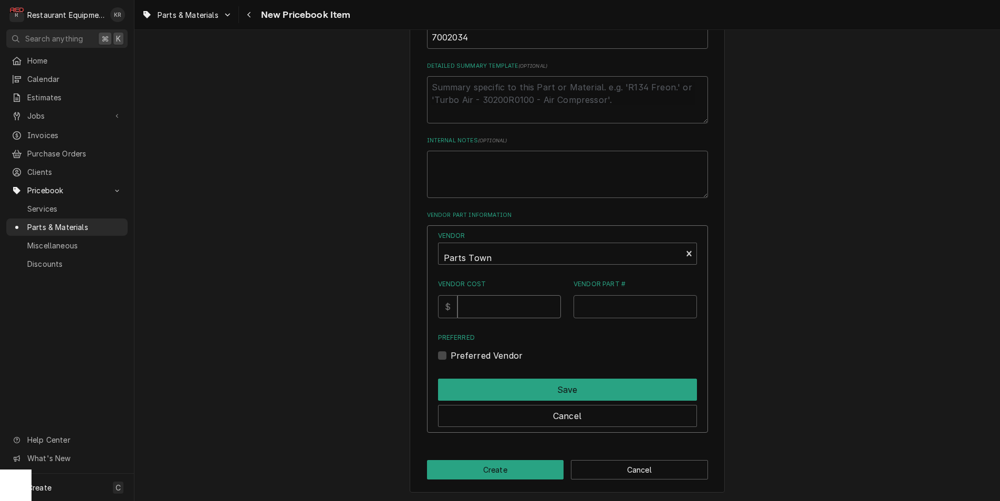
click at [494, 309] on input "Vendor Cost" at bounding box center [510, 306] width 104 height 23
click at [474, 310] on input "Vendor Cost" at bounding box center [510, 306] width 104 height 23
type input "37.1"
paste input "AJA7002034"
type input "AJA7002034"
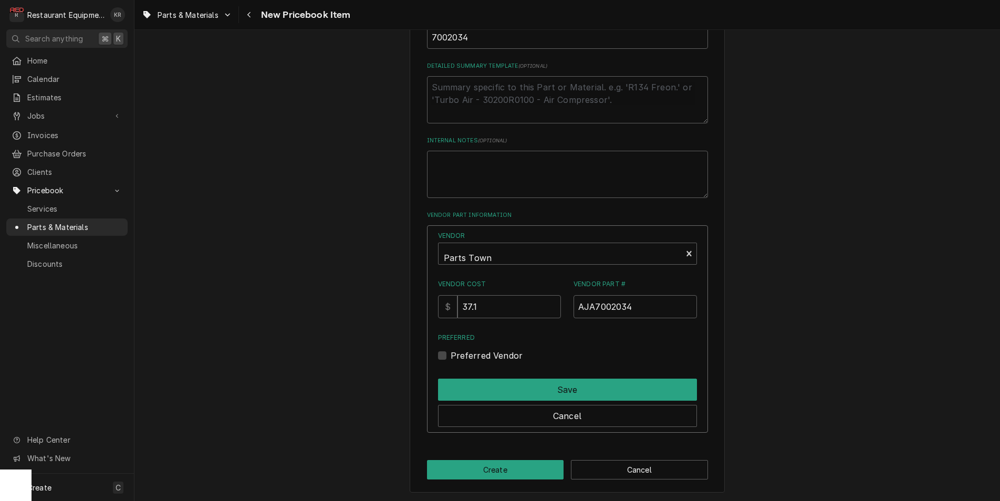
click at [456, 358] on label "Preferred Vendor" at bounding box center [487, 355] width 73 height 13
click at [456, 358] on input "Preferred" at bounding box center [580, 360] width 259 height 23
checkbox input "true"
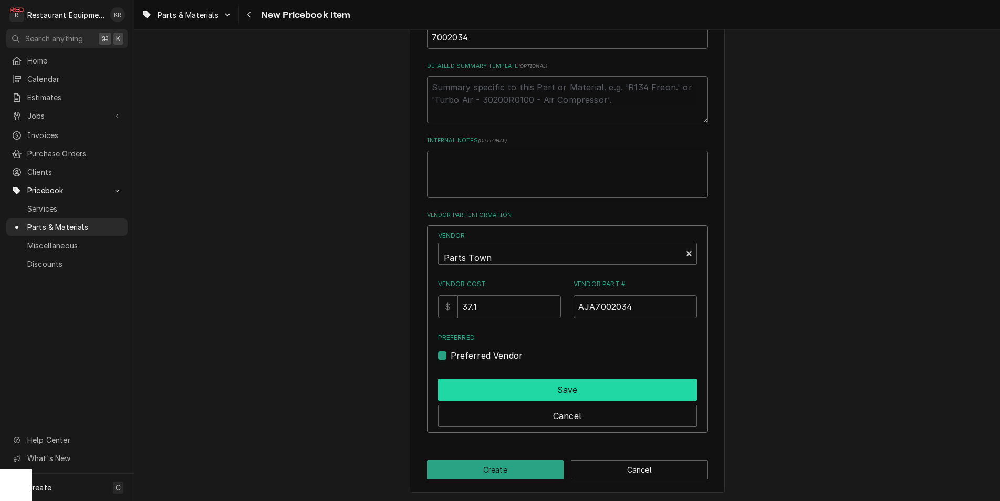
click at [470, 382] on button "Save" at bounding box center [567, 390] width 259 height 22
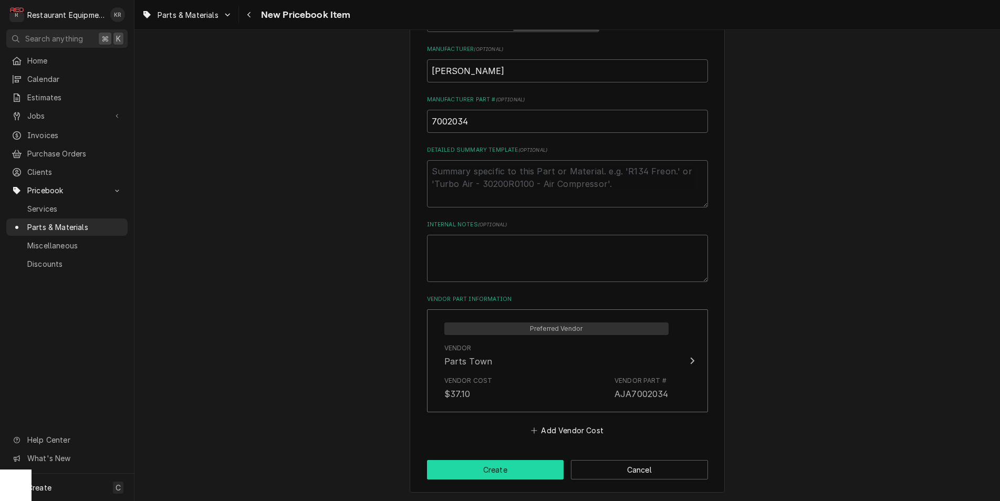
click at [479, 464] on button "Create" at bounding box center [495, 469] width 137 height 19
type textarea "x"
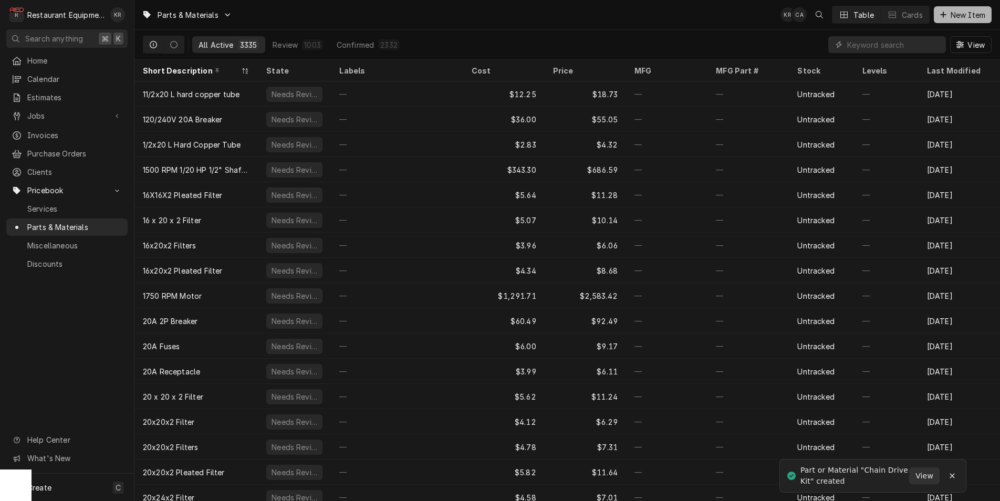
click at [948, 16] on div "Dynamic Content Wrapper" at bounding box center [943, 14] width 11 height 11
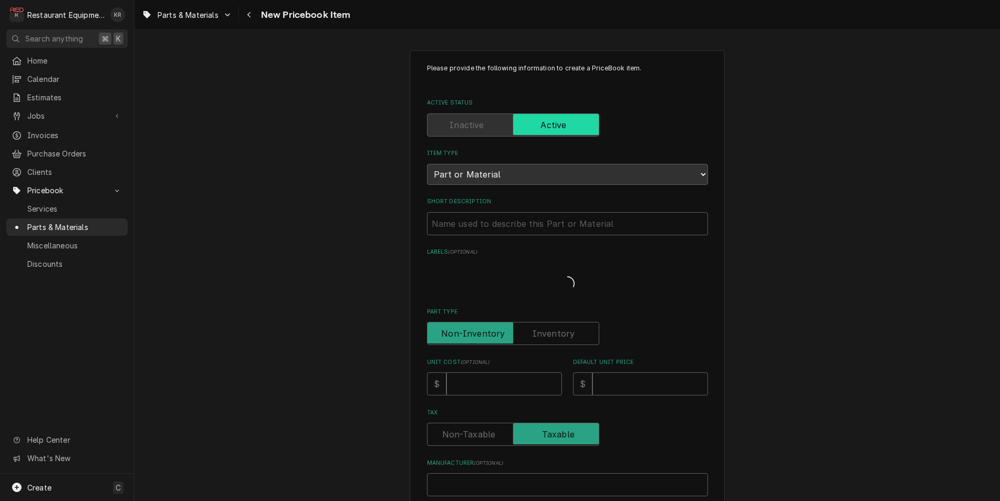
type textarea "x"
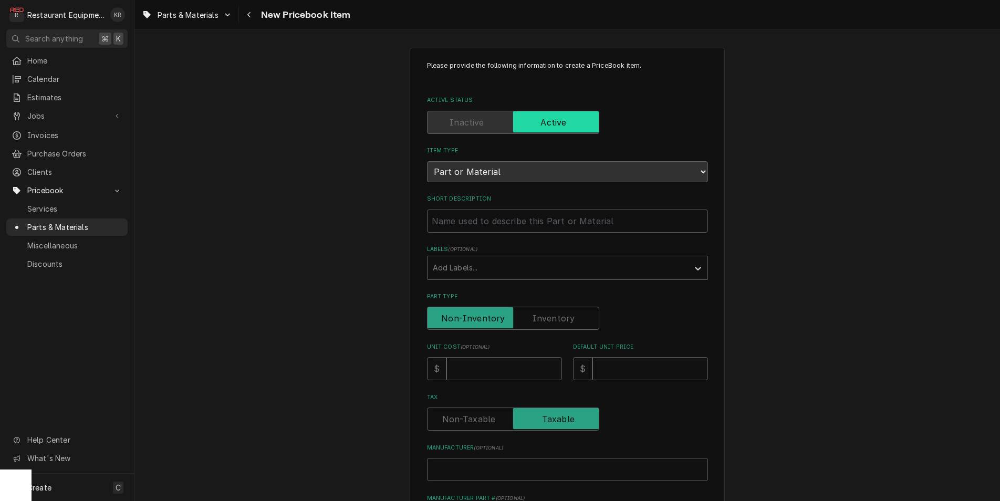
scroll to position [5, 0]
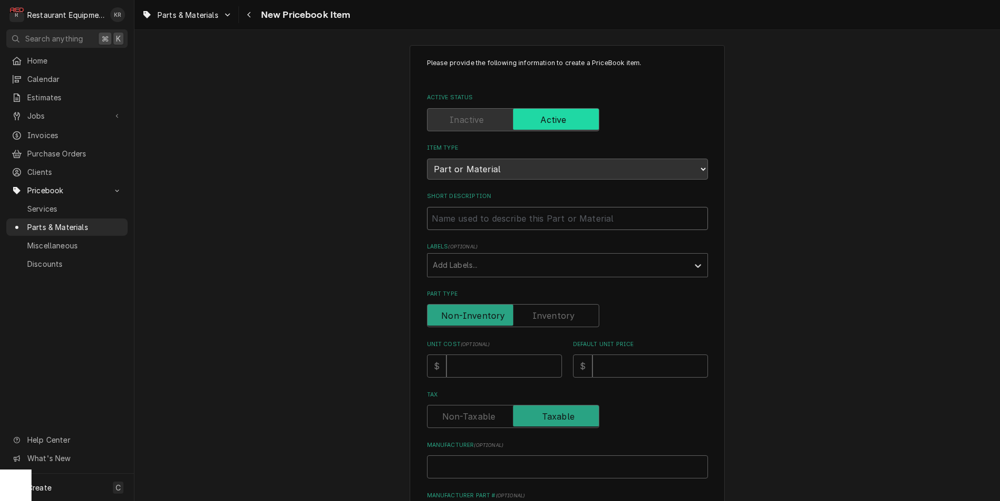
click at [463, 223] on input "Short Description" at bounding box center [567, 218] width 281 height 23
paste input "[PERSON_NAME] 7002977 IDLER SPROCKET ASSEMBLY KIT"
type input "[PERSON_NAME] 7002977 IDLER SPROCKET ASSEMBLY KIT"
type textarea "x"
drag, startPoint x: 506, startPoint y: 217, endPoint x: 387, endPoint y: 225, distance: 119.6
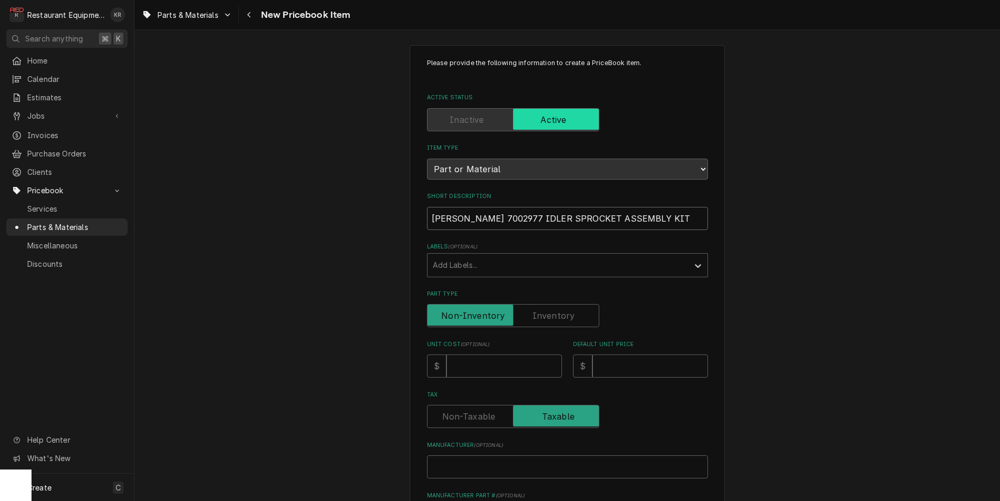
click at [427, 224] on input "[PERSON_NAME] 7002977 IDLER SPROCKET ASSEMBLY KIT" at bounding box center [567, 218] width 281 height 23
type input "IDLER SPROCKET ASSEMBLY KIT"
type textarea "x"
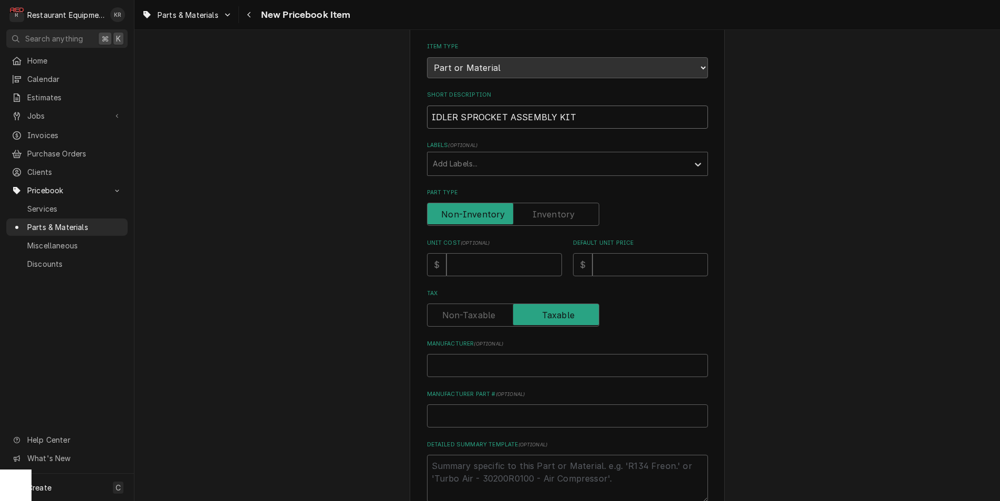
type input "IDLER SPROCKET ASSEMBLY KIT"
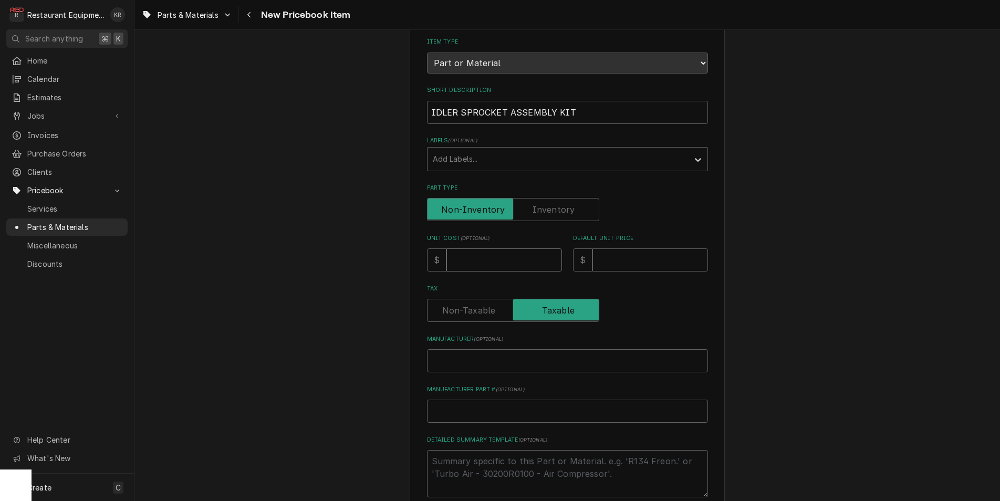
type input "7"
type textarea "x"
type input "72"
type textarea "x"
type input "72.5"
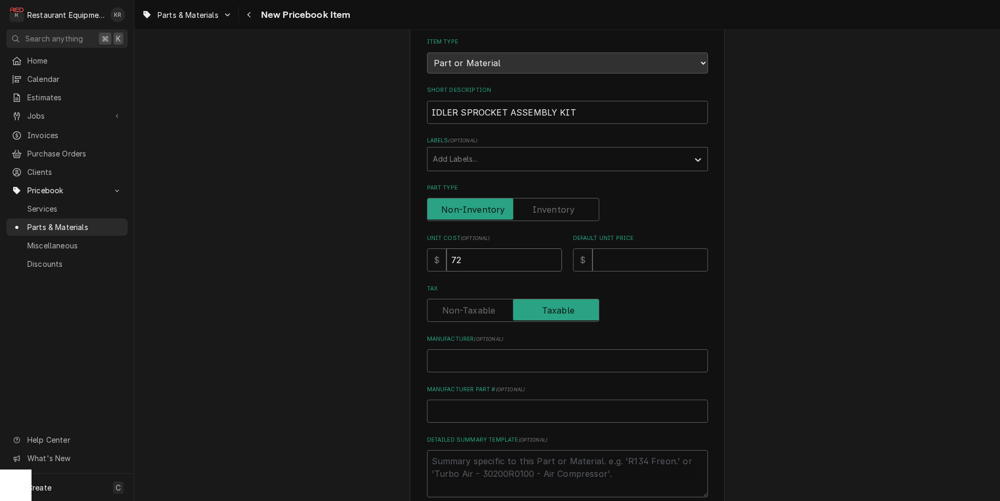
type textarea "x"
type input "72.5"
type input "1"
type textarea "x"
type input "14"
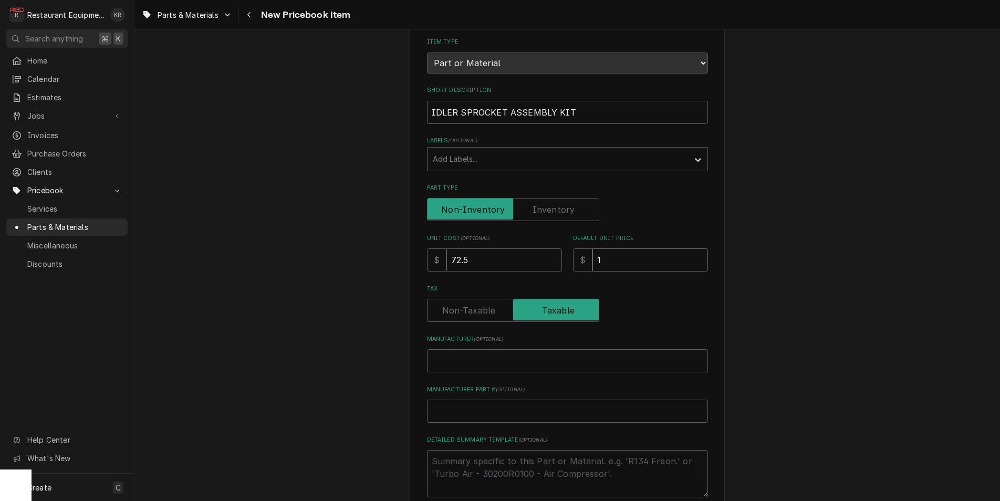
type textarea "x"
type input "145"
type textarea "x"
type input "145"
paste input "Antunes 7002977"
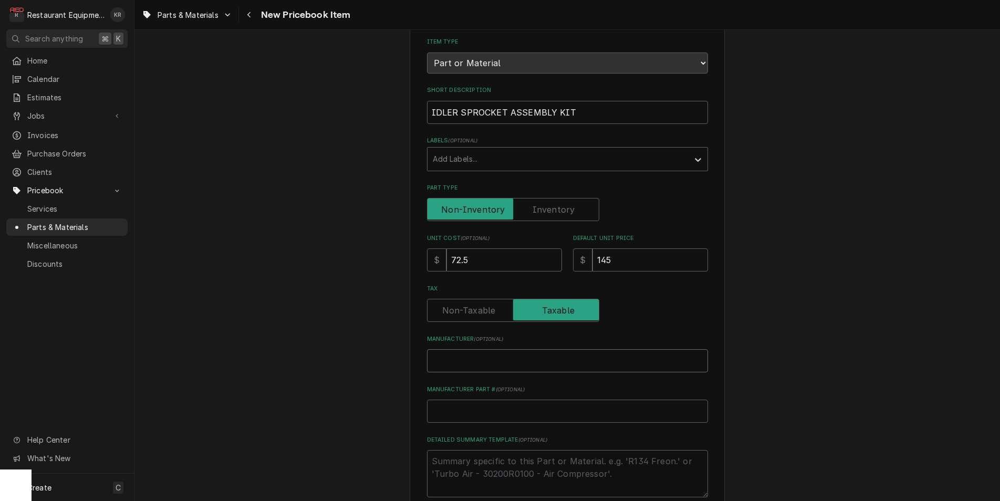
type input "Antunes 7002977"
type textarea "x"
click at [483, 358] on input "Antunes 7002977" at bounding box center [567, 360] width 281 height 23
type input "Antunes"
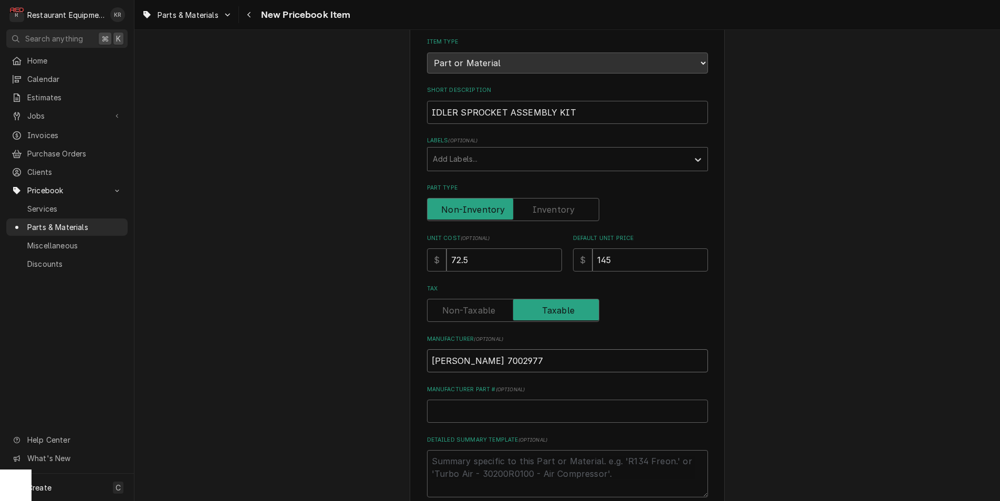
type textarea "x"
type input "Antunes"
click at [450, 411] on input "Manufacturer Part # ( optional )" at bounding box center [567, 411] width 281 height 23
paste input "7002977"
type input "7002977"
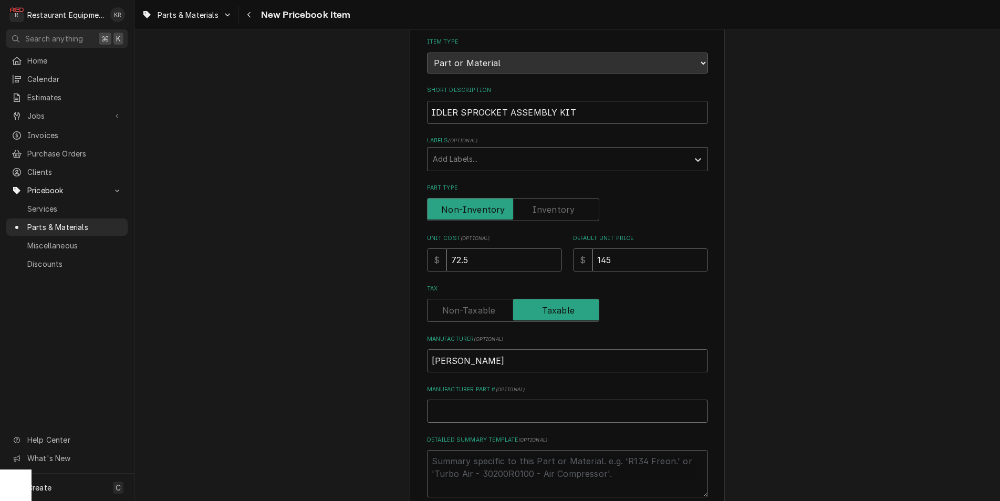
type textarea "x"
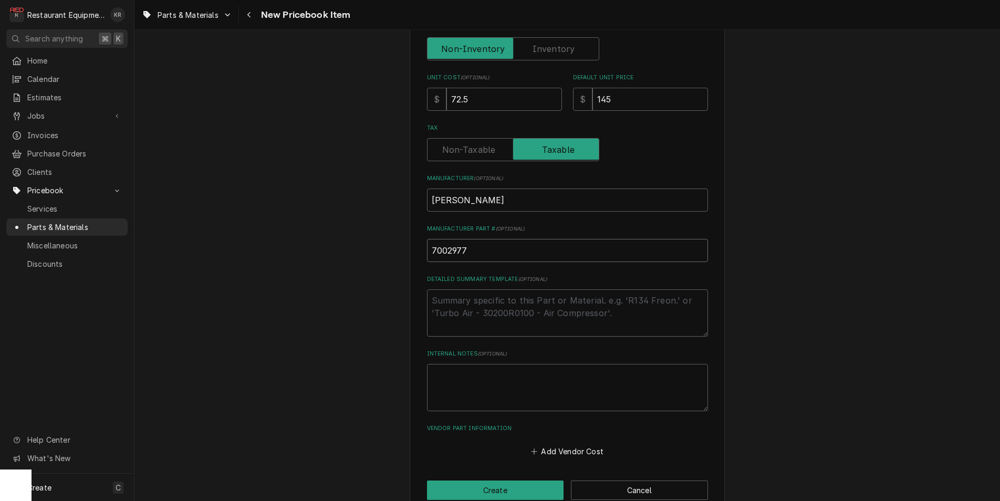
scroll to position [293, 0]
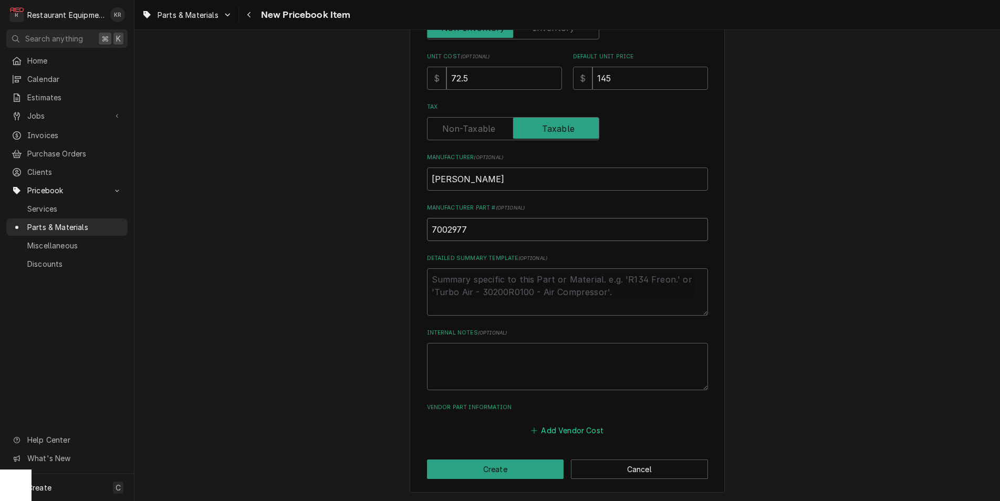
type input "7002977"
click at [577, 425] on button "Add Vendor Cost" at bounding box center [568, 430] width 76 height 15
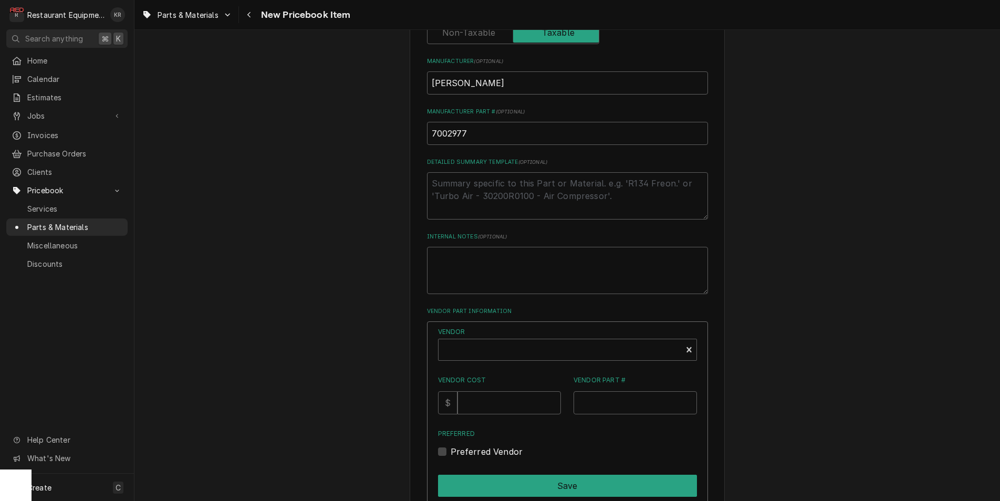
scroll to position [478, 0]
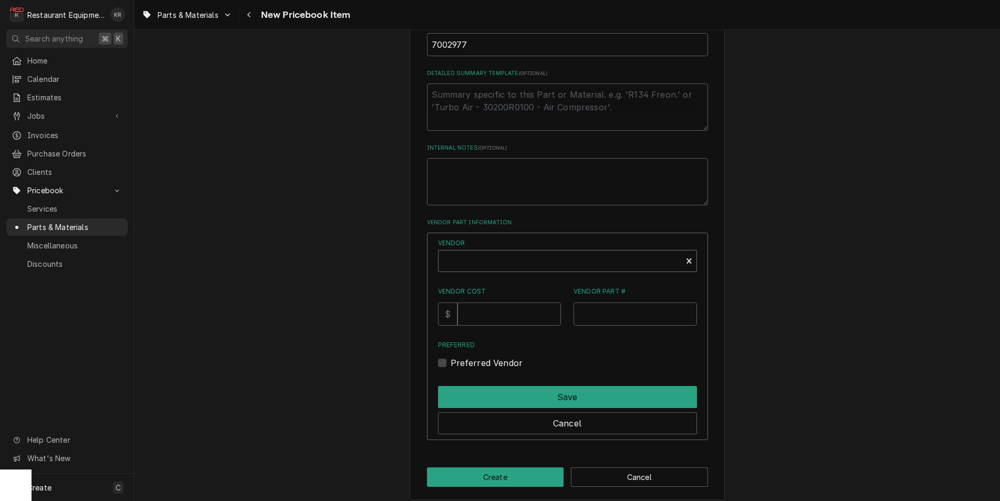
type textarea "x"
click at [485, 259] on div "Vendor" at bounding box center [560, 265] width 233 height 25
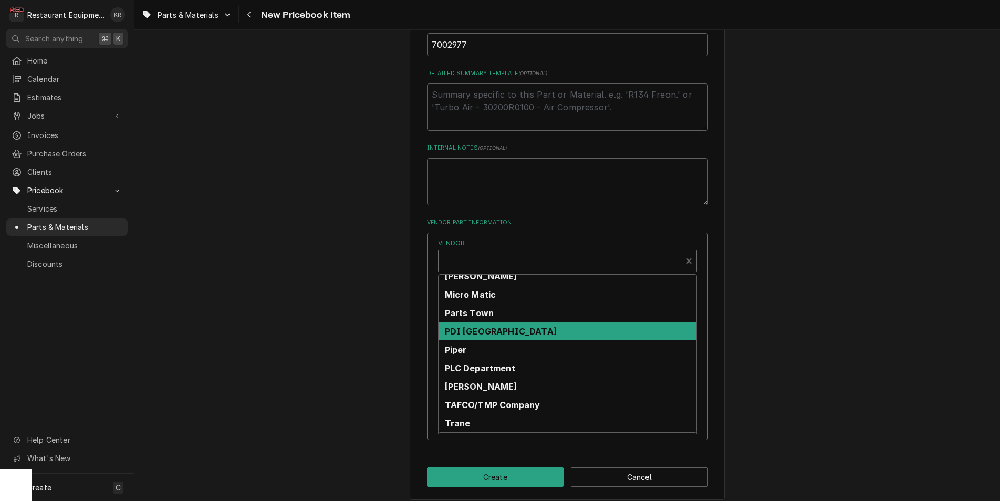
scroll to position [360, 0]
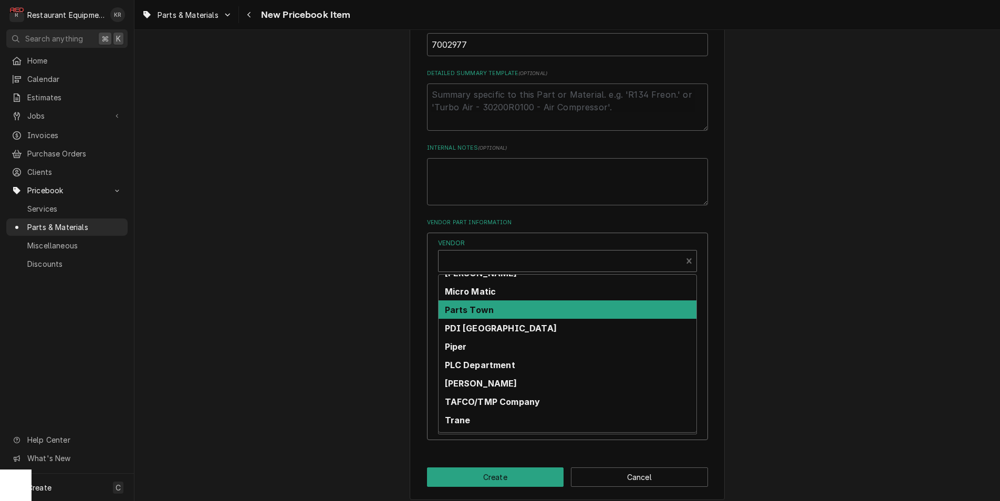
click at [494, 313] on strong "Parts Town" at bounding box center [469, 310] width 49 height 11
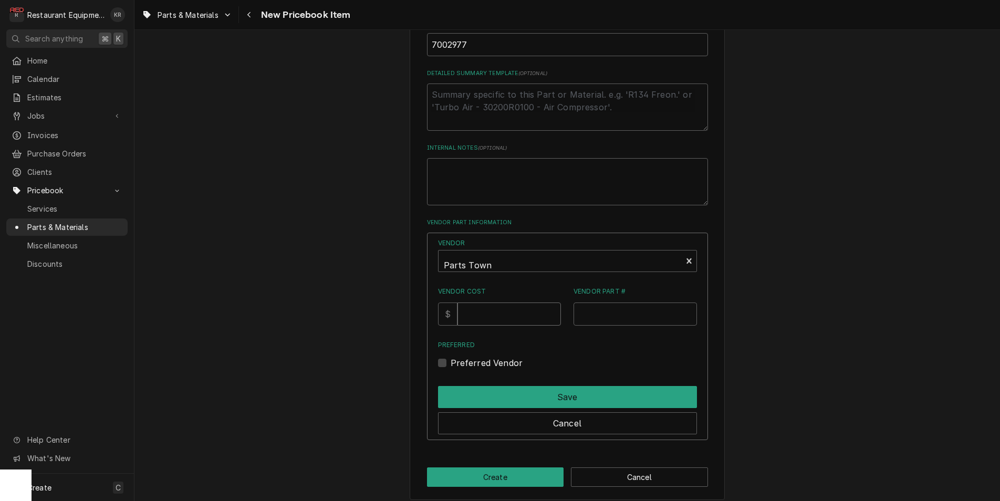
click at [501, 314] on input "Vendor Cost" at bounding box center [510, 314] width 104 height 23
type input "72.5"
paste input "AJA7002977"
type input "AJA7002977"
click at [454, 364] on label "Preferred Vendor" at bounding box center [487, 363] width 73 height 13
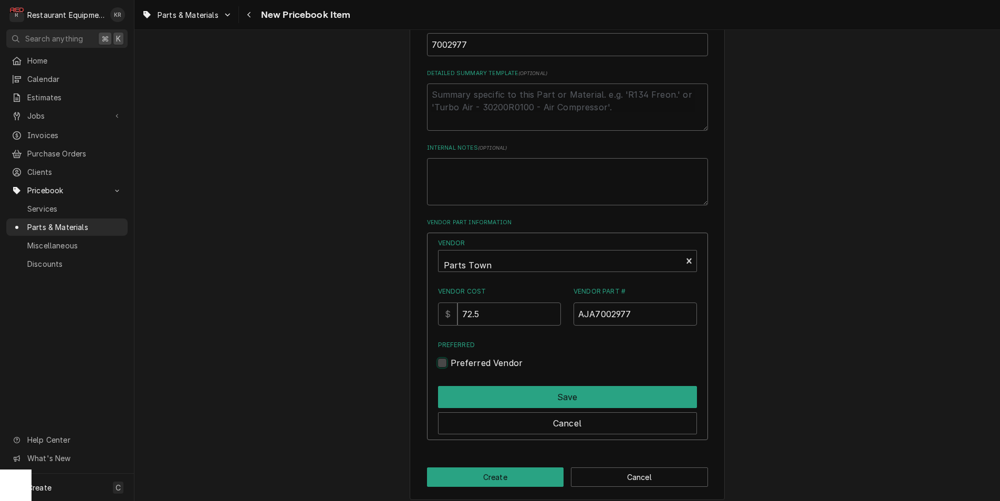
click at [454, 364] on input "Preferred" at bounding box center [580, 368] width 259 height 23
checkbox input "true"
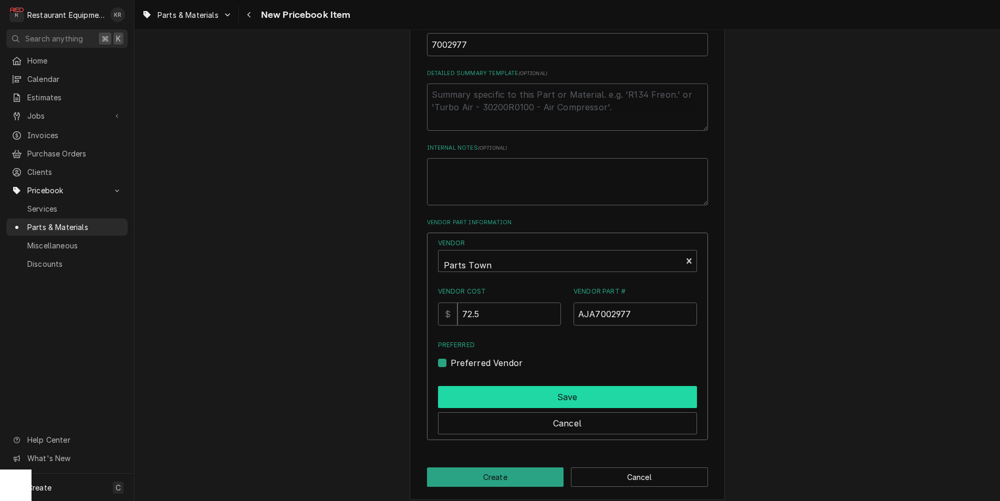
click at [474, 397] on button "Save" at bounding box center [567, 397] width 259 height 22
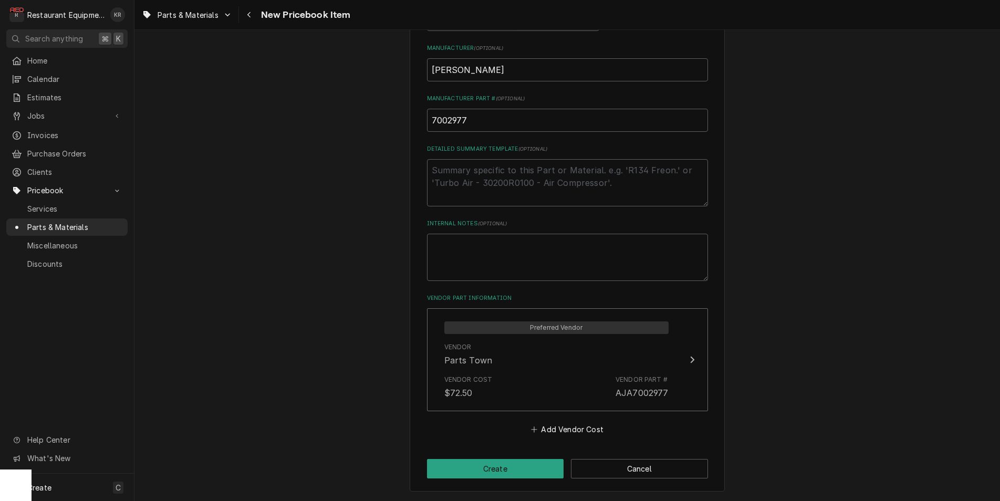
scroll to position [401, 0]
click at [490, 474] on button "Create" at bounding box center [495, 469] width 137 height 19
type textarea "x"
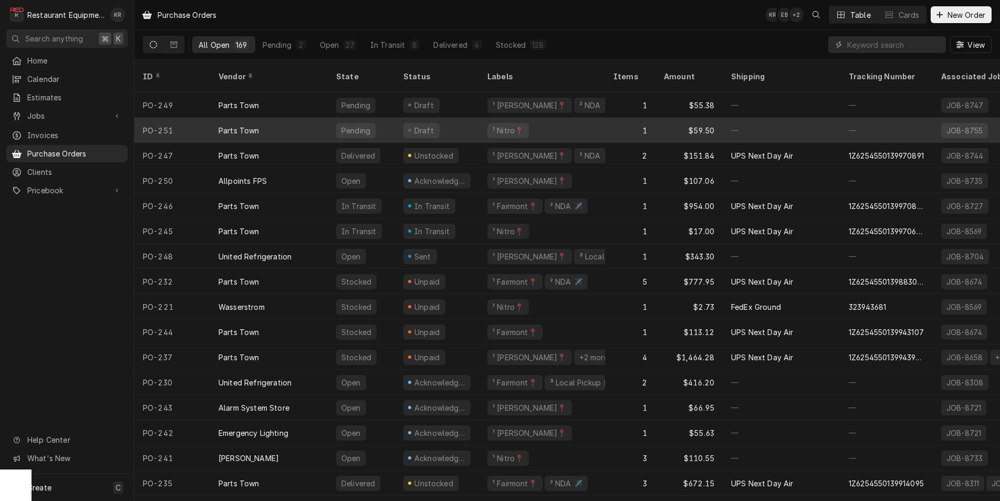
click at [527, 118] on div "¹ Nitro📍" at bounding box center [542, 130] width 126 height 25
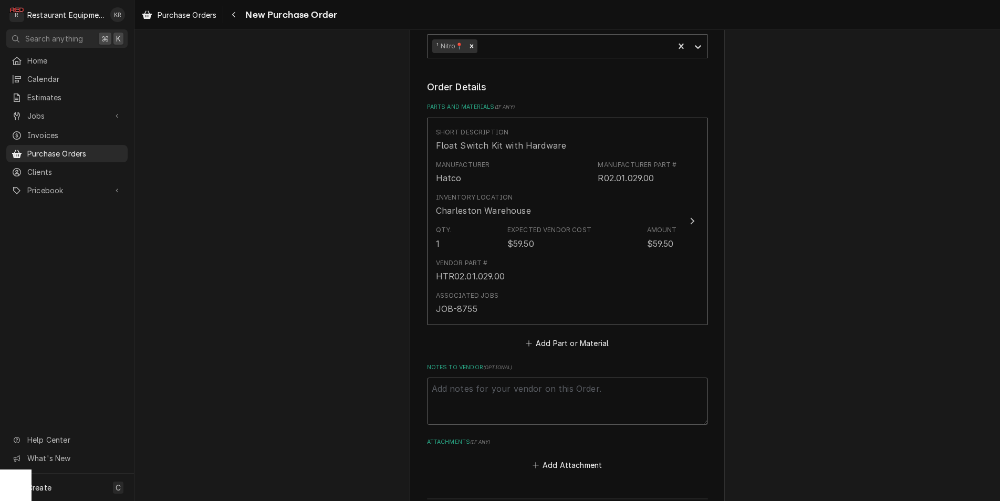
scroll to position [377, 0]
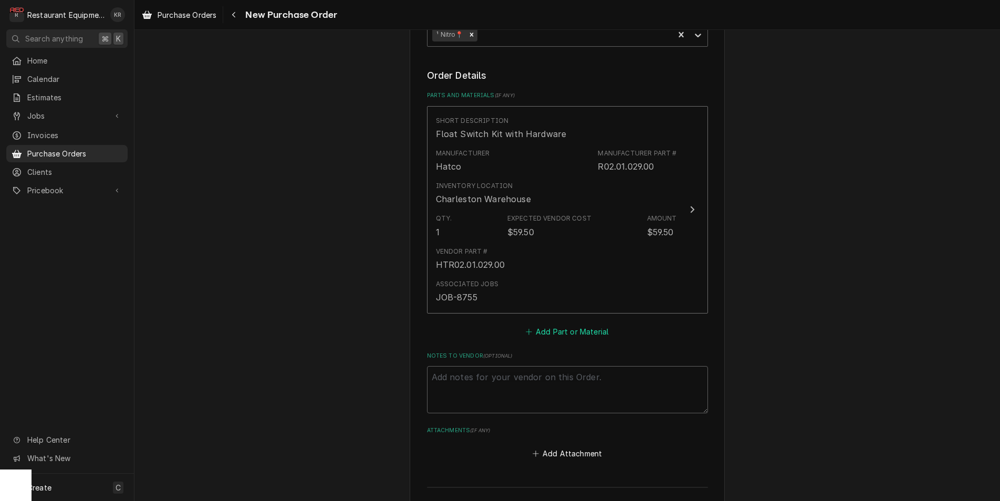
click at [566, 325] on button "Add Part or Material" at bounding box center [567, 332] width 87 height 15
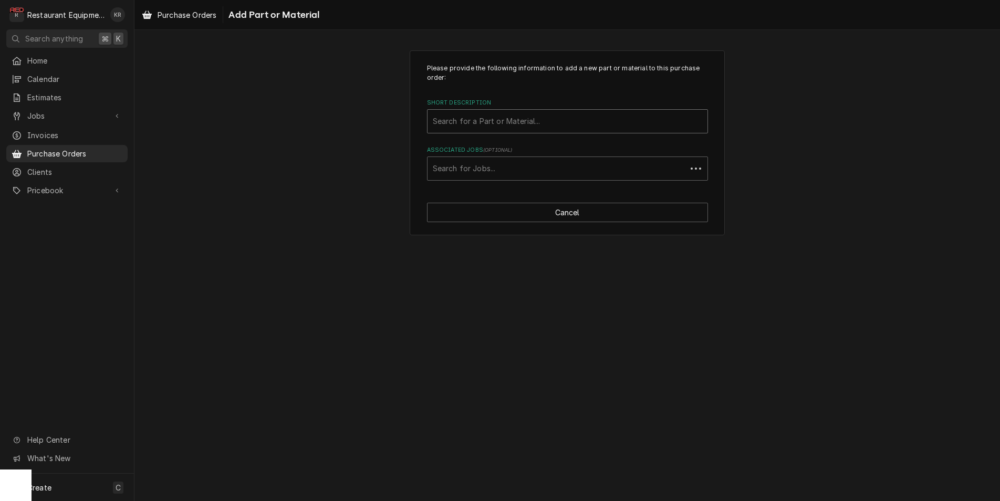
click at [481, 124] on div "Short Description" at bounding box center [568, 121] width 270 height 19
type input "7001978"
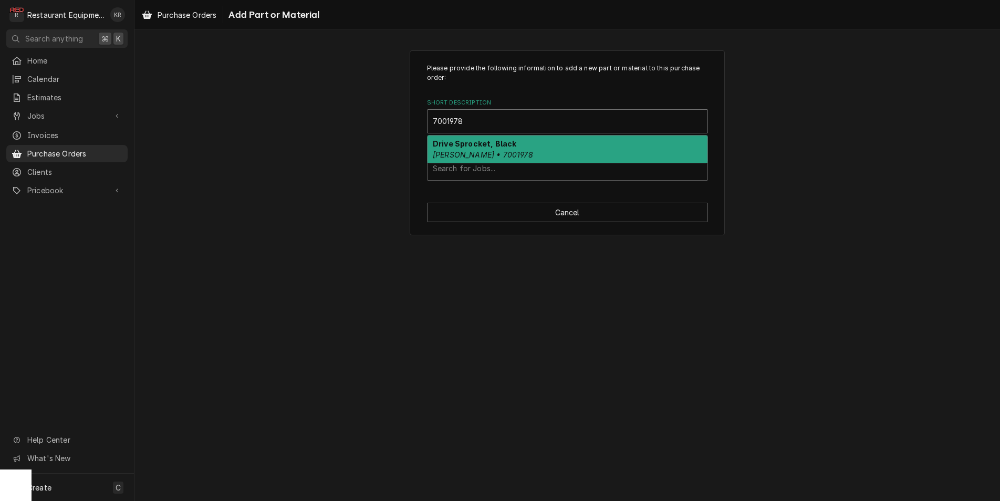
click at [501, 145] on strong "Drive Sprocket, Black" at bounding box center [475, 143] width 84 height 9
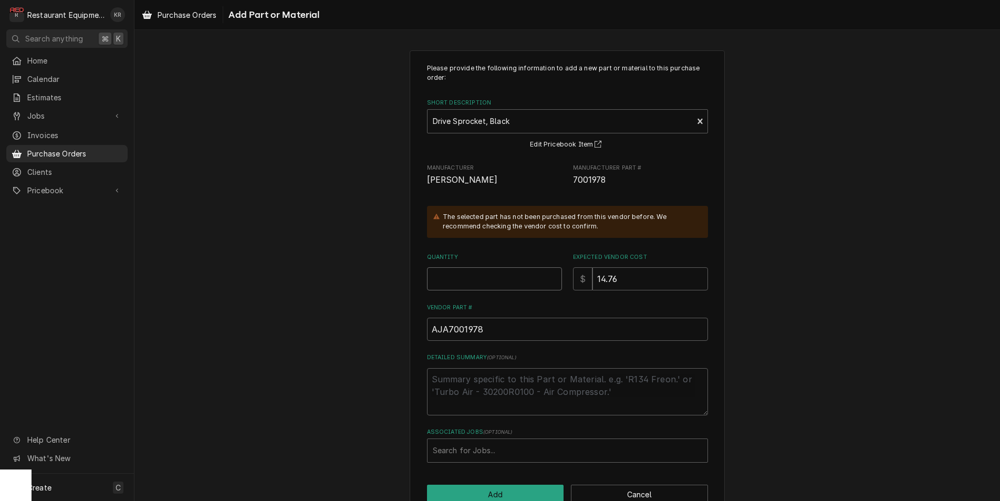
click at [478, 287] on input "Quantity" at bounding box center [494, 278] width 135 height 23
type textarea "x"
type input "2"
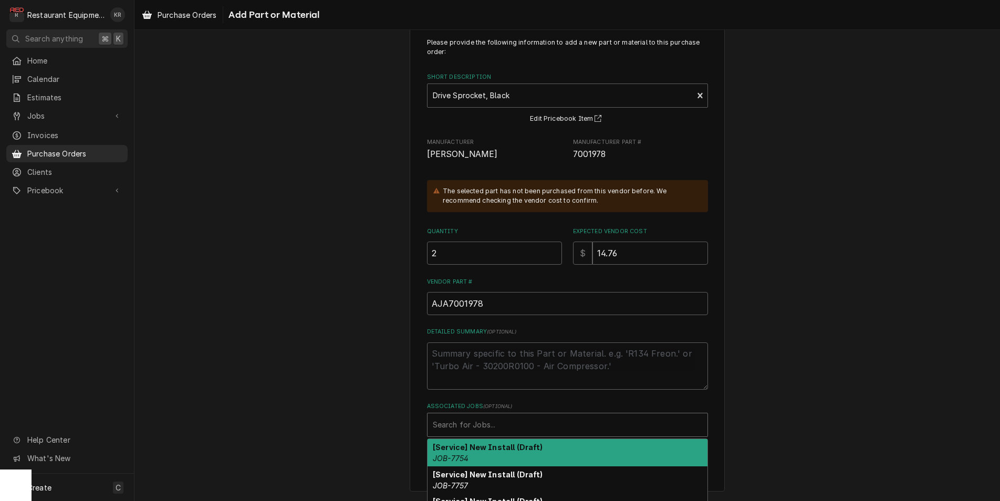
click at [523, 428] on div "Associated Jobs" at bounding box center [568, 425] width 270 height 19
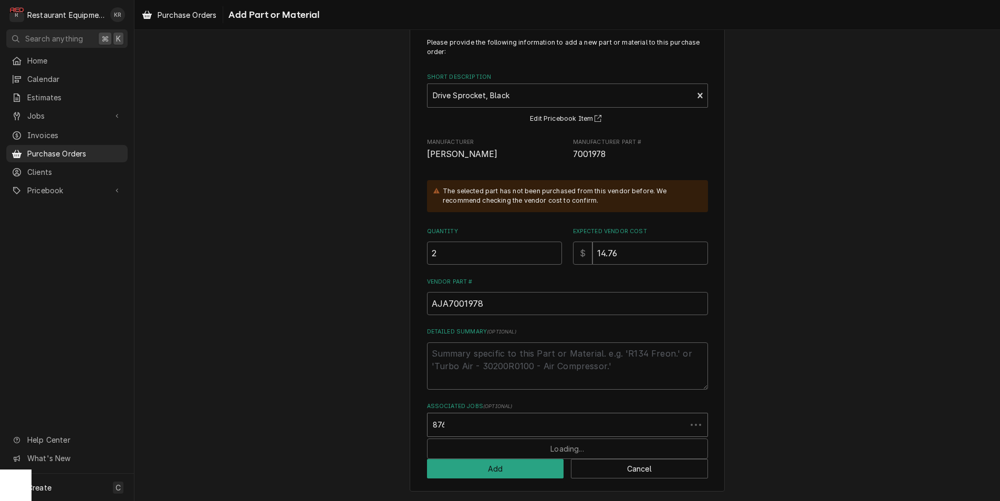
type input "8765"
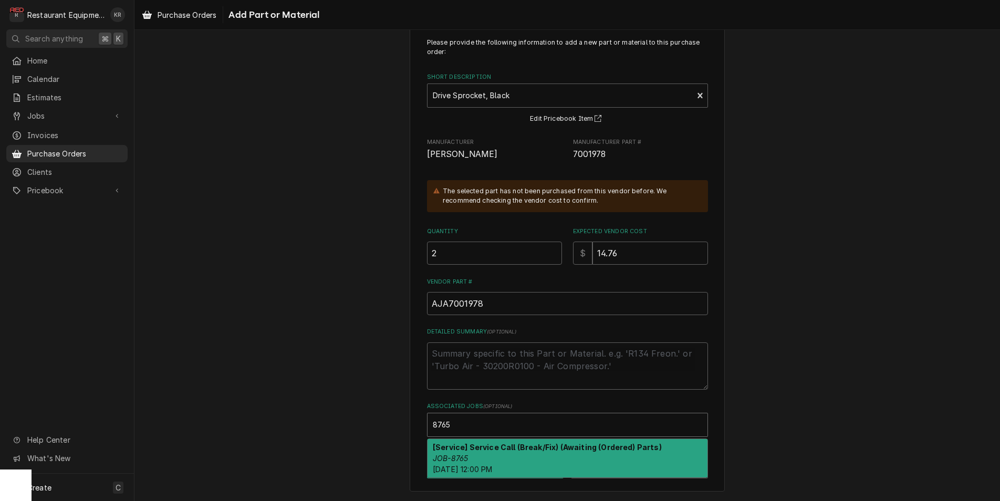
click at [504, 451] on strong "[Service] Service Call (Break/Fix) (Awaiting (Ordered) Parts)" at bounding box center [547, 447] width 229 height 9
type textarea "x"
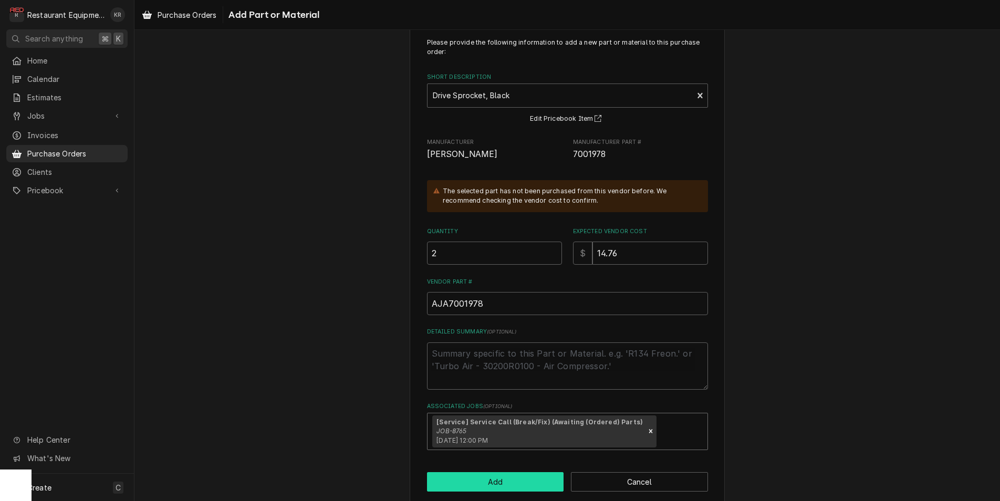
click at [502, 478] on button "Add" at bounding box center [495, 481] width 137 height 19
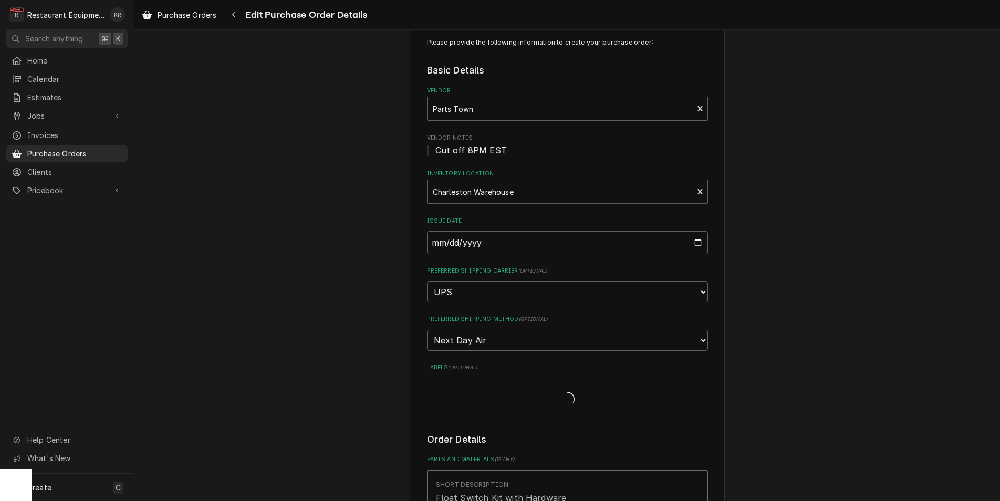
type textarea "x"
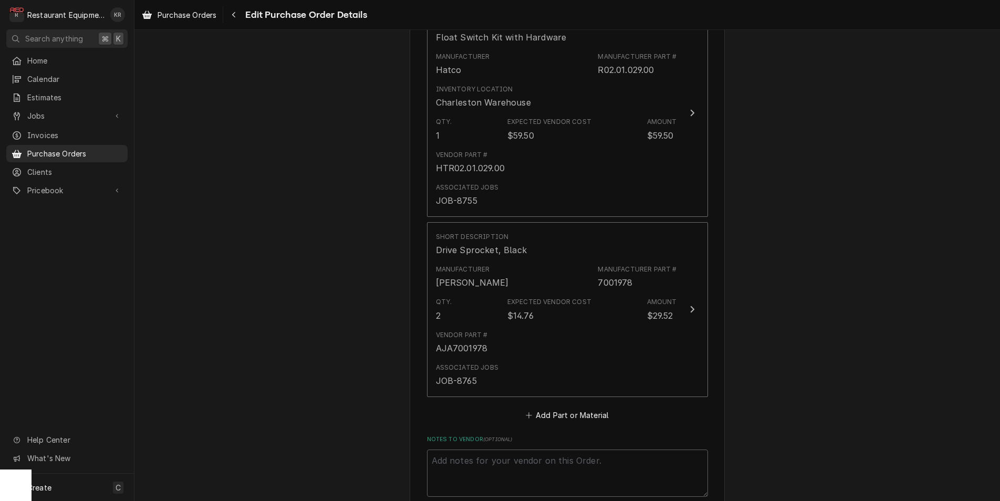
scroll to position [481, 0]
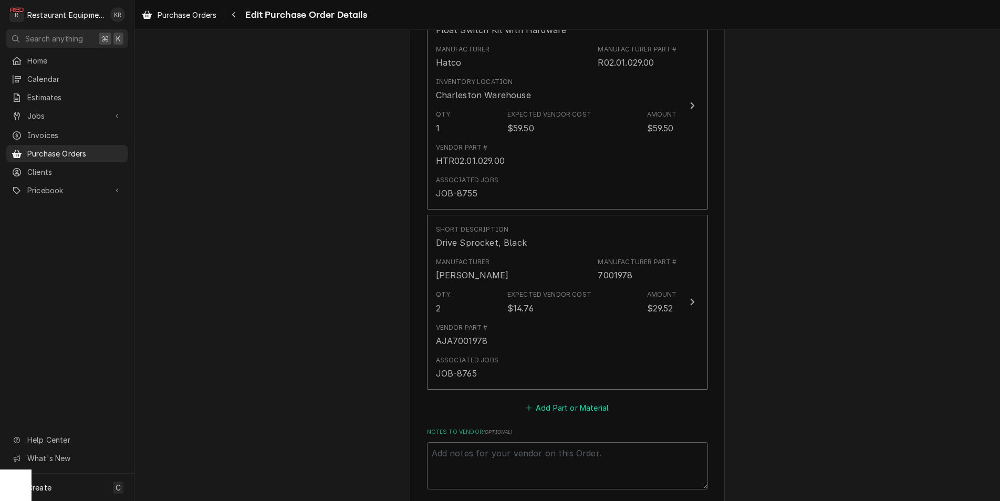
click at [570, 406] on button "Add Part or Material" at bounding box center [567, 407] width 87 height 15
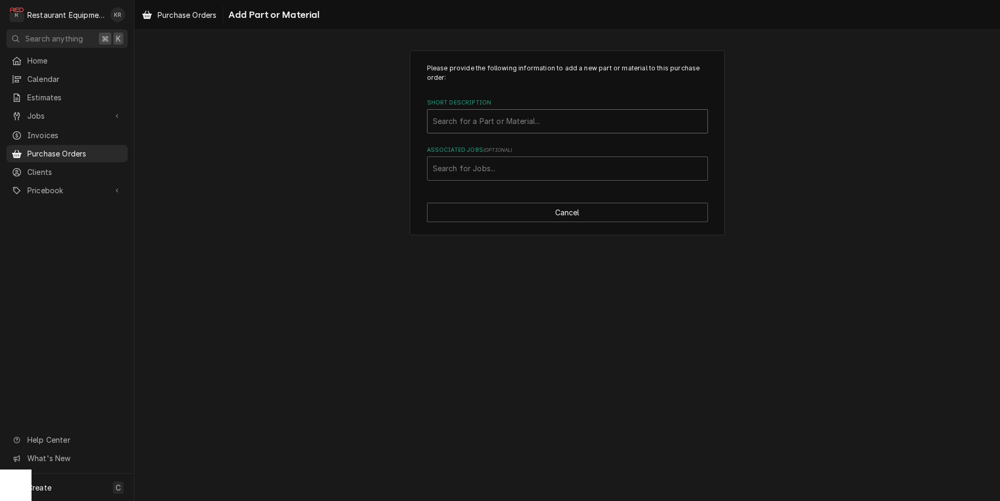
click at [465, 116] on div "Short Description" at bounding box center [568, 121] width 270 height 19
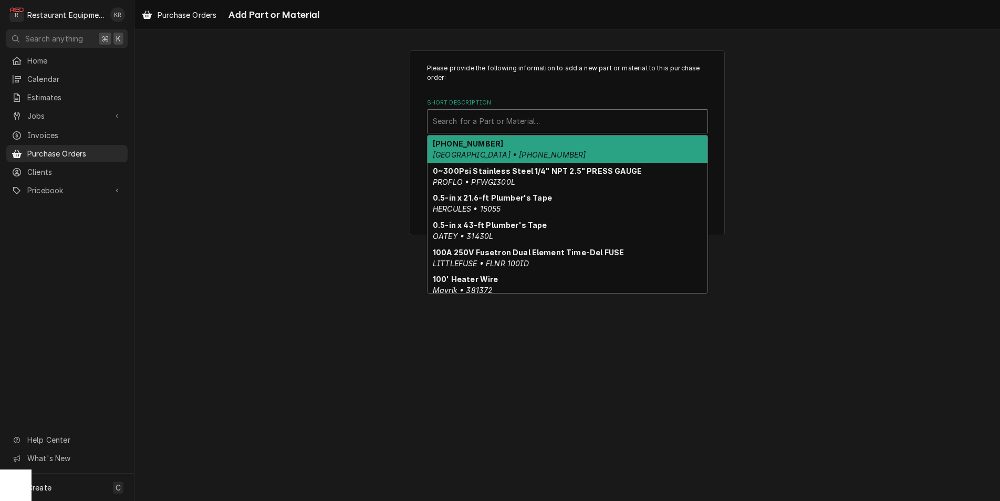
click at [465, 118] on div "Short Description" at bounding box center [568, 121] width 270 height 19
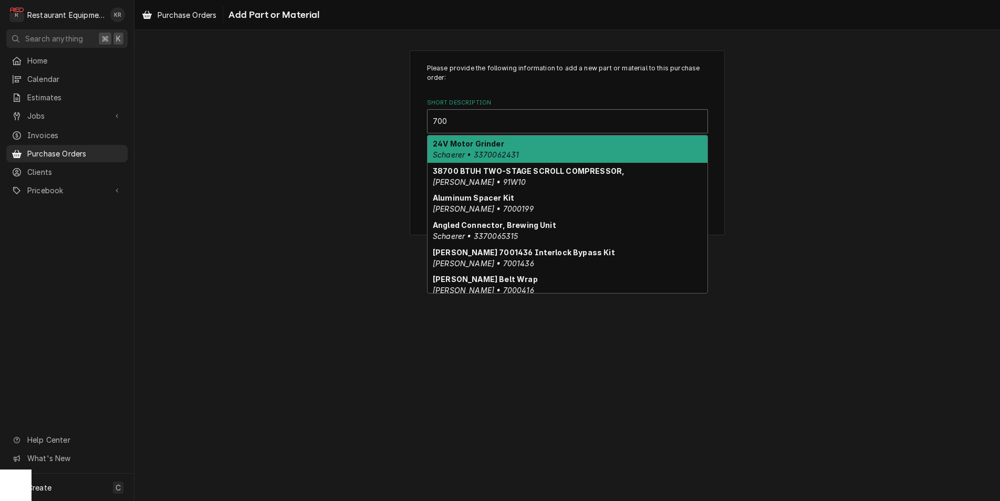
type input "700"
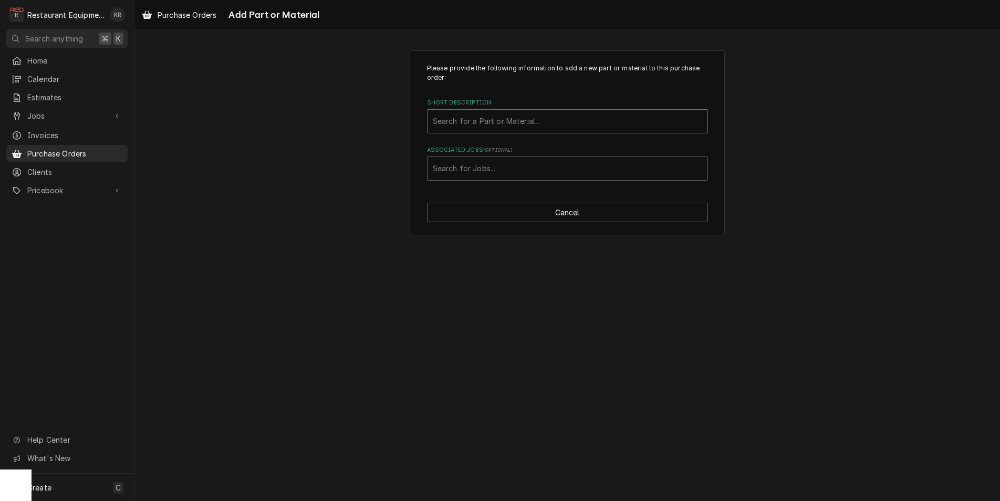
click at [483, 115] on div "Short Description" at bounding box center [568, 121] width 270 height 19
type input "7001969"
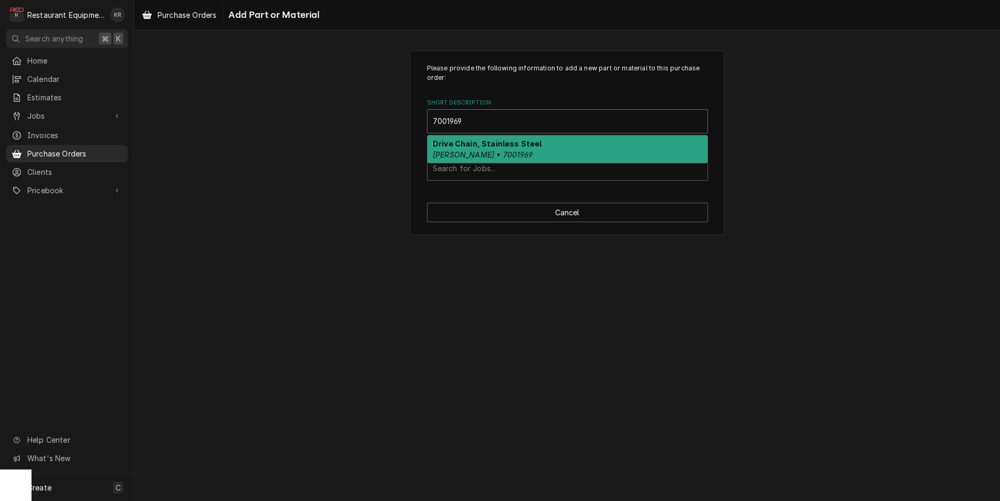
click at [507, 152] on div "Drive Chain, Stainless Steel Antunes • 7001969" at bounding box center [568, 149] width 280 height 27
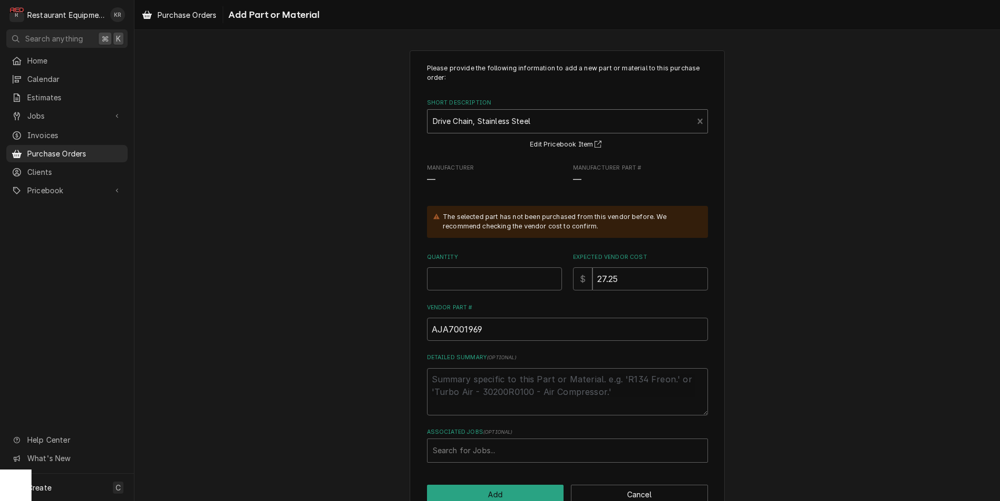
click at [459, 224] on div "The selected part has not been purchased from this vendor before. We recommend …" at bounding box center [570, 221] width 255 height 19
click at [457, 274] on div "Quantity" at bounding box center [494, 271] width 135 height 37
click at [458, 277] on input "Quantity" at bounding box center [494, 278] width 135 height 23
type textarea "x"
type input "1"
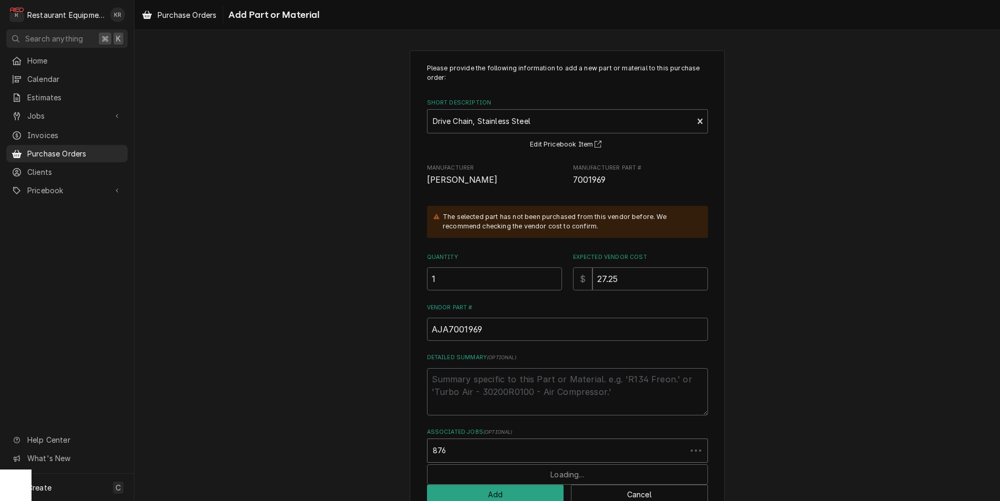
type input "8765"
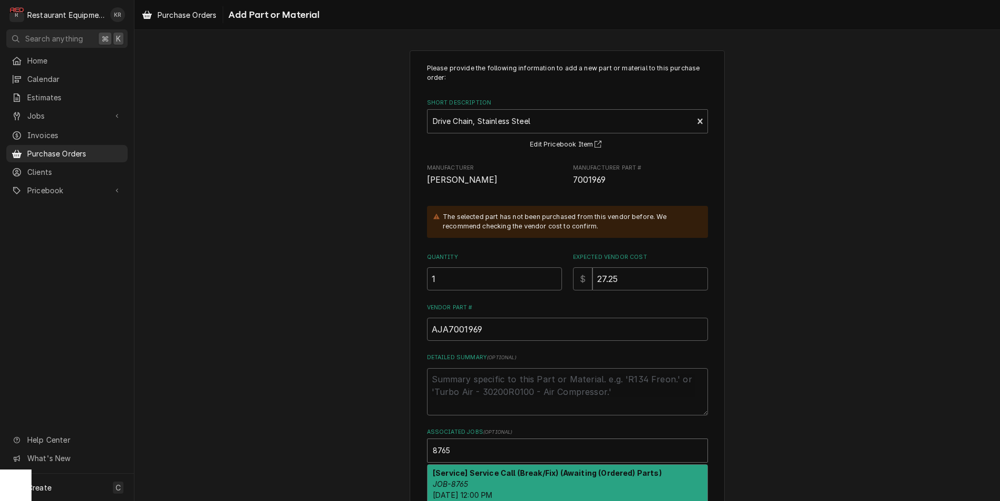
click at [488, 475] on strong "[Service] Service Call (Break/Fix) (Awaiting (Ordered) Parts)" at bounding box center [547, 473] width 229 height 9
type textarea "x"
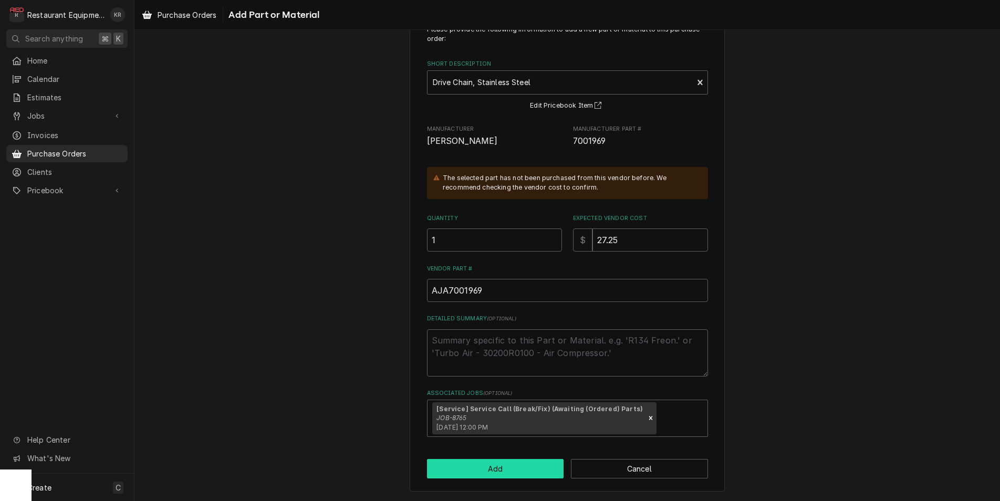
click at [488, 475] on button "Add" at bounding box center [495, 468] width 137 height 19
type textarea "x"
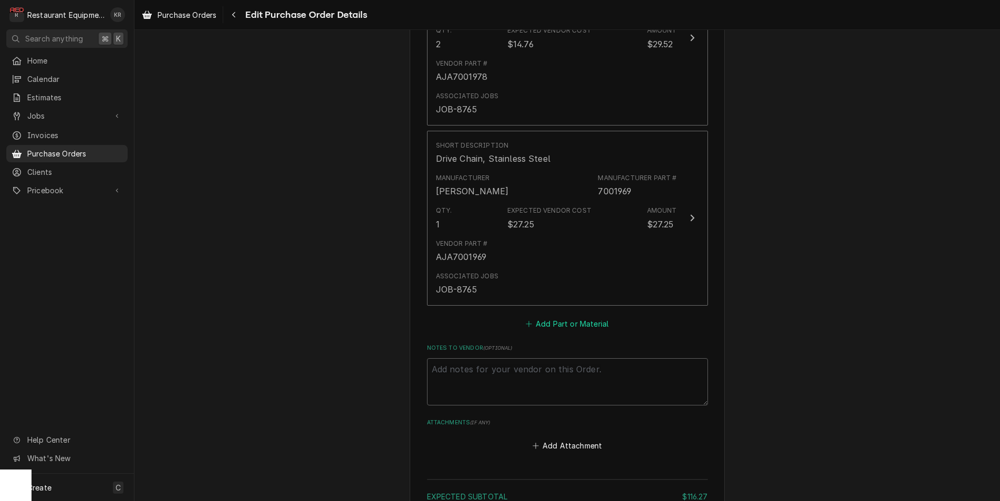
scroll to position [747, 0]
click at [561, 323] on button "Add Part or Material" at bounding box center [567, 322] width 87 height 15
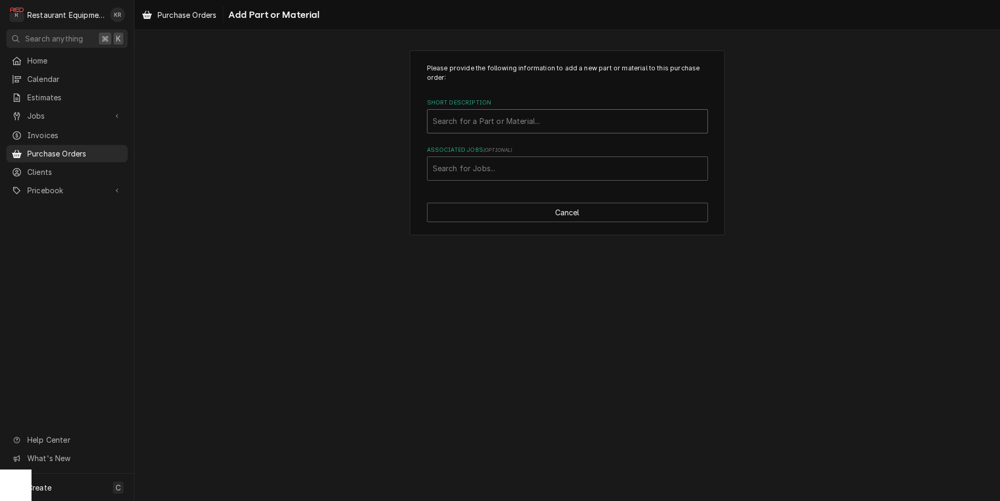
click at [518, 120] on div "Short Description" at bounding box center [568, 121] width 270 height 19
type input "7002034"
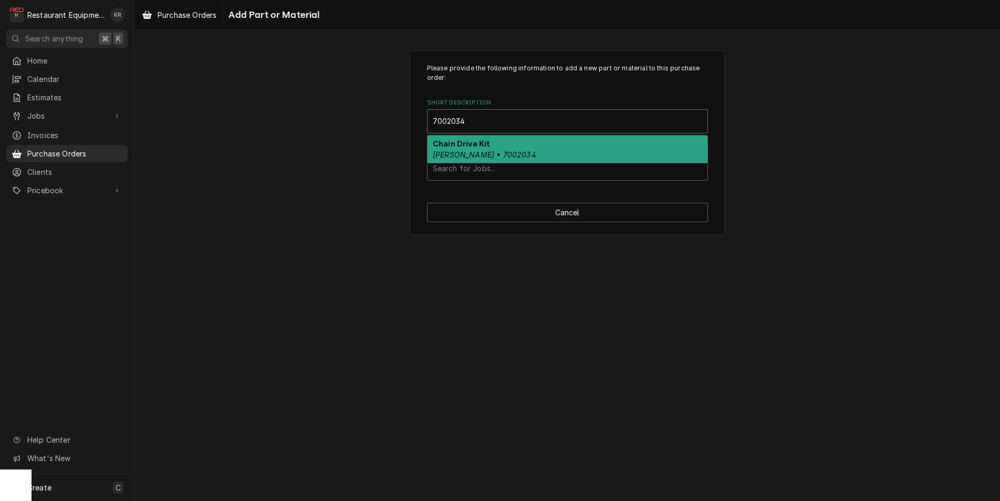
click at [500, 148] on div "Chain Drive Kit Antunes • 7002034" at bounding box center [568, 149] width 280 height 27
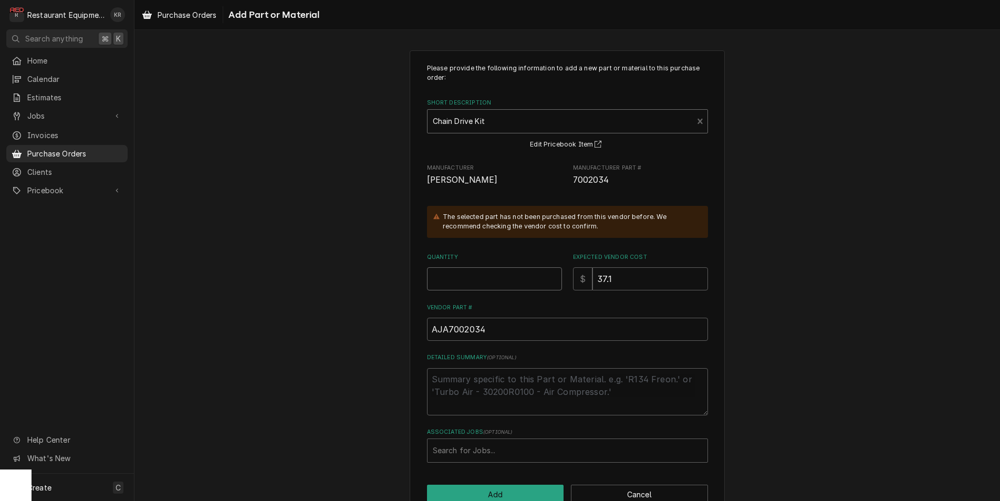
click at [475, 285] on input "Quantity" at bounding box center [494, 278] width 135 height 23
type textarea "x"
type input "1"
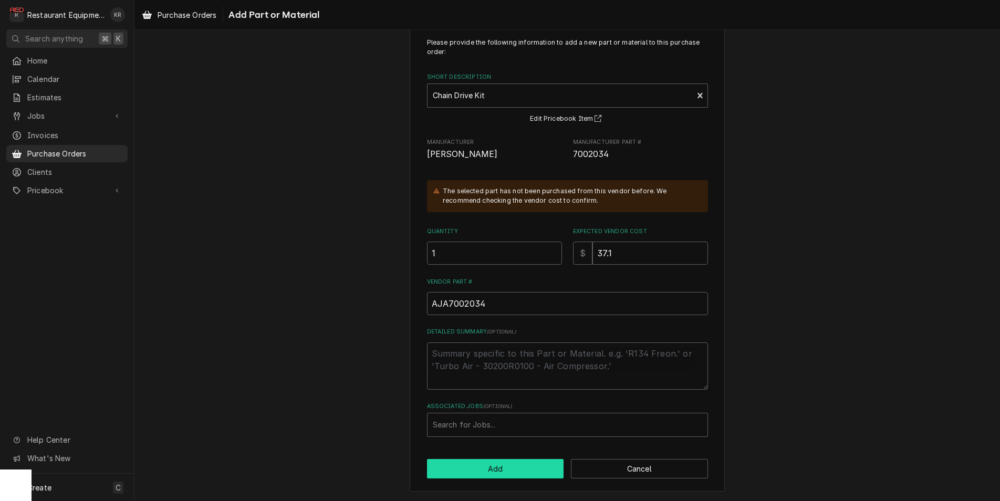
click at [506, 475] on button "Add" at bounding box center [495, 468] width 137 height 19
type textarea "x"
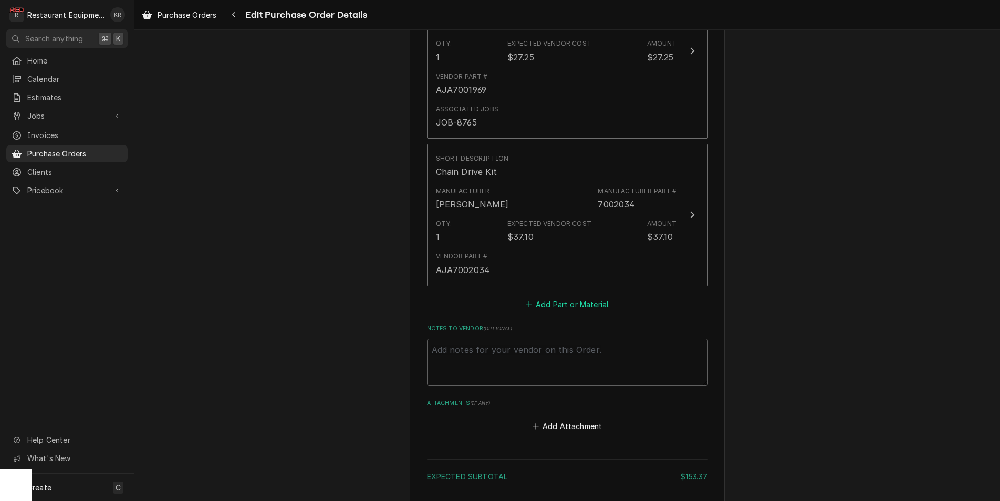
scroll to position [913, 0]
click at [562, 305] on button "Add Part or Material" at bounding box center [567, 303] width 87 height 15
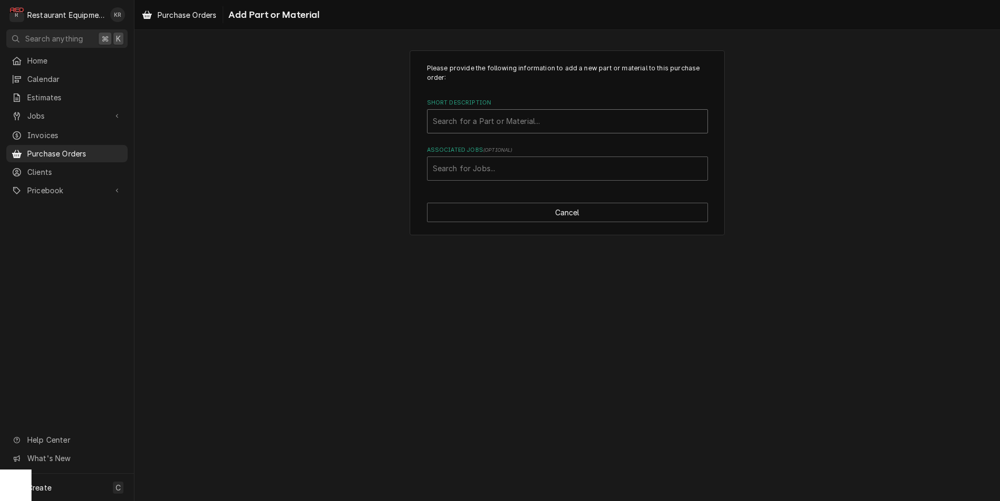
click at [477, 117] on div "Short Description" at bounding box center [568, 121] width 270 height 19
type input "7002977"
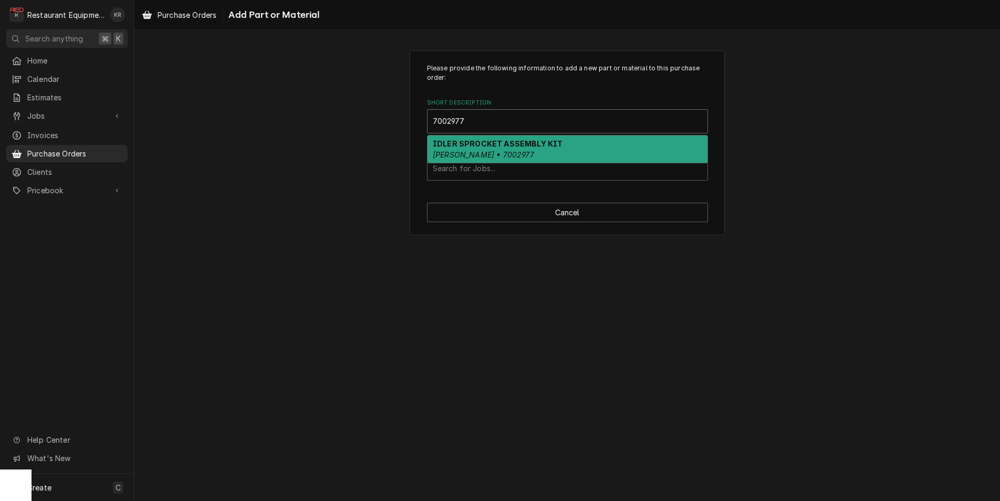
click at [447, 146] on strong "IDLER SPROCKET ASSEMBLY KIT" at bounding box center [498, 143] width 130 height 9
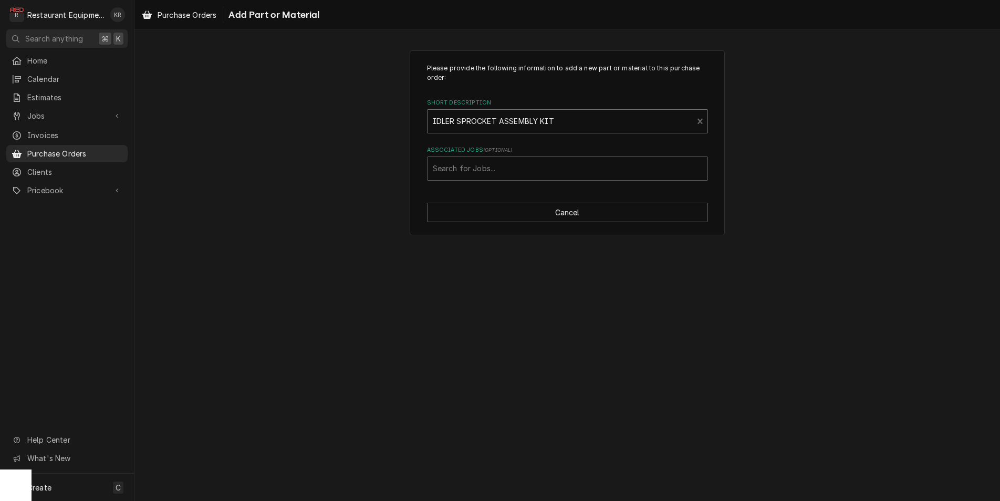
type textarea "x"
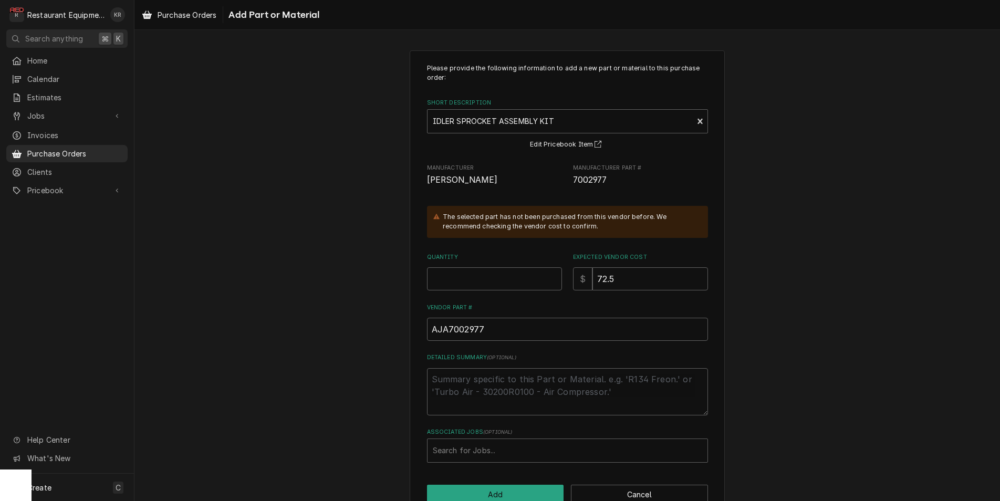
click at [442, 273] on input "Quantity" at bounding box center [494, 278] width 135 height 23
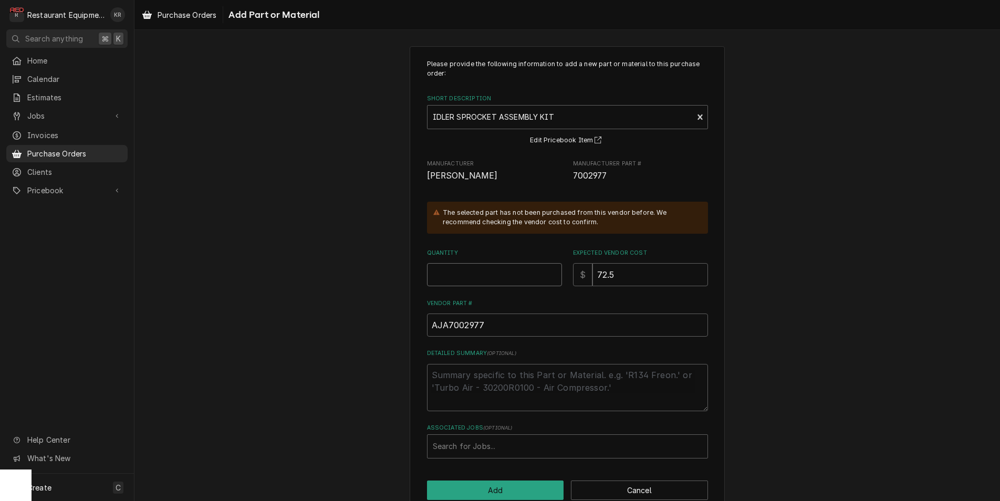
click at [442, 273] on input "Quantity" at bounding box center [494, 274] width 135 height 23
type input "1"
type textarea "x"
type input "1"
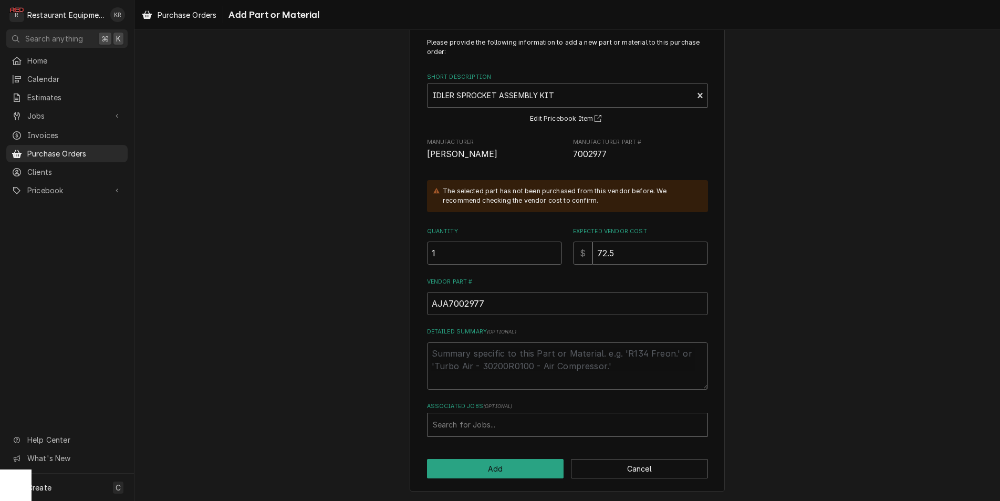
click at [484, 426] on div "Associated Jobs" at bounding box center [568, 425] width 270 height 19
type input "8765"
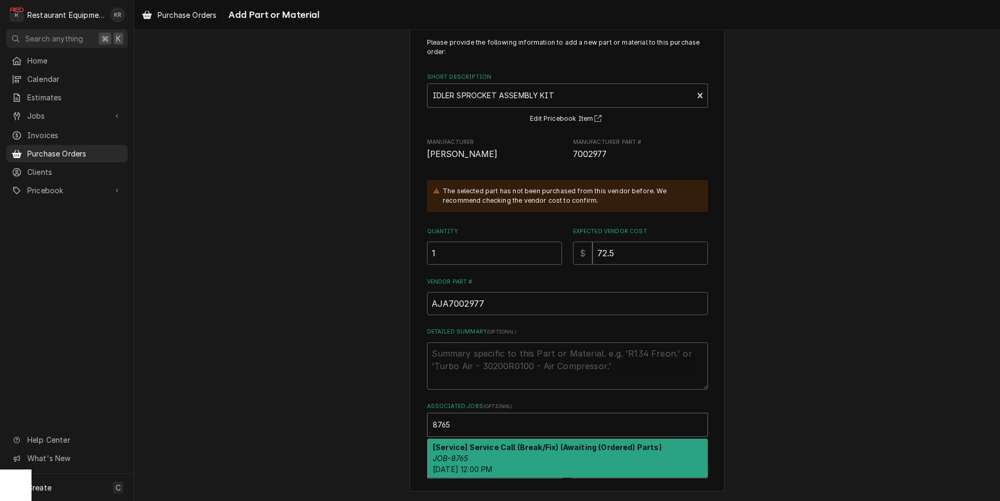
drag, startPoint x: 489, startPoint y: 459, endPoint x: 493, endPoint y: 456, distance: 5.7
click at [492, 457] on div "[Service] Service Call (Break/Fix) (Awaiting (Ordered) Parts) JOB-8765 Tue, Sep…" at bounding box center [568, 458] width 280 height 38
type textarea "x"
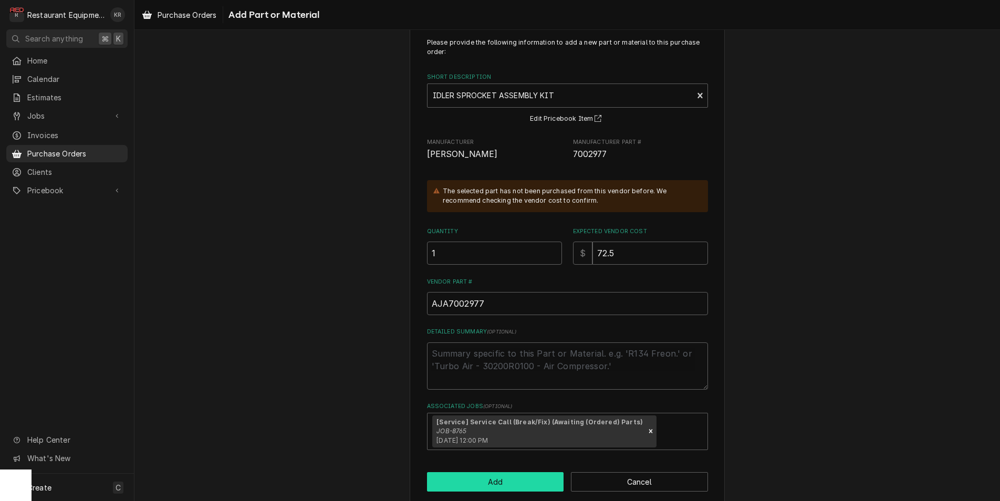
click at [493, 483] on button "Add" at bounding box center [495, 481] width 137 height 19
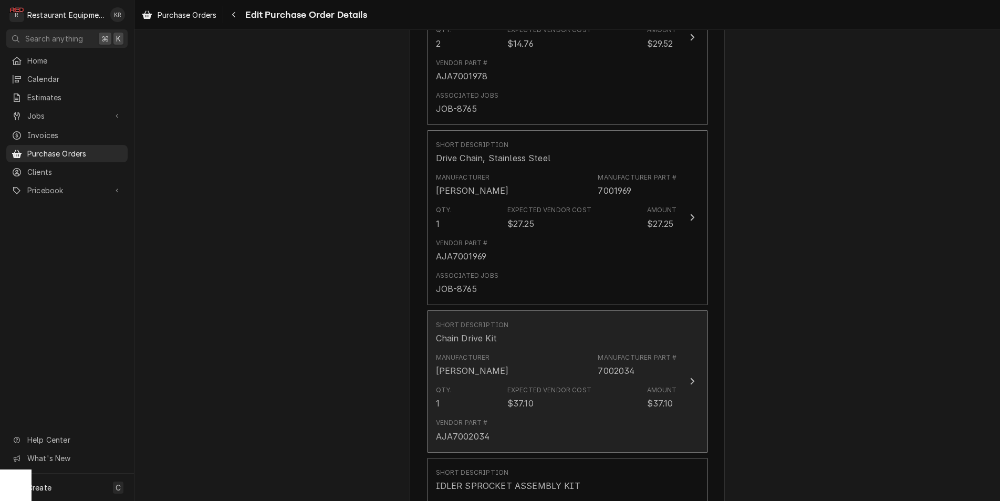
scroll to position [740, 0]
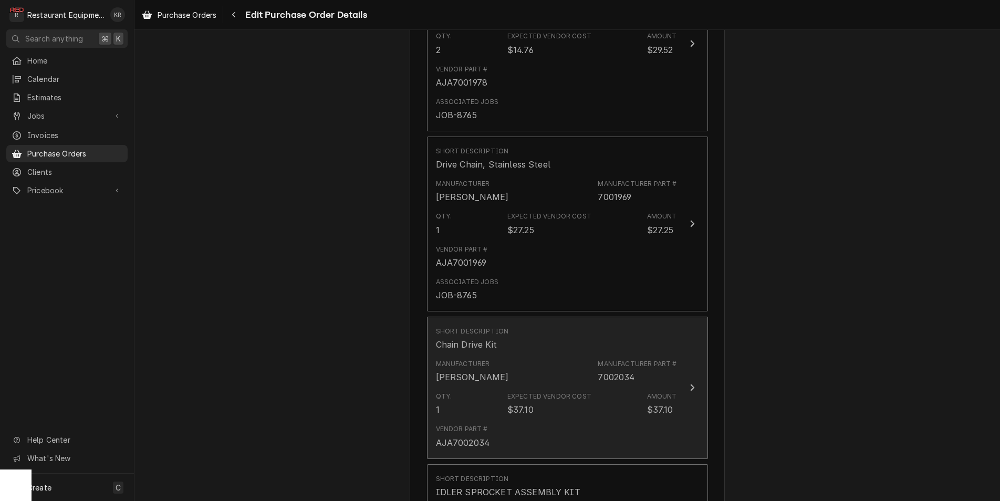
click at [483, 357] on div "Manufacturer Antunes Manufacturer Part # 7002034" at bounding box center [556, 371] width 241 height 33
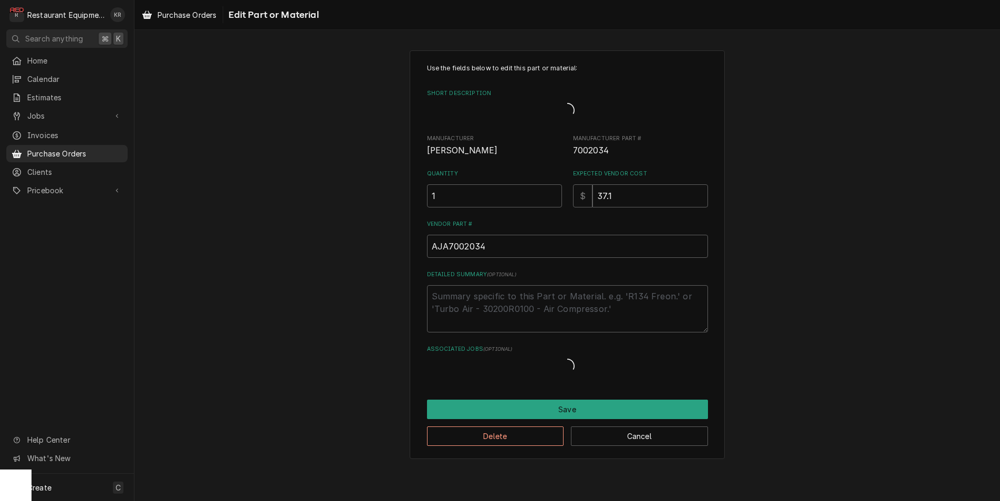
type textarea "x"
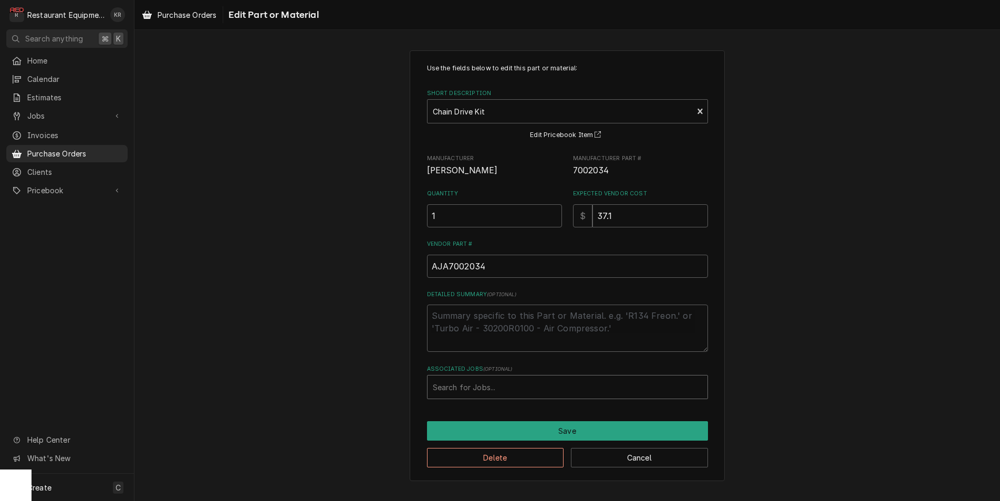
click at [479, 389] on div "Associated Jobs" at bounding box center [568, 387] width 270 height 19
type input "8765"
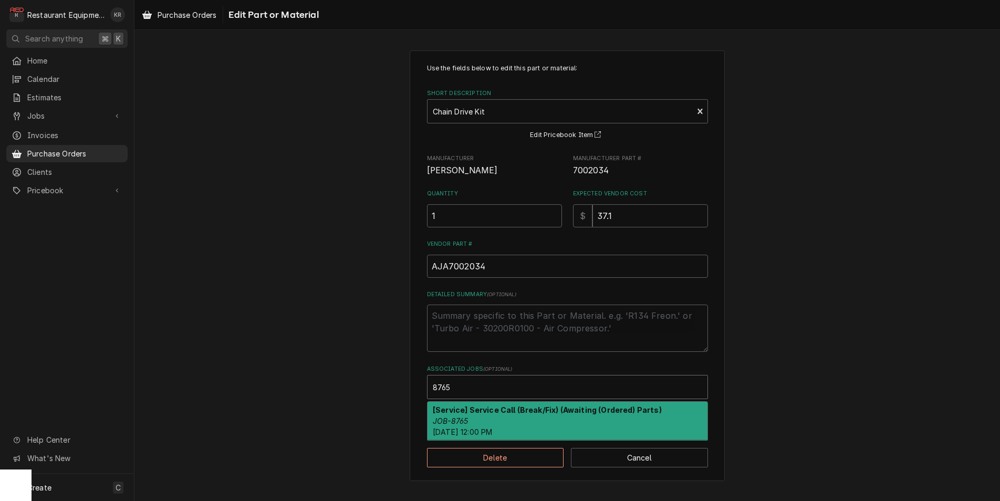
click at [491, 435] on span "Tue, Sep 2nd, 2025 - 12:00 PM" at bounding box center [462, 432] width 59 height 9
type textarea "x"
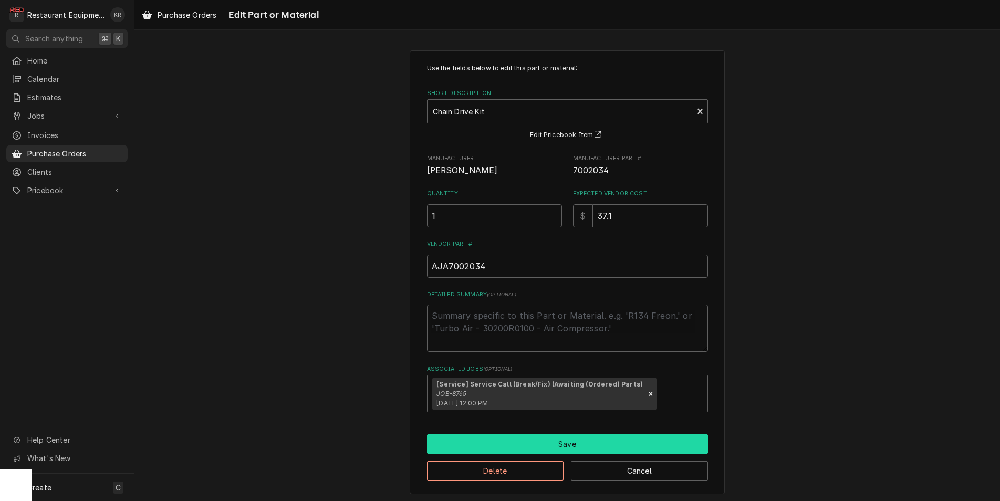
click at [497, 446] on button "Save" at bounding box center [567, 443] width 281 height 19
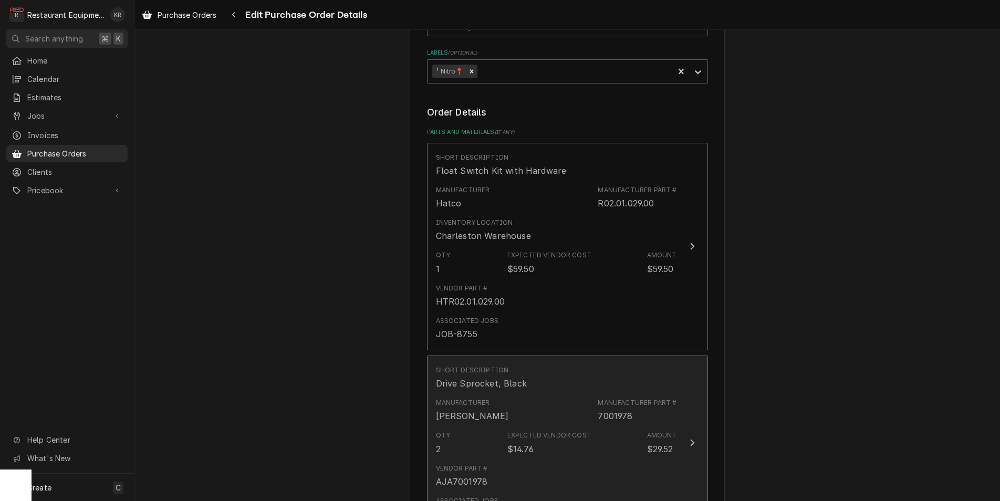
scroll to position [1280, 0]
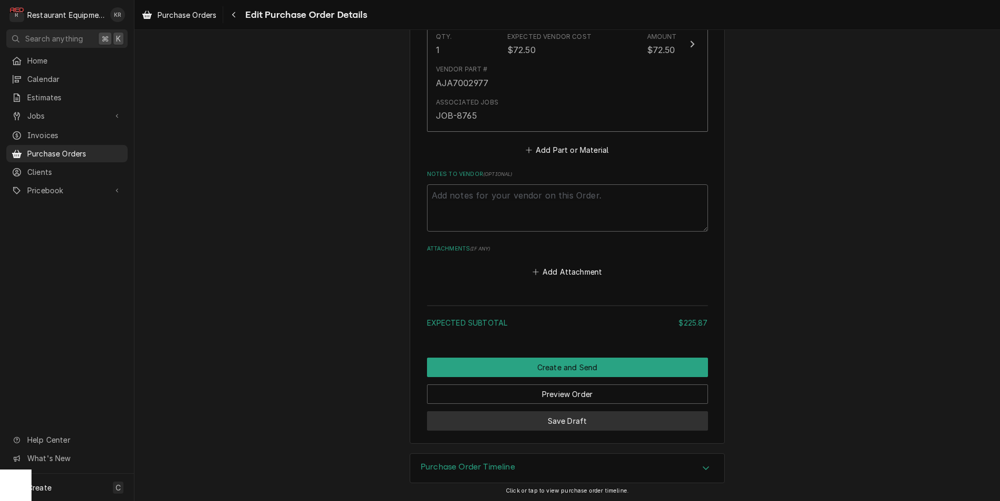
click at [572, 422] on button "Save Draft" at bounding box center [567, 420] width 281 height 19
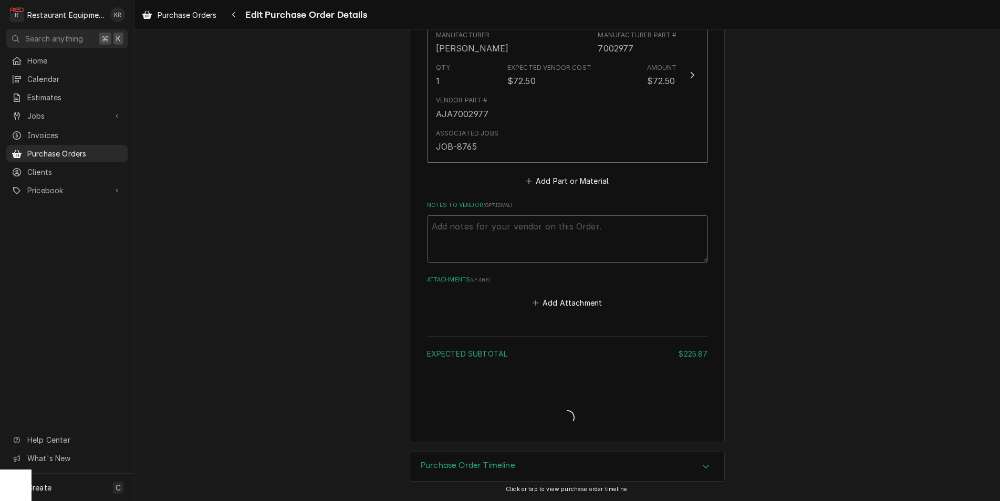
scroll to position [1247, 0]
type textarea "x"
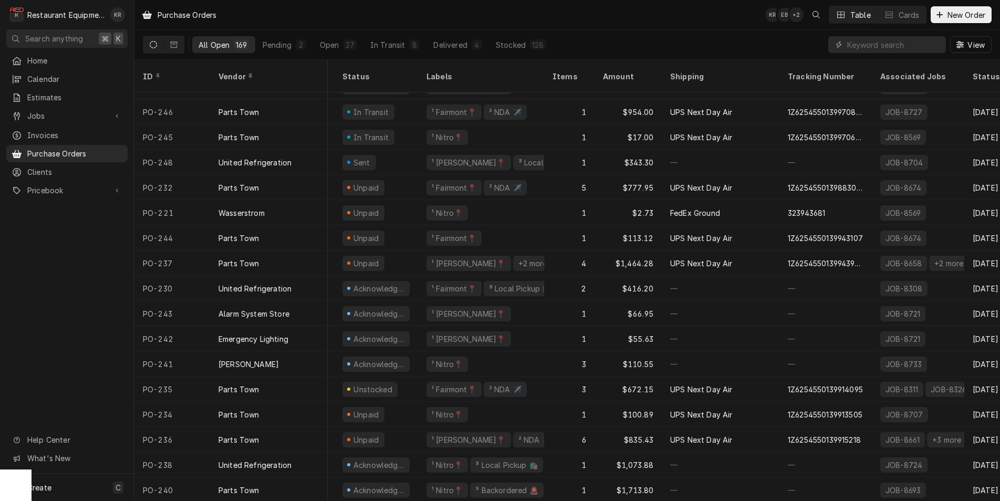
scroll to position [94, 60]
click at [532, 458] on div "³ Local Pickup 🛍️" at bounding box center [507, 465] width 73 height 15
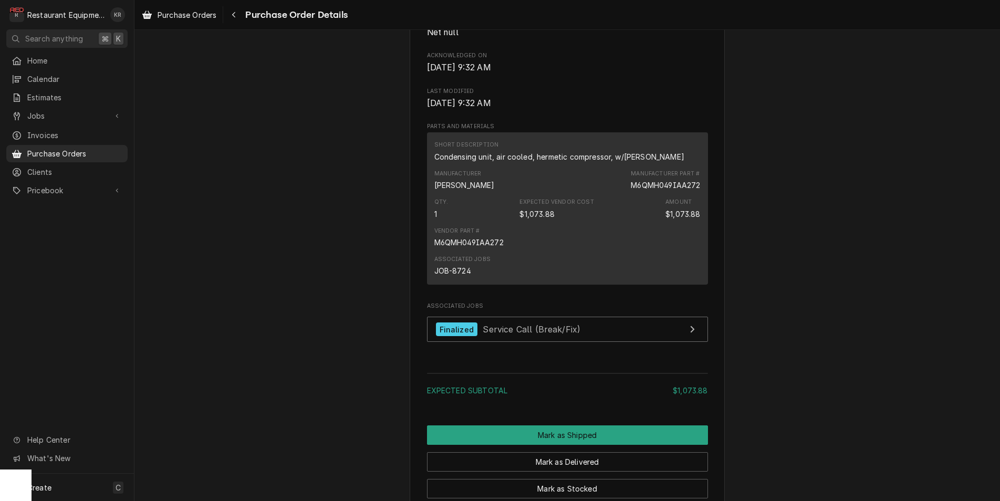
scroll to position [561, 0]
drag, startPoint x: 178, startPoint y: 15, endPoint x: 181, endPoint y: 22, distance: 8.0
click at [178, 11] on span "Purchase Orders" at bounding box center [187, 14] width 59 height 11
click at [177, 13] on span "Purchase Orders" at bounding box center [187, 14] width 59 height 11
click at [178, 15] on span "Purchase Orders" at bounding box center [187, 14] width 59 height 11
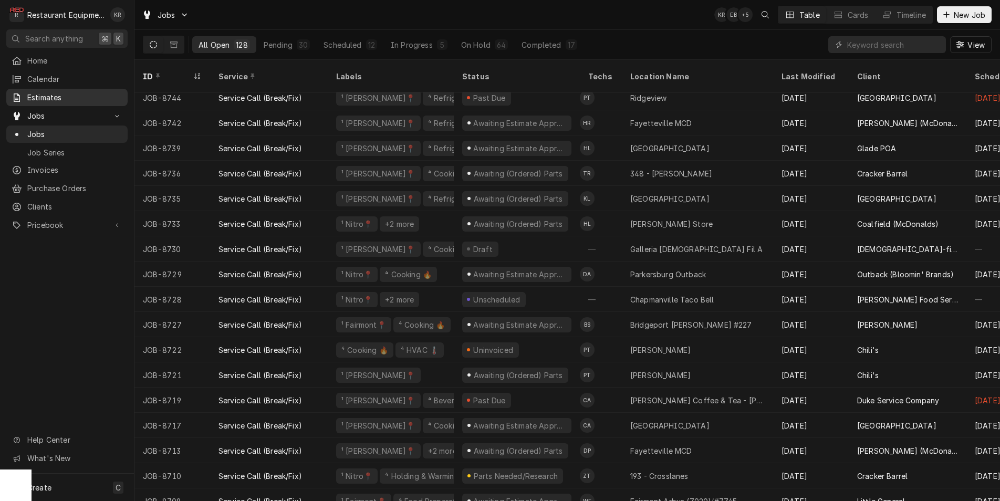
scroll to position [639, 0]
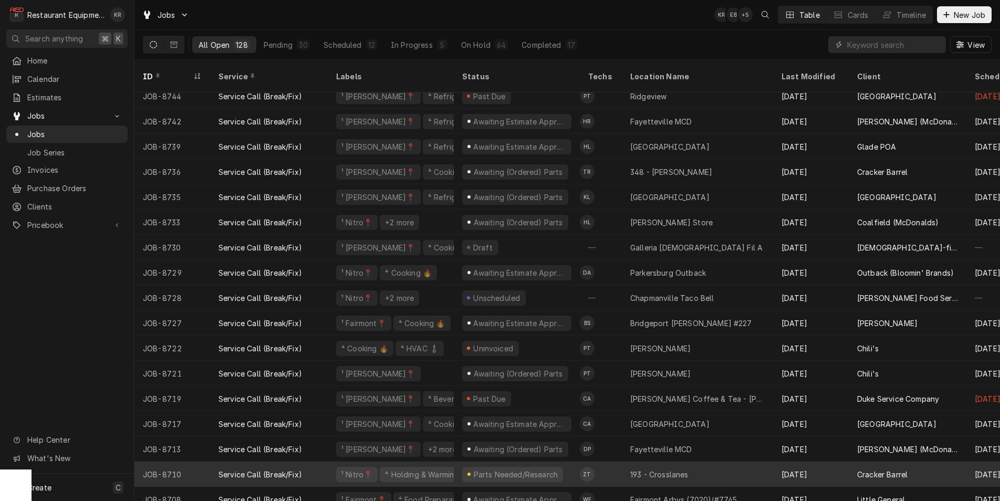
click at [384, 469] on div "⁴ Holding & Warming ♨️" at bounding box center [427, 474] width 87 height 11
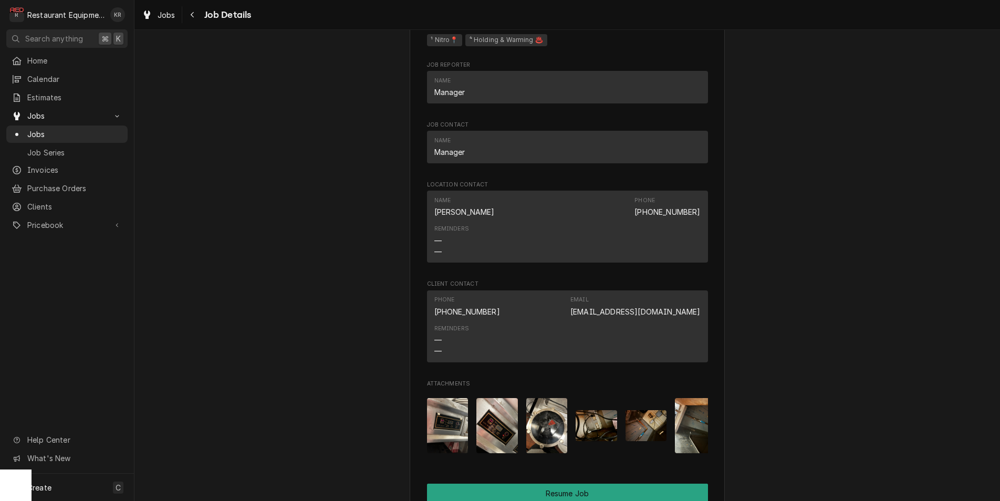
scroll to position [953, 0]
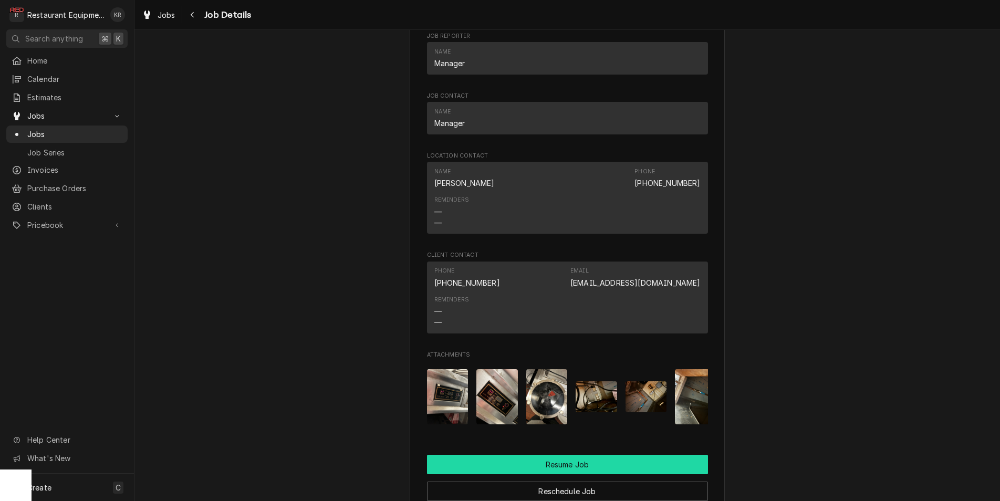
click at [452, 455] on button "Resume Job" at bounding box center [567, 464] width 281 height 19
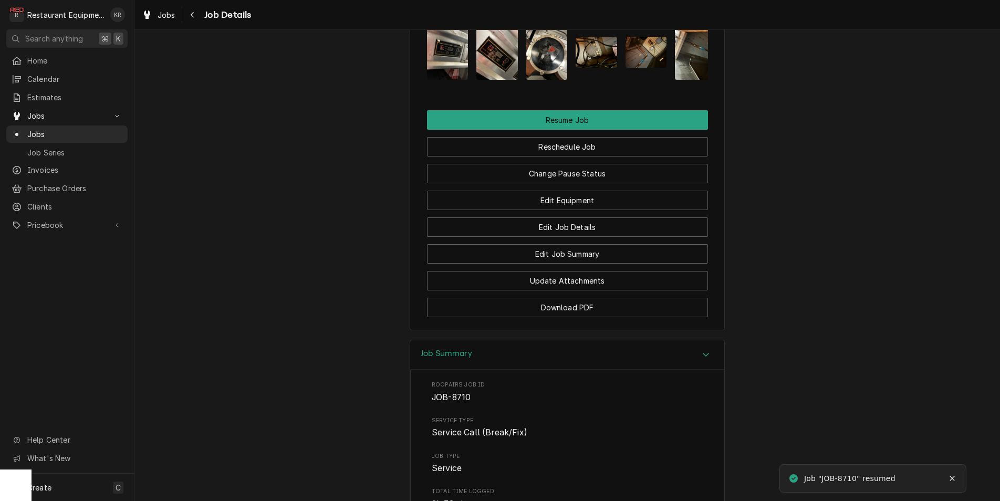
scroll to position [1496, 0]
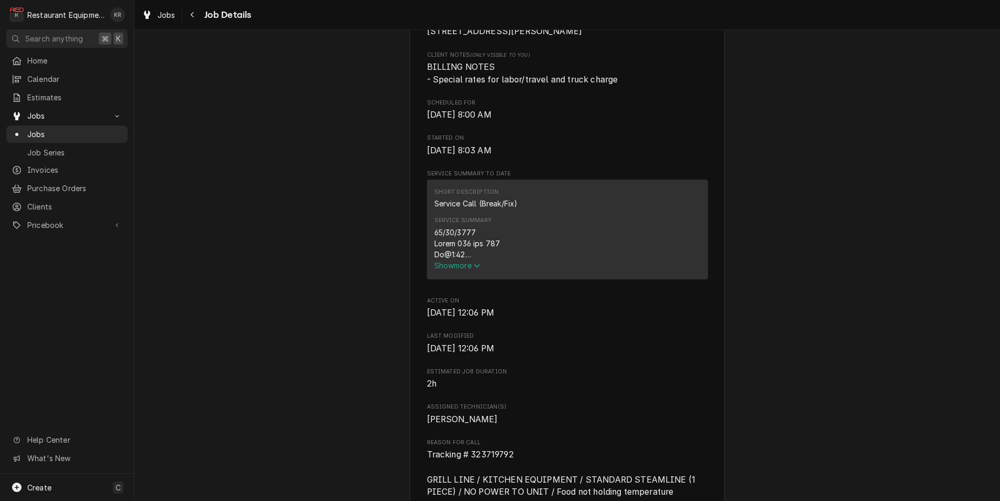
scroll to position [287, 0]
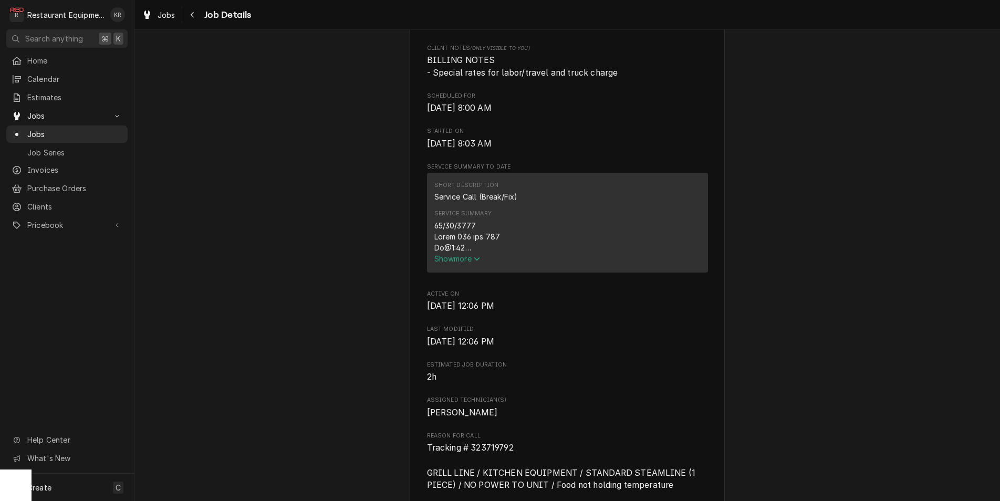
click at [457, 263] on span "Show more" at bounding box center [457, 258] width 46 height 9
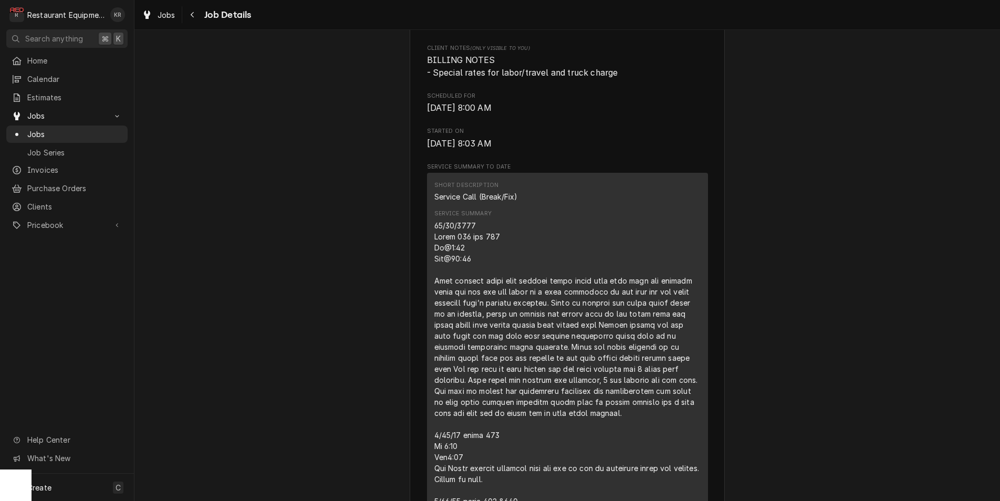
scroll to position [648, 0]
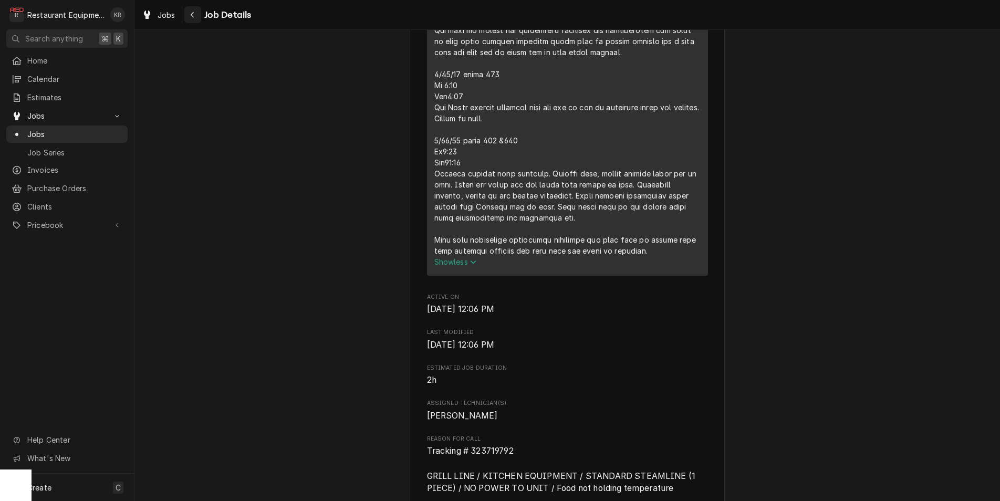
click at [195, 13] on div "Navigate back" at bounding box center [193, 14] width 11 height 11
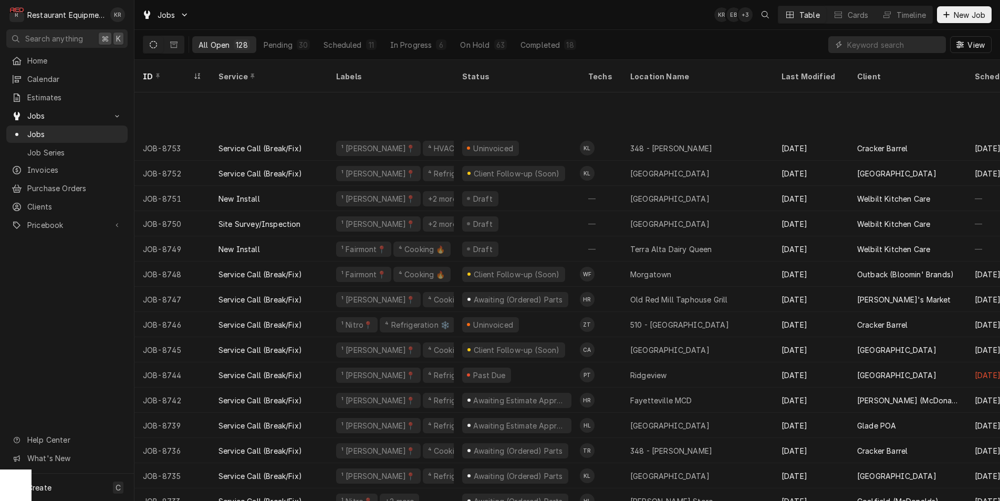
scroll to position [493, 0]
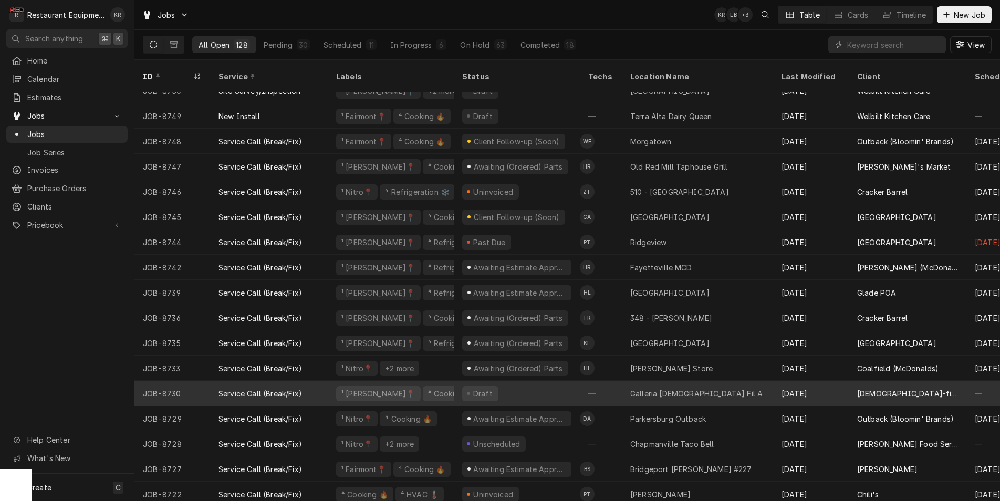
click at [452, 381] on div "¹ Beckley📍 ⁴ Cooking 🔥" at bounding box center [391, 393] width 126 height 25
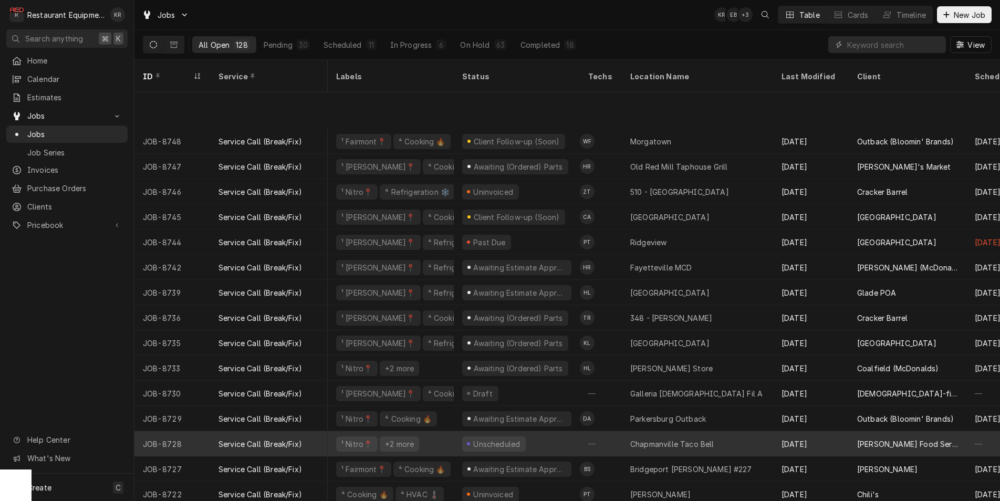
scroll to position [566, 16]
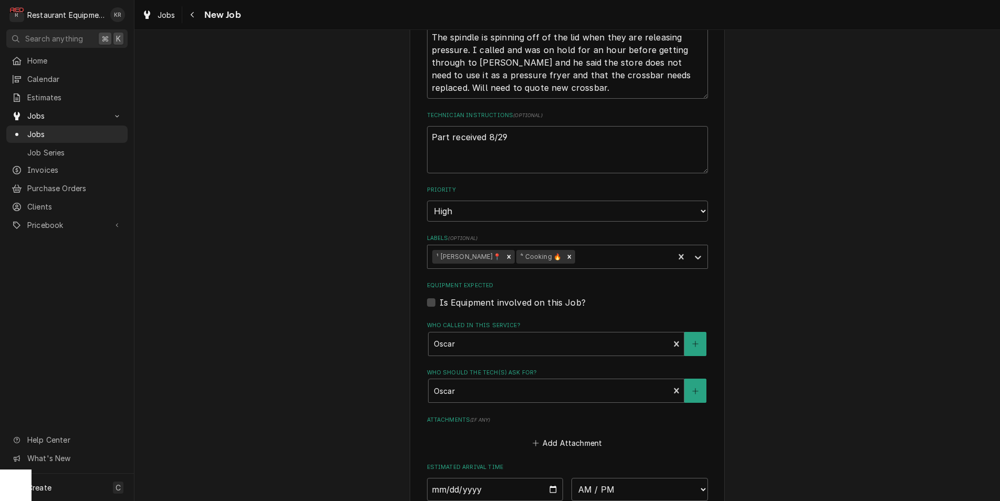
scroll to position [417, 0]
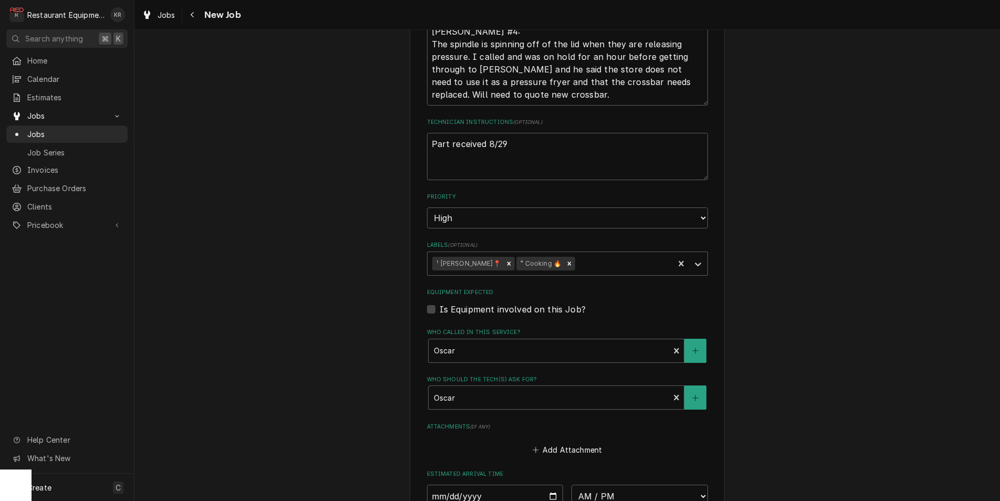
type textarea "x"
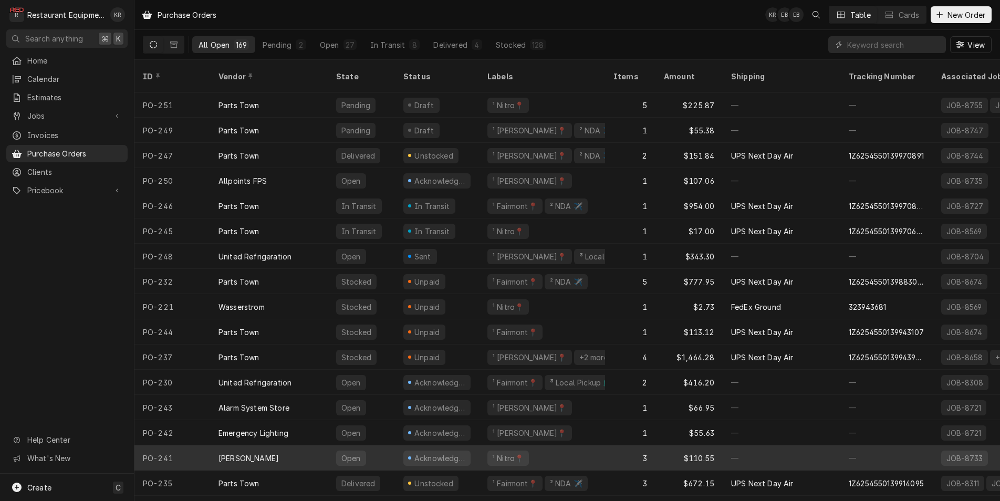
click at [305, 446] on div "Franke FS" at bounding box center [269, 458] width 118 height 25
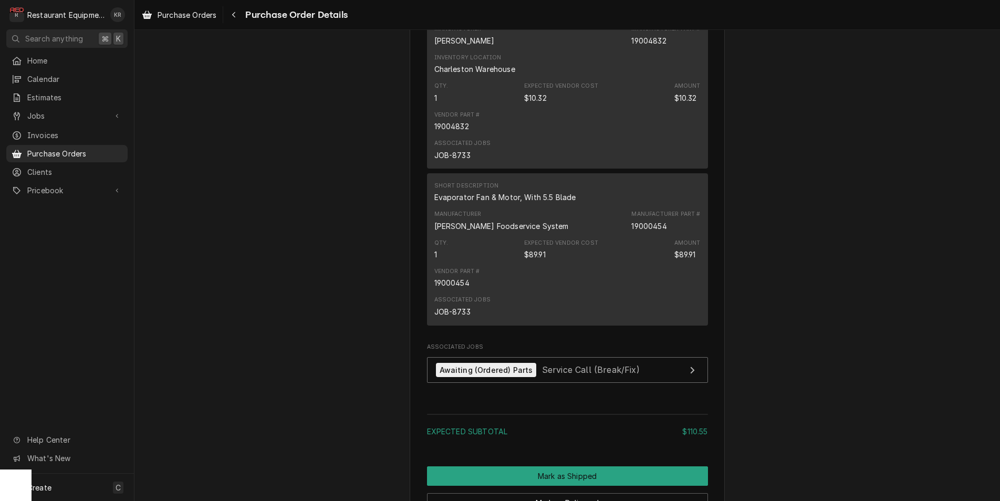
scroll to position [898, 0]
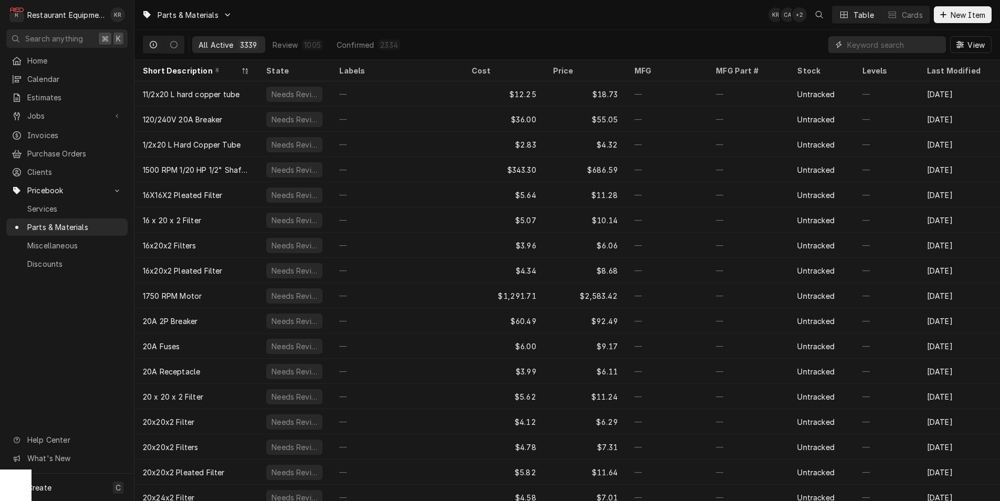
click at [874, 48] on input "Dynamic Content Wrapper" at bounding box center [894, 44] width 94 height 17
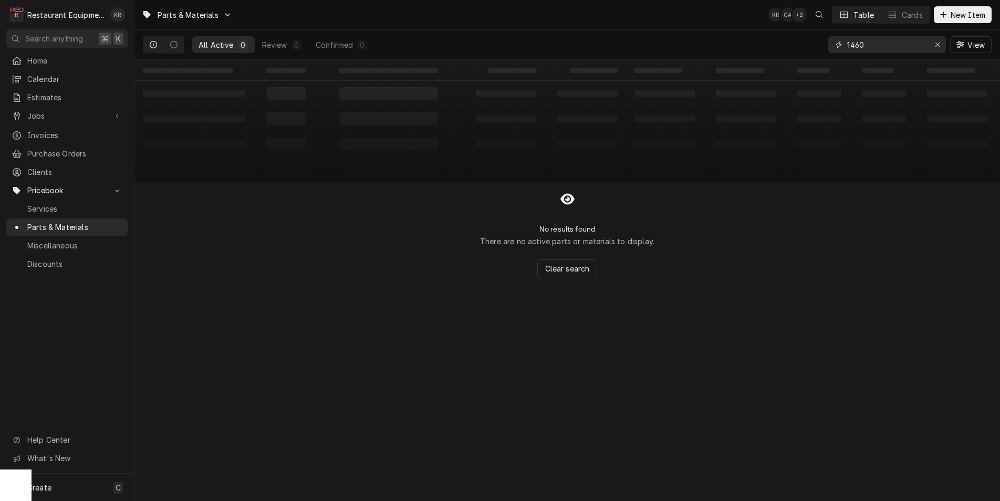
click at [860, 42] on input "1460" at bounding box center [886, 44] width 79 height 17
drag, startPoint x: 865, startPoint y: 43, endPoint x: 855, endPoint y: 49, distance: 11.7
click at [847, 44] on input "1460" at bounding box center [886, 44] width 79 height 17
click at [854, 46] on input "1460" at bounding box center [886, 44] width 79 height 17
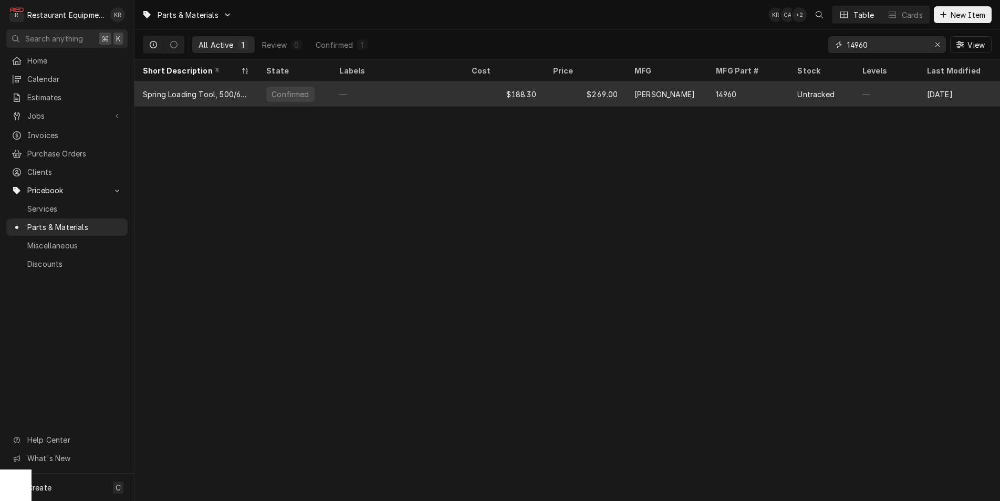
type input "14960"
click at [366, 94] on div "—" at bounding box center [397, 93] width 132 height 25
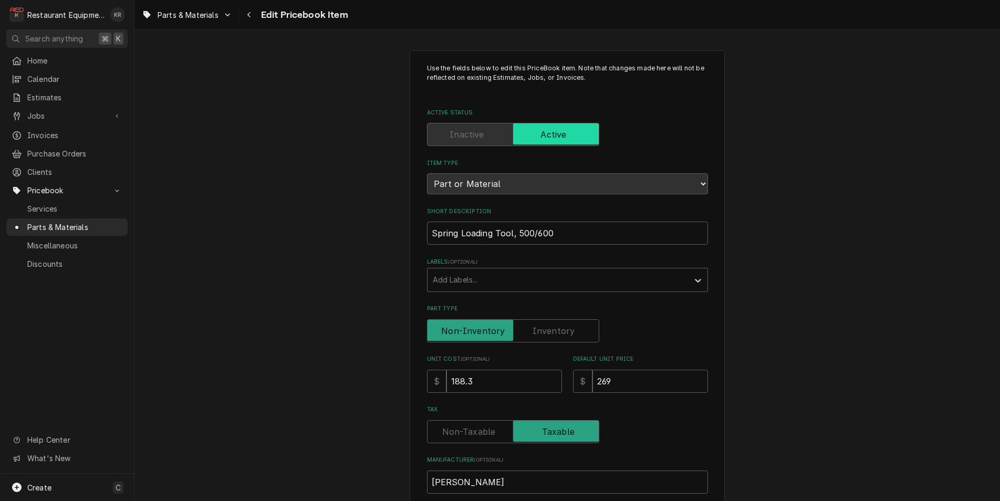
type textarea "x"
click at [255, 16] on div "Navigate back" at bounding box center [249, 14] width 11 height 11
click at [251, 16] on icon "Navigate back" at bounding box center [249, 14] width 5 height 7
click at [212, 19] on span "Parts & Materials" at bounding box center [188, 14] width 61 height 11
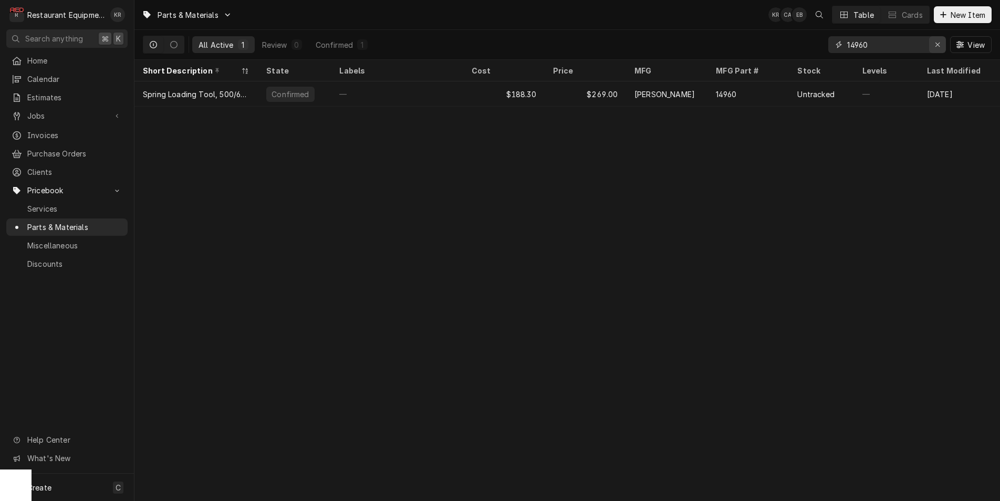
click at [935, 46] on div "Erase input" at bounding box center [938, 44] width 11 height 11
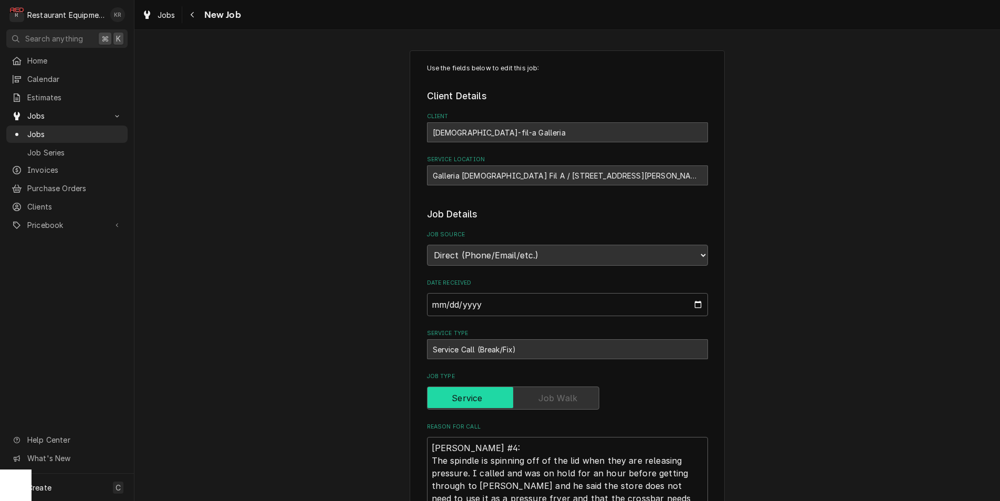
drag, startPoint x: 532, startPoint y: 142, endPoint x: 109, endPoint y: 12, distance: 442.6
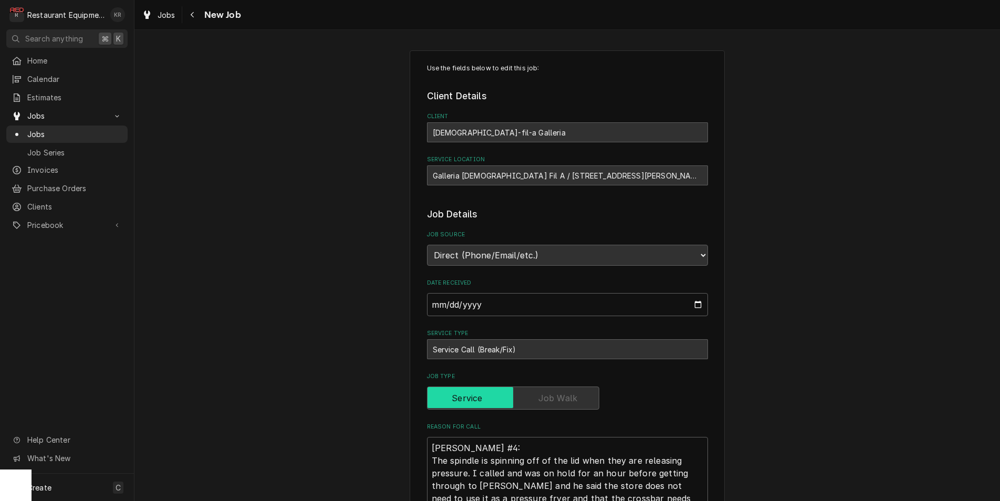
click at [165, 15] on span "Jobs" at bounding box center [167, 14] width 18 height 11
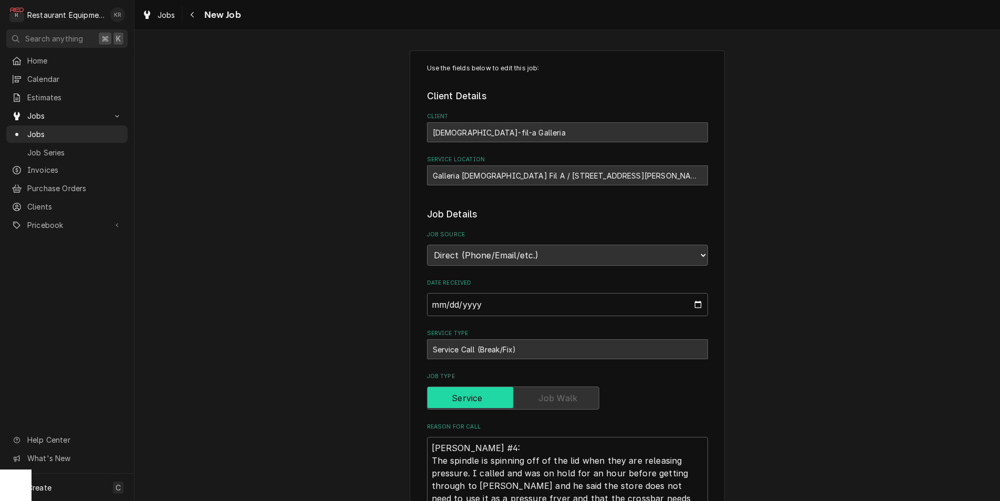
click at [165, 15] on span "Jobs" at bounding box center [167, 14] width 18 height 11
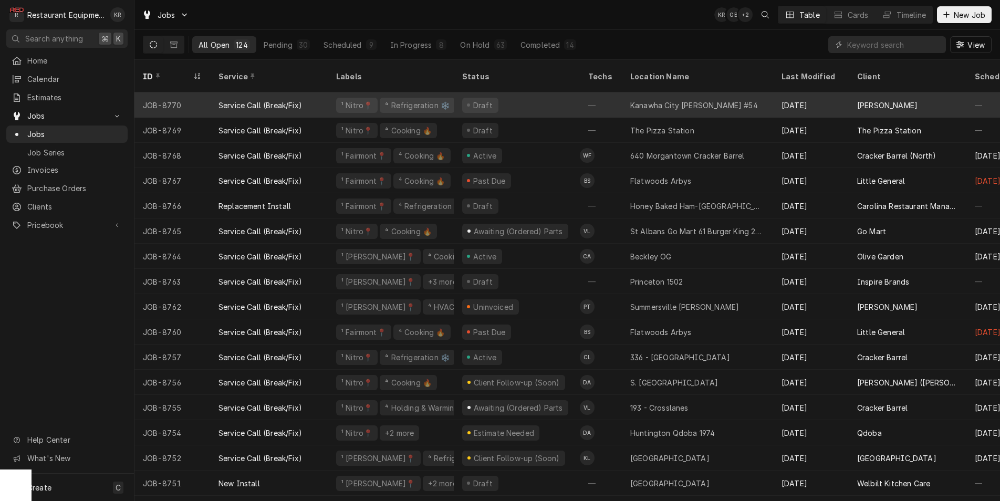
click at [693, 100] on div "Kanawha City [PERSON_NAME] #54" at bounding box center [694, 105] width 128 height 11
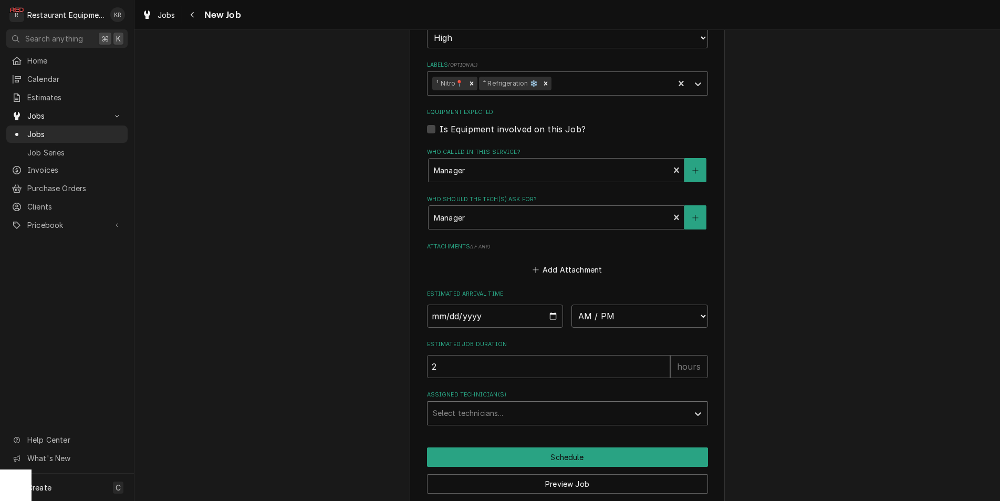
scroll to position [853, 0]
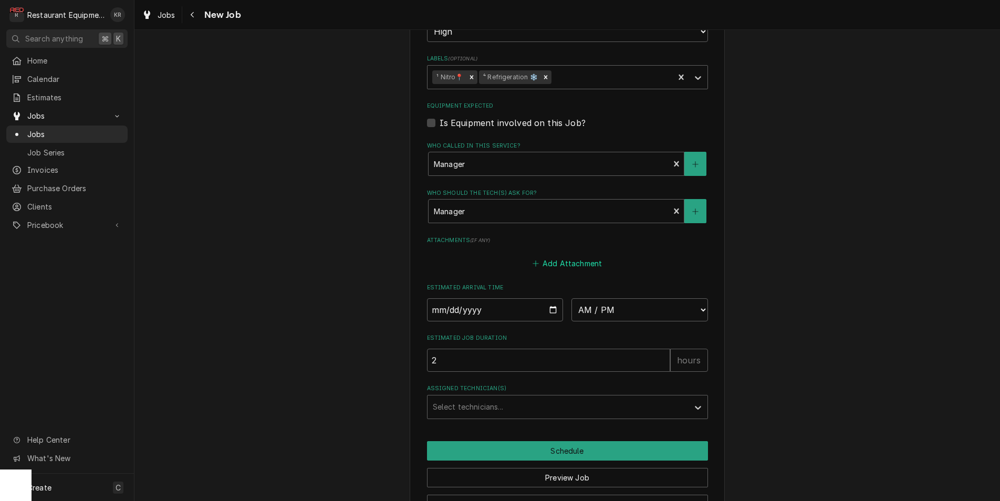
click at [571, 260] on button "Add Attachment" at bounding box center [568, 263] width 74 height 15
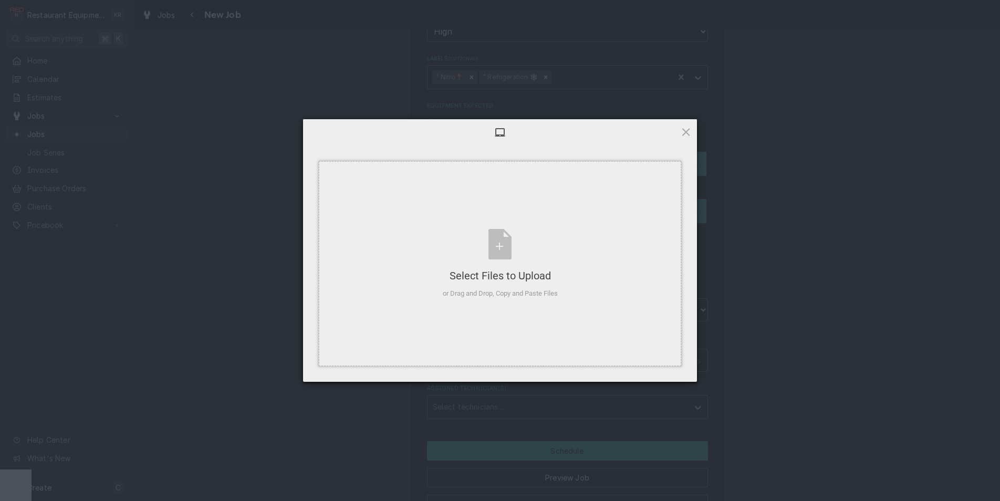
type textarea "x"
click at [571, 262] on div "Select Files to Upload or Drag and Drop, Copy and Paste Files" at bounding box center [500, 263] width 363 height 205
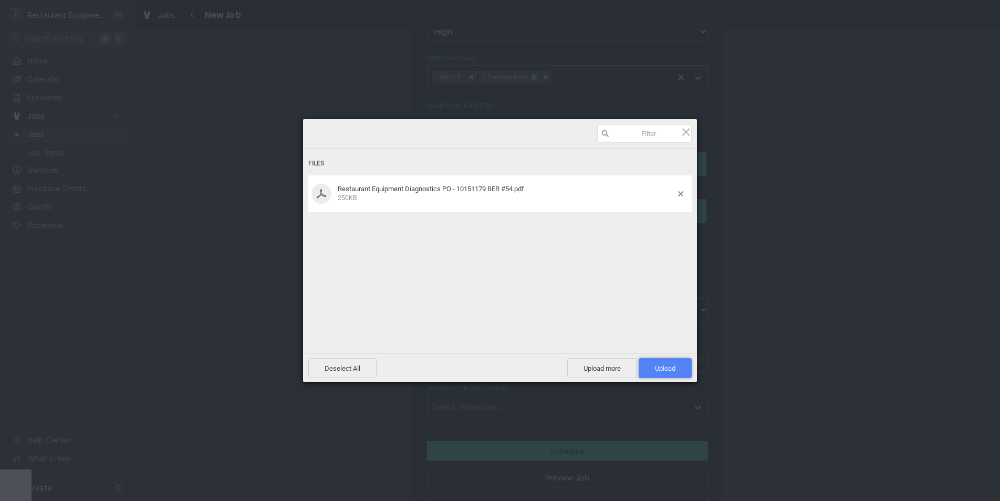
click at [672, 370] on span "Upload 1" at bounding box center [665, 369] width 20 height 8
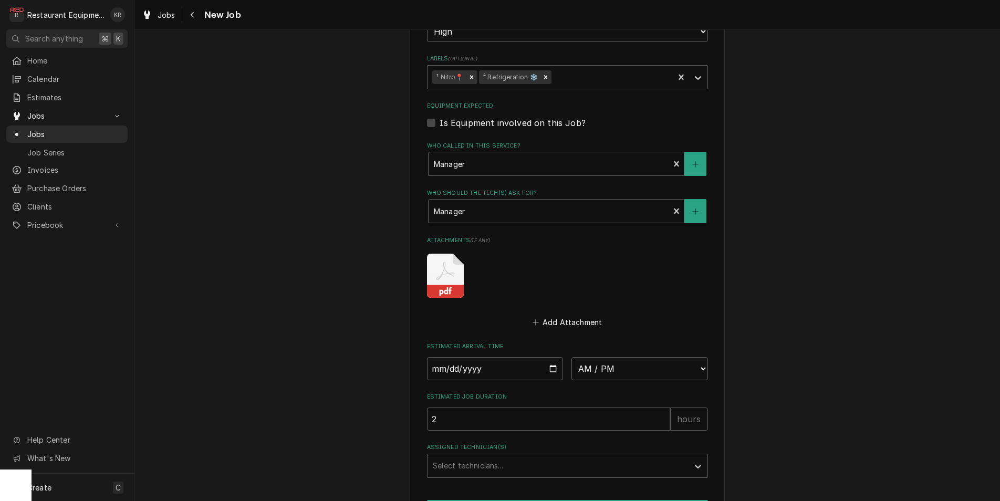
scroll to position [946, 0]
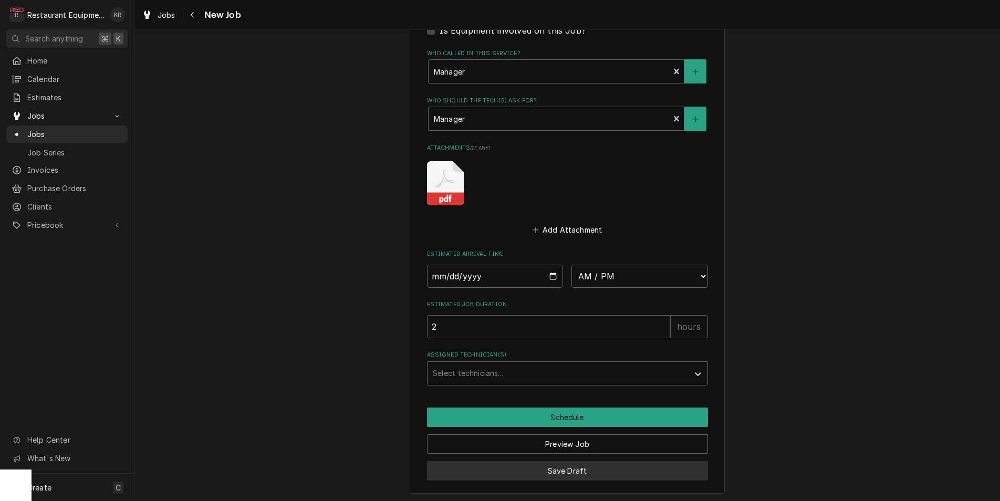
click at [563, 467] on button "Save Draft" at bounding box center [567, 470] width 281 height 19
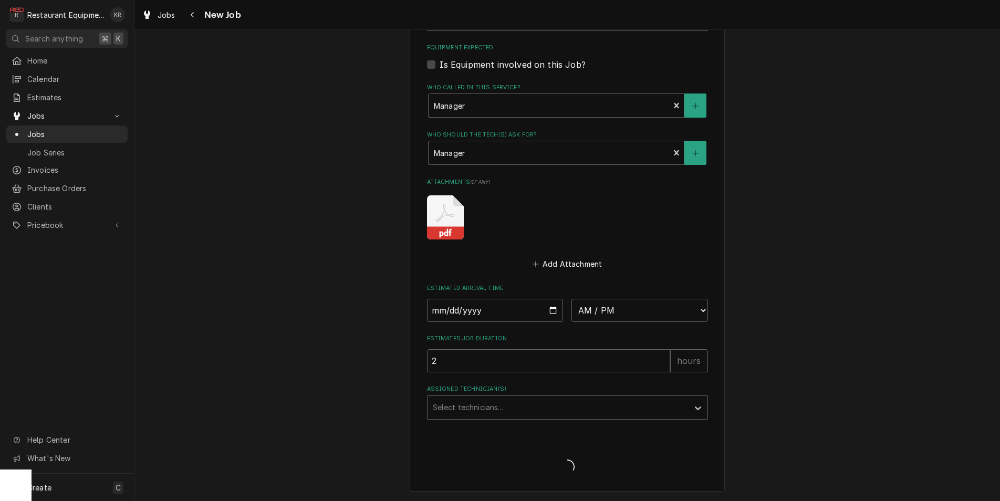
scroll to position [909, 0]
type textarea "x"
